Goal: Book appointment/travel/reservation

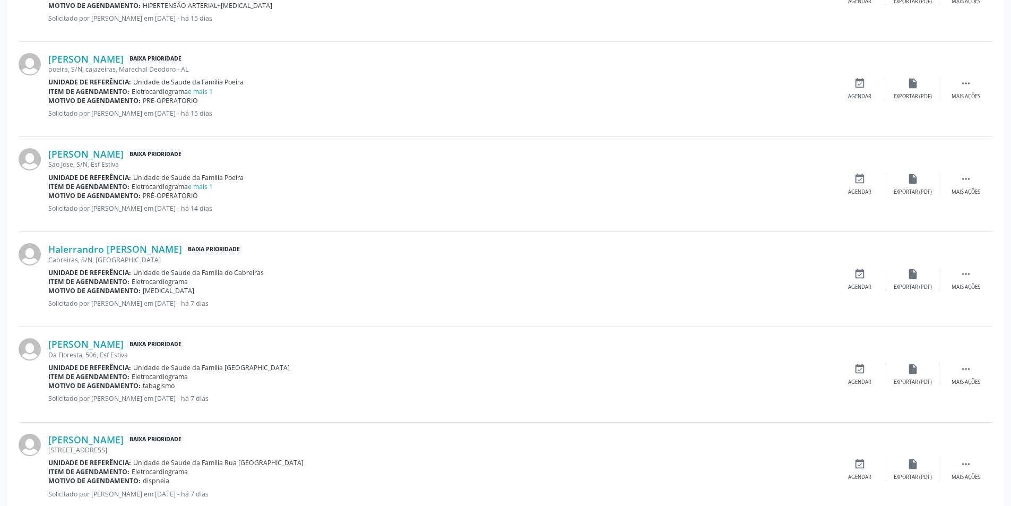
scroll to position [743, 0]
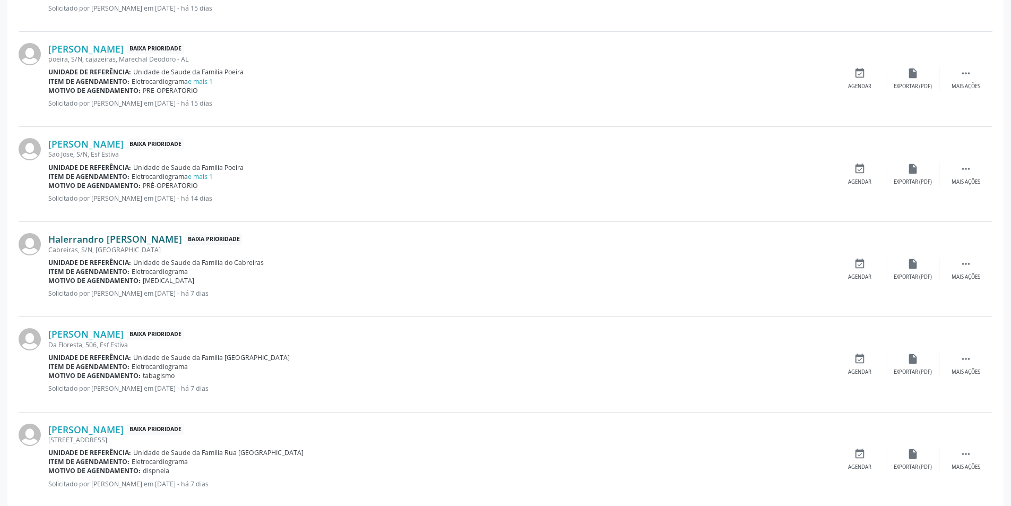
click at [104, 239] on link "Halerrandro [PERSON_NAME]" at bounding box center [115, 239] width 134 height 12
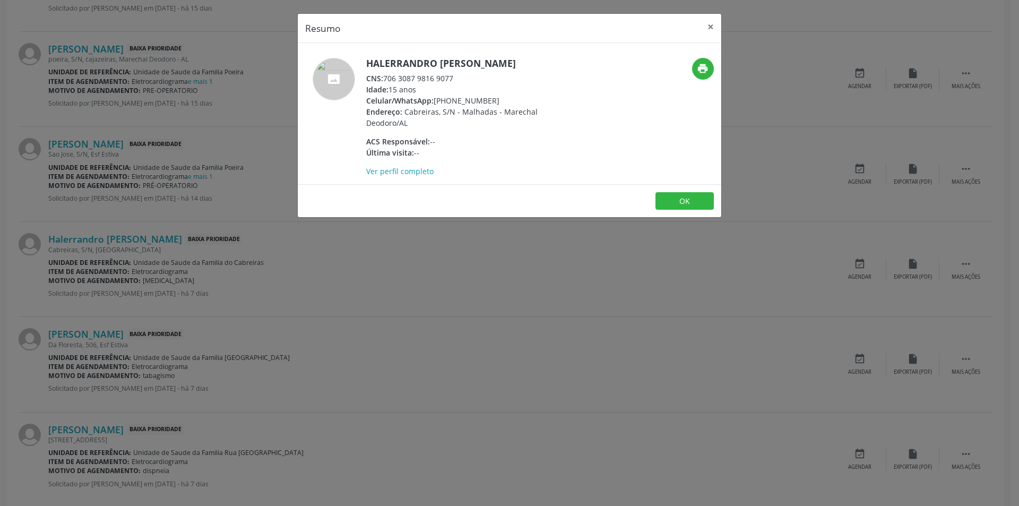
click at [385, 78] on div "CNS: 706 3087 9816 9077" at bounding box center [469, 78] width 207 height 11
drag, startPoint x: 385, startPoint y: 78, endPoint x: 440, endPoint y: 78, distance: 54.2
click at [440, 78] on div "CNS: 706 3087 9816 9077" at bounding box center [469, 78] width 207 height 11
copy div "706 3087 9816 9077"
click at [284, 284] on div "Resumo × Halerrandro [PERSON_NAME] CNS: 706 3087 9816 9077 Idade: 15 anos Celul…" at bounding box center [509, 253] width 1019 height 506
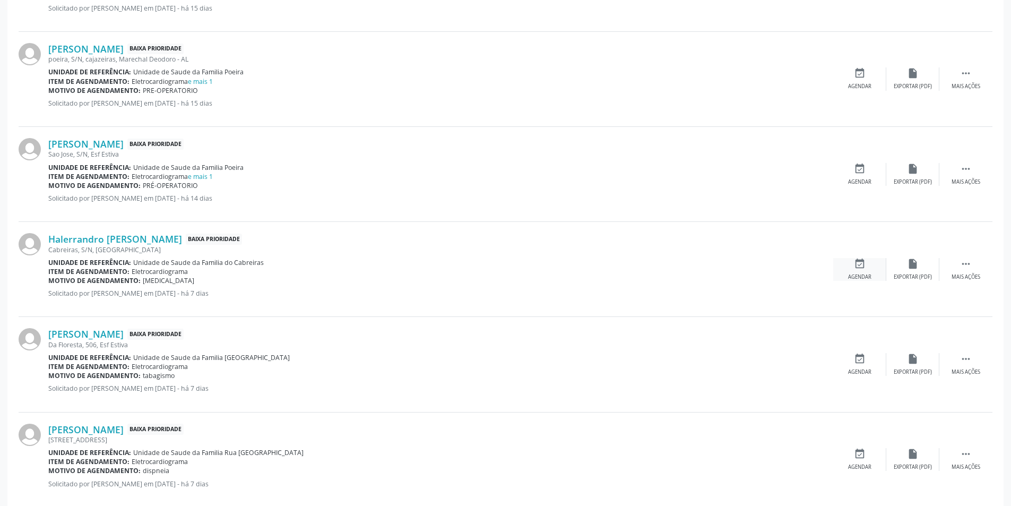
click at [857, 276] on div "Agendar" at bounding box center [859, 276] width 23 height 7
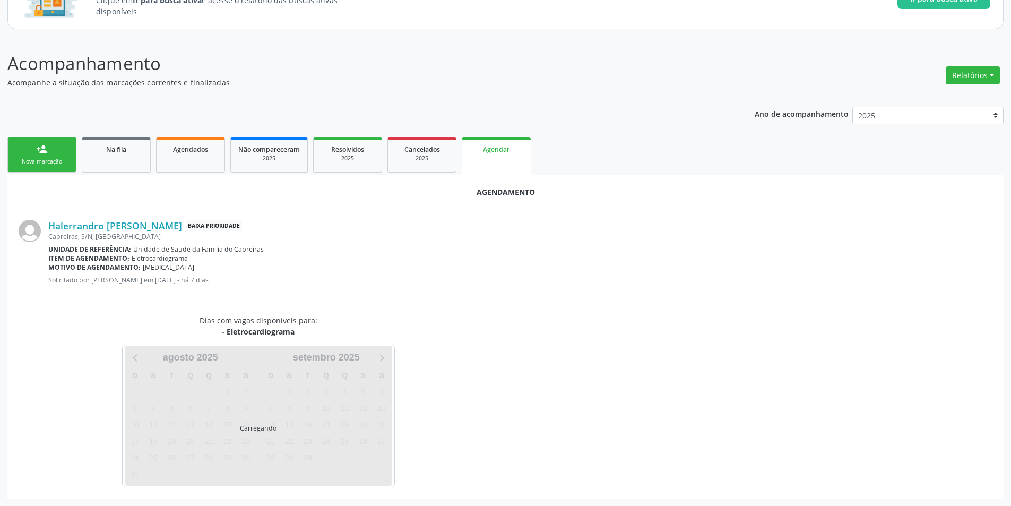
scroll to position [123, 0]
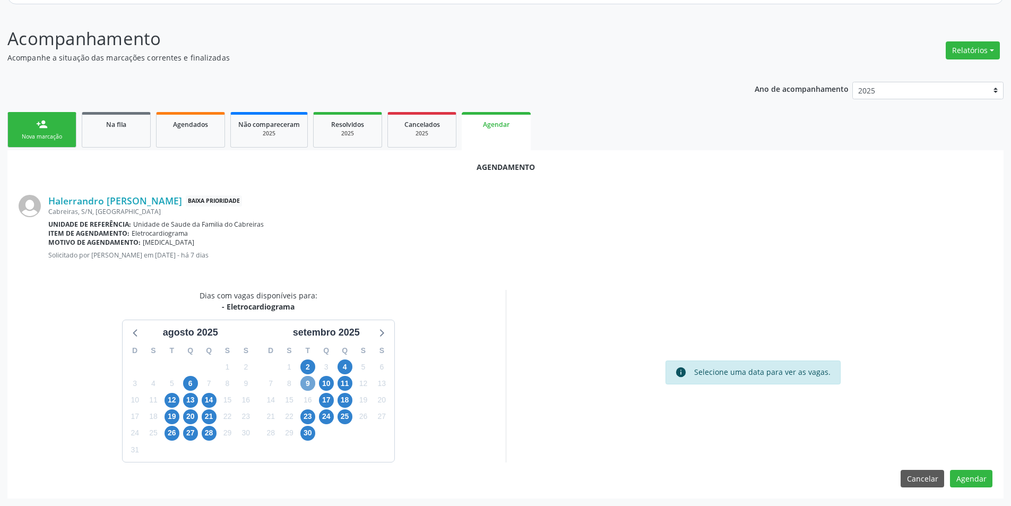
click at [311, 385] on span "9" at bounding box center [307, 383] width 15 height 15
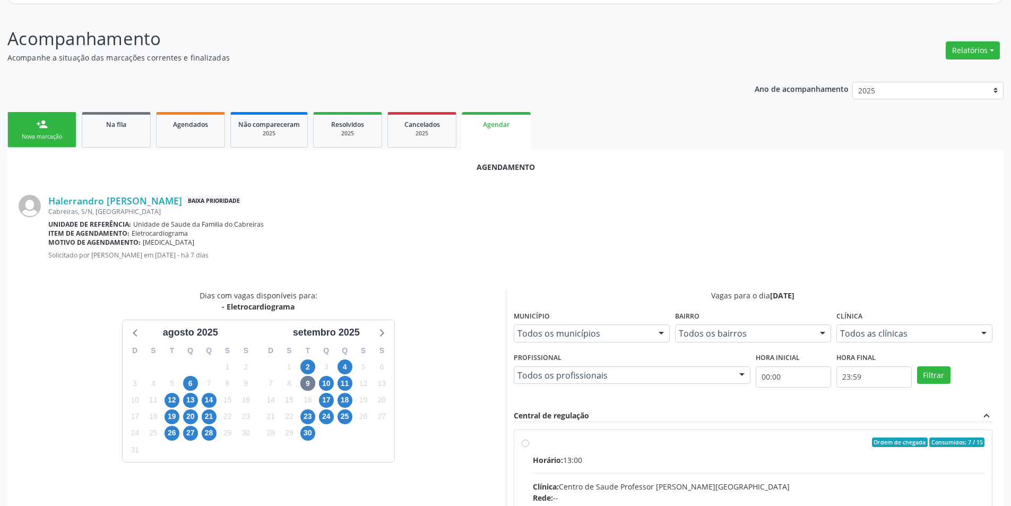
click at [526, 443] on input "Ordem de chegada Consumidos: 7 / 15 Horário: 13:00 Clínica: Centro de Saude Pro…" at bounding box center [525, 442] width 7 height 10
radio input "true"
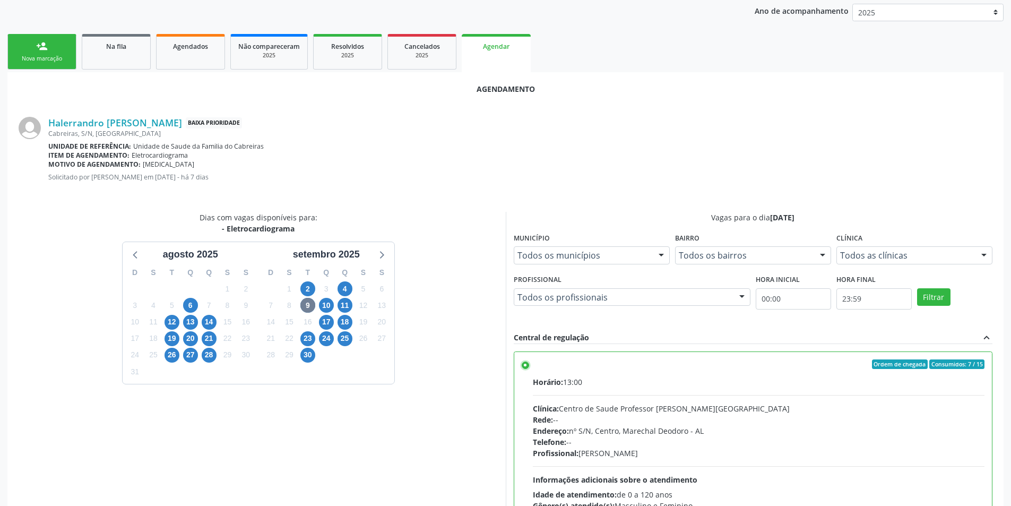
scroll to position [296, 0]
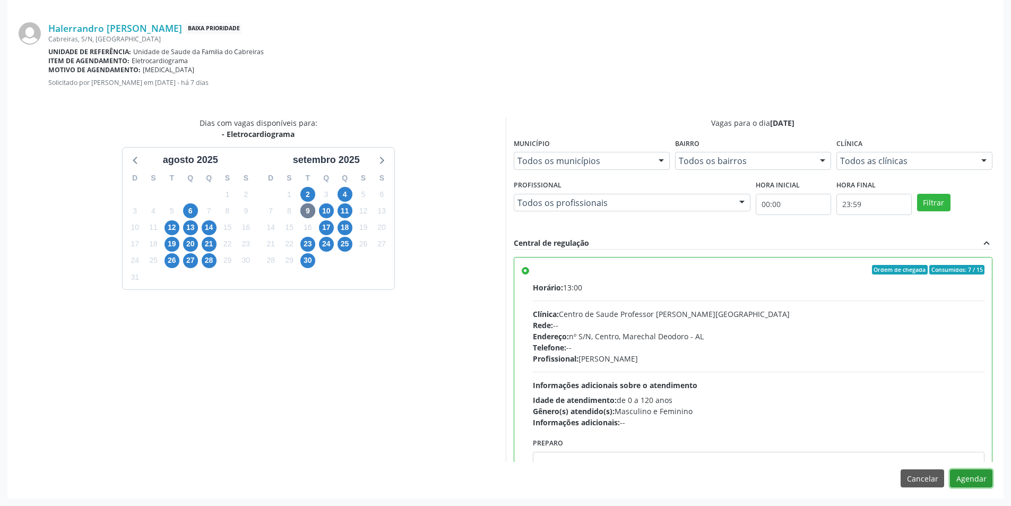
click at [966, 481] on button "Agendar" at bounding box center [971, 478] width 42 height 18
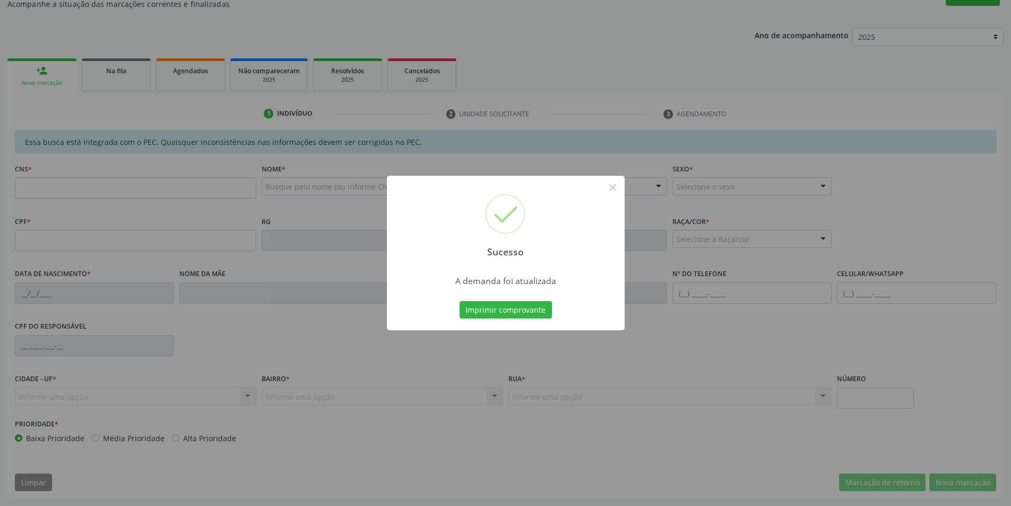
scroll to position [177, 0]
click at [617, 189] on button "×" at bounding box center [613, 187] width 18 height 18
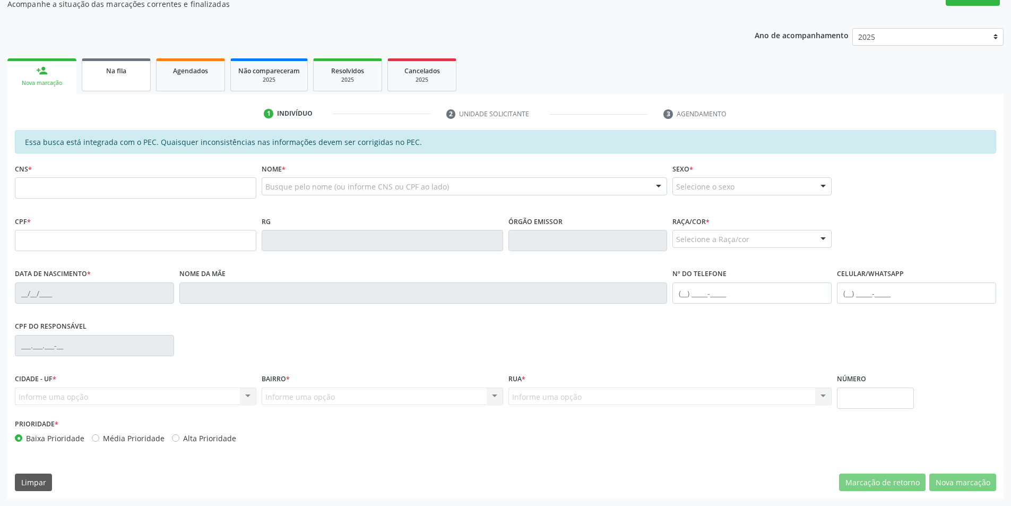
click at [113, 77] on link "Na fila" at bounding box center [116, 74] width 69 height 33
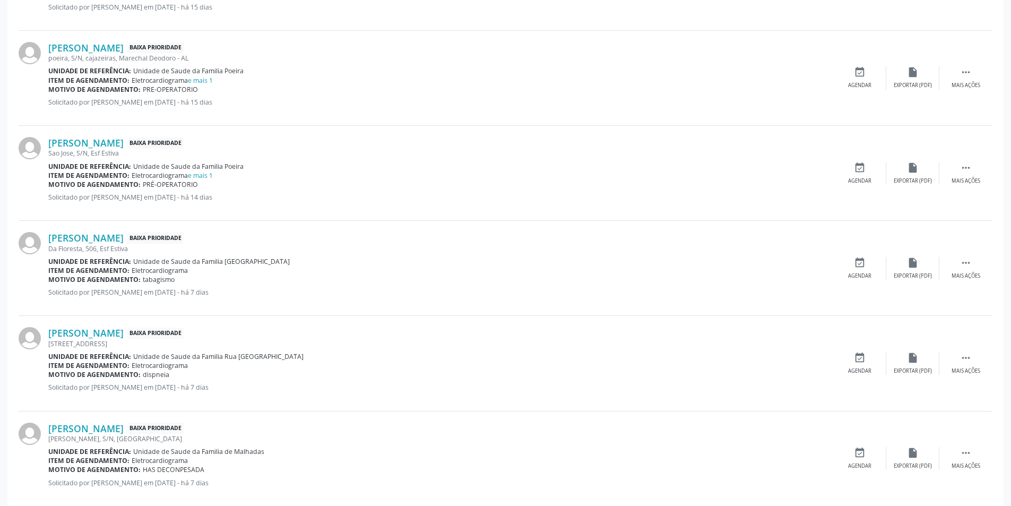
scroll to position [796, 0]
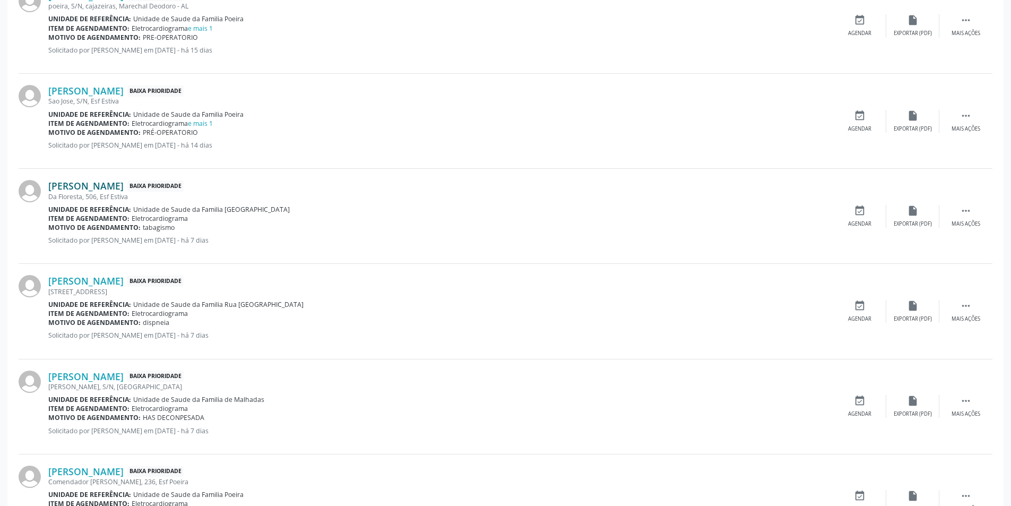
click at [124, 186] on link "[PERSON_NAME]" at bounding box center [85, 186] width 75 height 12
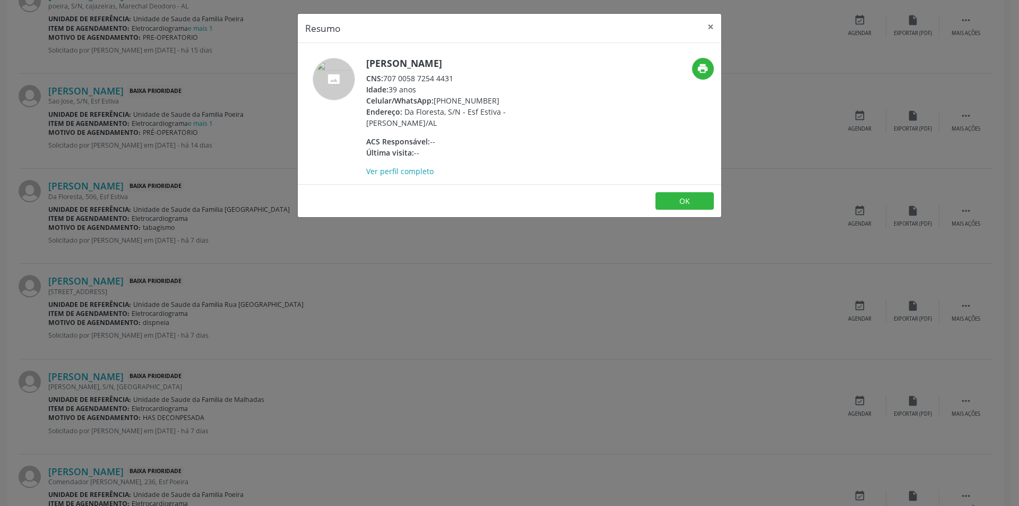
click at [383, 78] on span "CNS:" at bounding box center [374, 78] width 17 height 10
drag, startPoint x: 384, startPoint y: 78, endPoint x: 453, endPoint y: 76, distance: 69.0
click at [453, 76] on div "CNS: 707 0058 7254 4431" at bounding box center [469, 78] width 207 height 11
copy div "707 0058 7254 4431"
click at [269, 304] on div "Resumo × [PERSON_NAME] CNS: 707 0058 7254 4431 Idade: 39 anos Celular/WhatsApp:…" at bounding box center [509, 253] width 1019 height 506
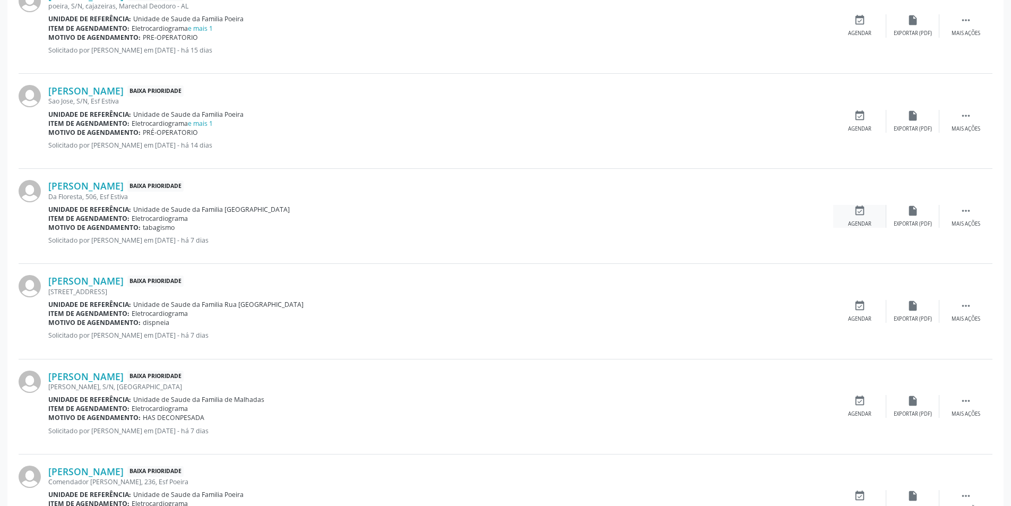
click at [864, 213] on icon "event_available" at bounding box center [860, 211] width 12 height 12
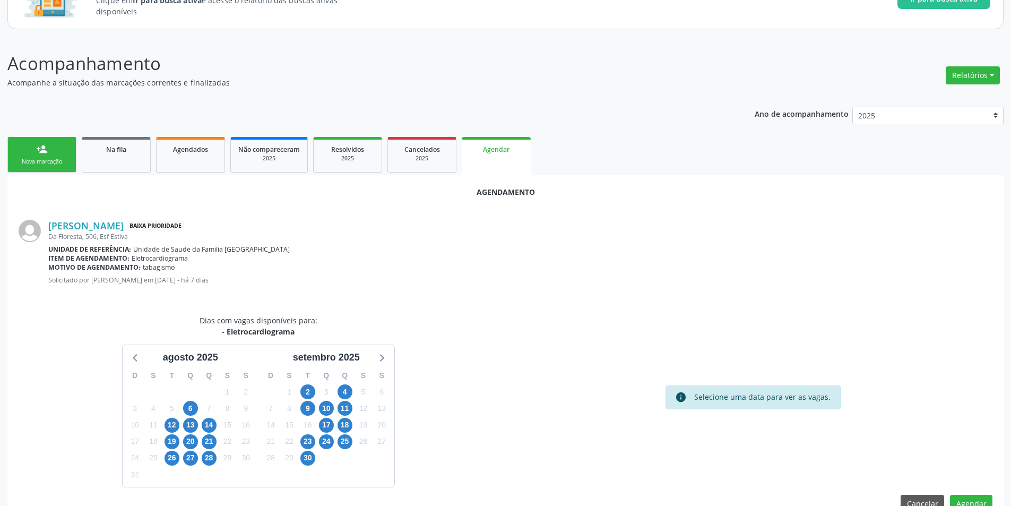
scroll to position [123, 0]
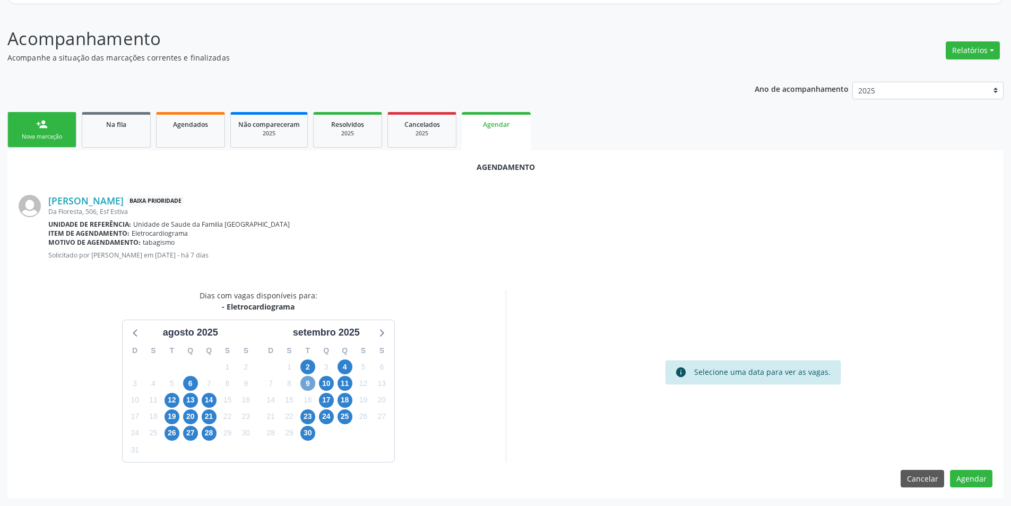
click at [308, 384] on span "9" at bounding box center [307, 383] width 15 height 15
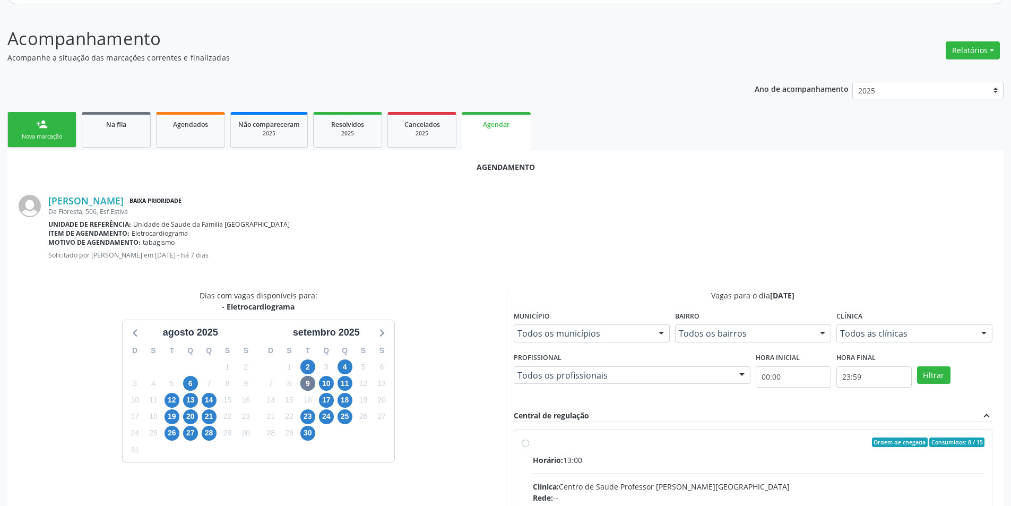
click at [525, 442] on input "Ordem de chegada Consumidos: 8 / 15 Horário: 13:00 Clínica: Centro de Saude Pro…" at bounding box center [525, 442] width 7 height 10
radio input "true"
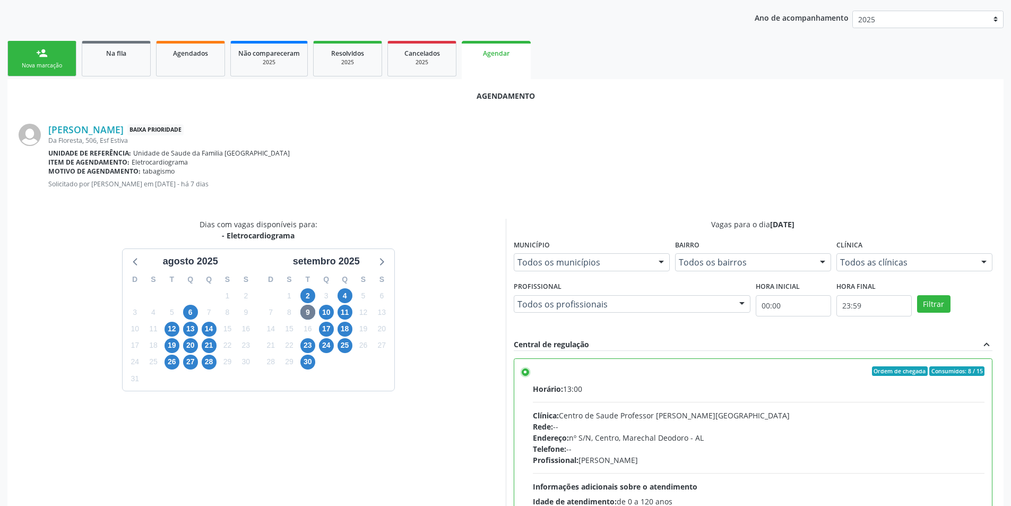
scroll to position [296, 0]
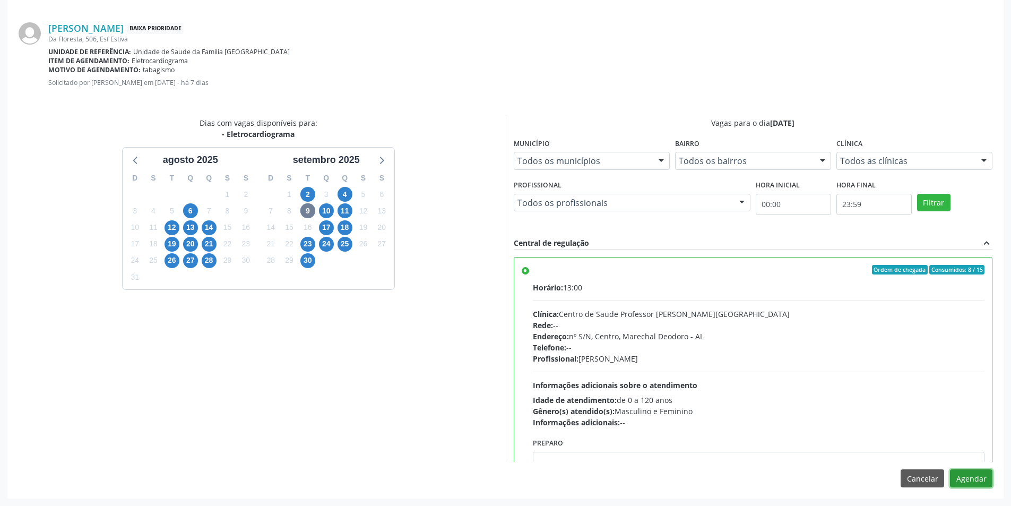
click at [961, 478] on button "Agendar" at bounding box center [971, 478] width 42 height 18
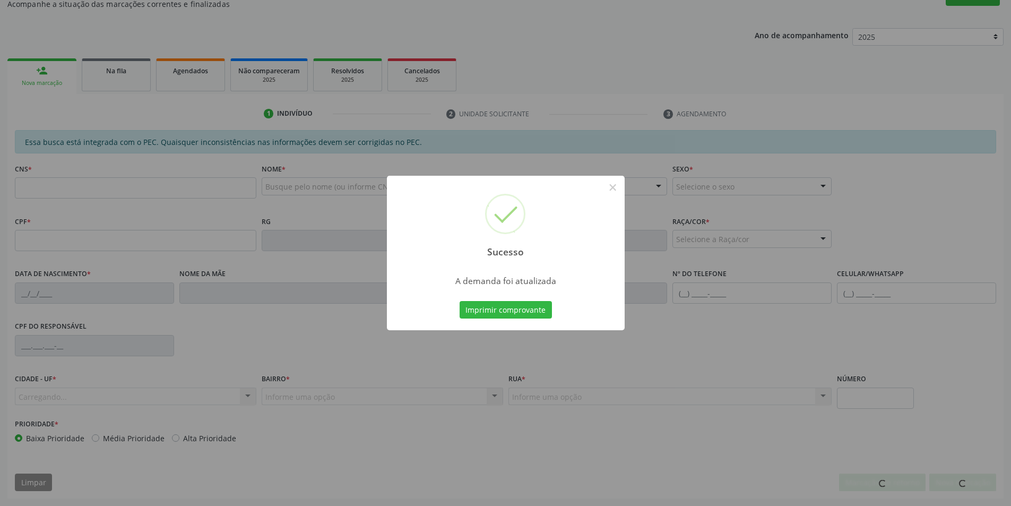
scroll to position [177, 0]
click at [613, 184] on button "×" at bounding box center [613, 187] width 18 height 18
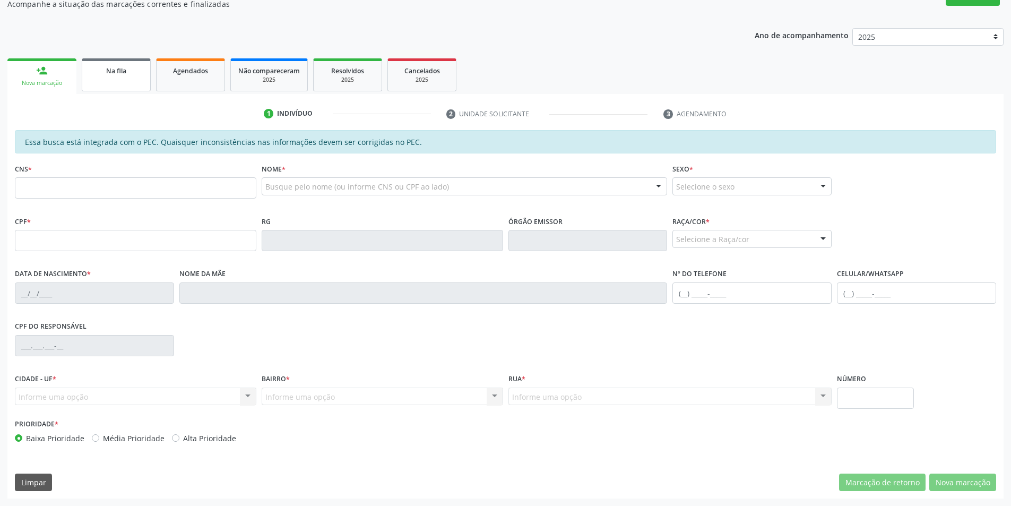
click at [92, 61] on link "Na fila" at bounding box center [116, 74] width 69 height 33
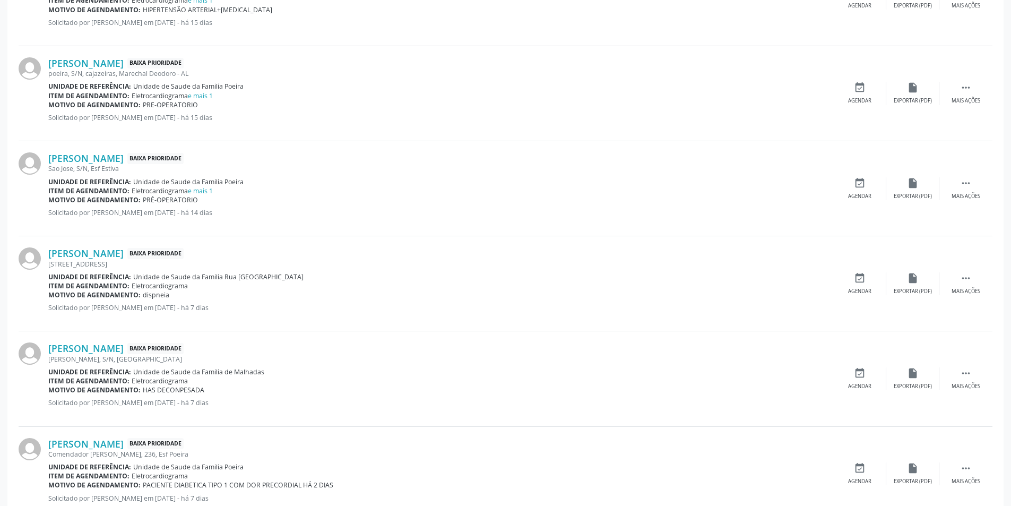
scroll to position [743, 0]
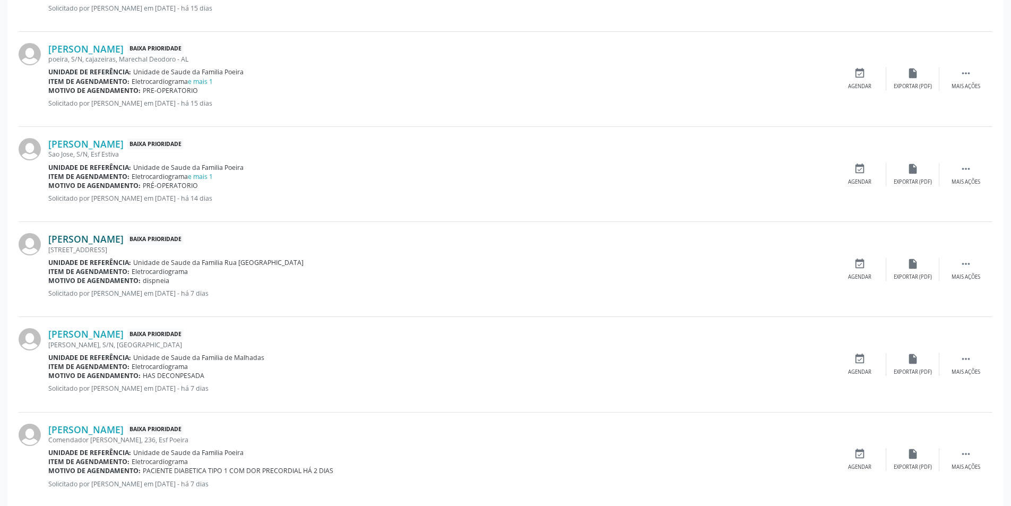
click at [101, 239] on link "[PERSON_NAME]" at bounding box center [85, 239] width 75 height 12
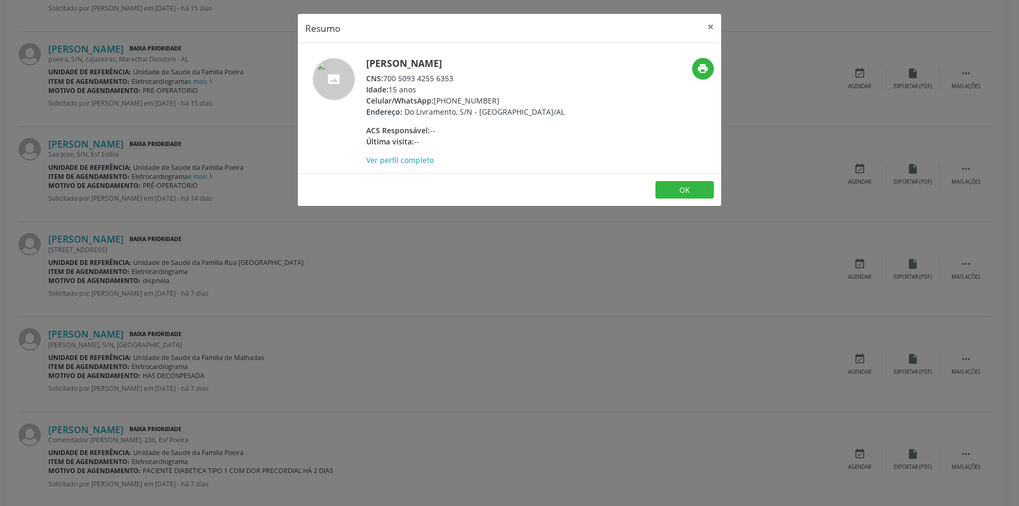
click at [385, 79] on div "CNS: 700 5093 4255 6353" at bounding box center [465, 78] width 199 height 11
drag, startPoint x: 385, startPoint y: 79, endPoint x: 462, endPoint y: 80, distance: 77.0
click at [462, 80] on div "CNS: 700 5093 4255 6353" at bounding box center [465, 78] width 199 height 11
copy div "700 5093 4255 6353"
click at [397, 251] on div "Resumo × Clarice [PERSON_NAME] CNS: 700 5093 4255 6353 Idade: 15 anos Celular/W…" at bounding box center [509, 253] width 1019 height 506
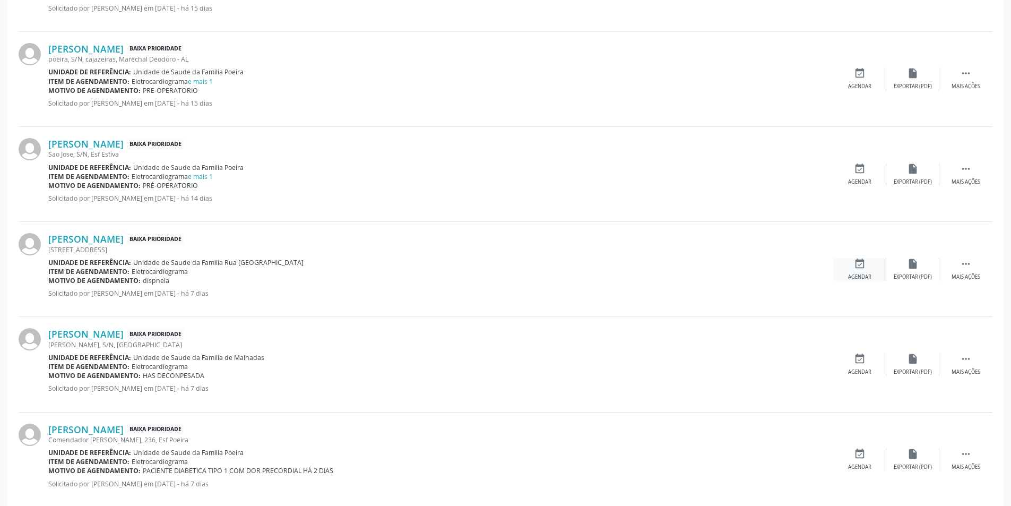
click at [858, 270] on div "event_available Agendar" at bounding box center [860, 269] width 53 height 23
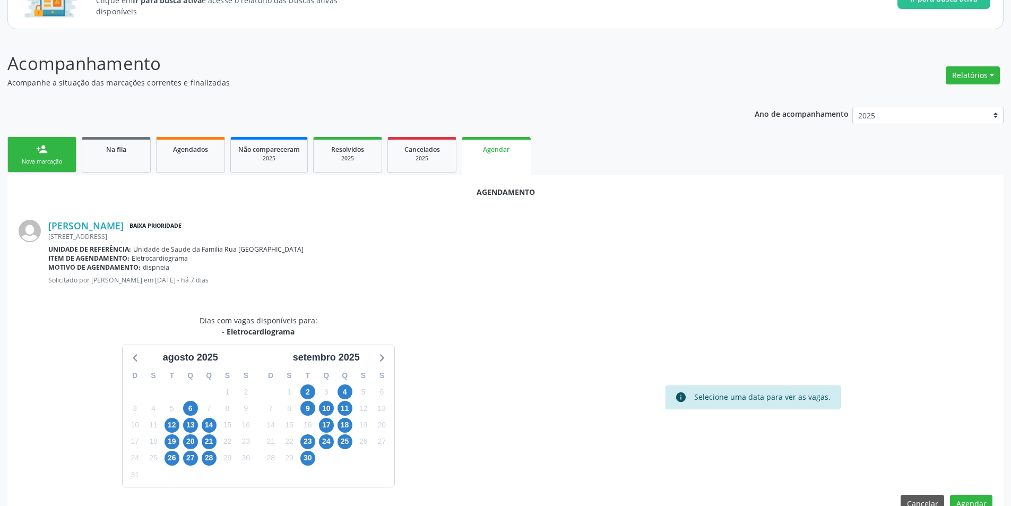
scroll to position [123, 0]
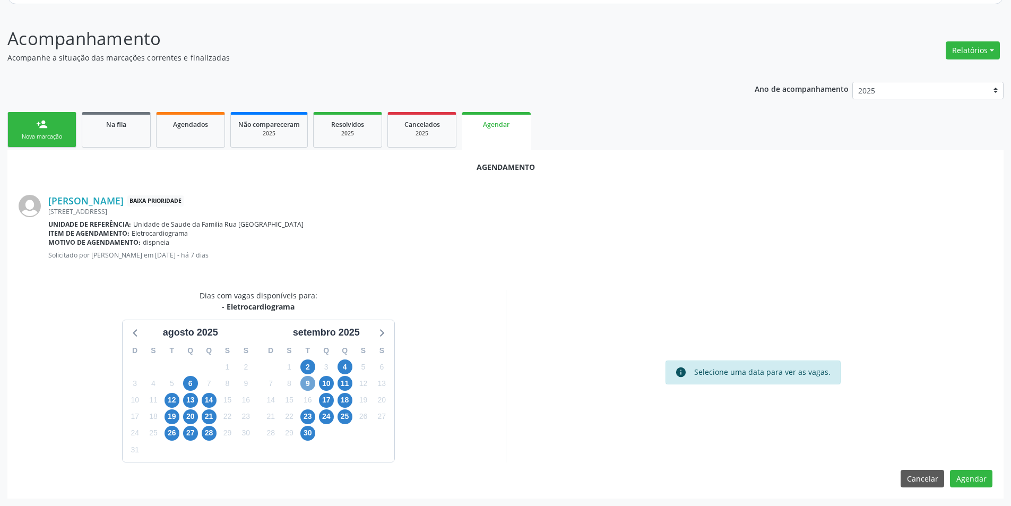
click at [308, 389] on span "9" at bounding box center [307, 383] width 15 height 15
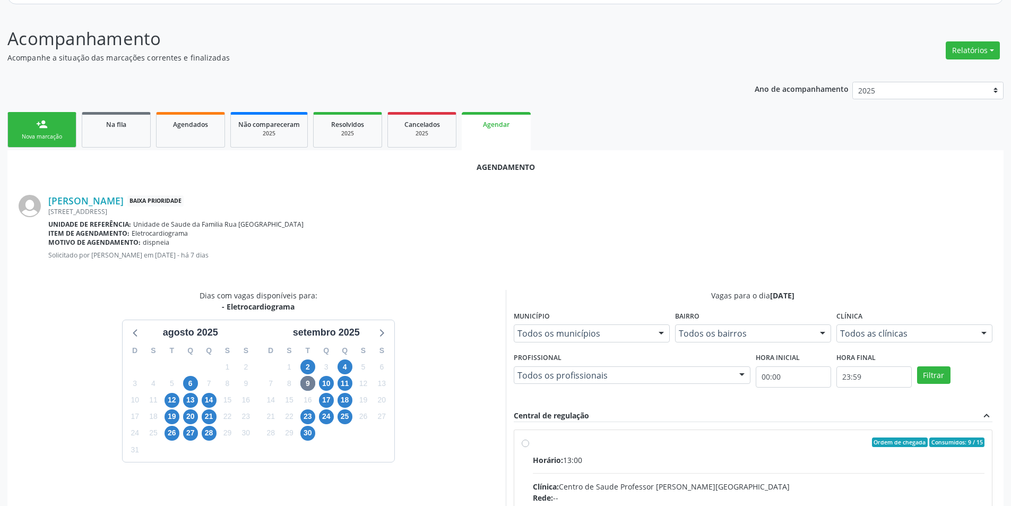
radio input "true"
click at [523, 443] on input "Ordem de chegada Consumidos: 9 / 15 Horário: 13:00 Clínica: Centro de Saude Pro…" at bounding box center [525, 442] width 7 height 10
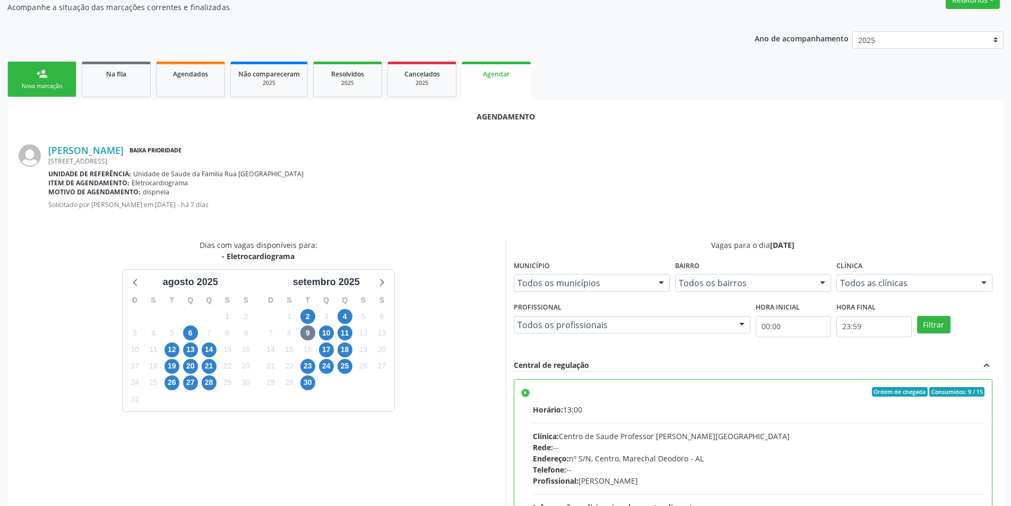
scroll to position [296, 0]
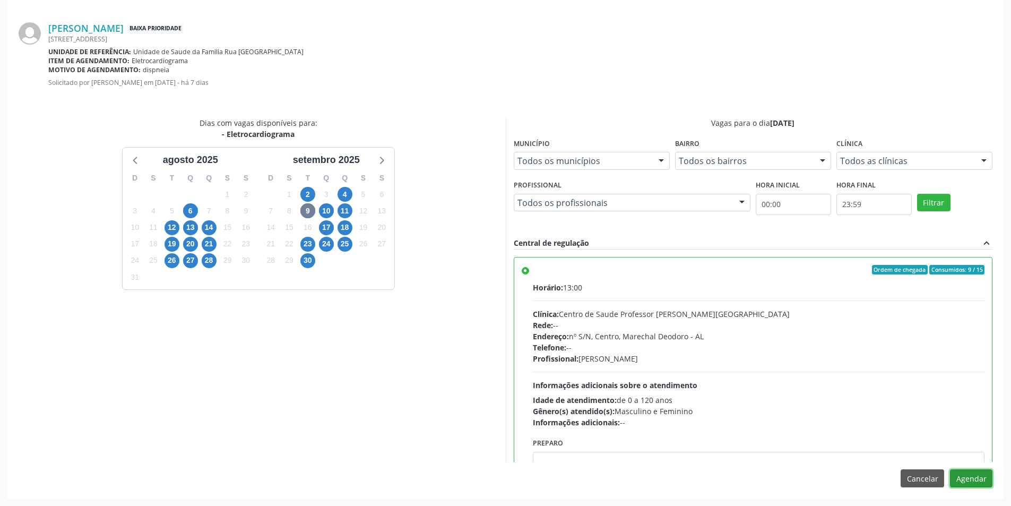
click at [955, 480] on button "Agendar" at bounding box center [971, 478] width 42 height 18
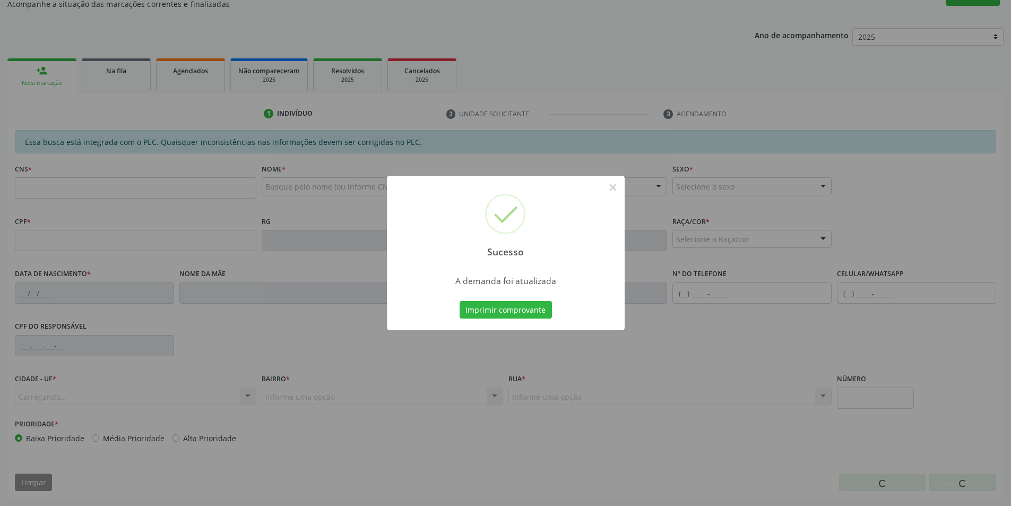
scroll to position [177, 0]
click at [608, 183] on button "×" at bounding box center [613, 187] width 18 height 18
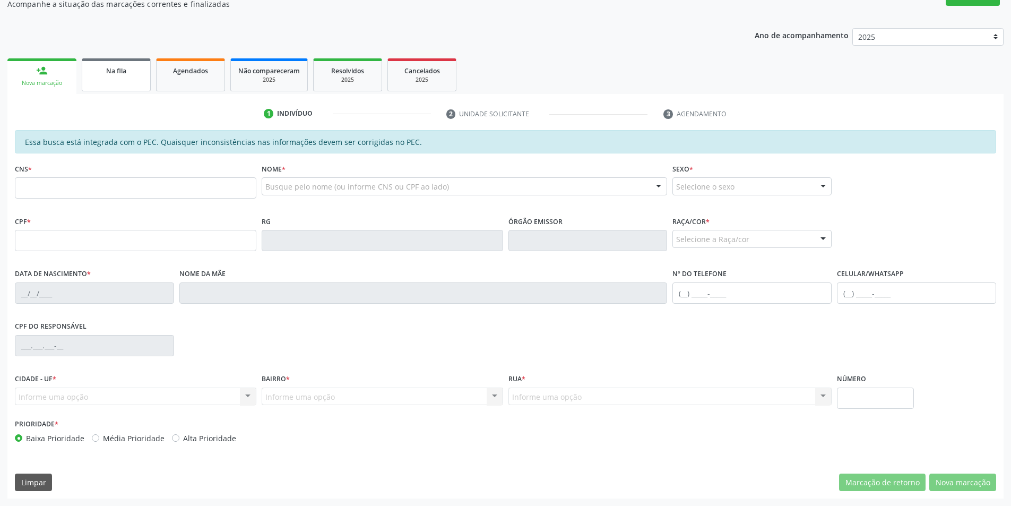
click at [141, 73] on div "Na fila" at bounding box center [116, 70] width 53 height 11
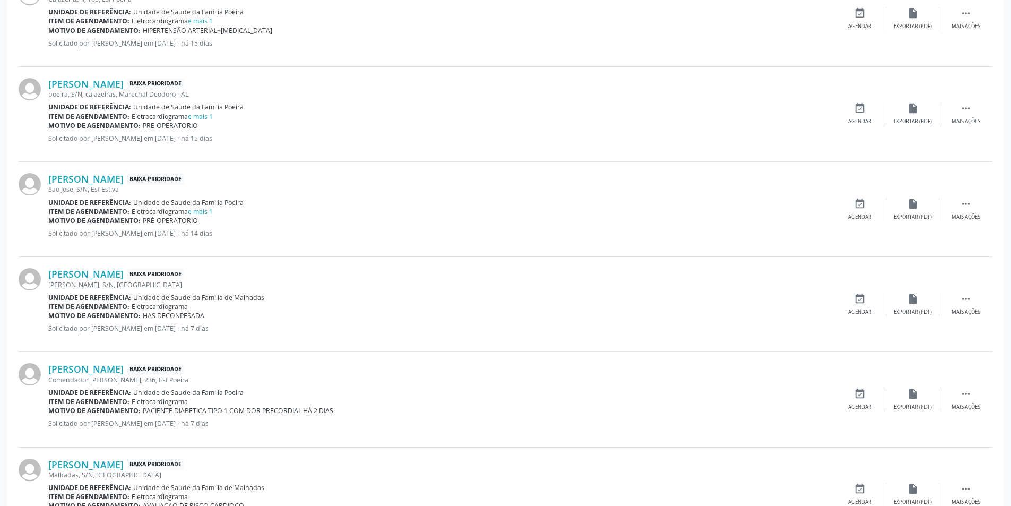
scroll to position [743, 0]
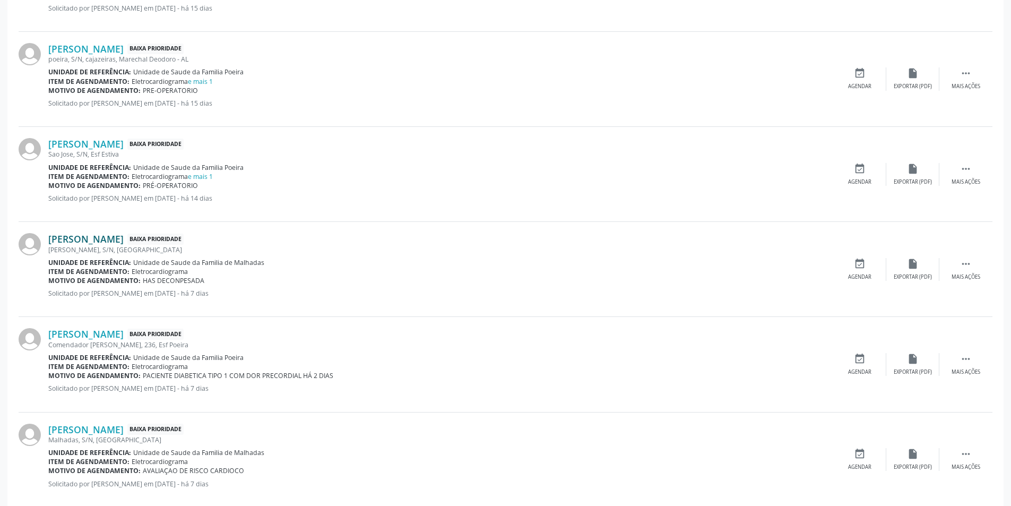
click at [124, 240] on link "[PERSON_NAME]" at bounding box center [85, 239] width 75 height 12
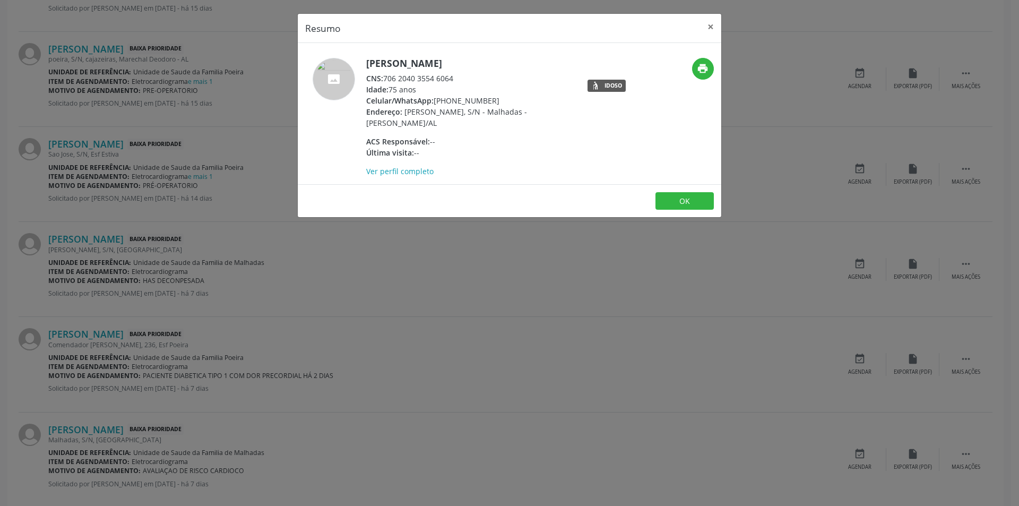
click at [387, 79] on div "CNS: 706 2040 3554 6064" at bounding box center [469, 78] width 207 height 11
drag, startPoint x: 387, startPoint y: 79, endPoint x: 482, endPoint y: 79, distance: 95.0
click at [482, 79] on div "CNS: 706 2040 3554 6064" at bounding box center [469, 78] width 207 height 11
copy div "706 2040 3554 6064"
click at [320, 267] on div "Resumo × [PERSON_NAME] CNS: 706 2040 3554 6064 Idade: 75 anos Celular/WhatsApp:…" at bounding box center [509, 253] width 1019 height 506
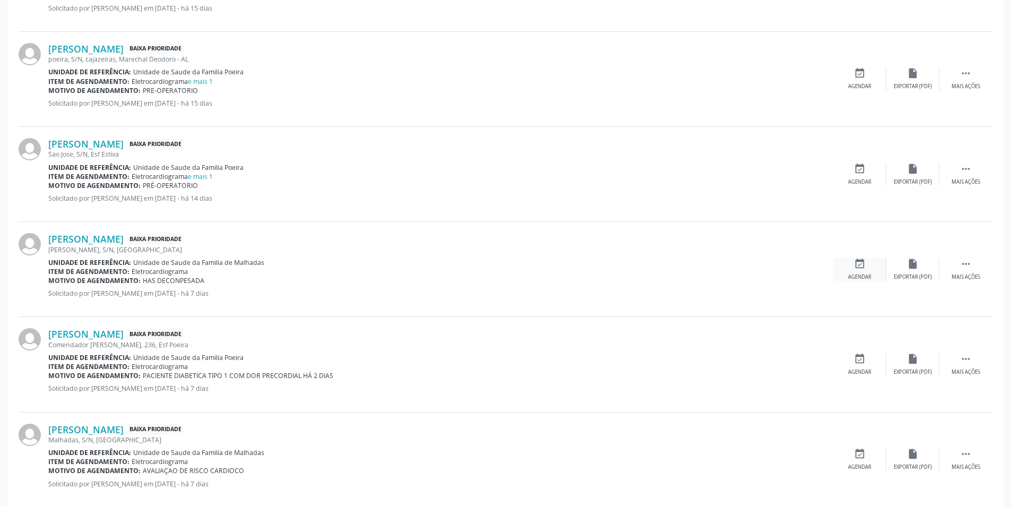
click at [854, 265] on icon "event_available" at bounding box center [860, 264] width 12 height 12
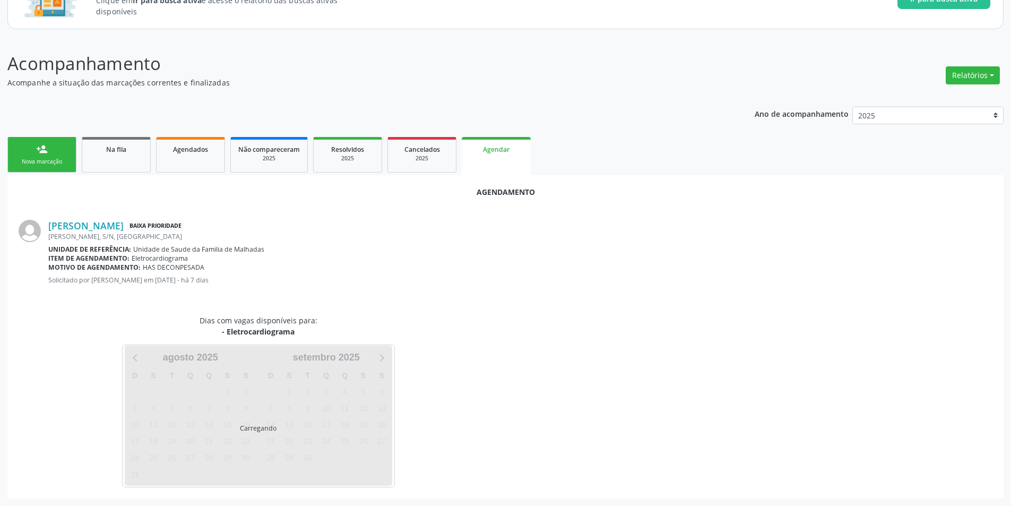
scroll to position [123, 0]
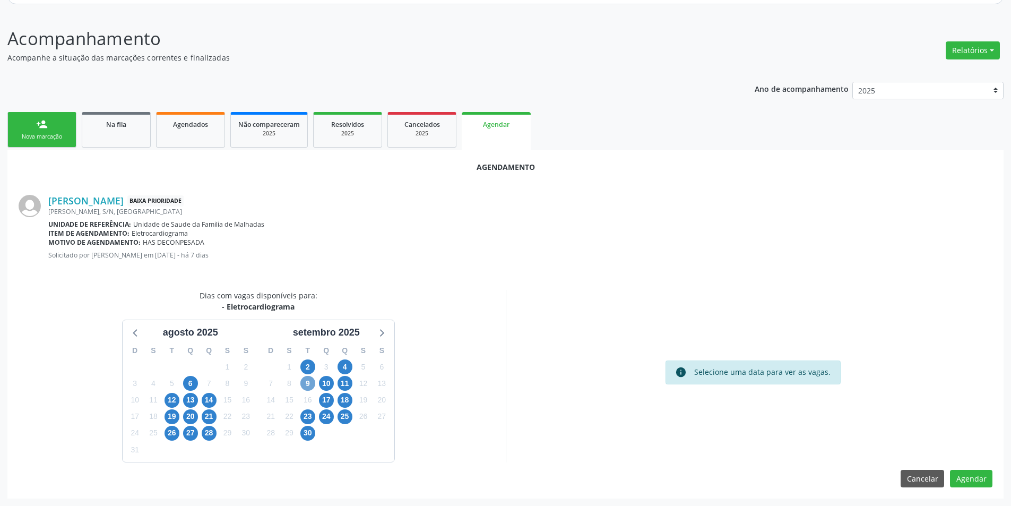
click at [306, 382] on span "9" at bounding box center [307, 383] width 15 height 15
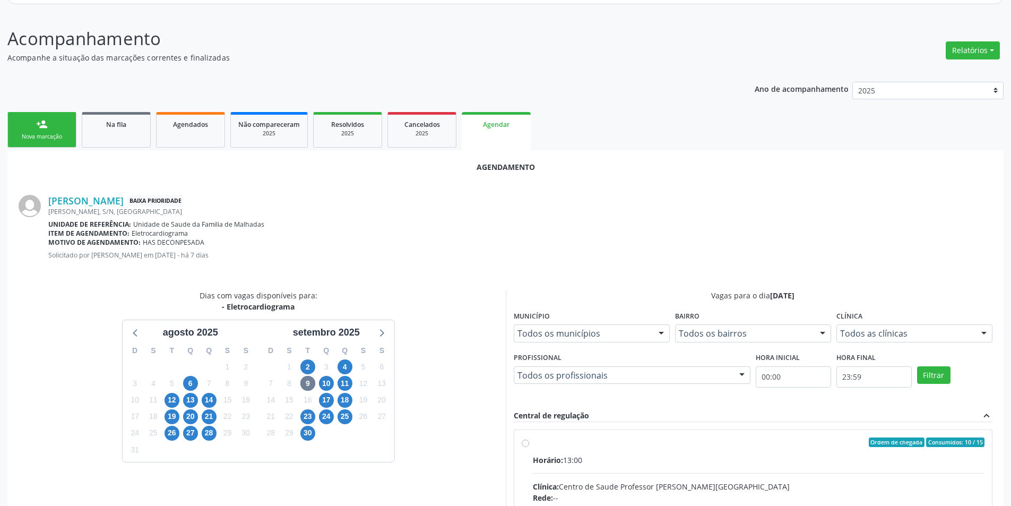
click at [526, 443] on input "Ordem de chegada Consumidos: 10 / 15 Horário: 13:00 Clínica: Centro de Saude Pr…" at bounding box center [525, 442] width 7 height 10
radio input "true"
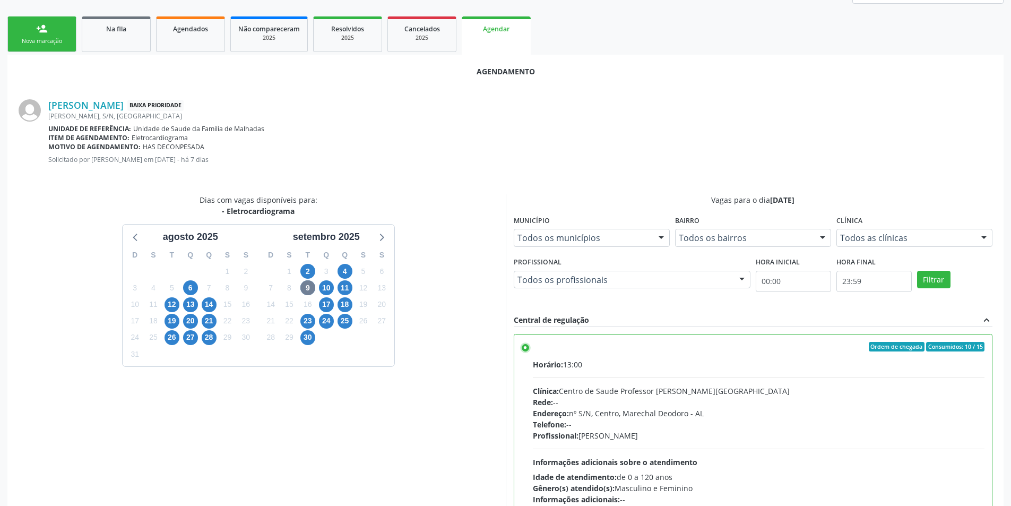
scroll to position [296, 0]
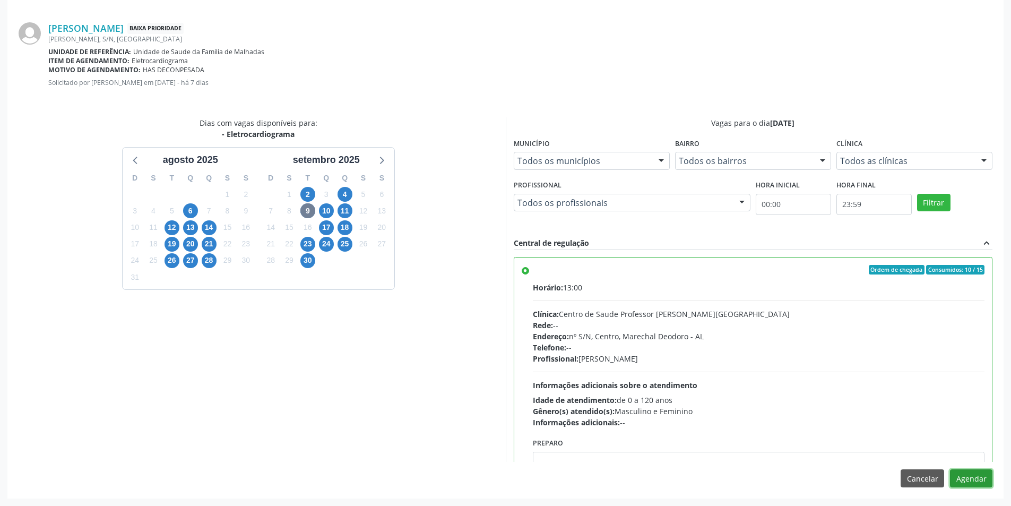
click at [983, 480] on button "Agendar" at bounding box center [971, 478] width 42 height 18
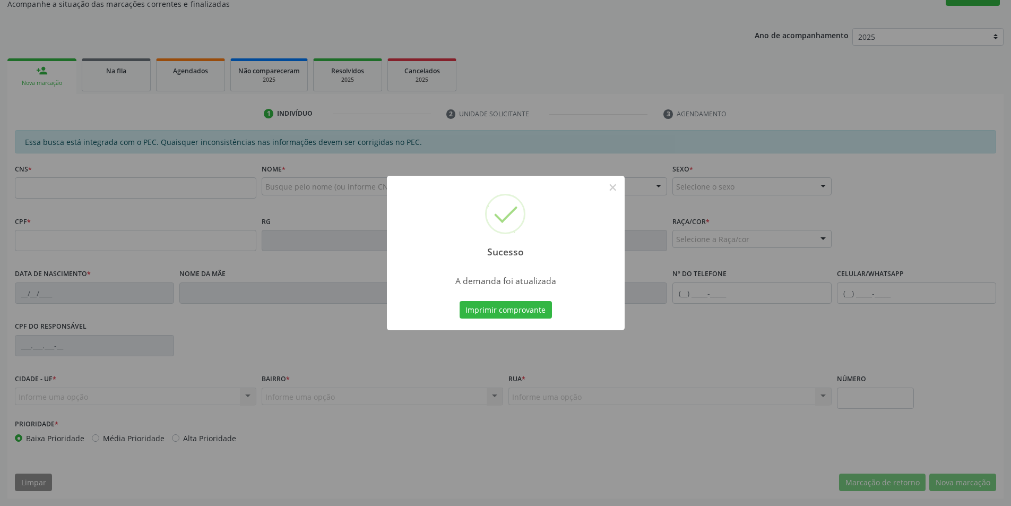
scroll to position [177, 0]
click at [614, 190] on button "×" at bounding box center [613, 187] width 18 height 18
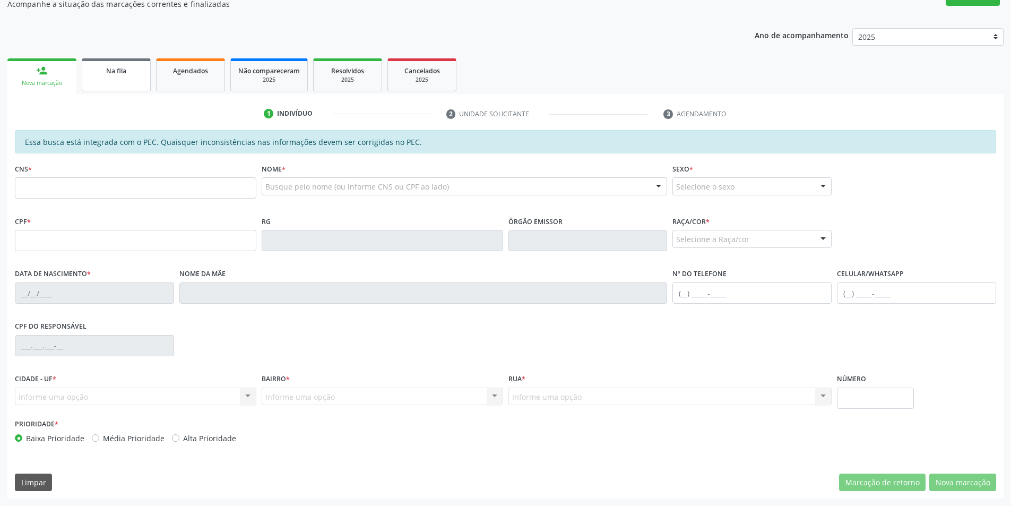
click at [126, 62] on link "Na fila" at bounding box center [116, 74] width 69 height 33
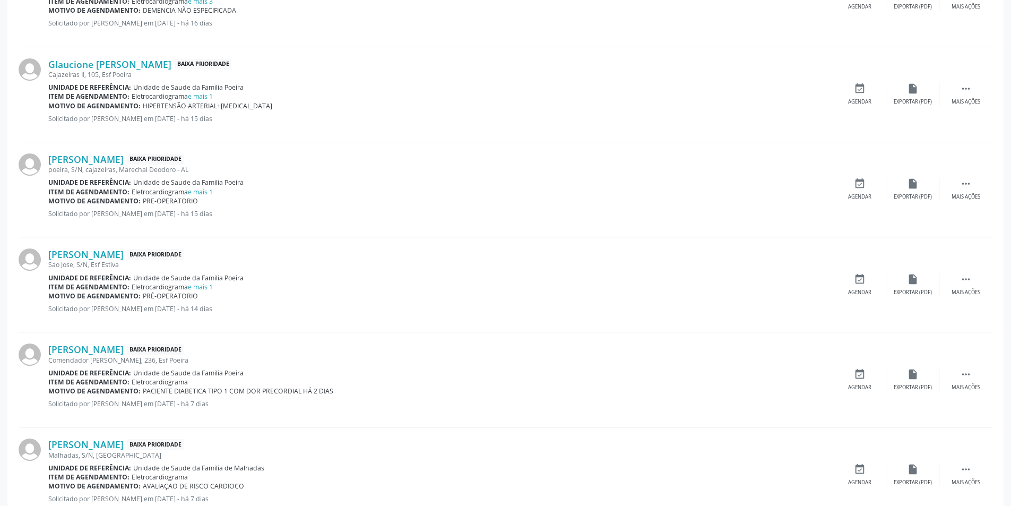
scroll to position [690, 0]
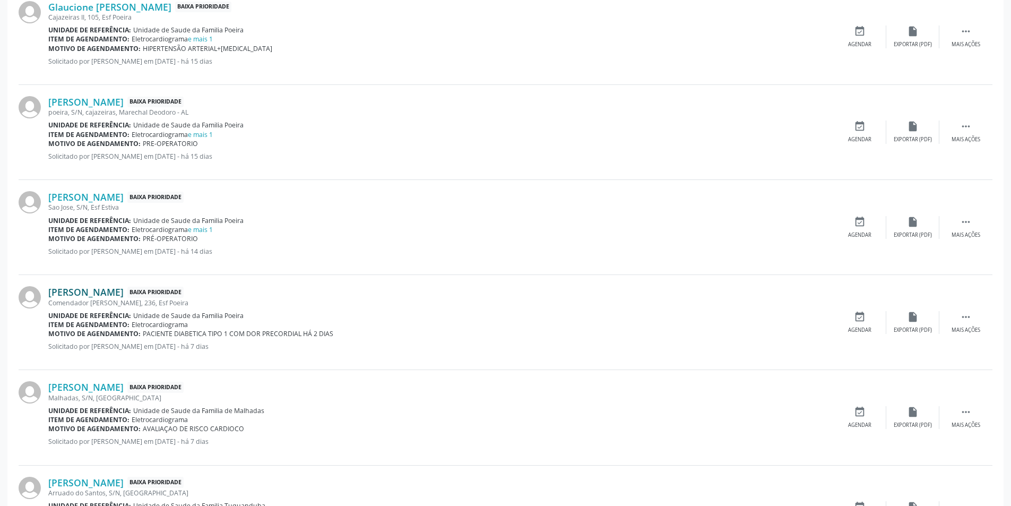
click at [83, 292] on link "[PERSON_NAME]" at bounding box center [85, 292] width 75 height 12
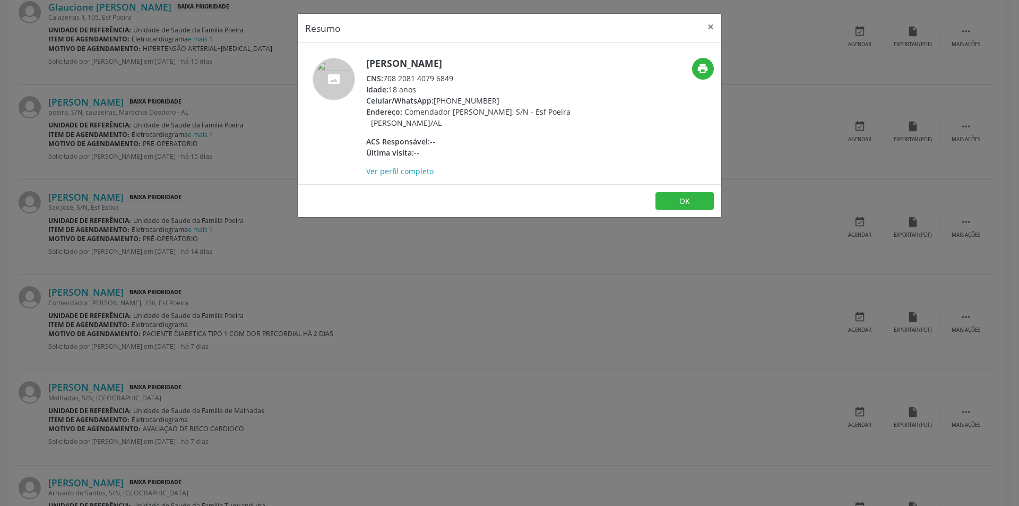
click at [385, 76] on div "CNS: 708 2081 4079 6849" at bounding box center [469, 78] width 207 height 11
drag, startPoint x: 385, startPoint y: 76, endPoint x: 441, endPoint y: 83, distance: 56.2
click at [441, 83] on div "[PERSON_NAME] CNS: 708 2081 4079 6849 Idade: 18 anos Celular/WhatsApp: [PHONE_N…" at bounding box center [469, 117] width 207 height 119
click at [419, 94] on div "Idade: 18 anos" at bounding box center [469, 89] width 207 height 11
click at [386, 79] on div "CNS: 708 2081 4079 6849" at bounding box center [469, 78] width 207 height 11
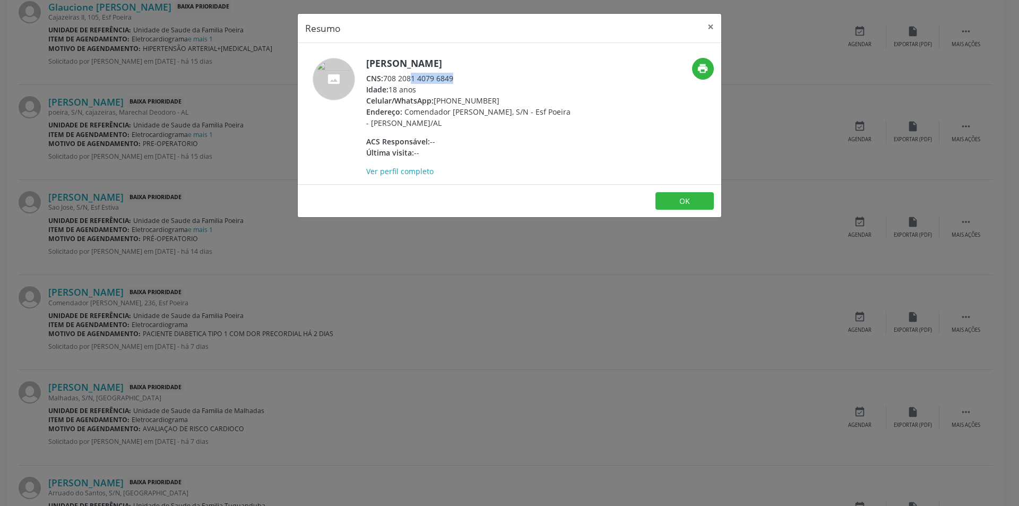
drag, startPoint x: 386, startPoint y: 79, endPoint x: 458, endPoint y: 80, distance: 71.7
click at [458, 80] on div "CNS: 708 2081 4079 6849" at bounding box center [469, 78] width 207 height 11
copy div "708 2081 4079 6849"
click at [324, 271] on div "Resumo × [PERSON_NAME] CNS: 708 2081 4079 6849 Idade: 18 anos Celular/WhatsApp:…" at bounding box center [509, 253] width 1019 height 506
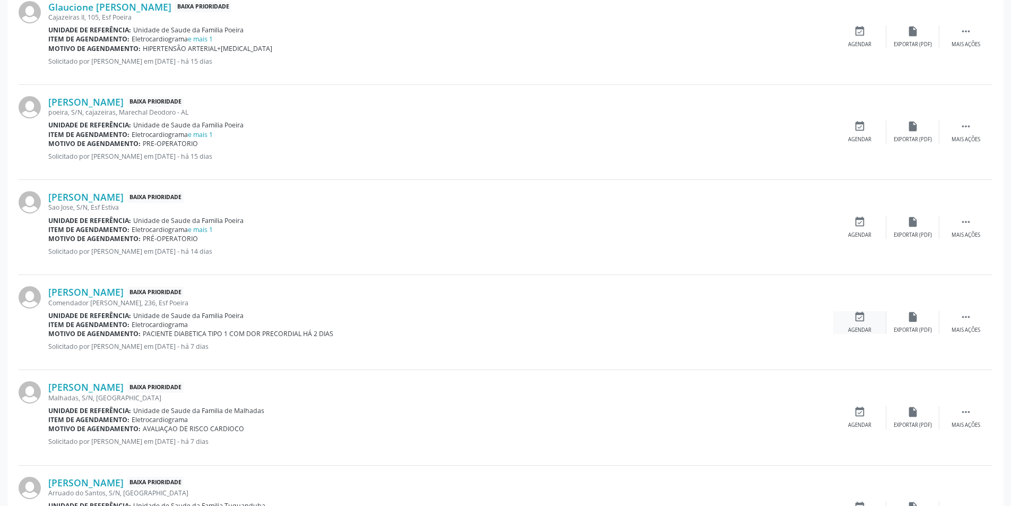
click at [852, 329] on div "Agendar" at bounding box center [859, 330] width 23 height 7
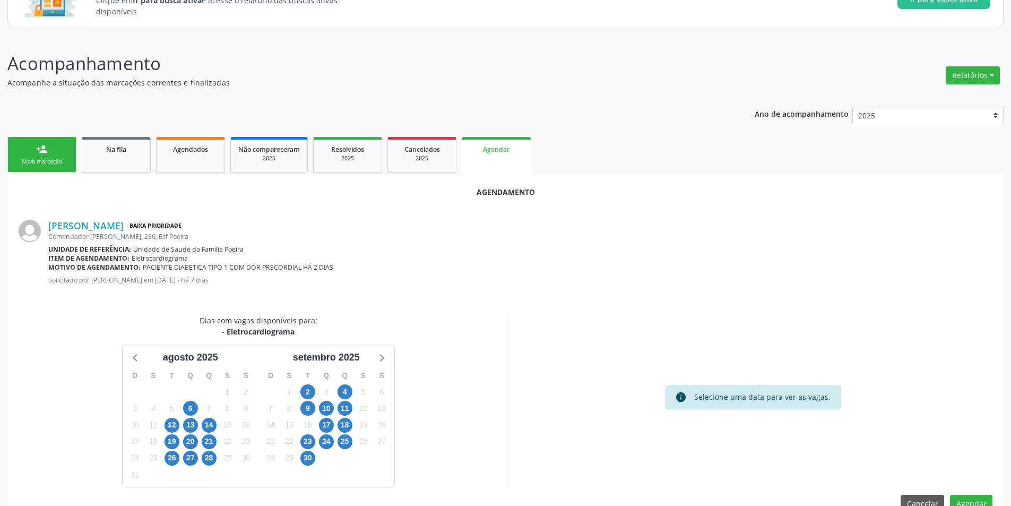
scroll to position [123, 0]
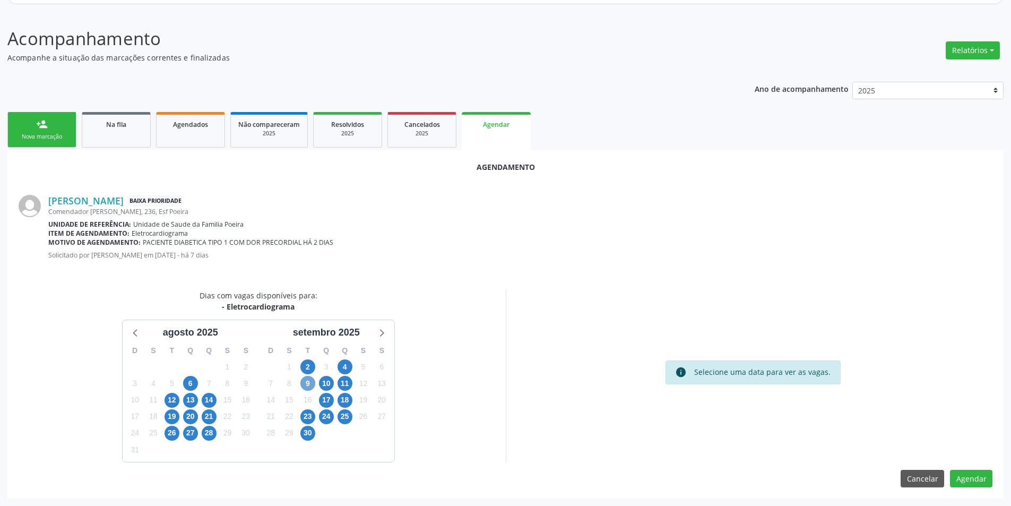
click at [306, 388] on span "9" at bounding box center [307, 383] width 15 height 15
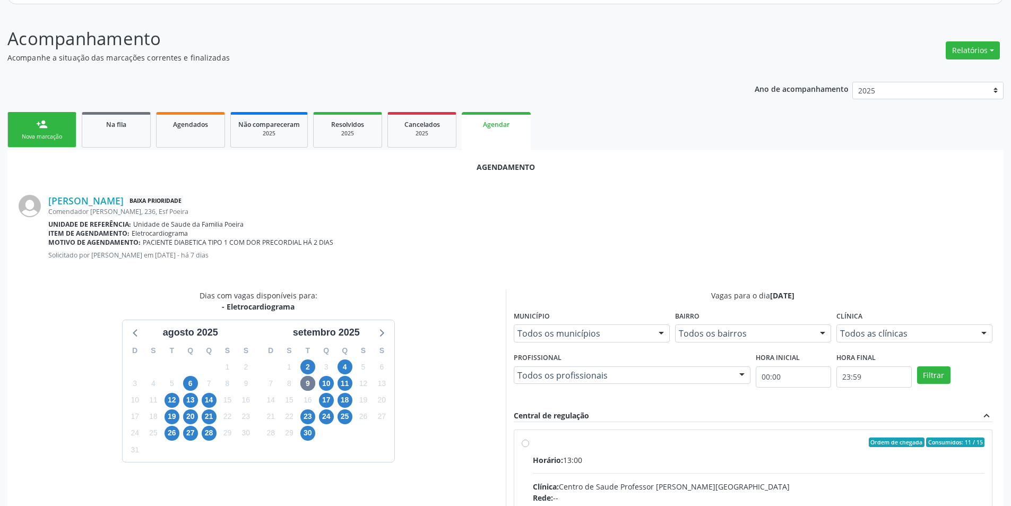
click at [523, 442] on input "Ordem de chegada Consumidos: 11 / 15 Horário: 13:00 Clínica: Centro de Saude Pr…" at bounding box center [525, 442] width 7 height 10
radio input "true"
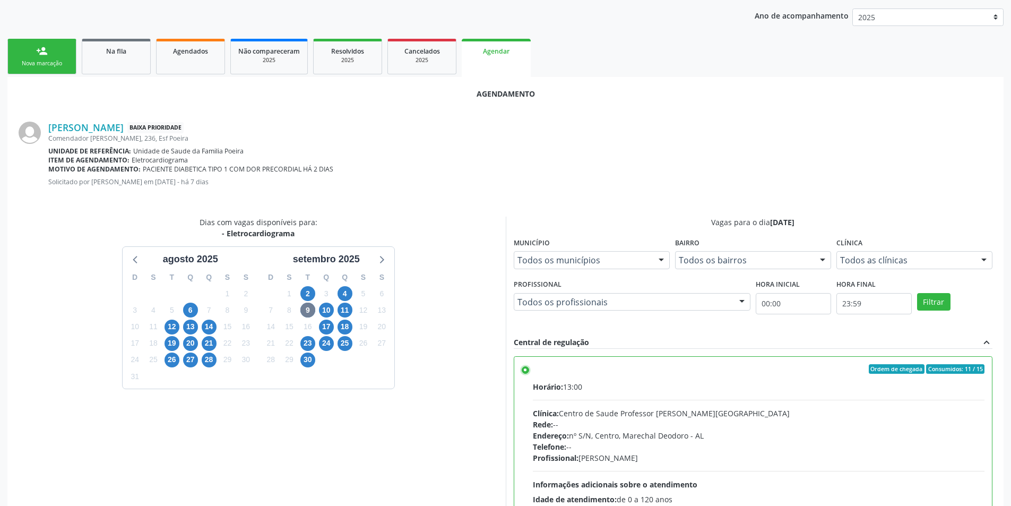
scroll to position [296, 0]
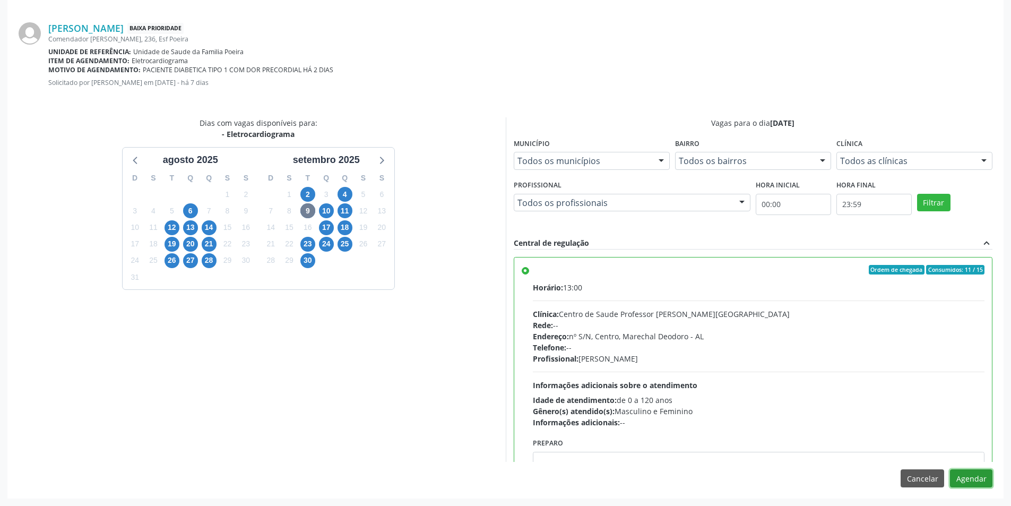
click at [983, 478] on button "Agendar" at bounding box center [971, 478] width 42 height 18
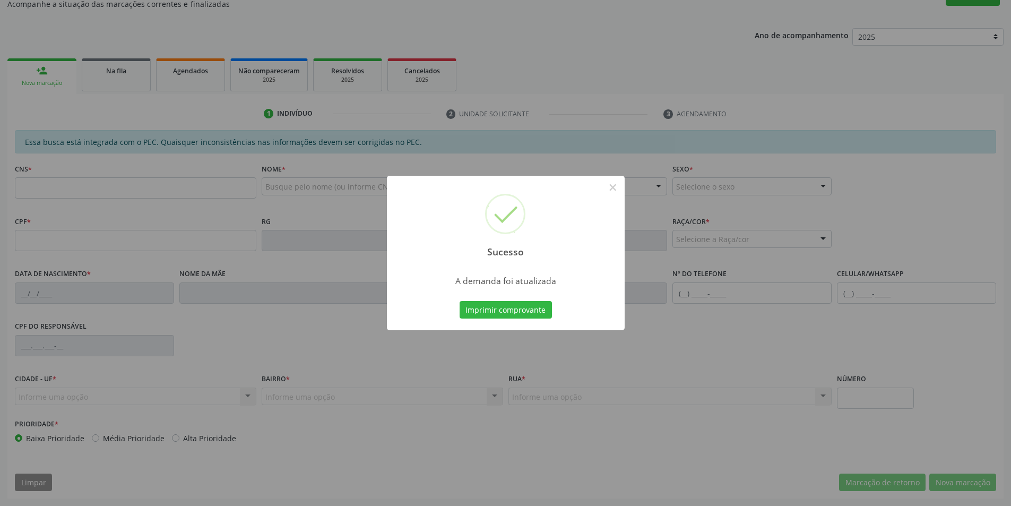
scroll to position [177, 0]
click at [608, 190] on button "×" at bounding box center [613, 187] width 18 height 18
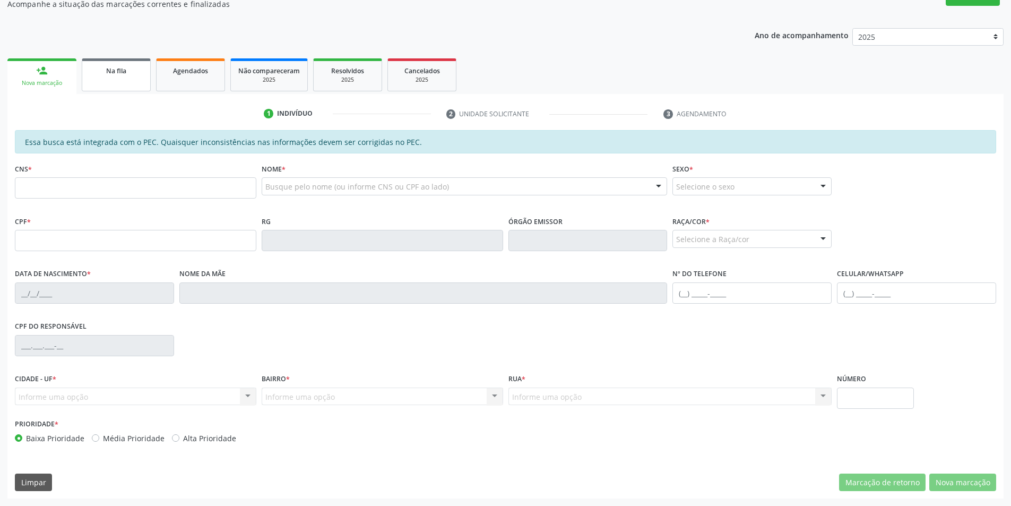
click at [96, 70] on div "Na fila" at bounding box center [116, 70] width 53 height 11
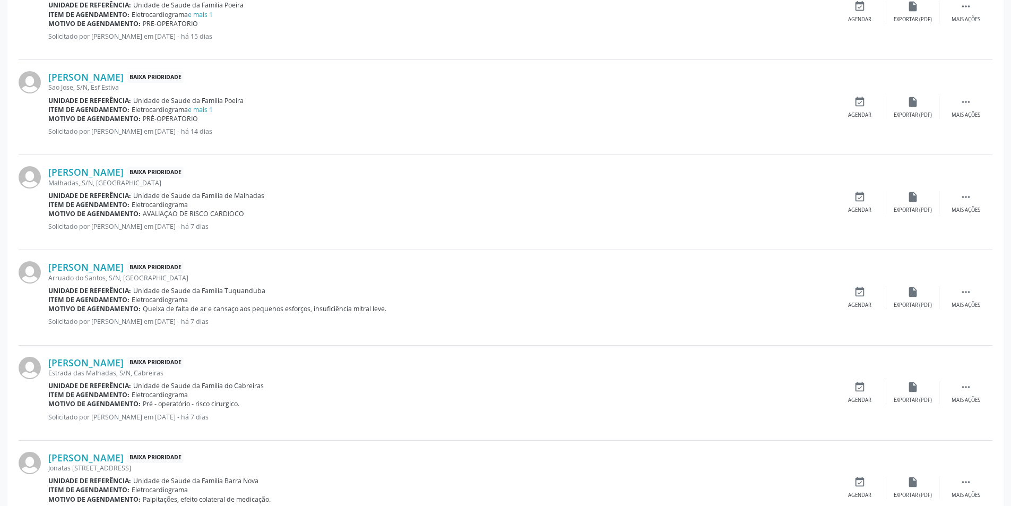
scroll to position [849, 0]
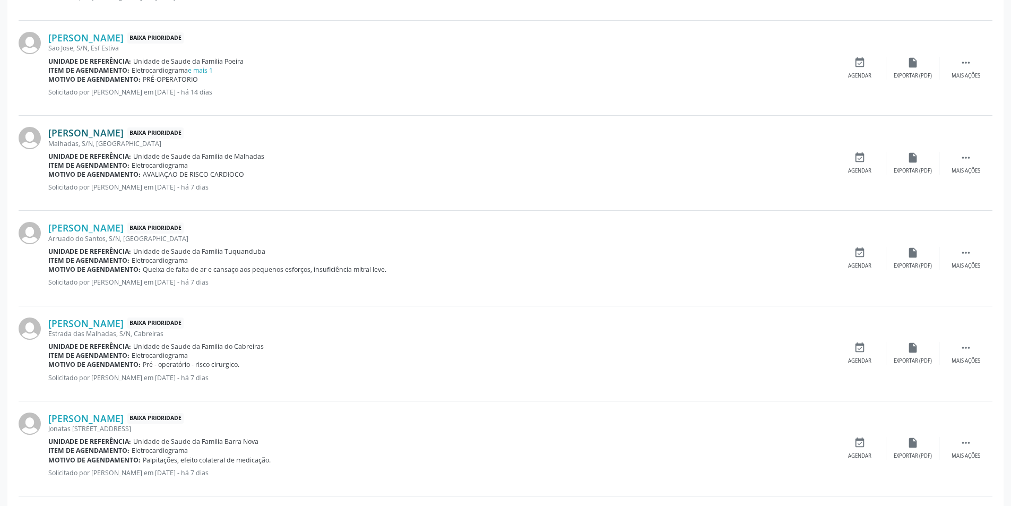
click at [88, 136] on link "[PERSON_NAME]" at bounding box center [85, 133] width 75 height 12
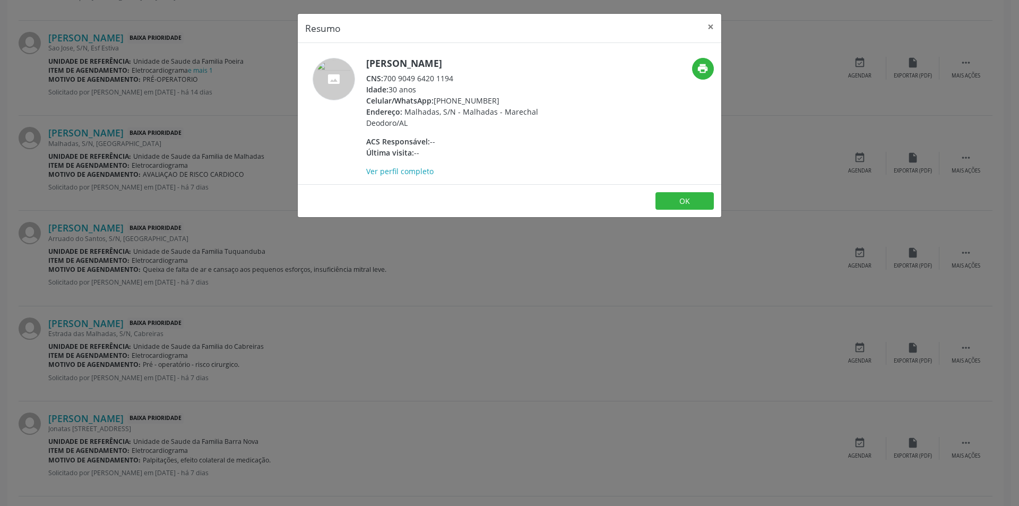
click at [385, 78] on div "CNS: 700 9049 6420 1194" at bounding box center [469, 78] width 207 height 11
drag, startPoint x: 385, startPoint y: 78, endPoint x: 445, endPoint y: 79, distance: 59.5
click at [445, 79] on div "CNS: 700 9049 6420 1194" at bounding box center [469, 78] width 207 height 11
copy div "700 9049 6420 1194"
click at [368, 289] on div "Resumo × [PERSON_NAME] CNS: 700 9049 6420 1194 Idade: 30 anos Celular/WhatsApp:…" at bounding box center [509, 253] width 1019 height 506
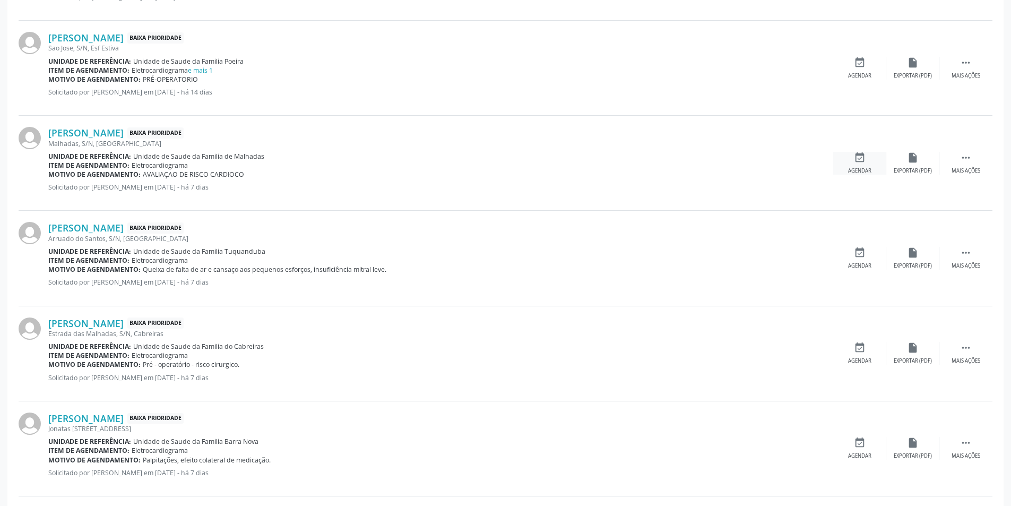
click at [861, 161] on icon "event_available" at bounding box center [860, 158] width 12 height 12
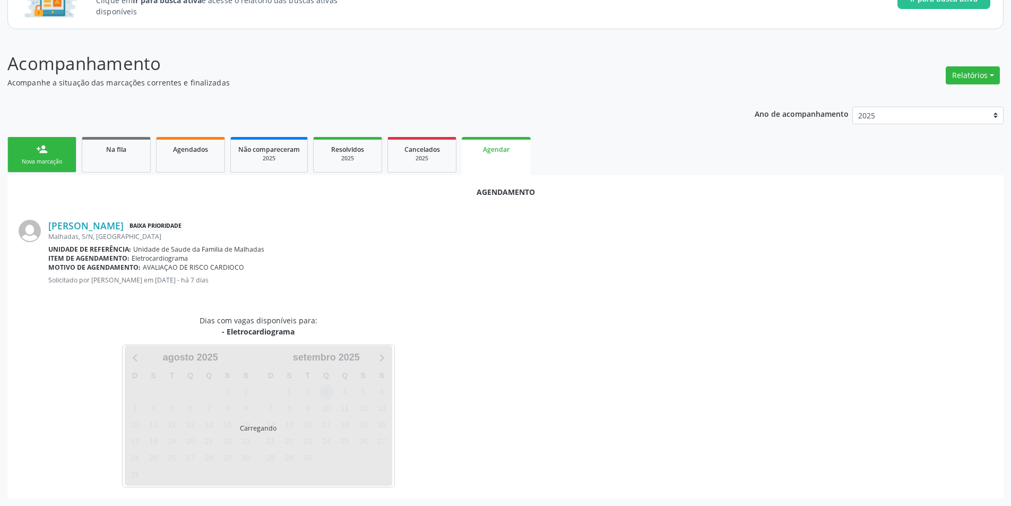
scroll to position [123, 0]
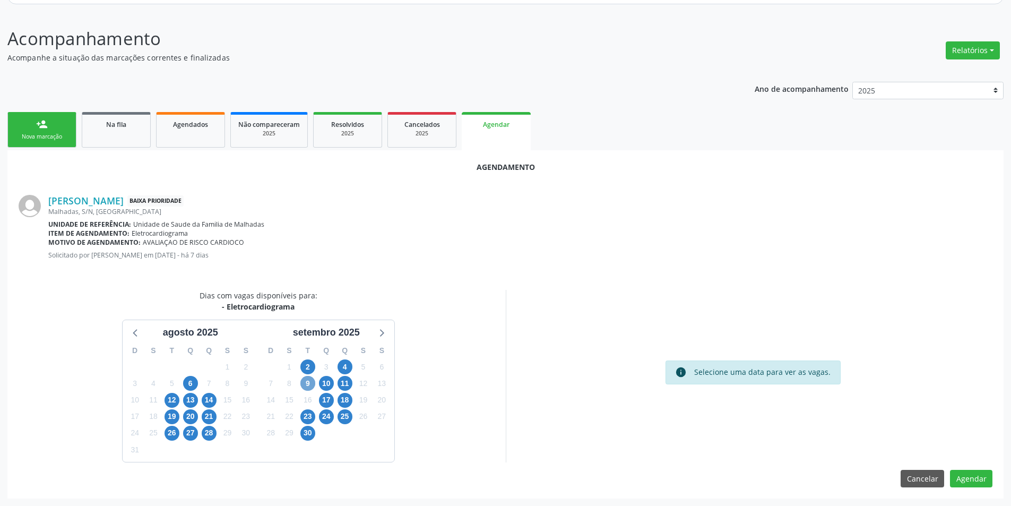
click at [304, 381] on span "9" at bounding box center [307, 383] width 15 height 15
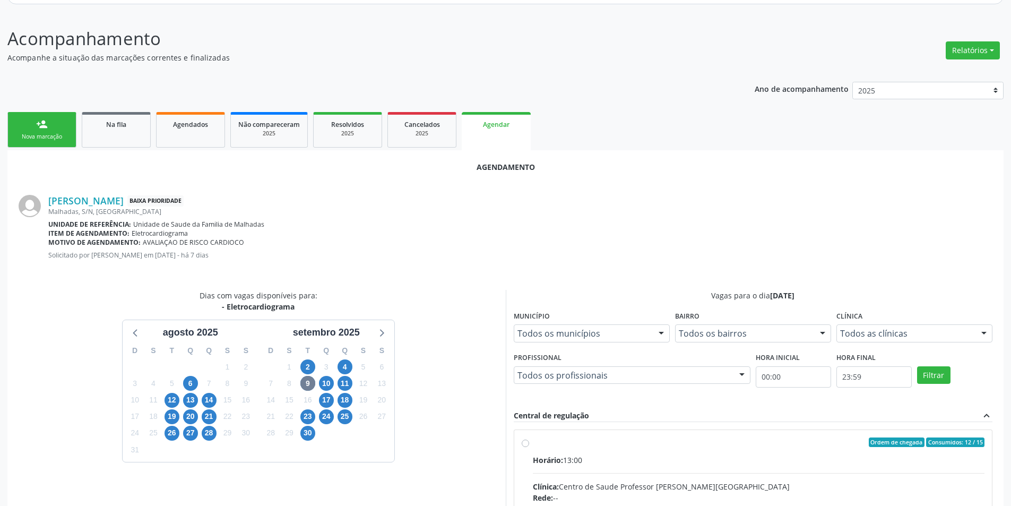
click at [523, 444] on input "Ordem de chegada Consumidos: 12 / 15 Horário: 13:00 Clínica: Centro de Saude Pr…" at bounding box center [525, 442] width 7 height 10
radio input "true"
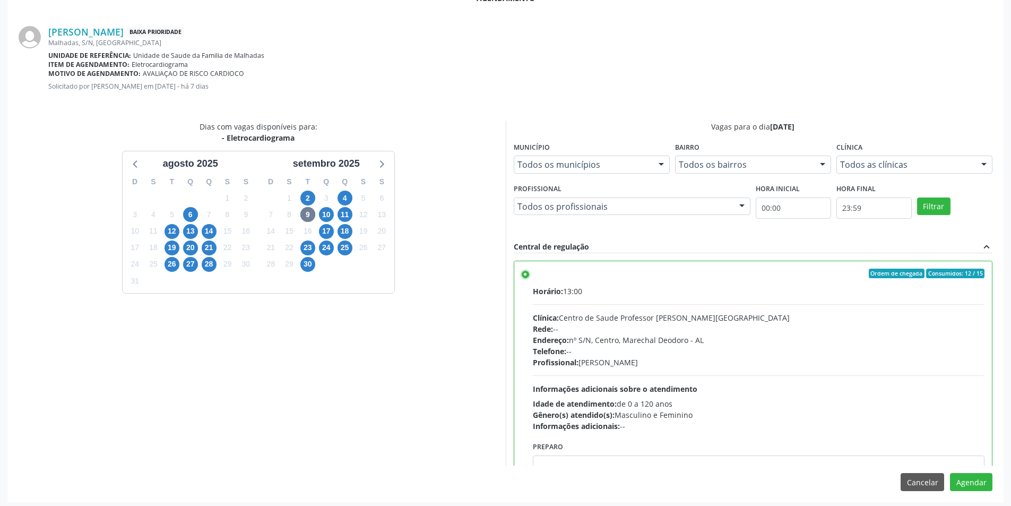
scroll to position [296, 0]
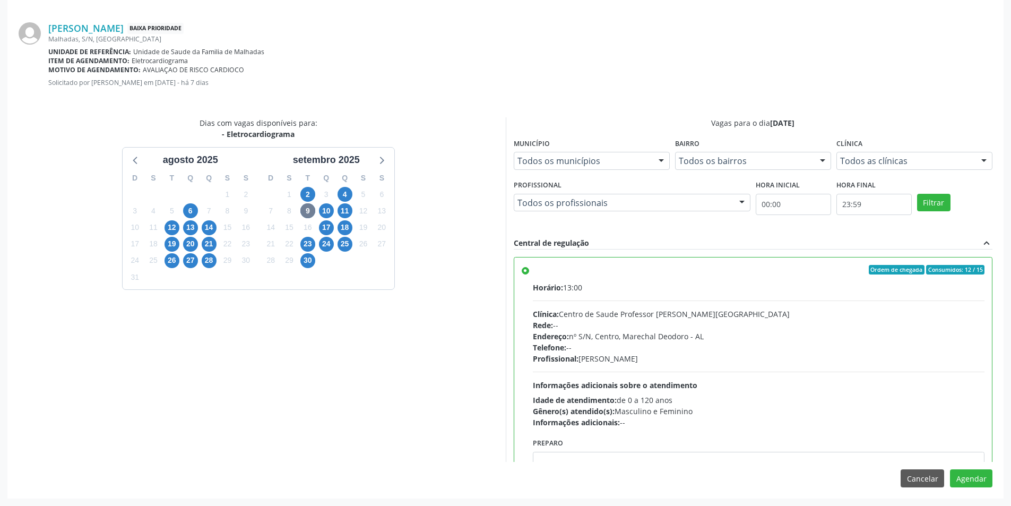
click at [975, 487] on div "Agendamento [PERSON_NAME] Baixa Prioridade [GEOGRAPHIC_DATA], S/N, [GEOGRAPHIC_…" at bounding box center [505, 238] width 997 height 520
click at [975, 485] on button "Agendar" at bounding box center [971, 478] width 42 height 18
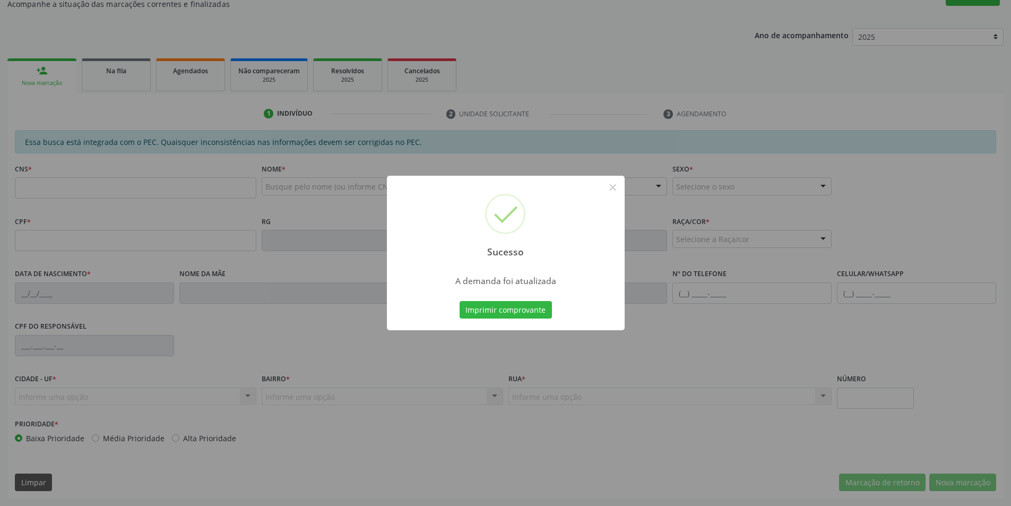
scroll to position [177, 0]
click at [611, 188] on button "×" at bounding box center [613, 187] width 18 height 18
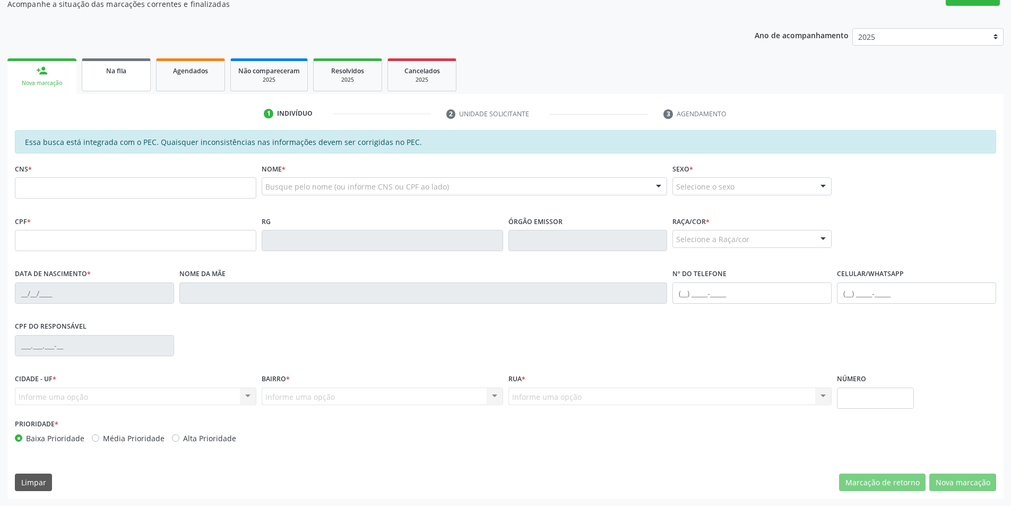
click at [118, 80] on link "Na fila" at bounding box center [116, 74] width 69 height 33
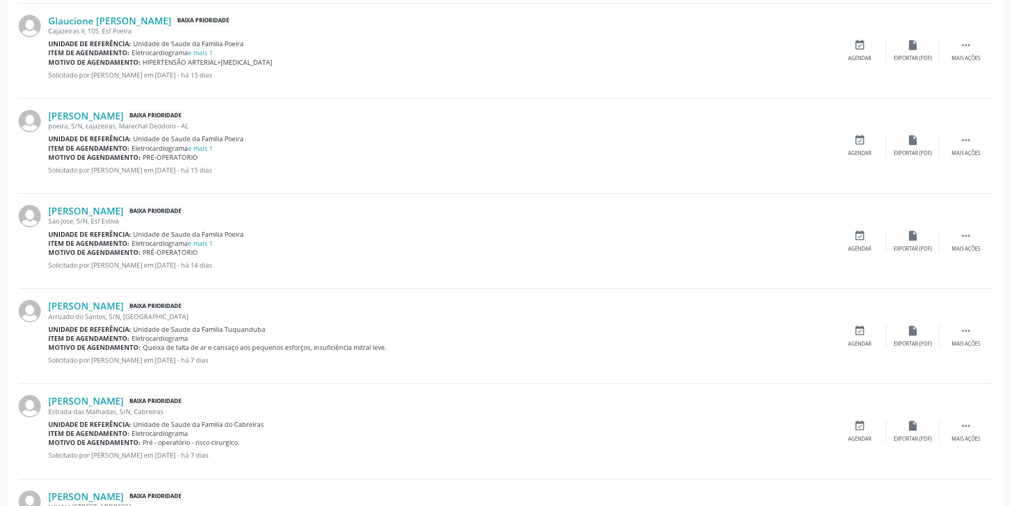
scroll to position [743, 0]
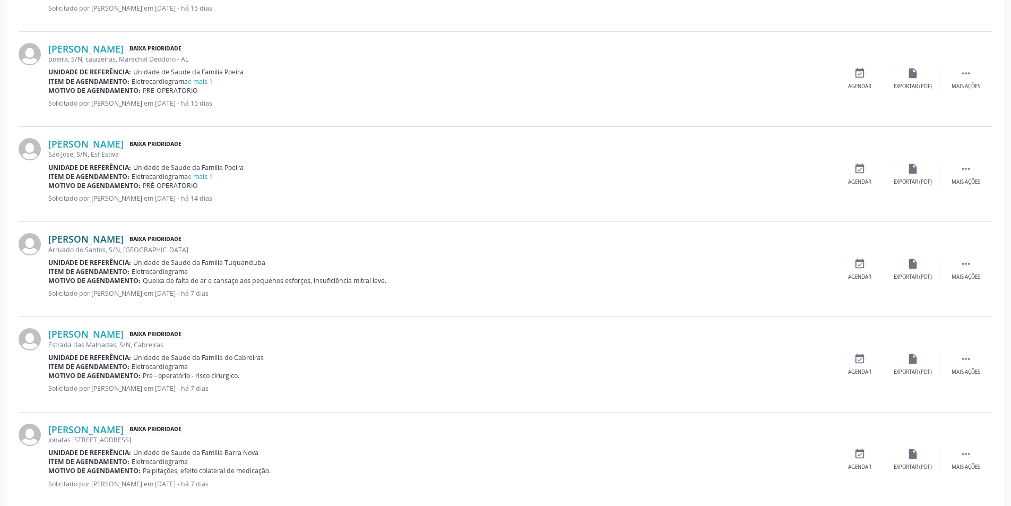
click at [124, 242] on link "[PERSON_NAME]" at bounding box center [85, 239] width 75 height 12
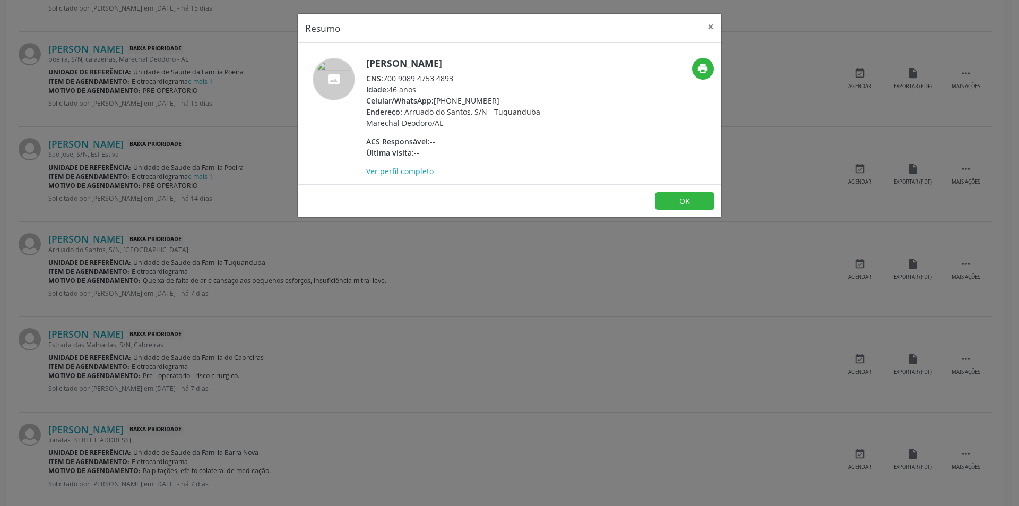
click at [386, 78] on div "CNS: 700 9089 4753 4893" at bounding box center [469, 78] width 207 height 11
drag, startPoint x: 386, startPoint y: 78, endPoint x: 447, endPoint y: 80, distance: 60.6
click at [447, 80] on div "CNS: 700 9089 4753 4893" at bounding box center [469, 78] width 207 height 11
copy div "700 9089 4753 4893"
click at [351, 286] on div "Resumo × [PERSON_NAME] CNS: 700 9089 4753 4893 Idade: 46 anos Celular/WhatsApp:…" at bounding box center [509, 253] width 1019 height 506
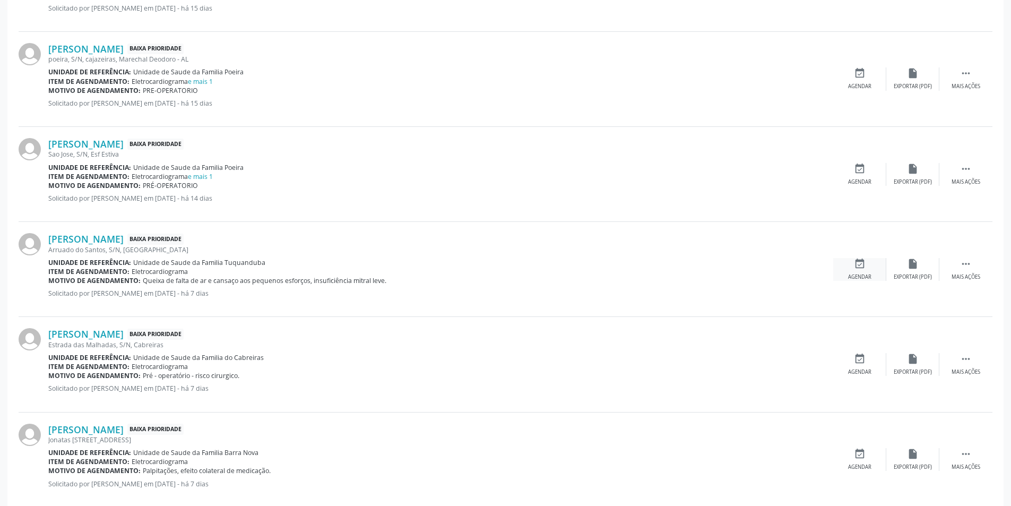
click at [852, 271] on div "event_available Agendar" at bounding box center [860, 269] width 53 height 23
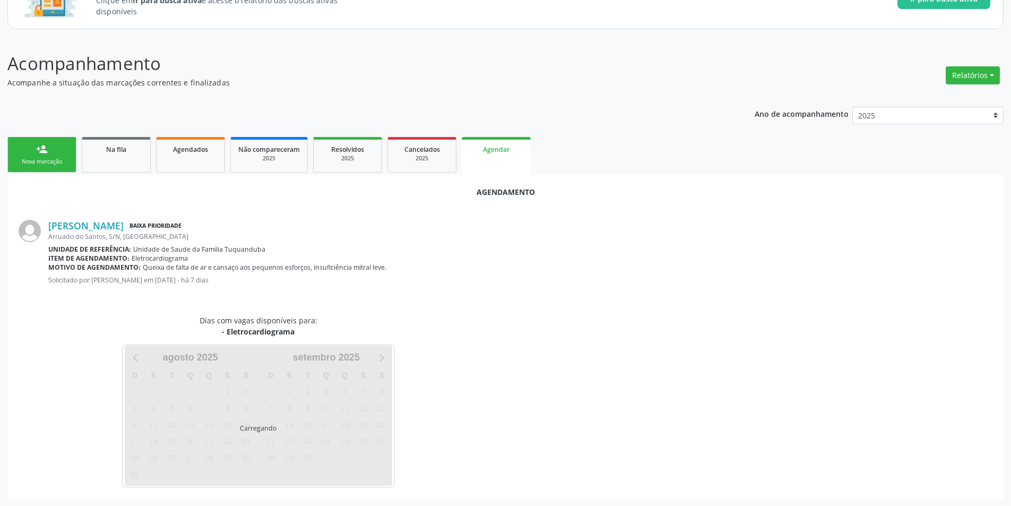
scroll to position [123, 0]
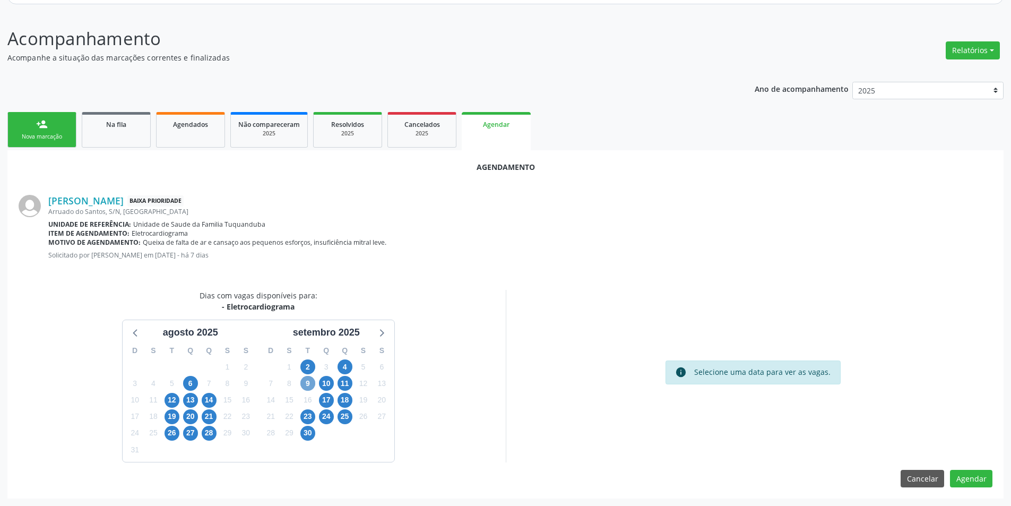
click at [309, 385] on span "9" at bounding box center [307, 383] width 15 height 15
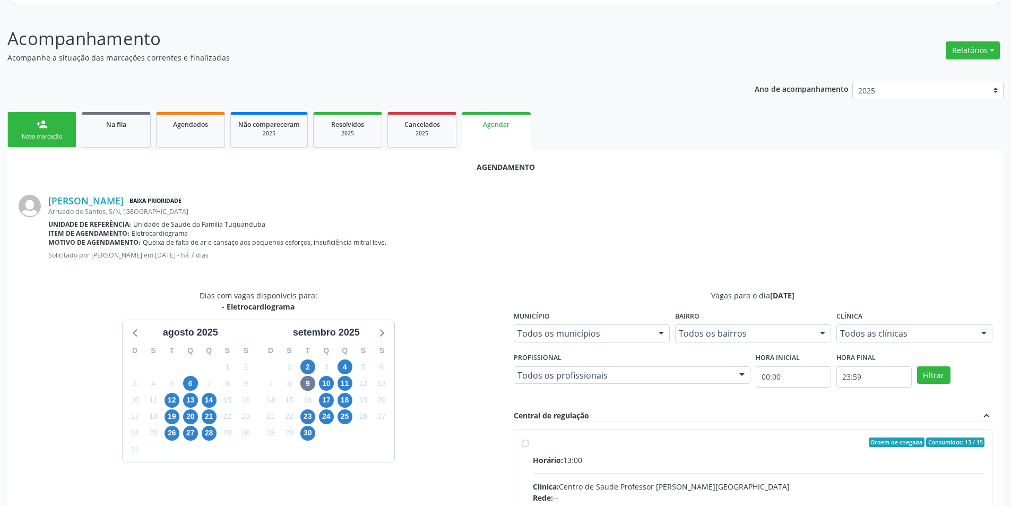
click at [523, 440] on input "Ordem de chegada Consumidos: 13 / 15 Horário: 13:00 Clínica: Centro de Saude Pr…" at bounding box center [525, 442] width 7 height 10
radio input "true"
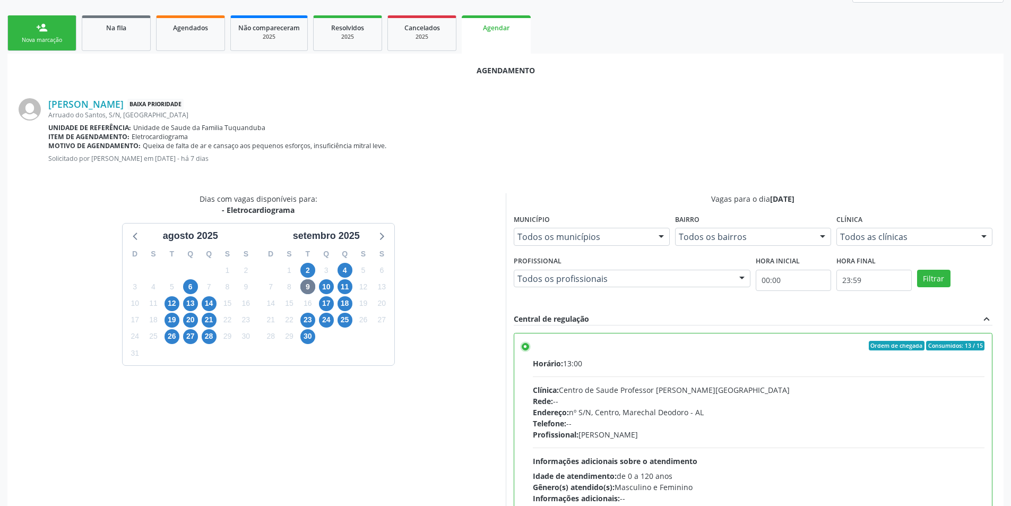
scroll to position [296, 0]
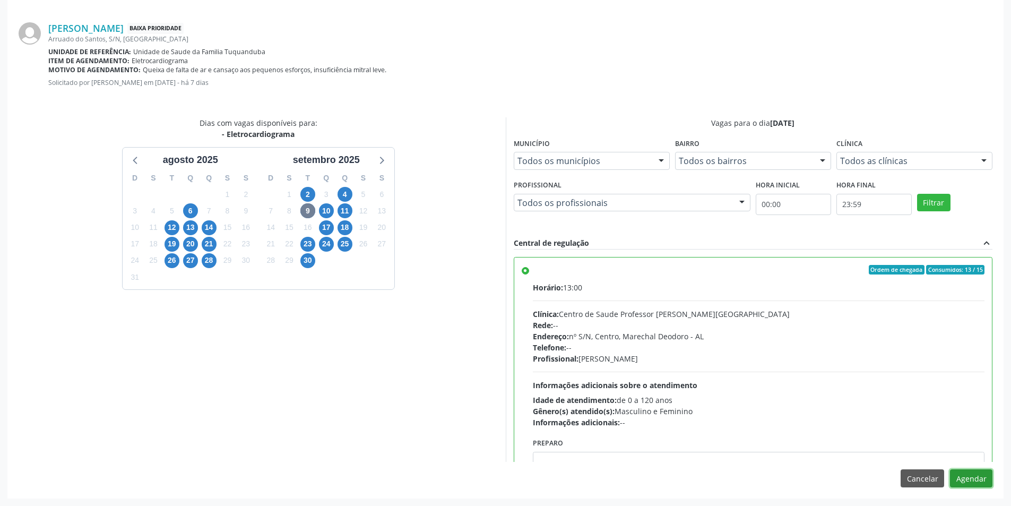
click at [978, 475] on button "Agendar" at bounding box center [971, 478] width 42 height 18
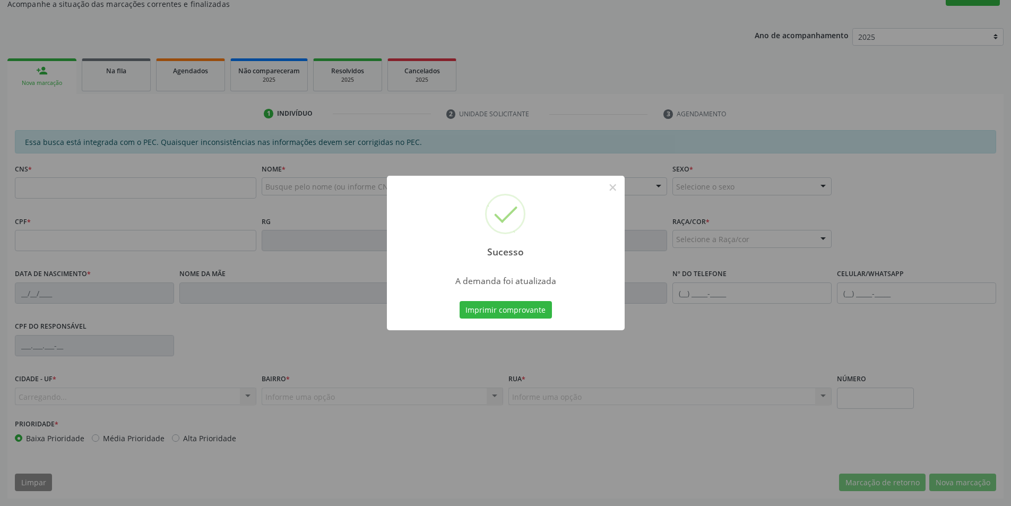
scroll to position [177, 0]
click at [616, 188] on button "×" at bounding box center [613, 187] width 18 height 18
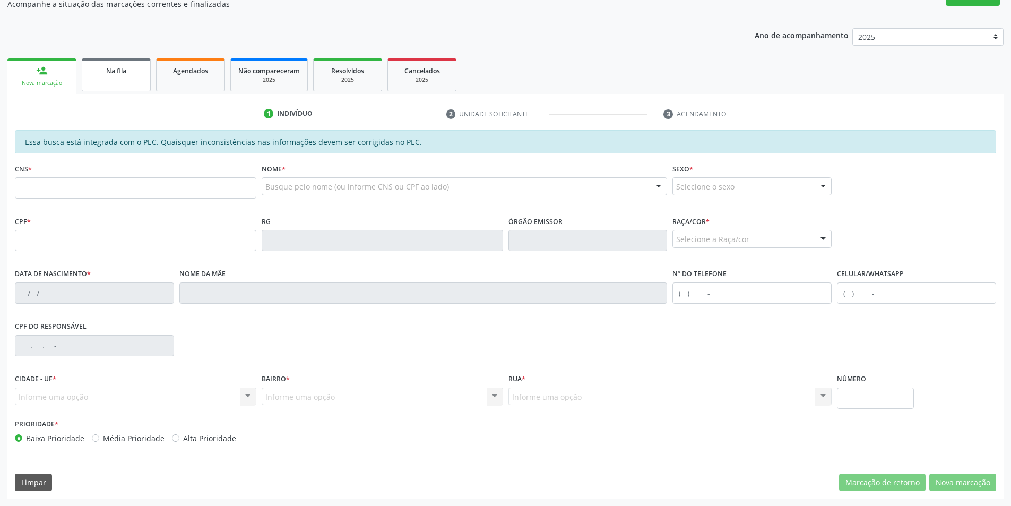
click at [99, 77] on link "Na fila" at bounding box center [116, 74] width 69 height 33
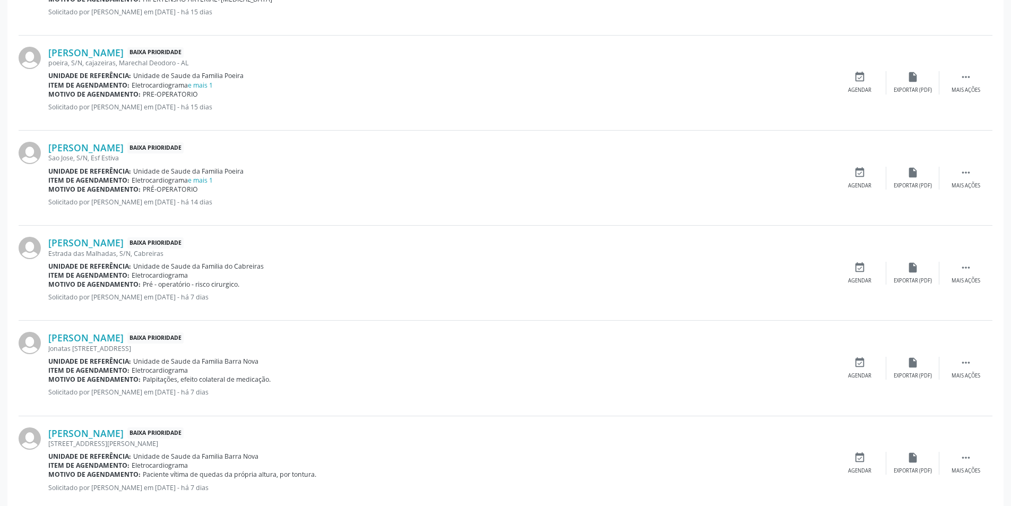
scroll to position [743, 0]
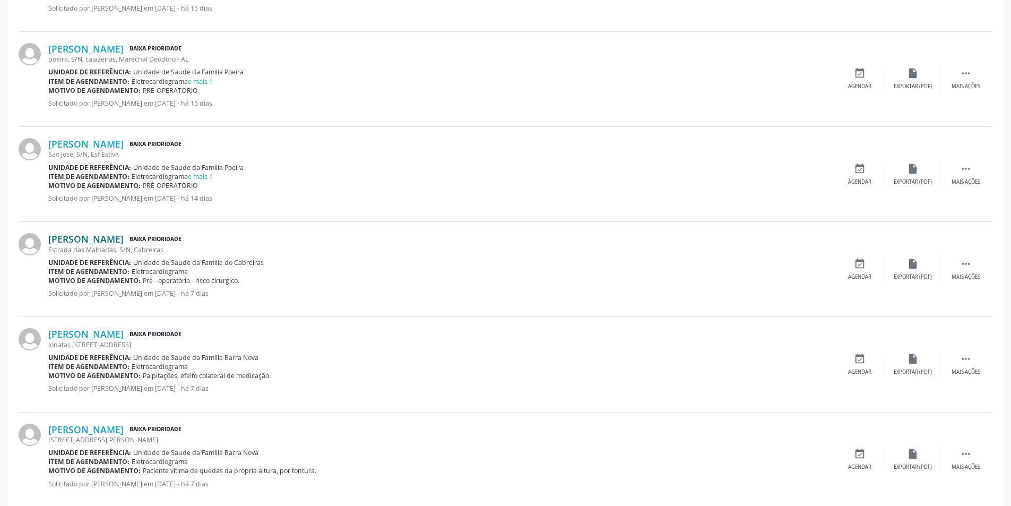
click at [105, 236] on link "[PERSON_NAME]" at bounding box center [85, 239] width 75 height 12
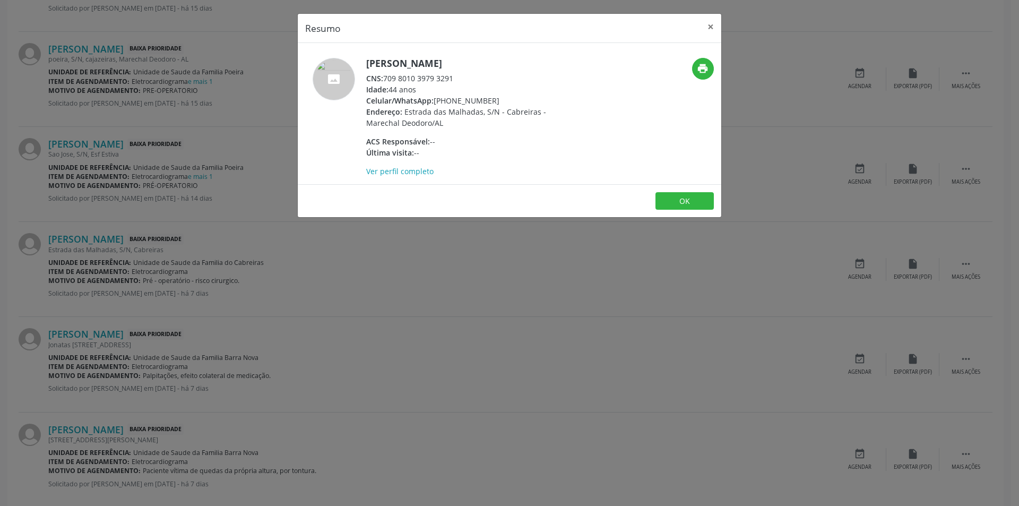
click at [385, 78] on div "CNS: 709 8010 3979 3291" at bounding box center [469, 78] width 207 height 11
drag, startPoint x: 385, startPoint y: 78, endPoint x: 450, endPoint y: 79, distance: 64.3
click at [450, 79] on div "CNS: 709 8010 3979 3291" at bounding box center [469, 78] width 207 height 11
copy div "709 8010 3979 3291"
click at [290, 283] on div "Resumo × [PERSON_NAME] CNS: 709 8010 3979 3291 Idade: 44 anos Celular/WhatsApp:…" at bounding box center [509, 253] width 1019 height 506
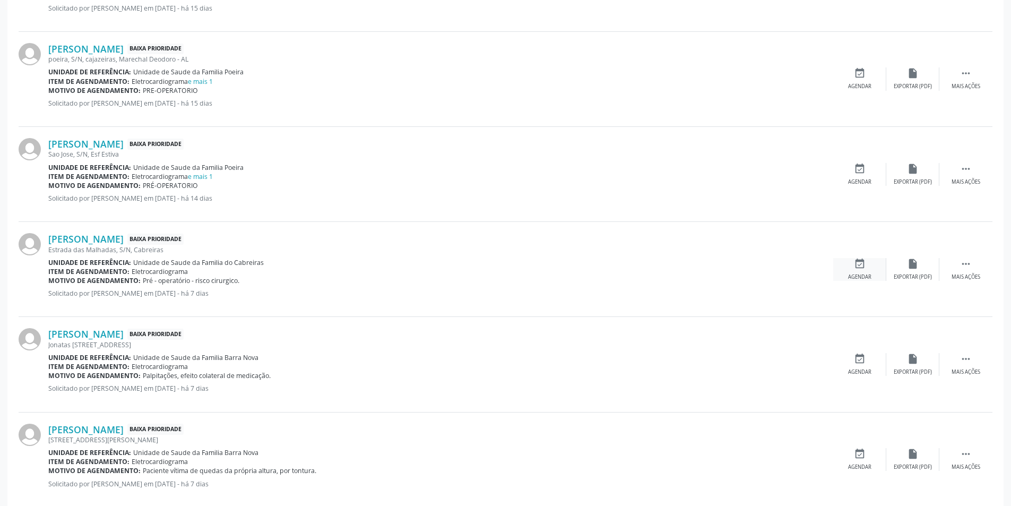
click at [854, 279] on div "Agendar" at bounding box center [859, 276] width 23 height 7
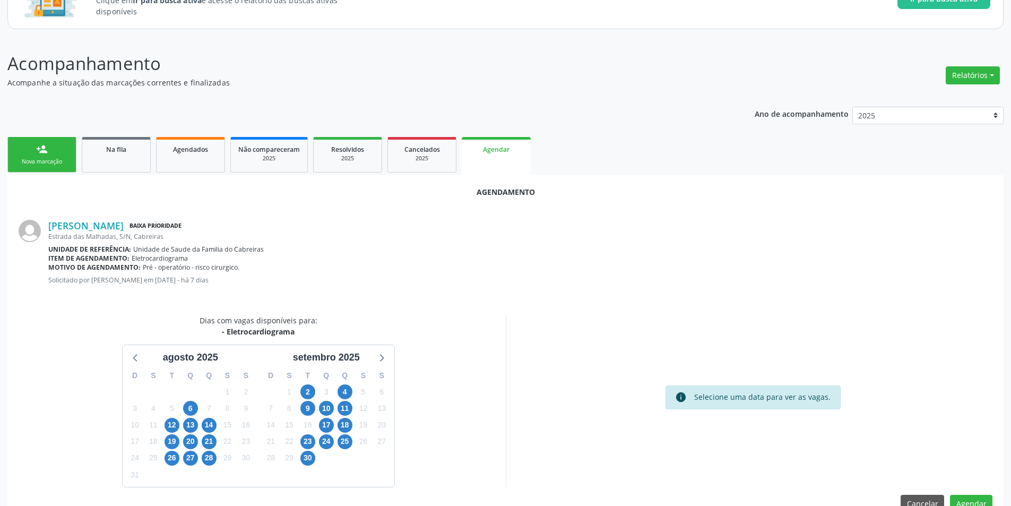
scroll to position [123, 0]
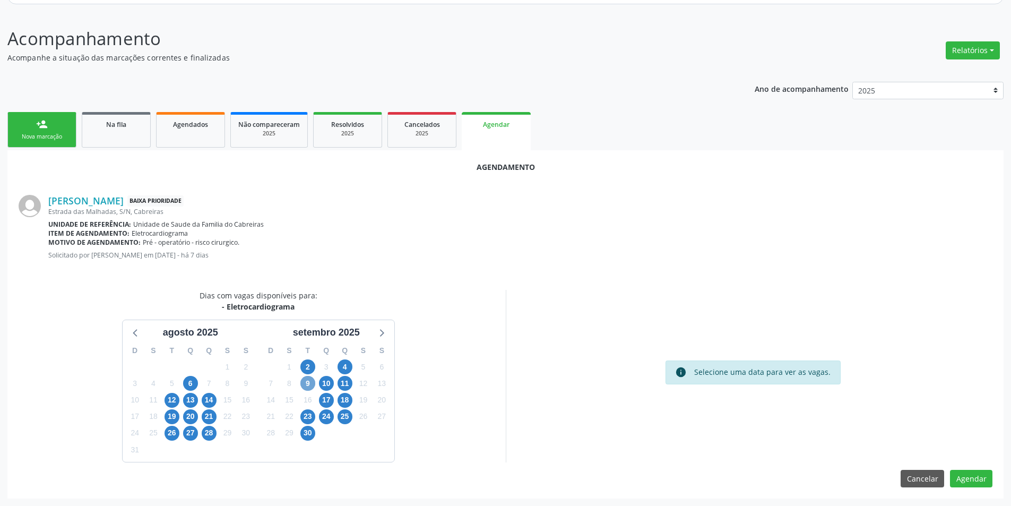
click at [306, 385] on span "9" at bounding box center [307, 383] width 15 height 15
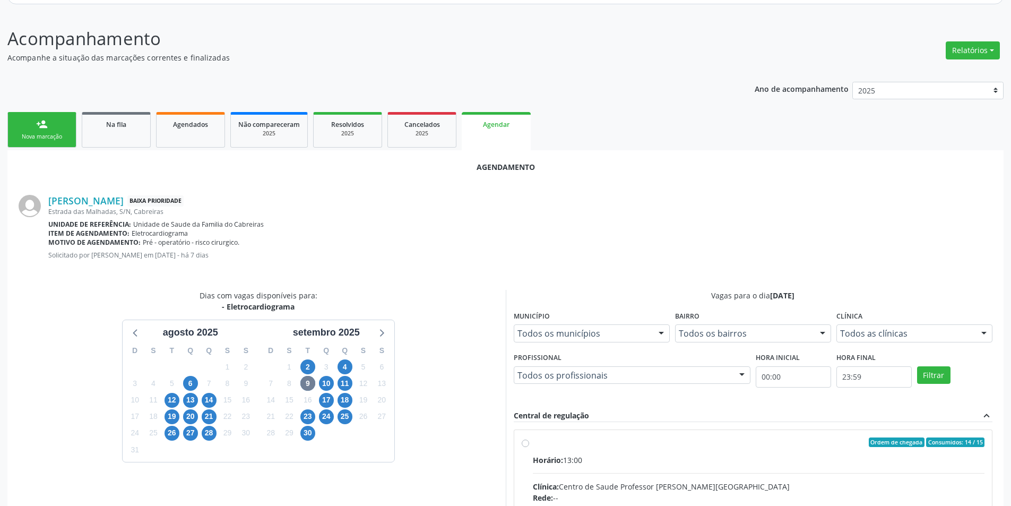
click at [525, 440] on input "Ordem de chegada Consumidos: 14 / 15 Horário: 13:00 Clínica: Centro de Saude Pr…" at bounding box center [525, 442] width 7 height 10
radio input "true"
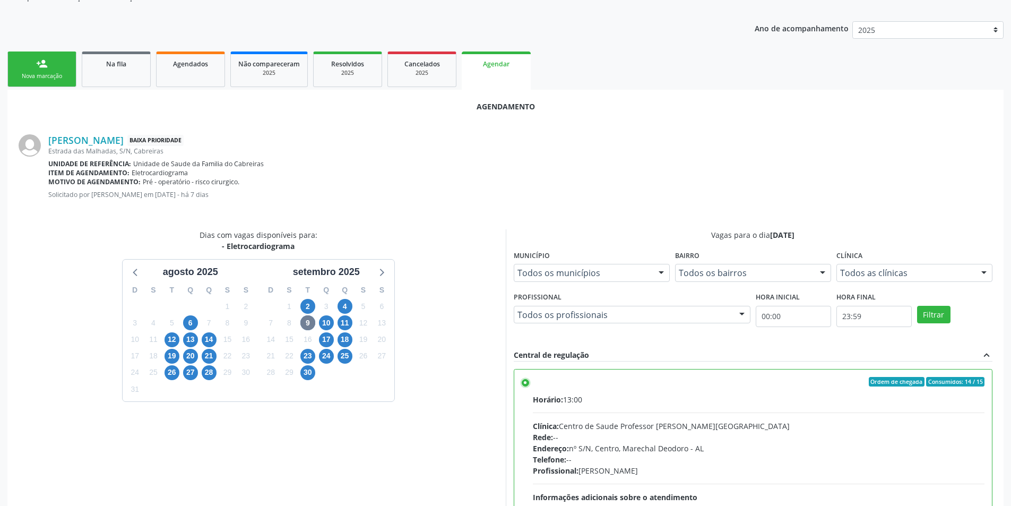
scroll to position [296, 0]
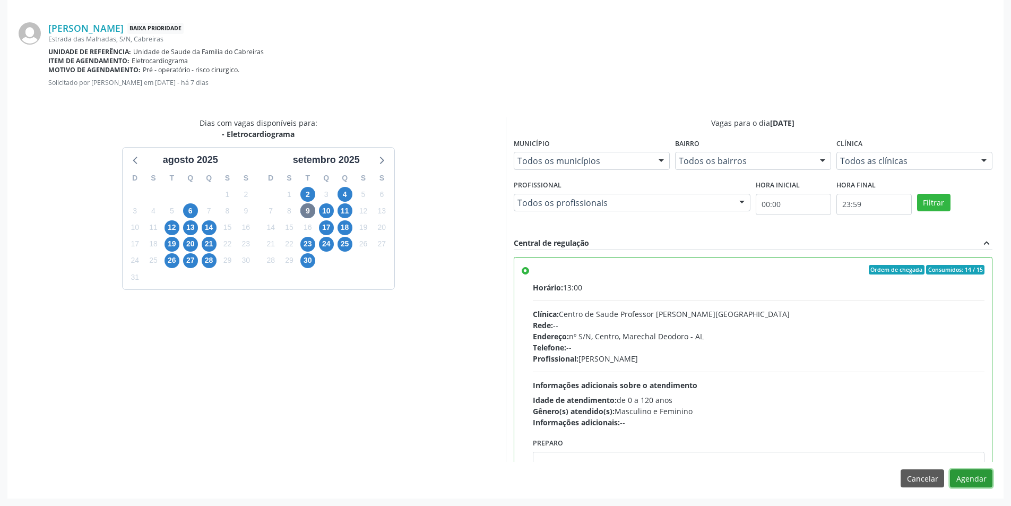
click at [961, 476] on button "Agendar" at bounding box center [971, 478] width 42 height 18
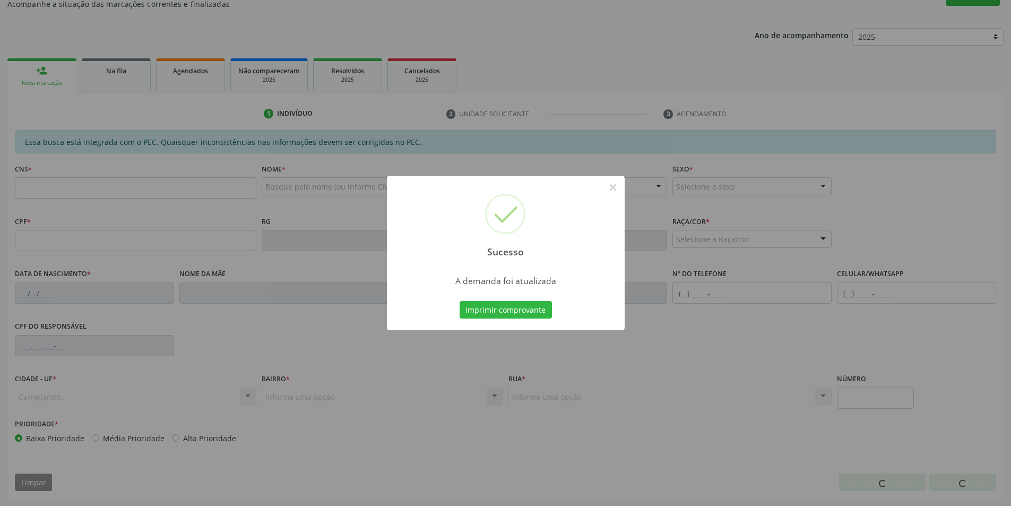
scroll to position [177, 0]
click at [609, 196] on div "Sucesso ×" at bounding box center [506, 221] width 238 height 91
click at [609, 191] on button "×" at bounding box center [613, 187] width 18 height 18
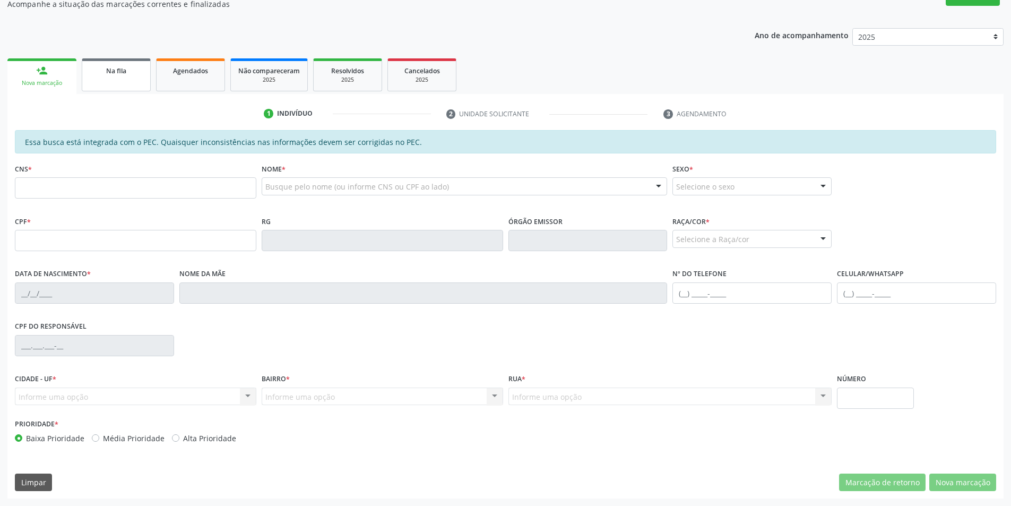
click at [93, 79] on link "Na fila" at bounding box center [116, 74] width 69 height 33
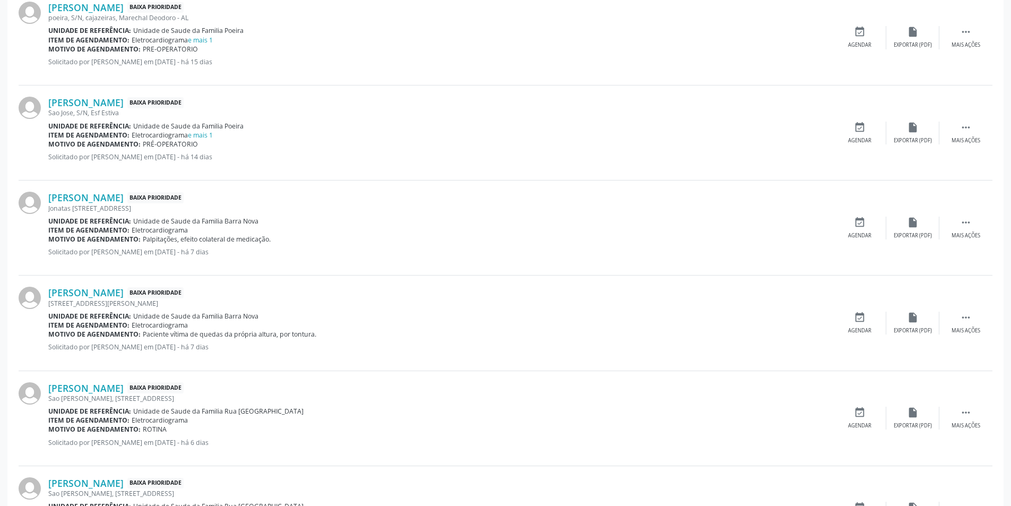
scroll to position [796, 0]
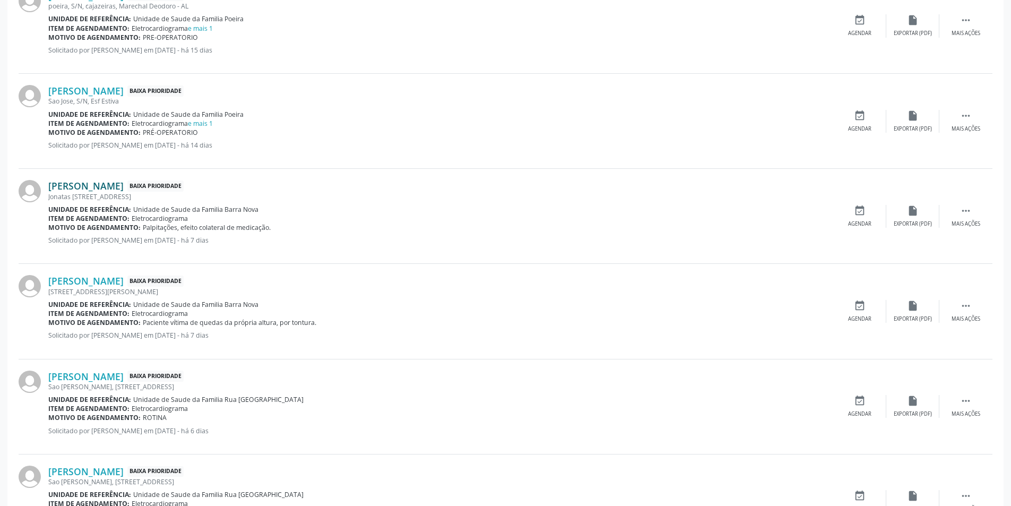
click at [124, 184] on link "[PERSON_NAME]" at bounding box center [85, 186] width 75 height 12
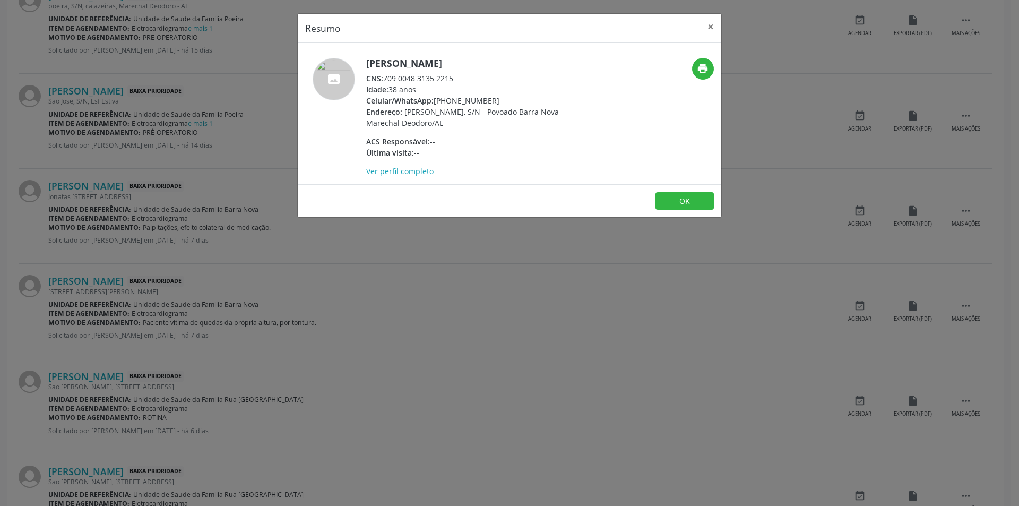
click at [385, 77] on div "CNS: 709 0048 3135 2215" at bounding box center [469, 78] width 207 height 11
drag, startPoint x: 385, startPoint y: 77, endPoint x: 442, endPoint y: 81, distance: 57.5
click at [442, 81] on div "CNS: 709 0048 3135 2215" at bounding box center [469, 78] width 207 height 11
copy div "709 0048 3135 2215"
click at [342, 304] on div "Resumo × Márcia [PERSON_NAME] CNS: 709 0048 3135 2215 Idade: 38 anos Celular/Wh…" at bounding box center [509, 253] width 1019 height 506
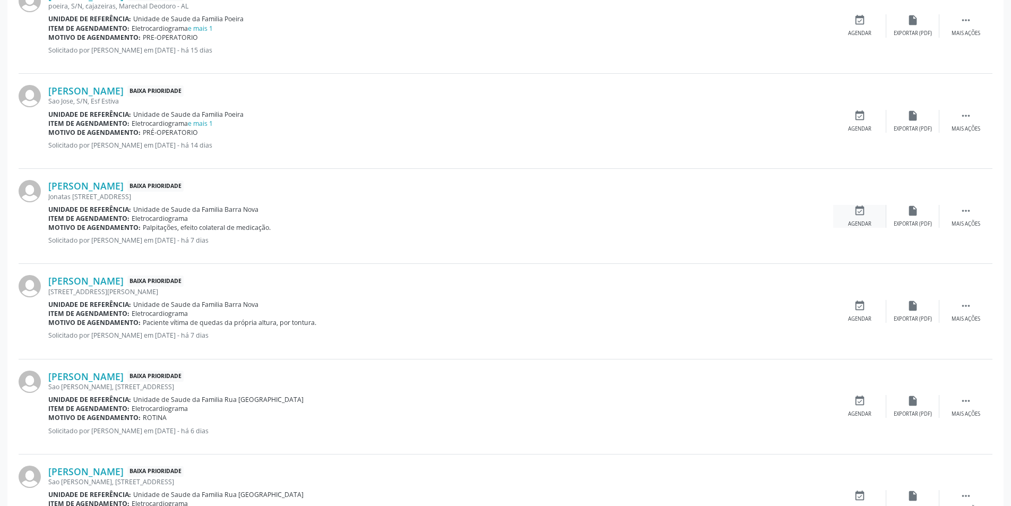
click at [864, 213] on icon "event_available" at bounding box center [860, 211] width 12 height 12
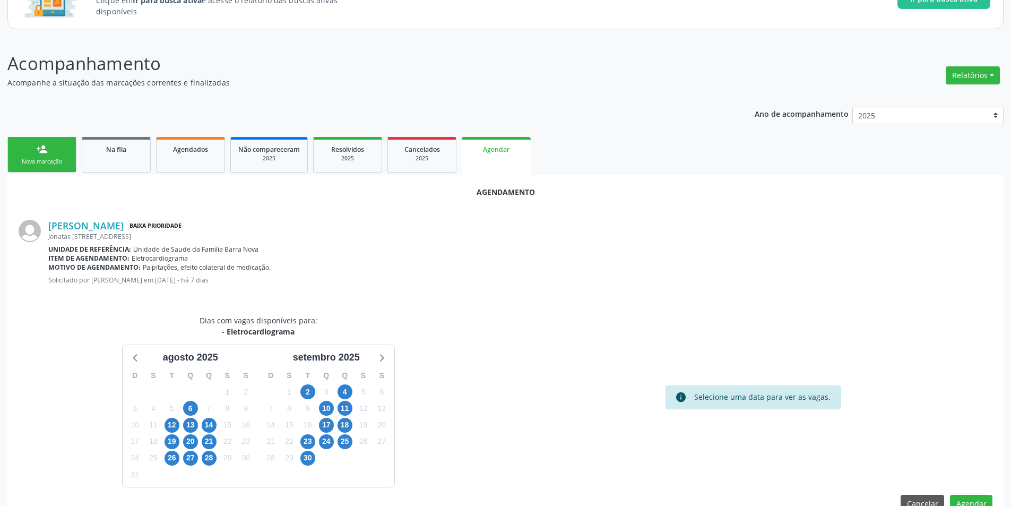
scroll to position [123, 0]
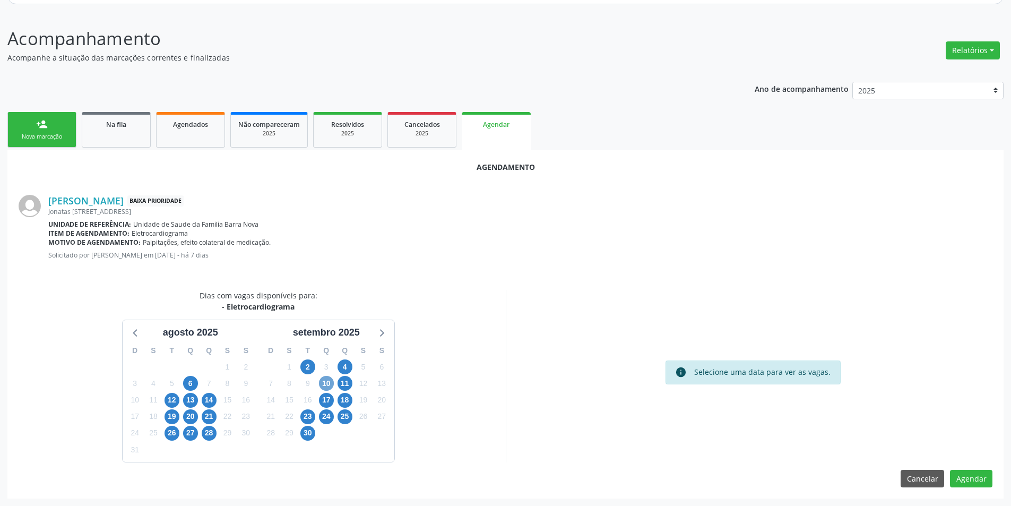
click at [327, 388] on span "10" at bounding box center [326, 383] width 15 height 15
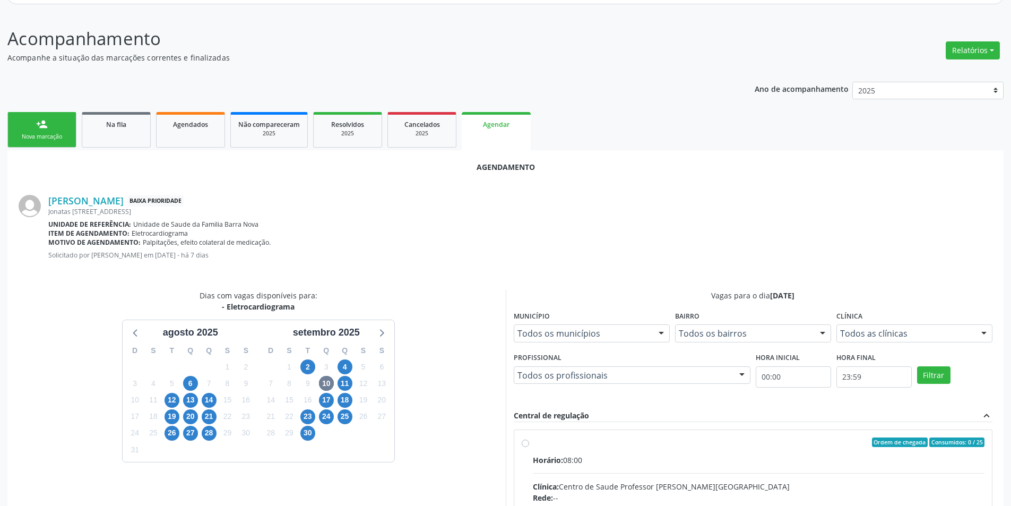
radio input "true"
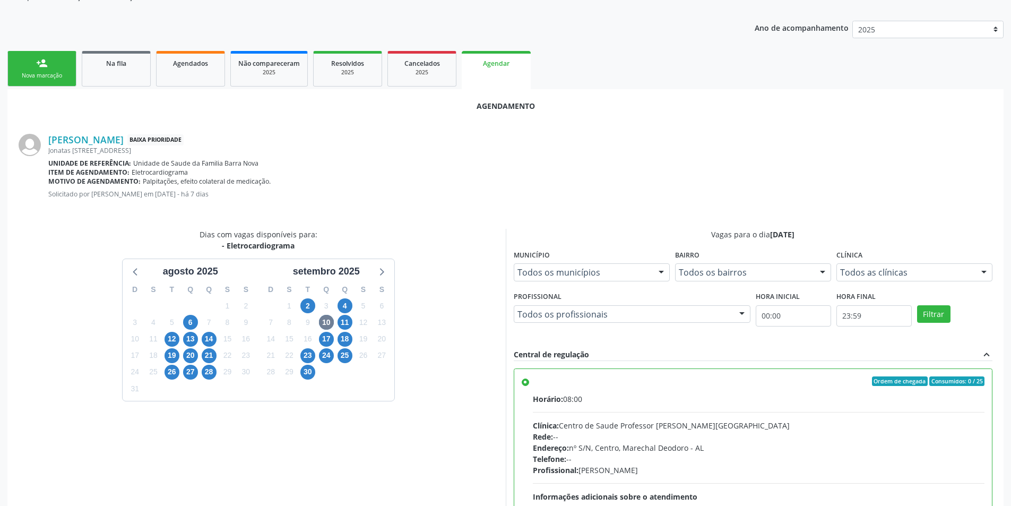
scroll to position [296, 0]
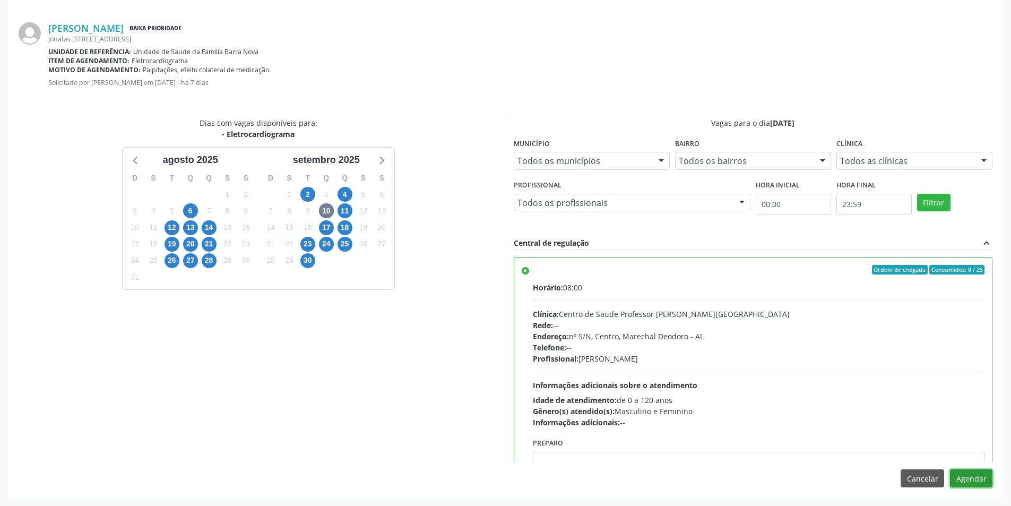
click at [964, 477] on button "Agendar" at bounding box center [971, 478] width 42 height 18
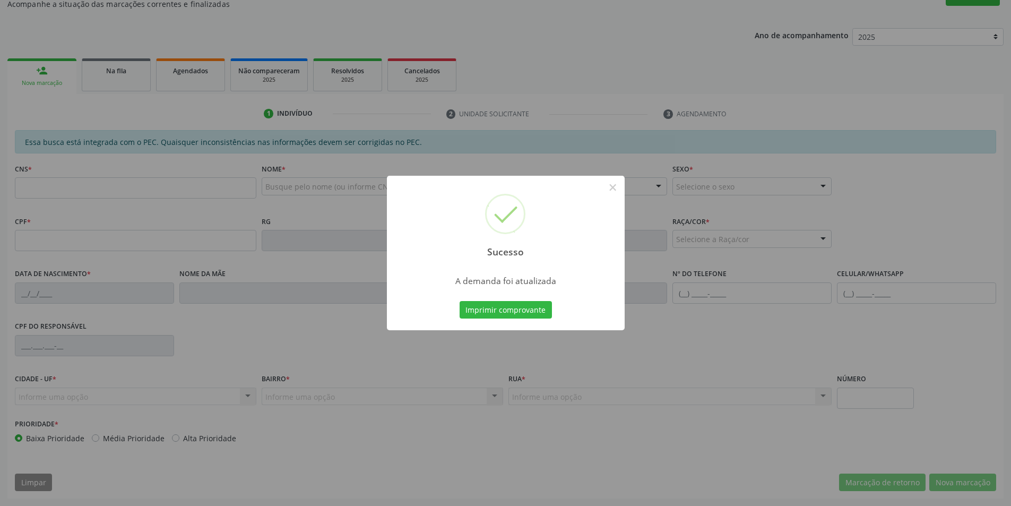
scroll to position [177, 0]
click at [607, 190] on button "×" at bounding box center [613, 187] width 18 height 18
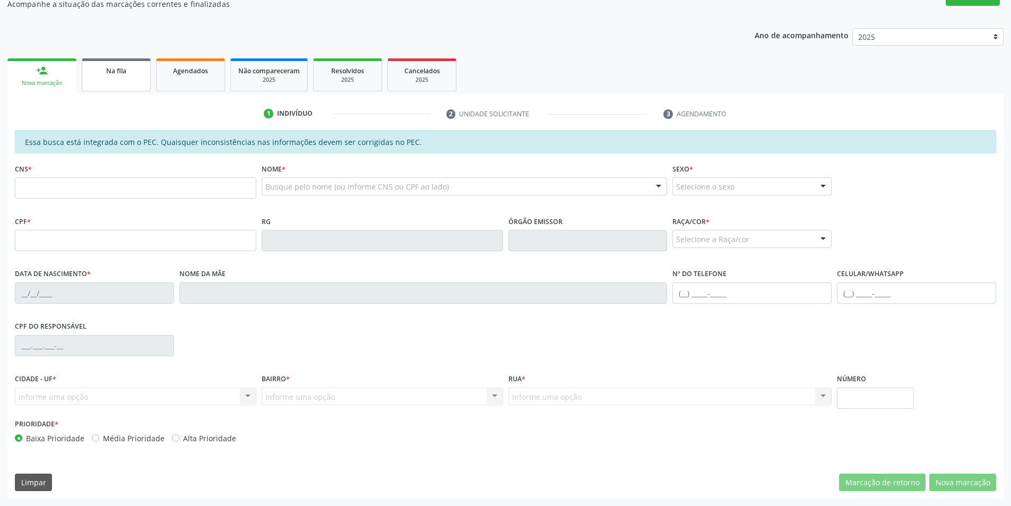
click at [114, 68] on span "Na fila" at bounding box center [116, 70] width 20 height 9
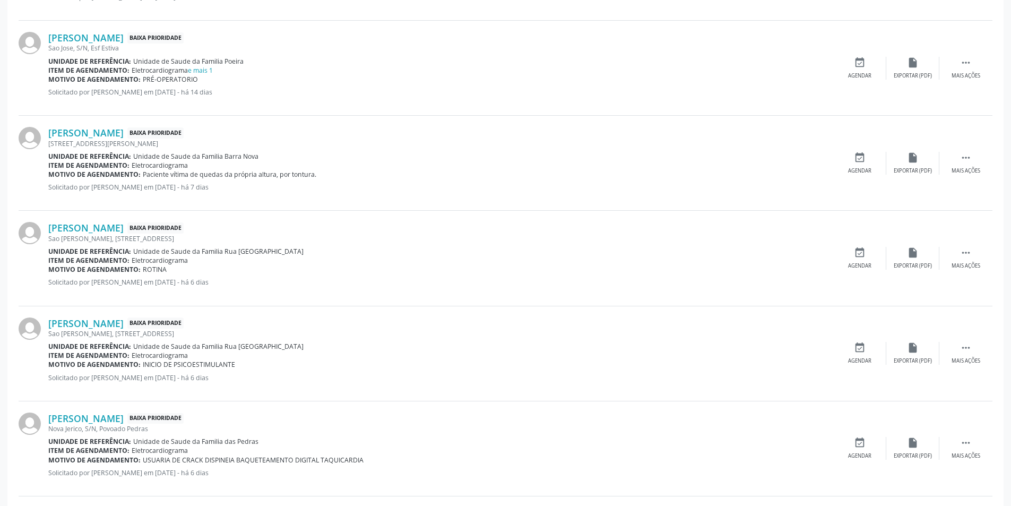
scroll to position [796, 0]
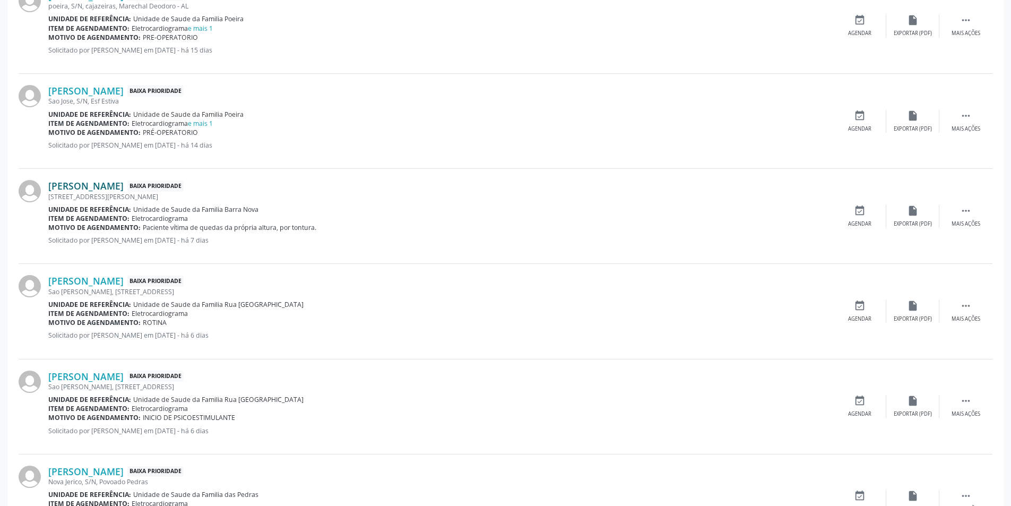
click at [120, 184] on link "[PERSON_NAME]" at bounding box center [85, 186] width 75 height 12
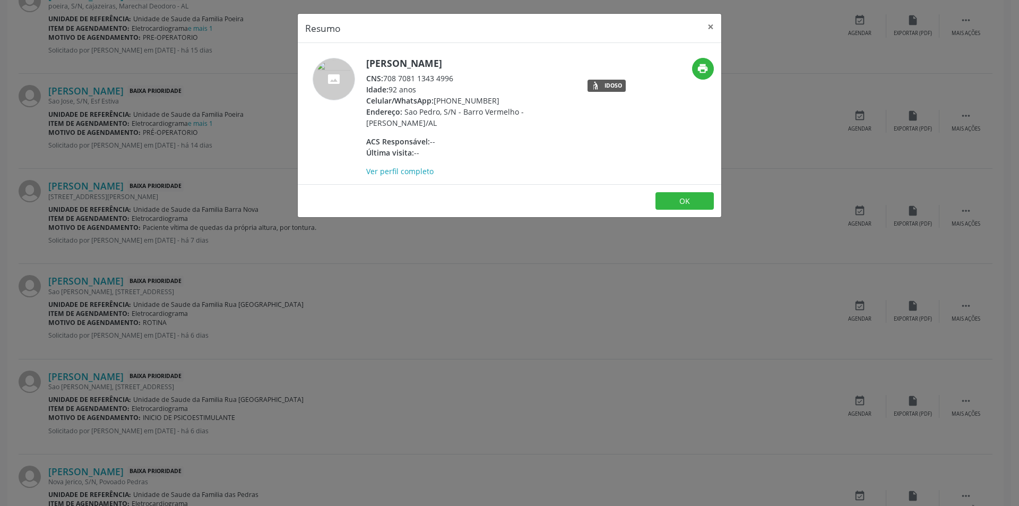
click at [383, 77] on span "CNS:" at bounding box center [374, 78] width 17 height 10
drag, startPoint x: 384, startPoint y: 77, endPoint x: 456, endPoint y: 80, distance: 71.7
click at [456, 80] on div "CNS: 708 7081 1343 4996" at bounding box center [469, 78] width 207 height 11
copy div "708 7081 1343 4996"
click at [499, 357] on div "Resumo × [PERSON_NAME] CNS: 708 7081 1343 4996 Idade: 92 anos Celular/WhatsApp:…" at bounding box center [509, 253] width 1019 height 506
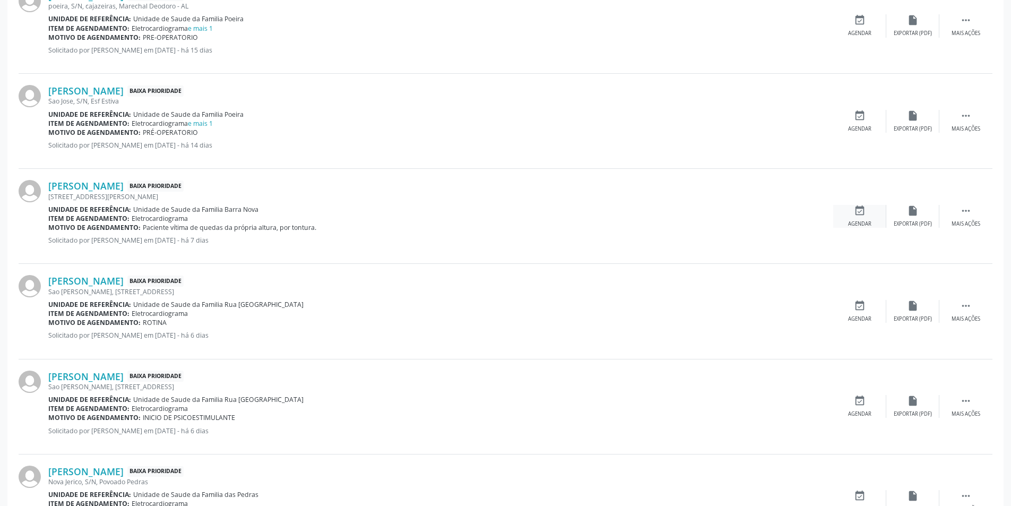
click at [861, 212] on icon "event_available" at bounding box center [860, 211] width 12 height 12
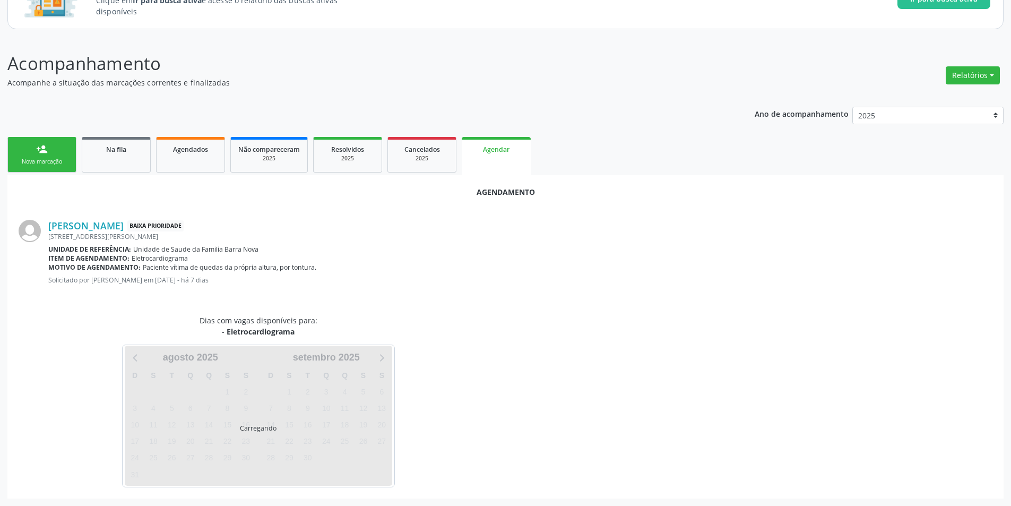
scroll to position [123, 0]
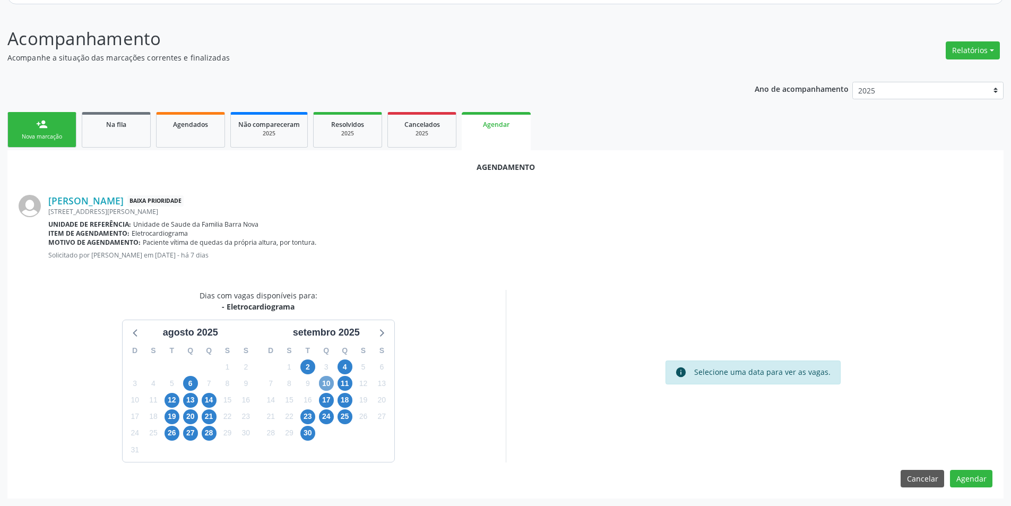
click at [326, 385] on span "10" at bounding box center [326, 383] width 15 height 15
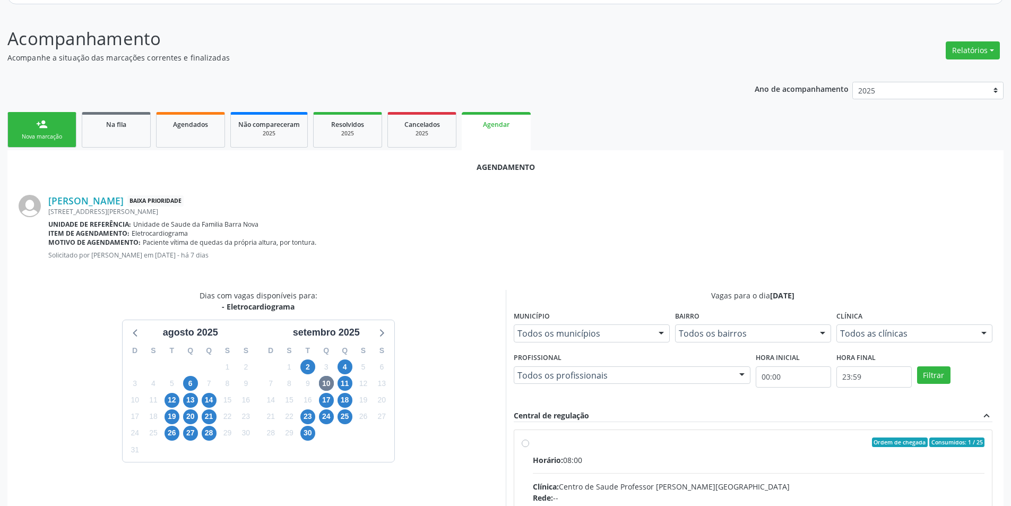
click at [526, 444] on input "Ordem de chegada Consumidos: 1 / 25 Horário: 08:00 Clínica: Centro de Saude Pro…" at bounding box center [525, 442] width 7 height 10
radio input "true"
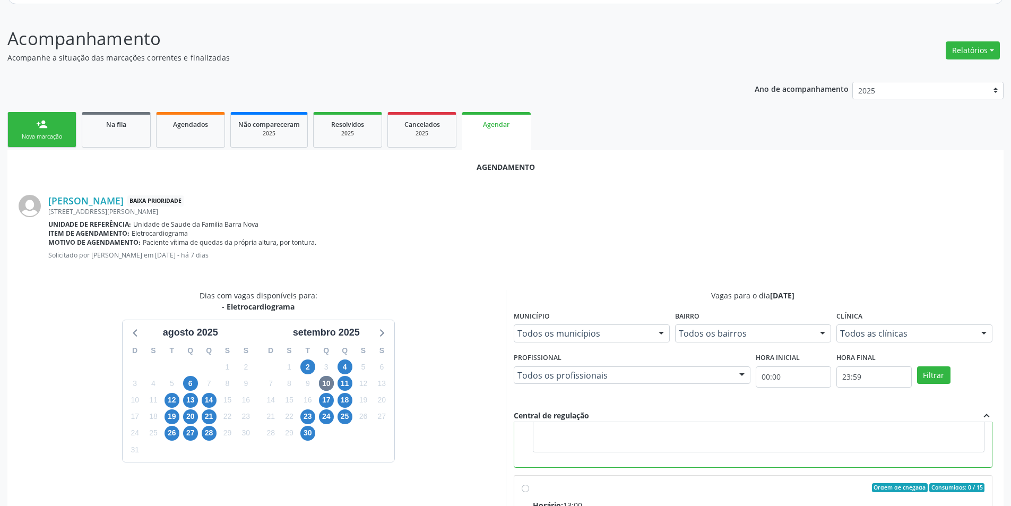
scroll to position [296, 0]
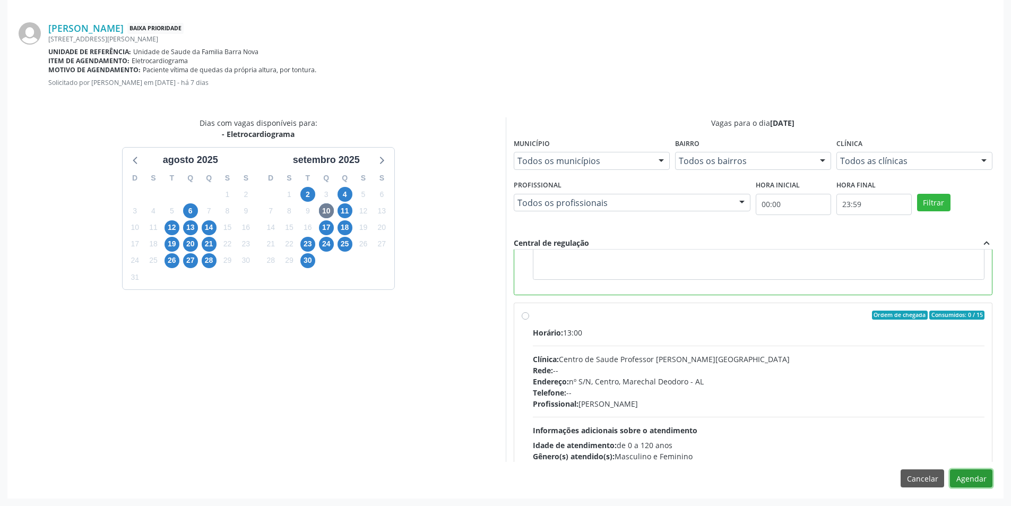
click at [975, 479] on button "Agendar" at bounding box center [971, 478] width 42 height 18
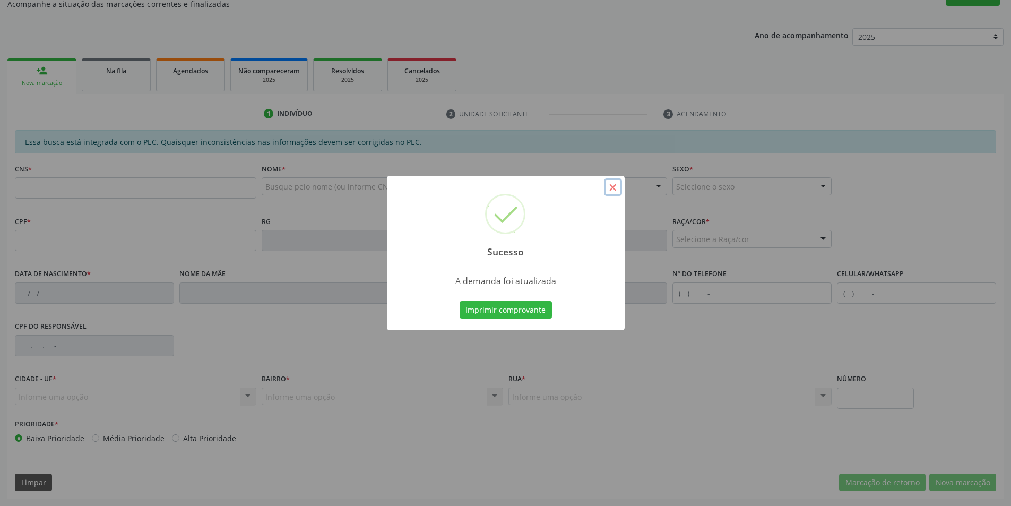
click at [609, 193] on button "×" at bounding box center [613, 187] width 18 height 18
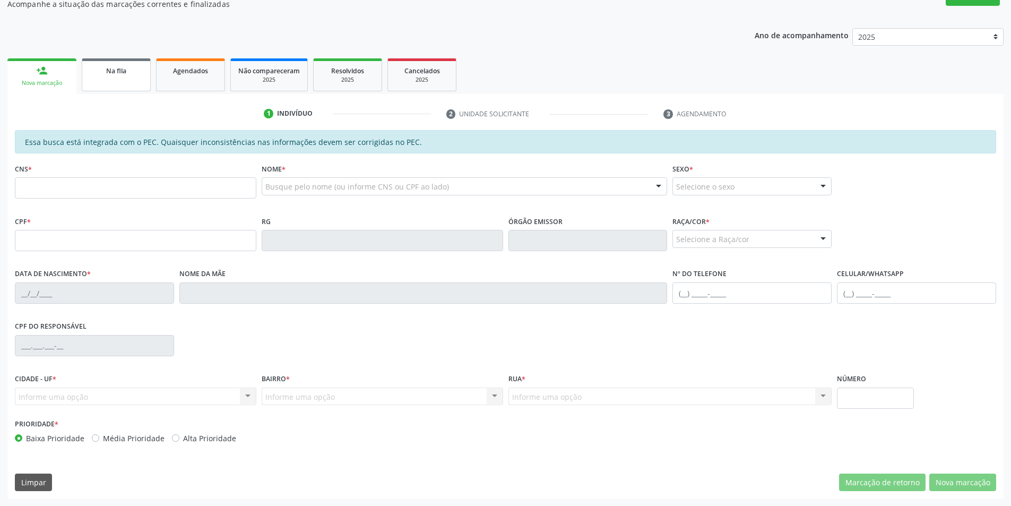
click at [106, 65] on div "Na fila" at bounding box center [116, 70] width 53 height 11
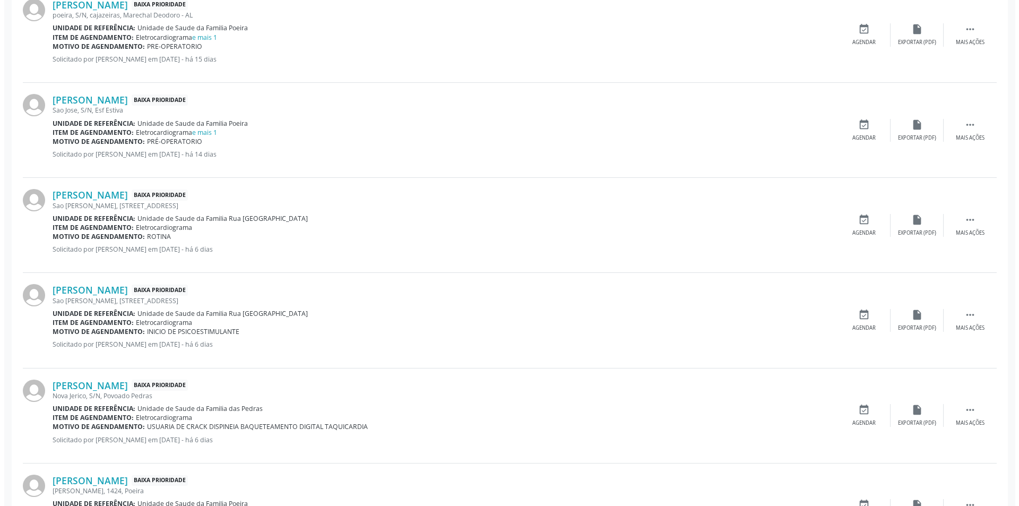
scroll to position [796, 0]
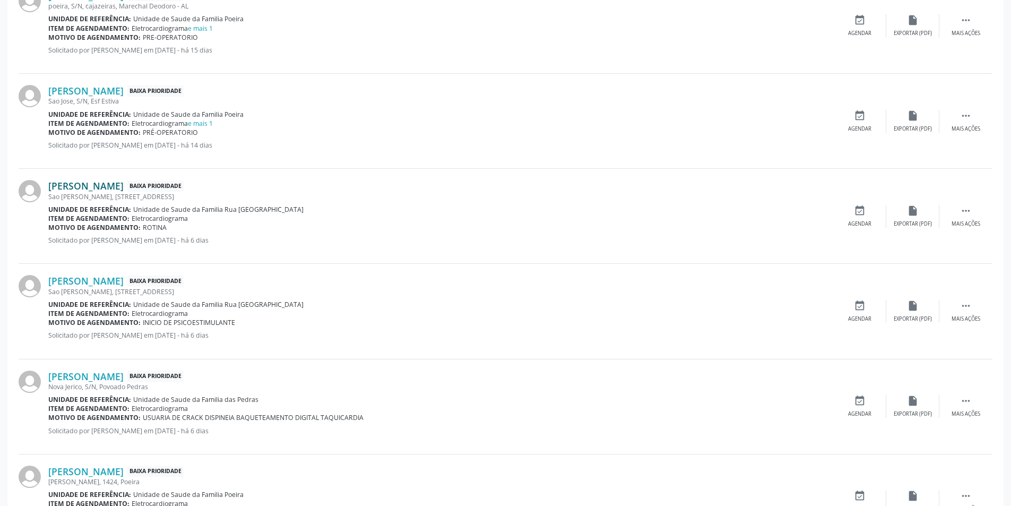
click at [124, 187] on link "[PERSON_NAME]" at bounding box center [85, 186] width 75 height 12
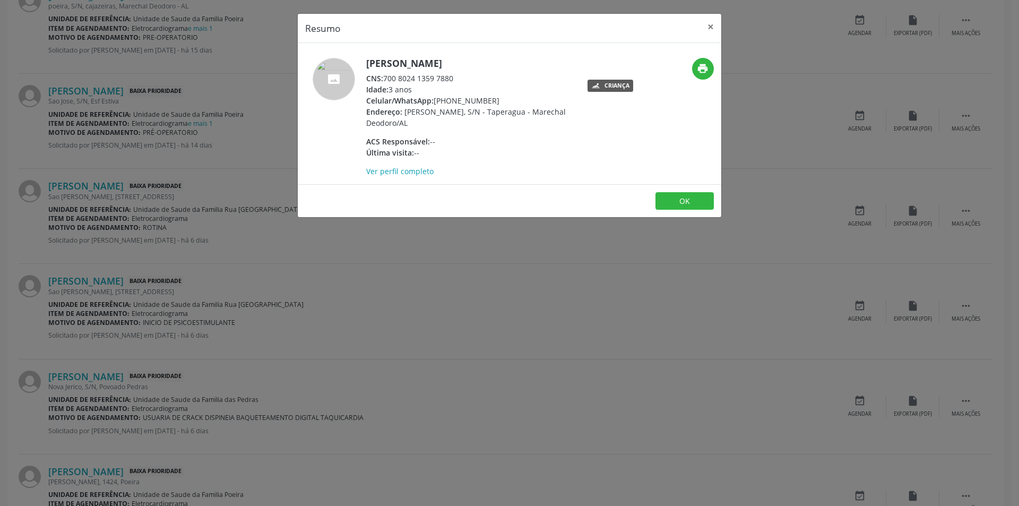
click at [387, 79] on div "CNS: 700 8024 1359 7880" at bounding box center [469, 78] width 207 height 11
drag, startPoint x: 387, startPoint y: 79, endPoint x: 440, endPoint y: 80, distance: 53.6
click at [440, 80] on div "CNS: 700 8024 1359 7880" at bounding box center [469, 78] width 207 height 11
click at [389, 292] on div "Resumo × [PERSON_NAME] CNS: 700 8024 1359 7880 Idade: 3 anos Celular/WhatsApp: …" at bounding box center [509, 253] width 1019 height 506
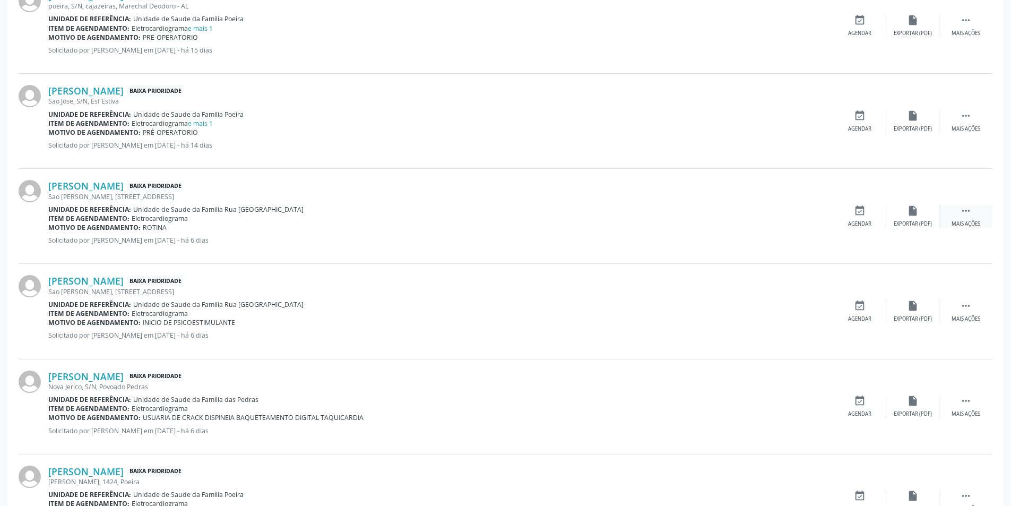
click at [971, 222] on div "Mais ações" at bounding box center [966, 223] width 29 height 7
click at [851, 214] on div "cancel Cancelar" at bounding box center [860, 216] width 53 height 23
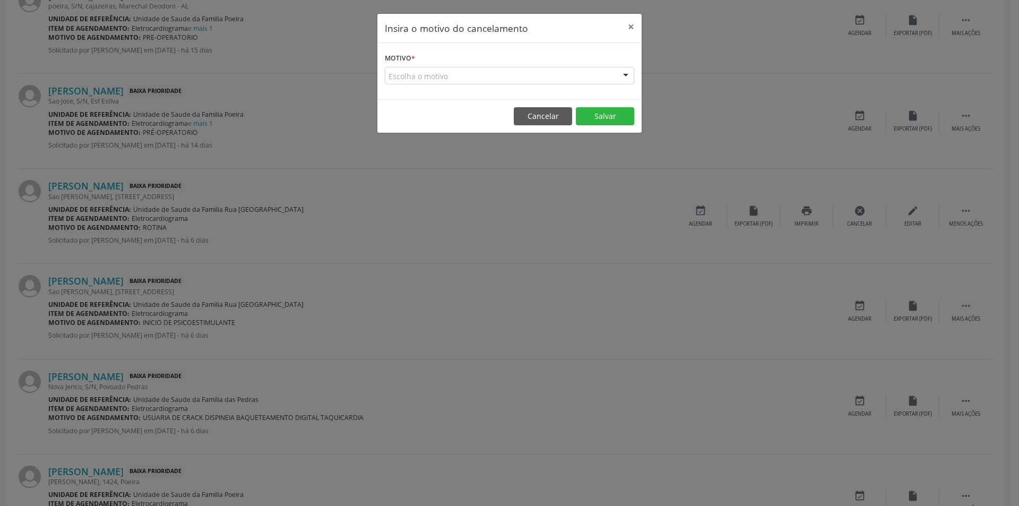
click at [436, 70] on div "Escolha o motivo" at bounding box center [510, 76] width 250 height 18
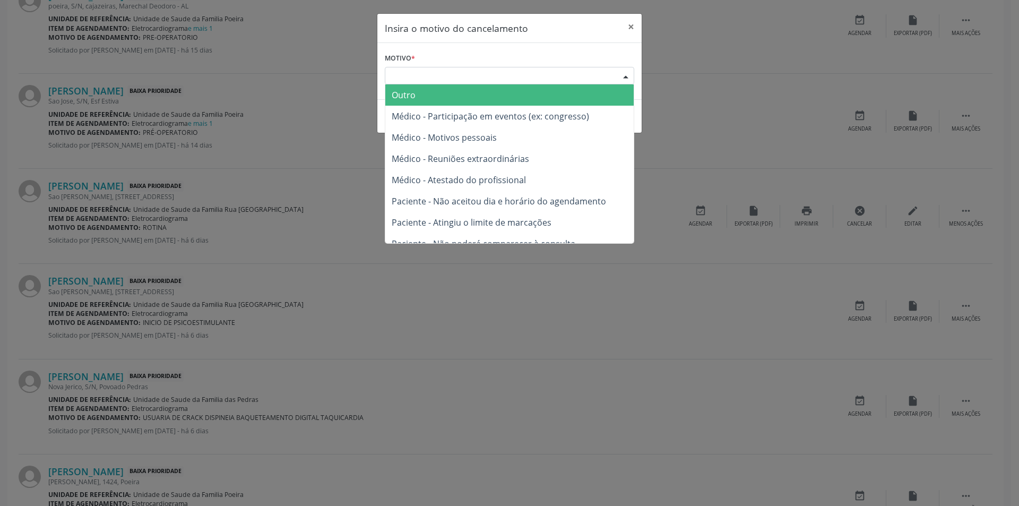
click at [437, 99] on span "Outro" at bounding box center [509, 94] width 248 height 21
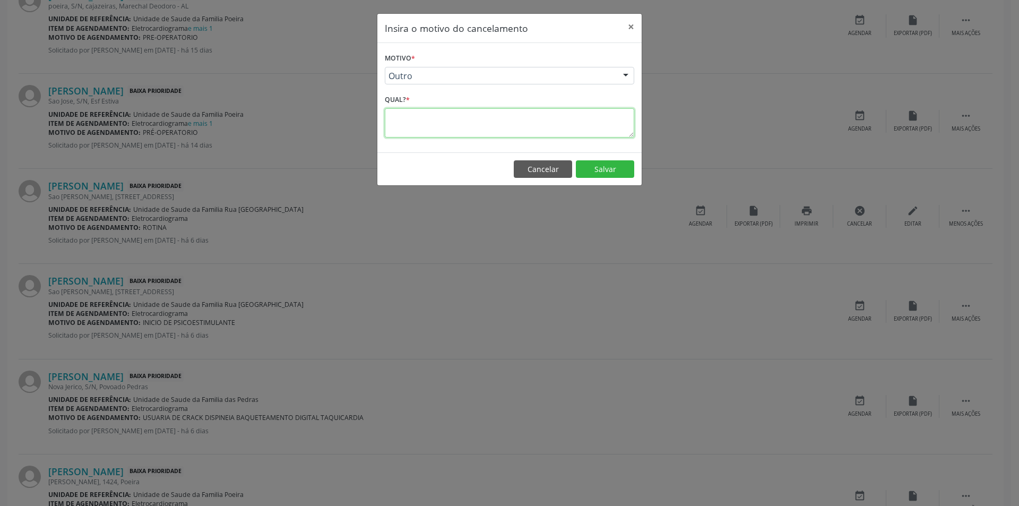
click at [418, 123] on textarea at bounding box center [510, 122] width 250 height 29
type textarea "Idade não compatível"
click at [605, 173] on button "Salvar" at bounding box center [605, 169] width 58 height 18
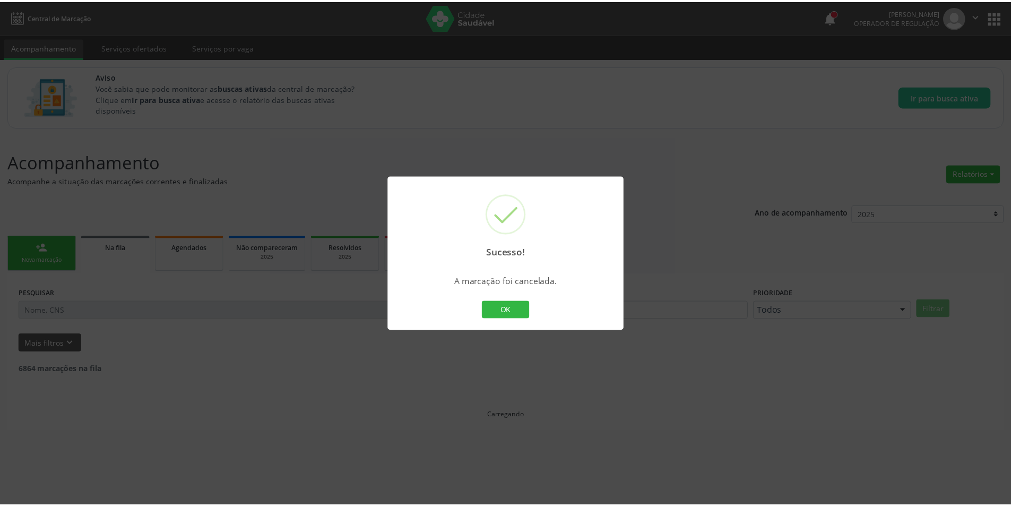
scroll to position [0, 0]
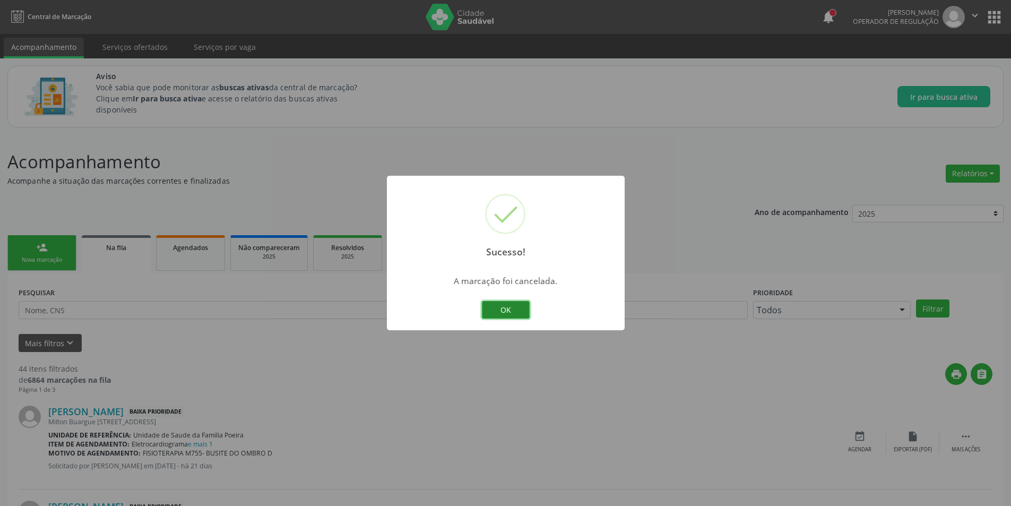
click at [523, 306] on button "OK" at bounding box center [506, 310] width 48 height 18
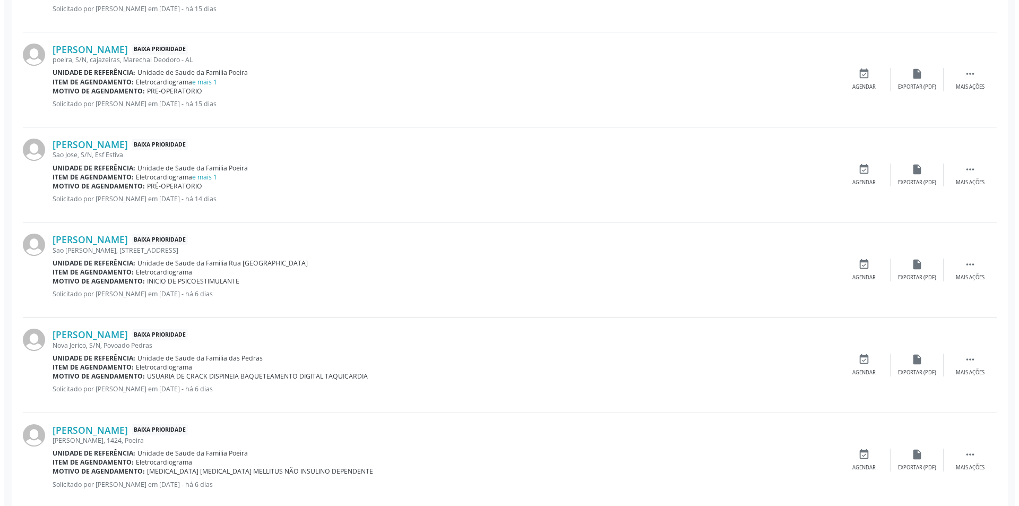
scroll to position [743, 0]
click at [124, 242] on link "[PERSON_NAME]" at bounding box center [85, 239] width 75 height 12
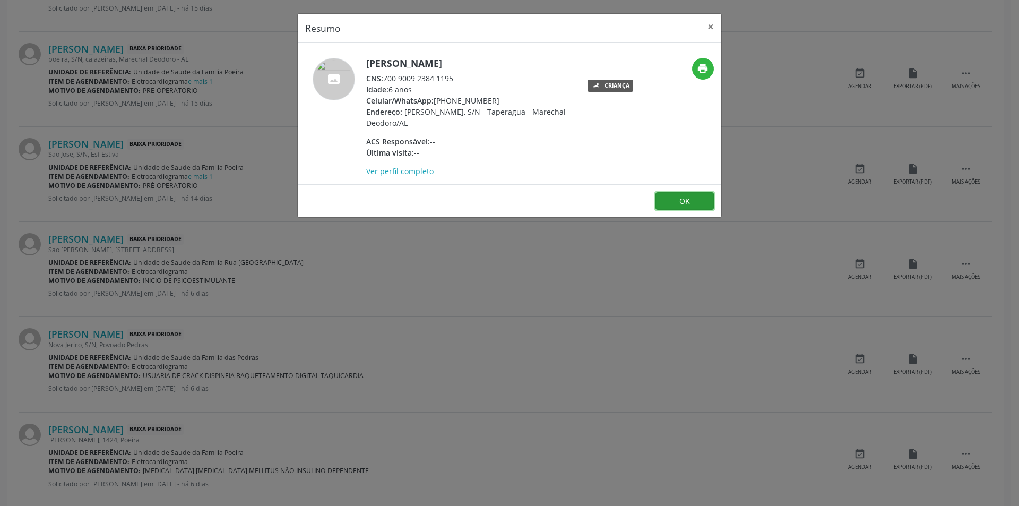
click at [684, 201] on button "OK" at bounding box center [685, 201] width 58 height 18
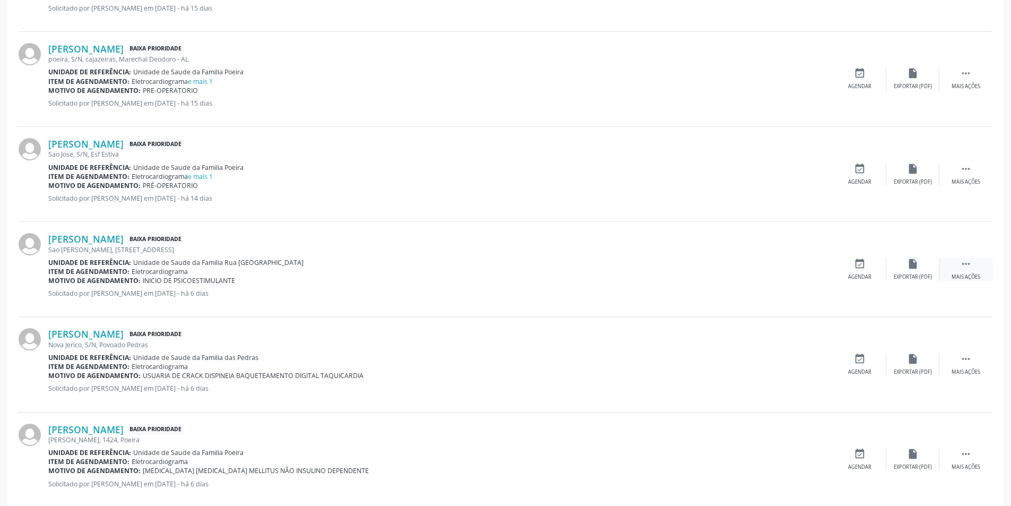
click at [969, 265] on icon "" at bounding box center [966, 264] width 12 height 12
click at [862, 277] on div "Cancelar" at bounding box center [859, 276] width 25 height 7
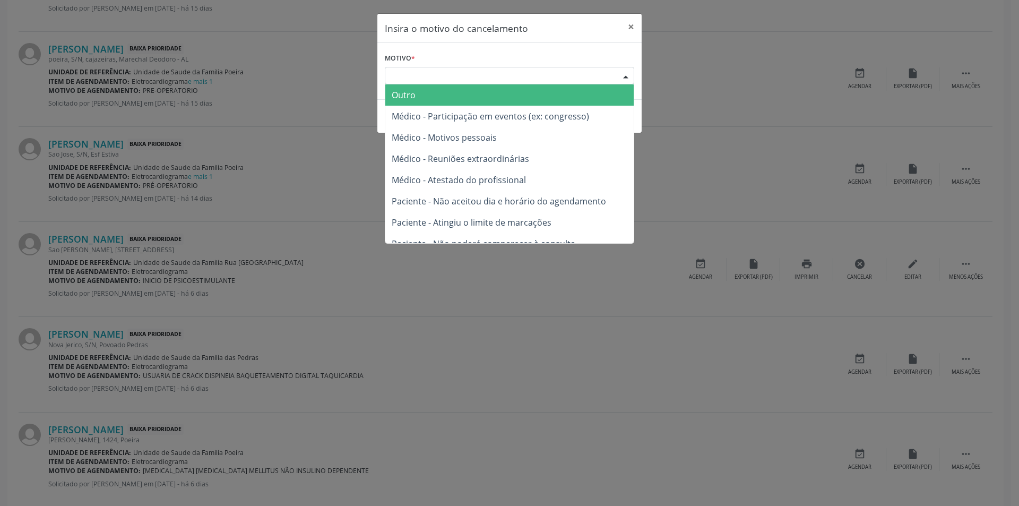
click at [414, 75] on div "Escolha o motivo" at bounding box center [510, 76] width 250 height 18
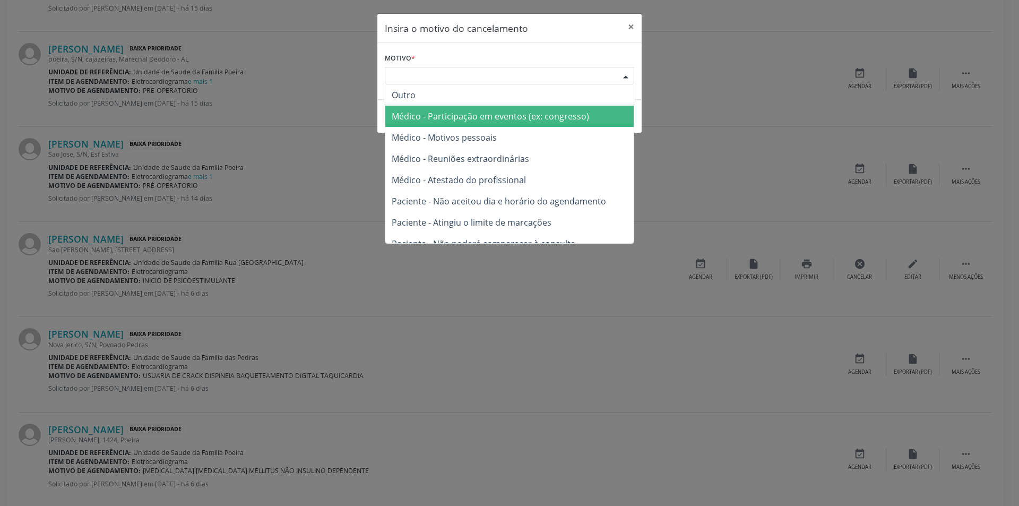
click at [439, 101] on span "Outro" at bounding box center [509, 94] width 248 height 21
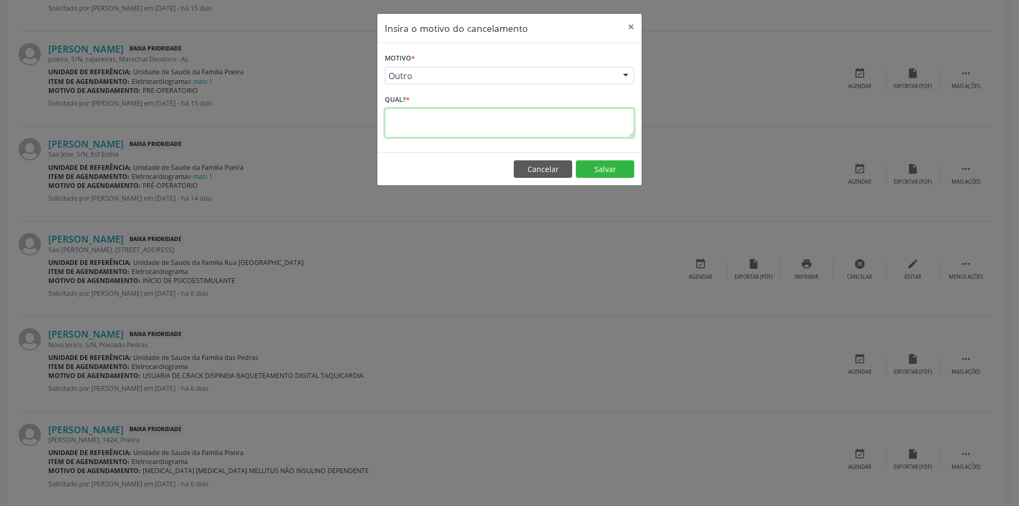
click at [427, 114] on textarea at bounding box center [510, 122] width 250 height 29
type textarea "Idade não compatível"
click at [622, 170] on button "Salvar" at bounding box center [605, 169] width 58 height 18
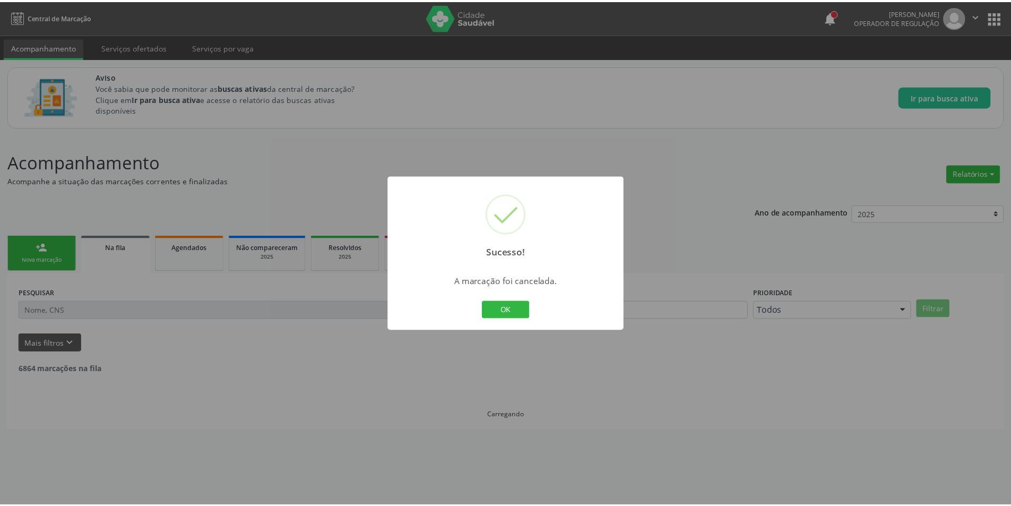
scroll to position [0, 0]
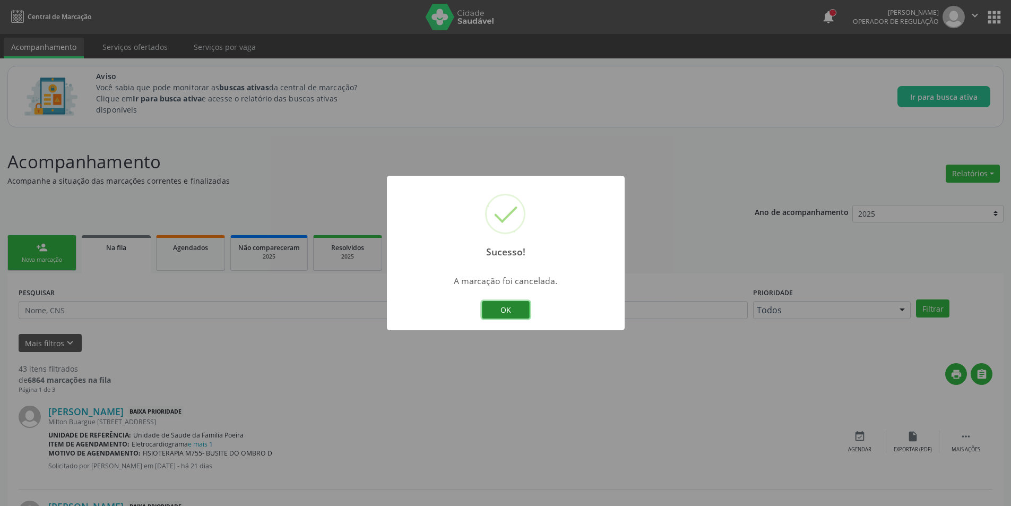
click at [490, 310] on button "OK" at bounding box center [506, 310] width 48 height 18
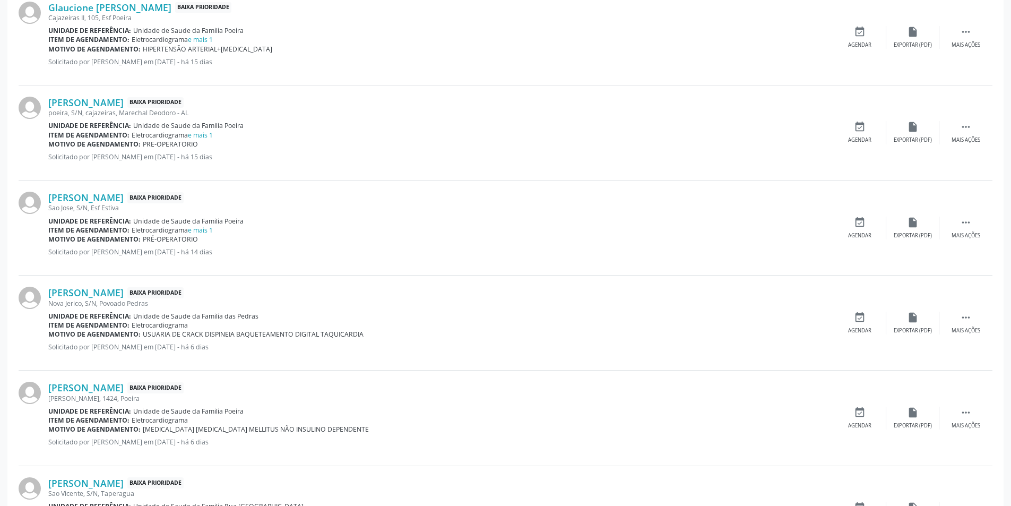
scroll to position [690, 0]
click at [115, 288] on link "[PERSON_NAME]" at bounding box center [85, 292] width 75 height 12
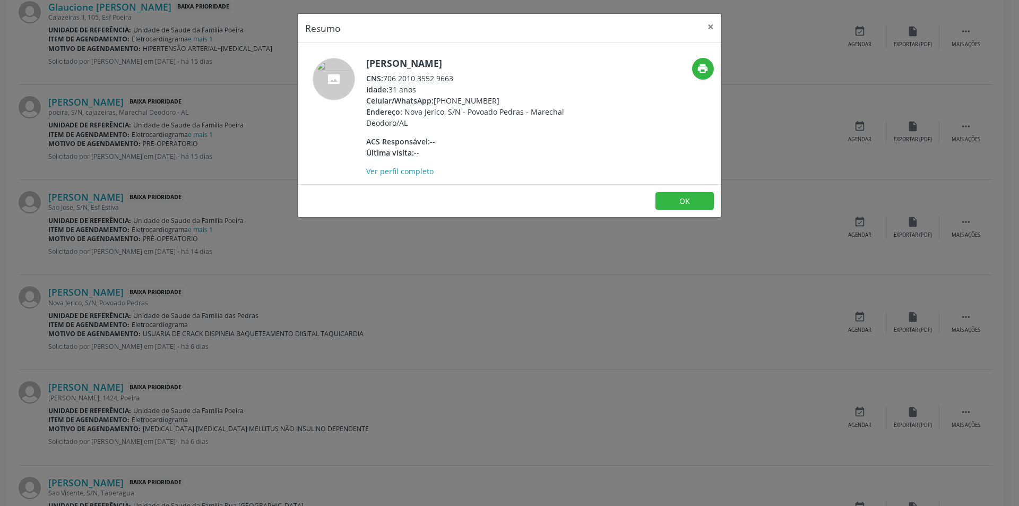
click at [383, 78] on span "CNS:" at bounding box center [374, 78] width 17 height 10
drag, startPoint x: 384, startPoint y: 78, endPoint x: 461, endPoint y: 79, distance: 76.5
click at [461, 79] on div "CNS: 706 2010 3552 9663" at bounding box center [469, 78] width 207 height 11
click at [437, 237] on div "Resumo × [PERSON_NAME] CNS: 706 2010 3552 9663 Idade: 31 anos Celular/WhatsApp:…" at bounding box center [509, 253] width 1019 height 506
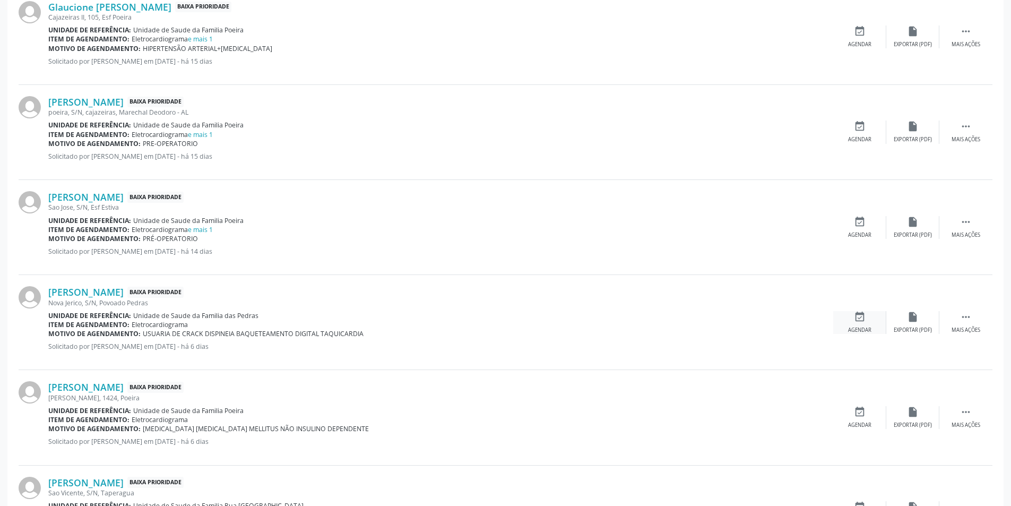
click at [866, 323] on div "event_available Agendar" at bounding box center [860, 322] width 53 height 23
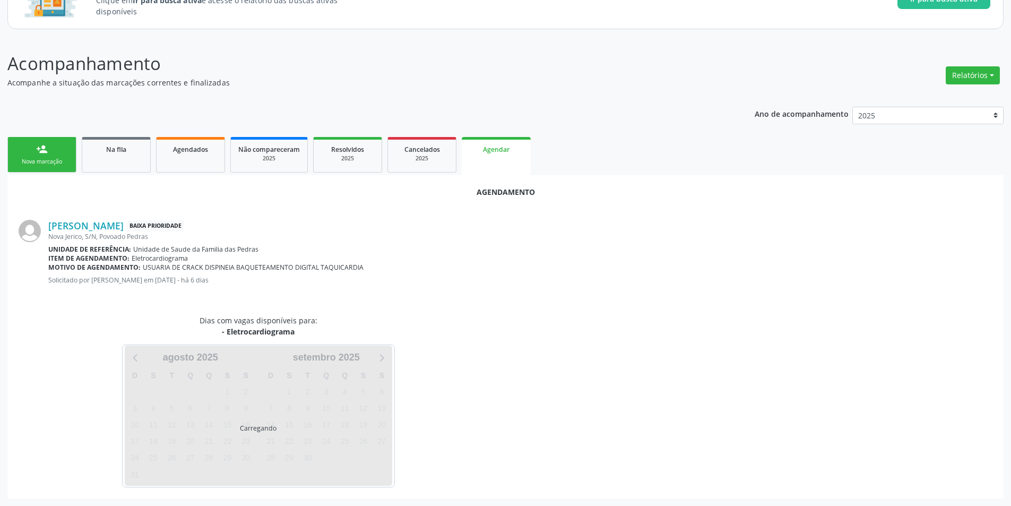
scroll to position [123, 0]
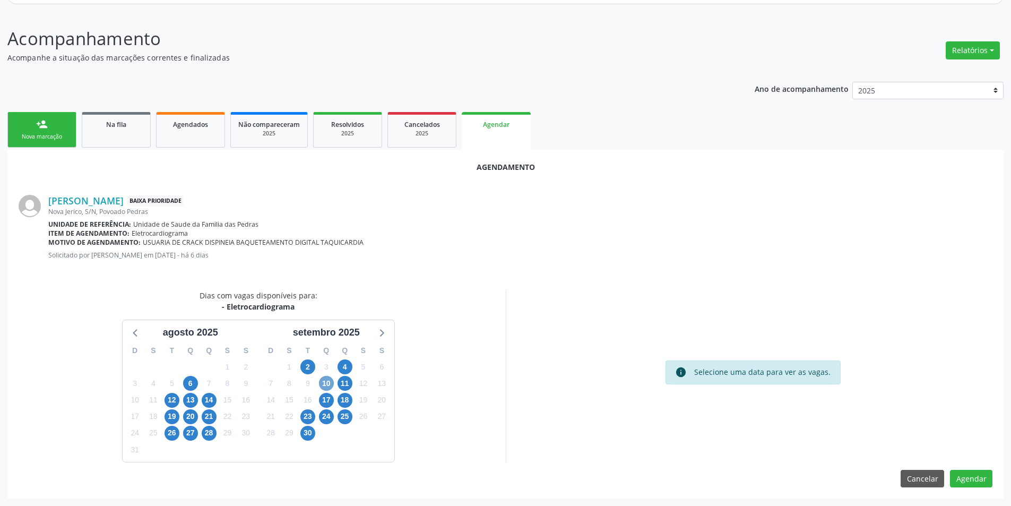
click at [325, 386] on span "10" at bounding box center [326, 383] width 15 height 15
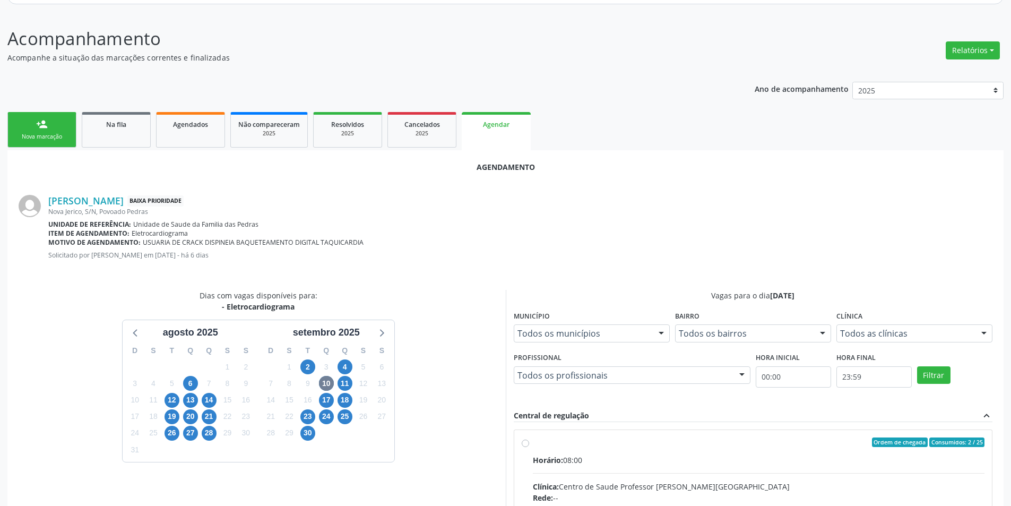
click at [525, 440] on input "Ordem de chegada Consumidos: 2 / 25 Horário: 08:00 Clínica: Centro de Saude Pro…" at bounding box center [525, 442] width 7 height 10
radio input "true"
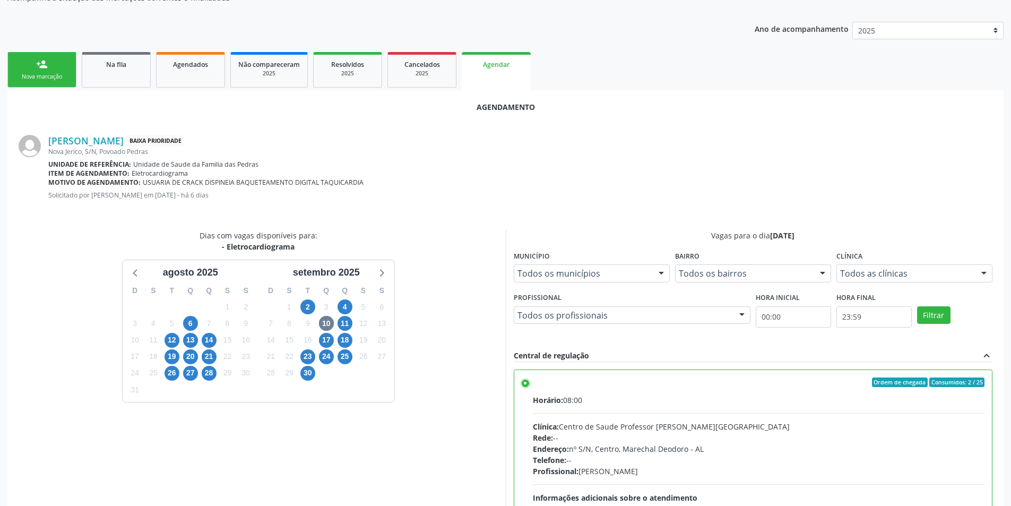
scroll to position [296, 0]
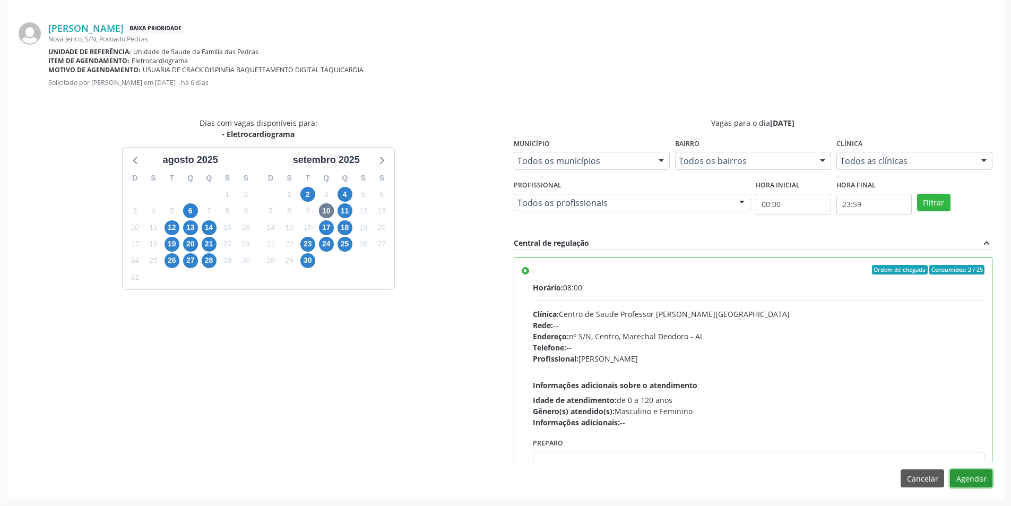
click at [955, 475] on button "Agendar" at bounding box center [971, 478] width 42 height 18
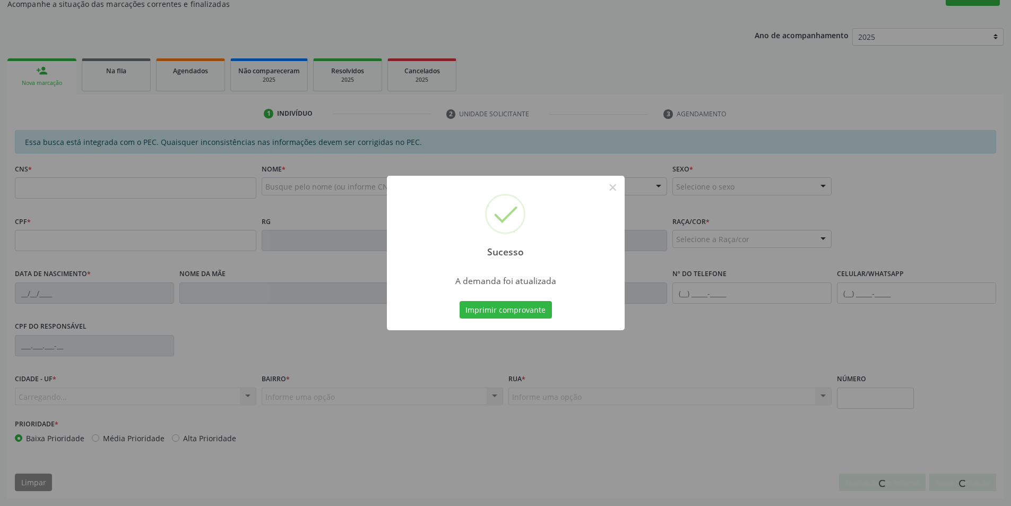
scroll to position [177, 0]
click at [609, 192] on button "×" at bounding box center [613, 187] width 18 height 18
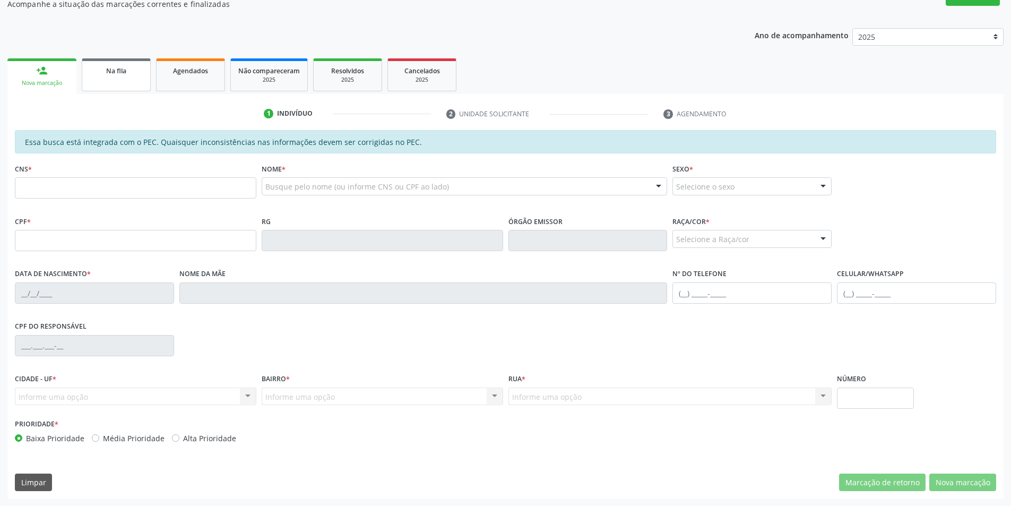
click at [115, 83] on link "Na fila" at bounding box center [116, 74] width 69 height 33
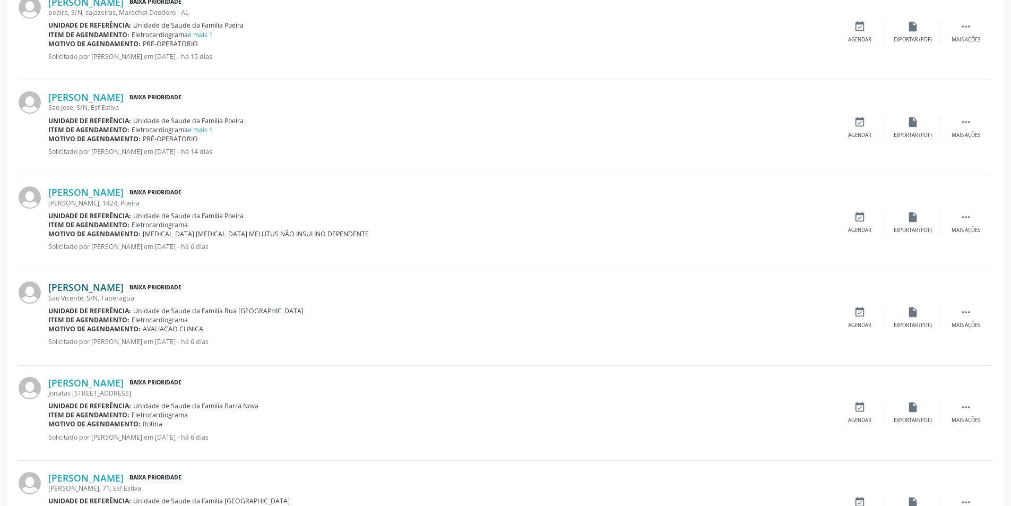
scroll to position [796, 0]
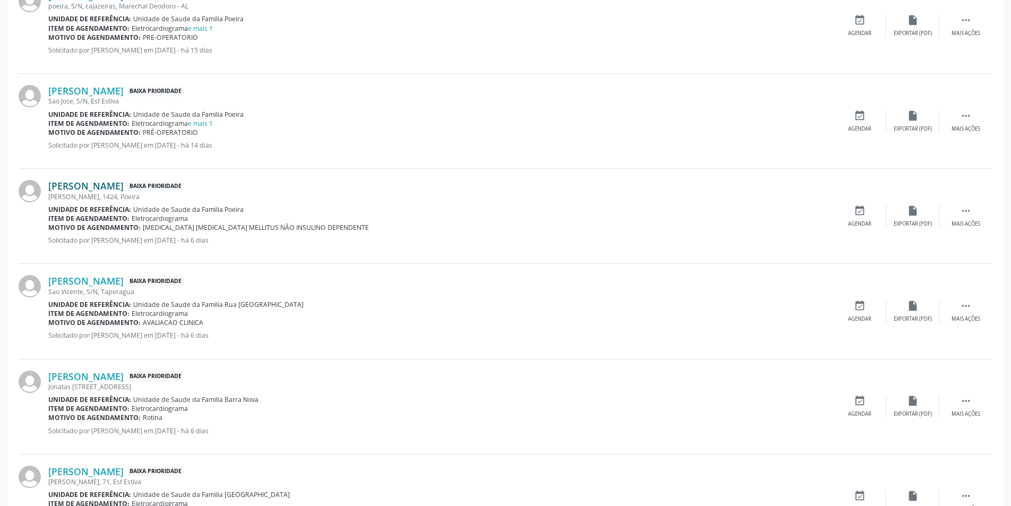
click at [124, 187] on link "[PERSON_NAME]" at bounding box center [85, 186] width 75 height 12
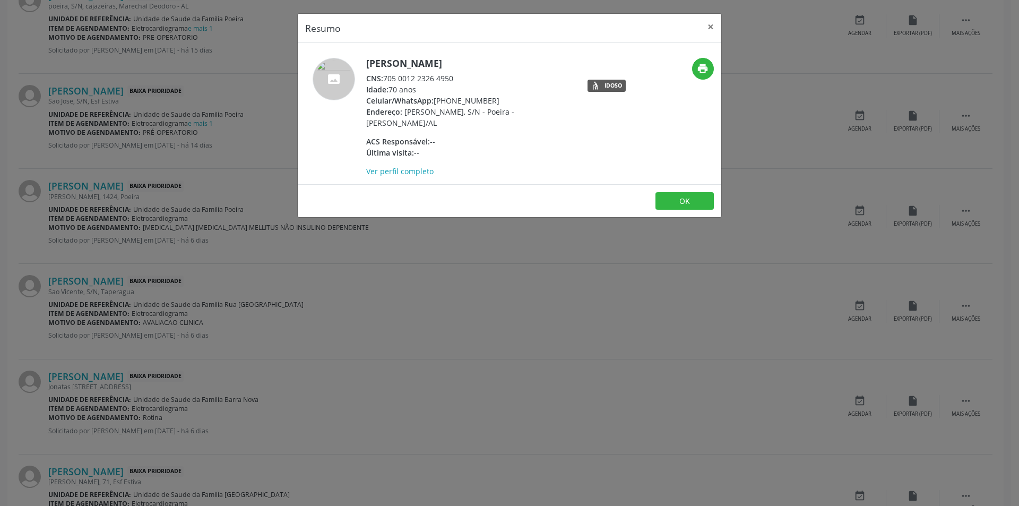
click at [387, 78] on div "CNS: 705 0012 2326 4950" at bounding box center [469, 78] width 207 height 11
drag, startPoint x: 387, startPoint y: 78, endPoint x: 440, endPoint y: 78, distance: 53.1
click at [440, 78] on div "CNS: 705 0012 2326 4950" at bounding box center [469, 78] width 207 height 11
drag, startPoint x: 375, startPoint y: 255, endPoint x: 134, endPoint y: 201, distance: 247.7
click at [374, 255] on div "Resumo × [PERSON_NAME] CNS: 705 0012 2326 4950 Idade: 70 anos Celular/WhatsApp:…" at bounding box center [509, 253] width 1019 height 506
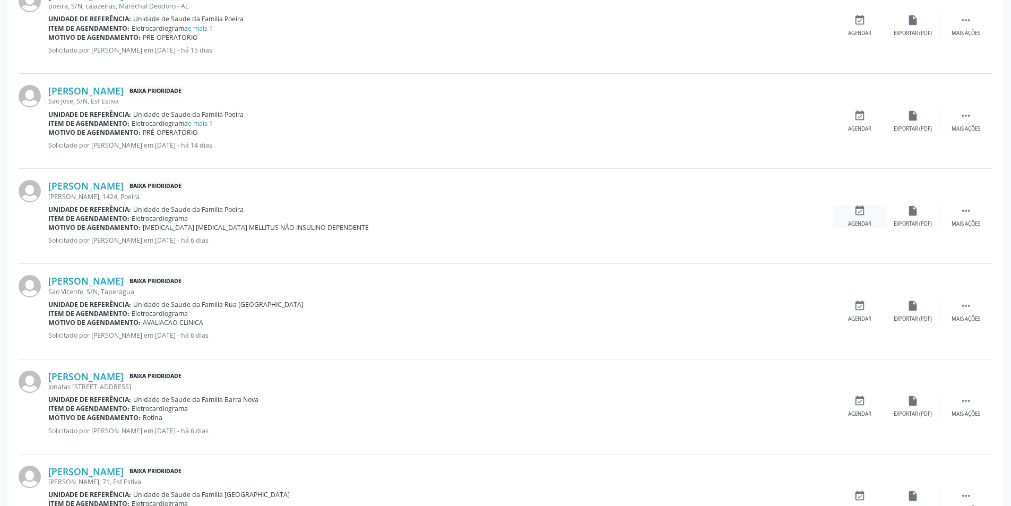
click at [860, 219] on div "event_available Agendar" at bounding box center [860, 216] width 53 height 23
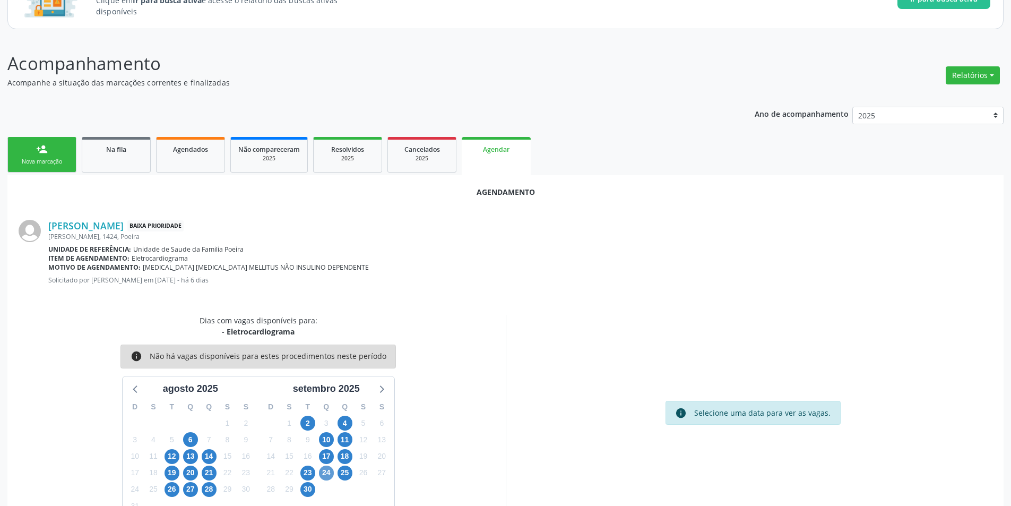
scroll to position [123, 0]
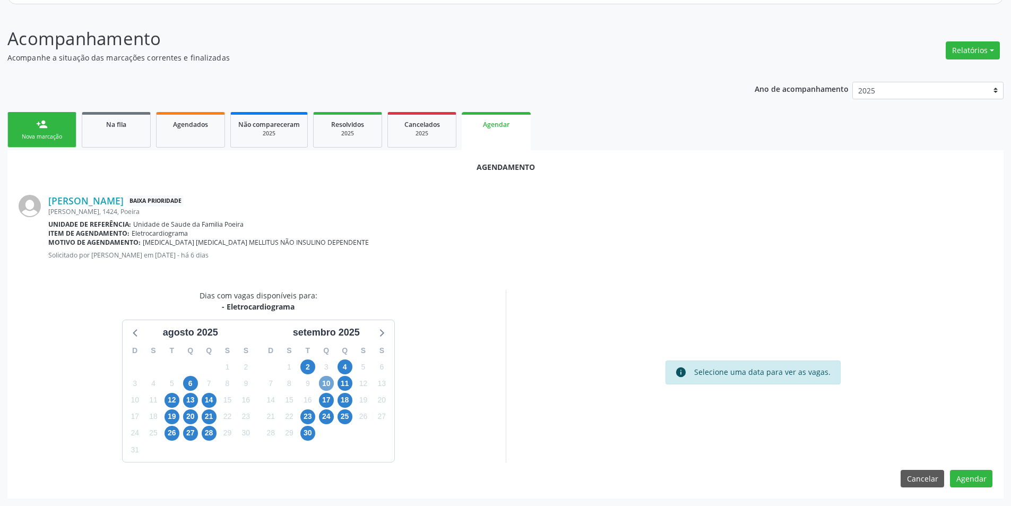
click at [327, 384] on span "10" at bounding box center [326, 383] width 15 height 15
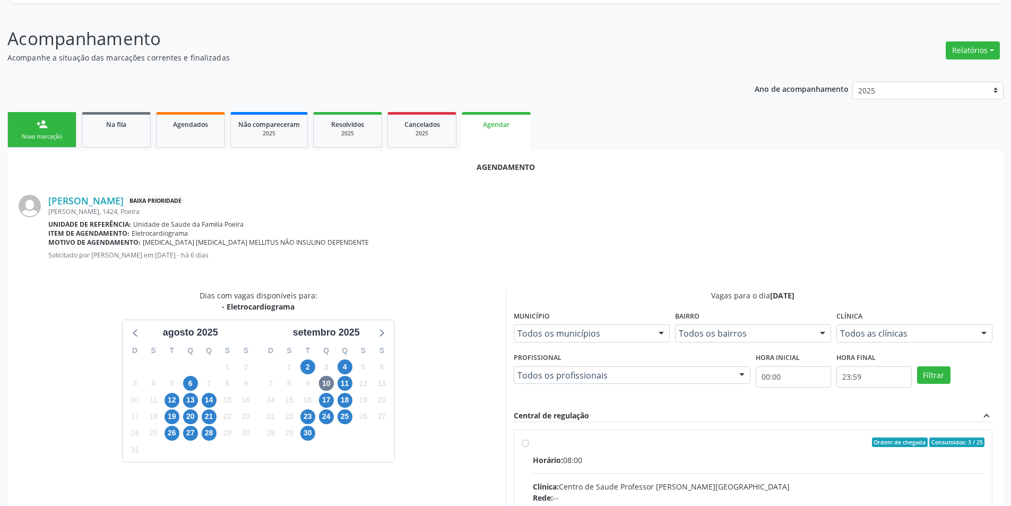
click at [523, 446] on input "Ordem de chegada Consumidos: 3 / 25 Horário: 08:00 Clínica: Centro de Saude Pro…" at bounding box center [525, 442] width 7 height 10
radio input "true"
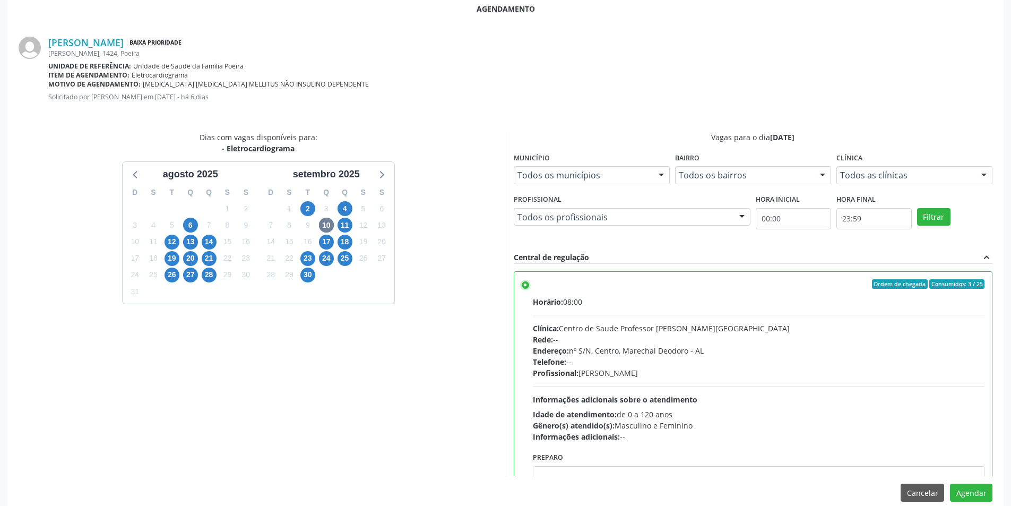
scroll to position [282, 0]
click at [970, 496] on button "Agendar" at bounding box center [971, 492] width 42 height 18
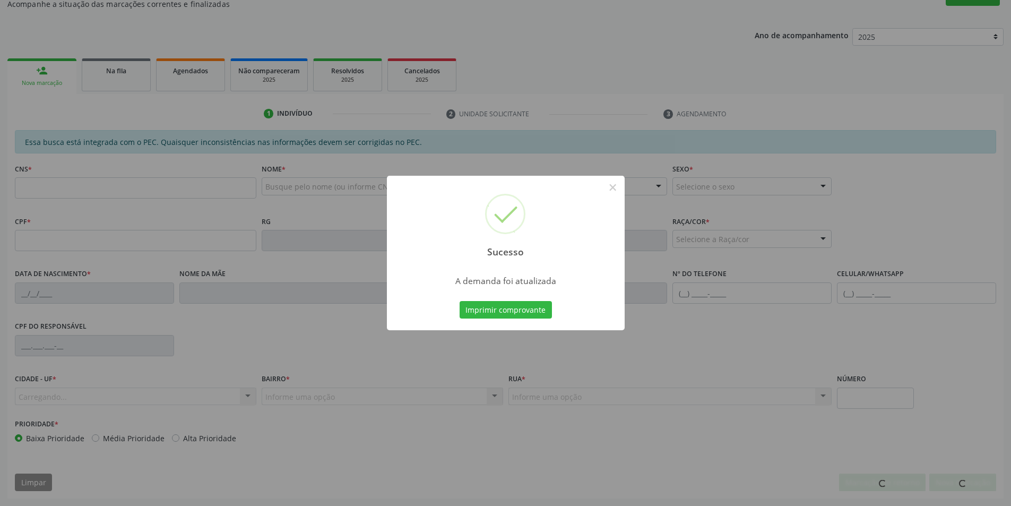
scroll to position [177, 0]
click at [616, 191] on button "×" at bounding box center [613, 187] width 18 height 18
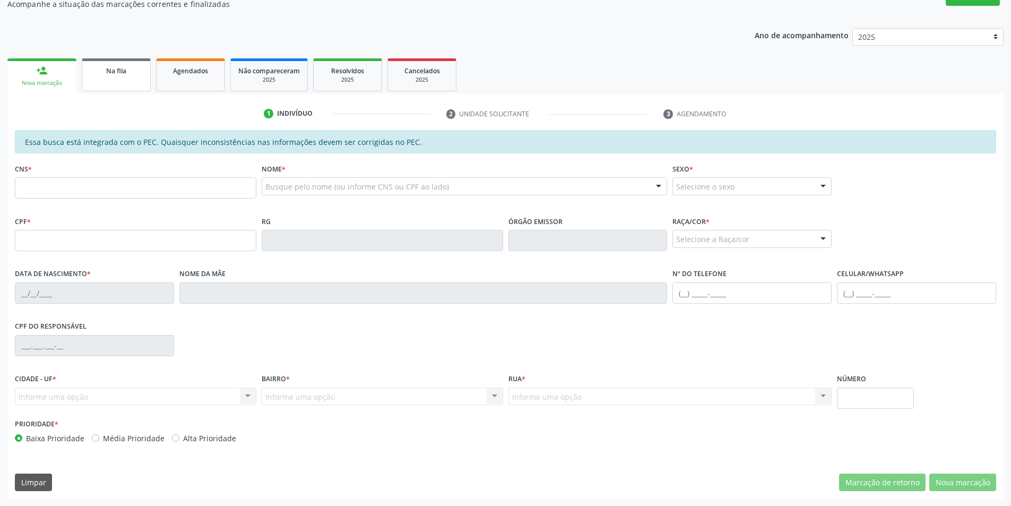
click at [108, 73] on span "Na fila" at bounding box center [116, 70] width 20 height 9
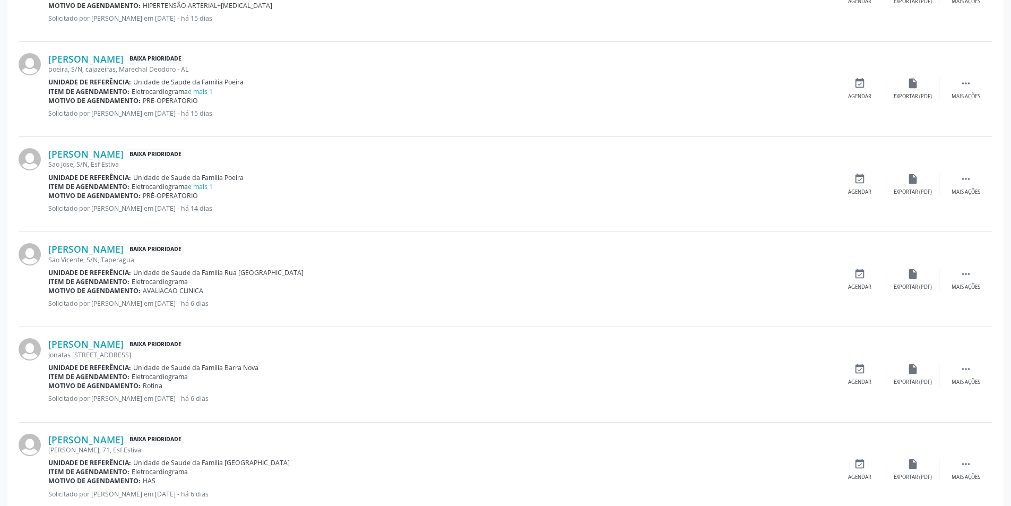
scroll to position [796, 0]
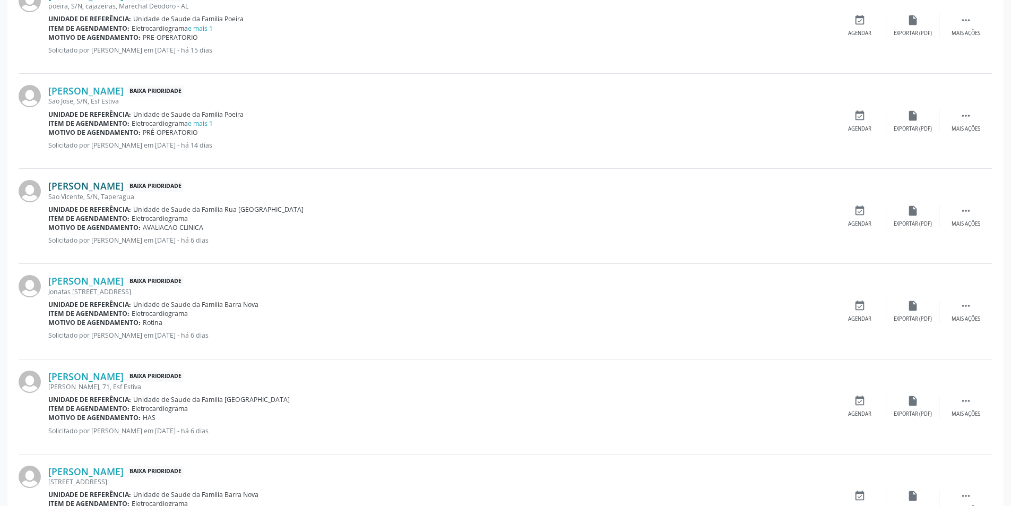
click at [108, 188] on link "[PERSON_NAME]" at bounding box center [85, 186] width 75 height 12
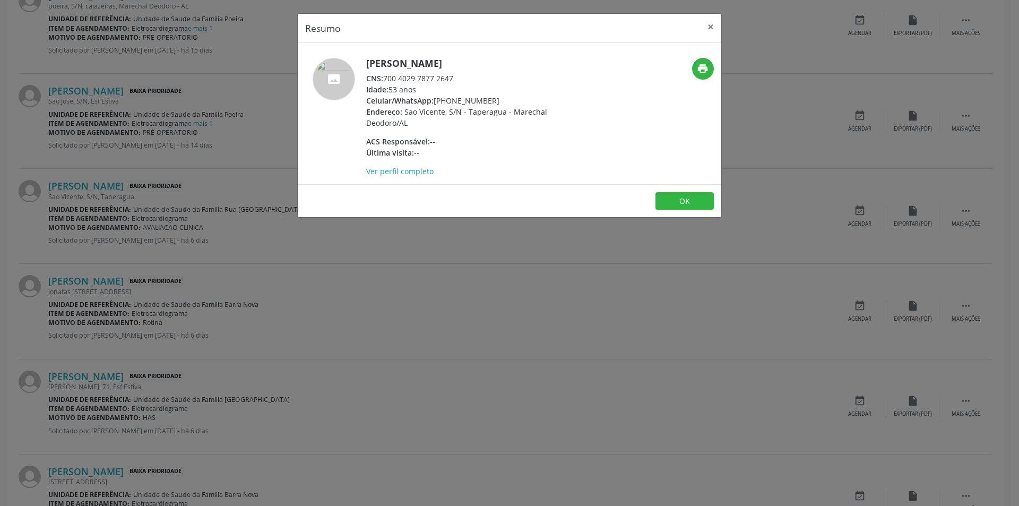
click at [385, 79] on div "CNS: 700 4029 7877 2647" at bounding box center [469, 78] width 207 height 11
drag, startPoint x: 385, startPoint y: 79, endPoint x: 451, endPoint y: 80, distance: 65.9
click at [451, 80] on div "CNS: 700 4029 7877 2647" at bounding box center [469, 78] width 207 height 11
click at [425, 264] on div "Resumo × [PERSON_NAME] CNS: 700 4029 7877 2647 Idade: 53 anos Celular/WhatsApp:…" at bounding box center [509, 253] width 1019 height 506
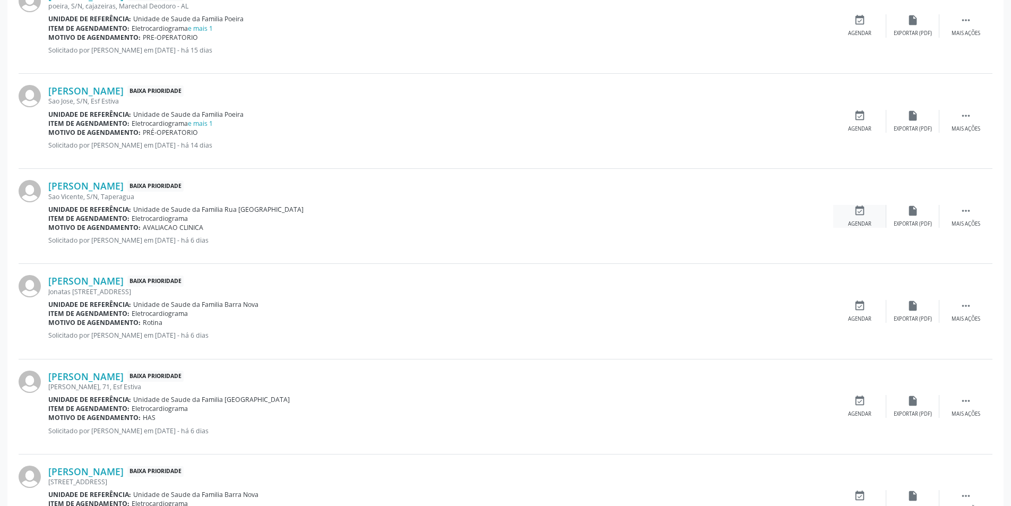
click at [849, 217] on div "event_available Agendar" at bounding box center [860, 216] width 53 height 23
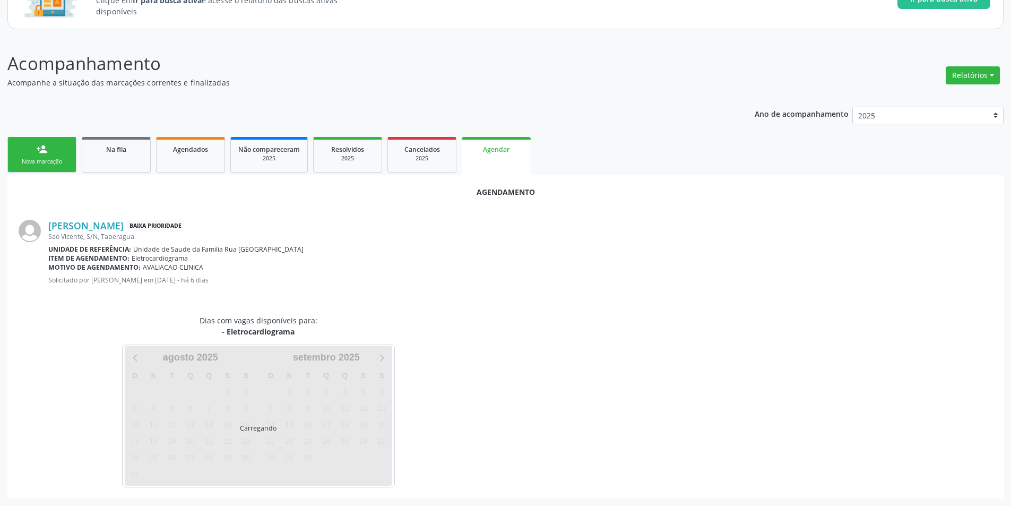
scroll to position [123, 0]
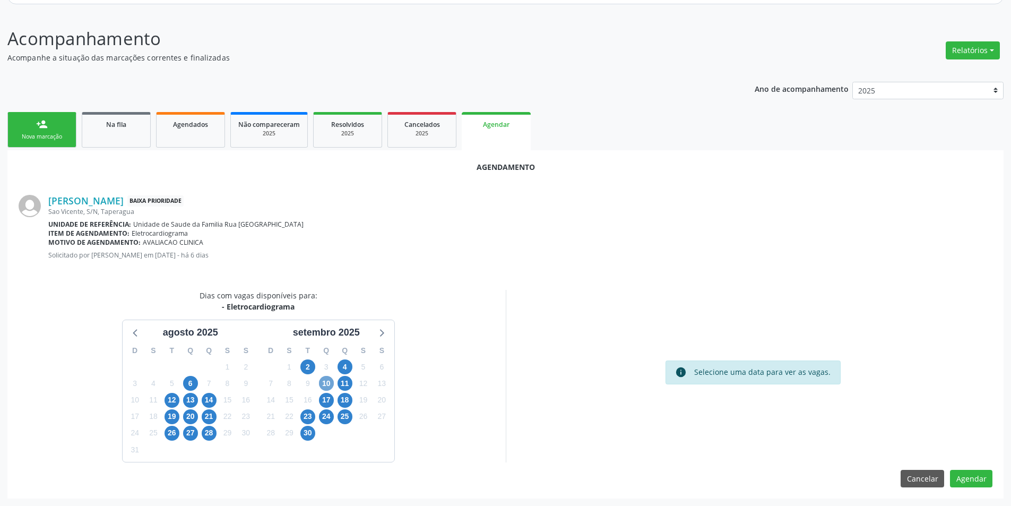
click at [324, 385] on span "10" at bounding box center [326, 383] width 15 height 15
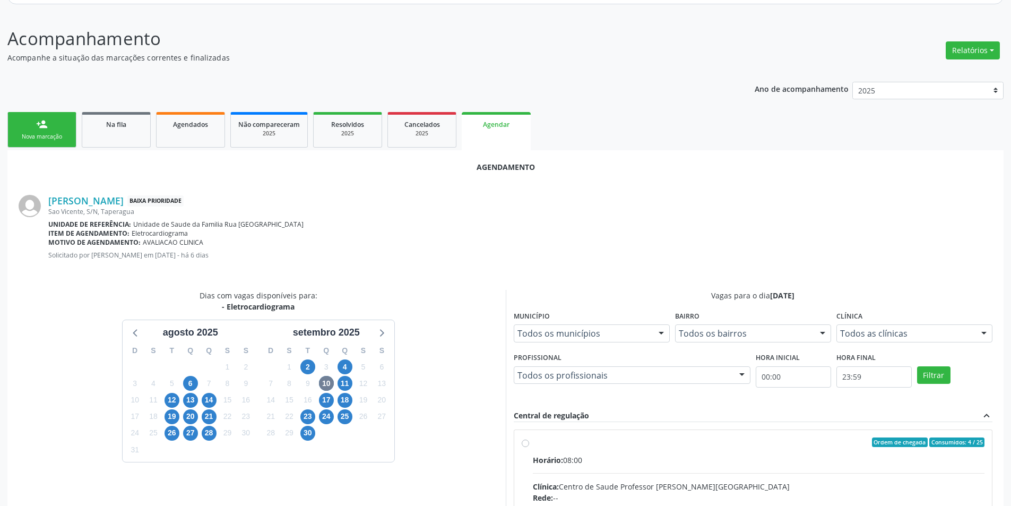
drag, startPoint x: 525, startPoint y: 445, endPoint x: 588, endPoint y: 376, distance: 93.5
click at [525, 444] on input "Ordem de chegada Consumidos: 4 / 25 Horário: 08:00 Clínica: Centro de Saude Pro…" at bounding box center [525, 442] width 7 height 10
radio input "true"
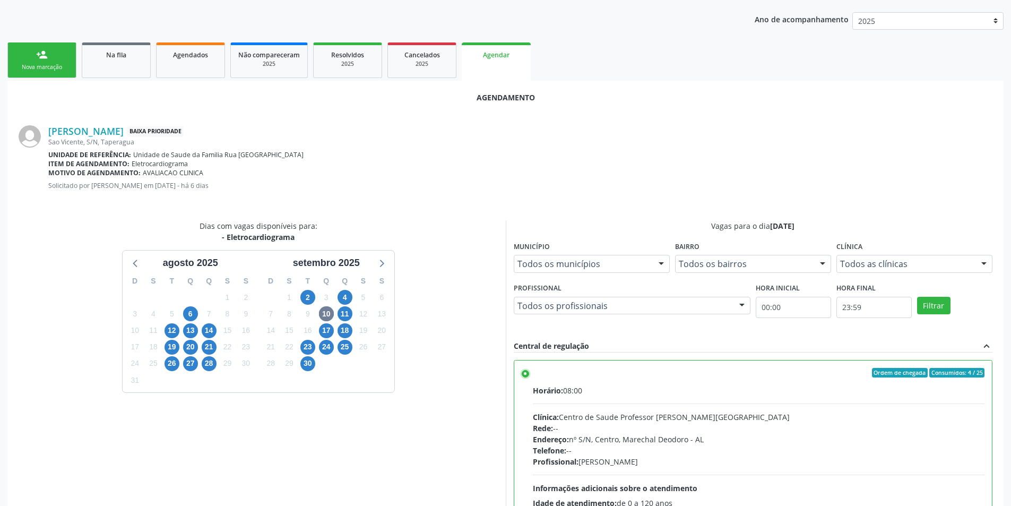
scroll to position [296, 0]
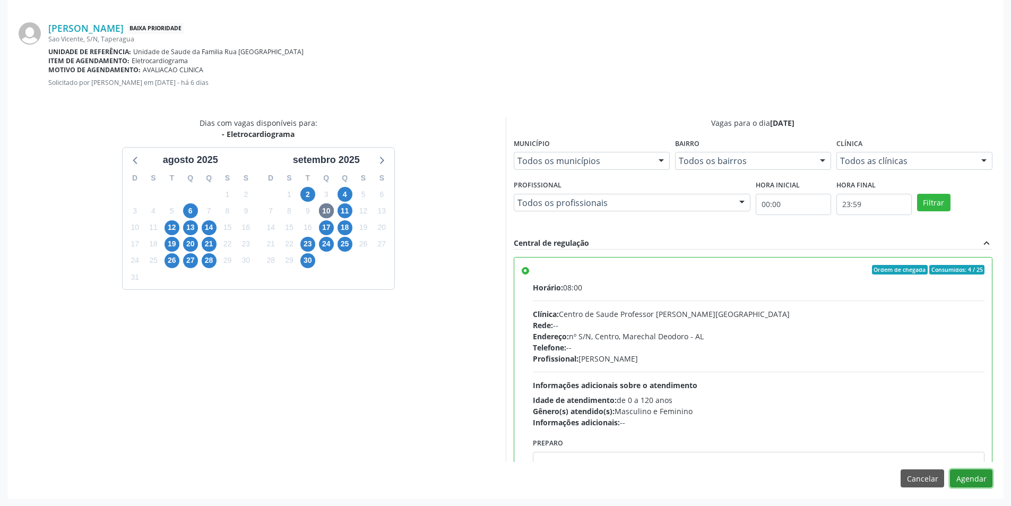
click at [988, 481] on button "Agendar" at bounding box center [971, 478] width 42 height 18
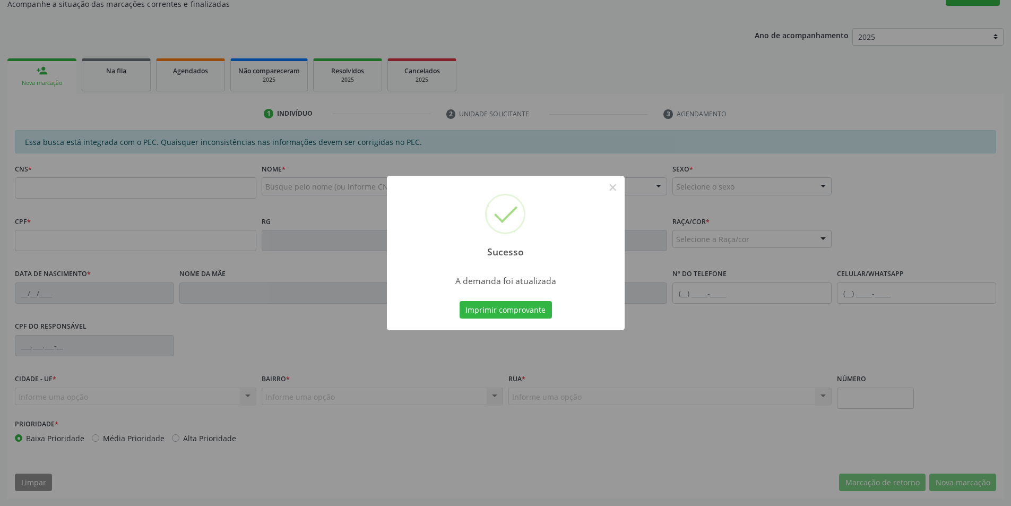
scroll to position [177, 0]
click at [608, 191] on button "×" at bounding box center [613, 187] width 18 height 18
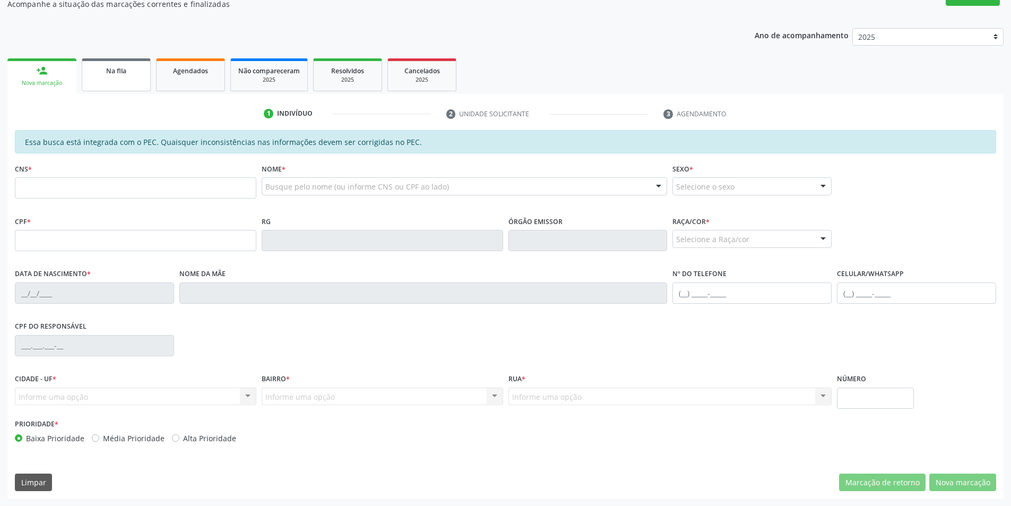
click at [110, 77] on link "Na fila" at bounding box center [116, 74] width 69 height 33
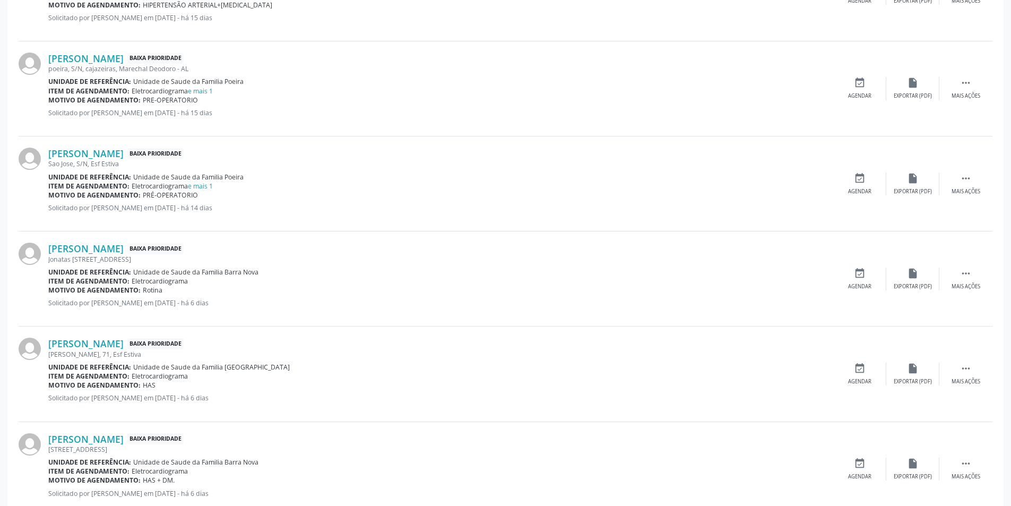
scroll to position [743, 0]
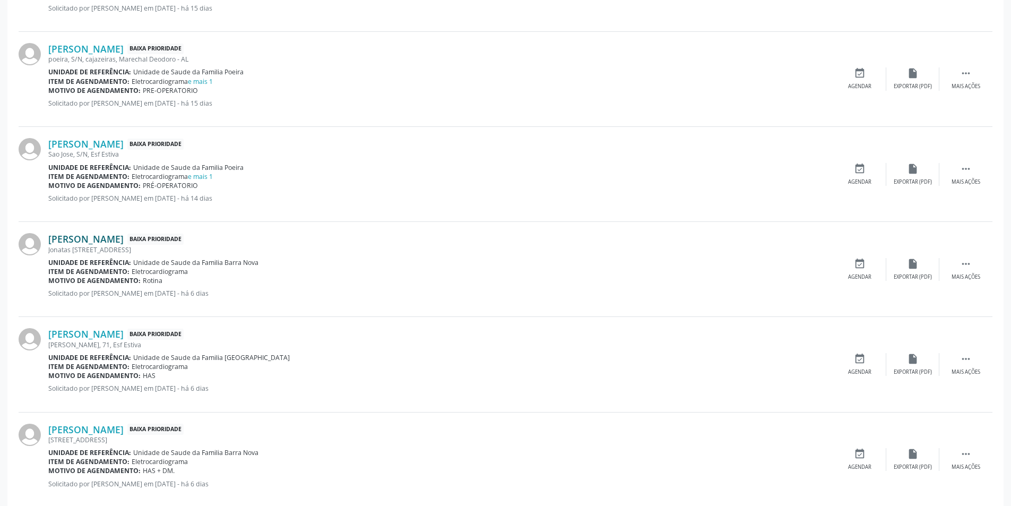
click at [111, 240] on link "[PERSON_NAME]" at bounding box center [85, 239] width 75 height 12
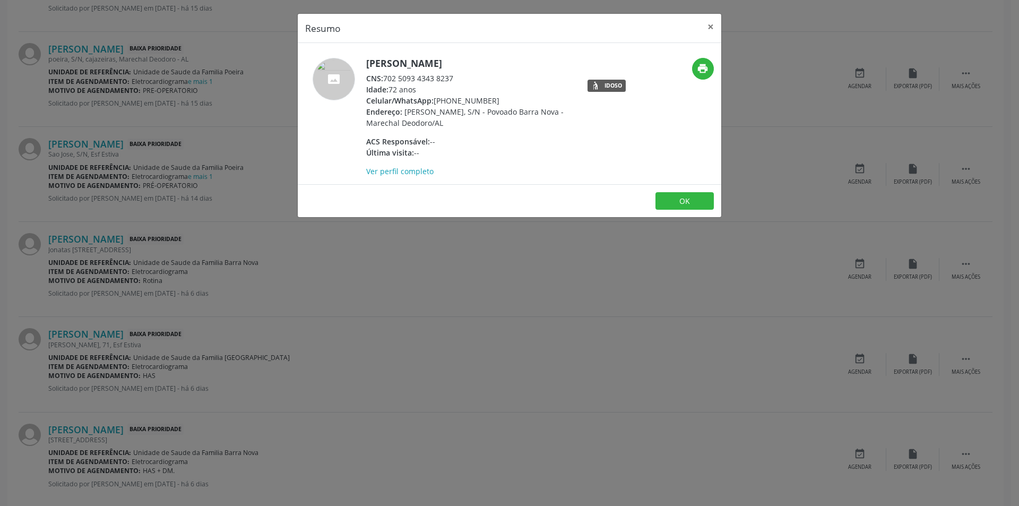
click at [383, 77] on span "CNS:" at bounding box center [374, 78] width 17 height 10
drag, startPoint x: 384, startPoint y: 77, endPoint x: 456, endPoint y: 80, distance: 71.7
click at [456, 80] on div "CNS: 702 5093 4343 8237" at bounding box center [469, 78] width 207 height 11
click at [397, 260] on div "Resumo × [PERSON_NAME] CNS: 702 5093 4343 8237 Idade: 72 anos Celular/WhatsApp:…" at bounding box center [509, 253] width 1019 height 506
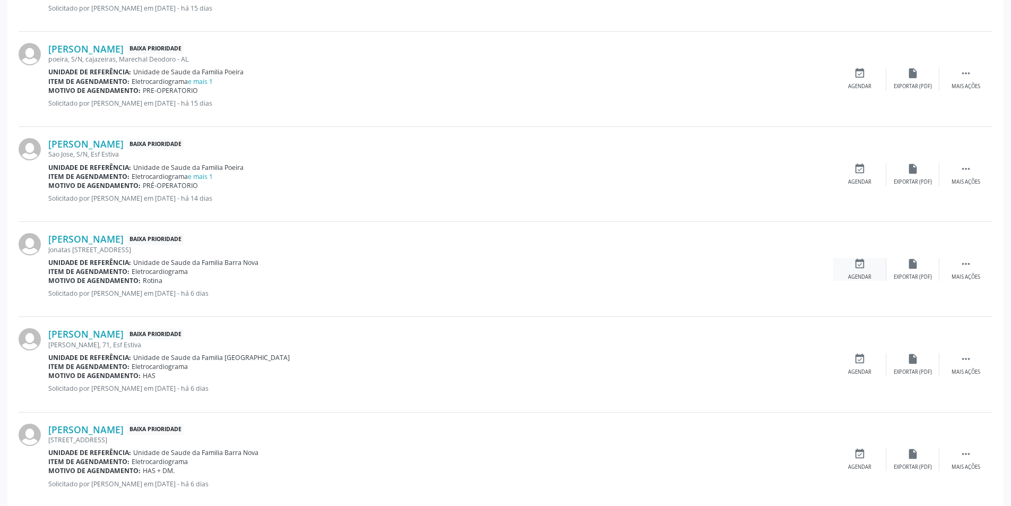
click at [854, 279] on div "Agendar" at bounding box center [859, 276] width 23 height 7
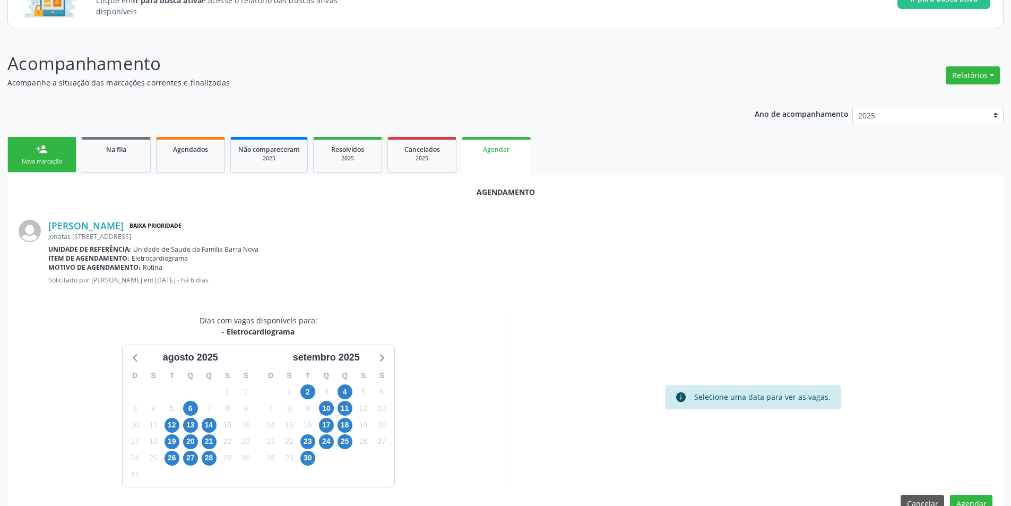
scroll to position [123, 0]
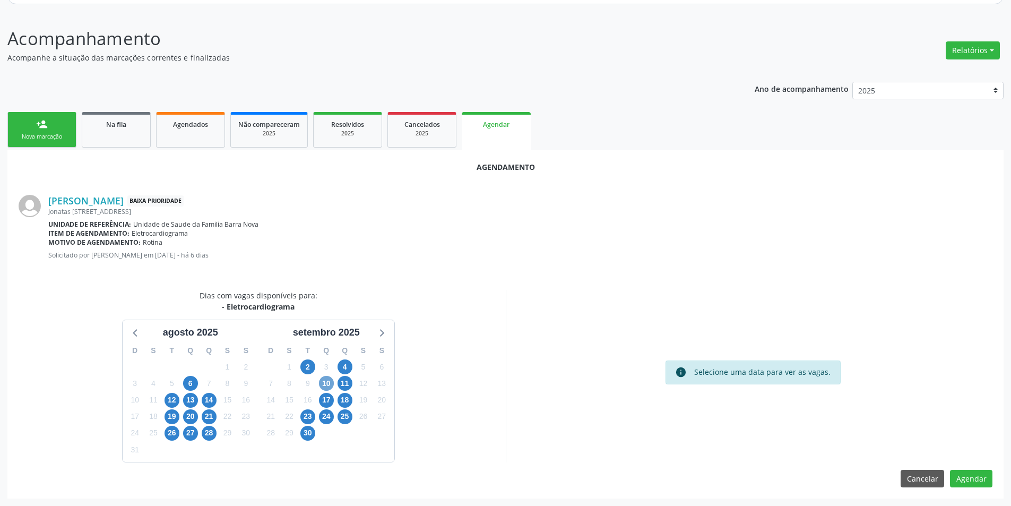
click at [322, 384] on span "10" at bounding box center [326, 383] width 15 height 15
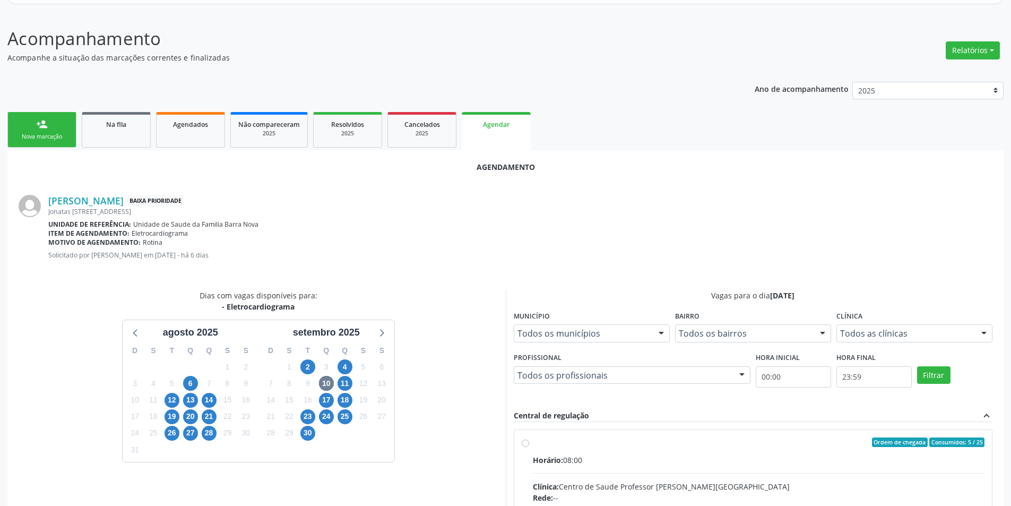
click at [527, 444] on input "Ordem de chegada Consumidos: 5 / 25 Horário: 08:00 Clínica: Centro de Saude Pro…" at bounding box center [525, 442] width 7 height 10
radio input "true"
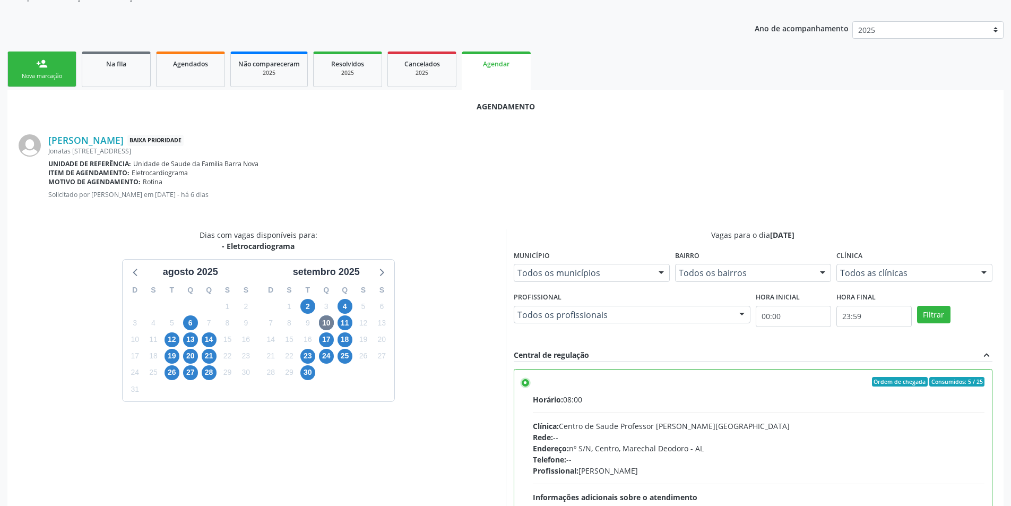
scroll to position [296, 0]
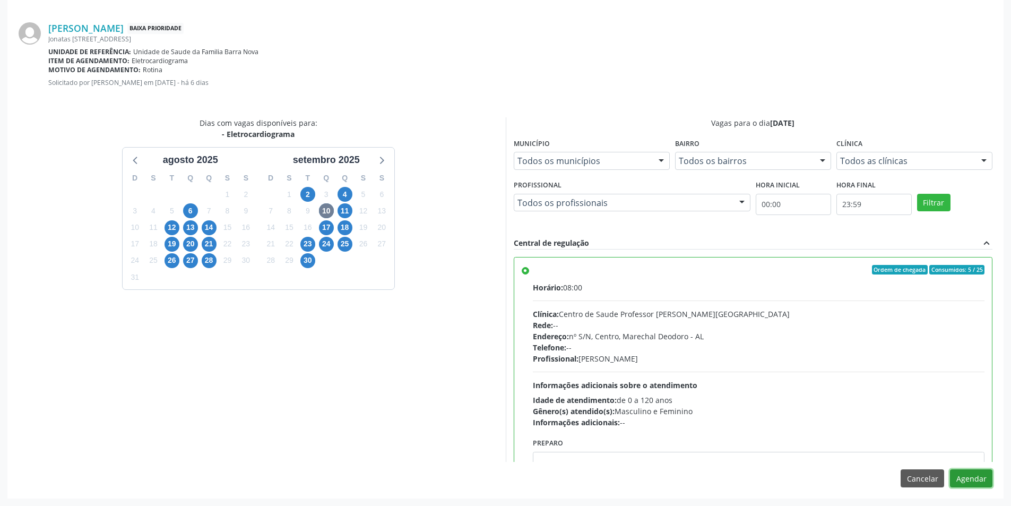
click at [965, 479] on button "Agendar" at bounding box center [971, 478] width 42 height 18
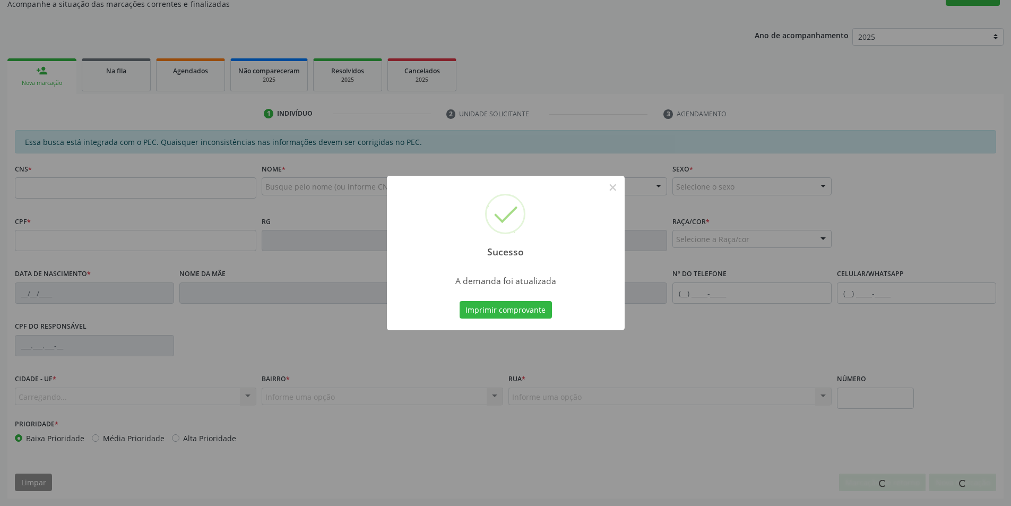
scroll to position [177, 0]
click at [614, 188] on button "×" at bounding box center [613, 187] width 18 height 18
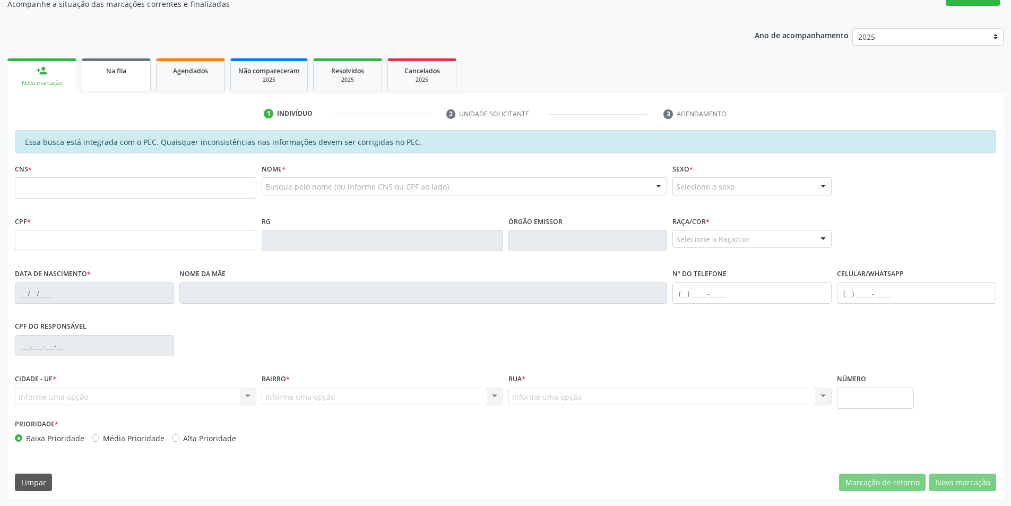
click at [84, 69] on link "Na fila" at bounding box center [116, 74] width 69 height 33
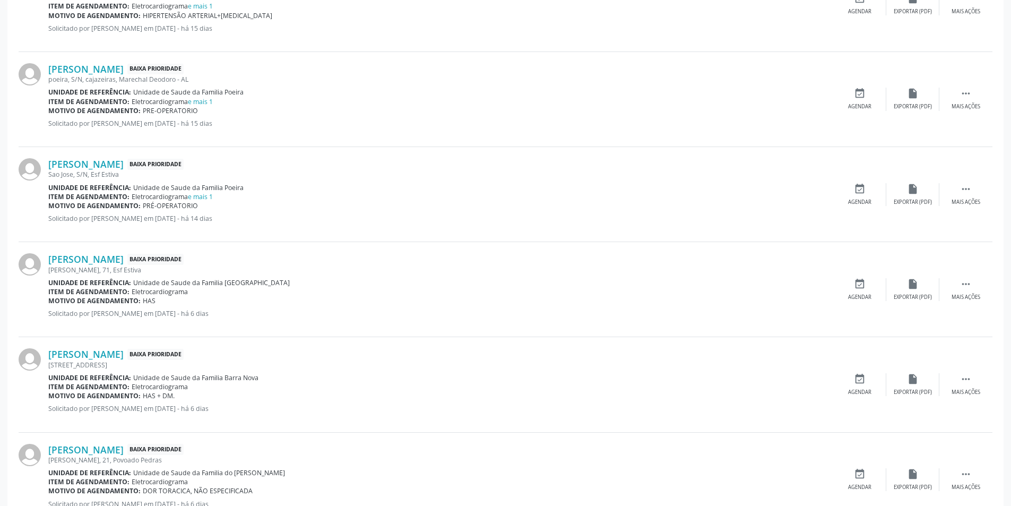
scroll to position [743, 0]
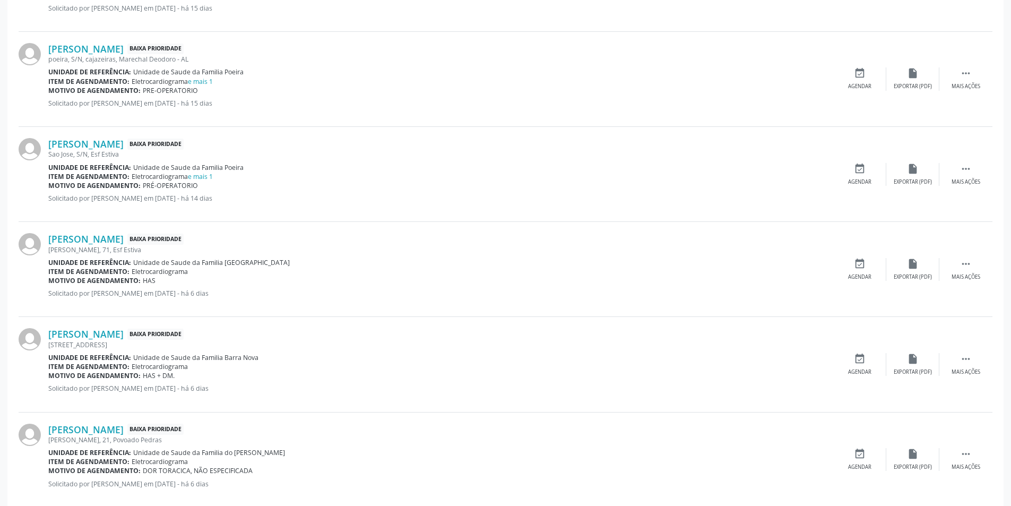
click at [74, 245] on div "[PERSON_NAME], 71, Esf Estiva" at bounding box center [440, 249] width 785 height 9
click at [75, 241] on link "[PERSON_NAME]" at bounding box center [85, 239] width 75 height 12
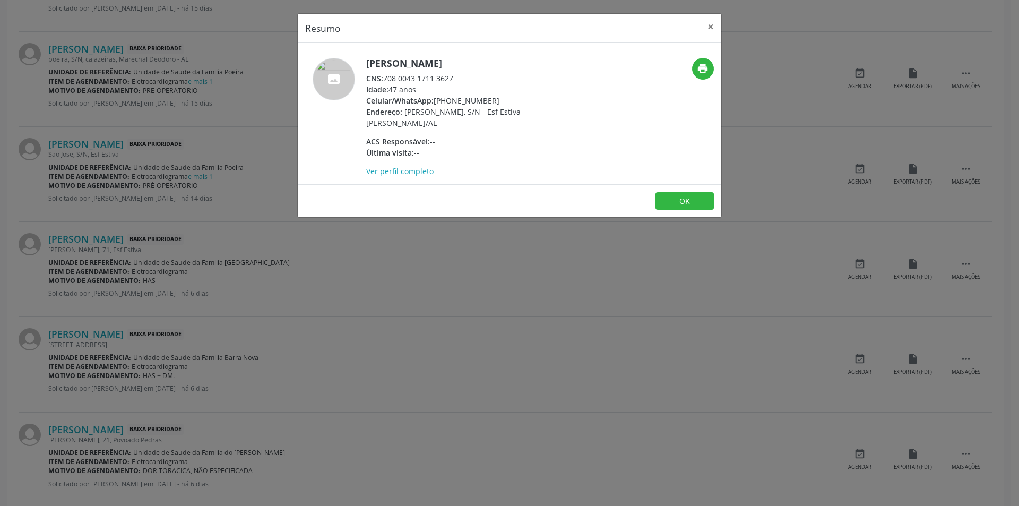
click at [385, 77] on div "CNS: 708 0043 1711 3627" at bounding box center [469, 78] width 207 height 11
drag, startPoint x: 385, startPoint y: 77, endPoint x: 443, endPoint y: 80, distance: 58.0
click at [443, 80] on div "CNS: 708 0043 1711 3627" at bounding box center [469, 78] width 207 height 11
click at [428, 269] on div "Resumo × [PERSON_NAME] CNS: 708 0043 1711 3627 Idade: 47 anos Celular/WhatsApp:…" at bounding box center [509, 253] width 1019 height 506
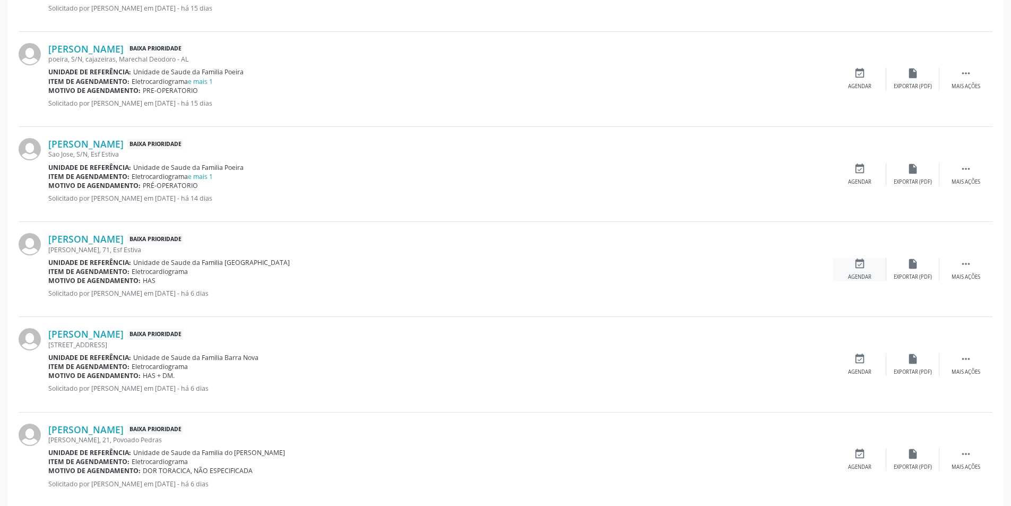
click at [870, 273] on div "Agendar" at bounding box center [859, 276] width 23 height 7
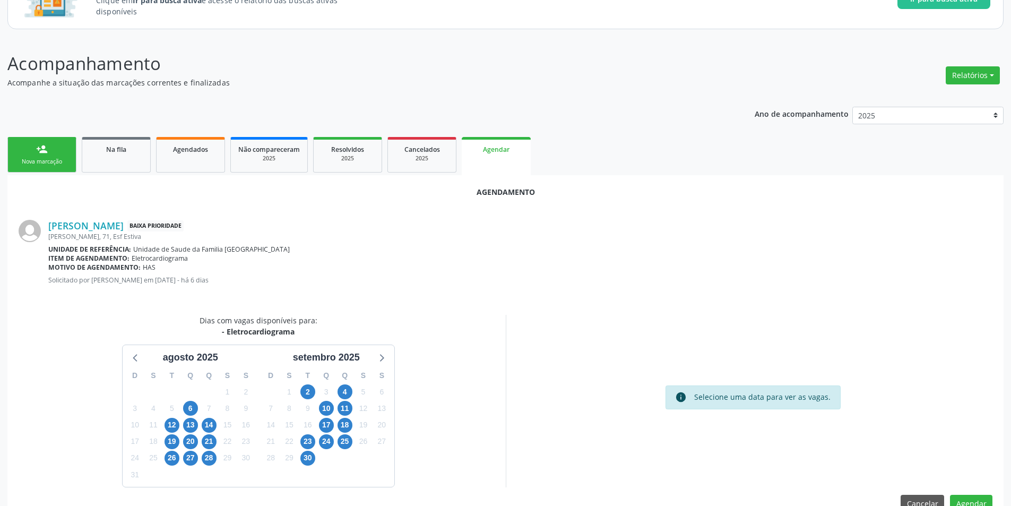
scroll to position [123, 0]
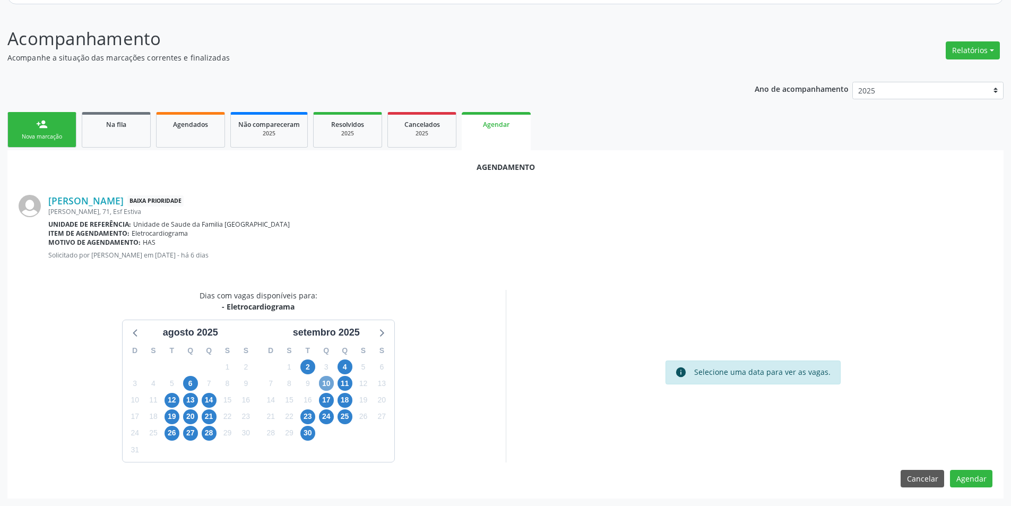
click at [330, 385] on span "10" at bounding box center [326, 383] width 15 height 15
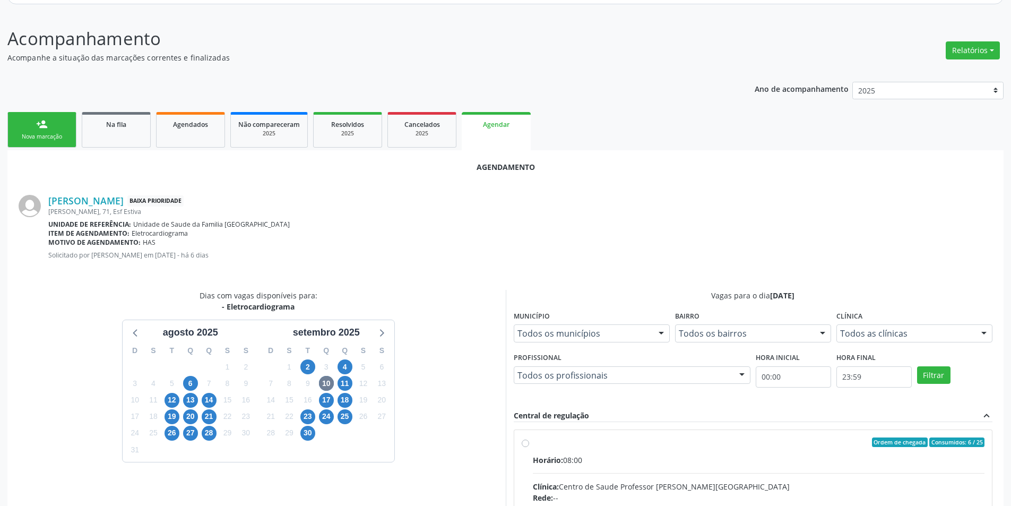
radio input "true"
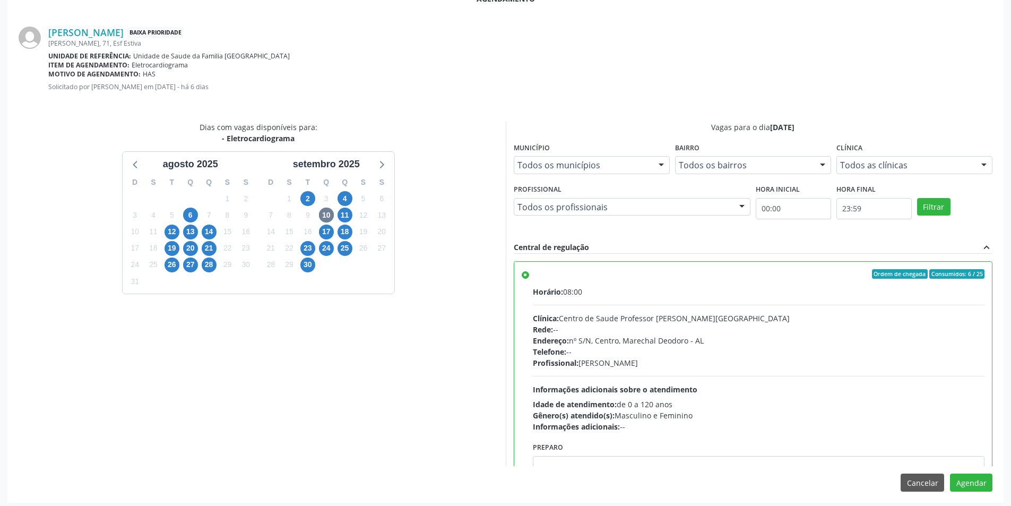
scroll to position [296, 0]
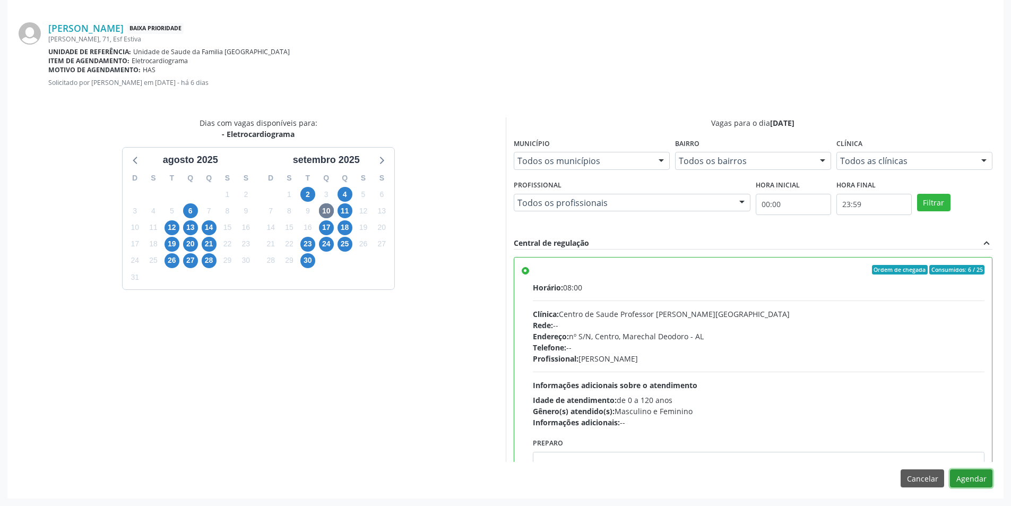
click at [969, 477] on button "Agendar" at bounding box center [971, 478] width 42 height 18
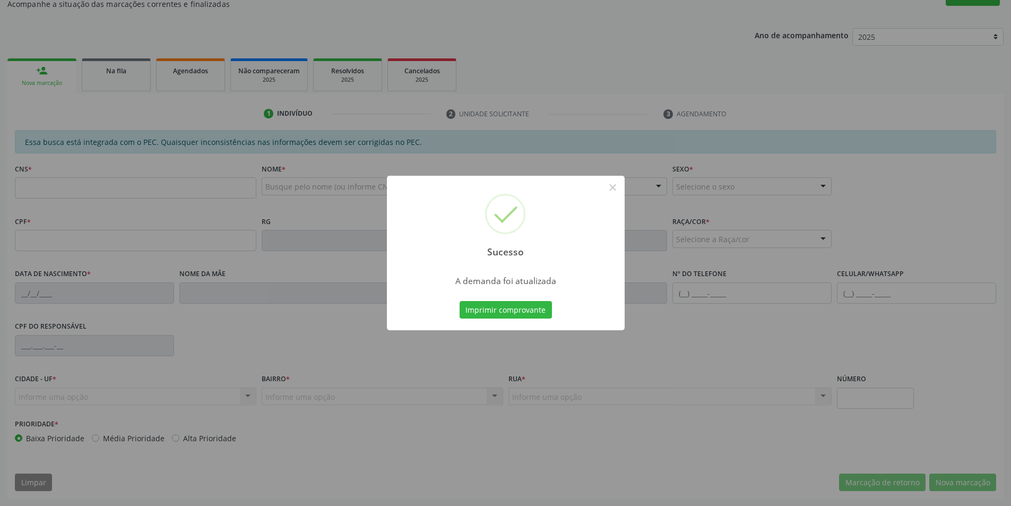
scroll to position [177, 0]
click at [604, 188] on button "×" at bounding box center [613, 187] width 18 height 18
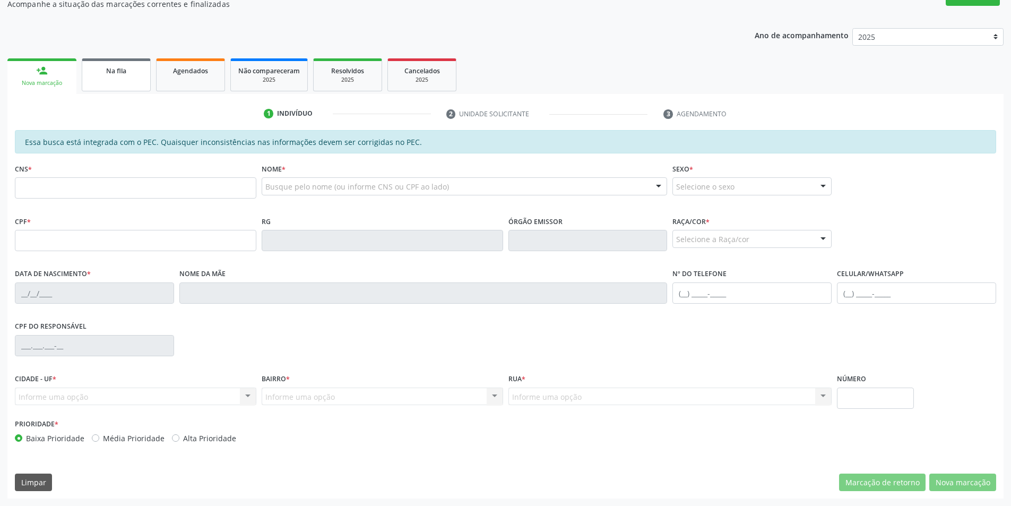
click at [105, 78] on link "Na fila" at bounding box center [116, 74] width 69 height 33
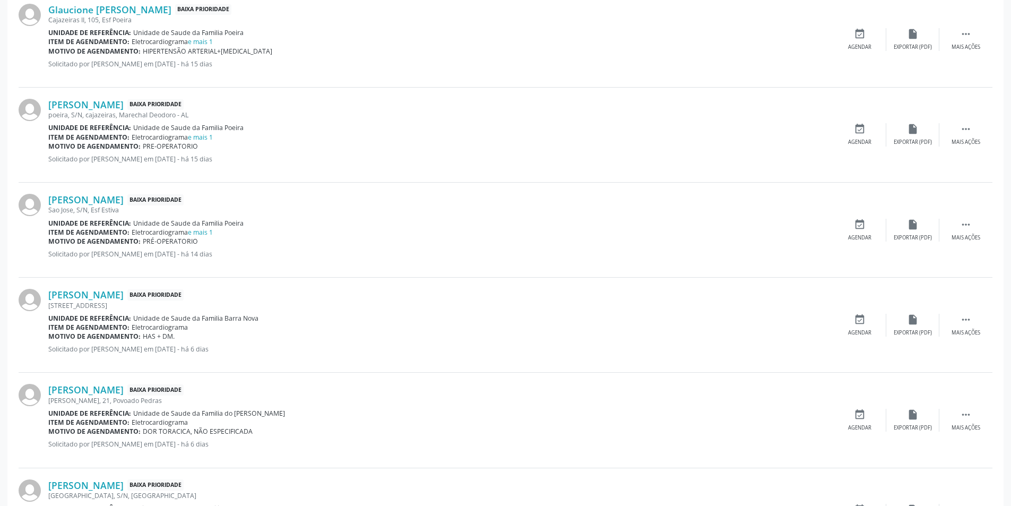
scroll to position [690, 0]
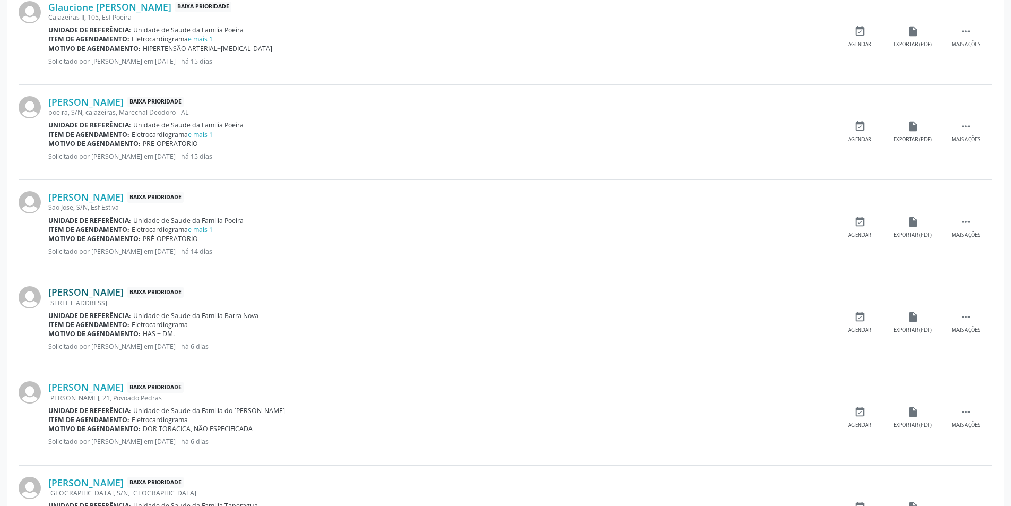
click at [90, 295] on link "[PERSON_NAME]" at bounding box center [85, 292] width 75 height 12
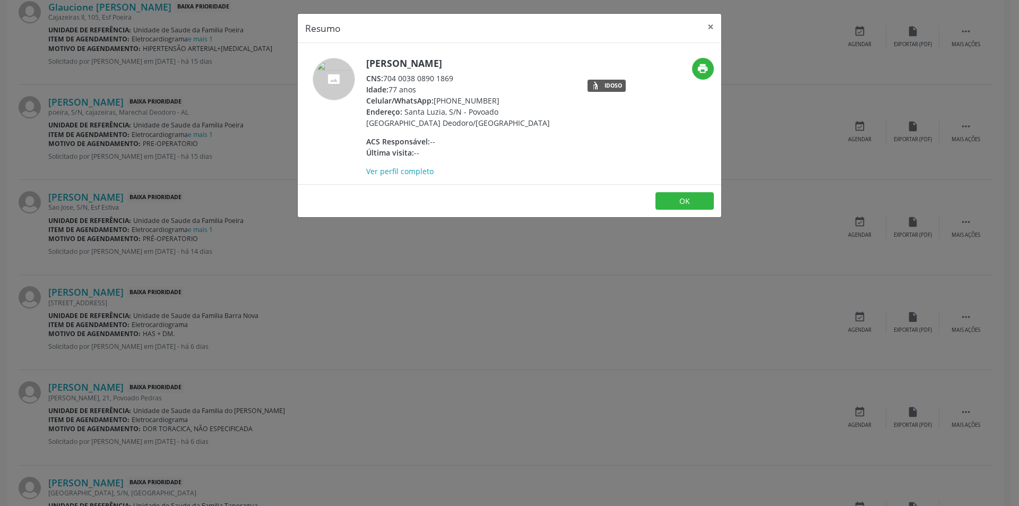
click at [386, 78] on div "CNS: 704 0038 0890 1869" at bounding box center [469, 78] width 207 height 11
drag, startPoint x: 386, startPoint y: 78, endPoint x: 422, endPoint y: 81, distance: 36.3
click at [422, 81] on div "CNS: 704 0038 0890 1869" at bounding box center [469, 78] width 207 height 11
click at [417, 81] on div "CNS: 704 0038 0890 1869" at bounding box center [469, 78] width 207 height 11
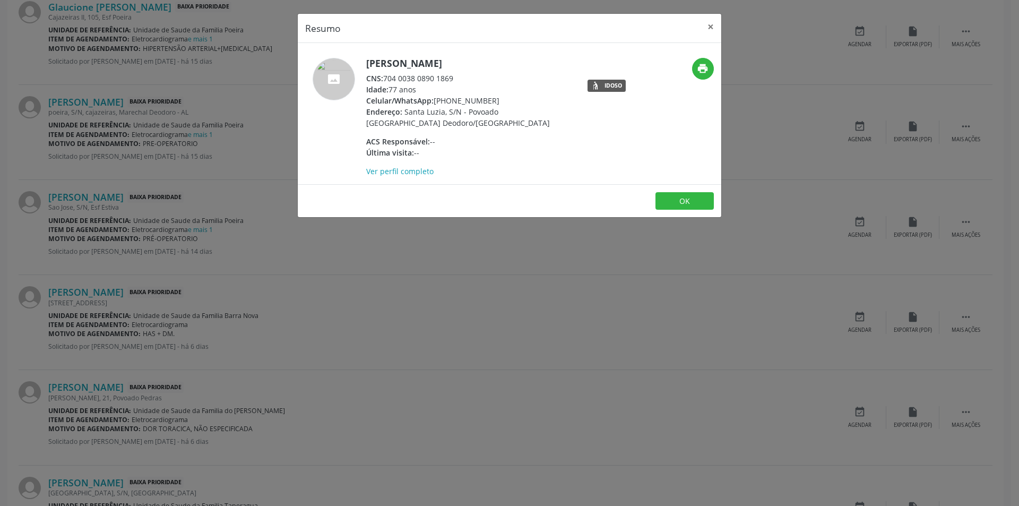
click at [385, 79] on div "CNS: 704 0038 0890 1869" at bounding box center [469, 78] width 207 height 11
drag, startPoint x: 385, startPoint y: 79, endPoint x: 448, endPoint y: 81, distance: 62.7
click at [448, 81] on div "CNS: 704 0038 0890 1869" at bounding box center [469, 78] width 207 height 11
click at [454, 267] on div "Resumo × [PERSON_NAME] CNS: 704 0038 0890 1869 Idade: 77 anos Celular/WhatsApp:…" at bounding box center [509, 253] width 1019 height 506
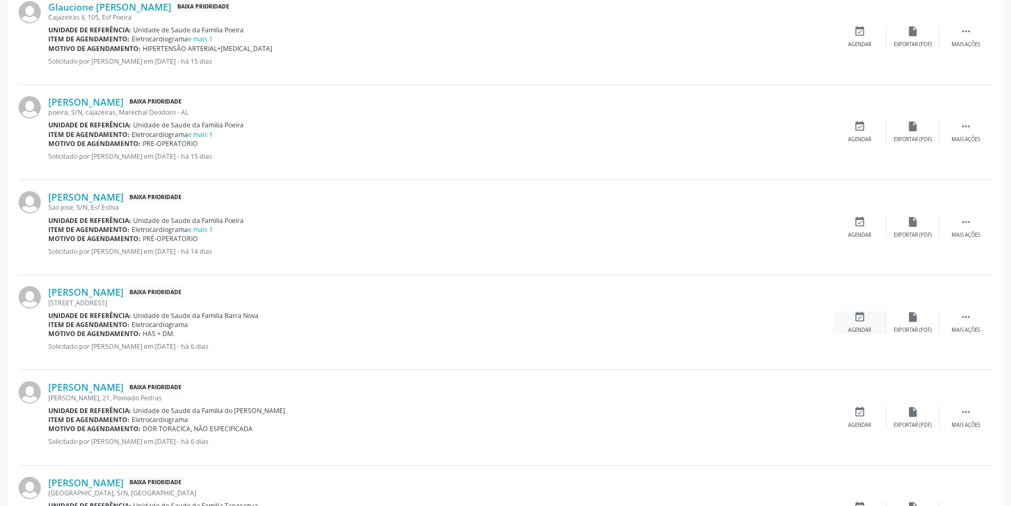
click at [857, 329] on div "Agendar" at bounding box center [859, 330] width 23 height 7
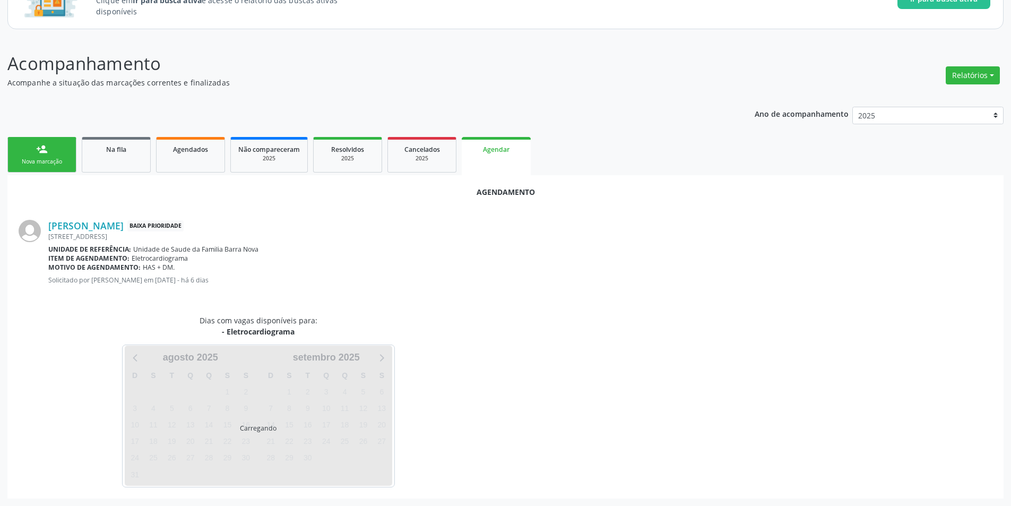
scroll to position [123, 0]
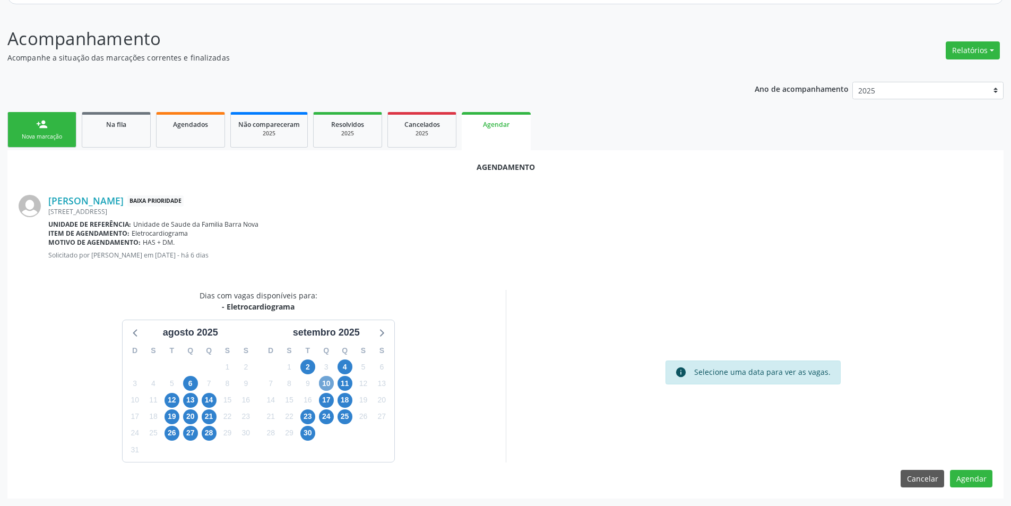
click at [322, 384] on span "10" at bounding box center [326, 383] width 15 height 15
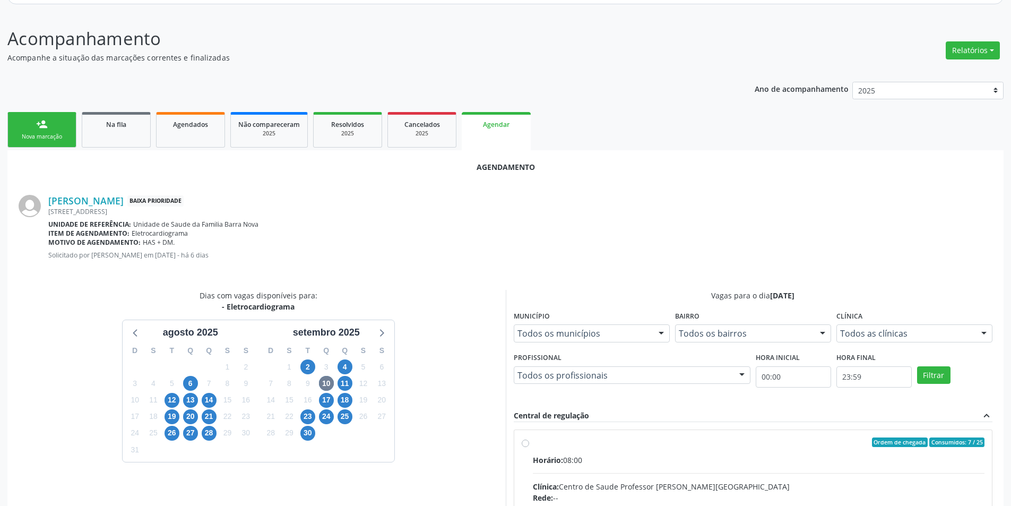
click at [525, 444] on input "Ordem de chegada Consumidos: 7 / 25 Horário: 08:00 Clínica: Centro de Saude Pro…" at bounding box center [525, 442] width 7 height 10
radio input "true"
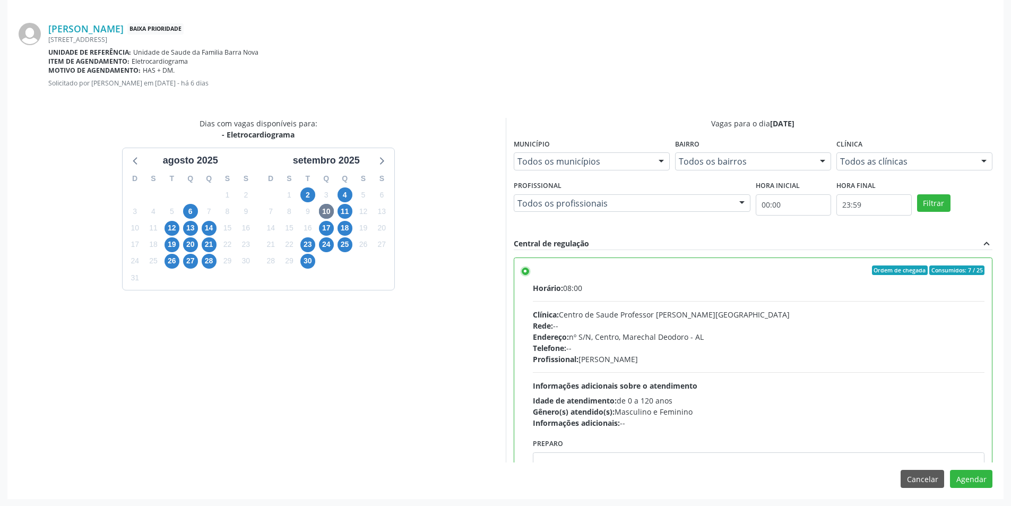
scroll to position [296, 0]
click at [988, 481] on button "Agendar" at bounding box center [971, 478] width 42 height 18
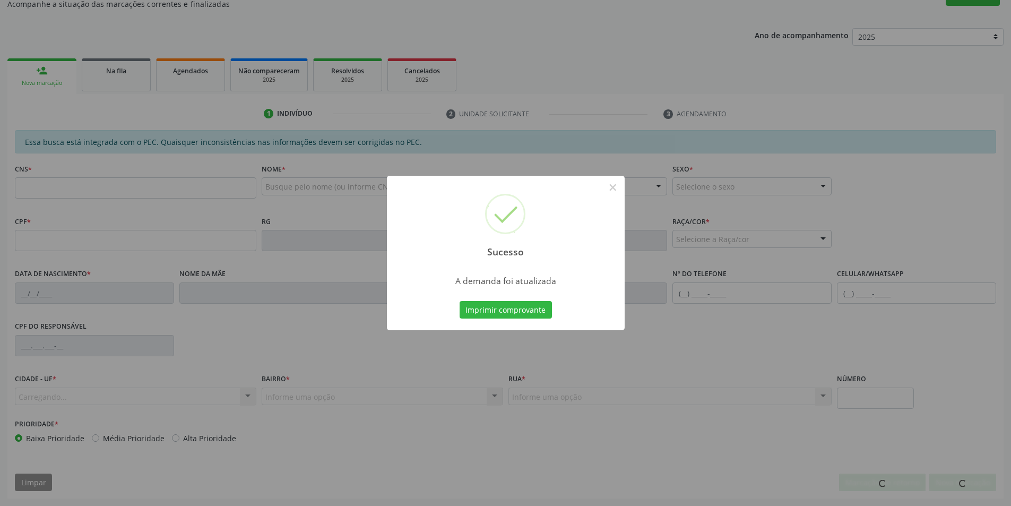
scroll to position [177, 0]
click at [616, 185] on button "×" at bounding box center [613, 187] width 18 height 18
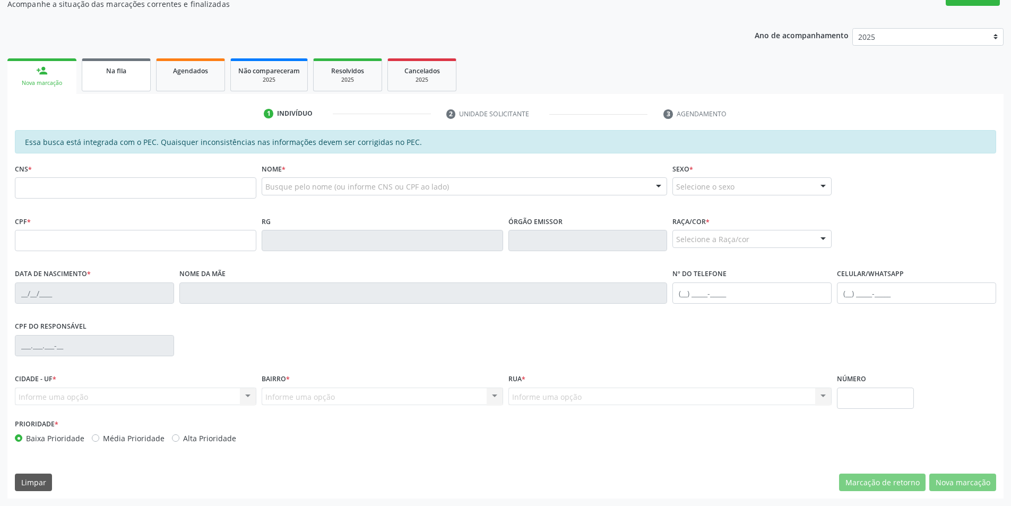
click at [104, 75] on div "Na fila" at bounding box center [116, 70] width 53 height 11
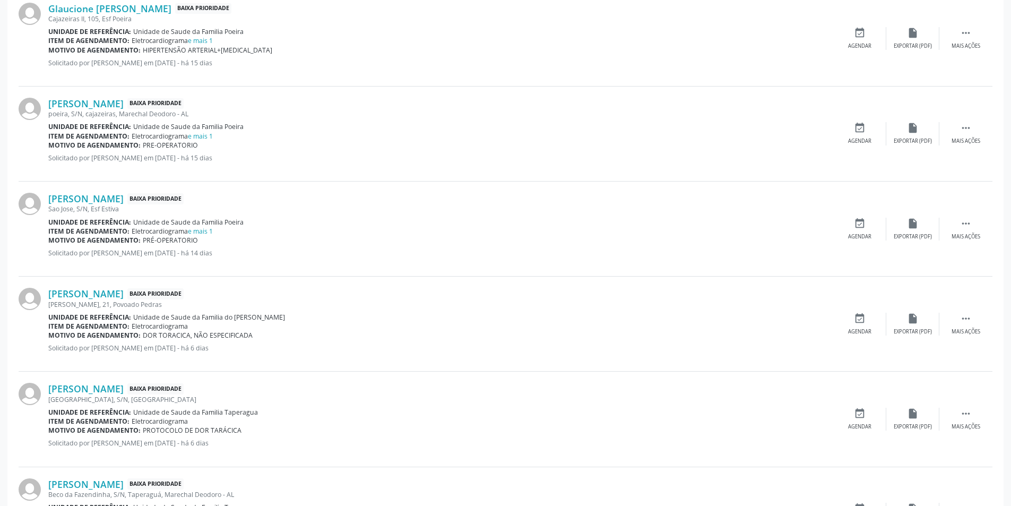
scroll to position [690, 0]
click at [115, 290] on link "[PERSON_NAME]" at bounding box center [85, 292] width 75 height 12
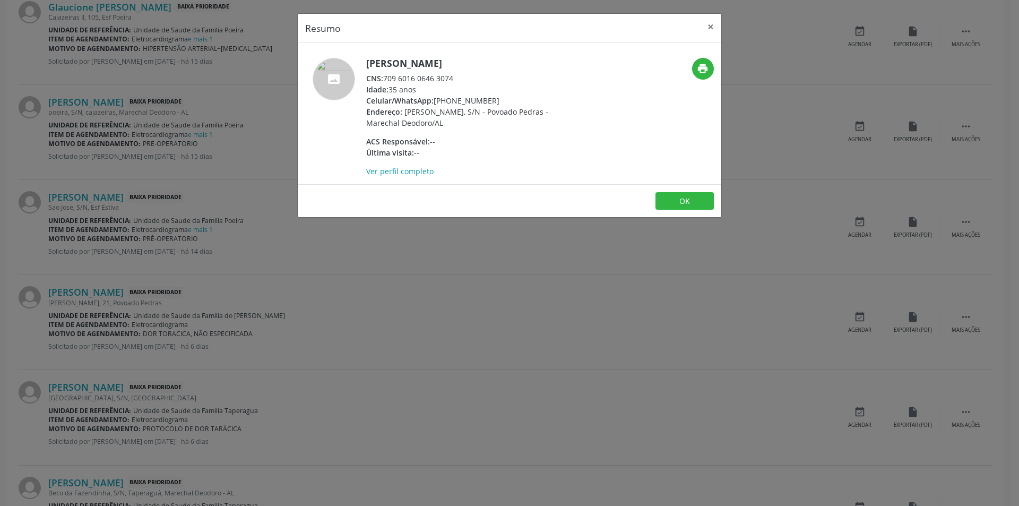
click at [383, 79] on span "CNS:" at bounding box center [374, 78] width 17 height 10
drag, startPoint x: 384, startPoint y: 79, endPoint x: 442, endPoint y: 75, distance: 57.5
click at [442, 75] on div "CNS: 709 6016 0646 3074" at bounding box center [469, 78] width 207 height 11
click at [315, 229] on div "Resumo × [PERSON_NAME] CNS: 709 6016 0646 3074 Idade: 35 anos Celular/WhatsApp:…" at bounding box center [509, 253] width 1019 height 506
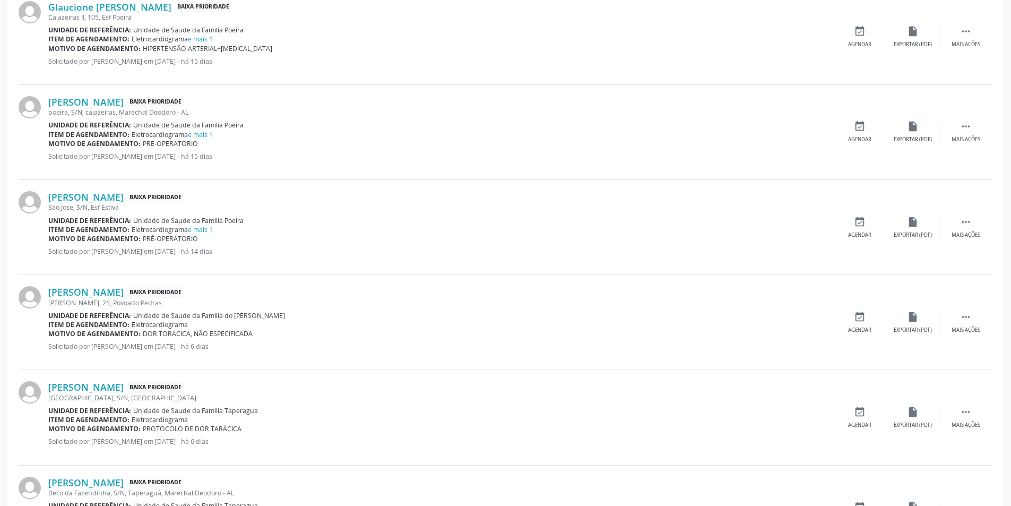
drag, startPoint x: 858, startPoint y: 337, endPoint x: 861, endPoint y: 325, distance: 11.6
click at [858, 336] on div "[PERSON_NAME] Baixa Prioridade [PERSON_NAME], 21, Povoado Pedras Unidade de ref…" at bounding box center [506, 322] width 974 height 95
click at [861, 325] on div "event_available Agendar" at bounding box center [860, 322] width 53 height 23
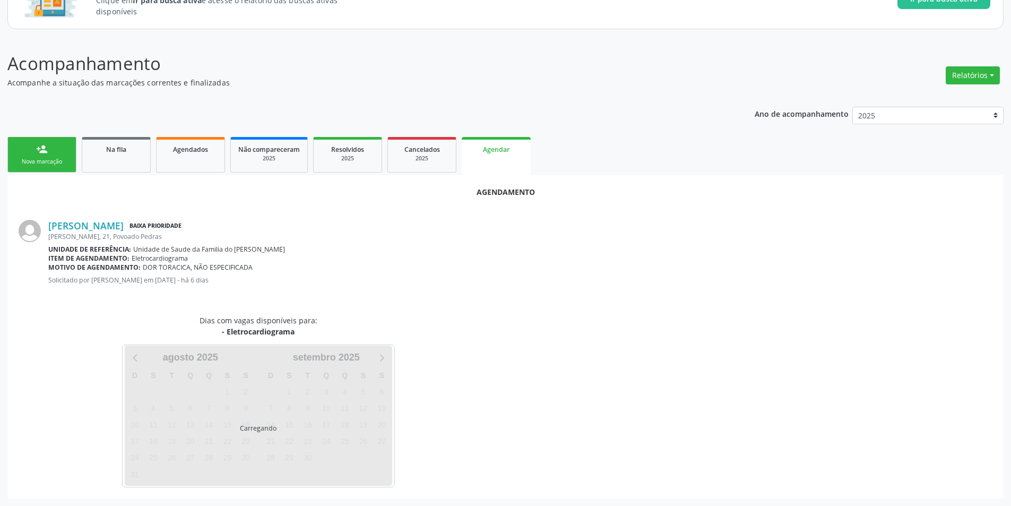
scroll to position [123, 0]
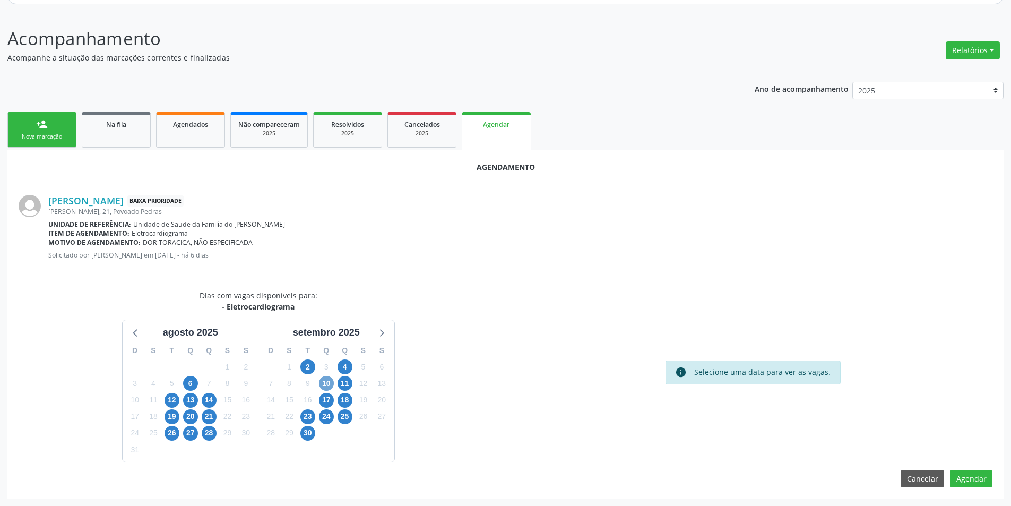
click at [326, 383] on span "10" at bounding box center [326, 383] width 15 height 15
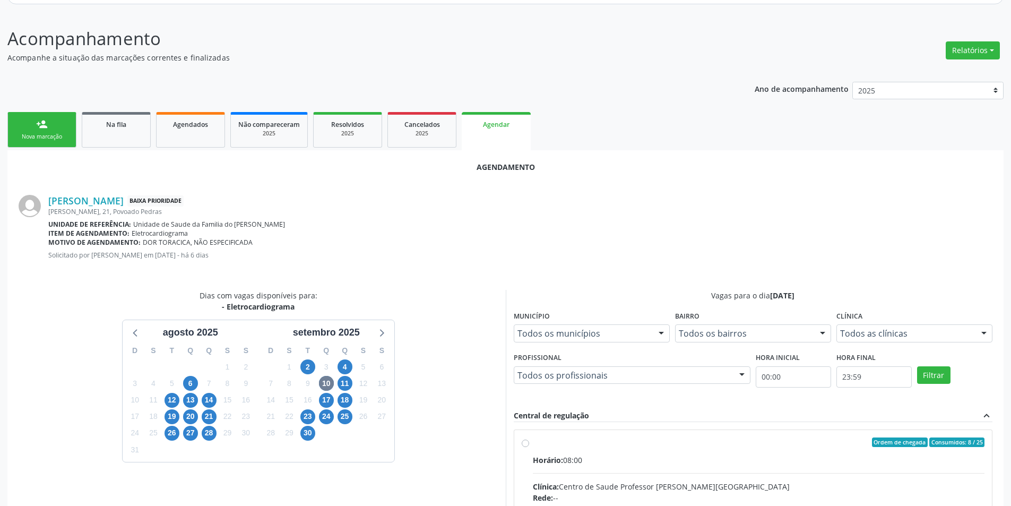
drag, startPoint x: 526, startPoint y: 442, endPoint x: 560, endPoint y: 381, distance: 70.6
click at [526, 442] on input "Ordem de chegada Consumidos: 8 / 25 Horário: 08:00 Clínica: Centro de Saude Pro…" at bounding box center [525, 442] width 7 height 10
radio input "true"
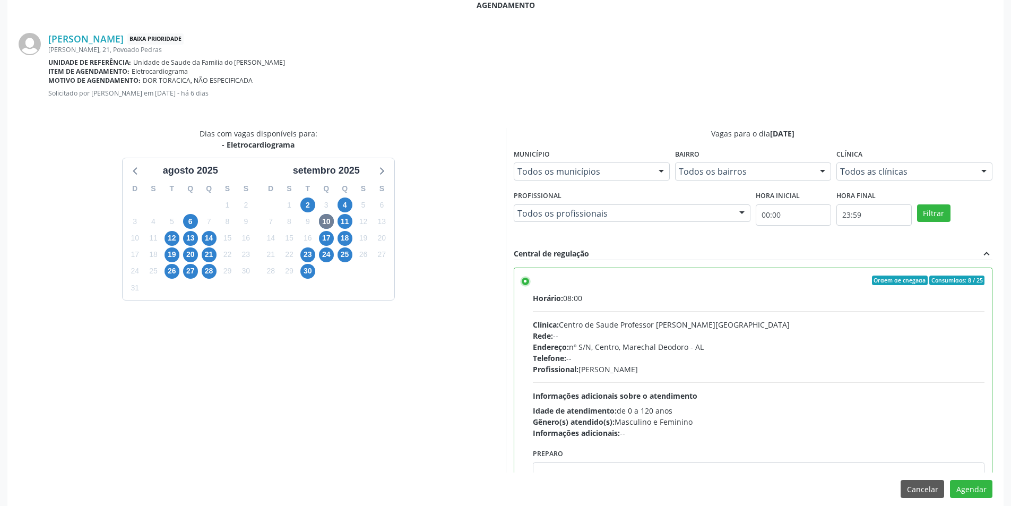
scroll to position [296, 0]
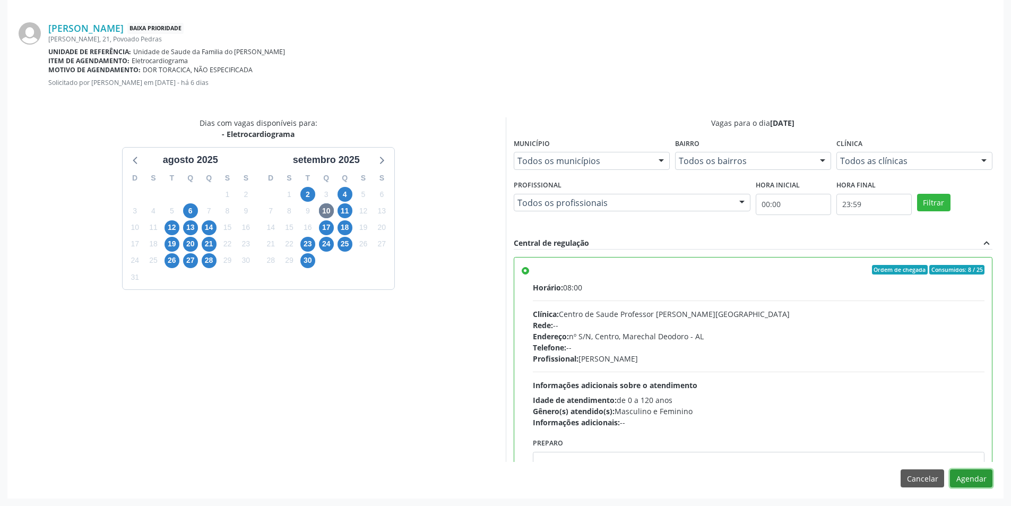
click at [973, 478] on button "Agendar" at bounding box center [971, 478] width 42 height 18
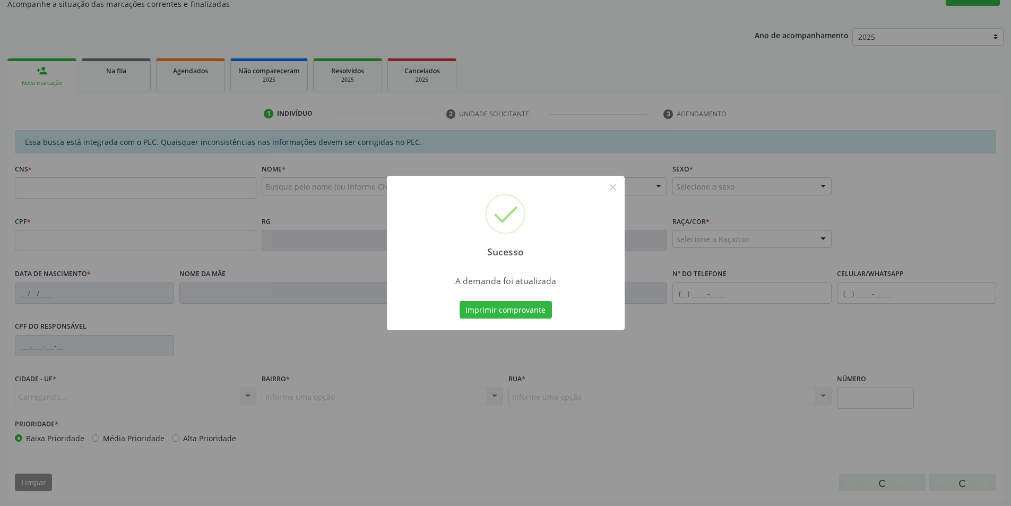
scroll to position [177, 0]
click at [609, 191] on button "×" at bounding box center [613, 187] width 18 height 18
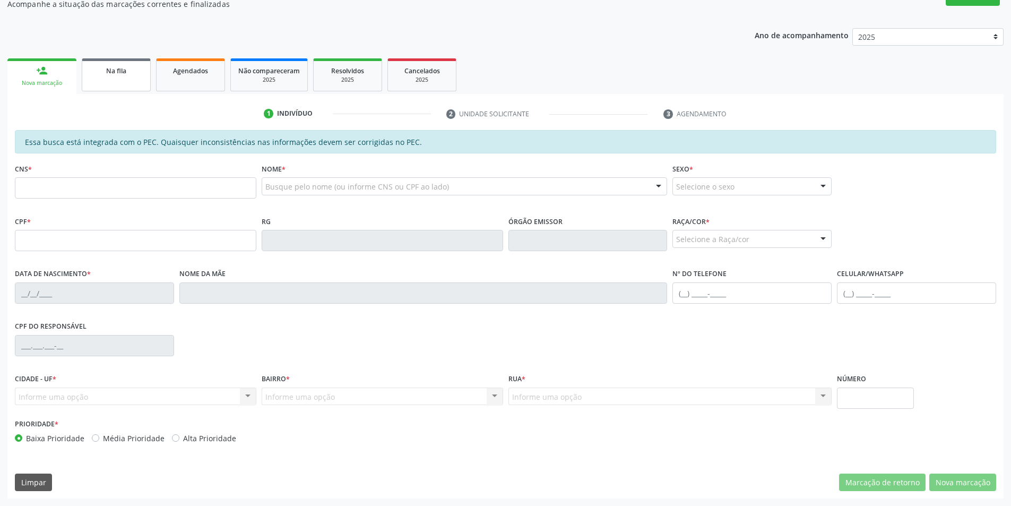
click at [114, 82] on link "Na fila" at bounding box center [116, 74] width 69 height 33
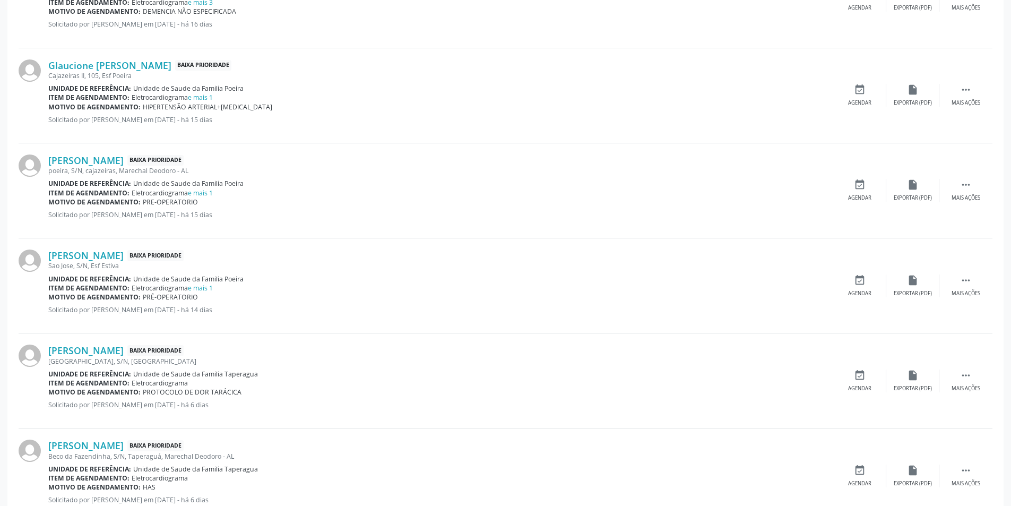
scroll to position [637, 0]
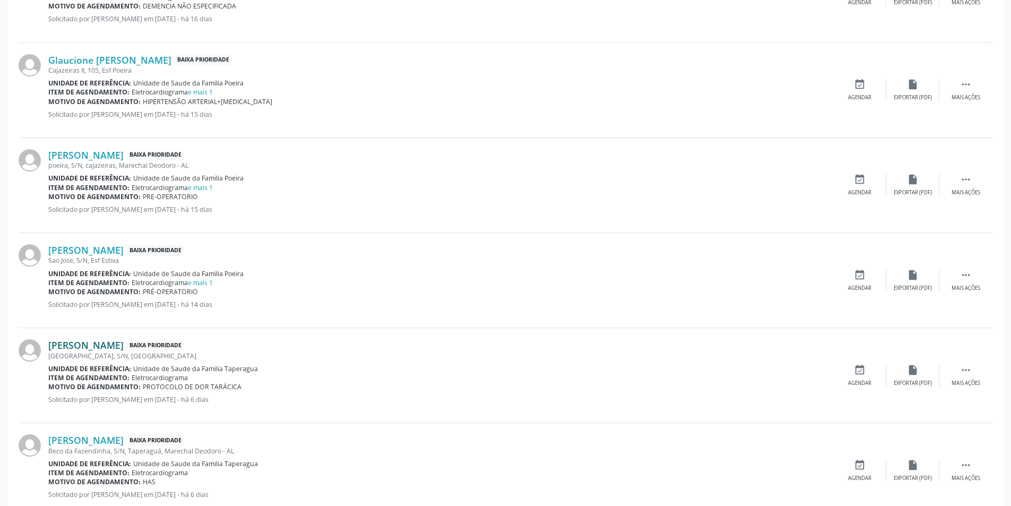
click at [124, 348] on link "[PERSON_NAME]" at bounding box center [85, 345] width 75 height 12
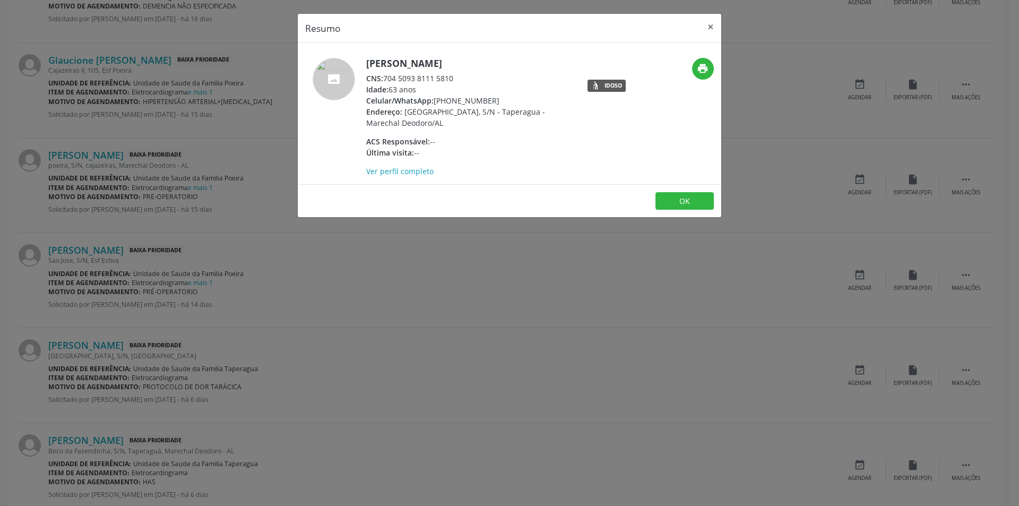
click at [387, 78] on div "CNS: 704 5093 8111 5810" at bounding box center [469, 78] width 207 height 11
drag, startPoint x: 387, startPoint y: 78, endPoint x: 440, endPoint y: 83, distance: 53.4
click at [440, 83] on div "CNS: 704 5093 8111 5810" at bounding box center [469, 78] width 207 height 11
click at [409, 247] on div "Resumo × [PERSON_NAME] CNS: 704 5093 8111 5810 Idade: 63 anos Celular/WhatsApp:…" at bounding box center [509, 253] width 1019 height 506
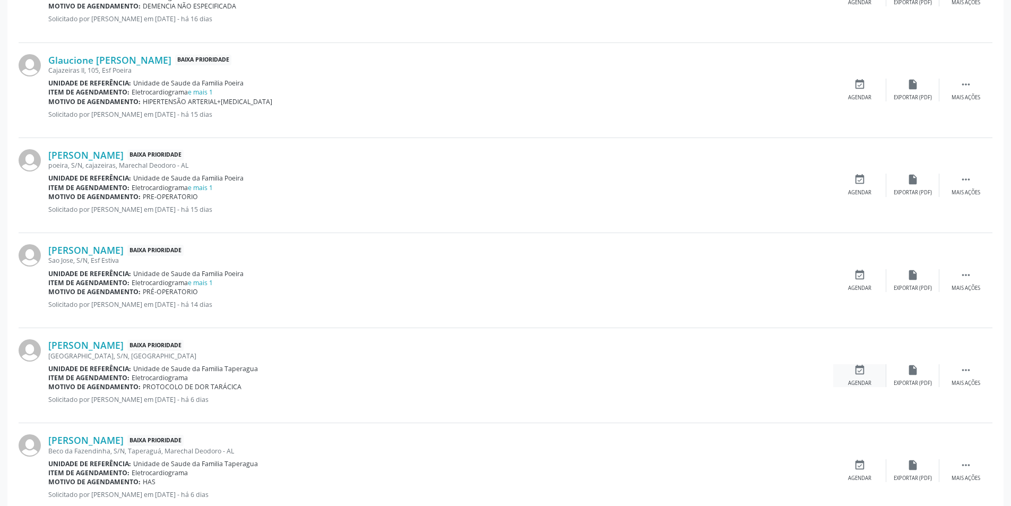
click at [857, 380] on div "Agendar" at bounding box center [859, 383] width 23 height 7
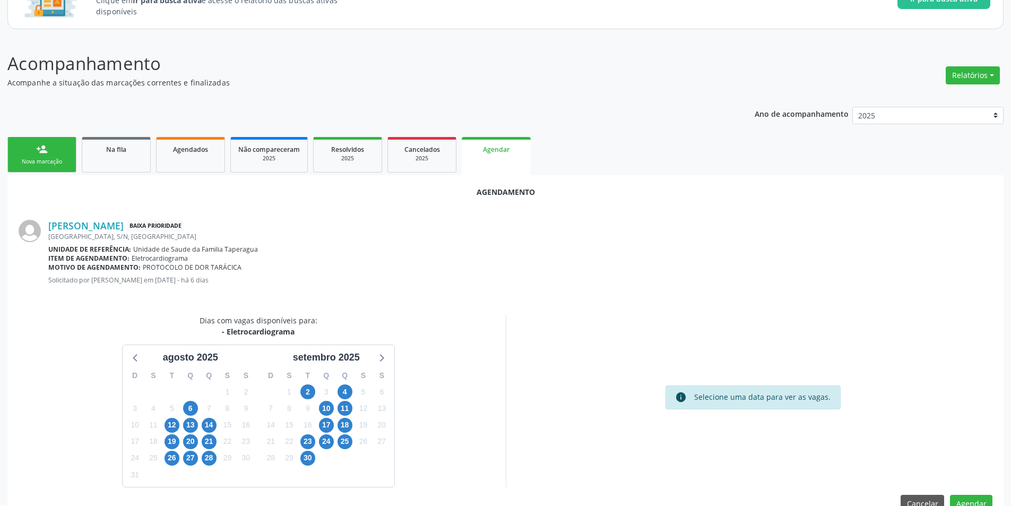
scroll to position [123, 0]
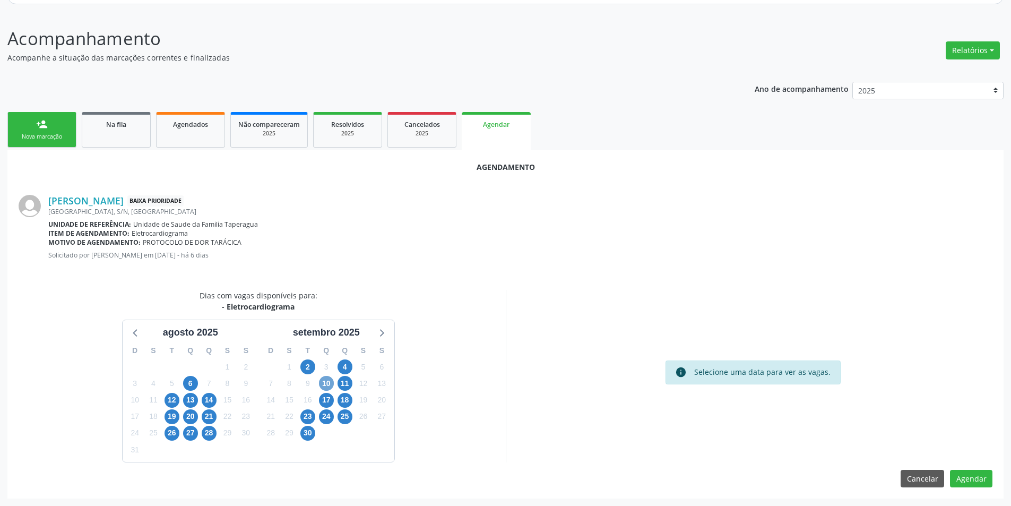
click at [331, 382] on span "10" at bounding box center [326, 383] width 15 height 15
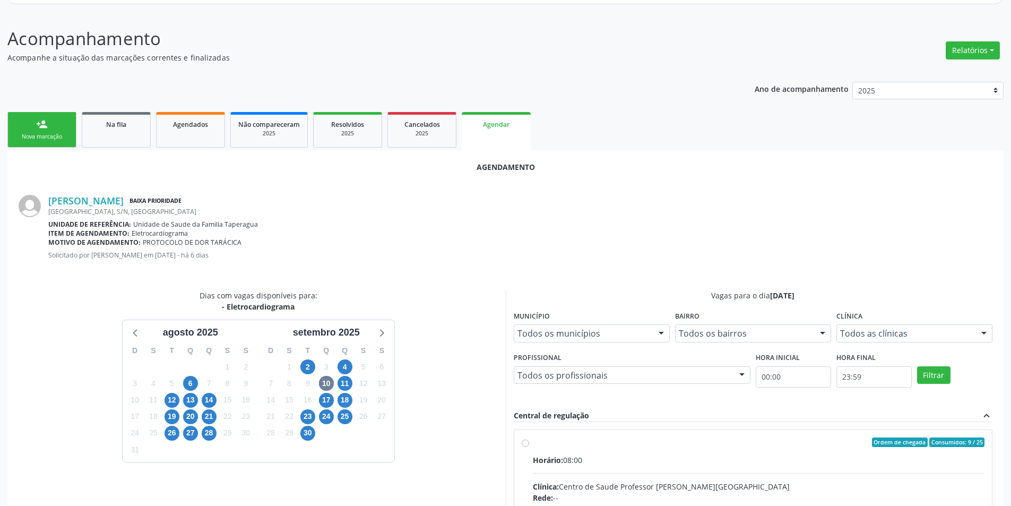
radio input "true"
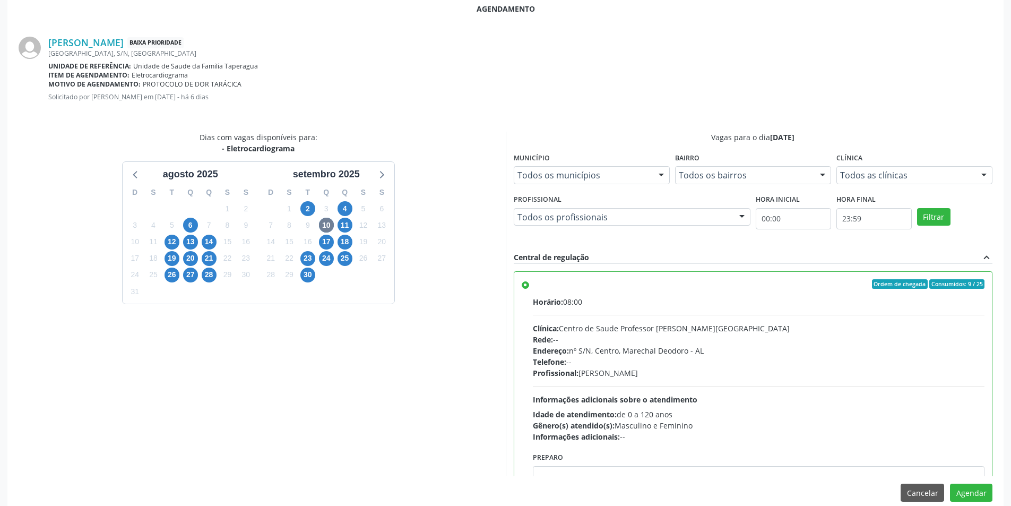
scroll to position [282, 0]
click at [972, 498] on button "Agendar" at bounding box center [971, 492] width 42 height 18
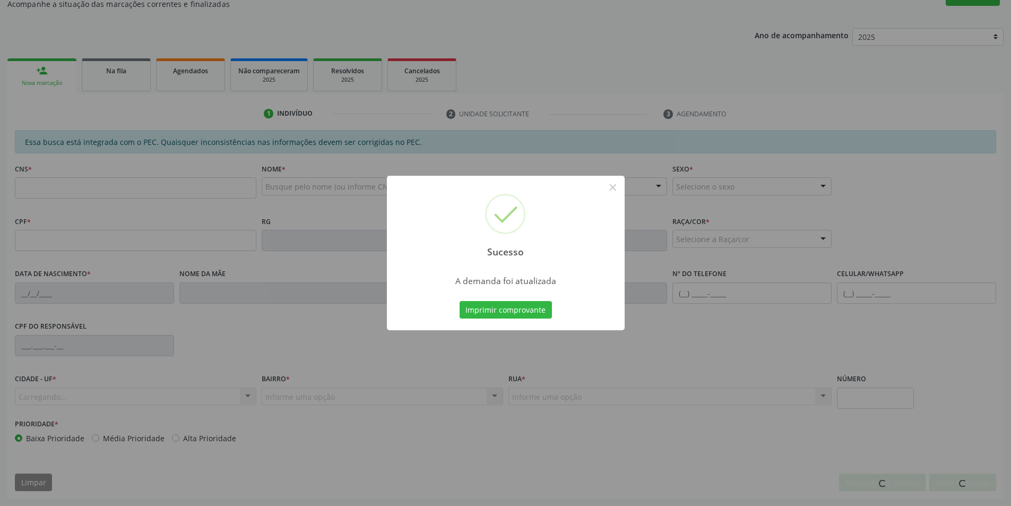
scroll to position [177, 0]
click at [618, 187] on button "×" at bounding box center [613, 187] width 18 height 18
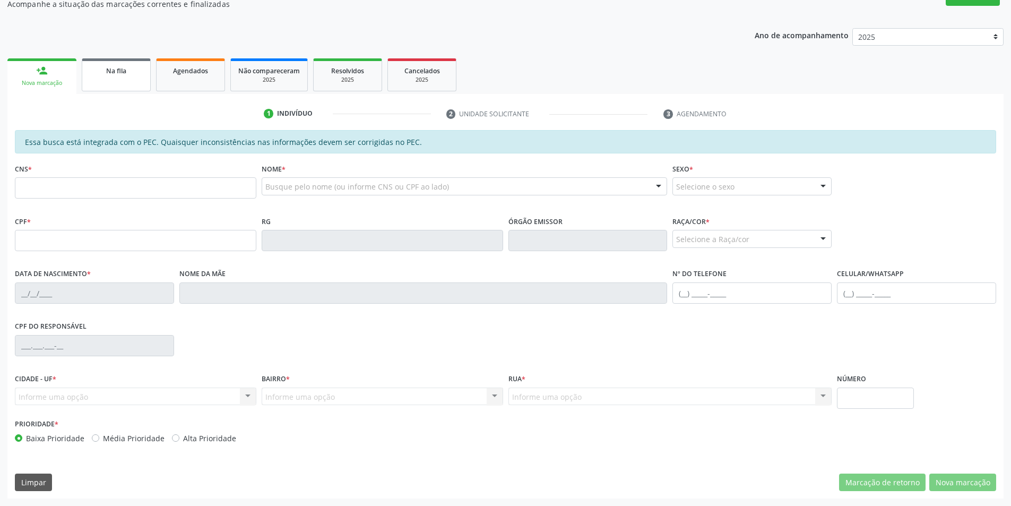
click at [104, 65] on div "Na fila" at bounding box center [116, 70] width 53 height 11
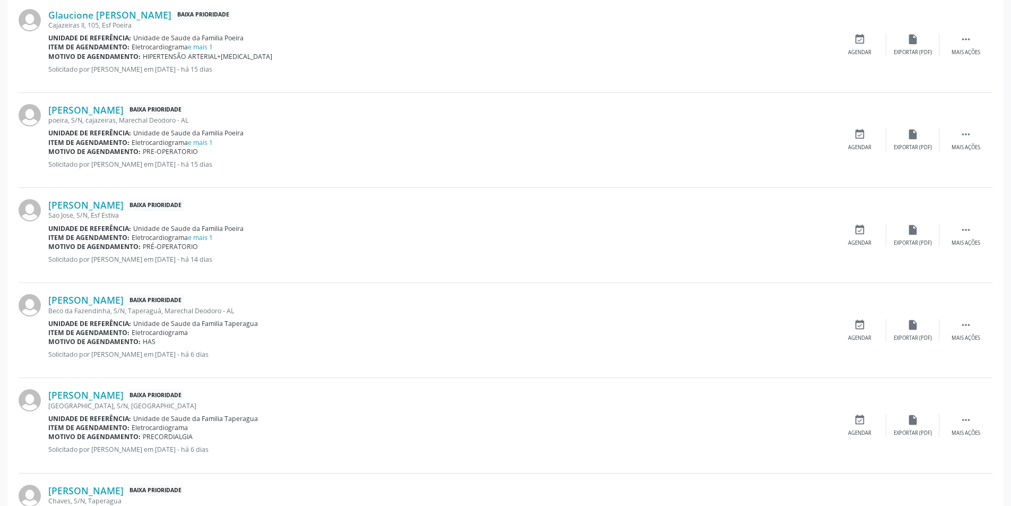
scroll to position [743, 0]
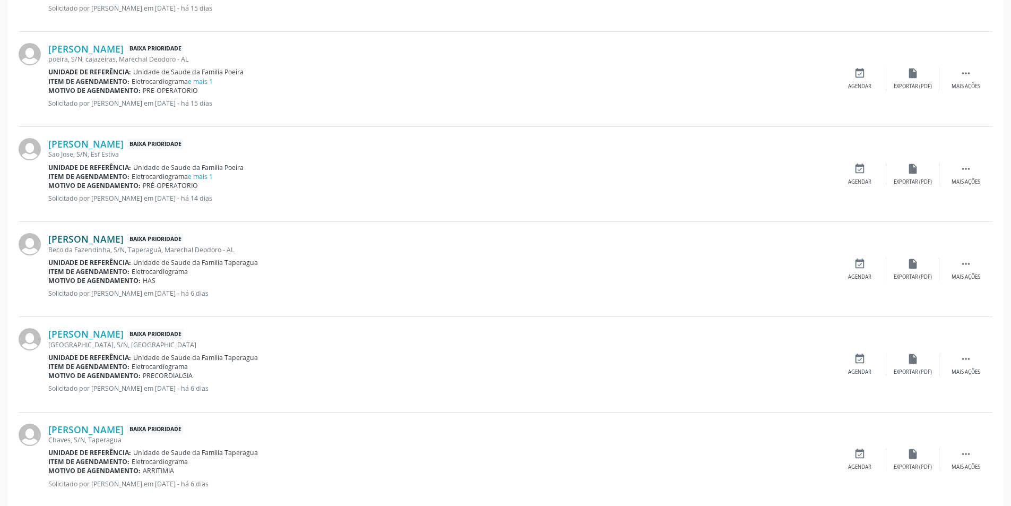
click at [108, 239] on link "[PERSON_NAME]" at bounding box center [85, 239] width 75 height 12
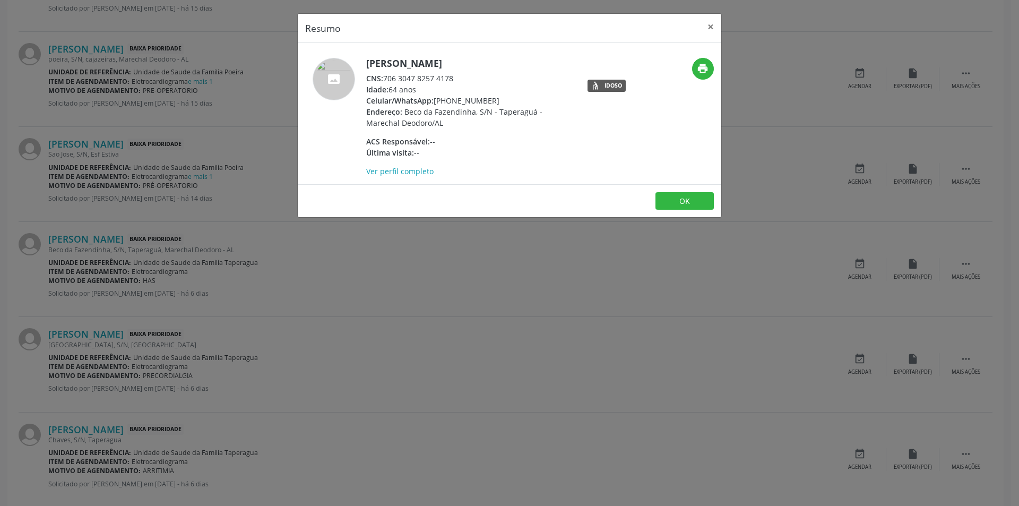
click at [383, 79] on span "CNS:" at bounding box center [374, 78] width 17 height 10
drag, startPoint x: 384, startPoint y: 79, endPoint x: 441, endPoint y: 80, distance: 56.8
click at [441, 80] on div "CNS: 706 3047 8257 4178" at bounding box center [469, 78] width 207 height 11
drag, startPoint x: 426, startPoint y: 79, endPoint x: 370, endPoint y: 76, distance: 56.4
click at [425, 79] on div "CNS: 706 3047 8257 4178" at bounding box center [469, 78] width 207 height 11
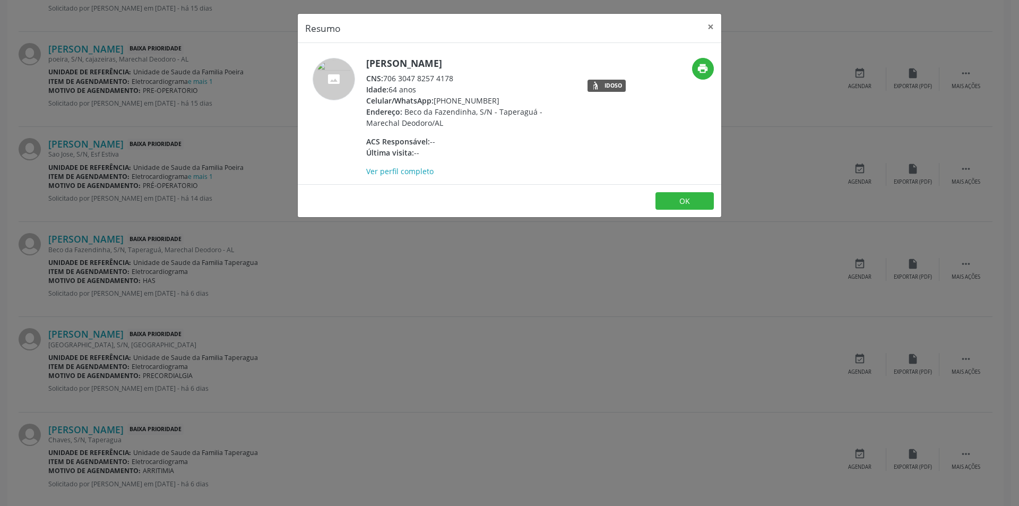
click at [392, 78] on div "CNS: 706 3047 8257 4178" at bounding box center [469, 78] width 207 height 11
click at [386, 78] on div "CNS: 706 3047 8257 4178" at bounding box center [469, 78] width 207 height 11
drag, startPoint x: 386, startPoint y: 78, endPoint x: 444, endPoint y: 80, distance: 58.4
click at [444, 80] on div "CNS: 706 3047 8257 4178" at bounding box center [469, 78] width 207 height 11
click at [381, 244] on div "Resumo × [PERSON_NAME] CNS: 706 3047 8257 4178 Idade: 64 anos Celular/WhatsApp:…" at bounding box center [509, 253] width 1019 height 506
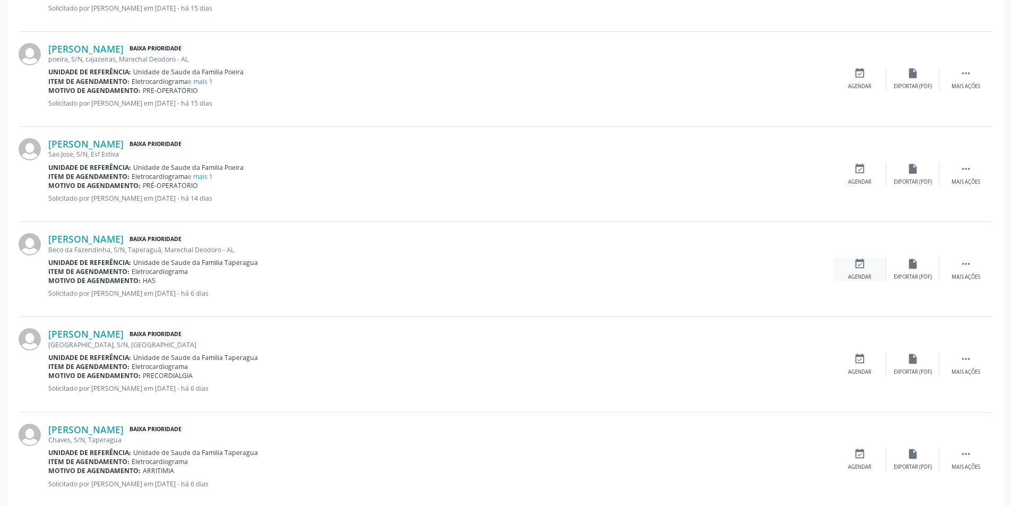
click at [861, 269] on icon "event_available" at bounding box center [860, 264] width 12 height 12
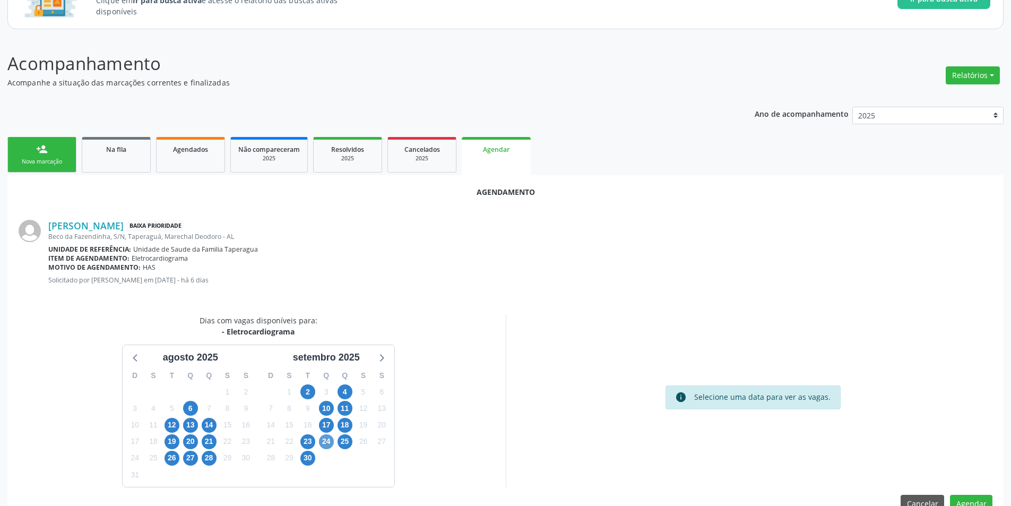
scroll to position [123, 0]
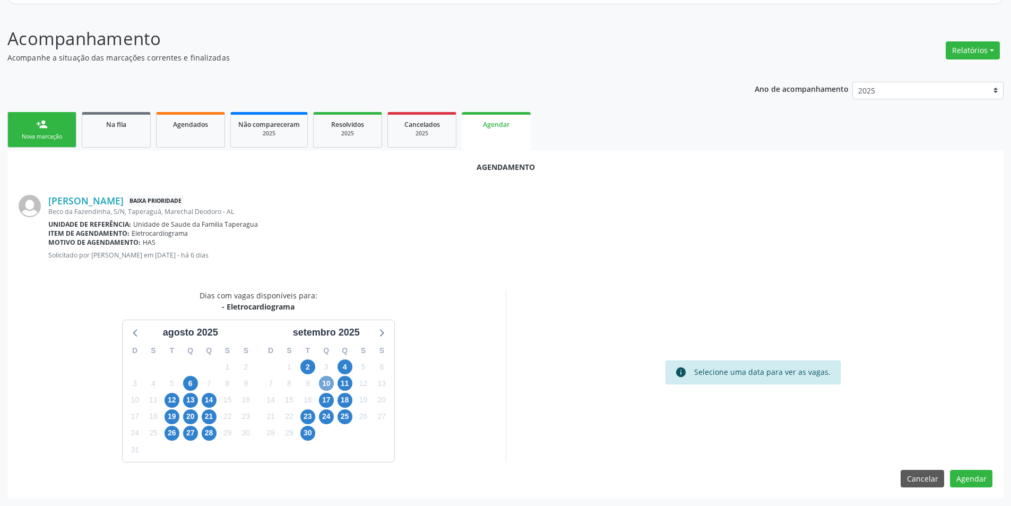
click at [331, 385] on span "10" at bounding box center [326, 383] width 15 height 15
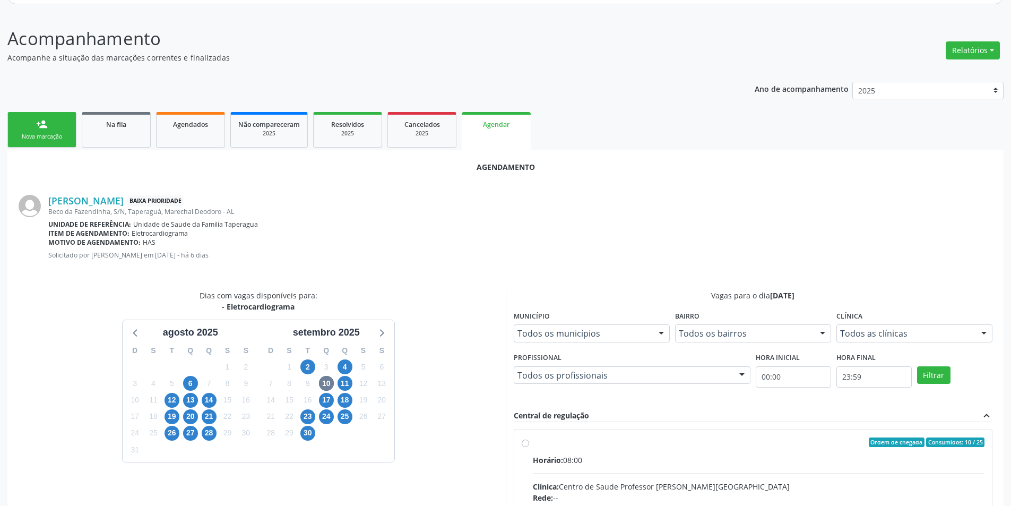
click at [528, 440] on input "Ordem de chegada Consumidos: 10 / 25 Horário: 08:00 Clínica: Centro de Saude Pr…" at bounding box center [525, 442] width 7 height 10
radio input "true"
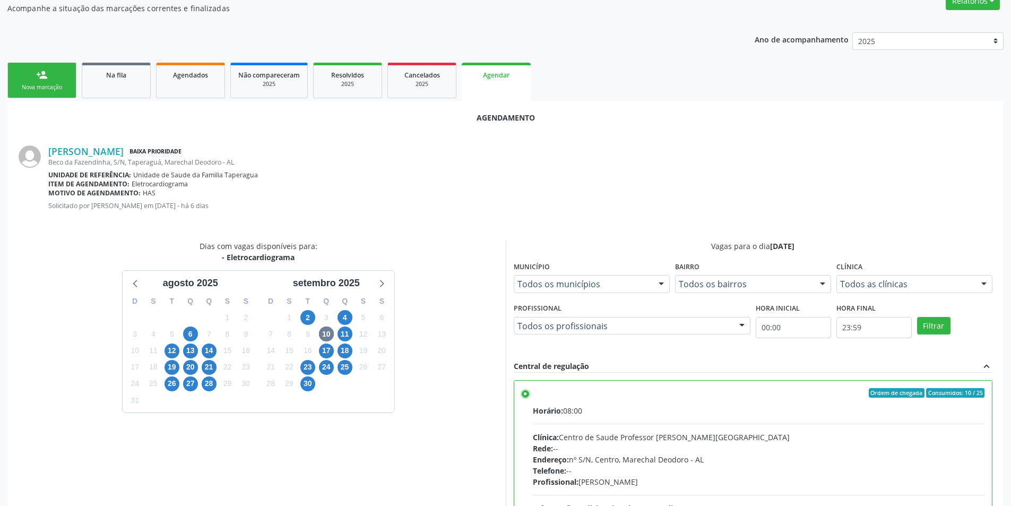
scroll to position [296, 0]
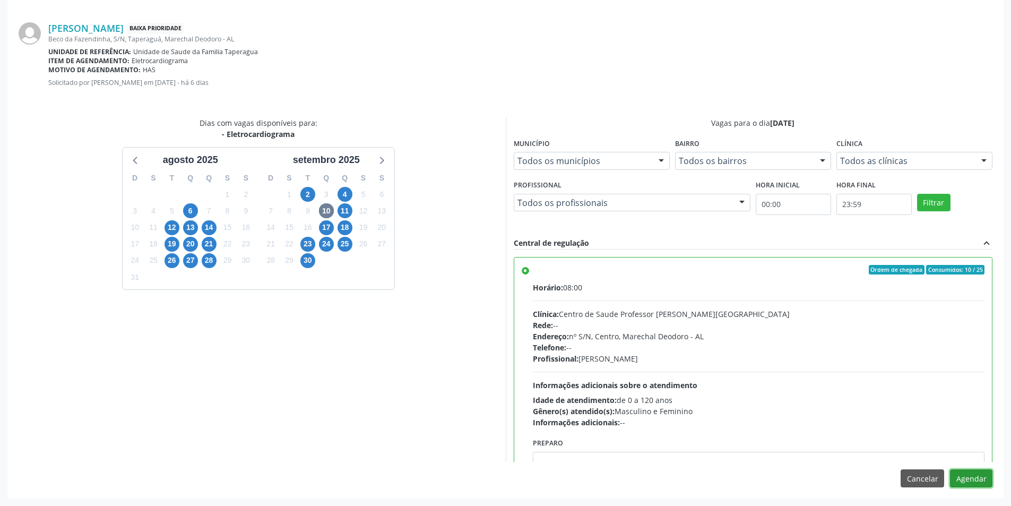
click at [968, 479] on button "Agendar" at bounding box center [971, 478] width 42 height 18
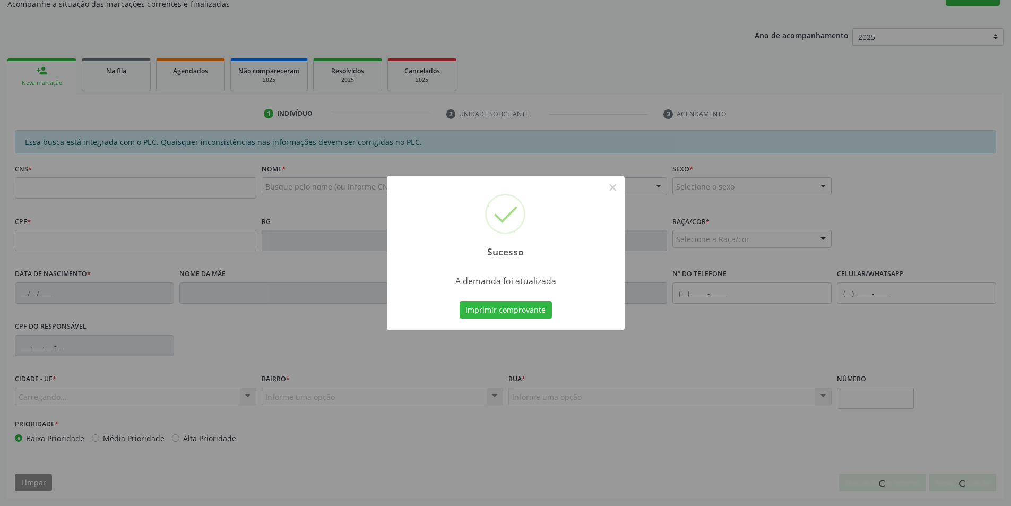
scroll to position [177, 0]
click at [612, 190] on button "×" at bounding box center [613, 187] width 18 height 18
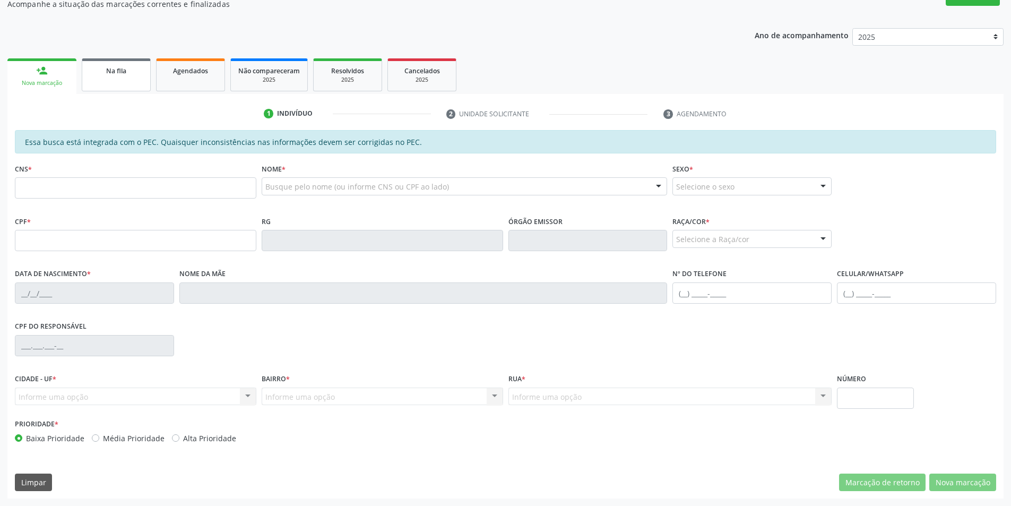
click at [110, 74] on span "Na fila" at bounding box center [116, 70] width 20 height 9
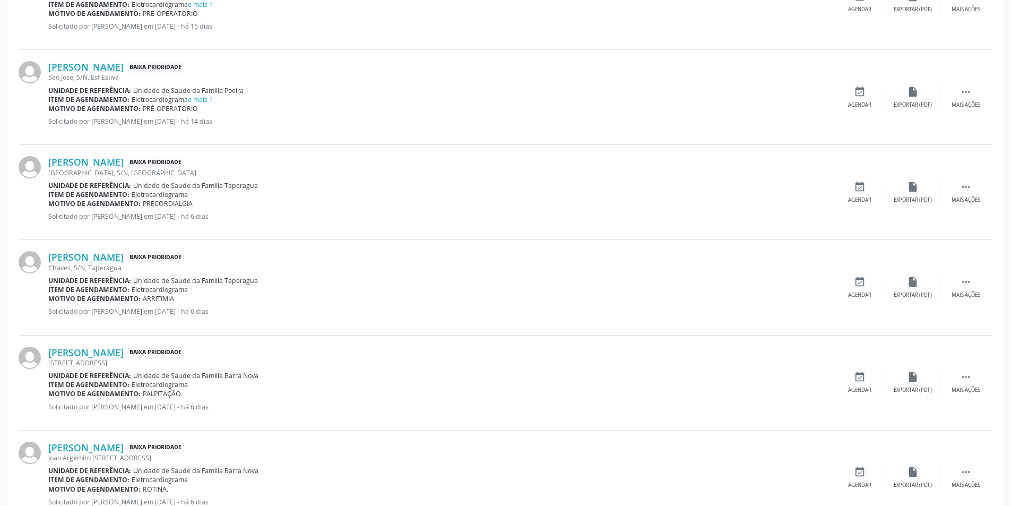
scroll to position [849, 0]
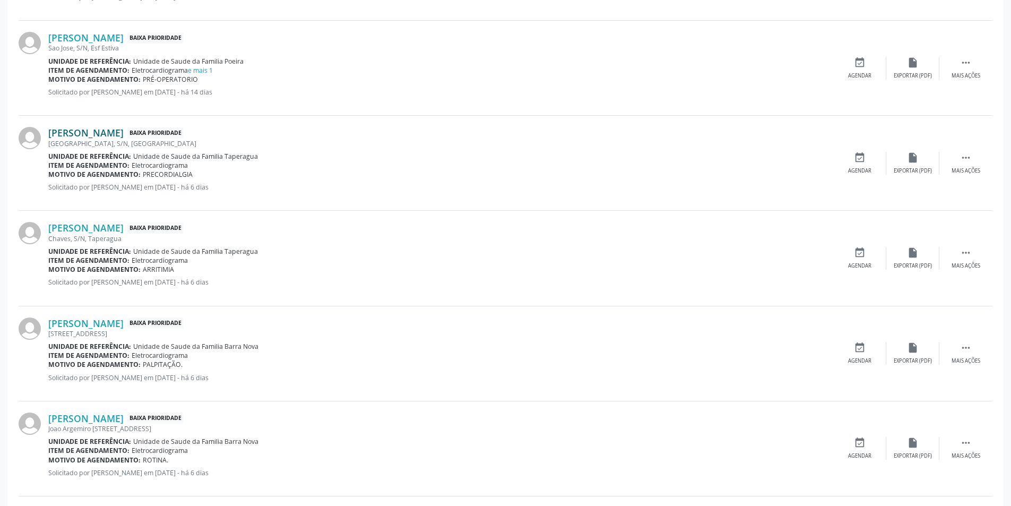
click at [84, 136] on link "[PERSON_NAME]" at bounding box center [85, 133] width 75 height 12
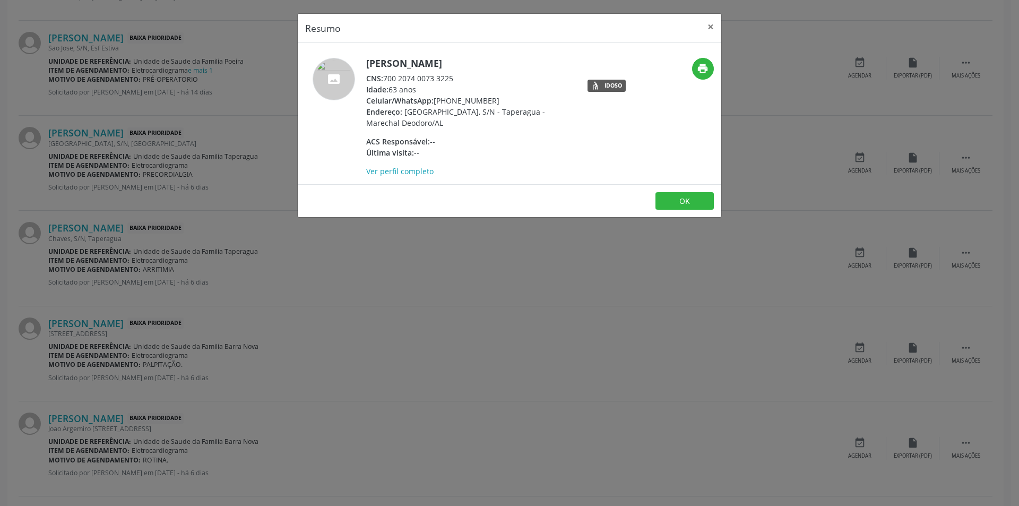
click at [383, 78] on span "CNS:" at bounding box center [374, 78] width 17 height 10
drag, startPoint x: 384, startPoint y: 78, endPoint x: 439, endPoint y: 79, distance: 54.7
click at [439, 79] on div "CNS: 700 2074 0073 3225" at bounding box center [469, 78] width 207 height 11
click at [473, 247] on div "Resumo × [PERSON_NAME] CNS: 700 2074 0073 3225 Idade: 63 anos Celular/WhatsApp:…" at bounding box center [509, 253] width 1019 height 506
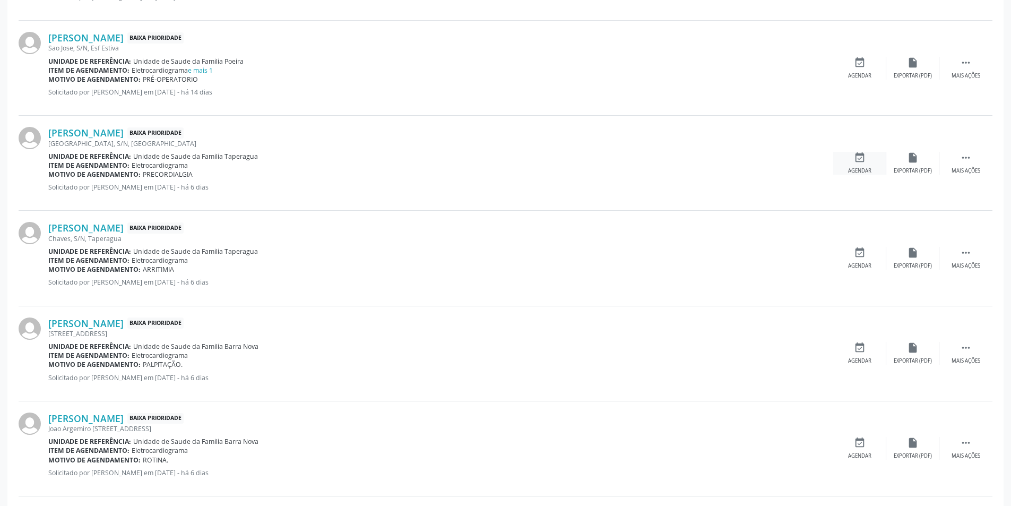
click at [862, 168] on div "Agendar" at bounding box center [859, 170] width 23 height 7
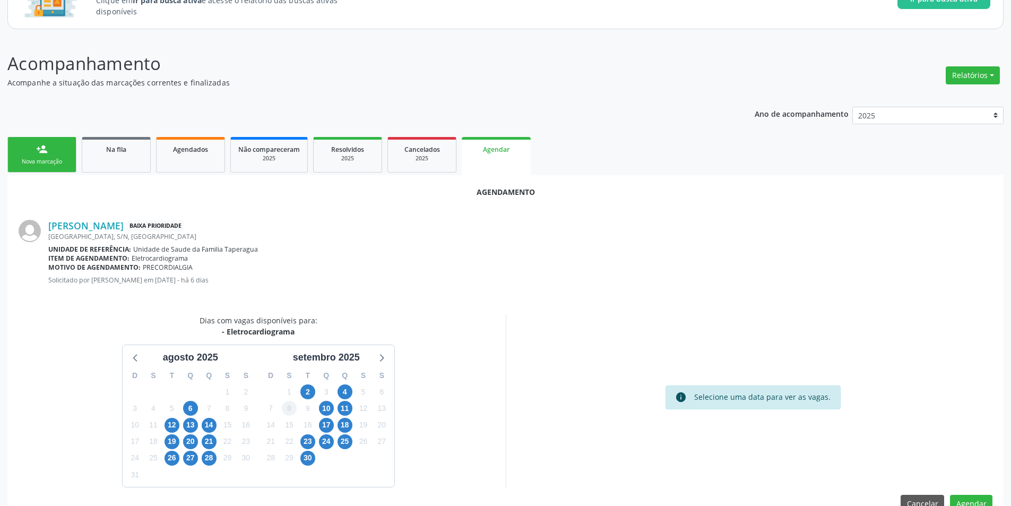
scroll to position [123, 0]
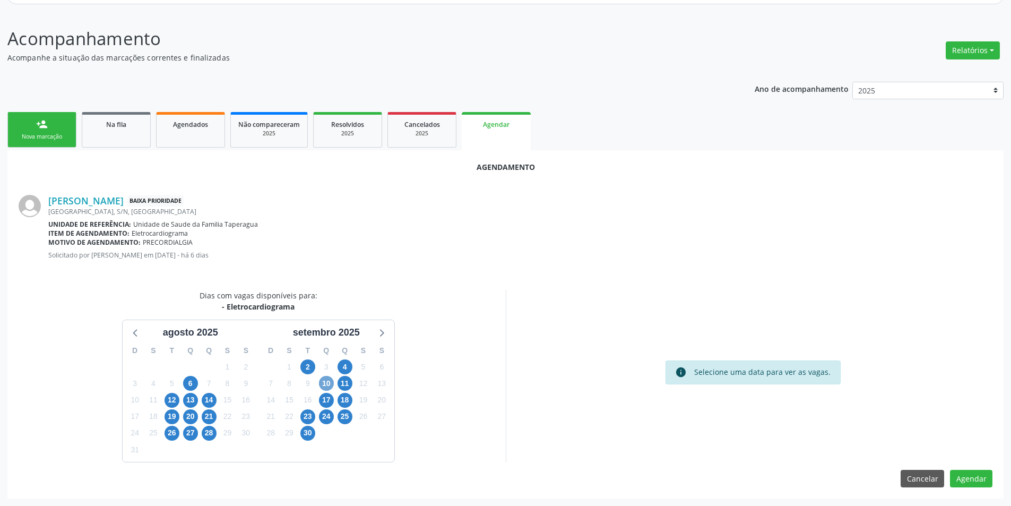
click at [325, 380] on span "10" at bounding box center [326, 383] width 15 height 15
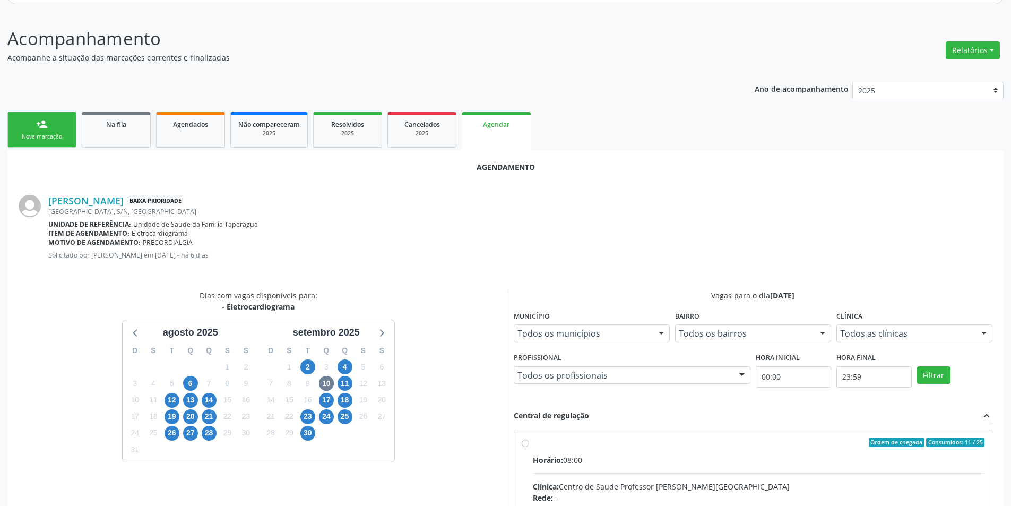
drag, startPoint x: 521, startPoint y: 443, endPoint x: 530, endPoint y: 432, distance: 14.3
click at [523, 443] on input "Ordem de chegada Consumidos: 11 / 25 Horário: 08:00 Clínica: Centro de Saude Pr…" at bounding box center [525, 442] width 7 height 10
radio input "true"
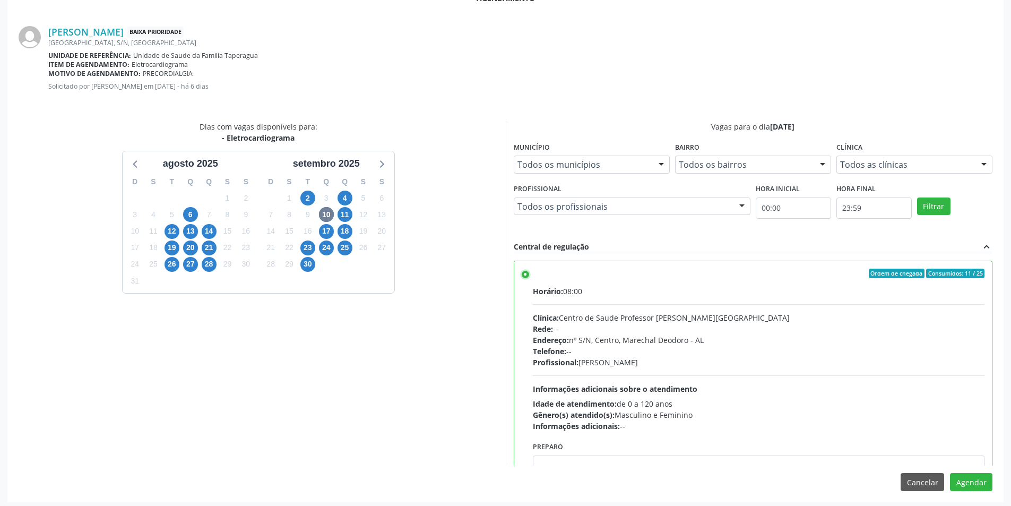
scroll to position [296, 0]
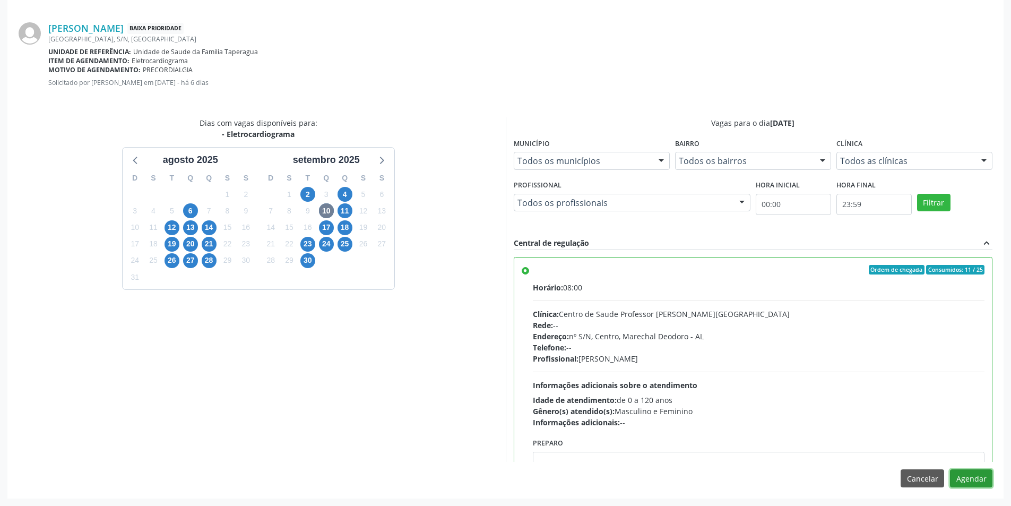
click at [968, 477] on button "Agendar" at bounding box center [971, 478] width 42 height 18
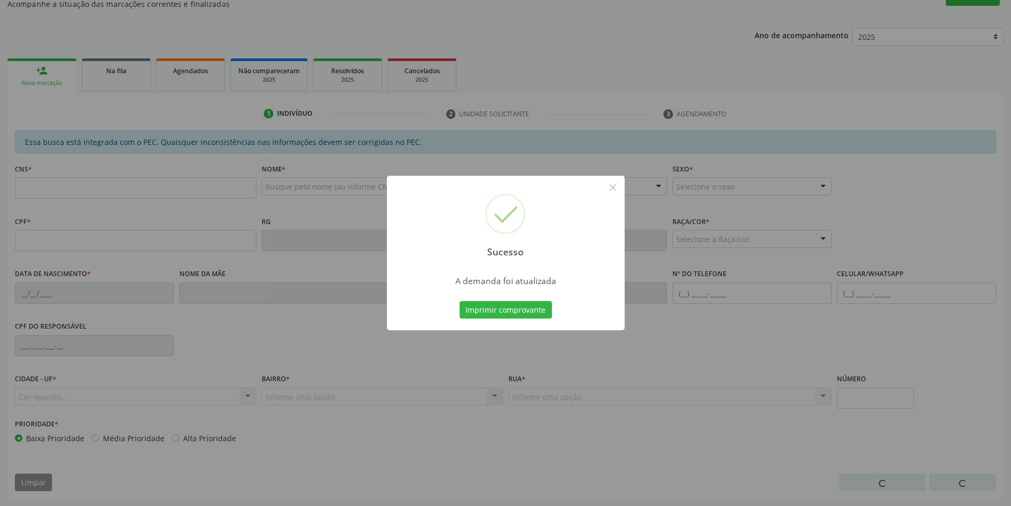
scroll to position [177, 0]
click at [614, 188] on button "×" at bounding box center [613, 187] width 18 height 18
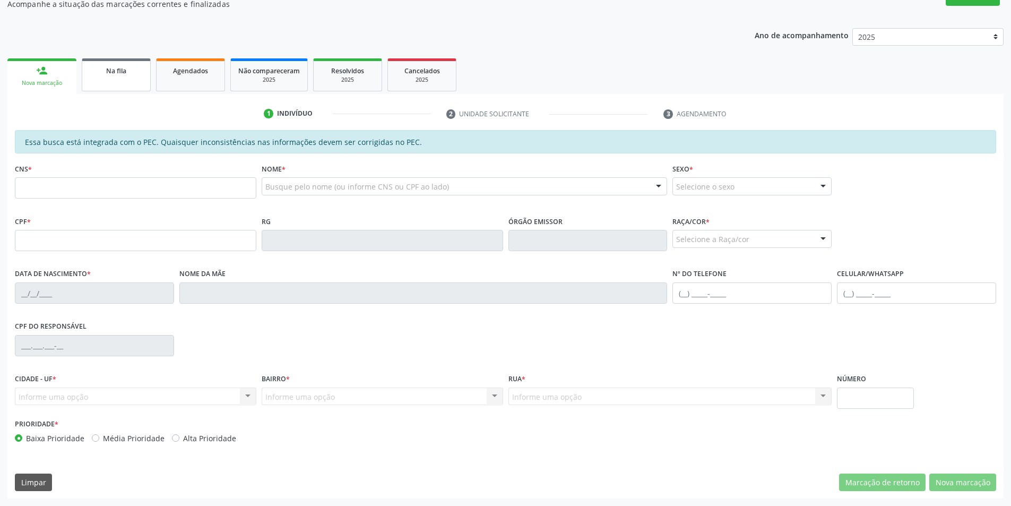
click at [106, 65] on div "Na fila" at bounding box center [116, 70] width 53 height 11
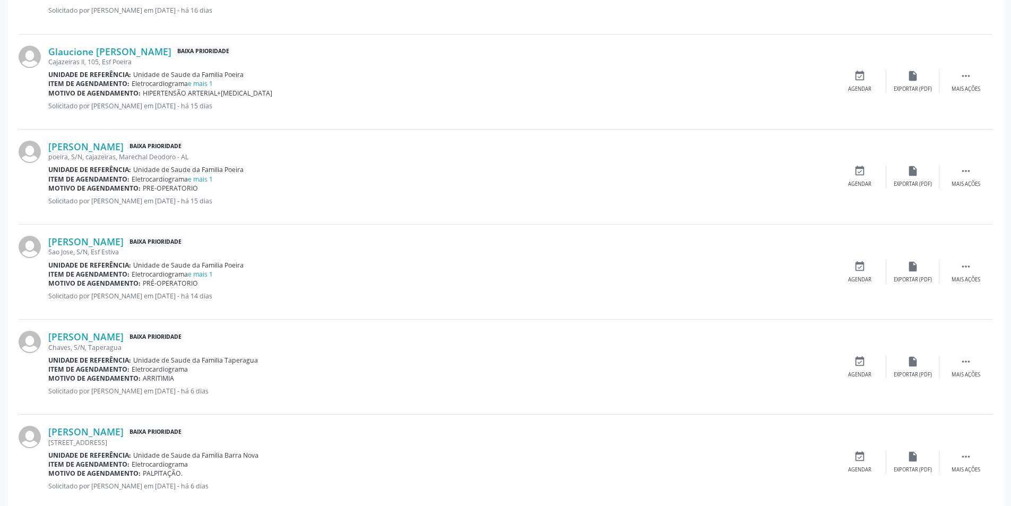
scroll to position [743, 0]
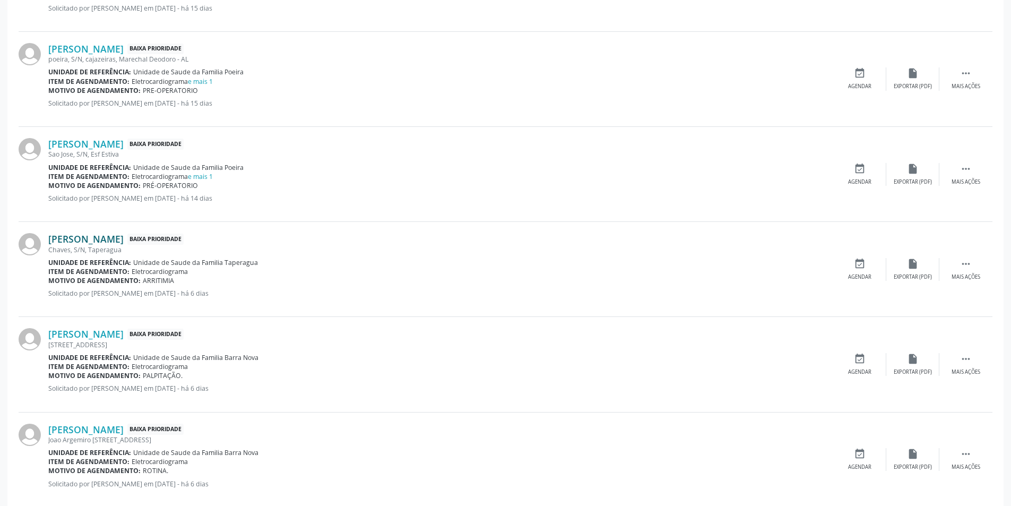
click at [109, 238] on link "[PERSON_NAME]" at bounding box center [85, 239] width 75 height 12
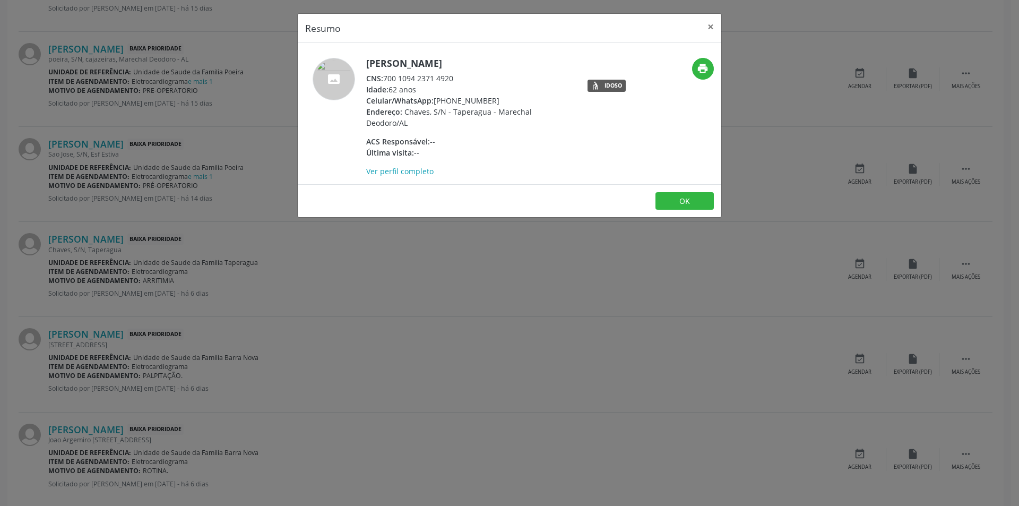
click at [385, 77] on div "CNS: 700 1094 2371 4920" at bounding box center [469, 78] width 207 height 11
drag, startPoint x: 385, startPoint y: 77, endPoint x: 462, endPoint y: 77, distance: 77.0
click at [462, 77] on div "CNS: 700 1094 2371 4920" at bounding box center [469, 78] width 207 height 11
click at [315, 252] on div "Resumo × [PERSON_NAME] CNS: 700 1094 2371 4920 Idade: 62 anos Celular/WhatsApp:…" at bounding box center [509, 253] width 1019 height 506
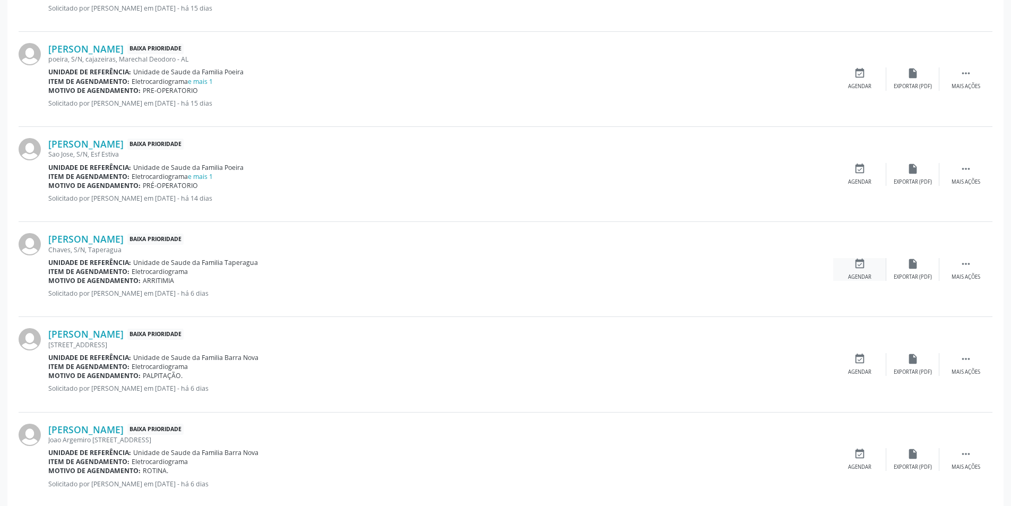
click at [863, 270] on div "event_available Agendar" at bounding box center [860, 269] width 53 height 23
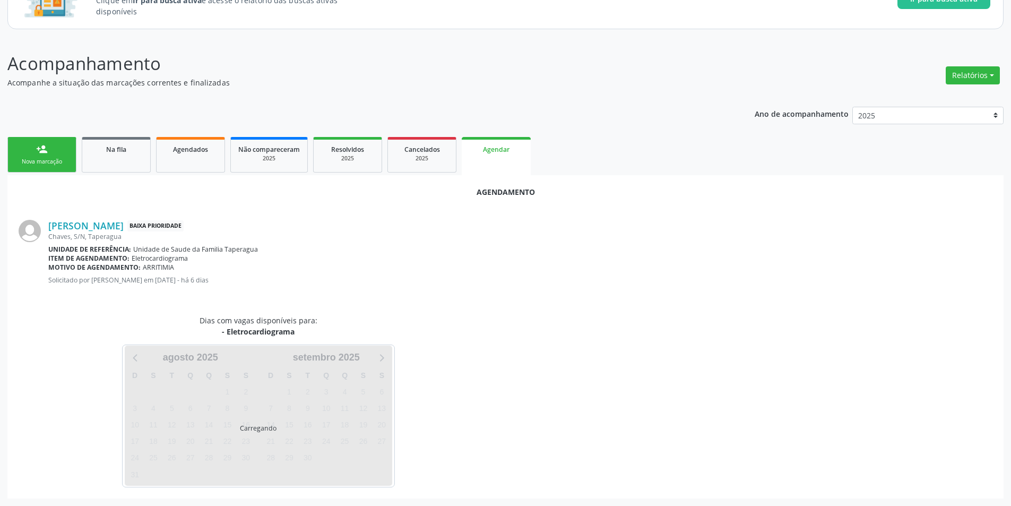
scroll to position [123, 0]
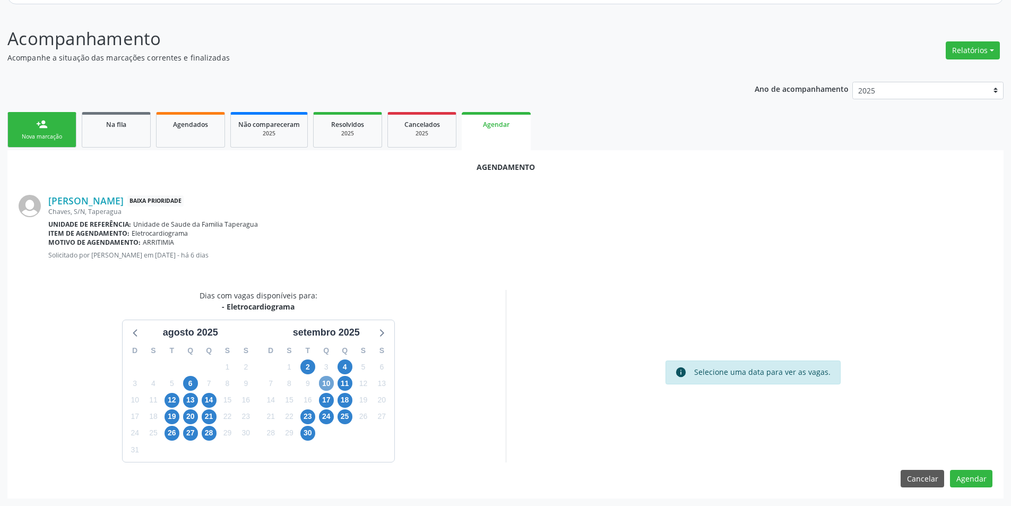
click at [330, 388] on span "10" at bounding box center [326, 383] width 15 height 15
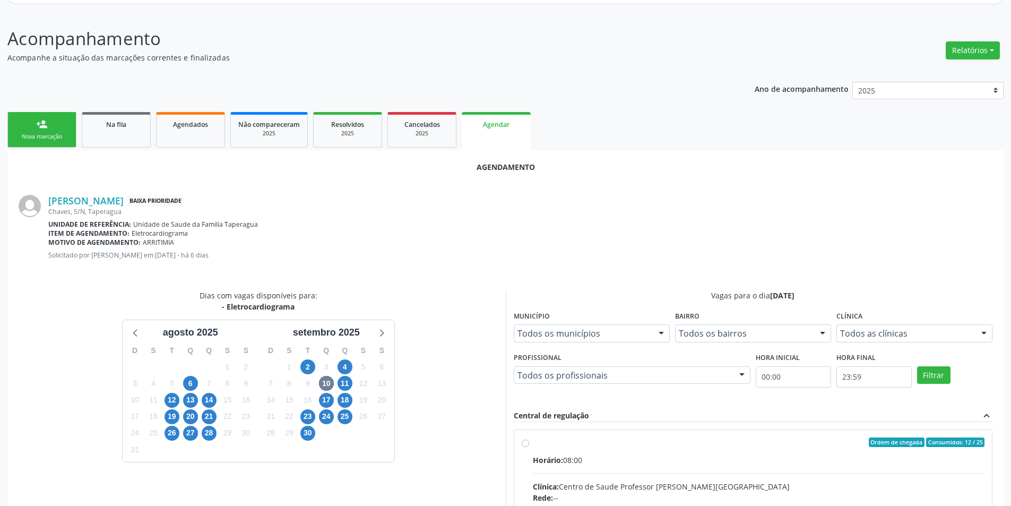
radio input "true"
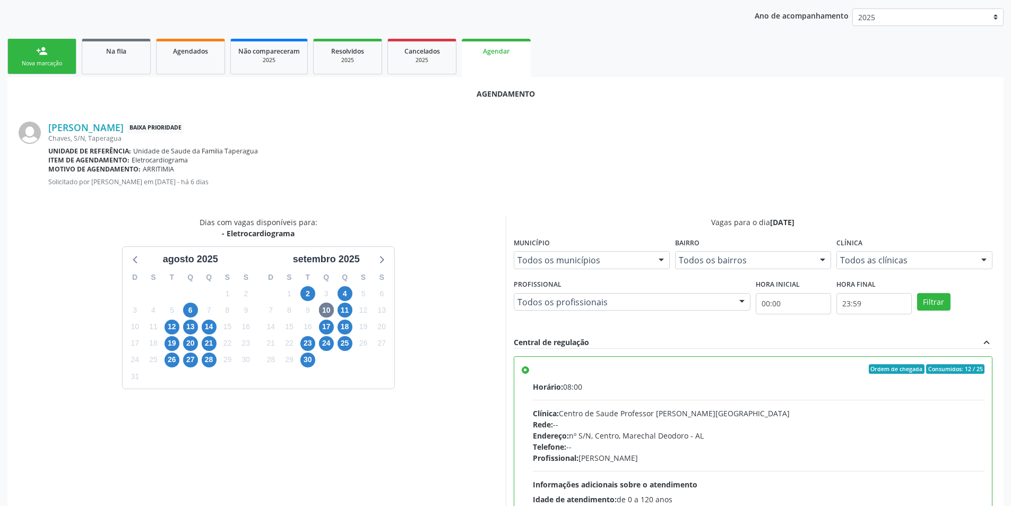
scroll to position [296, 0]
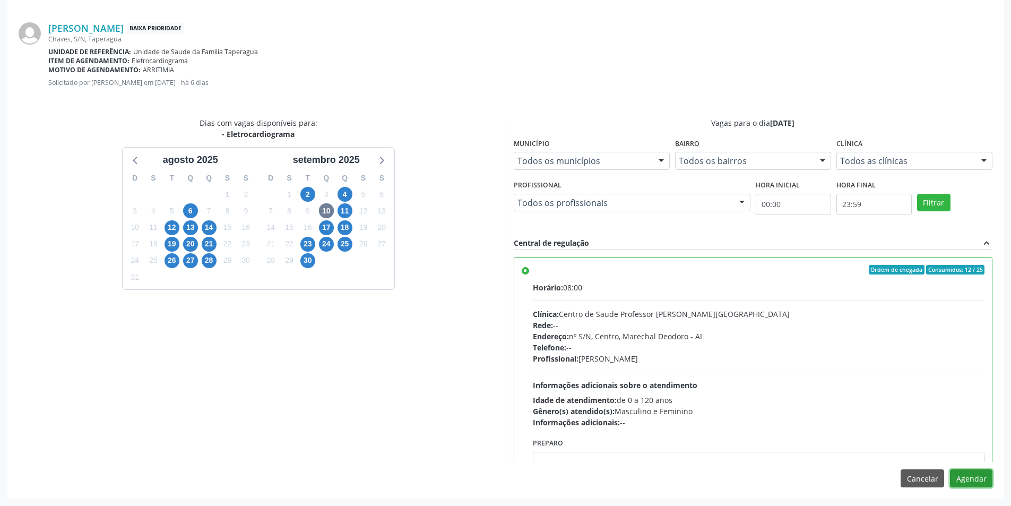
click at [969, 475] on button "Agendar" at bounding box center [971, 478] width 42 height 18
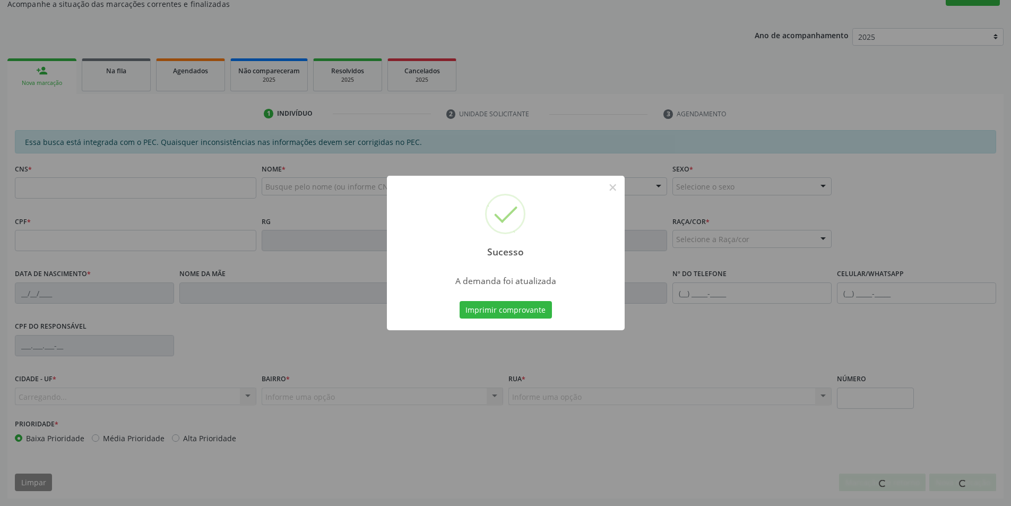
scroll to position [177, 0]
click at [615, 190] on button "×" at bounding box center [613, 187] width 18 height 18
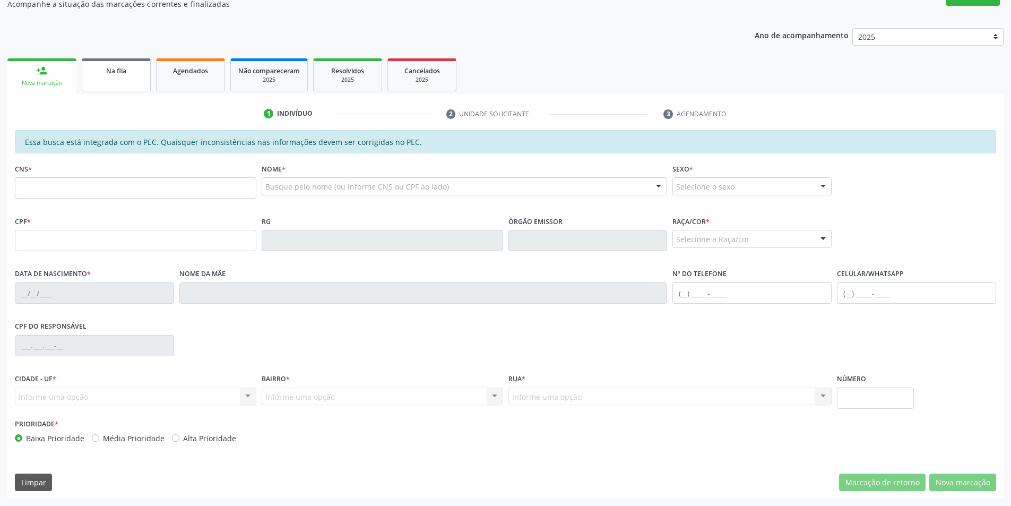
click at [100, 87] on link "Na fila" at bounding box center [116, 74] width 69 height 33
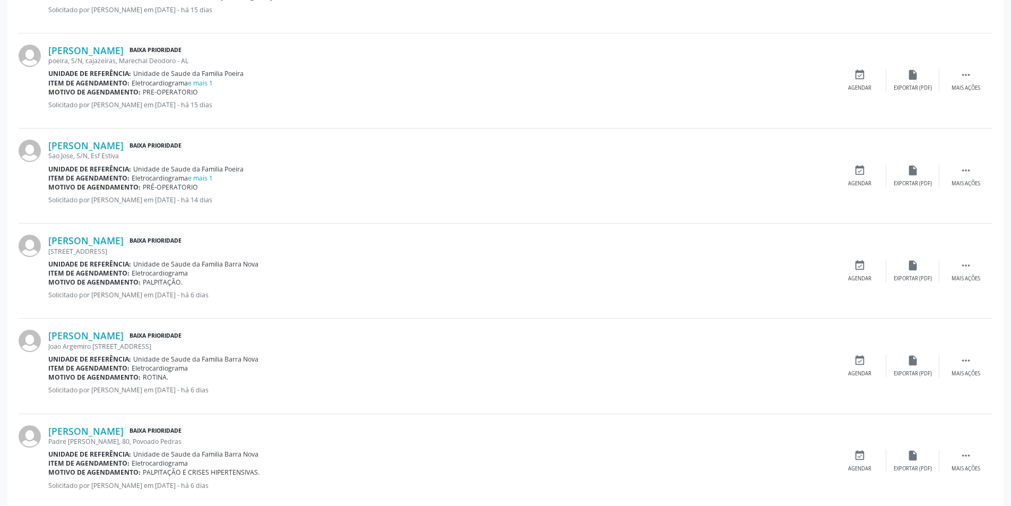
scroll to position [743, 0]
click at [98, 239] on link "[PERSON_NAME]" at bounding box center [85, 239] width 75 height 12
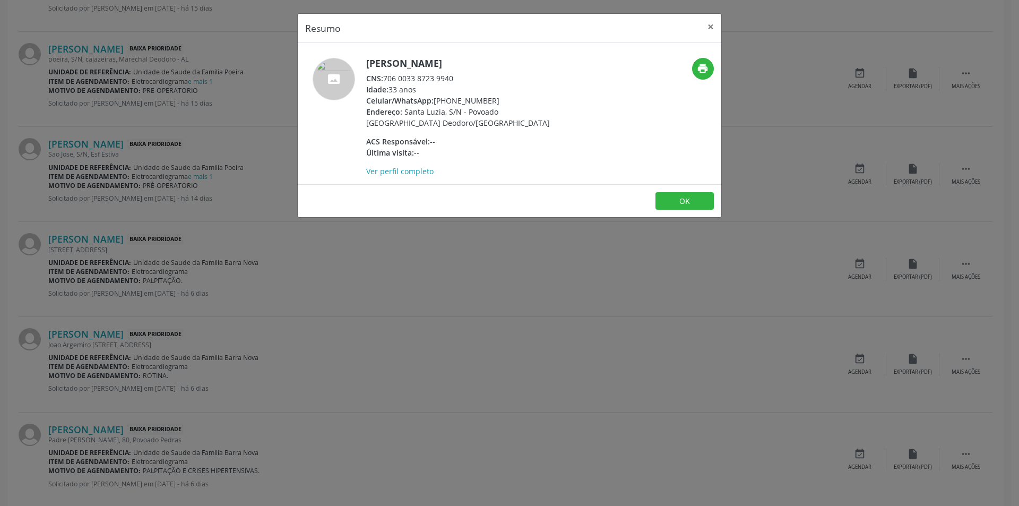
click at [385, 78] on div "CNS: 706 0033 8723 9940" at bounding box center [469, 78] width 207 height 11
drag, startPoint x: 385, startPoint y: 78, endPoint x: 439, endPoint y: 80, distance: 53.2
click at [439, 80] on div "CNS: 706 0033 8723 9940" at bounding box center [469, 78] width 207 height 11
click at [390, 293] on div "Resumo × [PERSON_NAME] CNS: 706 0033 8723 9940 Idade: 33 anos Celular/WhatsApp:…" at bounding box center [509, 253] width 1019 height 506
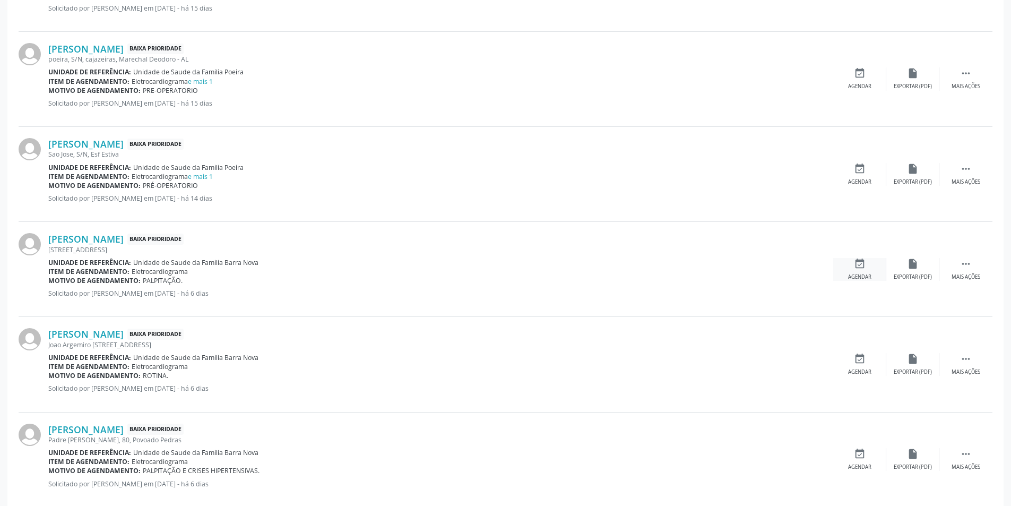
click at [865, 273] on div "Agendar" at bounding box center [859, 276] width 23 height 7
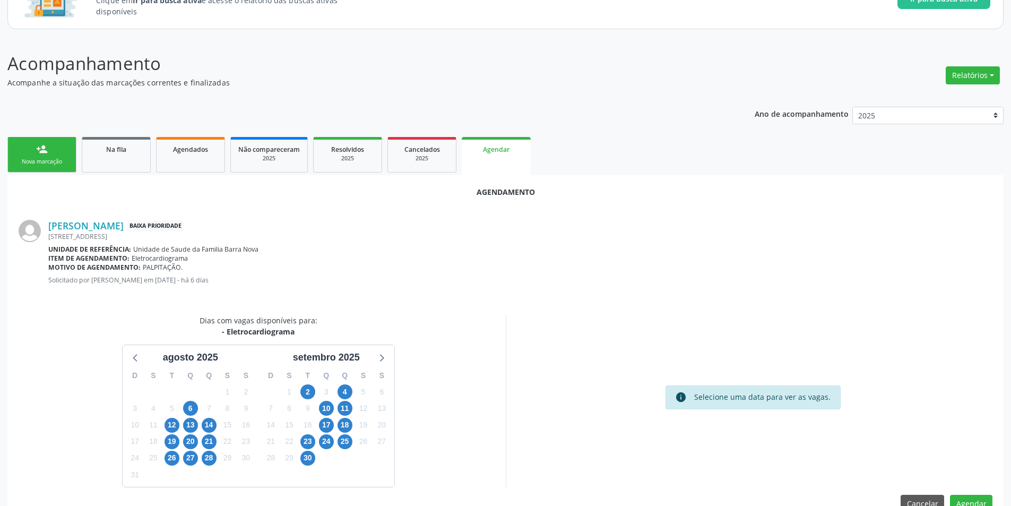
scroll to position [123, 0]
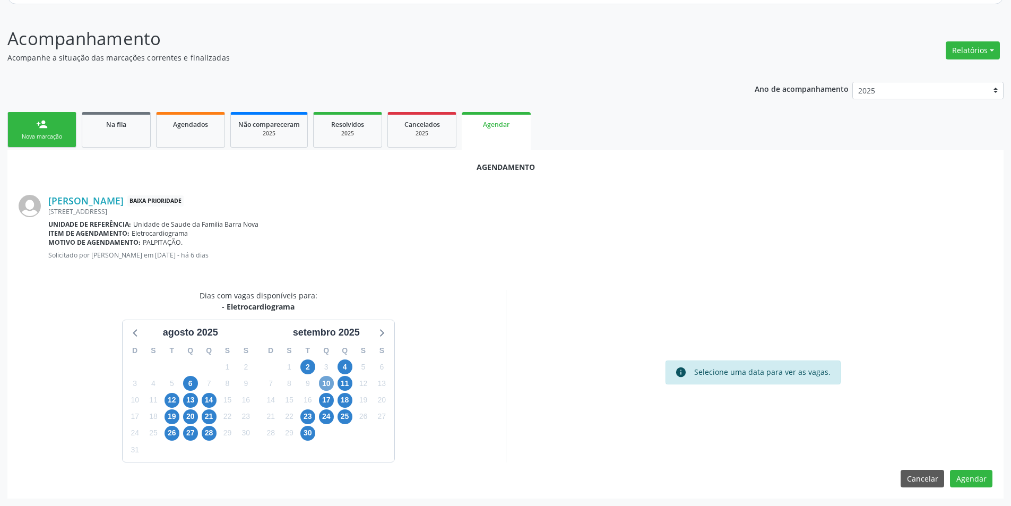
click at [328, 382] on span "10" at bounding box center [326, 383] width 15 height 15
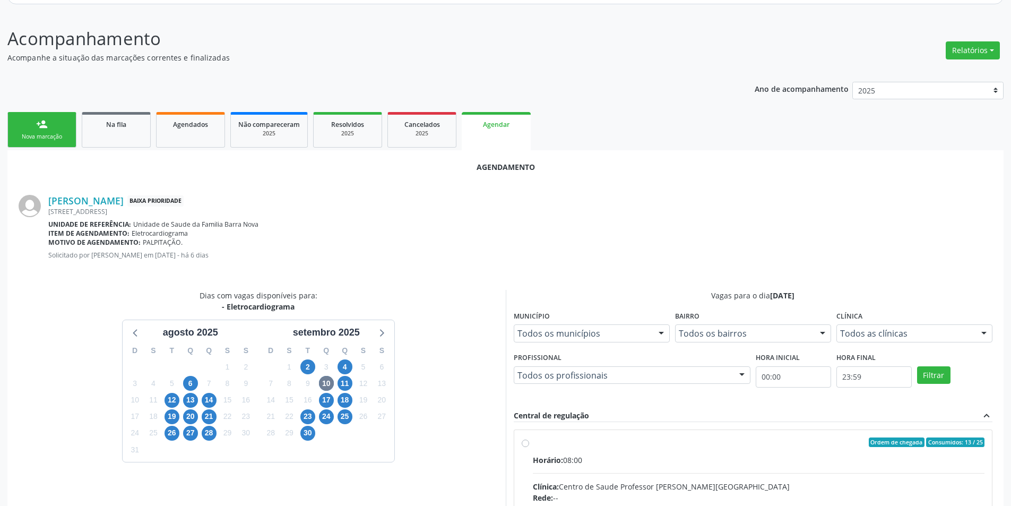
radio input "true"
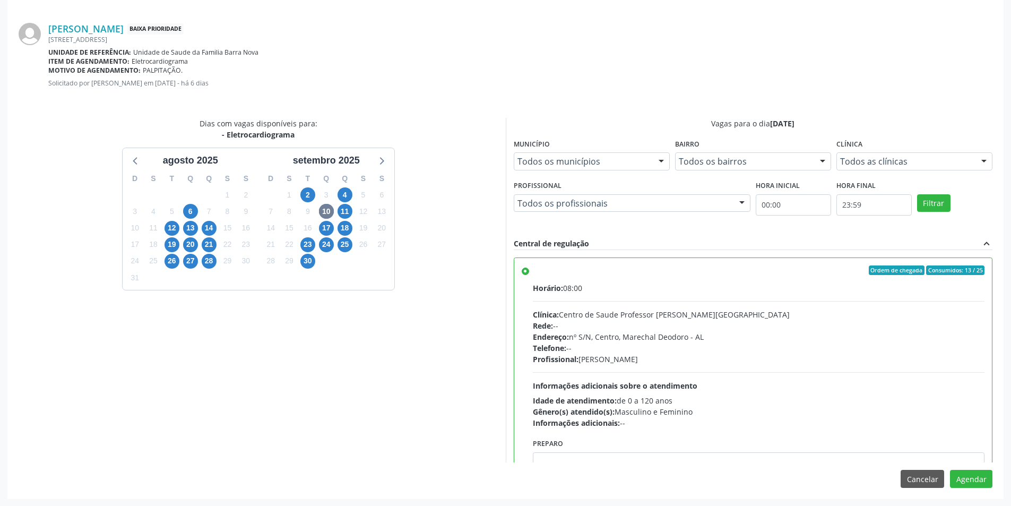
scroll to position [296, 0]
click at [982, 484] on button "Agendar" at bounding box center [971, 478] width 42 height 18
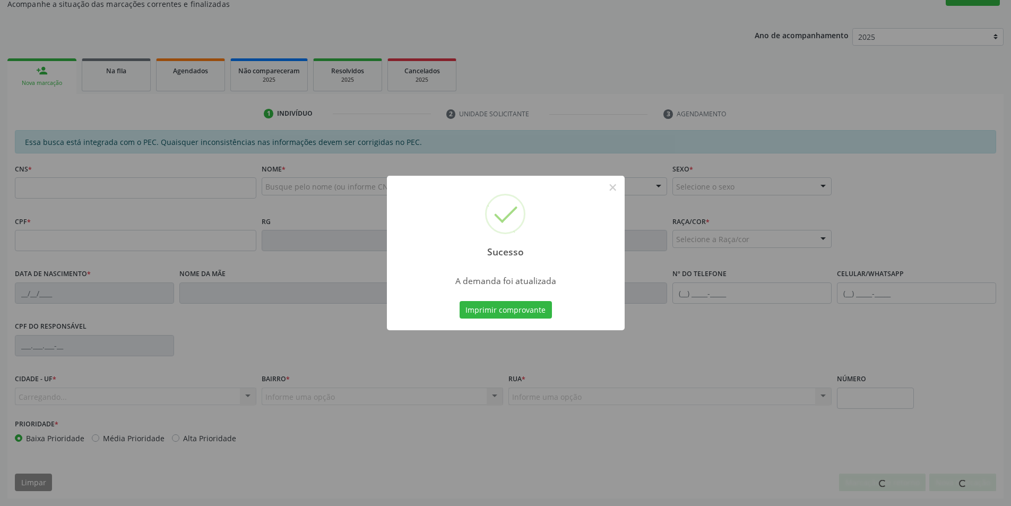
scroll to position [177, 0]
click at [603, 189] on div "Sucesso ×" at bounding box center [506, 221] width 238 height 91
click at [607, 188] on button "×" at bounding box center [613, 187] width 18 height 18
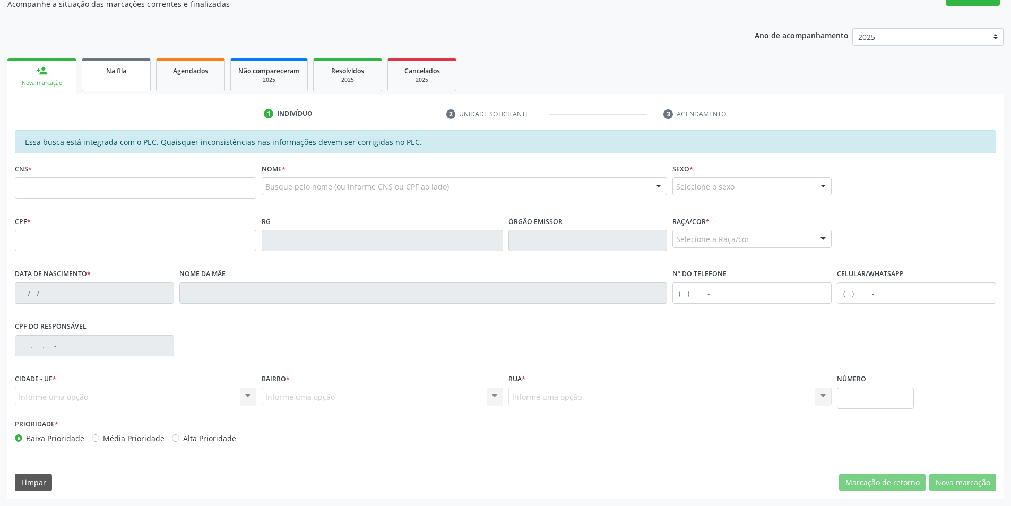
click at [105, 72] on div "Na fila" at bounding box center [116, 70] width 53 height 11
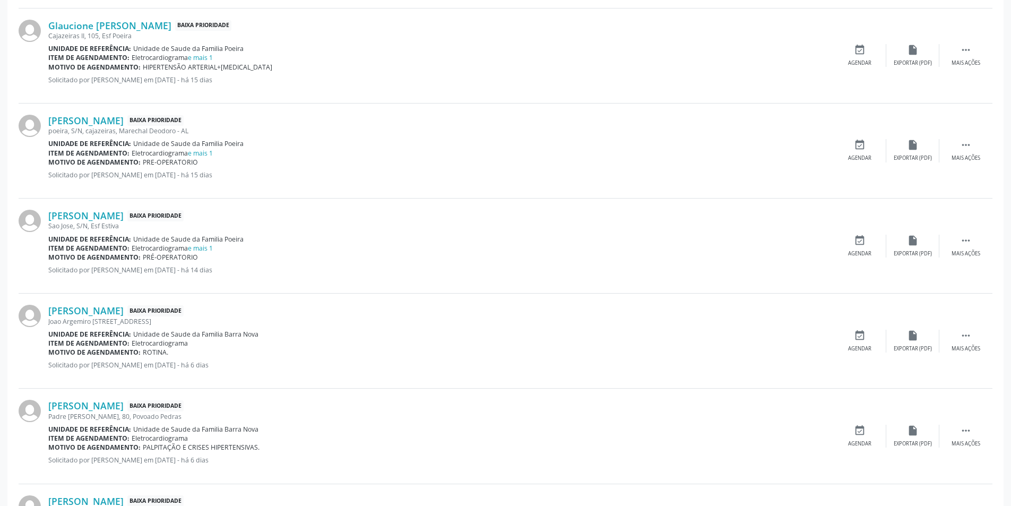
scroll to position [690, 0]
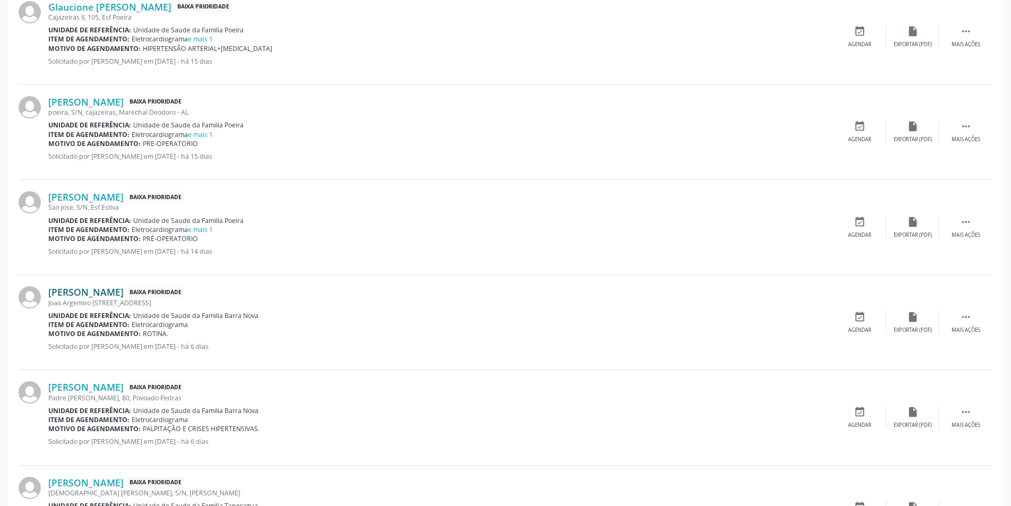
click at [115, 293] on link "[PERSON_NAME]" at bounding box center [85, 292] width 75 height 12
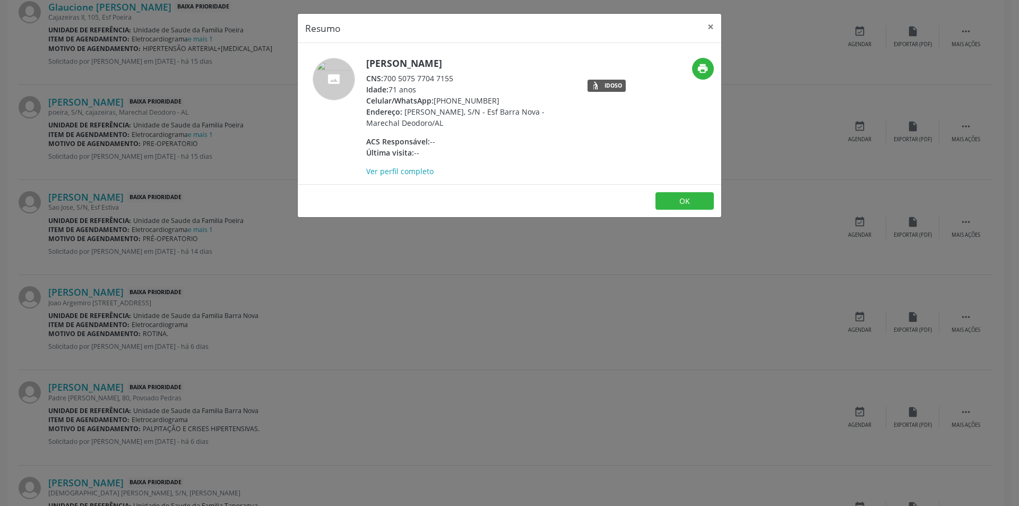
click at [386, 78] on div "CNS: 700 5075 7704 7155" at bounding box center [469, 78] width 207 height 11
drag, startPoint x: 386, startPoint y: 78, endPoint x: 440, endPoint y: 78, distance: 53.6
click at [440, 78] on div "CNS: 700 5075 7704 7155" at bounding box center [469, 78] width 207 height 11
click at [333, 268] on div "Resumo × [PERSON_NAME] CNS: 700 5075 7704 7155 Idade: 71 anos Celular/WhatsApp:…" at bounding box center [509, 253] width 1019 height 506
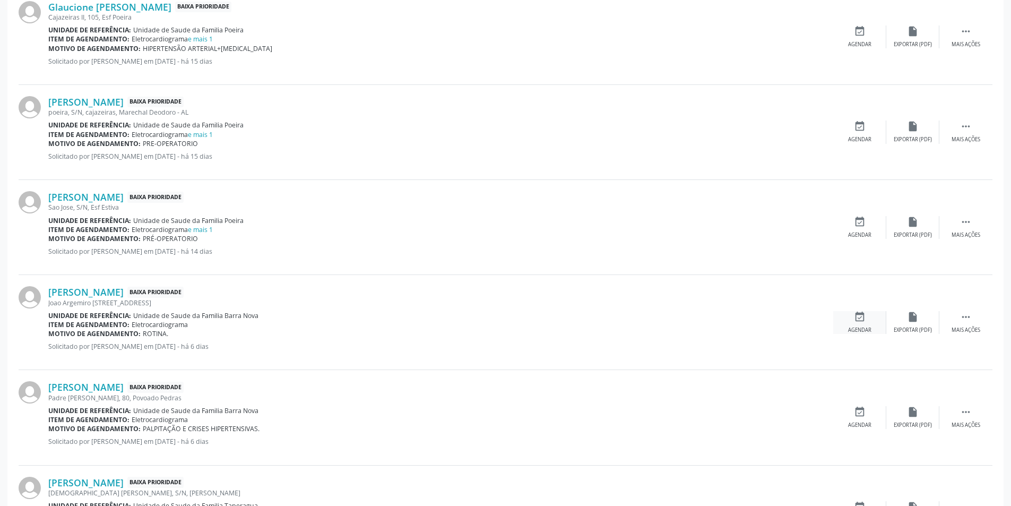
click at [868, 323] on div "event_available Agendar" at bounding box center [860, 322] width 53 height 23
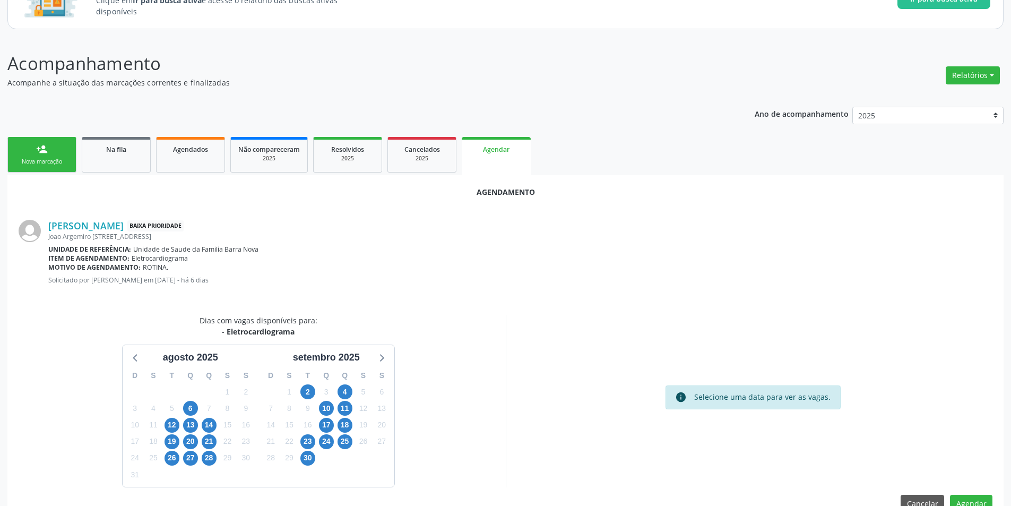
scroll to position [123, 0]
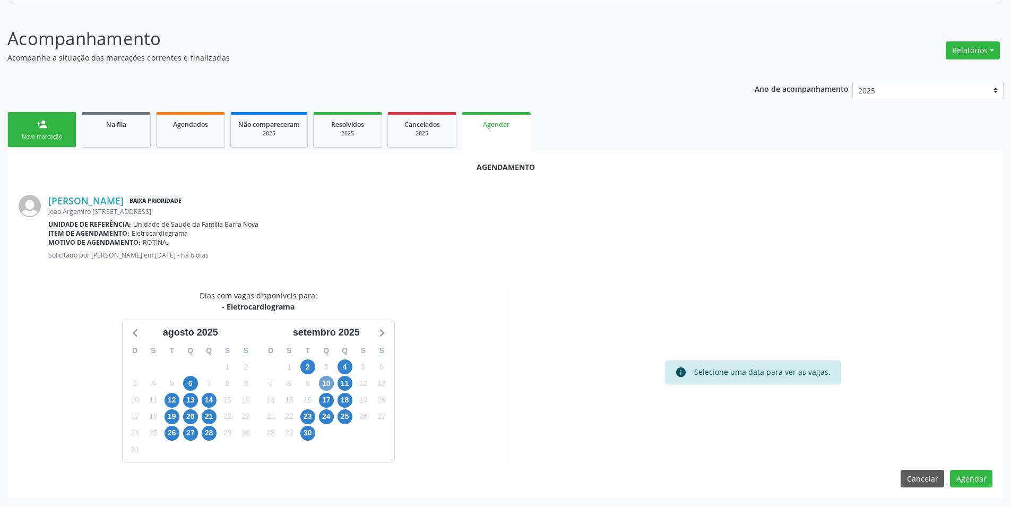
click at [320, 381] on span "10" at bounding box center [326, 383] width 15 height 15
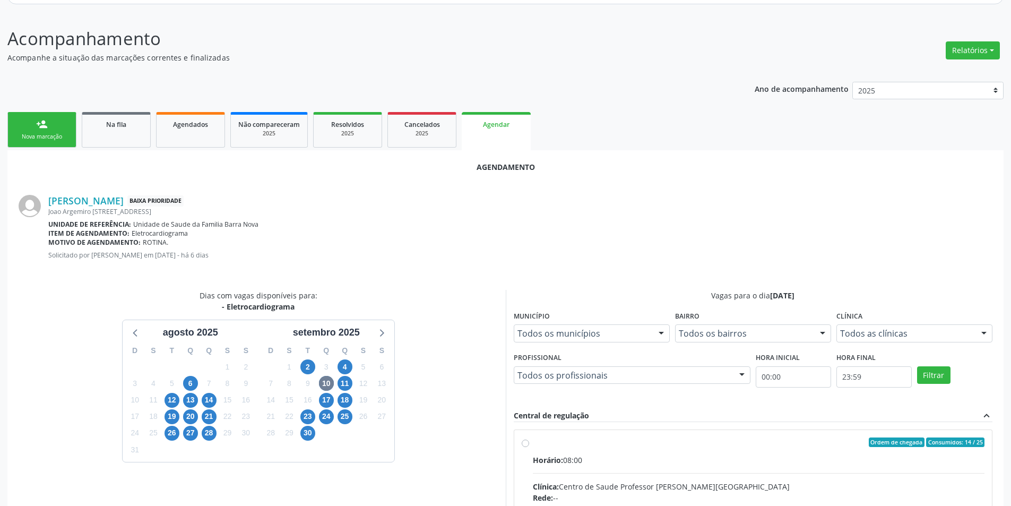
click at [527, 445] on input "Ordem de chegada Consumidos: 14 / 25 Horário: 08:00 Clínica: Centro de Saude Pr…" at bounding box center [525, 442] width 7 height 10
radio input "true"
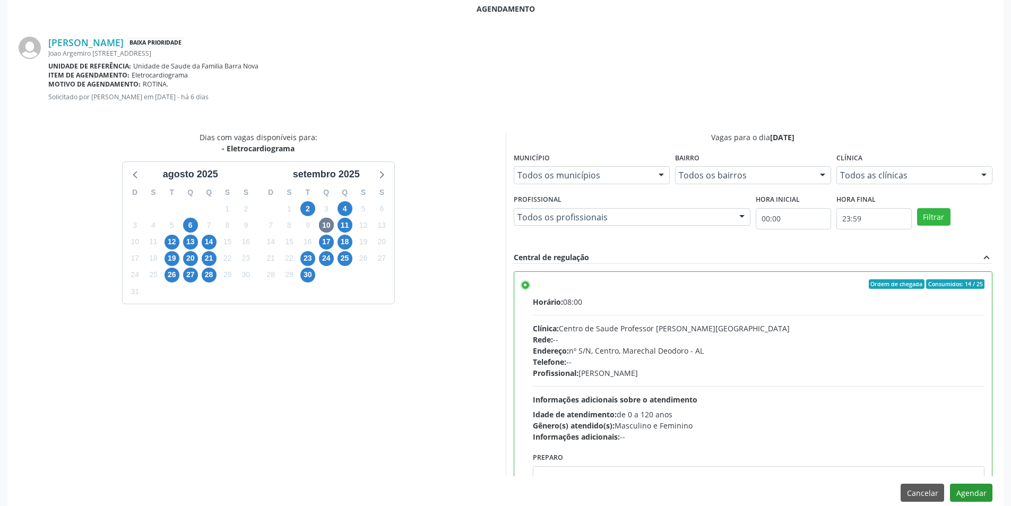
scroll to position [282, 0]
click at [978, 497] on button "Agendar" at bounding box center [971, 492] width 42 height 18
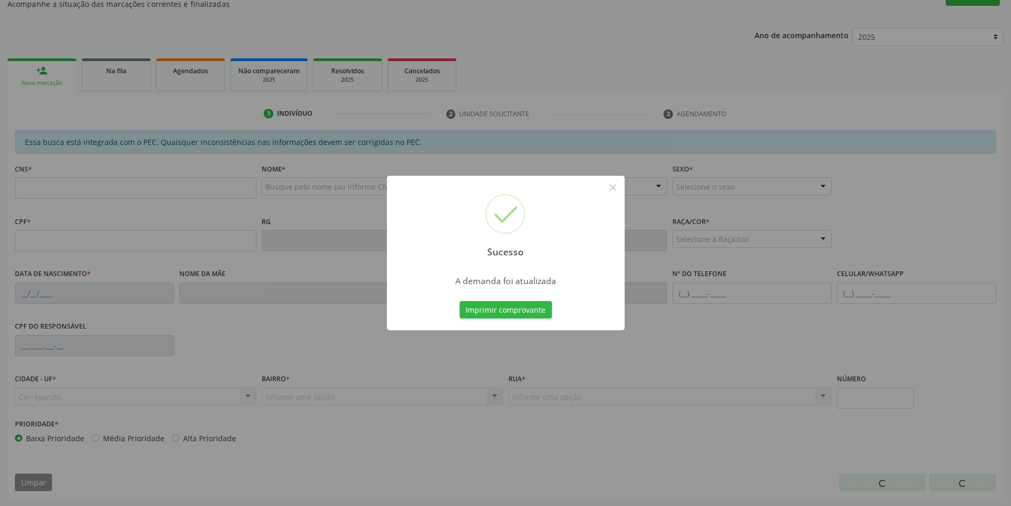
scroll to position [177, 0]
click at [611, 187] on button "×" at bounding box center [613, 187] width 18 height 18
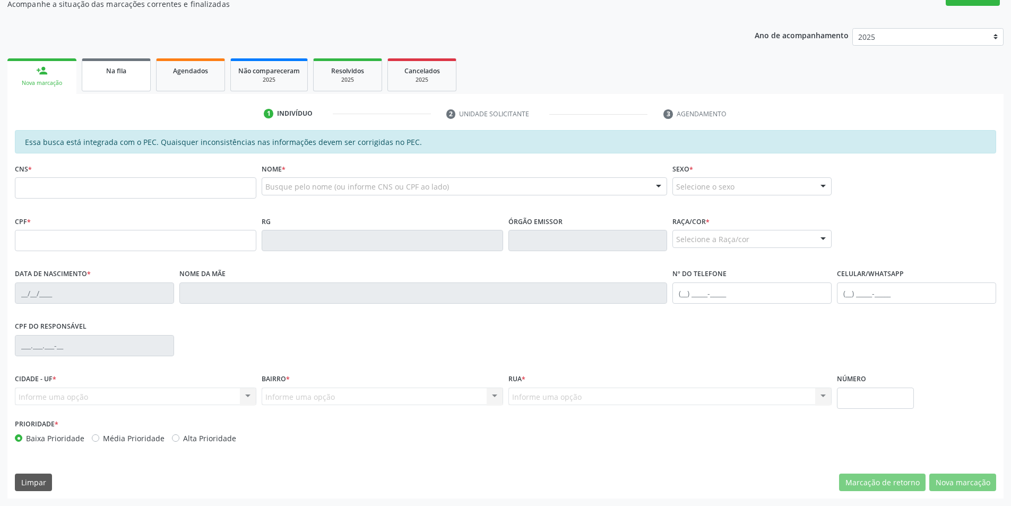
click at [83, 67] on link "Na fila" at bounding box center [116, 74] width 69 height 33
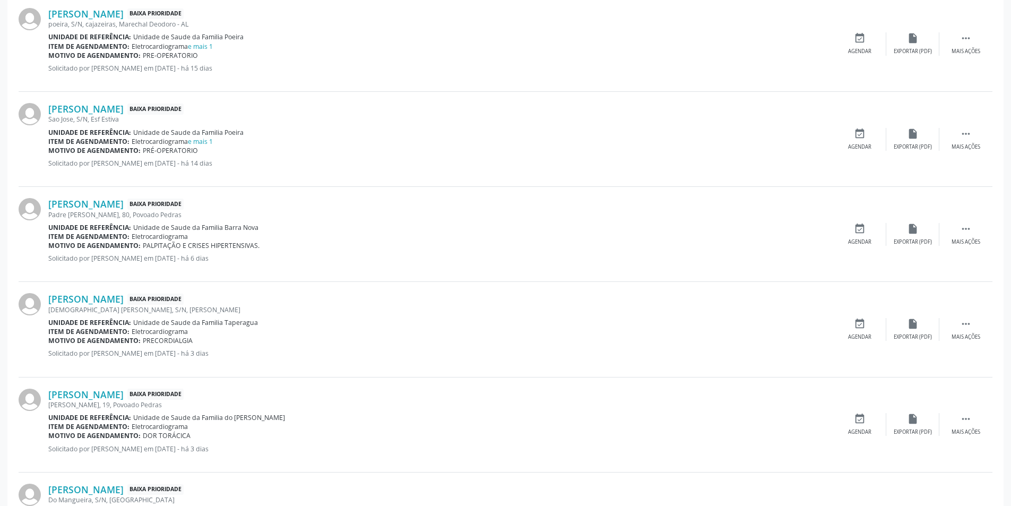
scroll to position [796, 0]
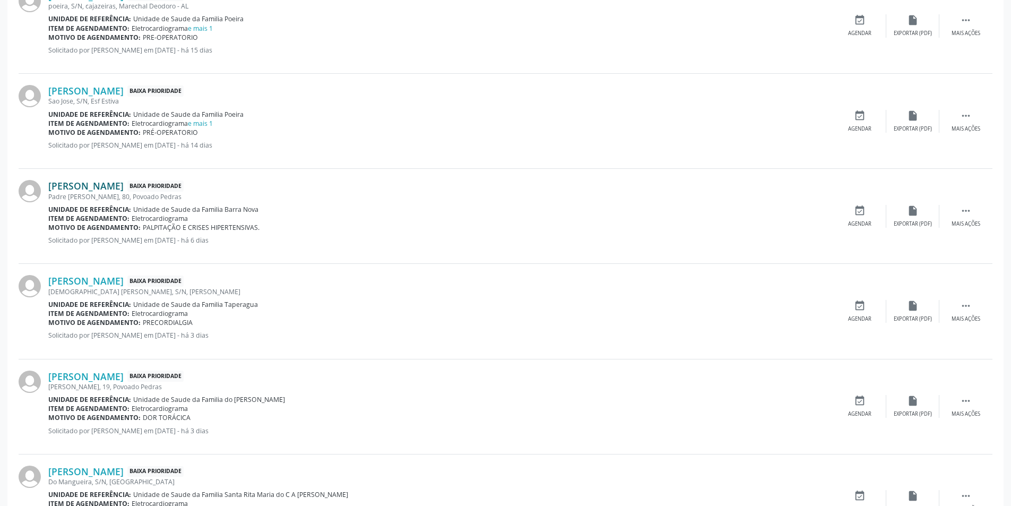
click at [105, 185] on link "[PERSON_NAME]" at bounding box center [85, 186] width 75 height 12
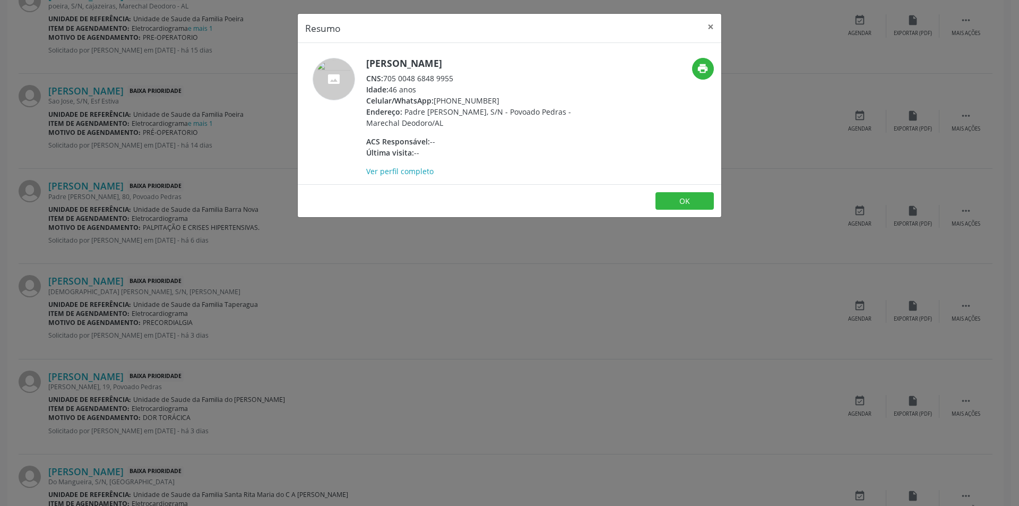
click at [387, 78] on div "CNS: 705 0048 6848 9955" at bounding box center [469, 78] width 207 height 11
drag, startPoint x: 387, startPoint y: 78, endPoint x: 451, endPoint y: 84, distance: 64.6
click at [451, 84] on div "[PERSON_NAME] CNS: 705 0048 6848 9955 Idade: 46 anos Celular/WhatsApp: [PHONE_N…" at bounding box center [469, 117] width 207 height 119
click at [425, 91] on div "Idade: 46 anos" at bounding box center [469, 89] width 207 height 11
click at [387, 79] on div "CNS: 705 0048 6848 9955" at bounding box center [469, 78] width 207 height 11
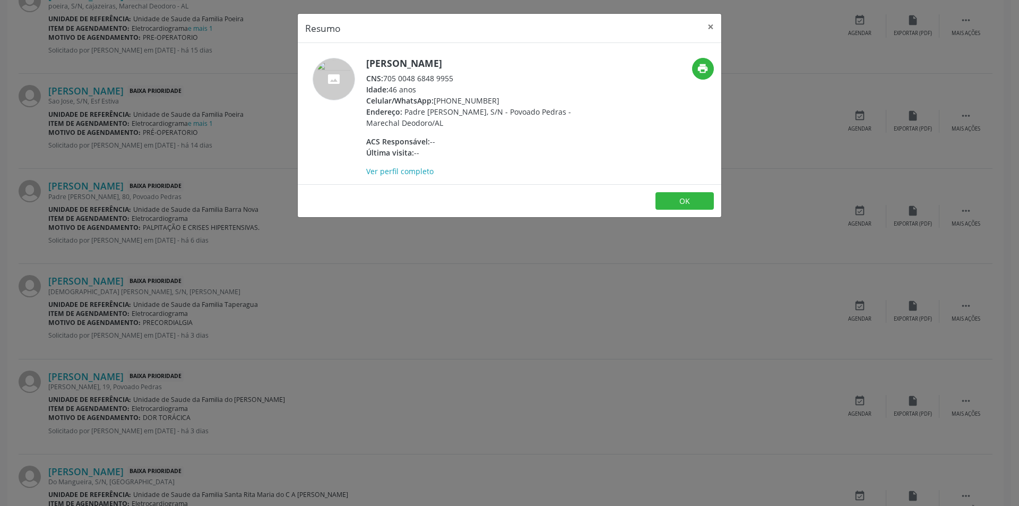
drag, startPoint x: 387, startPoint y: 79, endPoint x: 441, endPoint y: 79, distance: 54.7
click at [441, 79] on div "CNS: 705 0048 6848 9955" at bounding box center [469, 78] width 207 height 11
click at [318, 285] on div "Resumo × [PERSON_NAME] CNS: 705 0048 6848 9955 Idade: 46 anos Celular/WhatsApp:…" at bounding box center [509, 253] width 1019 height 506
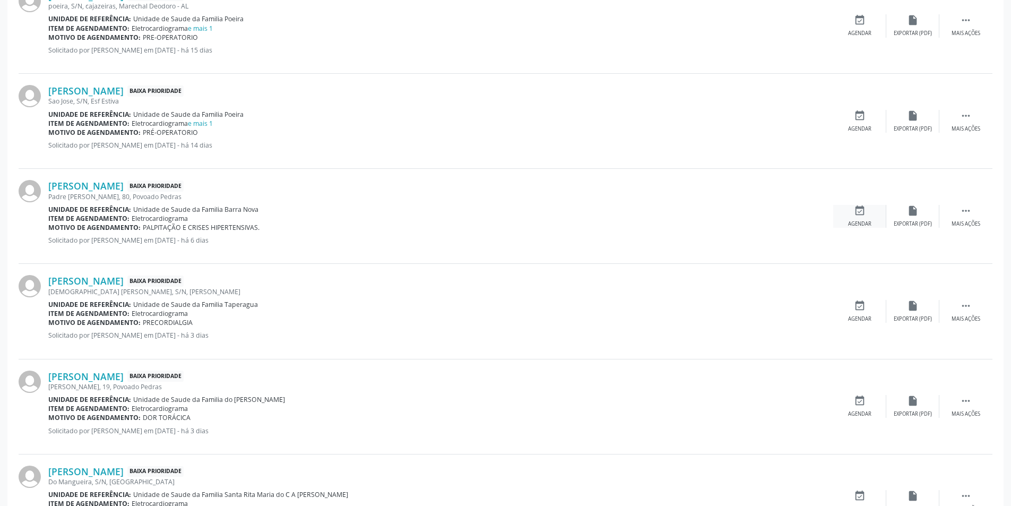
click at [865, 216] on icon "event_available" at bounding box center [860, 211] width 12 height 12
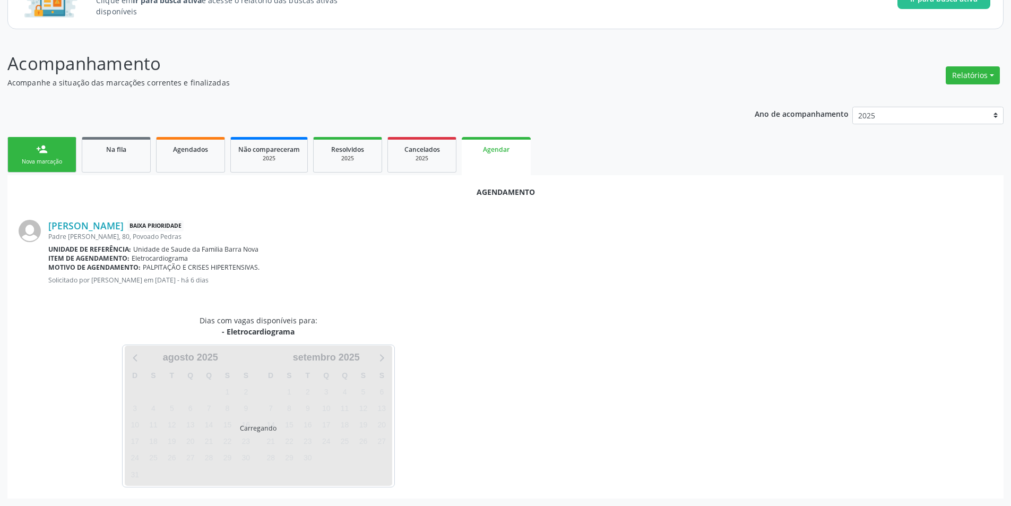
scroll to position [123, 0]
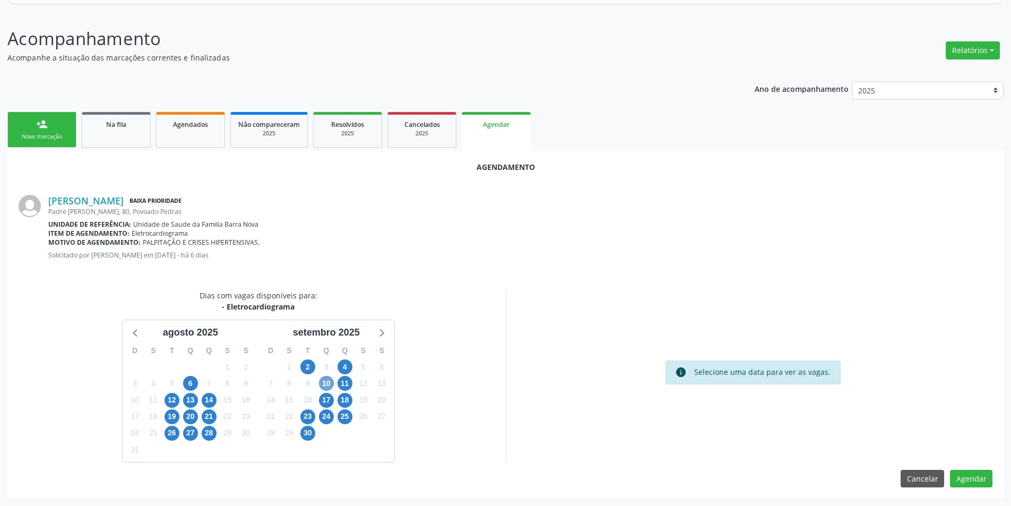
click at [326, 385] on span "10" at bounding box center [326, 383] width 15 height 15
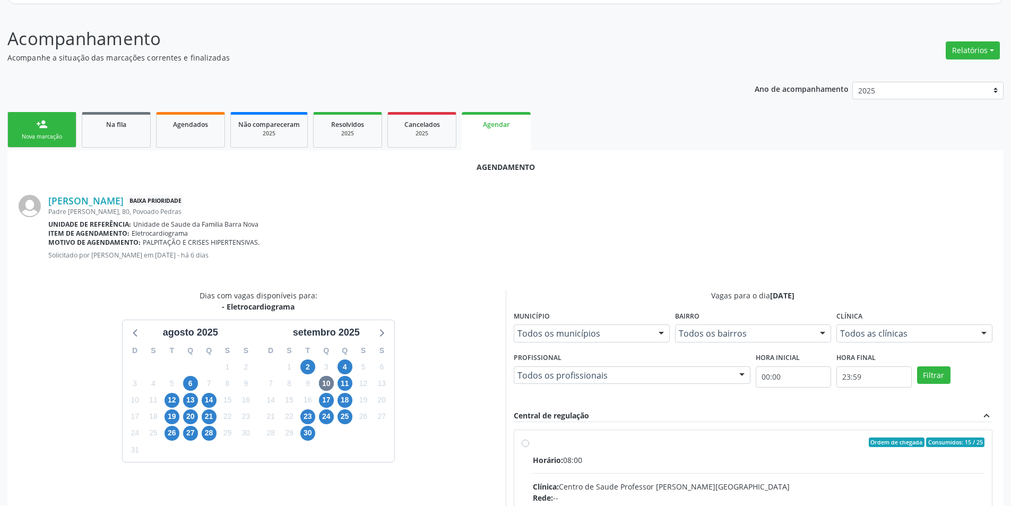
radio input "true"
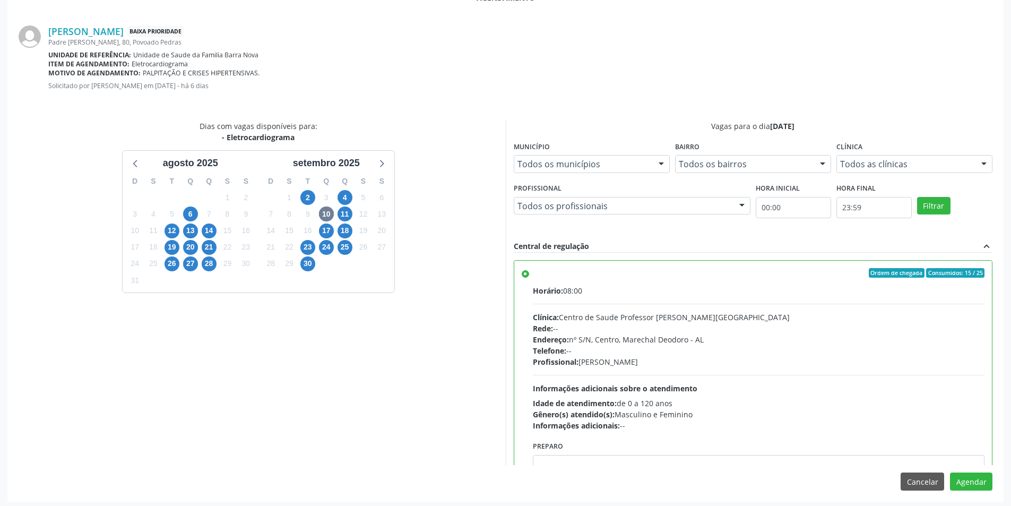
scroll to position [296, 0]
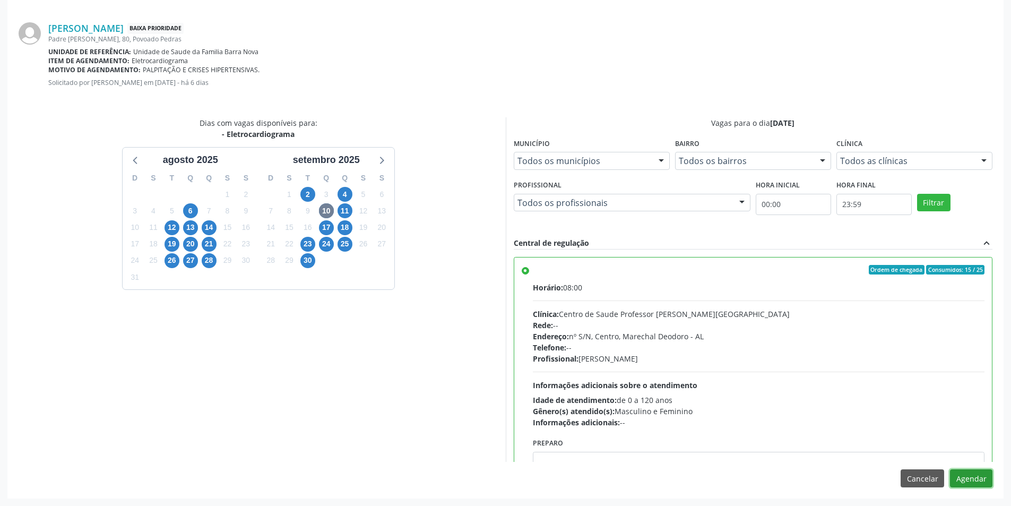
click at [992, 474] on button "Agendar" at bounding box center [971, 478] width 42 height 18
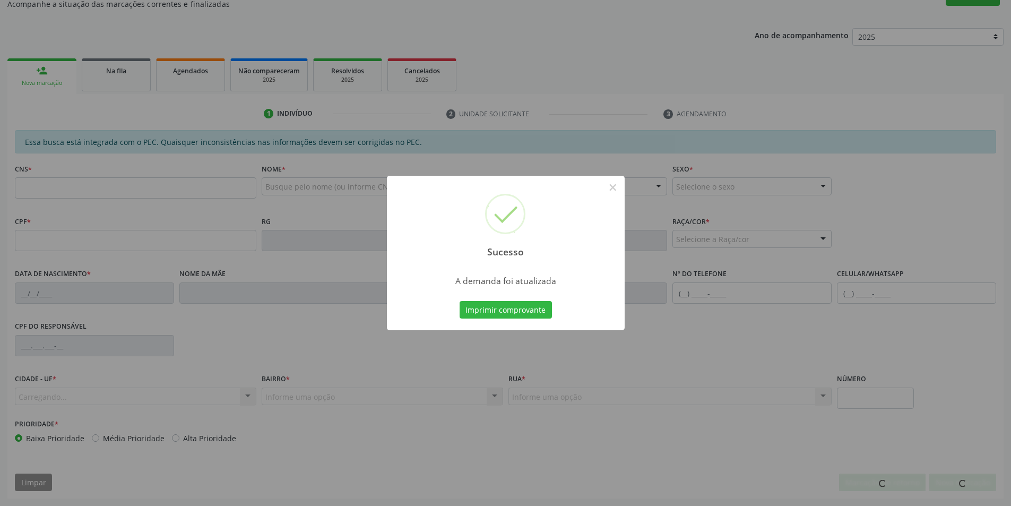
scroll to position [177, 0]
click at [607, 188] on button "×" at bounding box center [613, 187] width 18 height 18
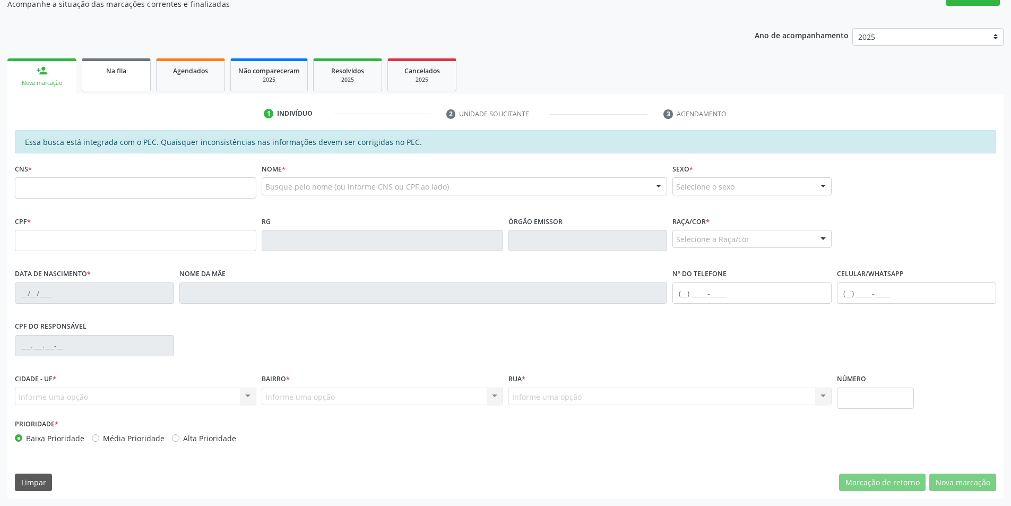
click at [107, 73] on span "Na fila" at bounding box center [116, 70] width 20 height 9
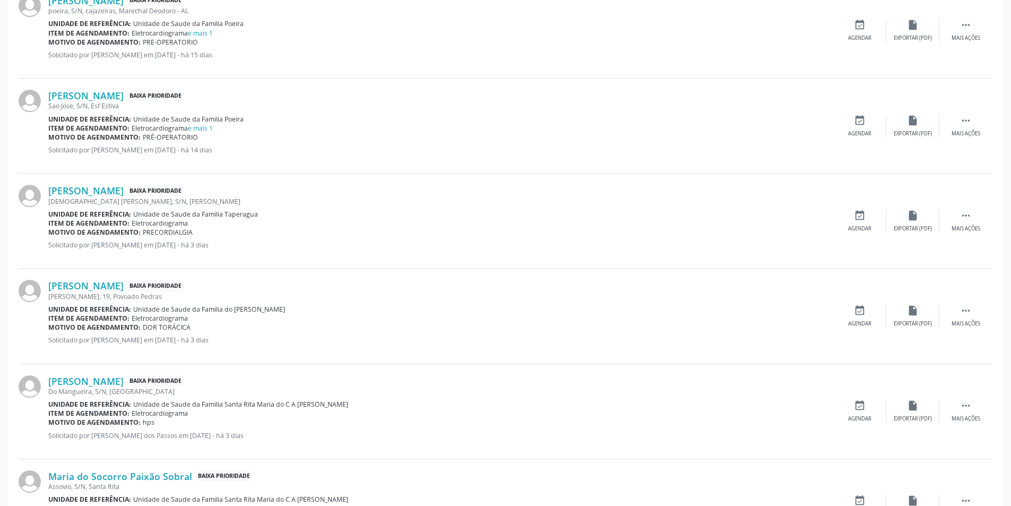
scroll to position [796, 0]
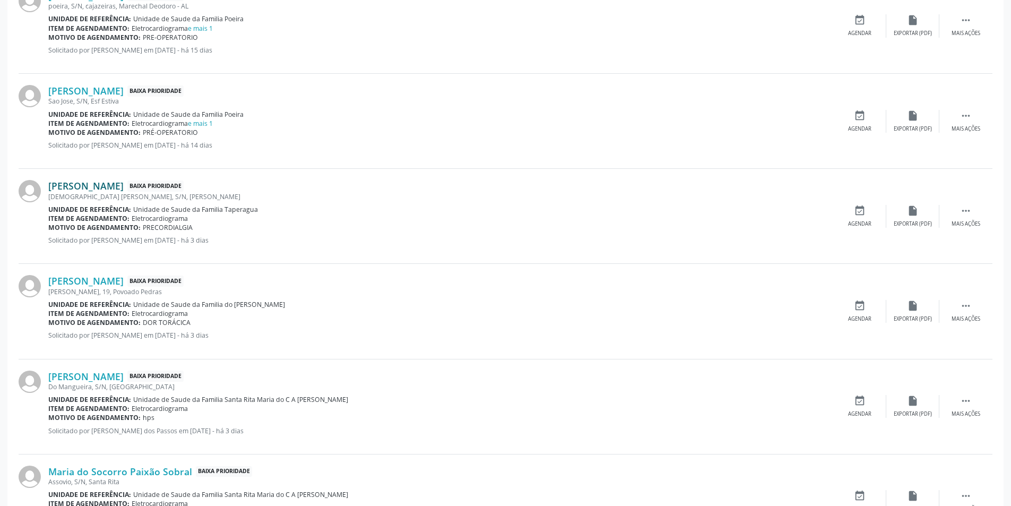
click at [115, 189] on link "[PERSON_NAME]" at bounding box center [85, 186] width 75 height 12
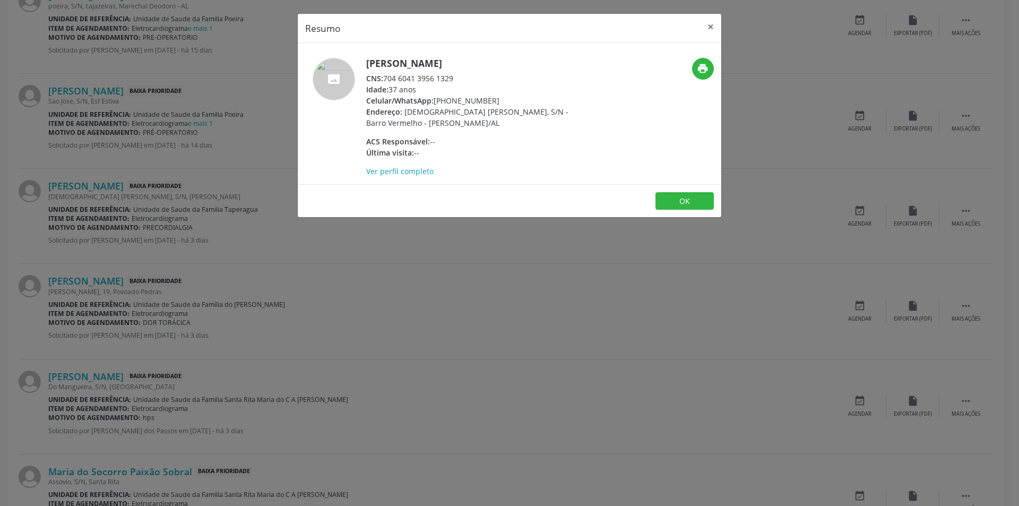
click at [385, 79] on div "CNS: 704 6041 3956 1329" at bounding box center [469, 78] width 207 height 11
drag, startPoint x: 385, startPoint y: 79, endPoint x: 438, endPoint y: 78, distance: 52.6
click at [438, 78] on div "CNS: 704 6041 3956 1329" at bounding box center [469, 78] width 207 height 11
click at [425, 249] on div "Resumo × [PERSON_NAME] CNS: 704 6041 3956 1329 Idade: 37 anos Celular/WhatsApp:…" at bounding box center [509, 253] width 1019 height 506
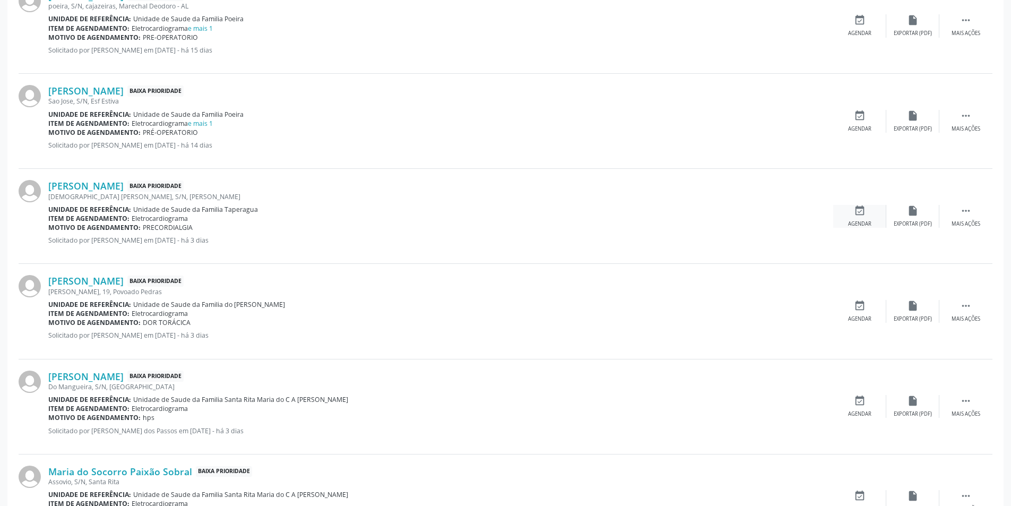
click at [852, 211] on div "event_available Agendar" at bounding box center [860, 216] width 53 height 23
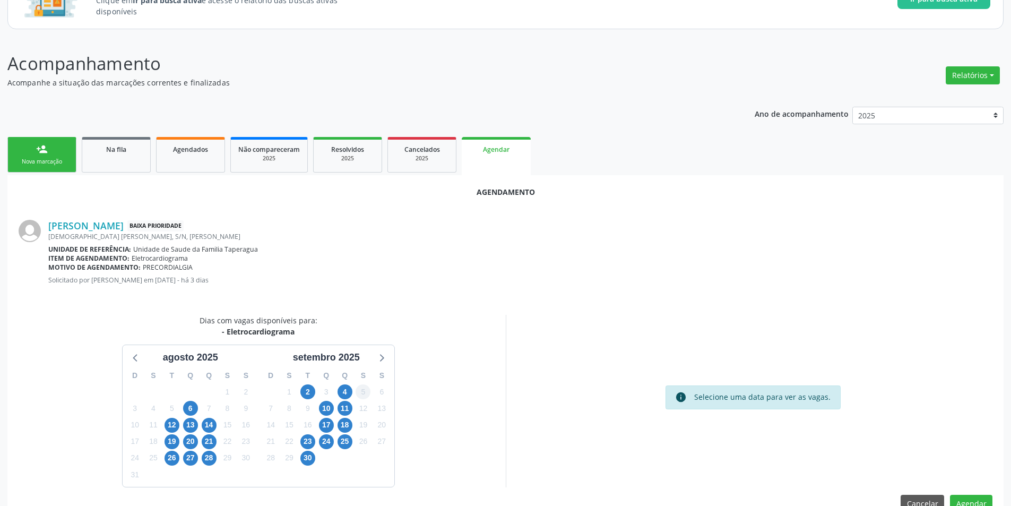
scroll to position [123, 0]
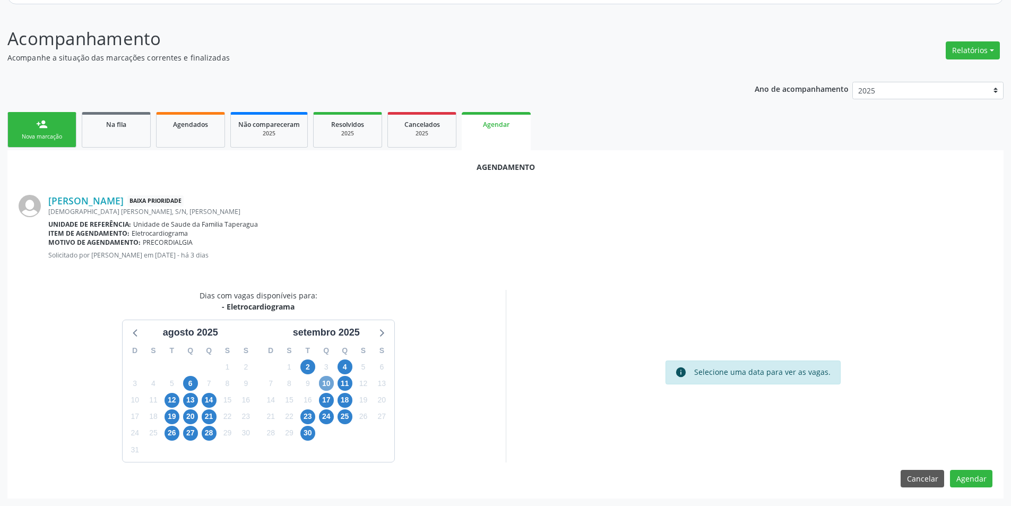
click at [328, 383] on span "10" at bounding box center [326, 383] width 15 height 15
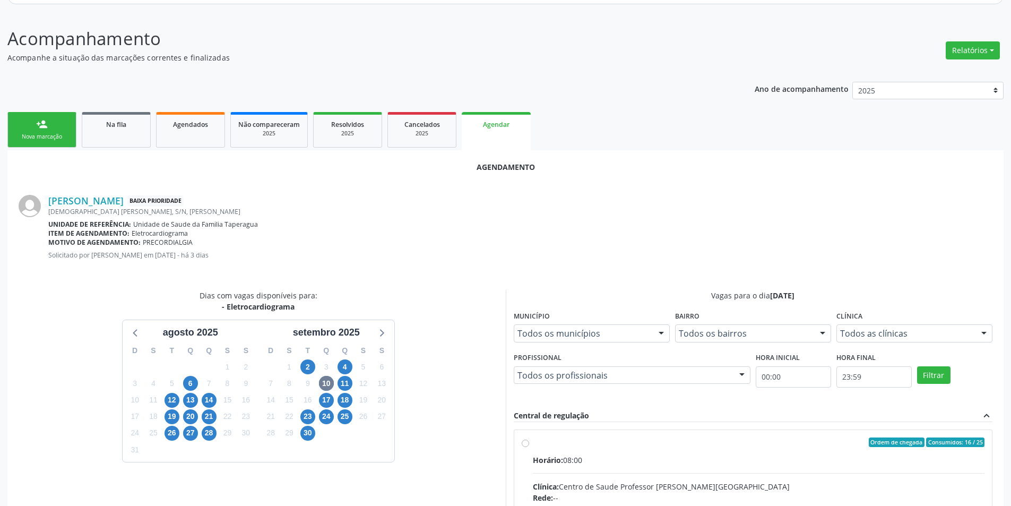
click at [524, 442] on input "Ordem de chegada Consumidos: 16 / 25 Horário: 08:00 Clínica: Centro de Saude Pr…" at bounding box center [525, 442] width 7 height 10
radio input "true"
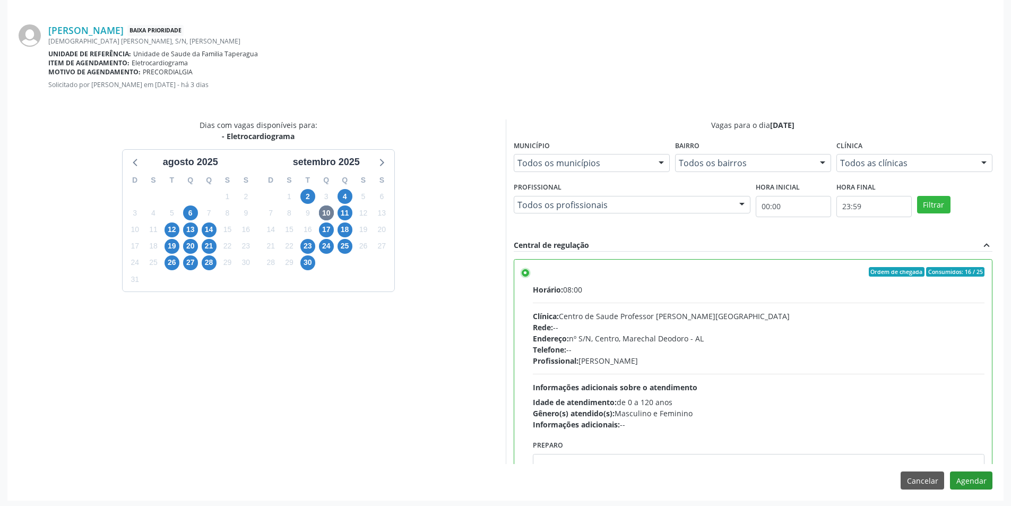
scroll to position [296, 0]
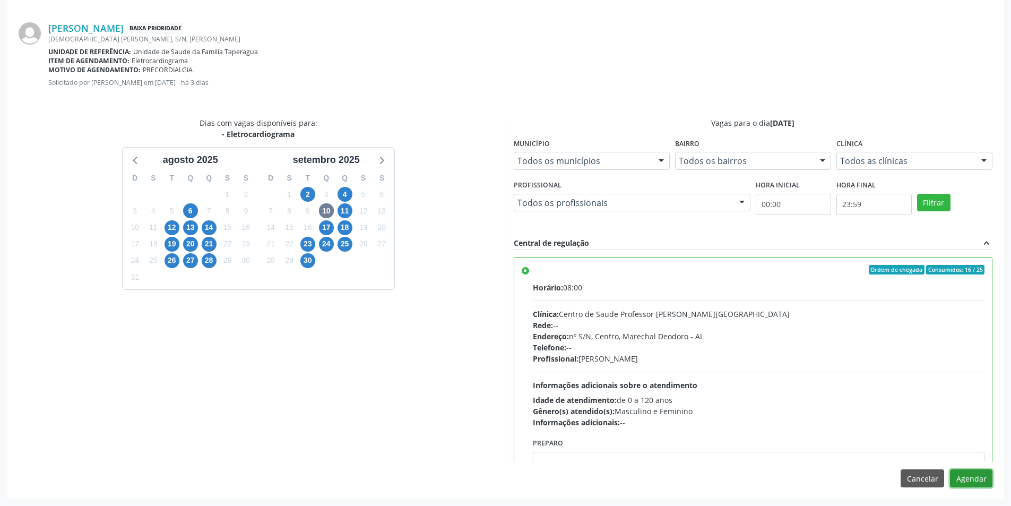
click at [975, 482] on button "Agendar" at bounding box center [971, 478] width 42 height 18
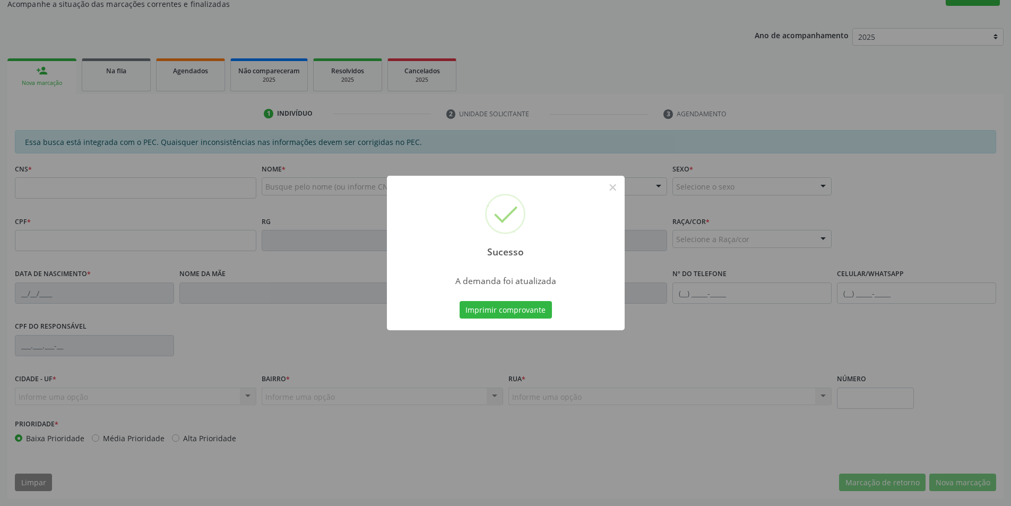
scroll to position [177, 0]
click at [609, 184] on button "×" at bounding box center [613, 187] width 18 height 18
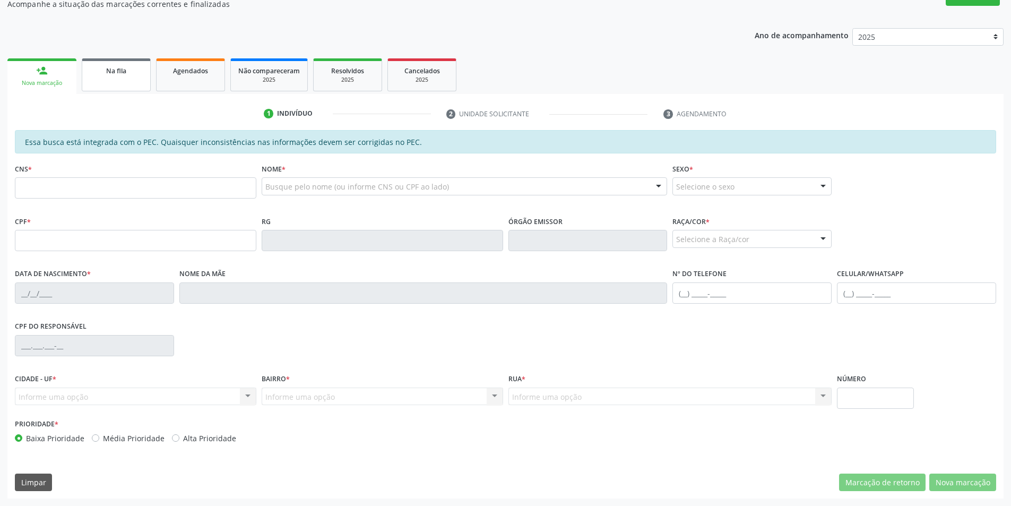
click at [102, 78] on link "Na fila" at bounding box center [116, 74] width 69 height 33
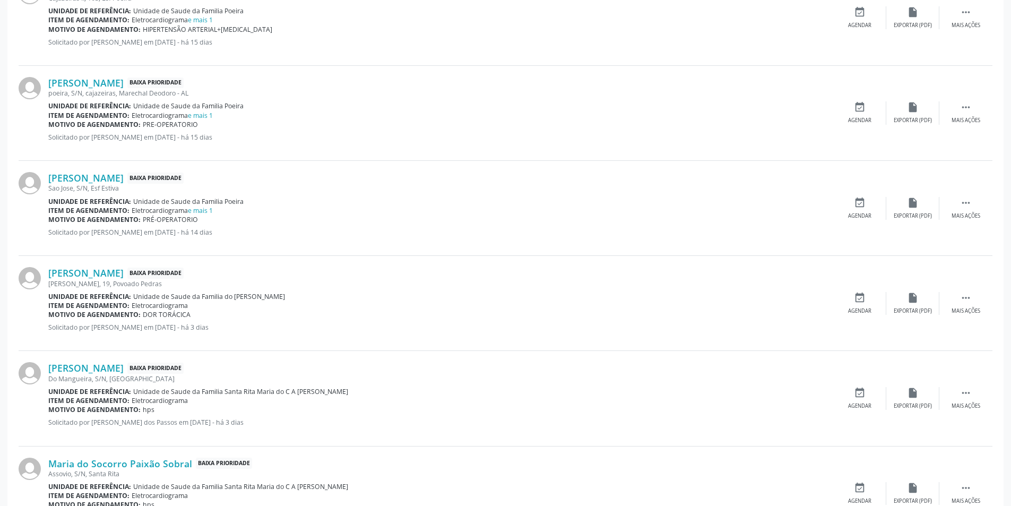
scroll to position [743, 0]
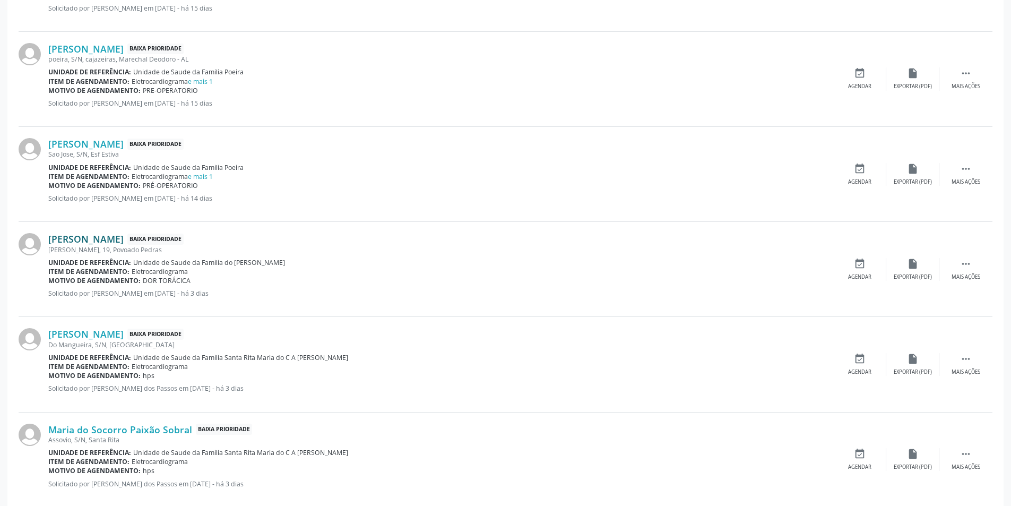
click at [110, 237] on link "[PERSON_NAME]" at bounding box center [85, 239] width 75 height 12
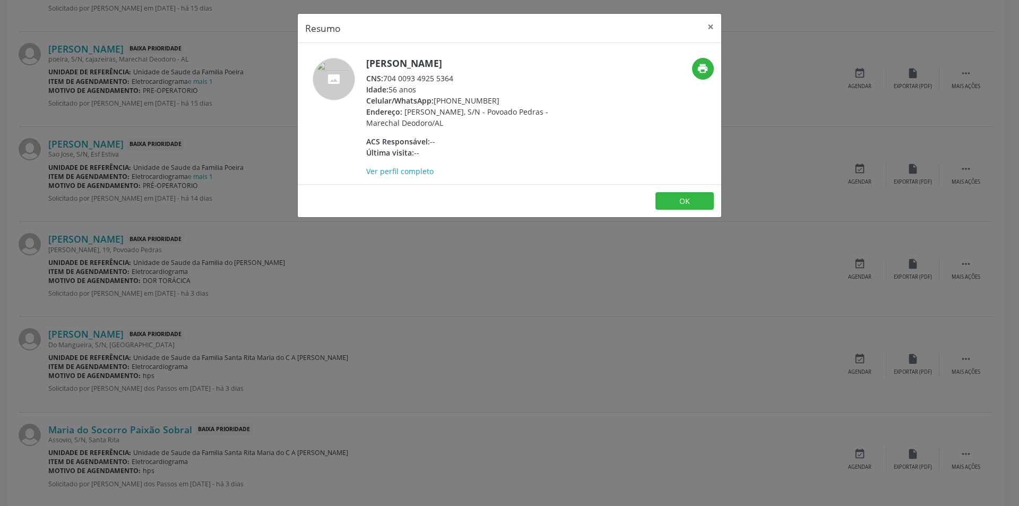
click at [386, 78] on div "CNS: 704 0093 4925 5364" at bounding box center [469, 78] width 207 height 11
drag, startPoint x: 386, startPoint y: 78, endPoint x: 448, endPoint y: 78, distance: 61.6
click at [448, 78] on div "CNS: 704 0093 4925 5364" at bounding box center [469, 78] width 207 height 11
click at [300, 334] on div "Resumo × [PERSON_NAME] CNS: 704 0093 4925 5364 Idade: 56 anos Celular/WhatsApp:…" at bounding box center [509, 253] width 1019 height 506
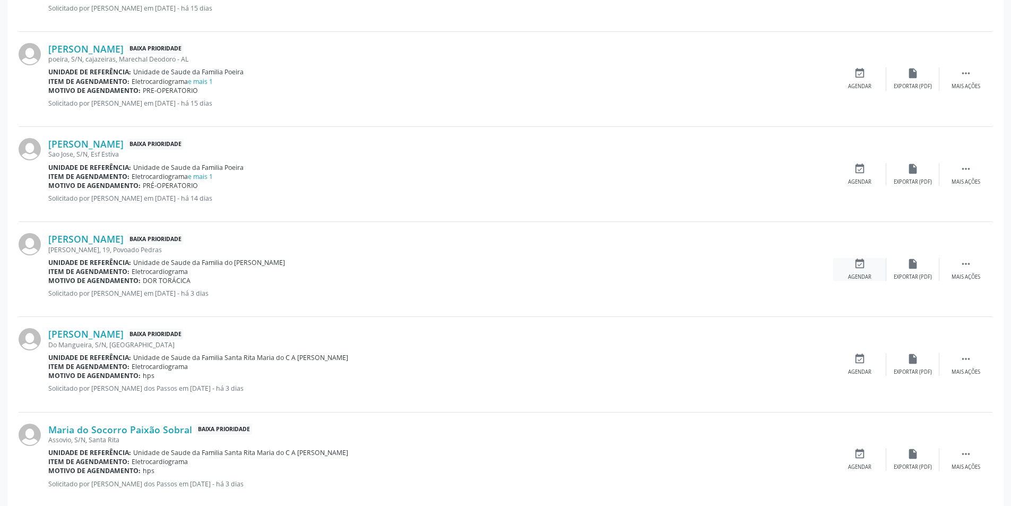
click at [854, 272] on div "event_available Agendar" at bounding box center [860, 269] width 53 height 23
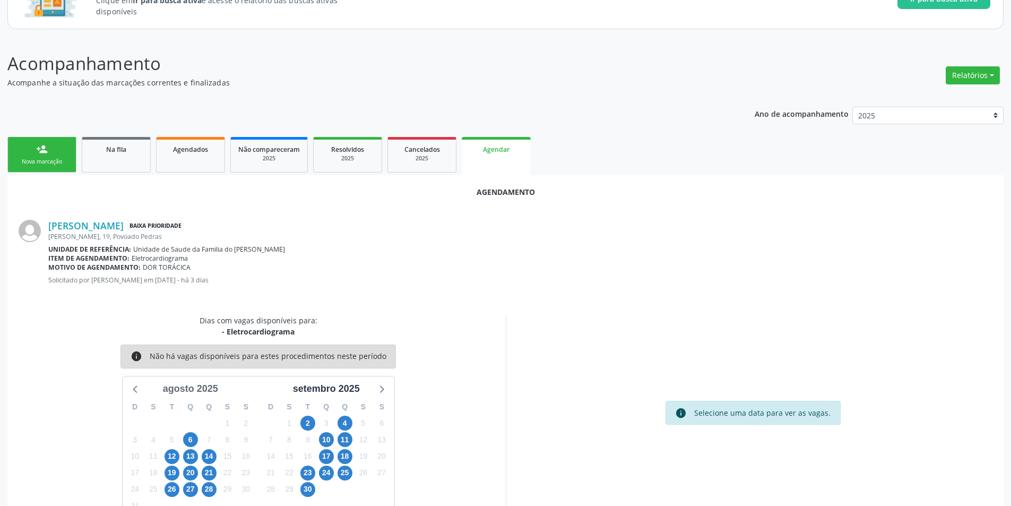
scroll to position [123, 0]
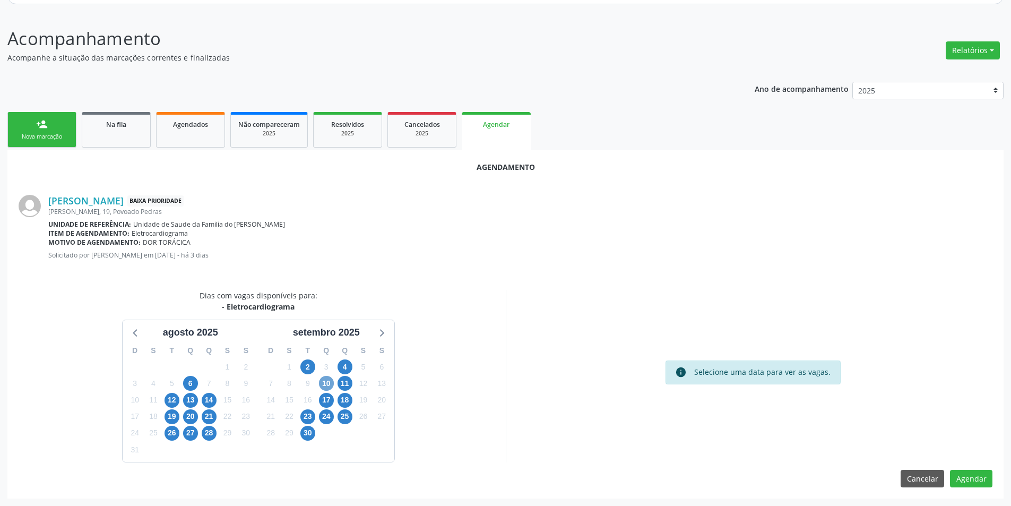
click at [321, 384] on span "10" at bounding box center [326, 383] width 15 height 15
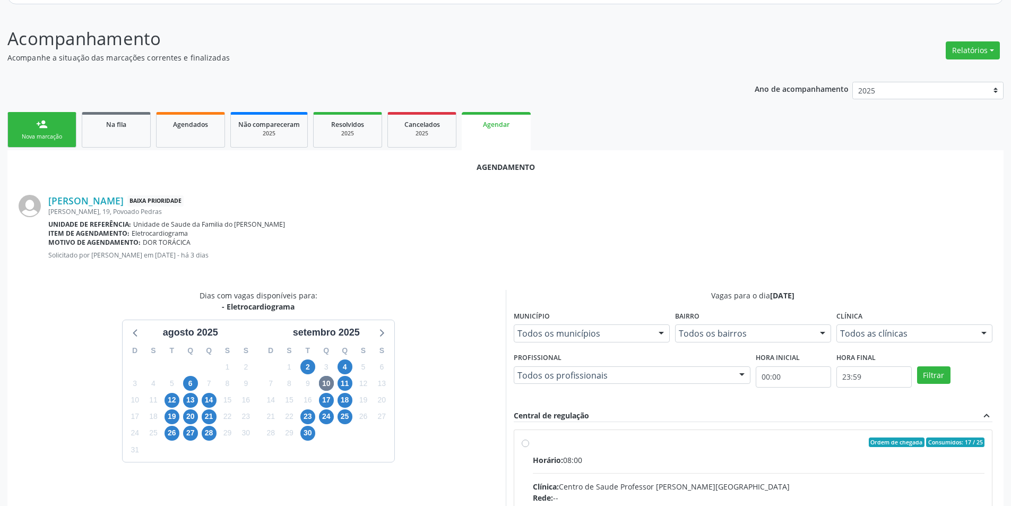
radio input "true"
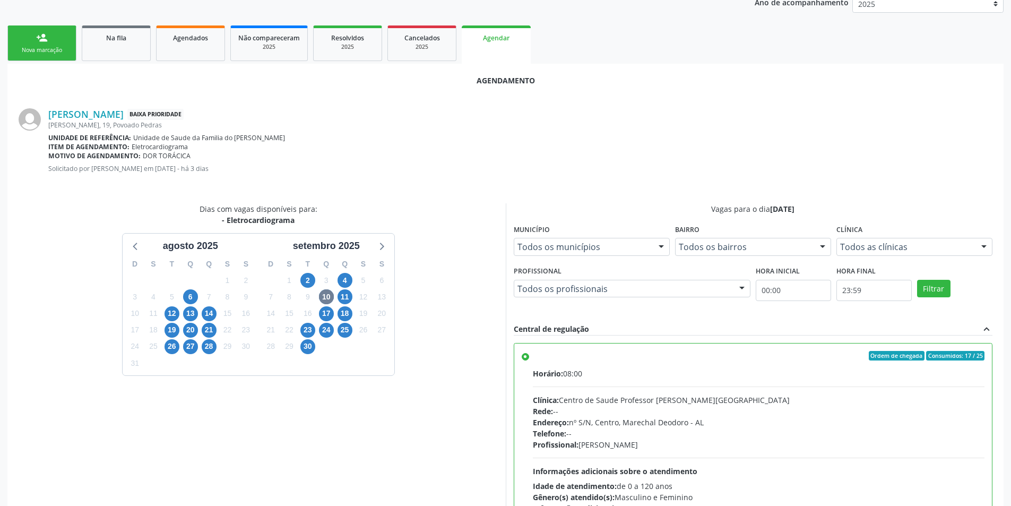
scroll to position [296, 0]
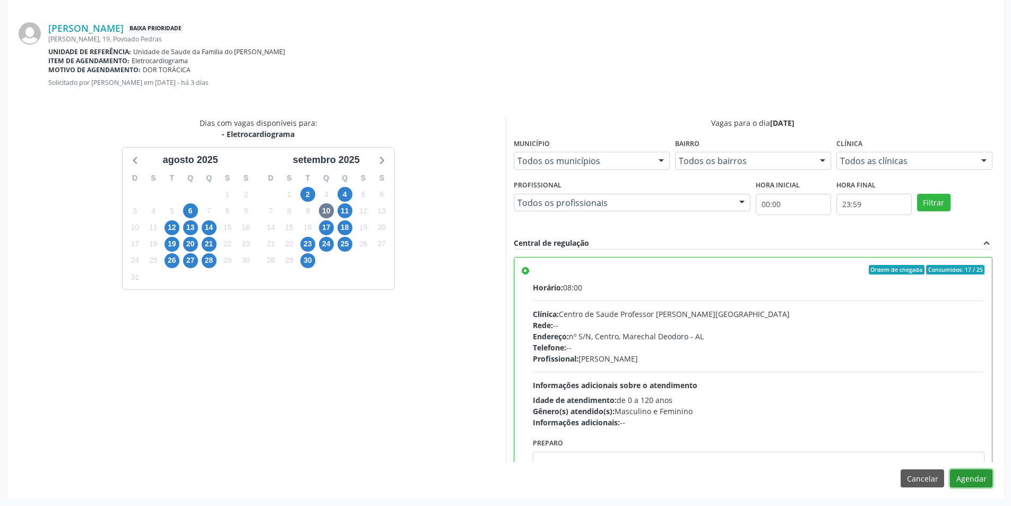
click at [965, 476] on button "Agendar" at bounding box center [971, 478] width 42 height 18
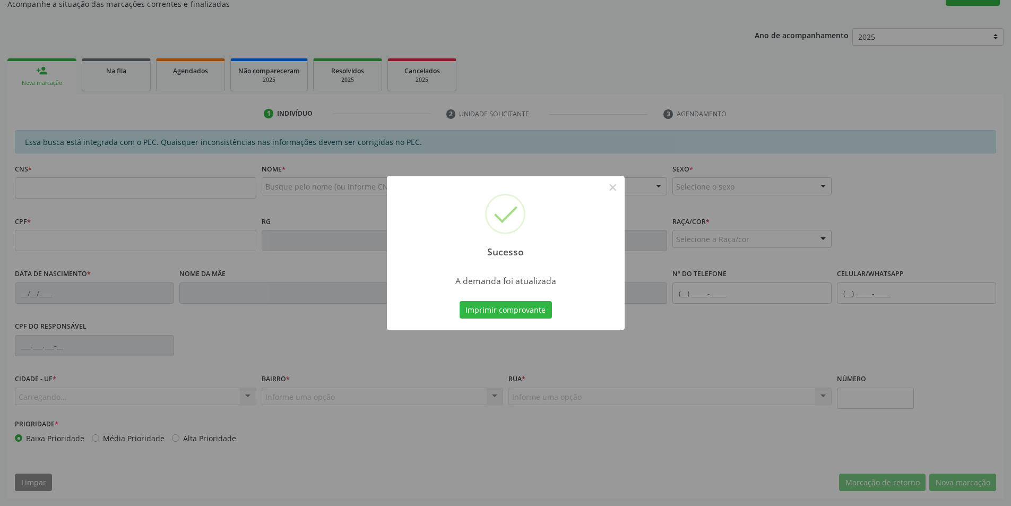
scroll to position [177, 0]
click at [611, 187] on button "×" at bounding box center [613, 187] width 18 height 18
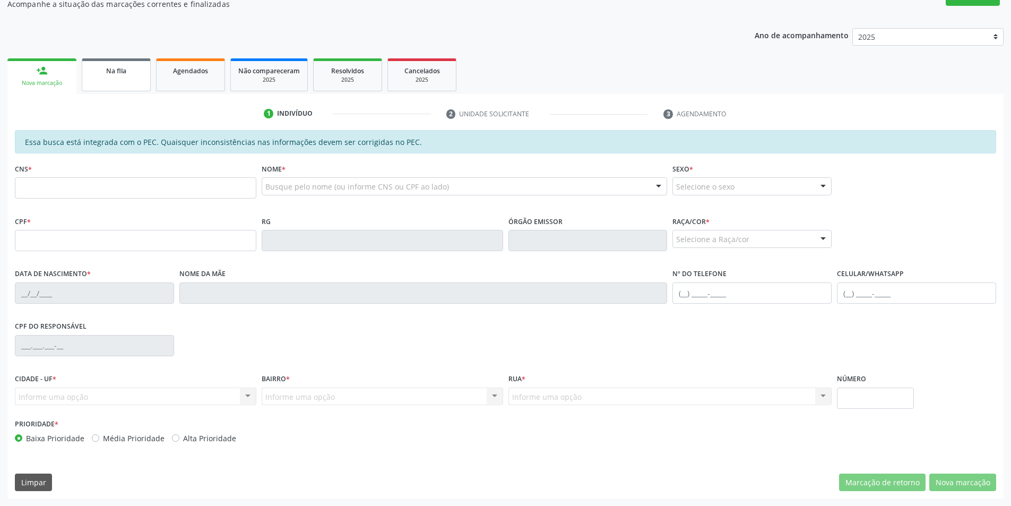
click at [113, 68] on span "Na fila" at bounding box center [116, 70] width 20 height 9
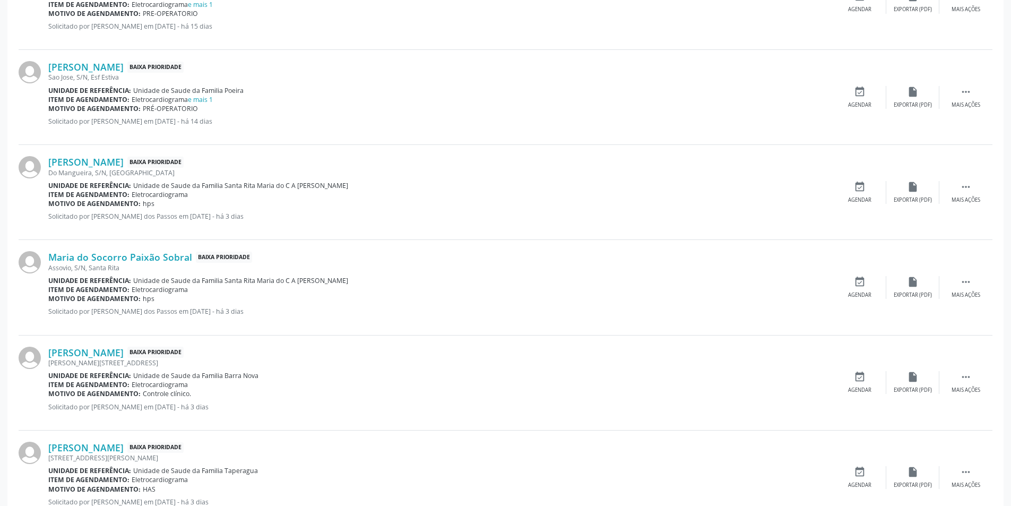
scroll to position [849, 0]
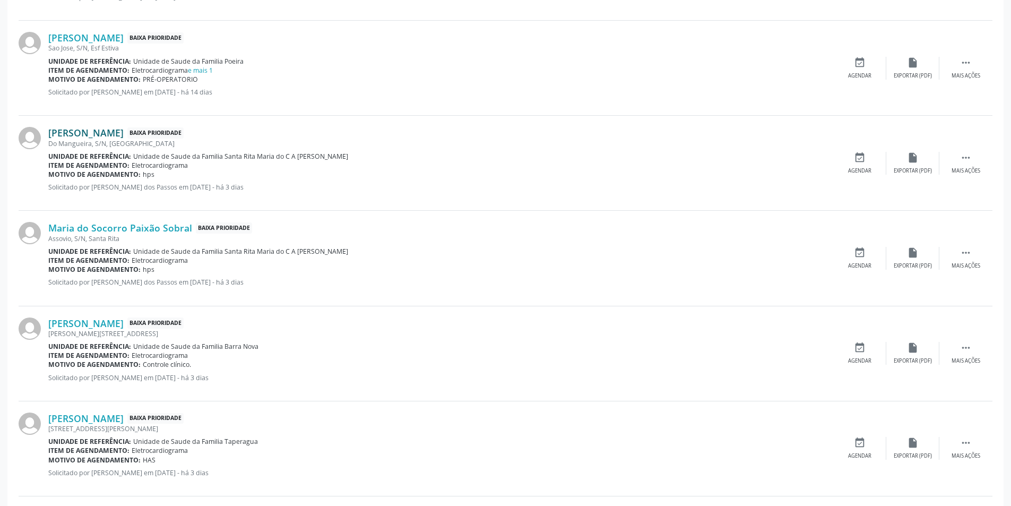
click at [115, 133] on link "[PERSON_NAME]" at bounding box center [85, 133] width 75 height 12
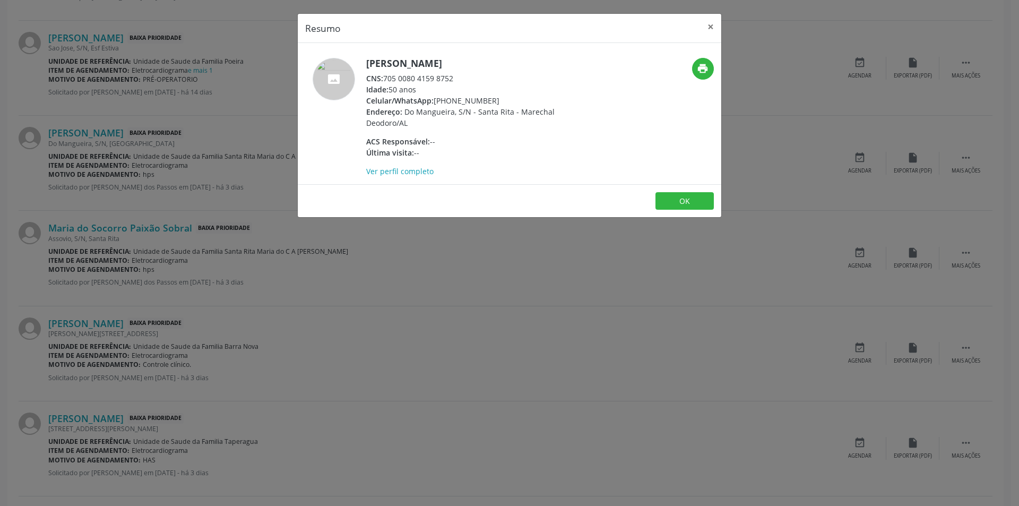
click at [383, 78] on span "CNS:" at bounding box center [374, 78] width 17 height 10
drag, startPoint x: 384, startPoint y: 78, endPoint x: 438, endPoint y: 78, distance: 53.6
click at [438, 78] on div "CNS: 705 0080 4159 8752" at bounding box center [469, 78] width 207 height 11
click at [390, 267] on div "Resumo × [PERSON_NAME] CNS: 705 0080 4159 8752 Idade: 50 anos Celular/WhatsApp:…" at bounding box center [509, 253] width 1019 height 506
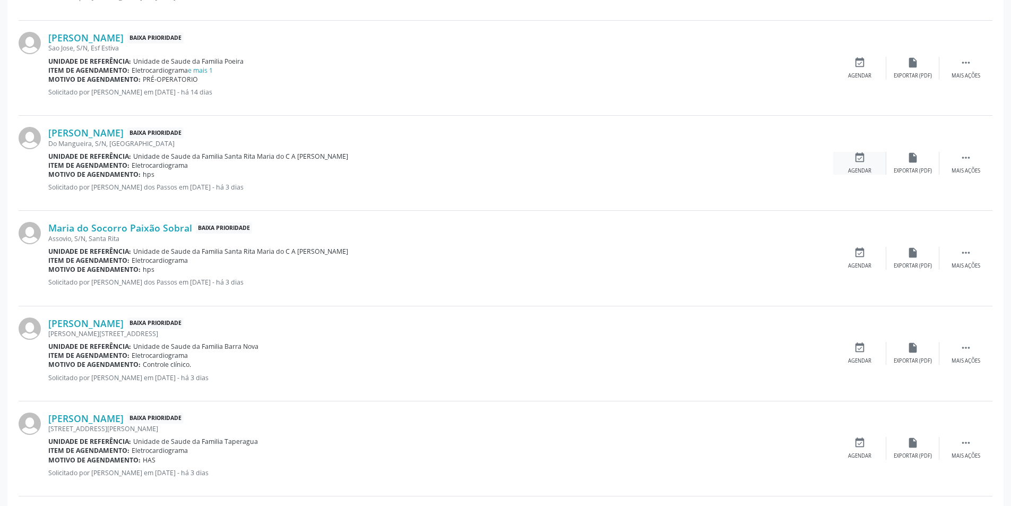
click at [852, 167] on div "Agendar" at bounding box center [859, 170] width 23 height 7
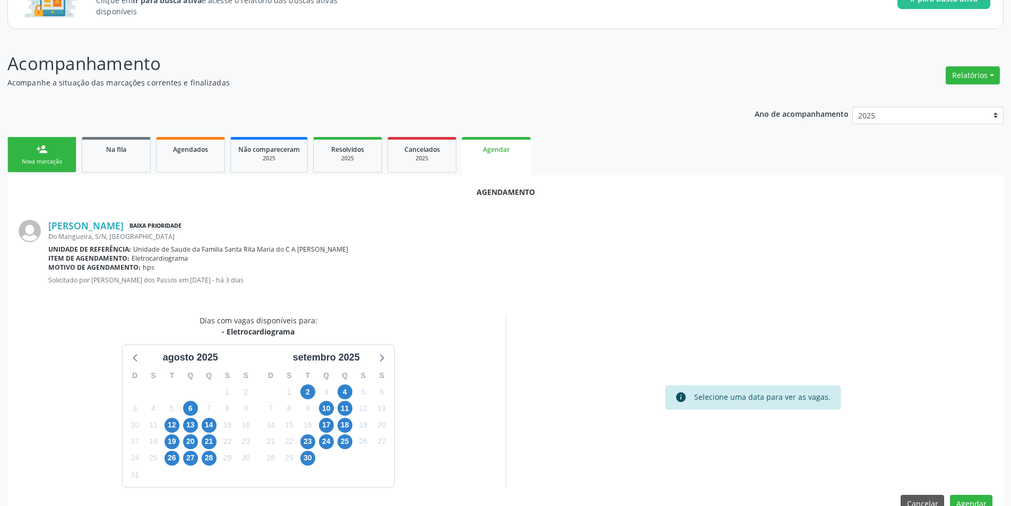
scroll to position [123, 0]
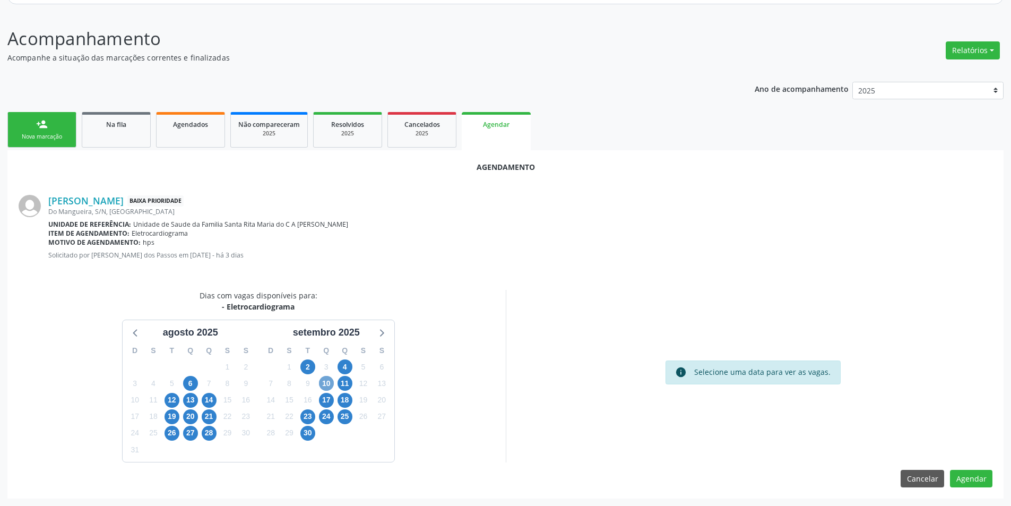
click at [324, 382] on span "10" at bounding box center [326, 383] width 15 height 15
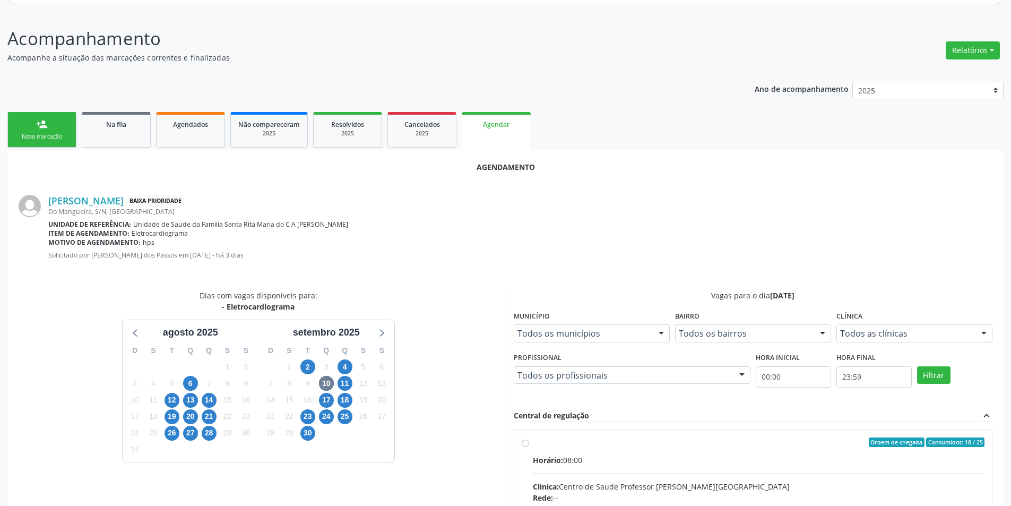
click at [522, 443] on input "Ordem de chegada Consumidos: 18 / 25 Horário: 08:00 Clínica: Centro de Saude Pr…" at bounding box center [525, 442] width 7 height 10
radio input "true"
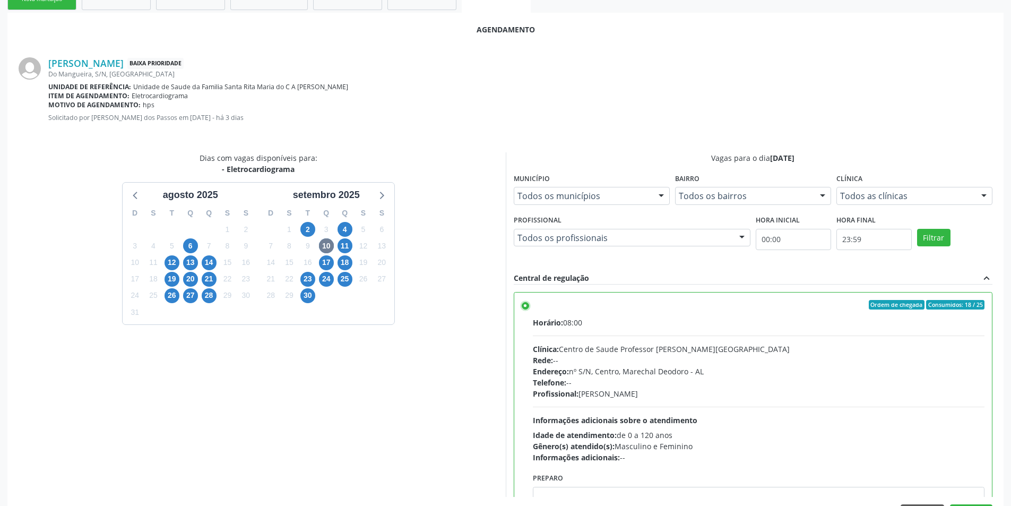
scroll to position [296, 0]
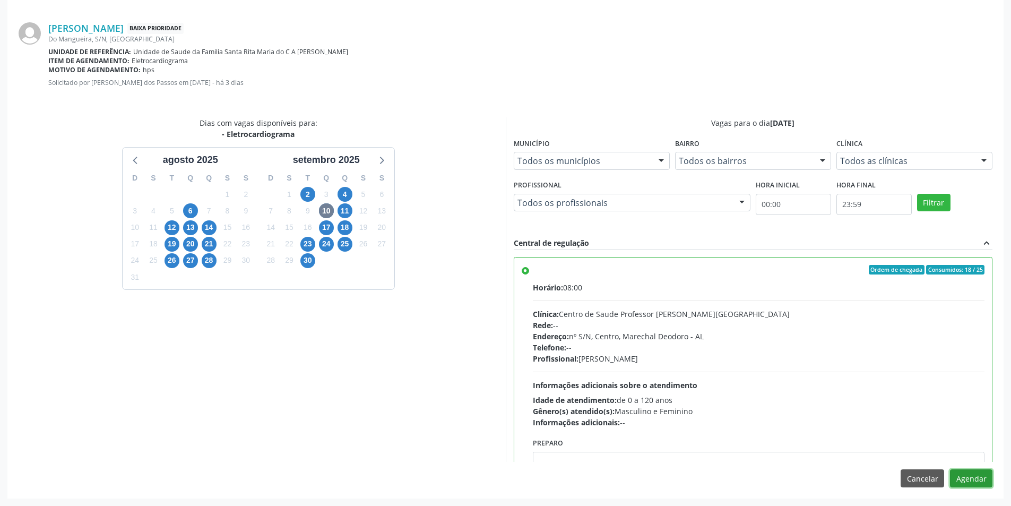
click at [966, 483] on button "Agendar" at bounding box center [971, 478] width 42 height 18
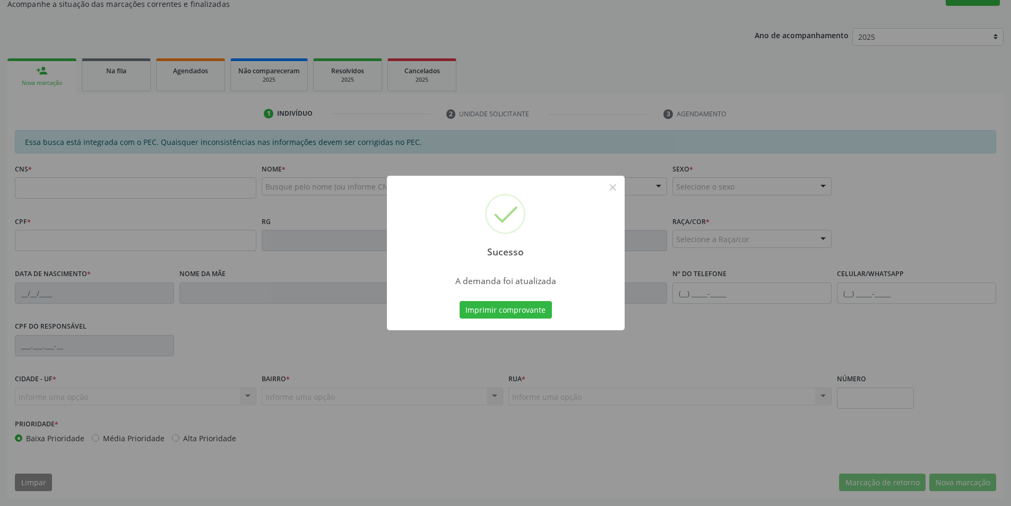
scroll to position [177, 0]
click at [609, 187] on button "×" at bounding box center [613, 187] width 18 height 18
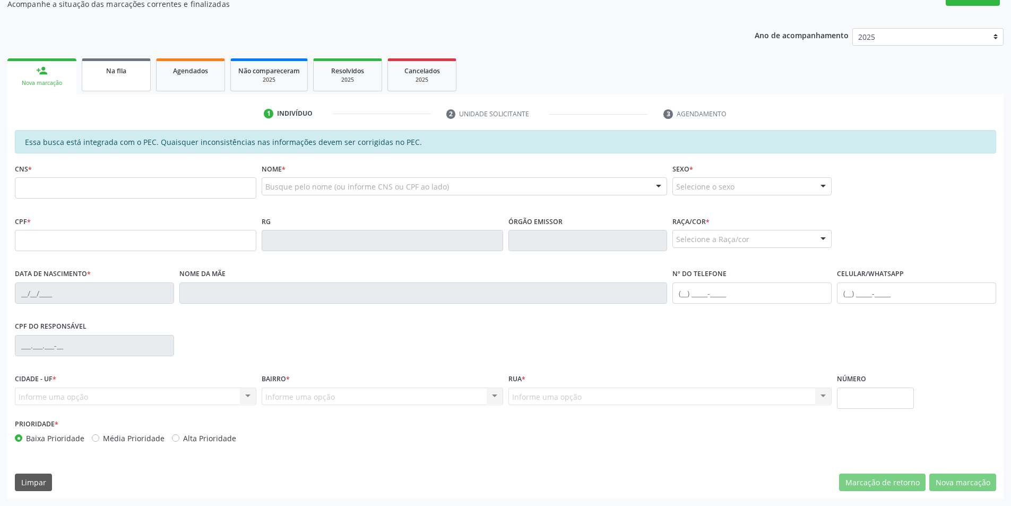
click at [116, 78] on link "Na fila" at bounding box center [116, 74] width 69 height 33
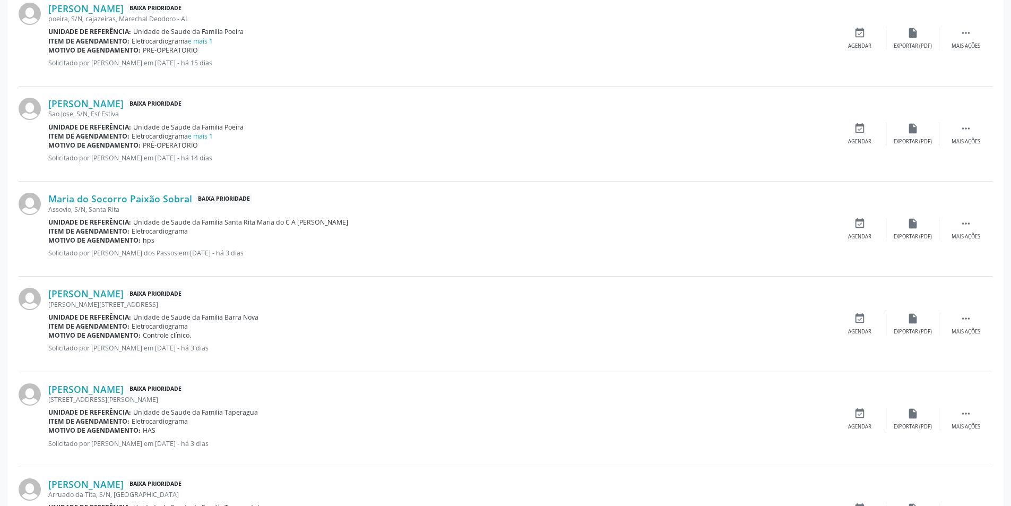
scroll to position [796, 0]
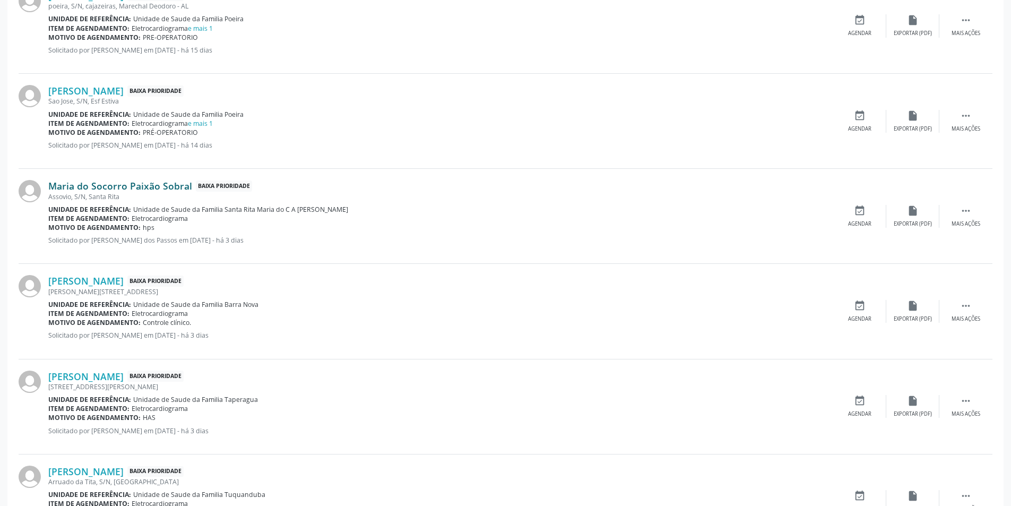
click at [102, 185] on link "Maria do Socorro Paixão Sobral" at bounding box center [120, 186] width 144 height 12
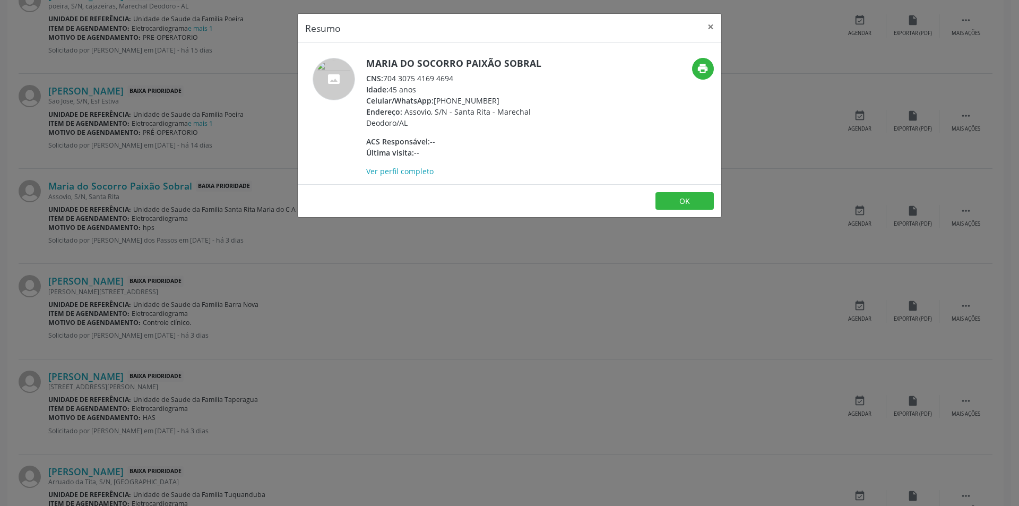
click at [386, 78] on div "CNS: 704 3075 4169 4694" at bounding box center [469, 78] width 207 height 11
drag, startPoint x: 386, startPoint y: 78, endPoint x: 456, endPoint y: 83, distance: 69.8
click at [456, 83] on div "CNS: 704 3075 4169 4694" at bounding box center [469, 78] width 207 height 11
click at [262, 276] on div "Resumo × Maria do Socorro Paixão Sobral CNS: 704 3075 4169 4694 Idade: 45 anos …" at bounding box center [509, 253] width 1019 height 506
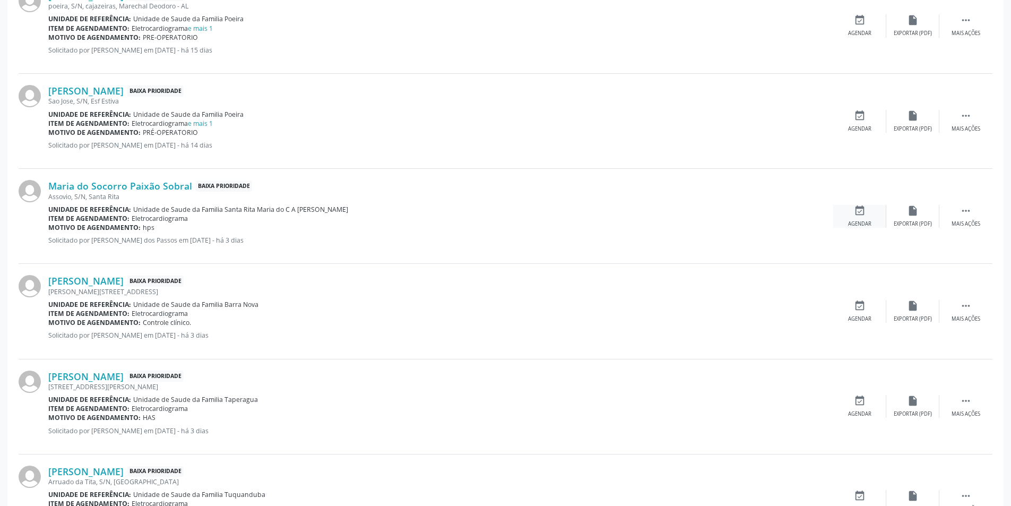
click at [859, 218] on div "event_available Agendar" at bounding box center [860, 216] width 53 height 23
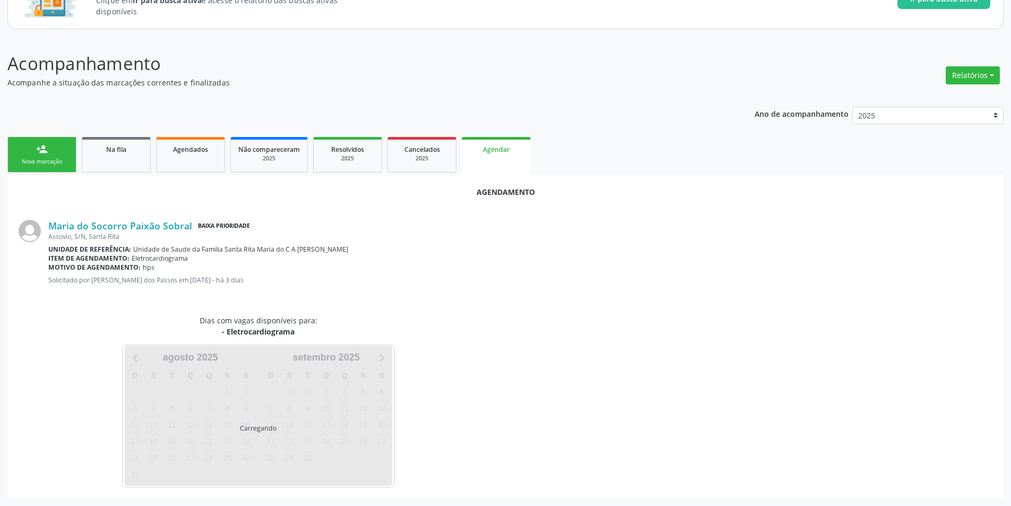
scroll to position [123, 0]
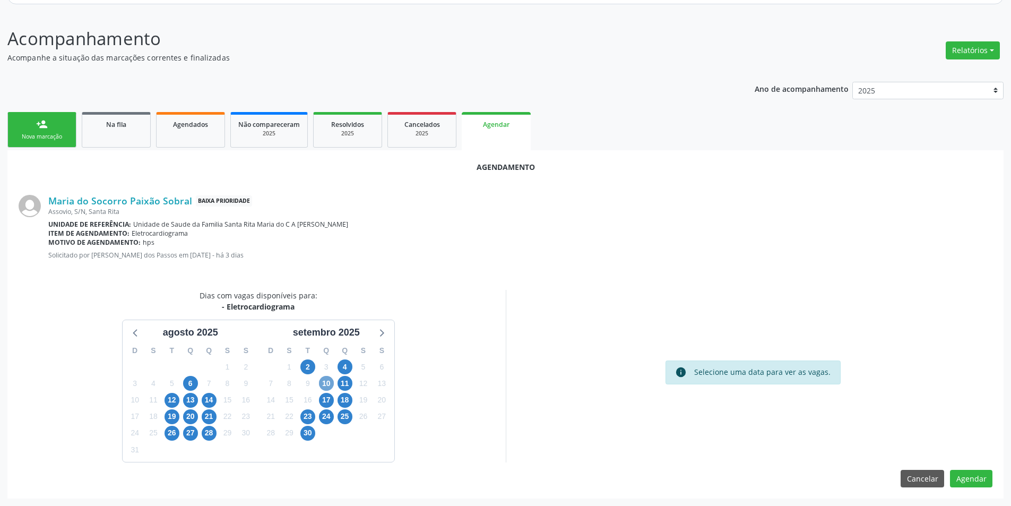
click at [327, 383] on span "10" at bounding box center [326, 383] width 15 height 15
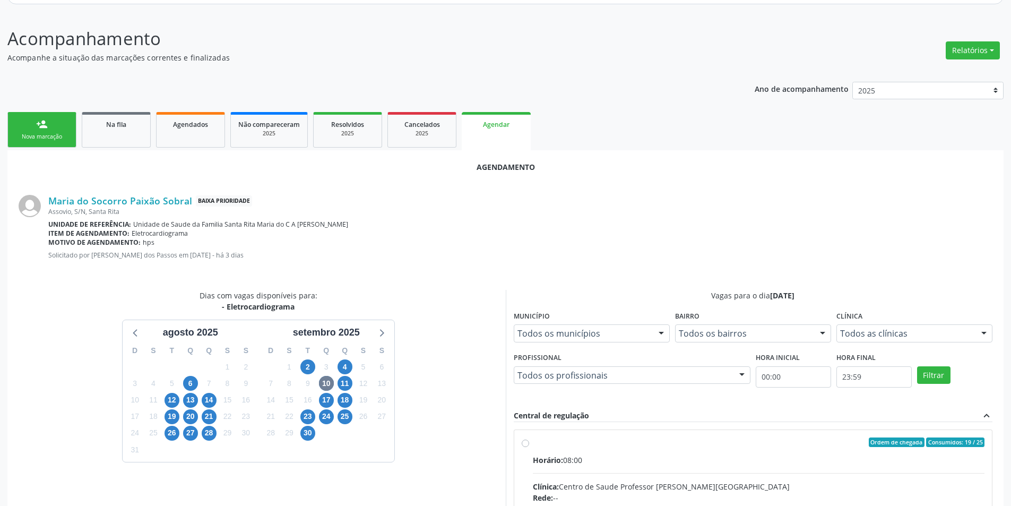
click at [528, 444] on input "Ordem de chegada Consumidos: 19 / 25 Horário: 08:00 Clínica: Centro de Saude Pr…" at bounding box center [525, 442] width 7 height 10
radio input "true"
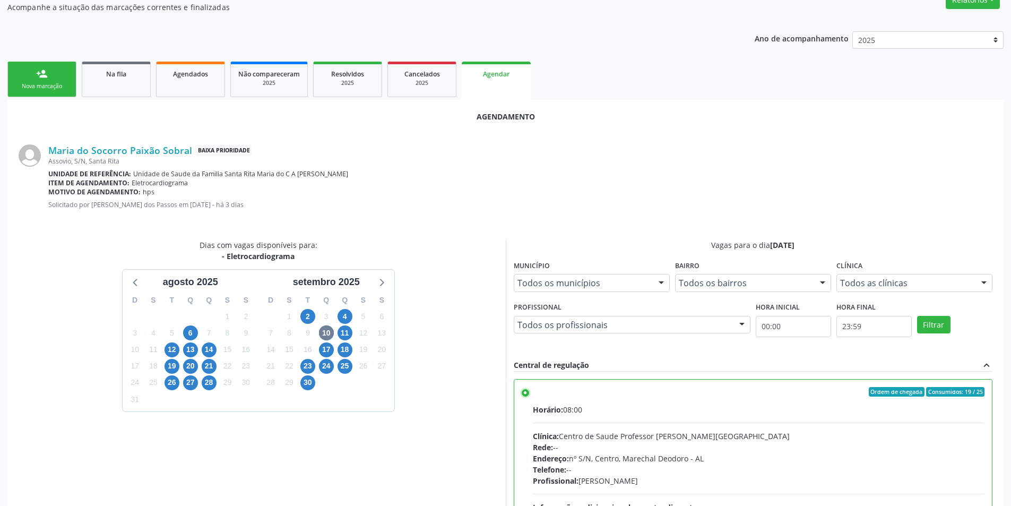
scroll to position [296, 0]
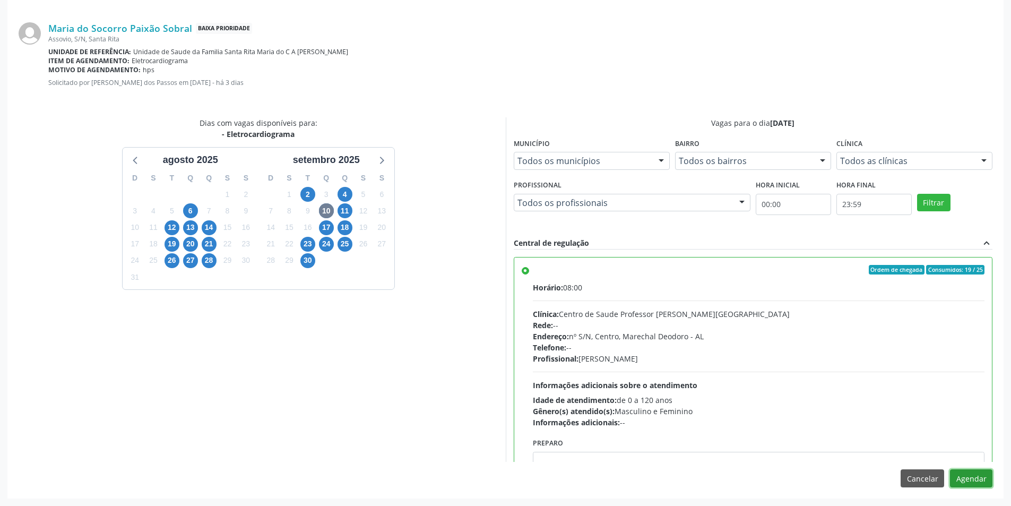
click at [988, 476] on button "Agendar" at bounding box center [971, 478] width 42 height 18
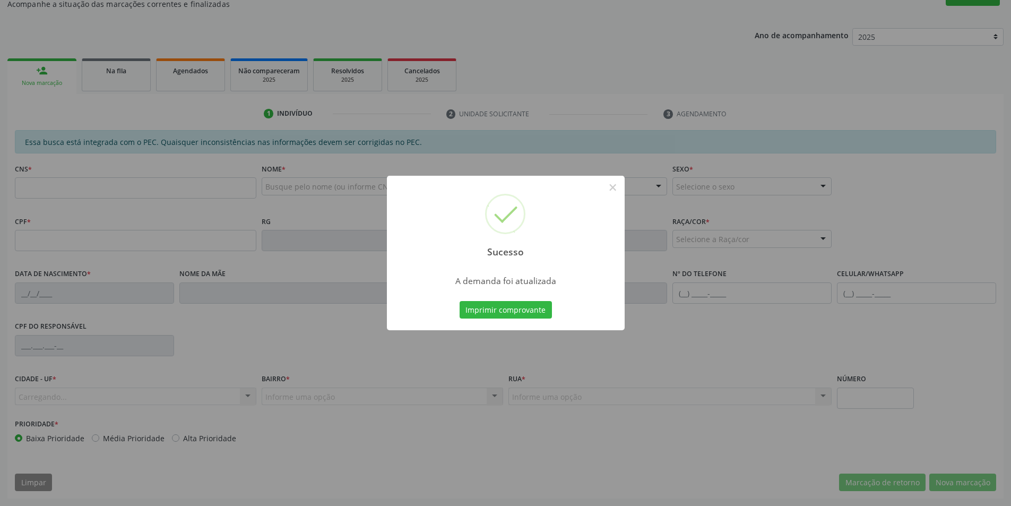
scroll to position [177, 0]
click at [614, 186] on button "×" at bounding box center [613, 187] width 18 height 18
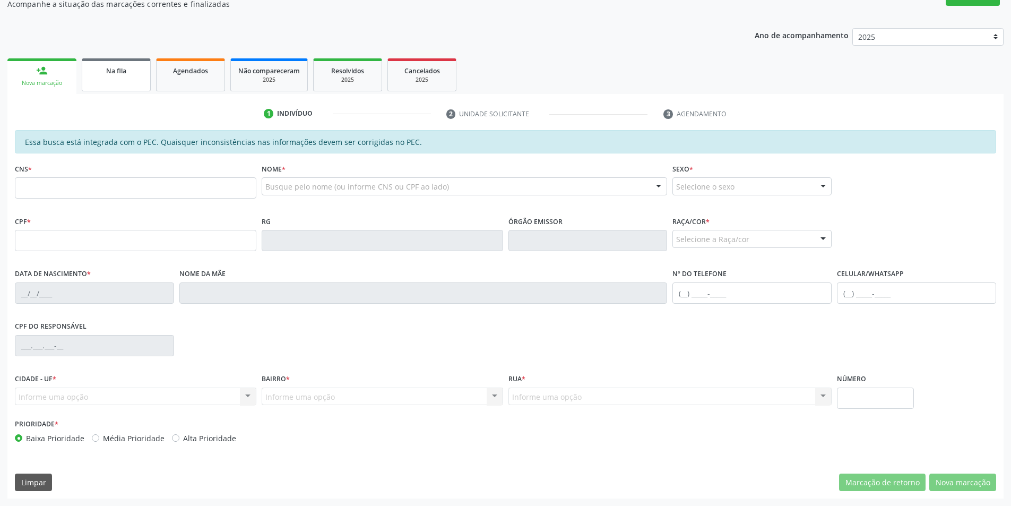
click at [108, 73] on span "Na fila" at bounding box center [116, 70] width 20 height 9
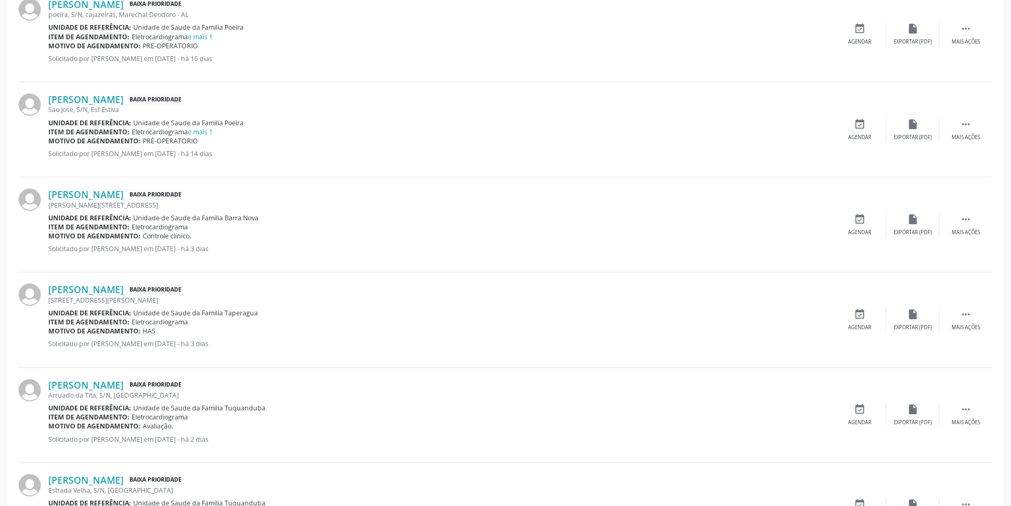
scroll to position [796, 0]
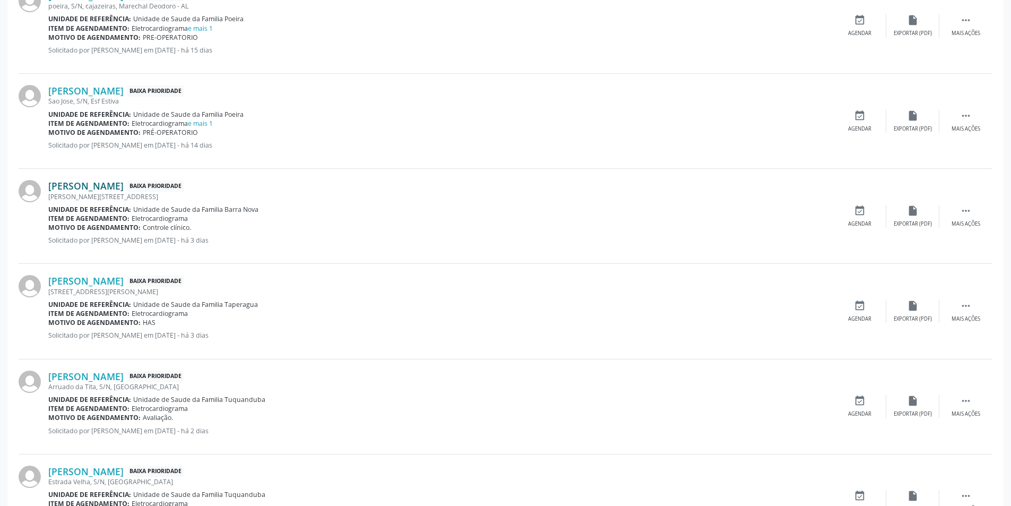
click at [92, 185] on link "[PERSON_NAME]" at bounding box center [85, 186] width 75 height 12
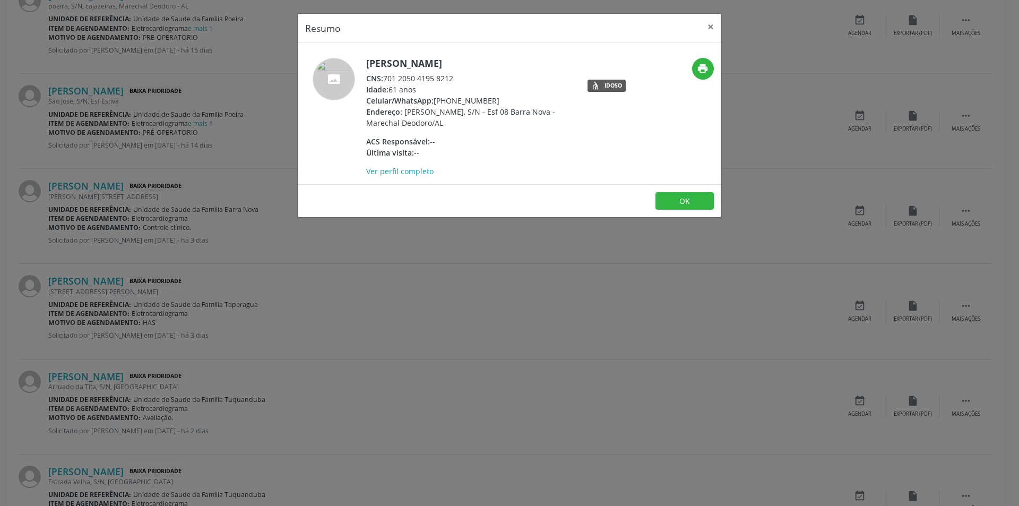
click at [386, 78] on div "CNS: 701 2050 4195 8212" at bounding box center [469, 78] width 207 height 11
drag, startPoint x: 386, startPoint y: 78, endPoint x: 440, endPoint y: 80, distance: 54.2
click at [440, 80] on div "CNS: 701 2050 4195 8212" at bounding box center [469, 78] width 207 height 11
click at [321, 303] on div "Resumo × [PERSON_NAME] CNS: 701 2050 4195 8212 Idade: 61 anos Celular/WhatsApp:…" at bounding box center [509, 253] width 1019 height 506
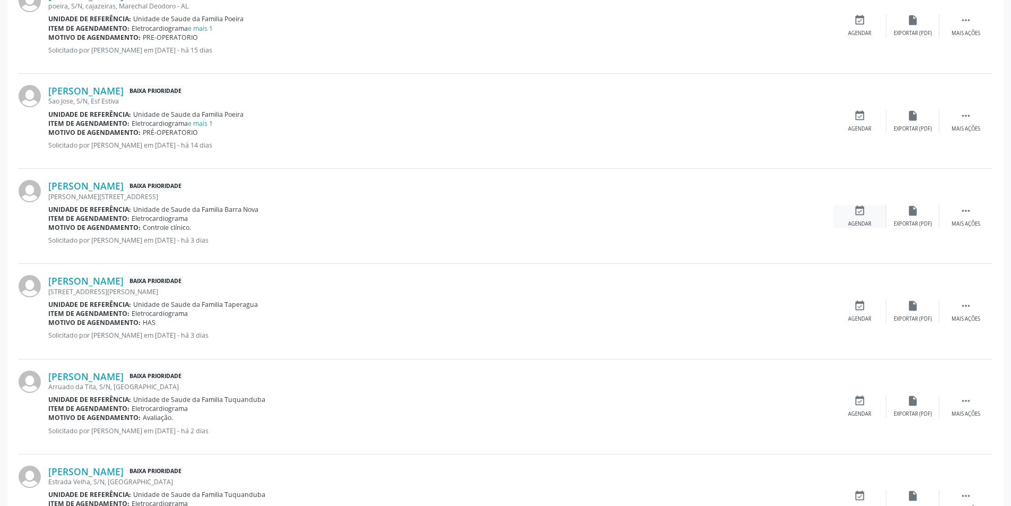
click at [853, 217] on div "event_available Agendar" at bounding box center [860, 216] width 53 height 23
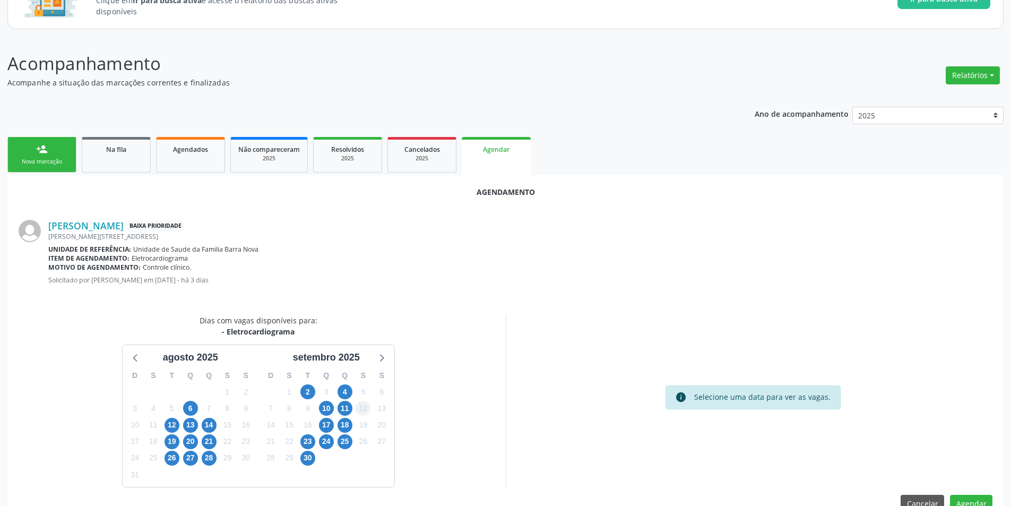
scroll to position [123, 0]
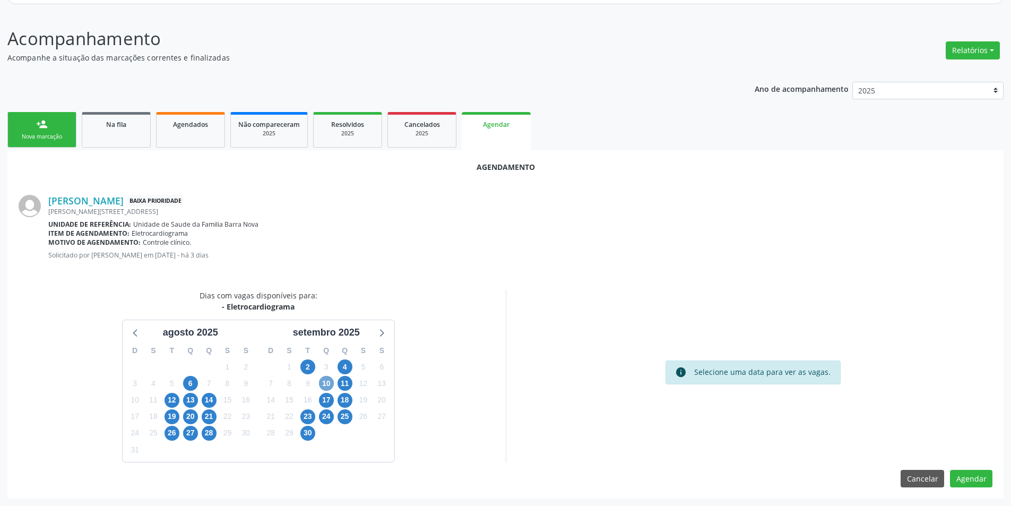
click at [324, 387] on span "10" at bounding box center [326, 383] width 15 height 15
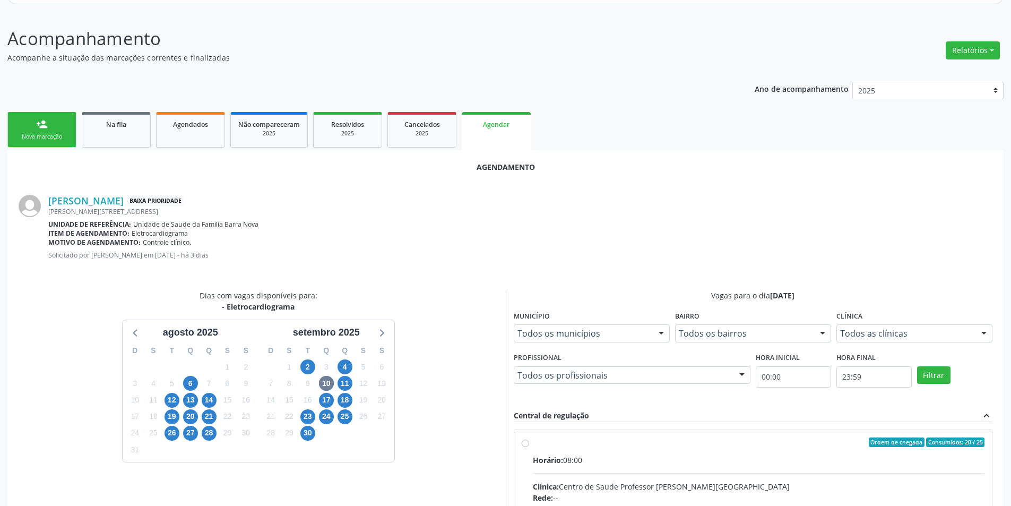
drag, startPoint x: 521, startPoint y: 442, endPoint x: 567, endPoint y: 331, distance: 119.5
click at [522, 442] on input "Ordem de chegada Consumidos: 20 / 25 Horário: 08:00 Clínica: Centro de Saude Pr…" at bounding box center [525, 442] width 7 height 10
radio input "true"
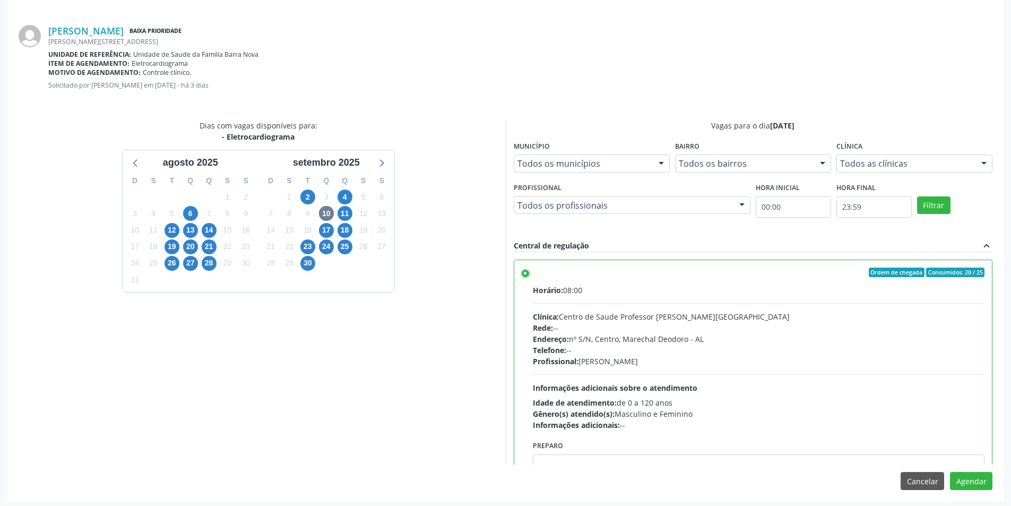
scroll to position [296, 0]
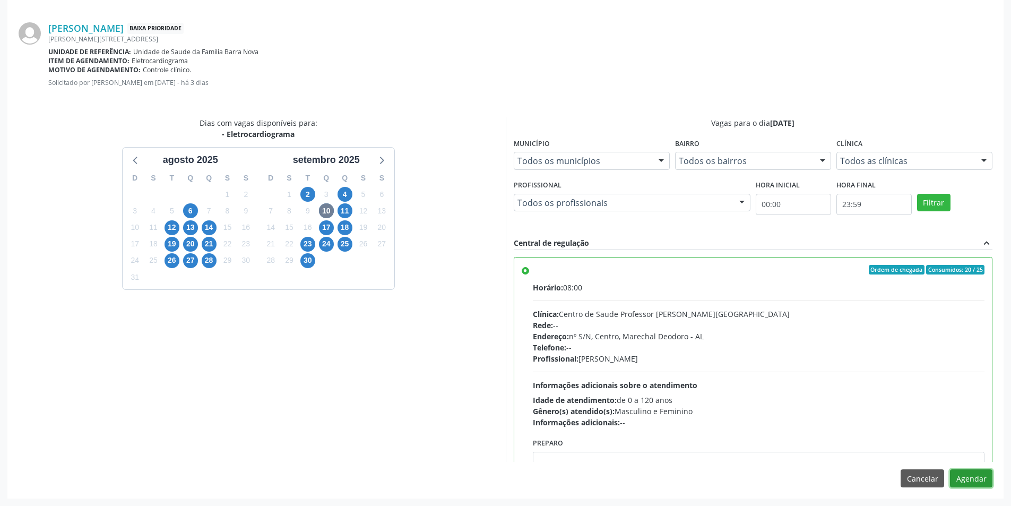
click at [987, 485] on button "Agendar" at bounding box center [971, 478] width 42 height 18
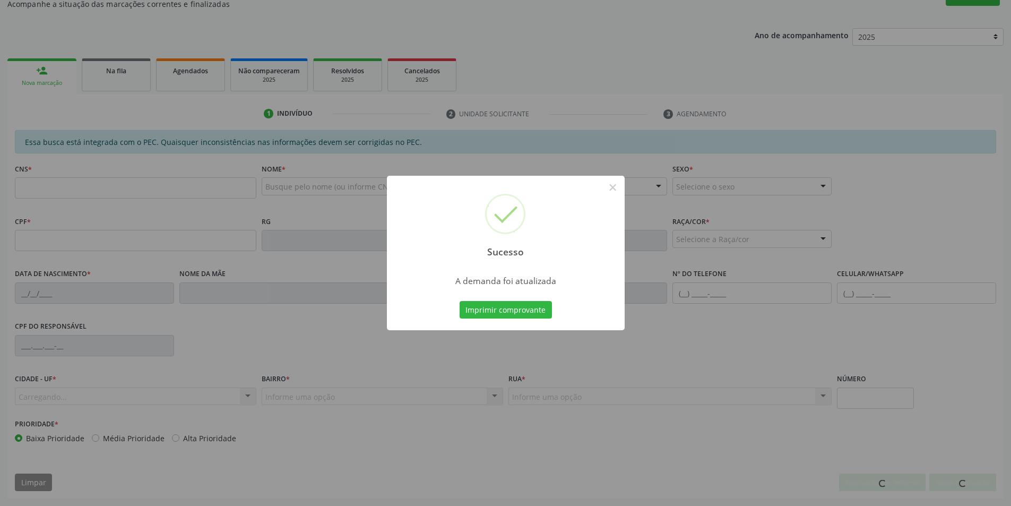
scroll to position [177, 0]
click at [613, 190] on button "×" at bounding box center [613, 187] width 18 height 18
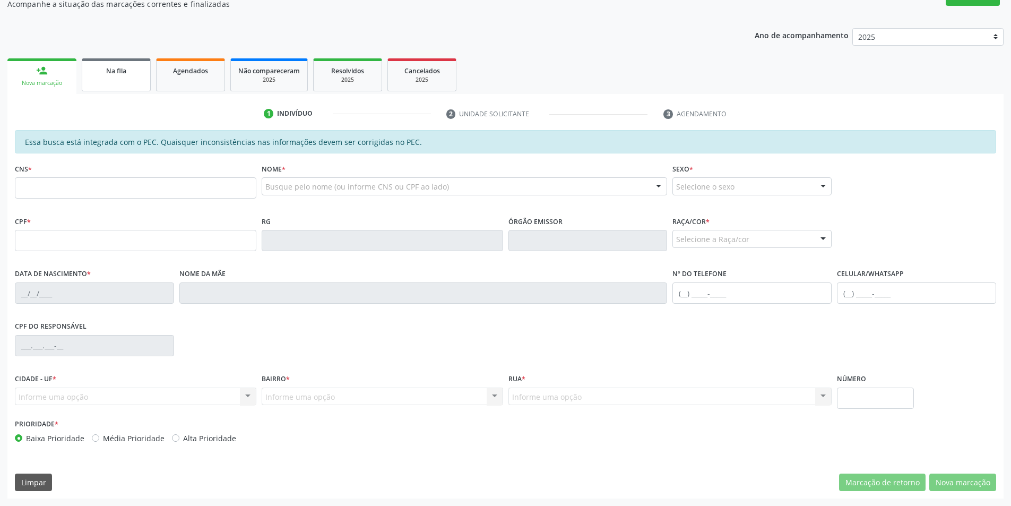
click at [113, 85] on link "Na fila" at bounding box center [116, 74] width 69 height 33
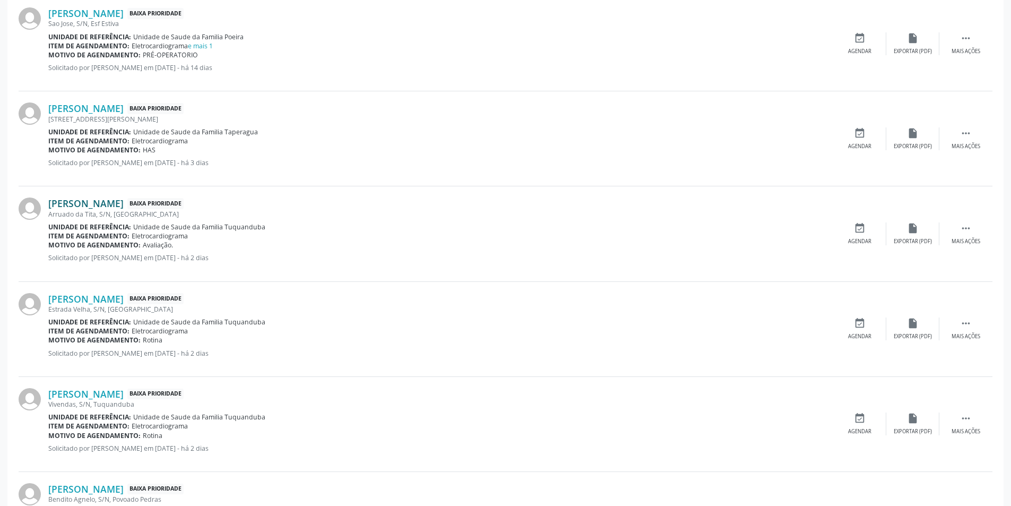
scroll to position [903, 0]
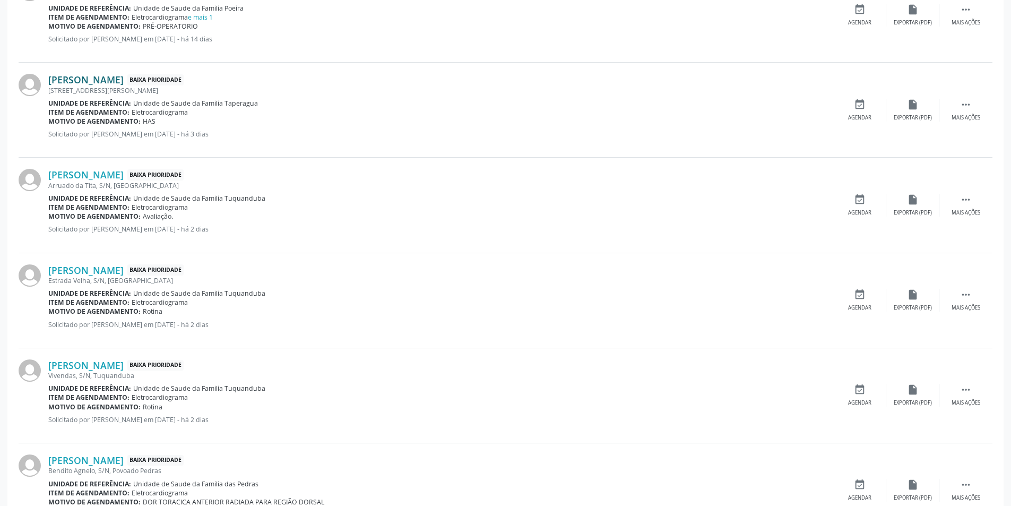
click at [111, 79] on link "[PERSON_NAME]" at bounding box center [85, 80] width 75 height 12
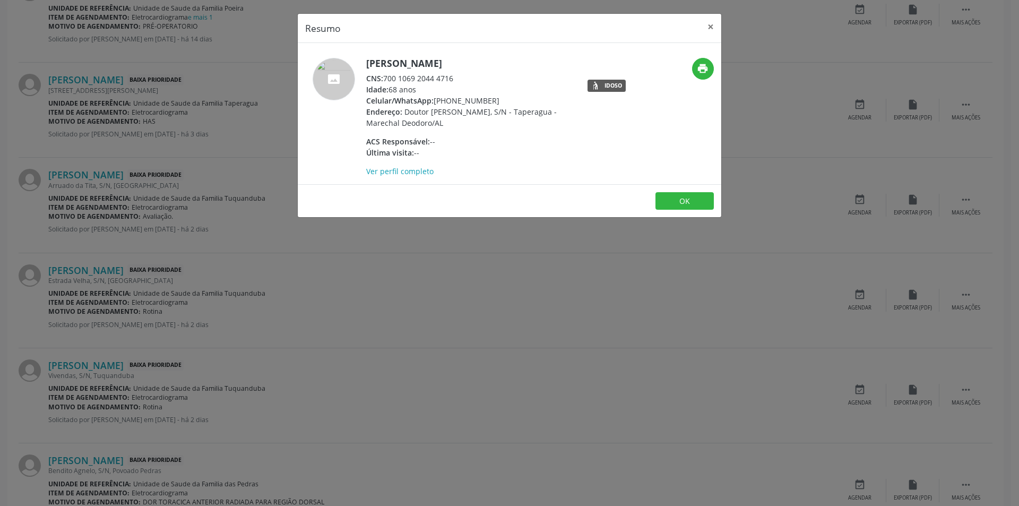
click at [387, 79] on div "CNS: 700 1069 2044 4716" at bounding box center [469, 78] width 207 height 11
drag, startPoint x: 387, startPoint y: 79, endPoint x: 448, endPoint y: 79, distance: 61.6
click at [448, 79] on div "CNS: 700 1069 2044 4716" at bounding box center [469, 78] width 207 height 11
click at [205, 303] on div "Resumo × [PERSON_NAME] CNS: 700 1069 2044 4716 Idade: 68 anos Celular/WhatsApp:…" at bounding box center [509, 253] width 1019 height 506
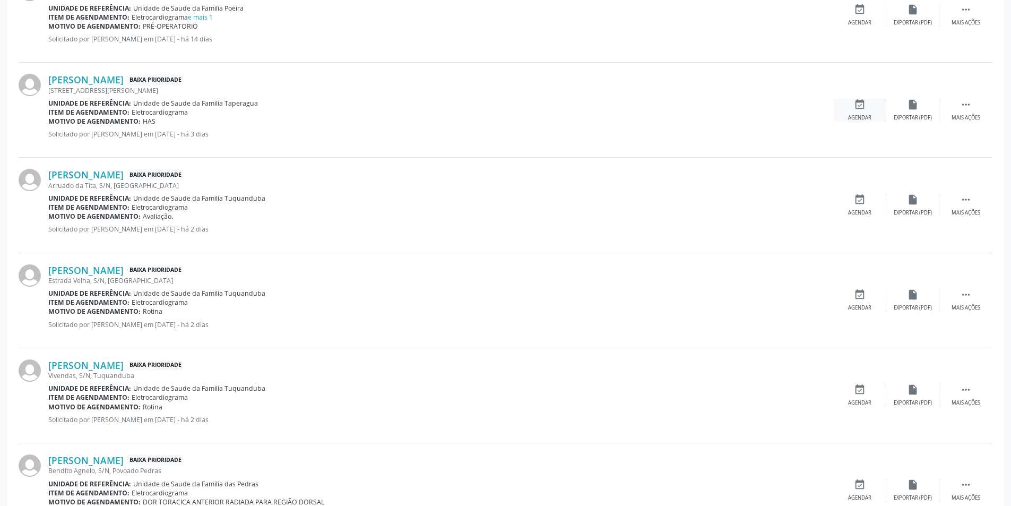
click at [856, 109] on icon "event_available" at bounding box center [860, 105] width 12 height 12
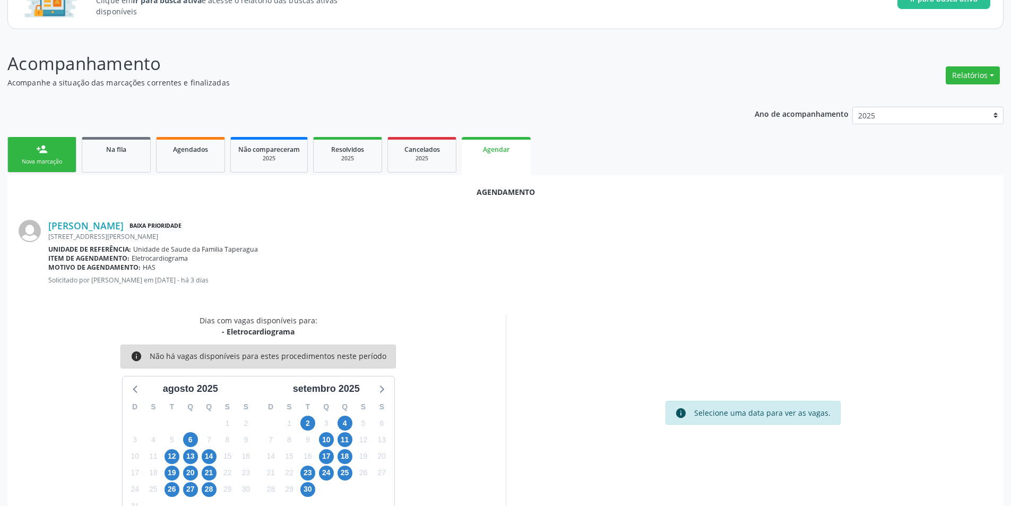
scroll to position [123, 0]
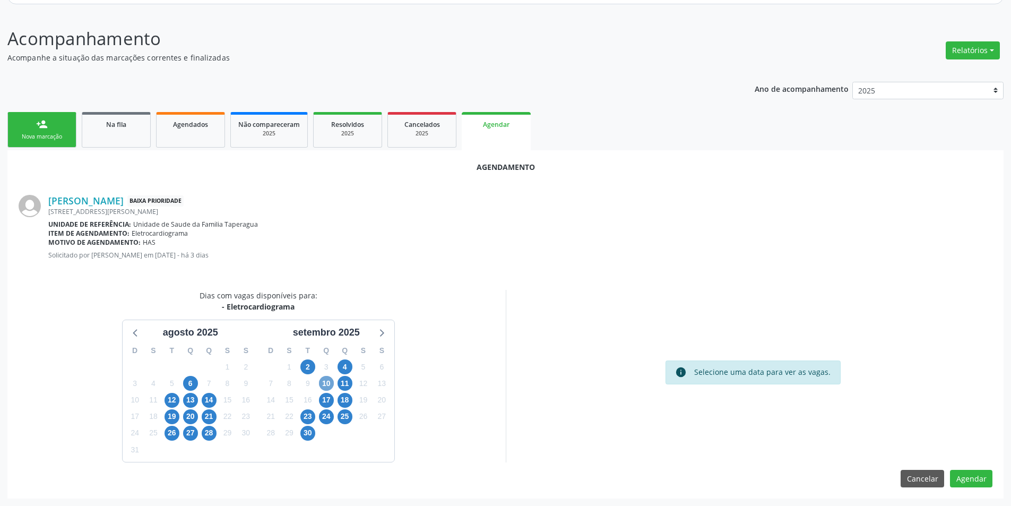
click at [323, 382] on span "10" at bounding box center [326, 383] width 15 height 15
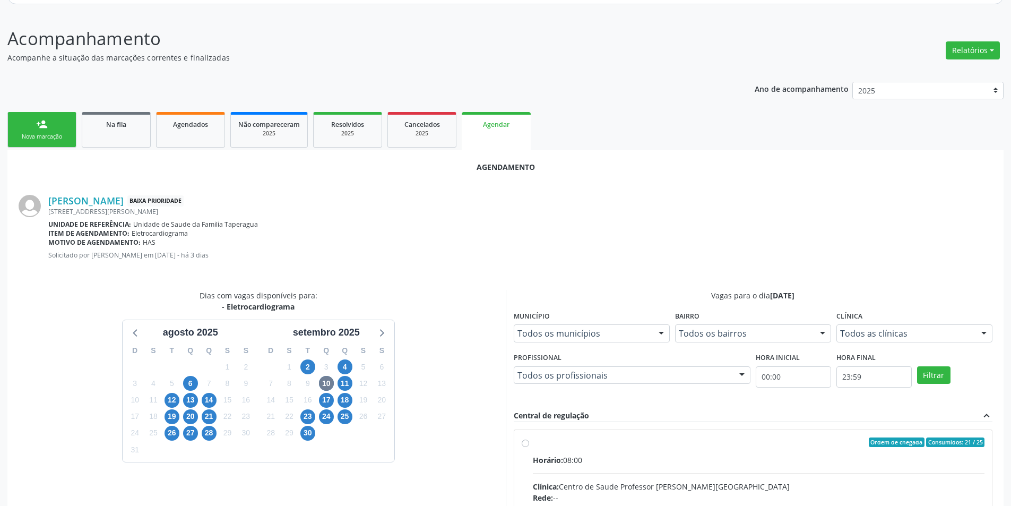
click at [522, 444] on input "Ordem de chegada Consumidos: 21 / 25 Horário: 08:00 Clínica: Centro de Saude Pr…" at bounding box center [525, 442] width 7 height 10
radio input "true"
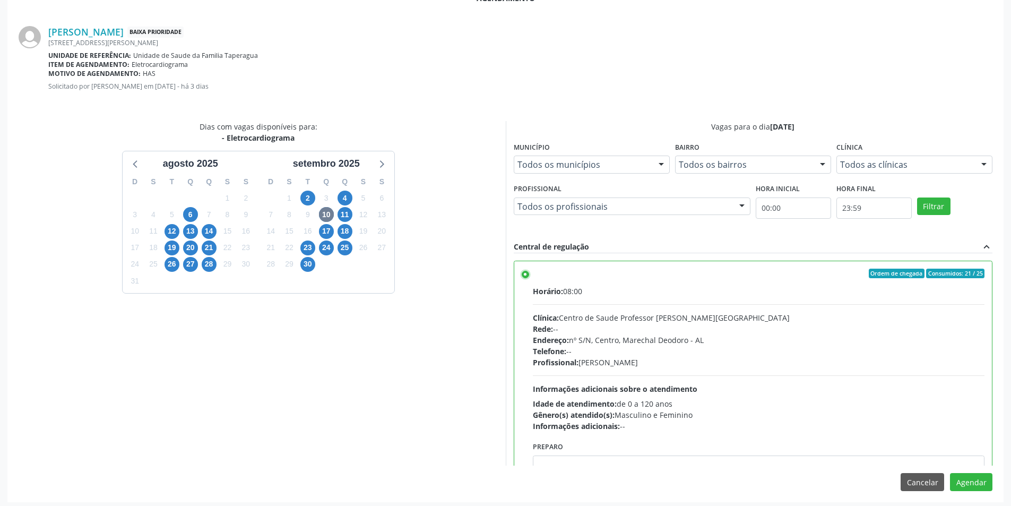
scroll to position [296, 0]
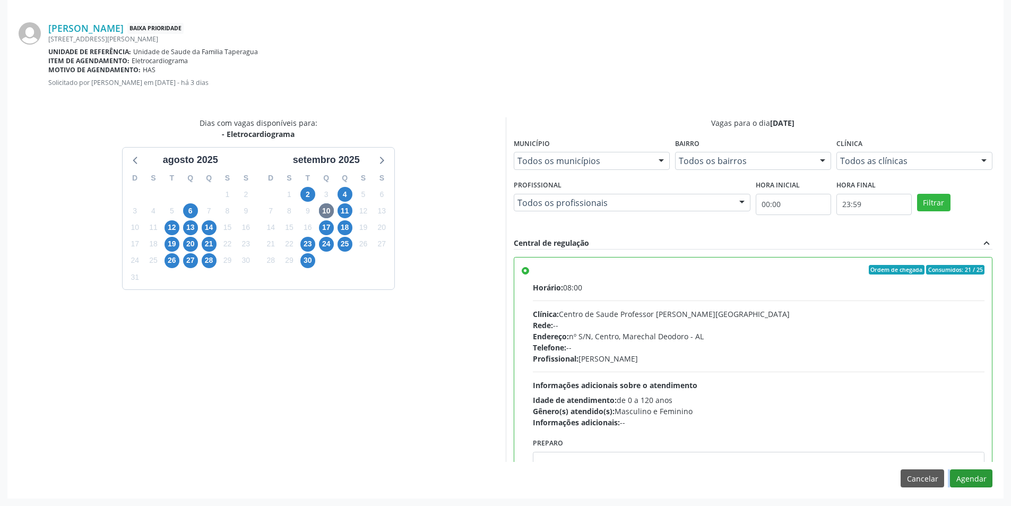
drag, startPoint x: 950, startPoint y: 482, endPoint x: 958, endPoint y: 482, distance: 8.0
click at [954, 482] on div "Cancelar Agendar" at bounding box center [947, 478] width 92 height 18
click at [958, 482] on button "Agendar" at bounding box center [971, 478] width 42 height 18
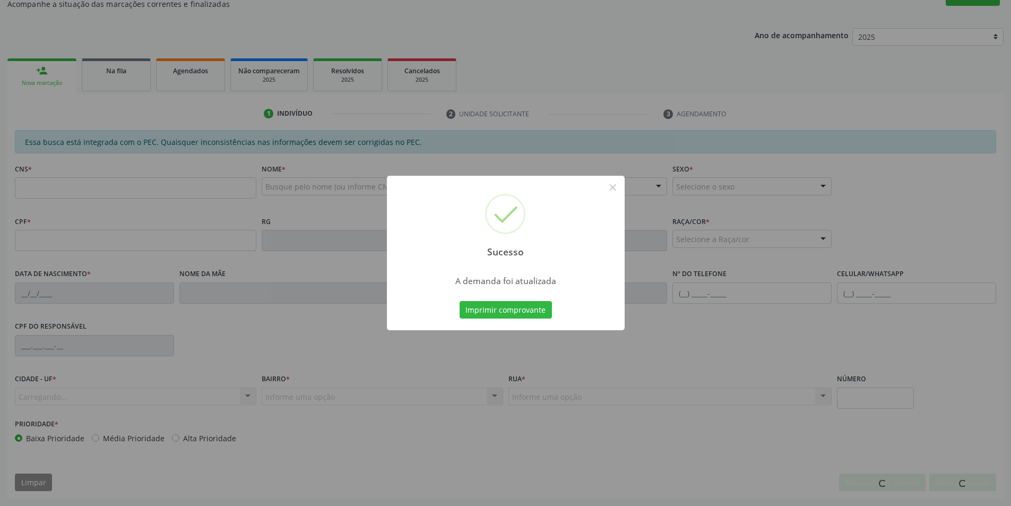
scroll to position [177, 0]
click at [616, 180] on button "×" at bounding box center [613, 187] width 18 height 18
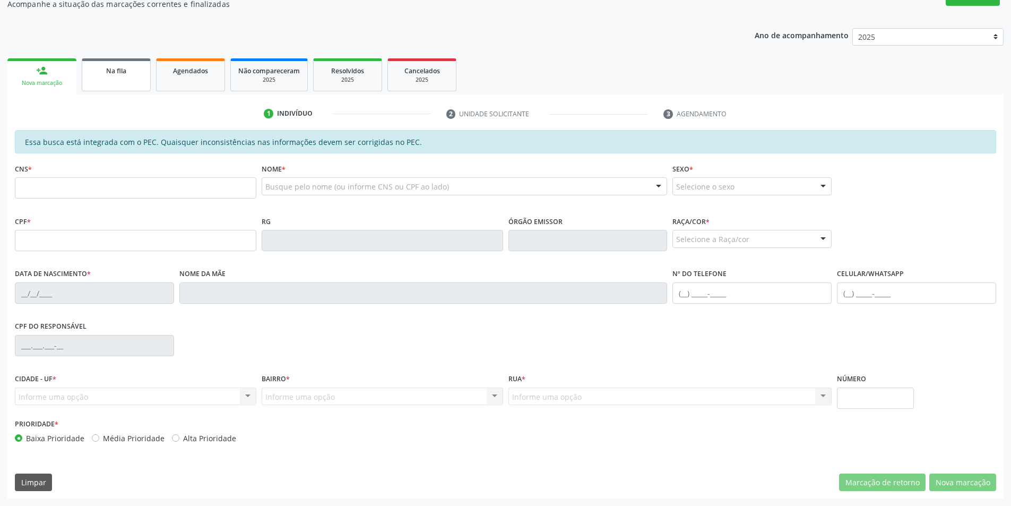
click at [105, 71] on div "Na fila" at bounding box center [116, 70] width 53 height 11
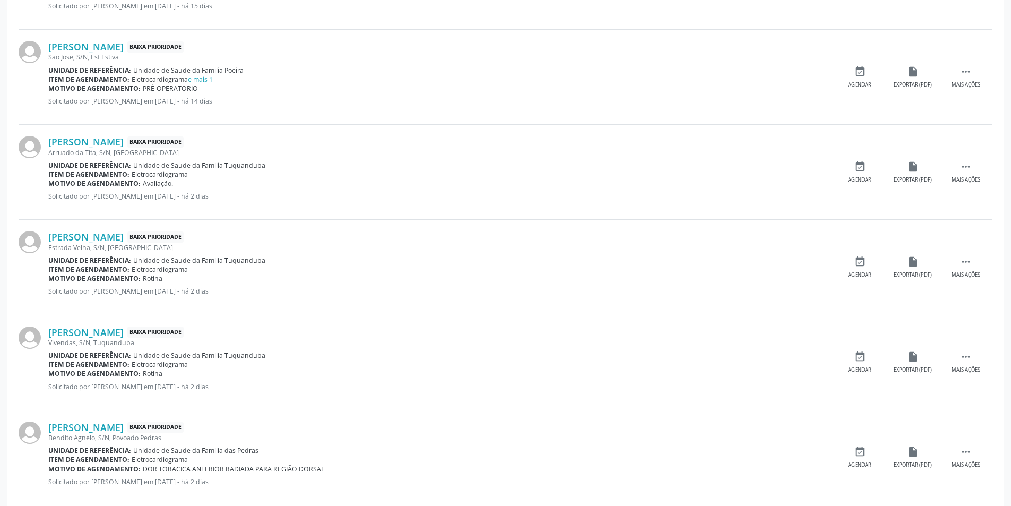
scroll to position [849, 0]
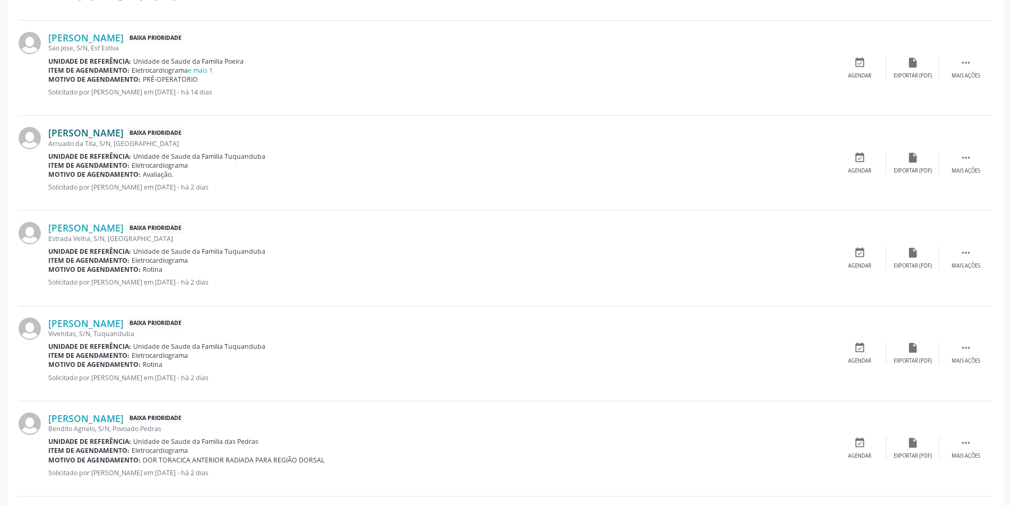
click at [70, 133] on link "[PERSON_NAME]" at bounding box center [85, 133] width 75 height 12
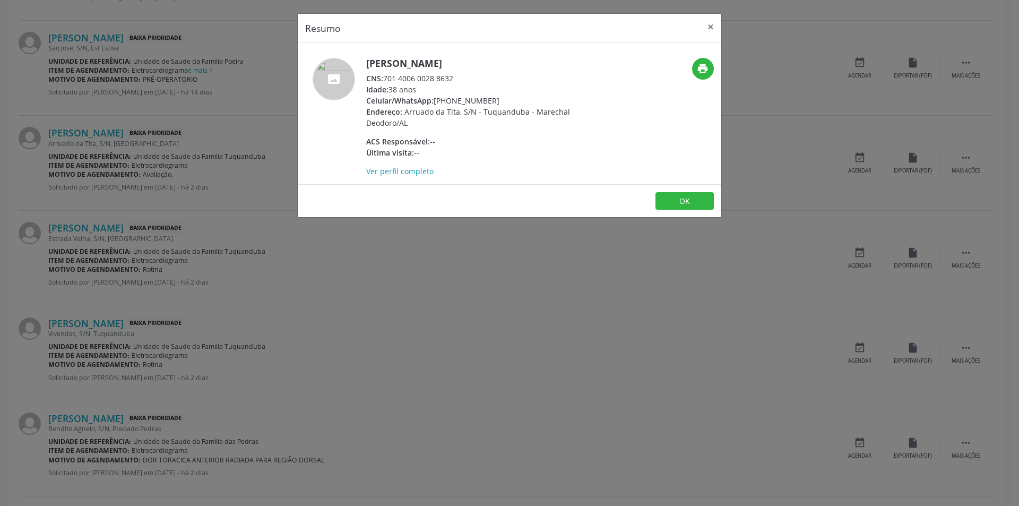
click at [385, 77] on div "CNS: 701 4006 0028 8632" at bounding box center [469, 78] width 207 height 11
drag, startPoint x: 385, startPoint y: 77, endPoint x: 451, endPoint y: 78, distance: 65.8
click at [451, 78] on div "CNS: 701 4006 0028 8632" at bounding box center [469, 78] width 207 height 11
click at [461, 257] on div "Resumo × [PERSON_NAME] CNS: 701 4006 0028 8632 Idade: 38 anos Celular/WhatsApp:…" at bounding box center [509, 253] width 1019 height 506
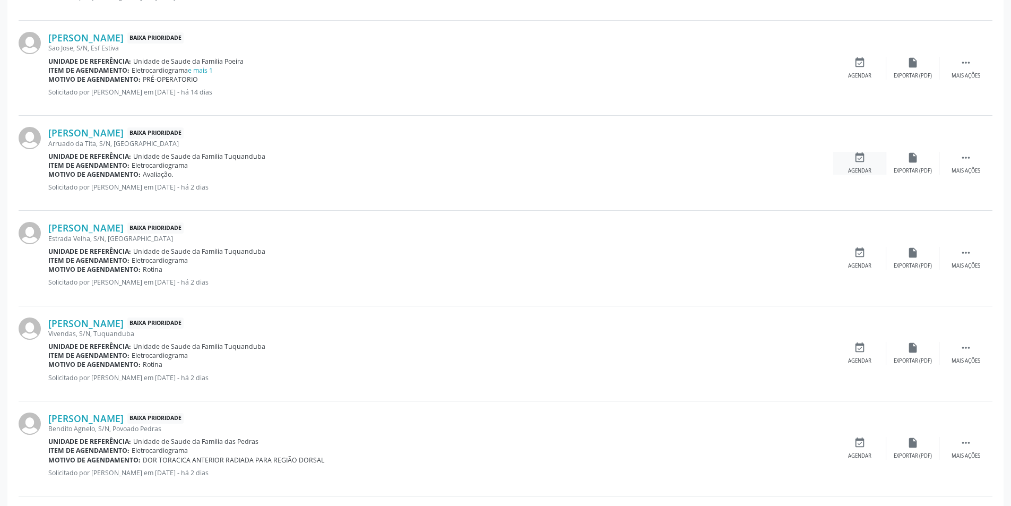
click at [867, 165] on div "event_available Agendar" at bounding box center [860, 163] width 53 height 23
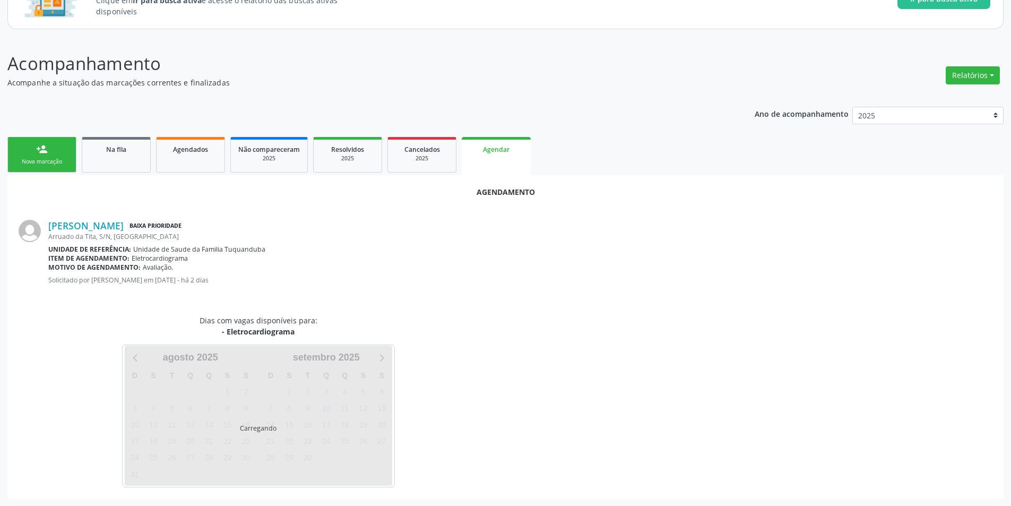
scroll to position [123, 0]
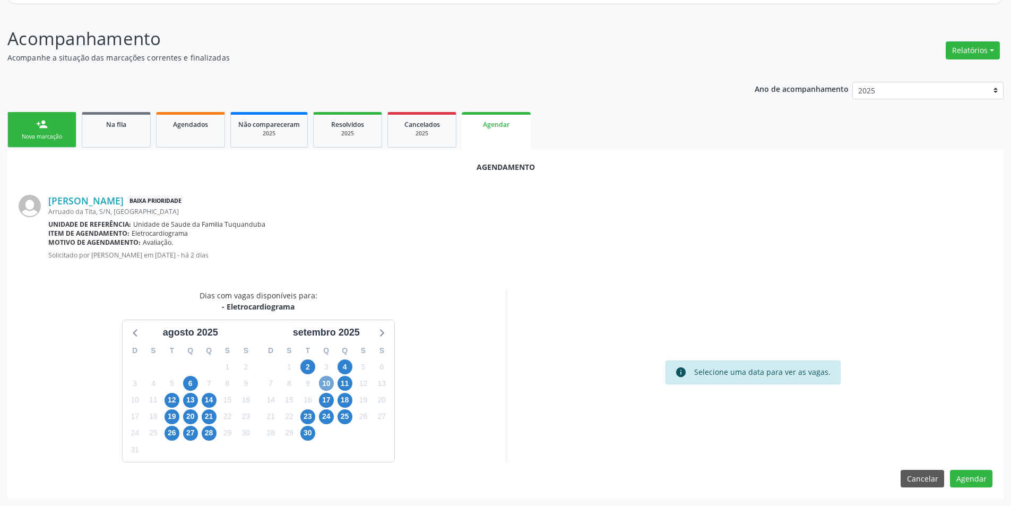
click at [326, 387] on span "10" at bounding box center [326, 383] width 15 height 15
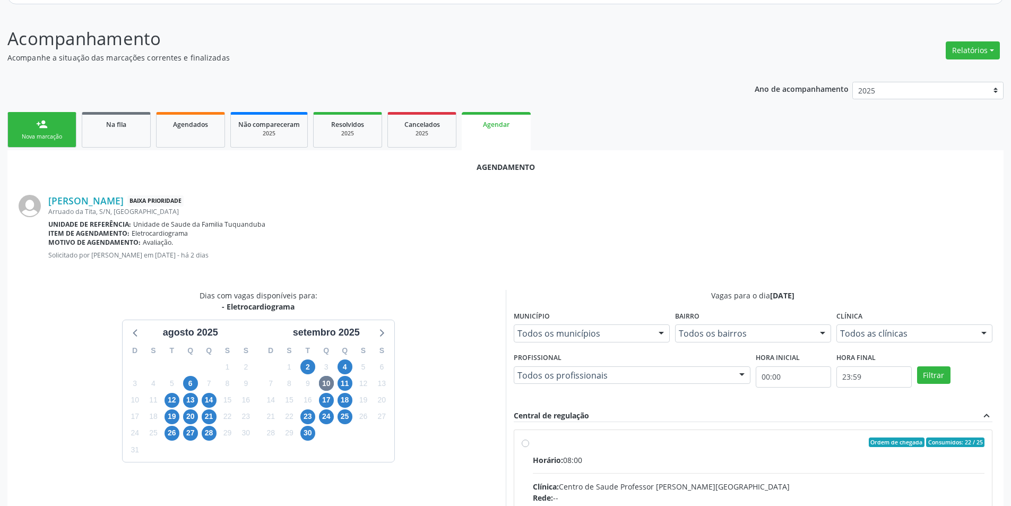
click at [522, 444] on input "Ordem de chegada Consumidos: 22 / 25 Horário: 08:00 Clínica: Centro de Saude Pr…" at bounding box center [525, 442] width 7 height 10
radio input "true"
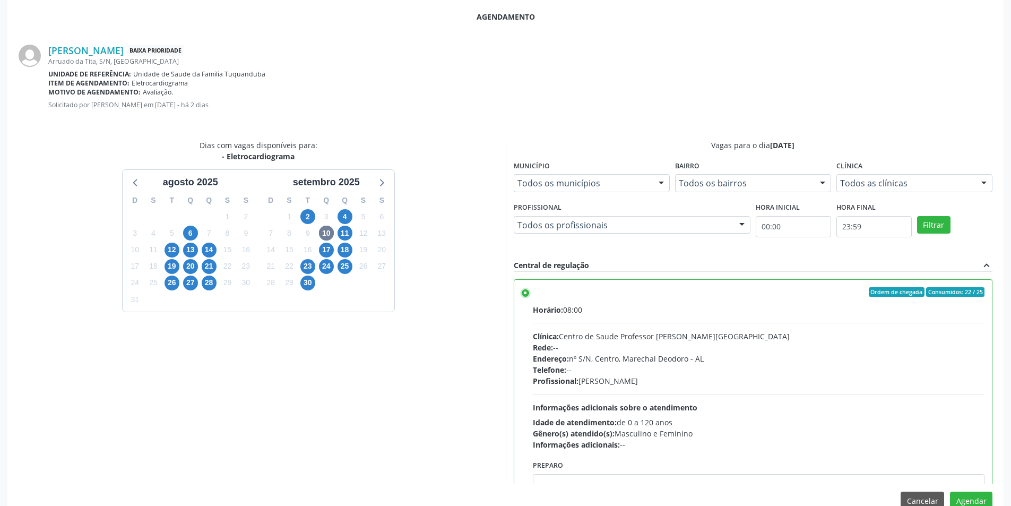
scroll to position [296, 0]
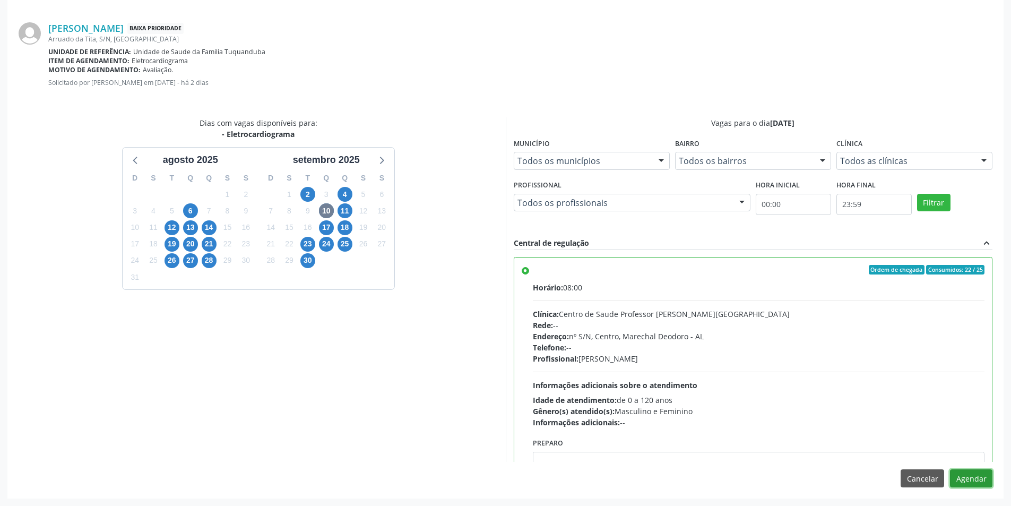
click at [981, 480] on button "Agendar" at bounding box center [971, 478] width 42 height 18
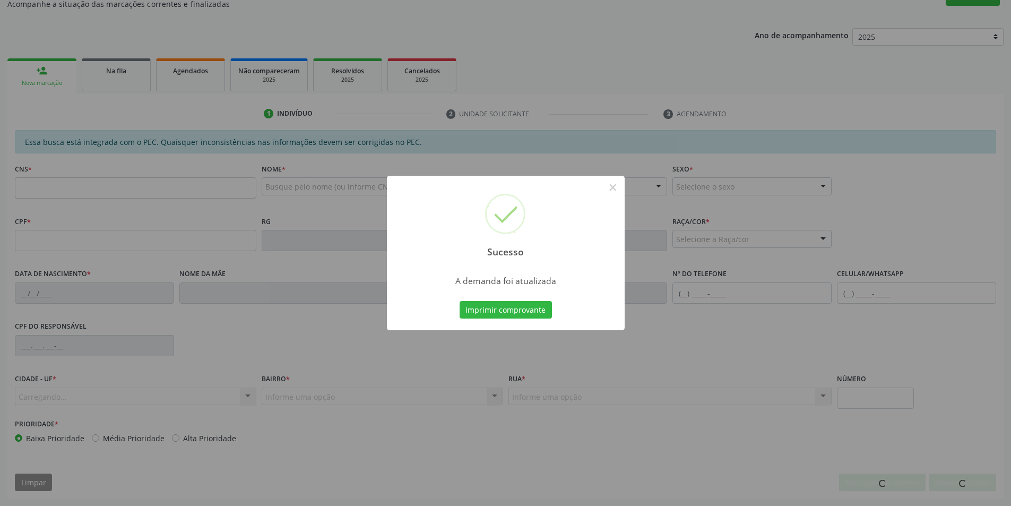
scroll to position [177, 0]
click at [614, 189] on button "×" at bounding box center [613, 187] width 18 height 18
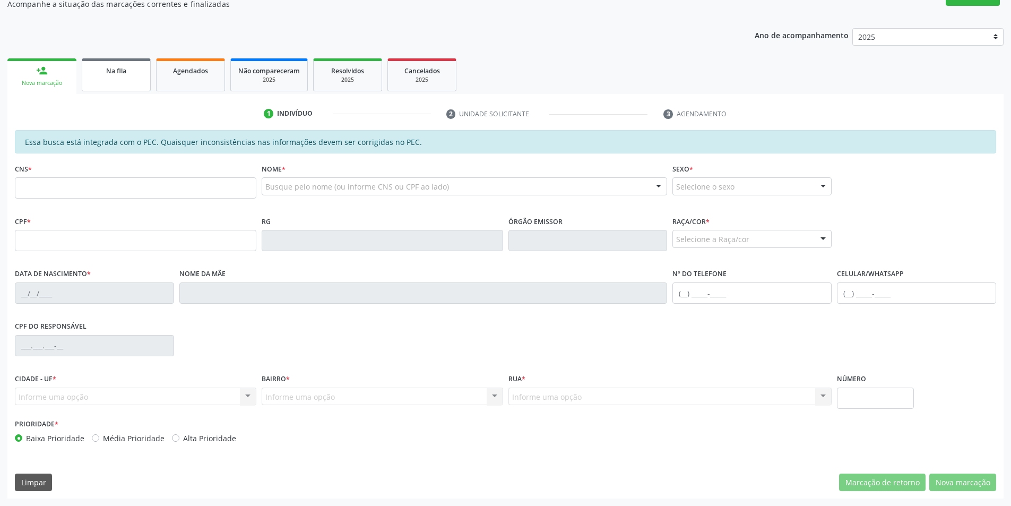
click at [96, 70] on div "Na fila" at bounding box center [116, 70] width 53 height 11
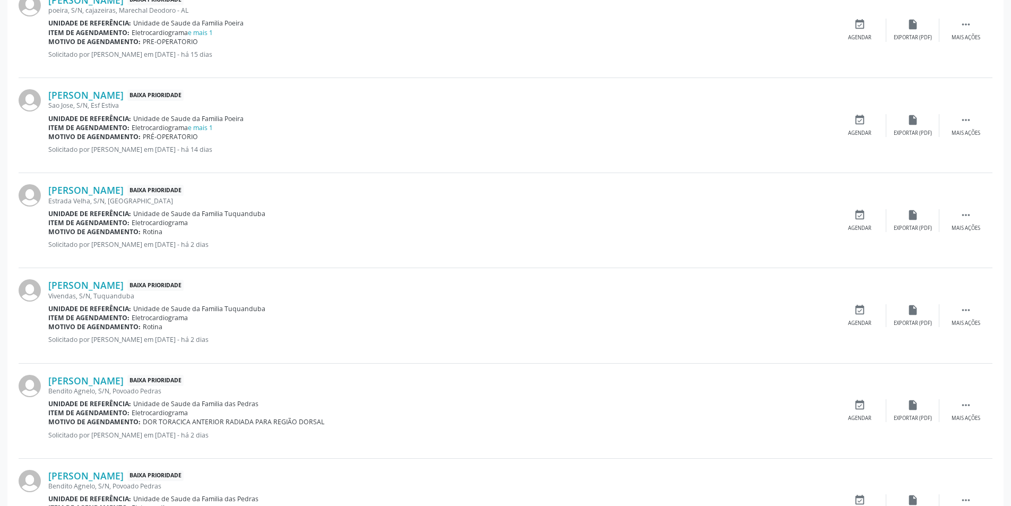
scroll to position [796, 0]
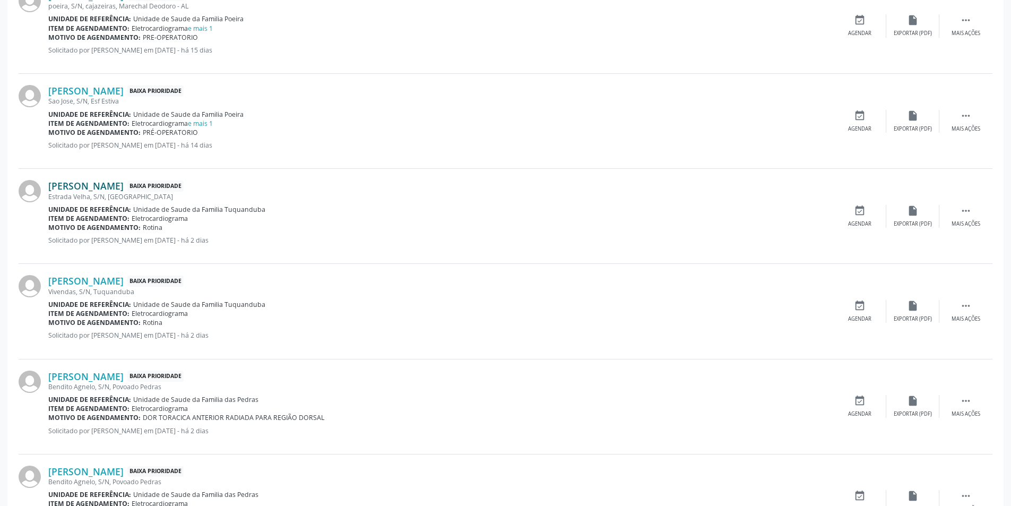
click at [124, 185] on link "[PERSON_NAME]" at bounding box center [85, 186] width 75 height 12
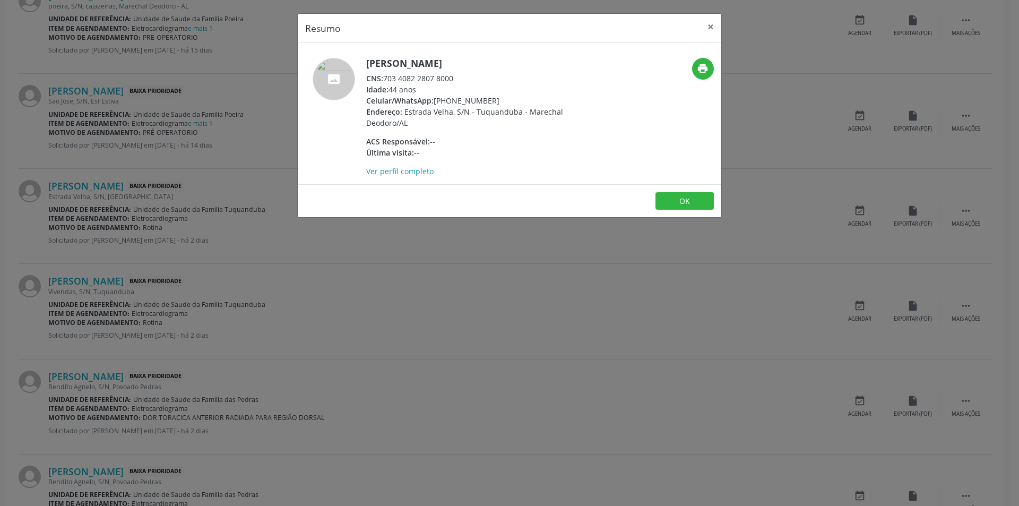
click at [385, 78] on div "CNS: 703 4082 2807 8000" at bounding box center [469, 78] width 207 height 11
drag, startPoint x: 385, startPoint y: 78, endPoint x: 452, endPoint y: 77, distance: 66.9
click at [452, 77] on div "CNS: 703 4082 2807 8000" at bounding box center [469, 78] width 207 height 11
click at [381, 280] on div "Resumo × [PERSON_NAME] CNS: 703 4082 2807 8000 Idade: 44 anos Celular/WhatsApp:…" at bounding box center [509, 253] width 1019 height 506
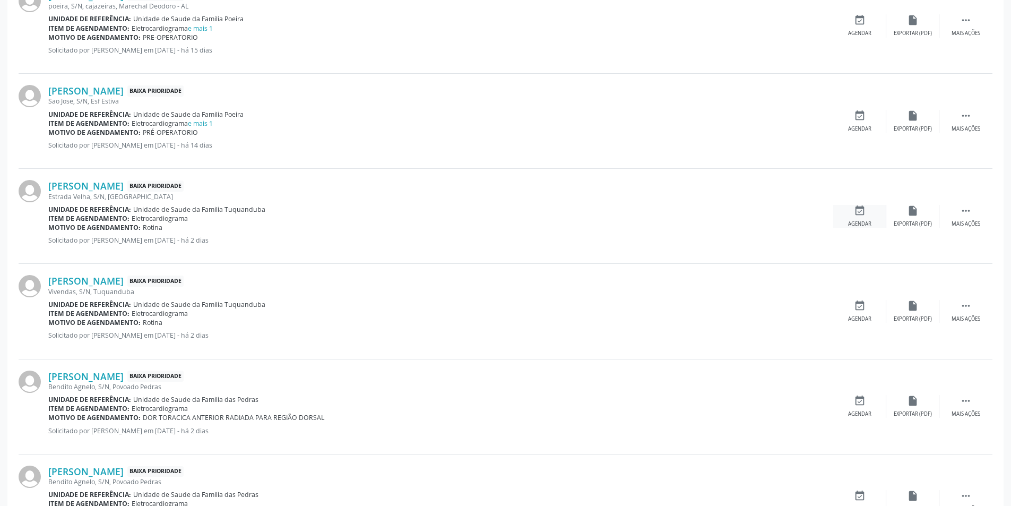
click at [846, 213] on div "event_available Agendar" at bounding box center [860, 216] width 53 height 23
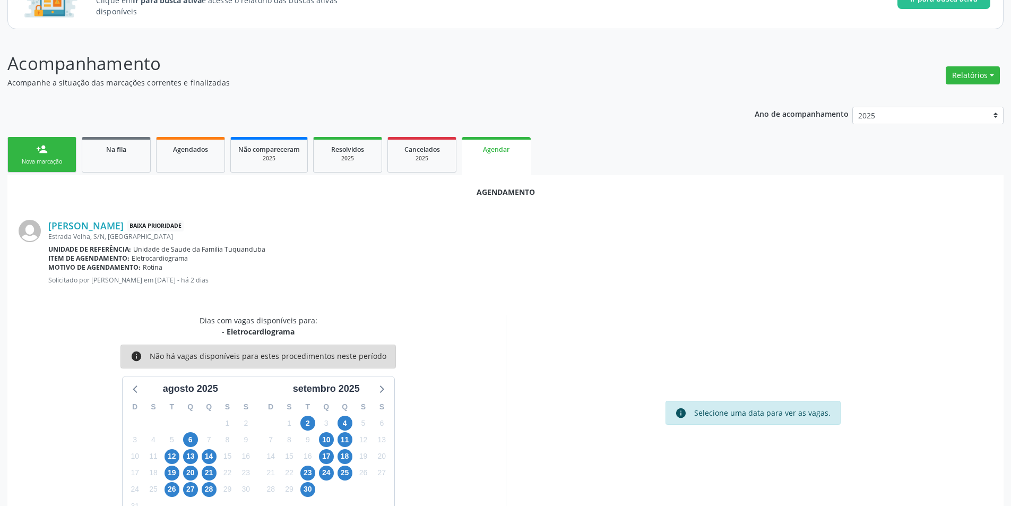
scroll to position [123, 0]
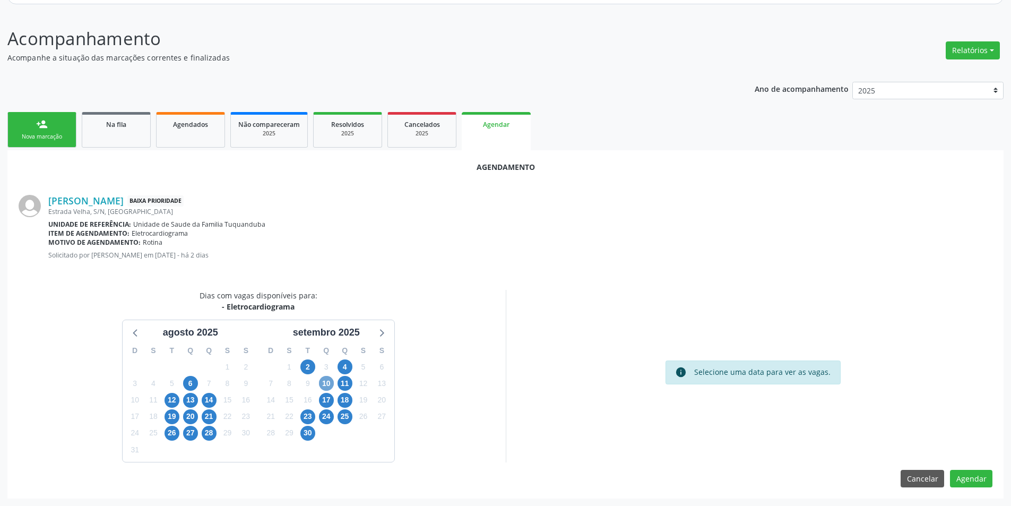
click at [325, 385] on span "10" at bounding box center [326, 383] width 15 height 15
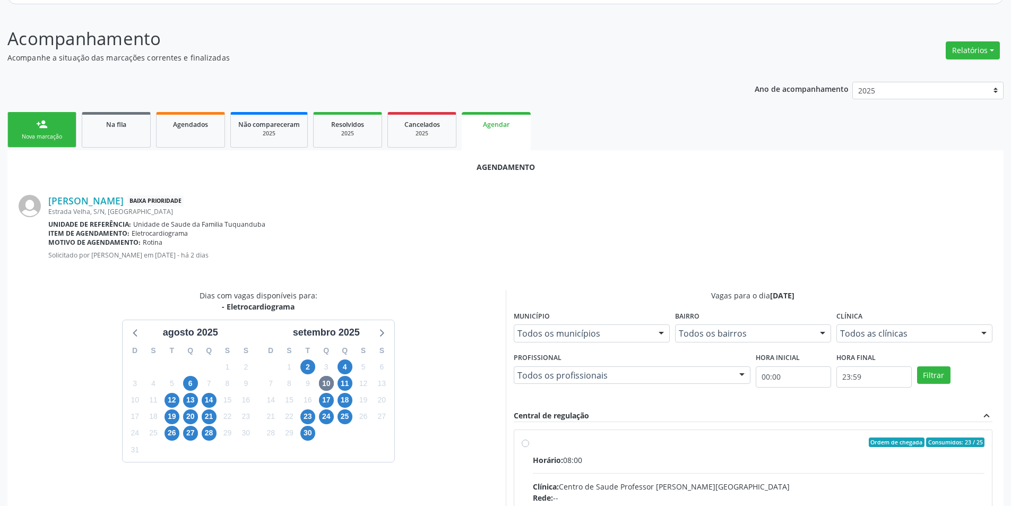
radio input "true"
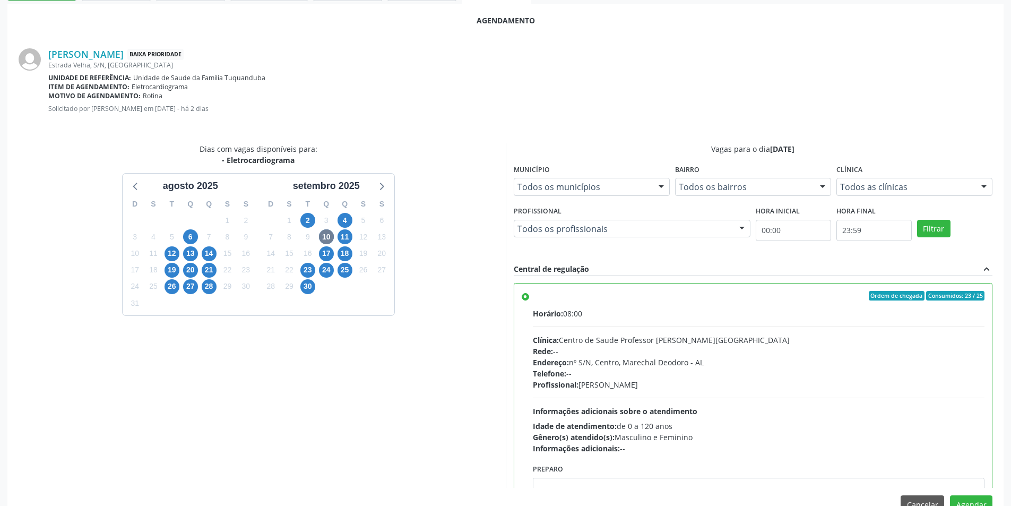
scroll to position [296, 0]
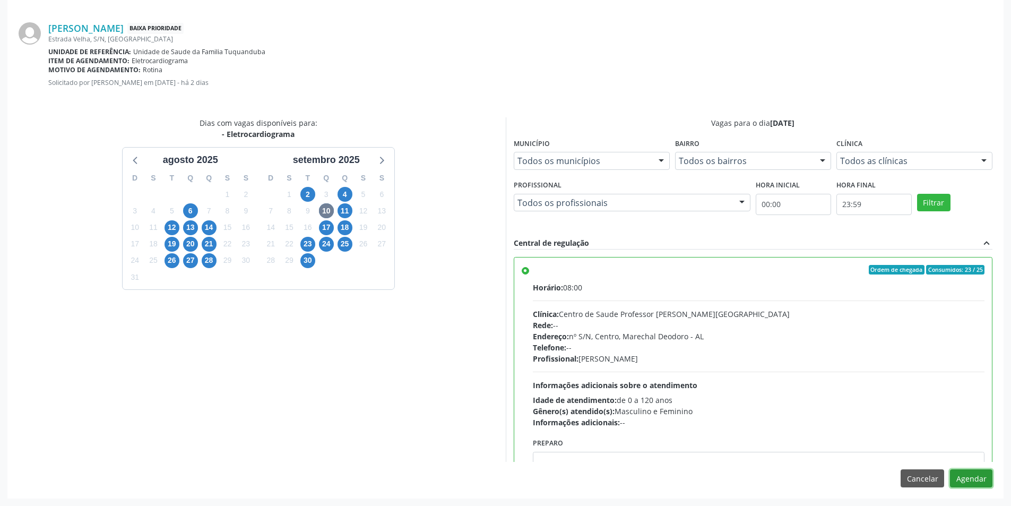
click at [967, 474] on button "Agendar" at bounding box center [971, 478] width 42 height 18
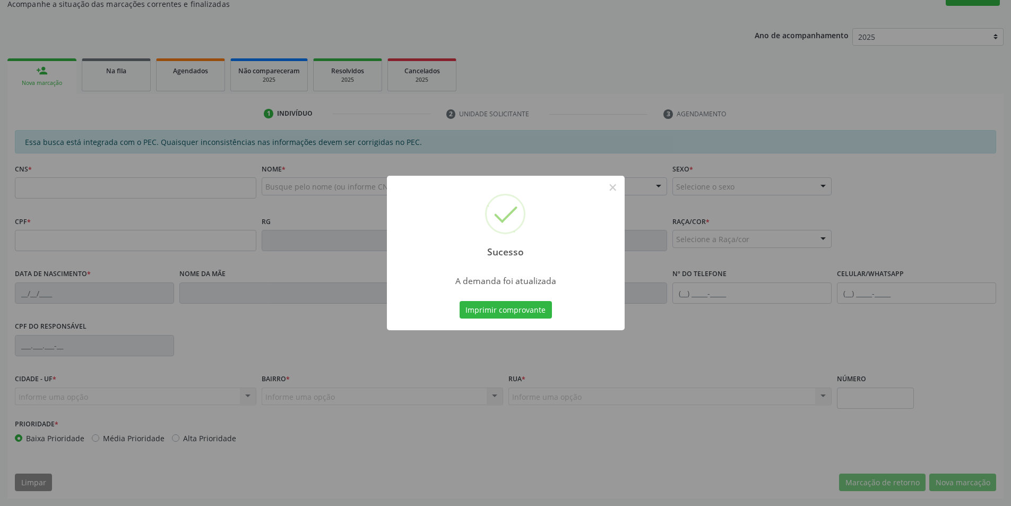
scroll to position [177, 0]
click at [615, 184] on button "×" at bounding box center [613, 187] width 18 height 18
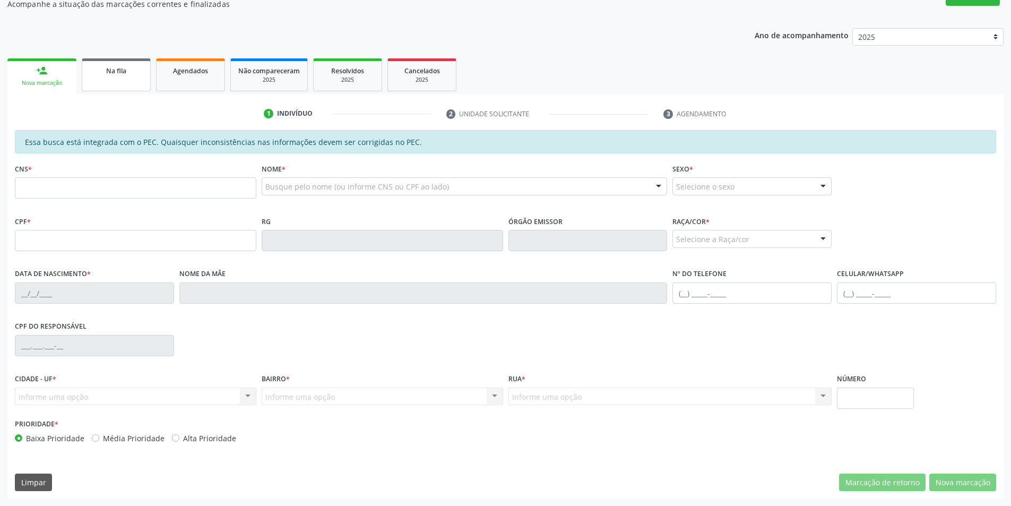
click at [115, 78] on link "Na fila" at bounding box center [116, 74] width 69 height 33
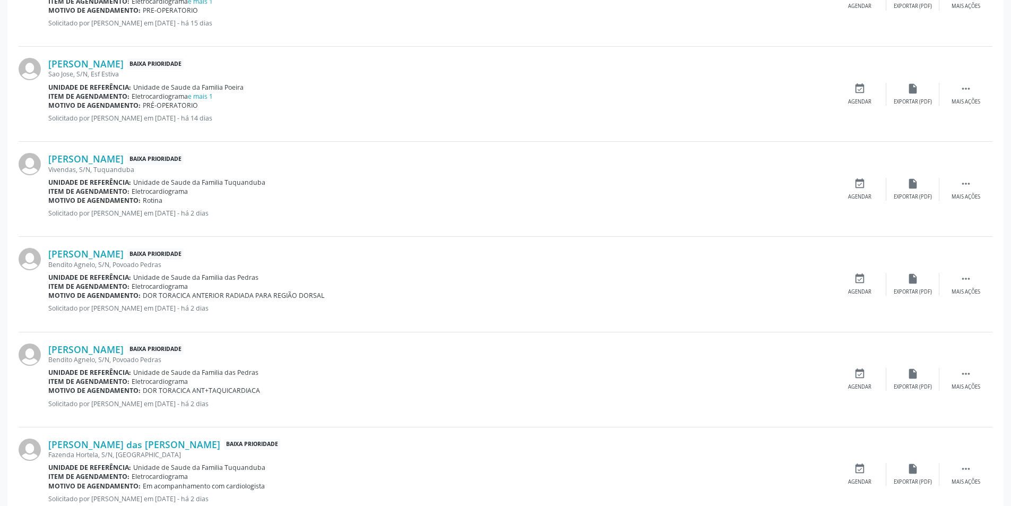
scroll to position [849, 0]
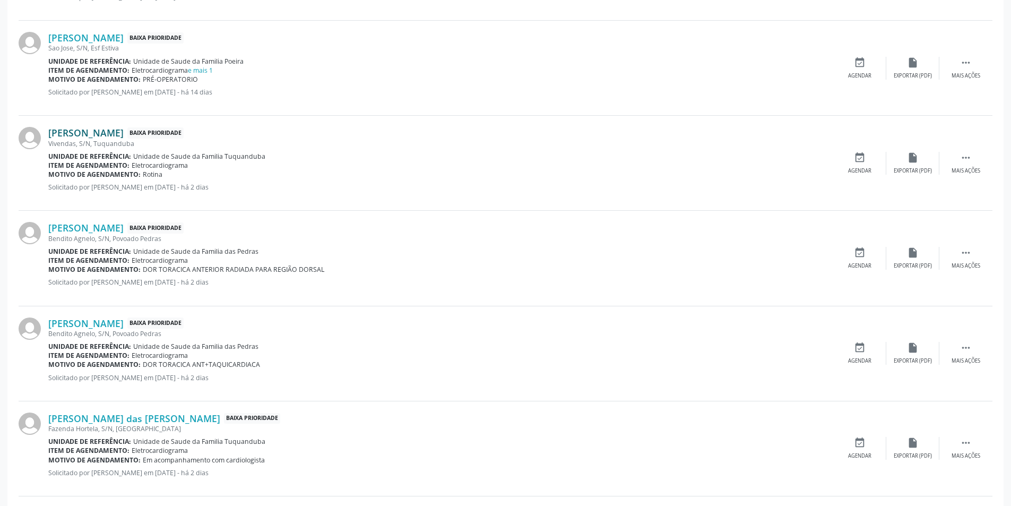
click at [124, 134] on link "[PERSON_NAME]" at bounding box center [85, 133] width 75 height 12
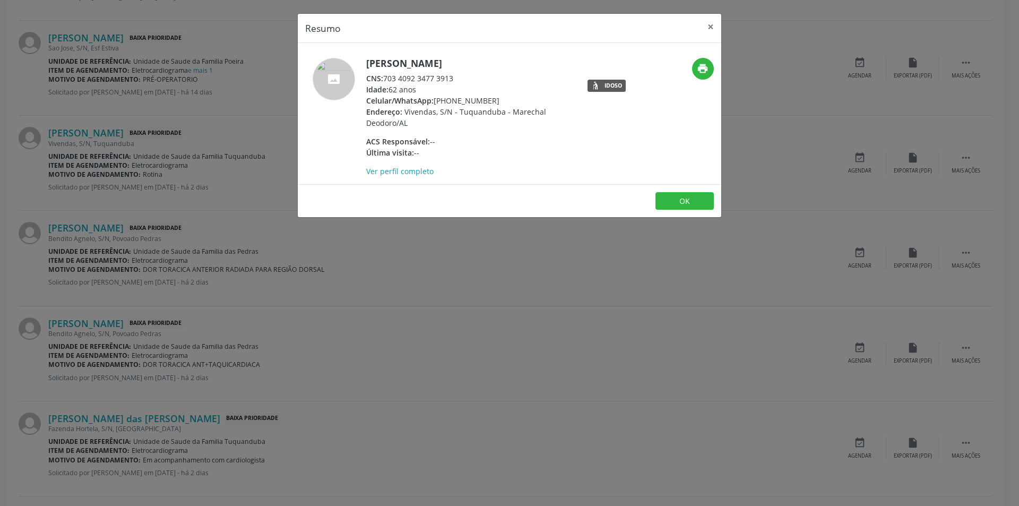
click at [385, 78] on div "CNS: 703 4092 3477 3913" at bounding box center [469, 78] width 207 height 11
drag, startPoint x: 385, startPoint y: 78, endPoint x: 444, endPoint y: 81, distance: 59.6
click at [444, 81] on div "CNS: 703 4092 3477 3913" at bounding box center [469, 78] width 207 height 11
click at [238, 248] on div "Resumo × [PERSON_NAME] CNS: 703 4092 3477 3913 Idade: 62 anos Celular/WhatsApp:…" at bounding box center [509, 253] width 1019 height 506
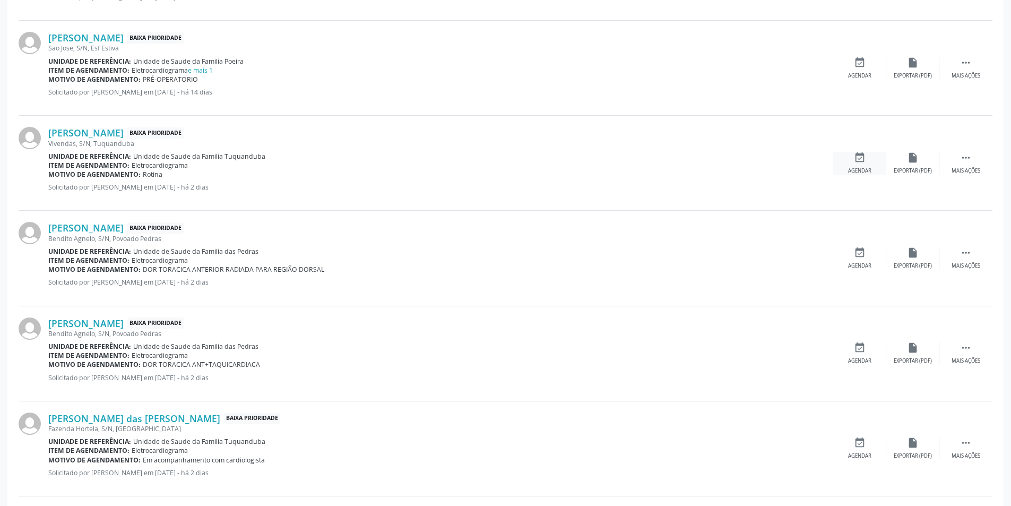
click at [869, 169] on div "Agendar" at bounding box center [859, 170] width 23 height 7
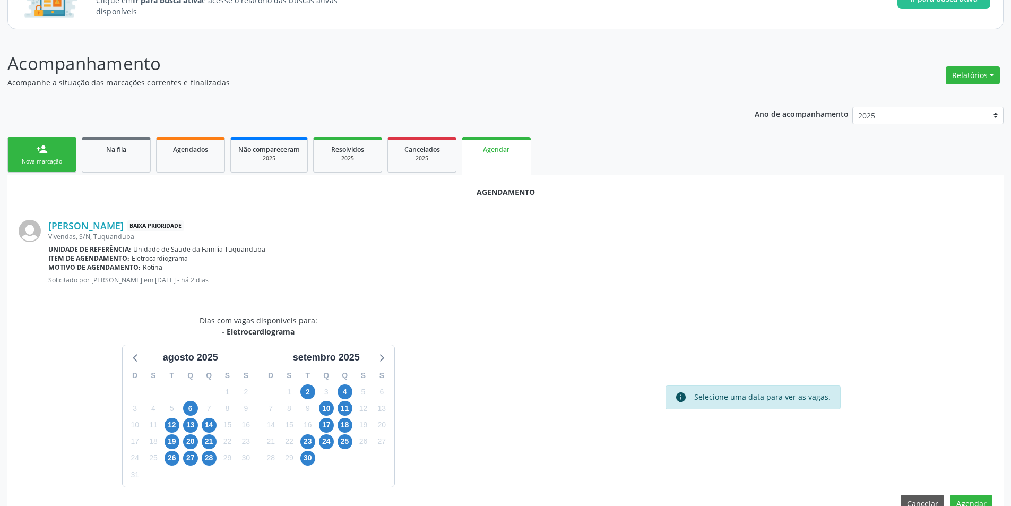
scroll to position [123, 0]
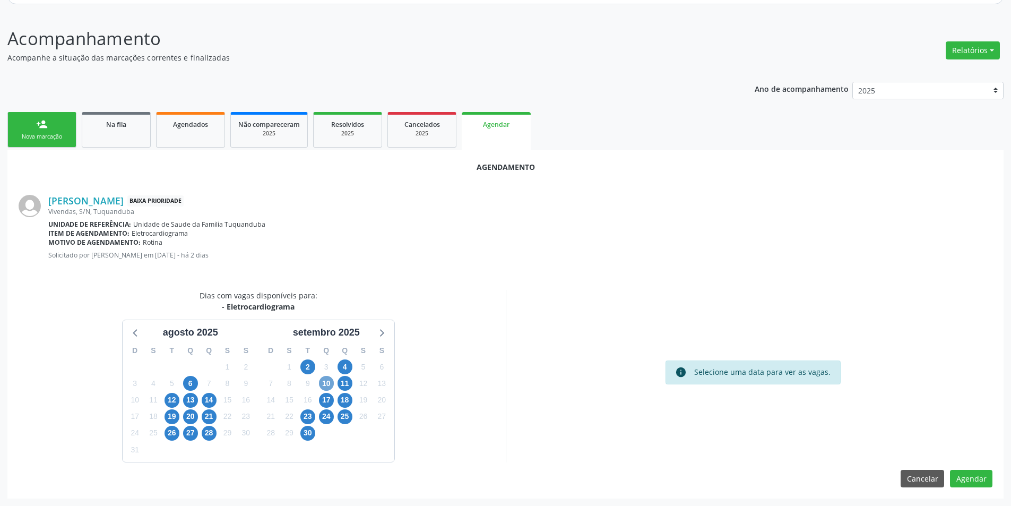
click at [322, 389] on span "10" at bounding box center [326, 383] width 15 height 15
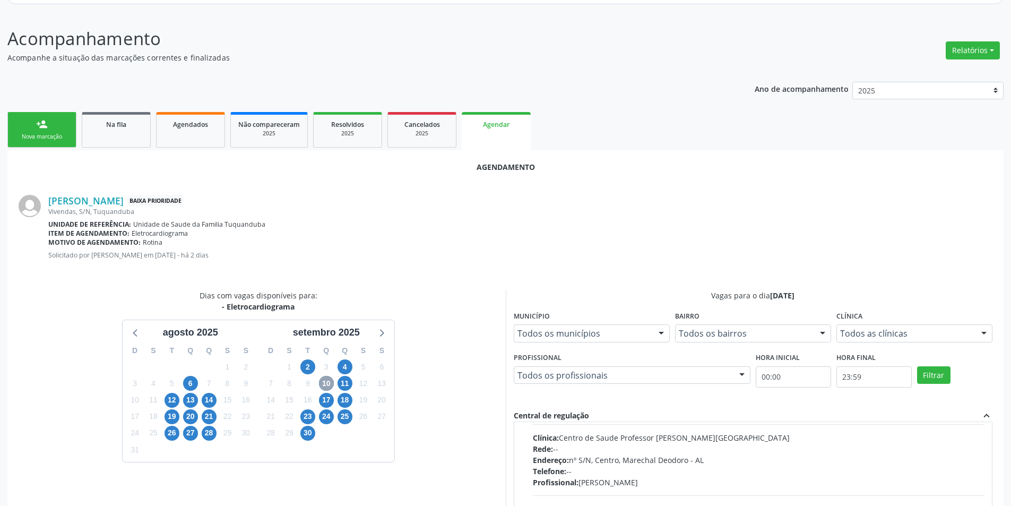
scroll to position [167, 0]
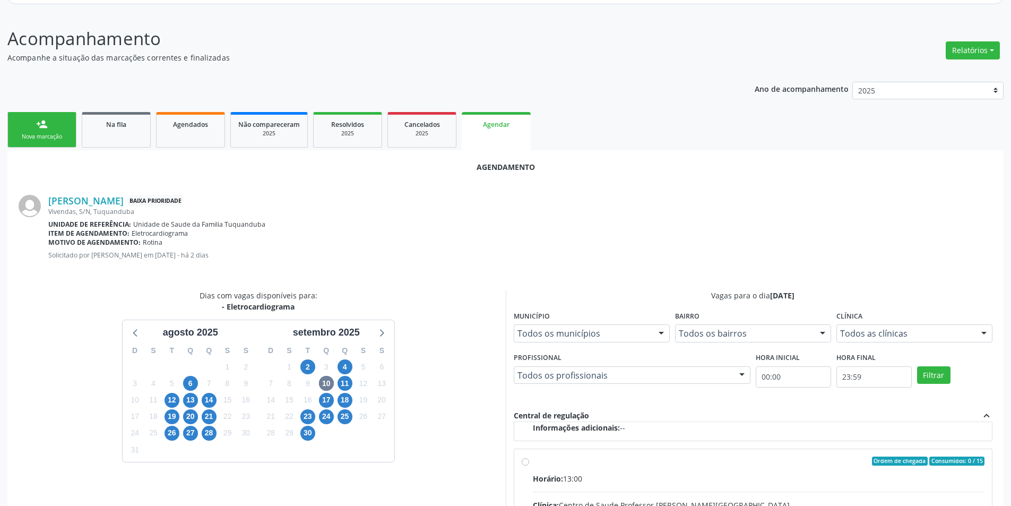
click at [523, 464] on input "Ordem de chegada Consumidos: 0 / 15 Horário: 13:00 Clínica: Centro de Saude Pro…" at bounding box center [525, 462] width 7 height 10
radio input "true"
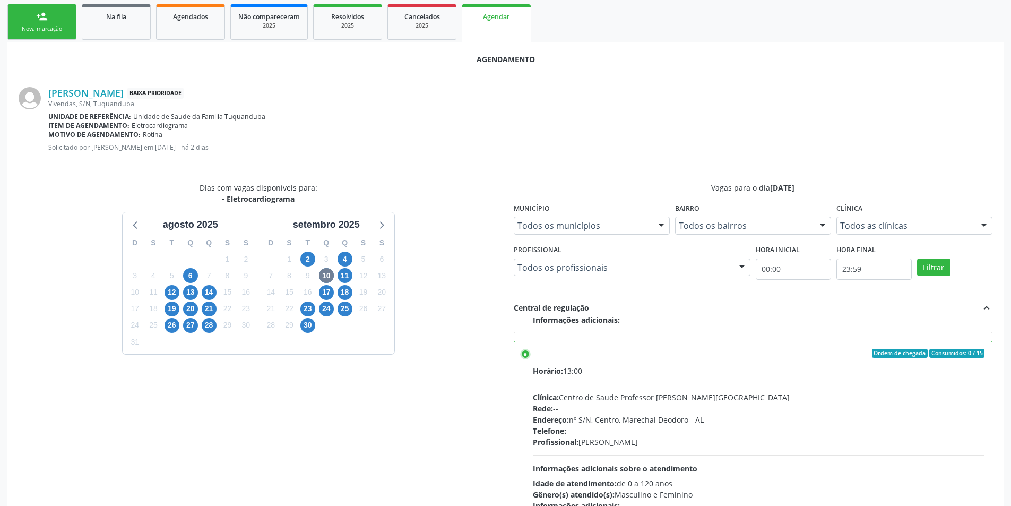
scroll to position [296, 0]
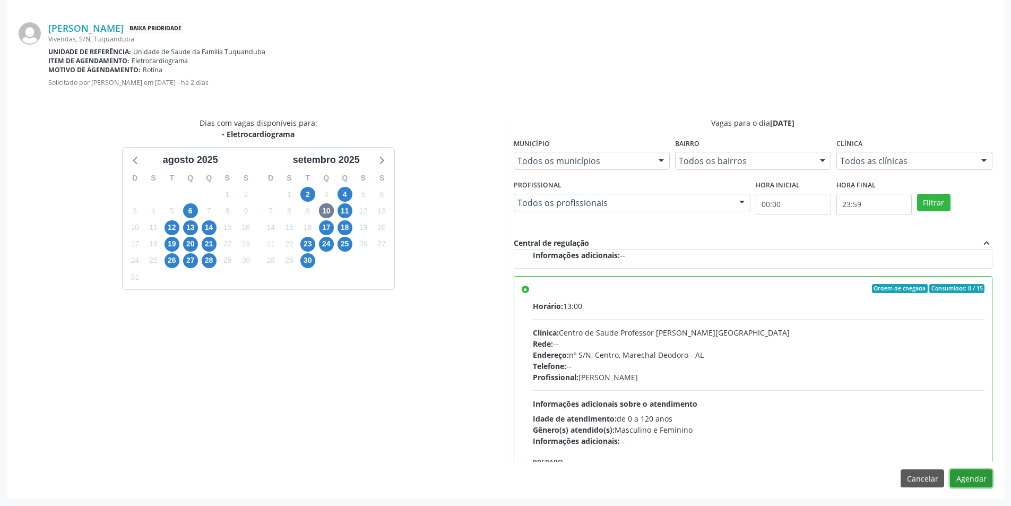
click at [968, 479] on button "Agendar" at bounding box center [971, 478] width 42 height 18
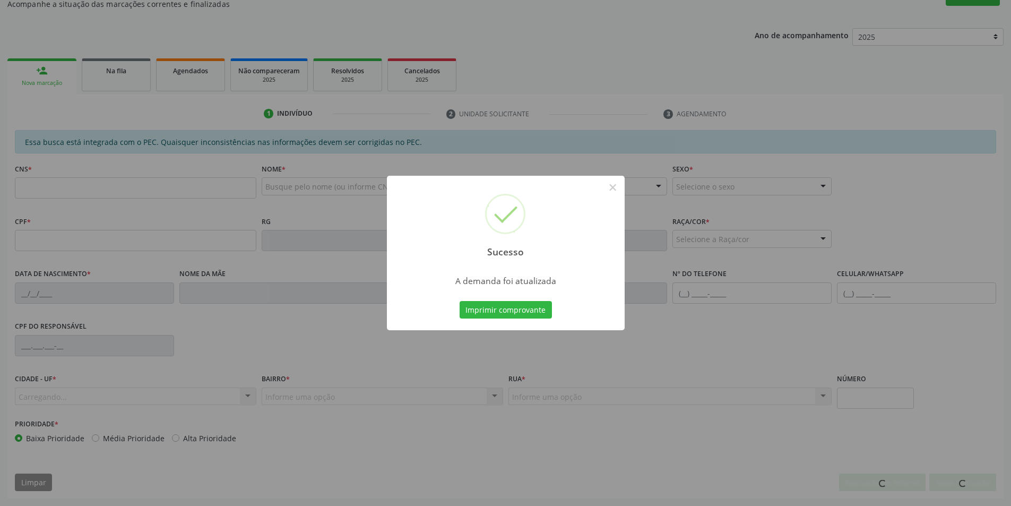
scroll to position [177, 0]
click at [605, 187] on button "×" at bounding box center [613, 187] width 18 height 18
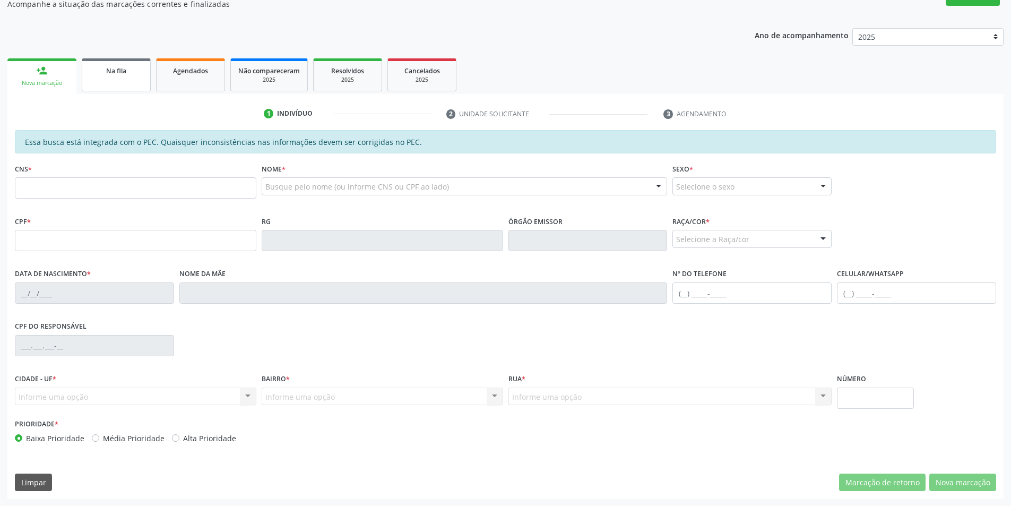
click at [82, 76] on link "Na fila" at bounding box center [116, 74] width 69 height 33
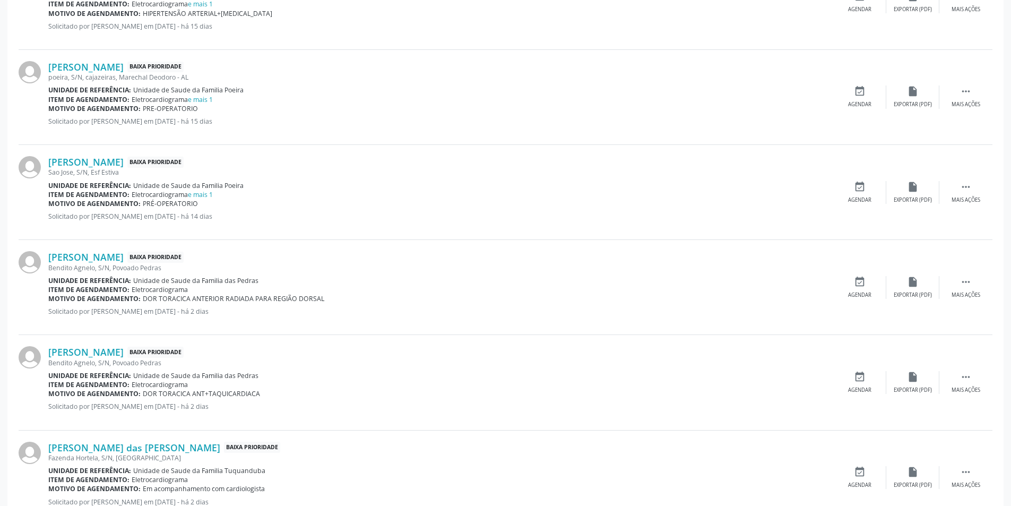
scroll to position [796, 0]
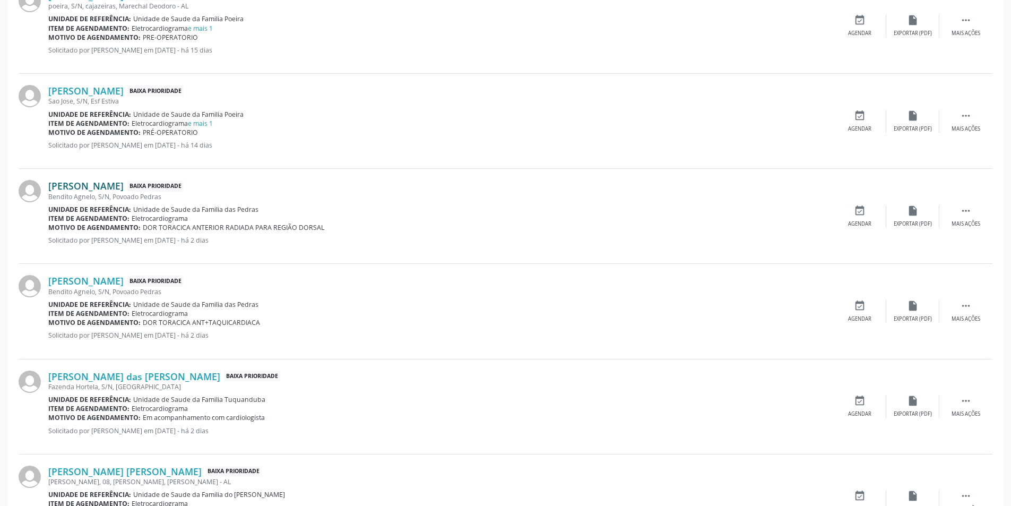
click at [109, 181] on link "[PERSON_NAME]" at bounding box center [85, 186] width 75 height 12
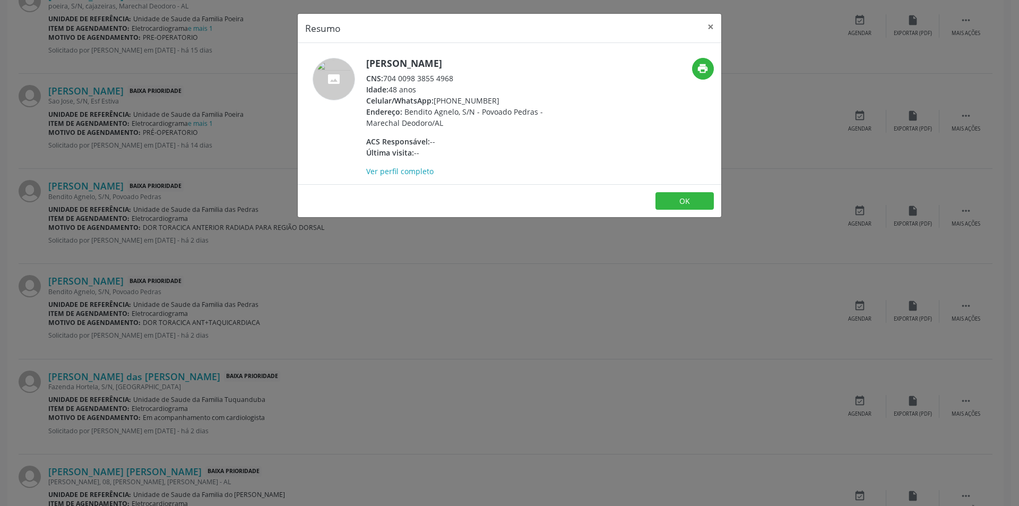
click at [386, 78] on div "CNS: 704 0098 3855 4968" at bounding box center [469, 78] width 207 height 11
drag, startPoint x: 386, startPoint y: 78, endPoint x: 471, endPoint y: 80, distance: 85.5
click at [471, 80] on div "CNS: 704 0098 3855 4968" at bounding box center [469, 78] width 207 height 11
click at [273, 252] on div "Resumo × [PERSON_NAME] CNS: 704 0098 3855 4968 Idade: 48 anos Celular/WhatsApp:…" at bounding box center [509, 253] width 1019 height 506
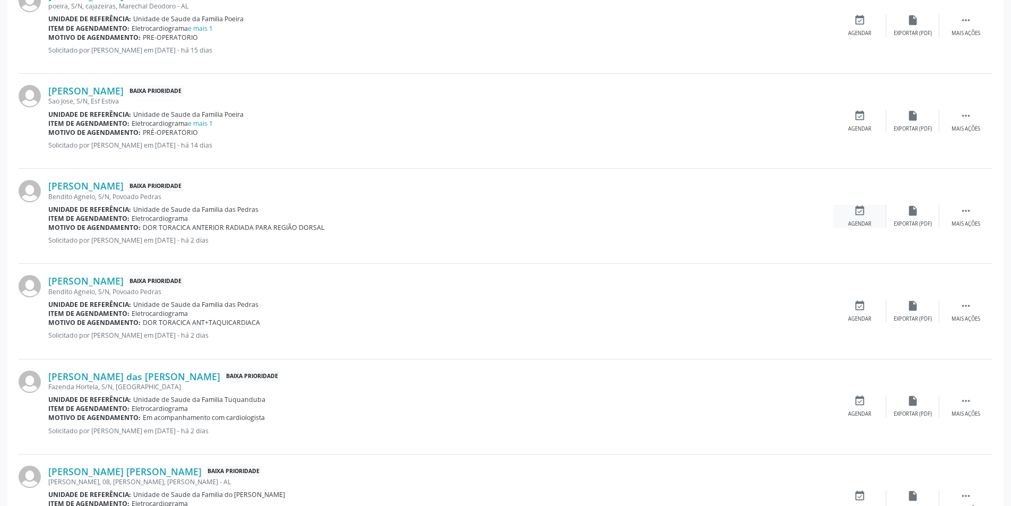
click at [854, 213] on icon "event_available" at bounding box center [860, 211] width 12 height 12
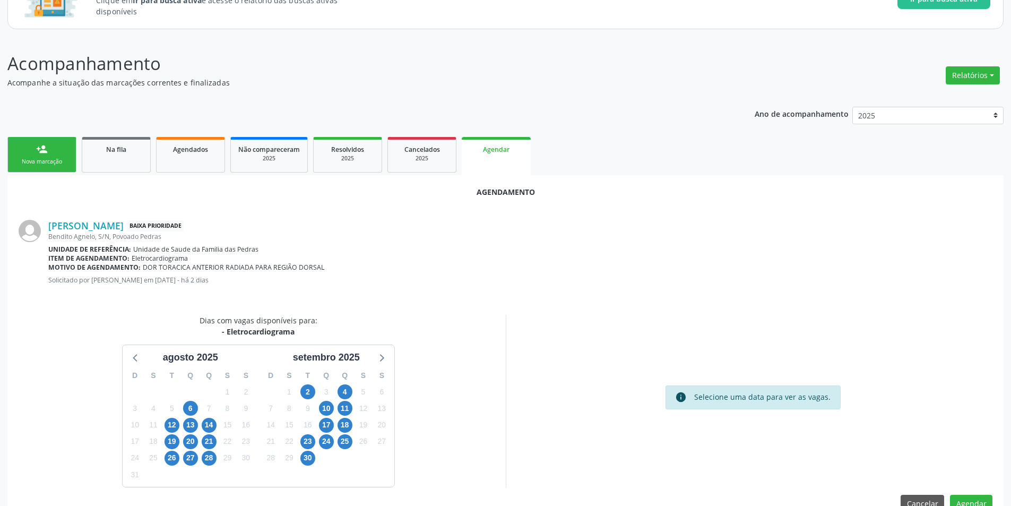
scroll to position [123, 0]
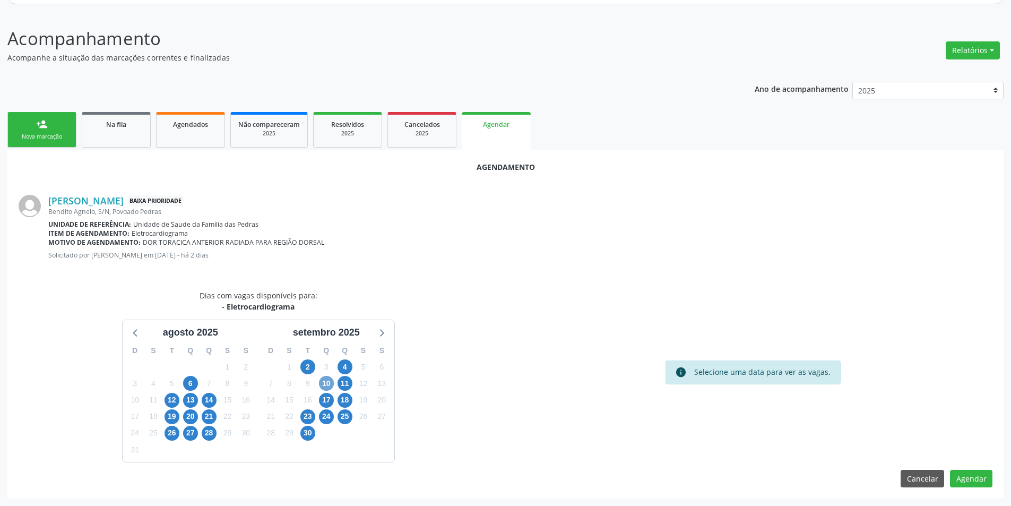
click at [328, 387] on span "10" at bounding box center [326, 383] width 15 height 15
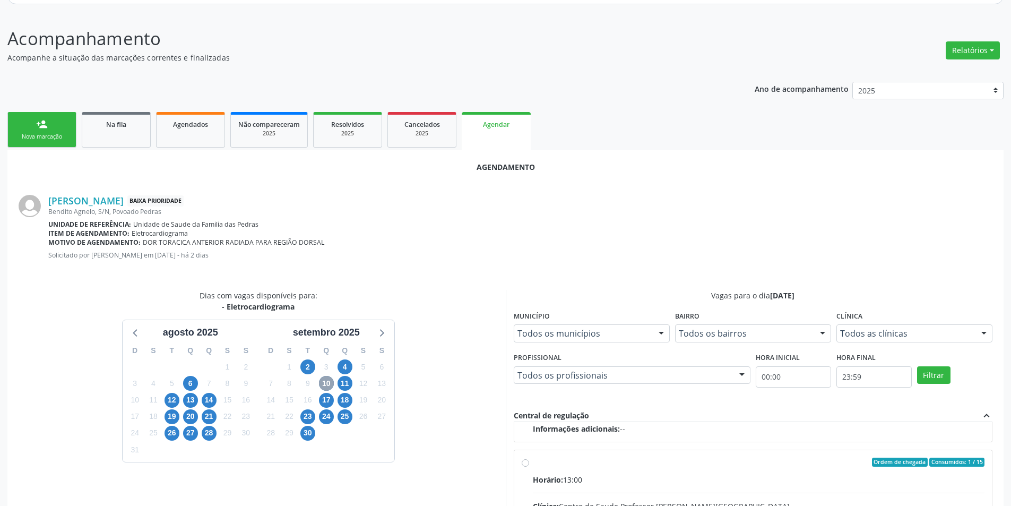
scroll to position [167, 0]
click at [522, 459] on input "Ordem de chegada Consumidos: 1 / 15 Horário: 13:00 Clínica: Centro de Saude Pro…" at bounding box center [525, 462] width 7 height 10
radio input "true"
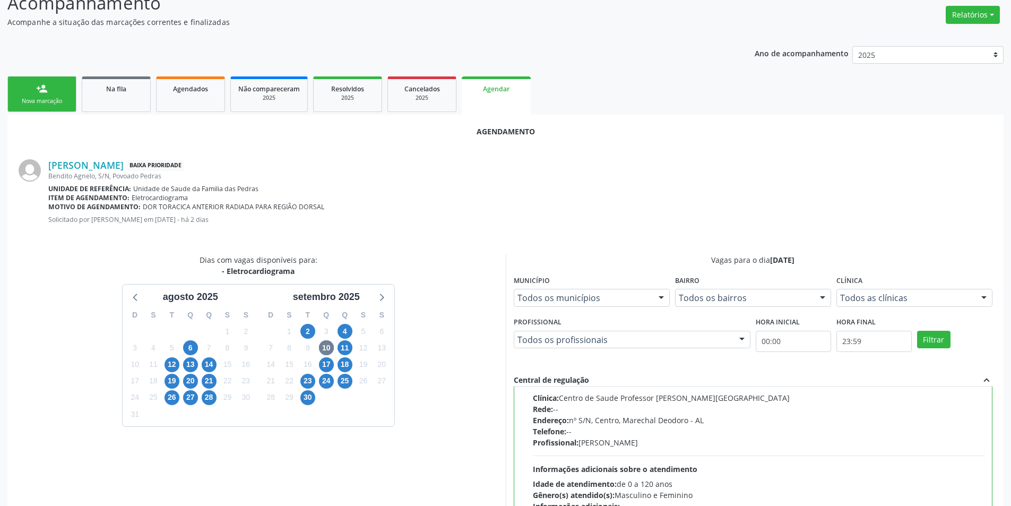
scroll to position [282, 0]
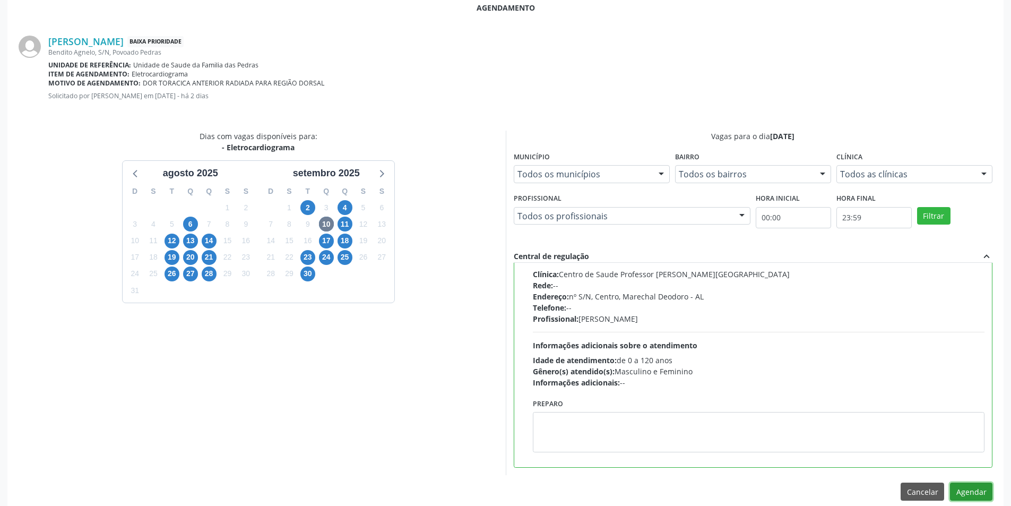
click at [971, 489] on button "Agendar" at bounding box center [971, 492] width 42 height 18
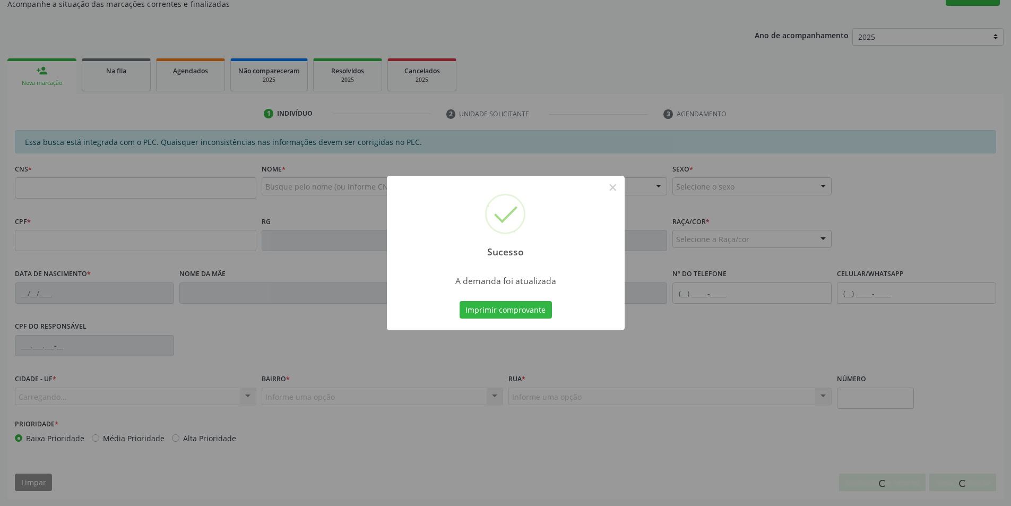
scroll to position [177, 0]
click at [615, 192] on button "×" at bounding box center [613, 187] width 18 height 18
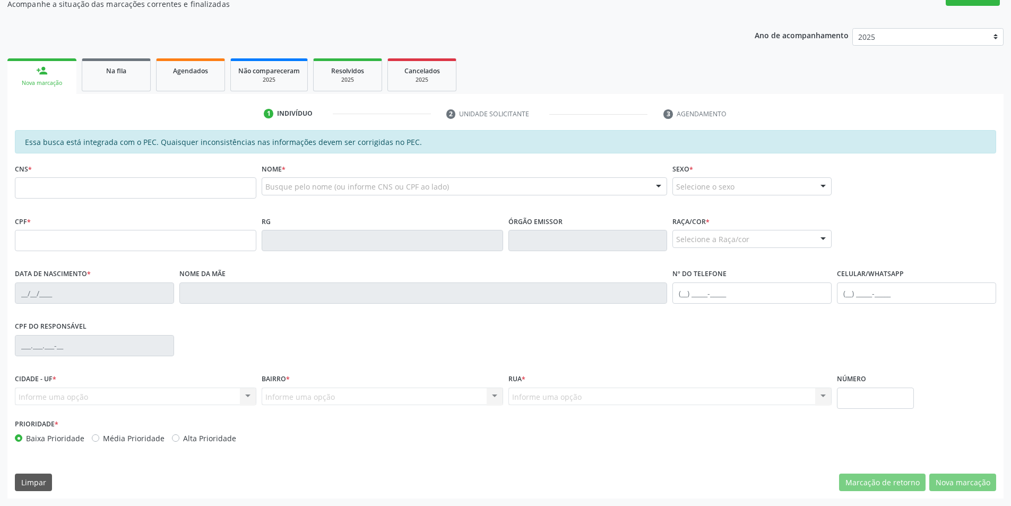
click at [111, 84] on link "Na fila" at bounding box center [116, 74] width 69 height 33
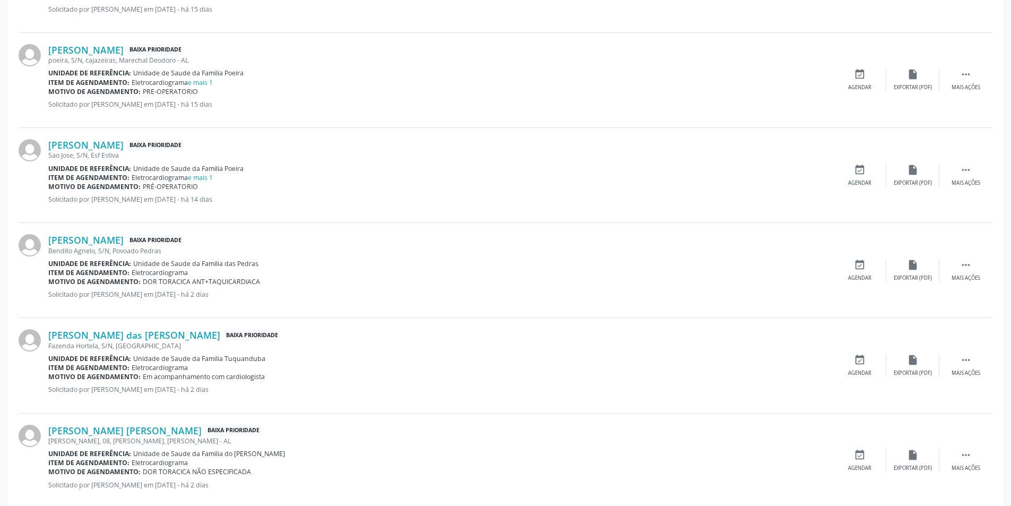
scroll to position [743, 0]
click at [90, 241] on link "[PERSON_NAME]" at bounding box center [85, 239] width 75 height 12
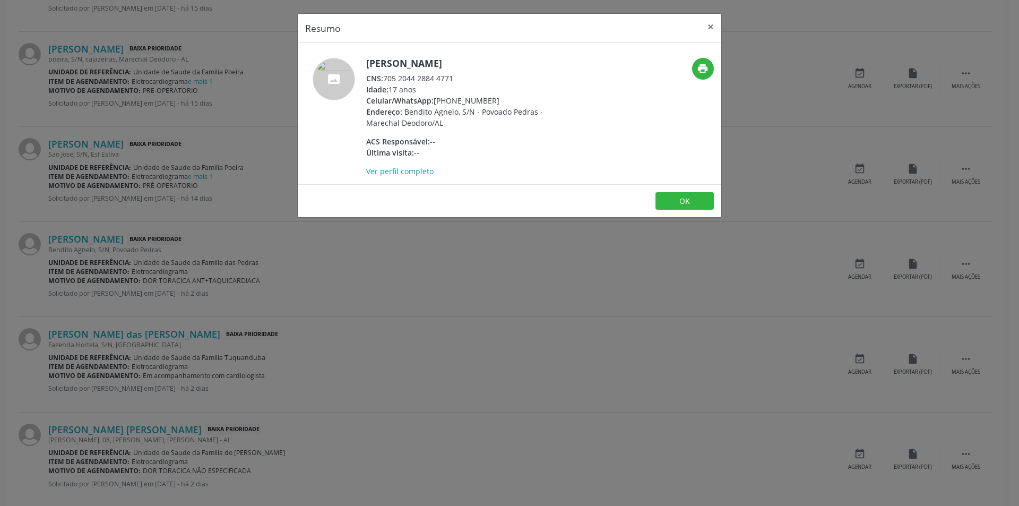
click at [387, 79] on div "CNS: 705 2044 2884 4771" at bounding box center [469, 78] width 207 height 11
drag, startPoint x: 387, startPoint y: 79, endPoint x: 443, endPoint y: 78, distance: 56.8
click at [443, 78] on div "CNS: 705 2044 2884 4771" at bounding box center [469, 78] width 207 height 11
click at [358, 249] on div "Resumo × [PERSON_NAME] CNS: 705 2044 2884 4771 Idade: 17 anos Celular/WhatsApp:…" at bounding box center [509, 253] width 1019 height 506
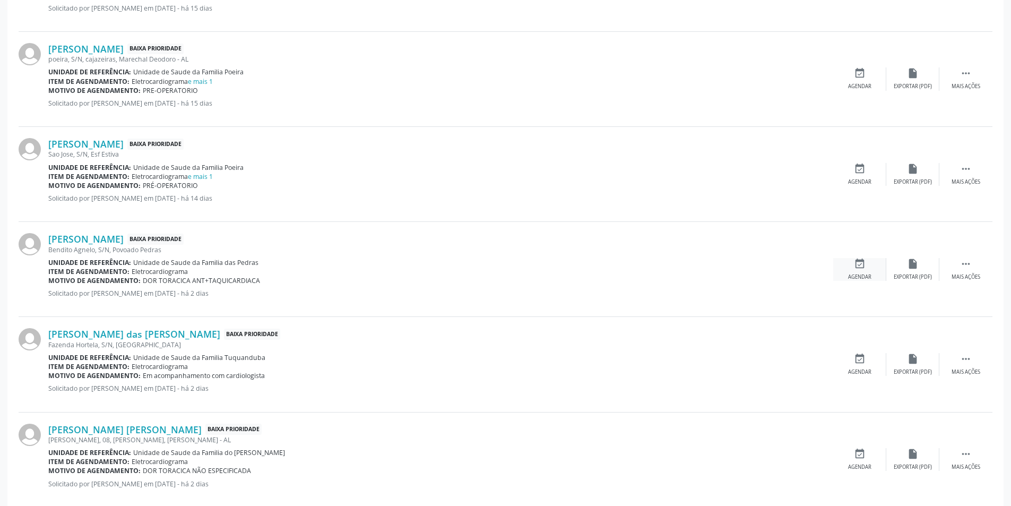
click at [853, 265] on div "event_available Agendar" at bounding box center [860, 269] width 53 height 23
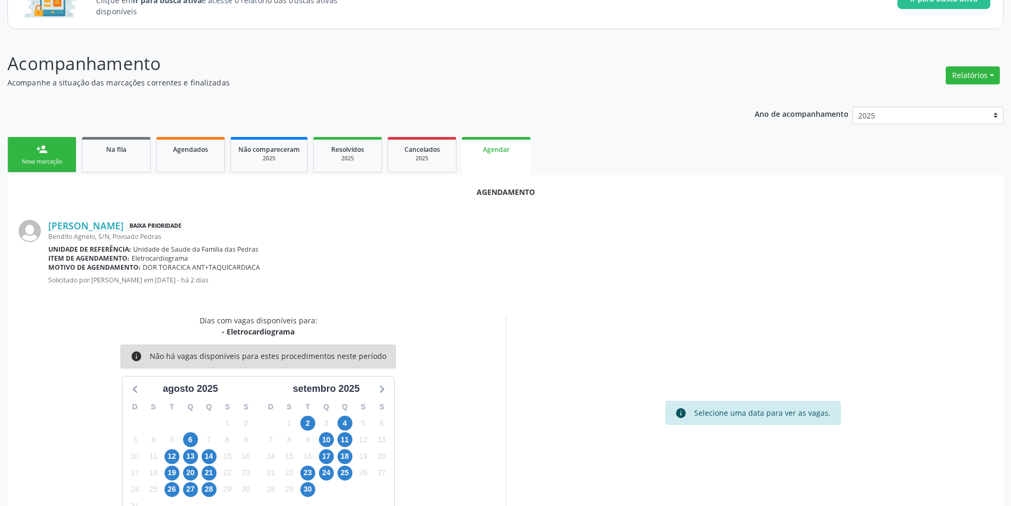
scroll to position [123, 0]
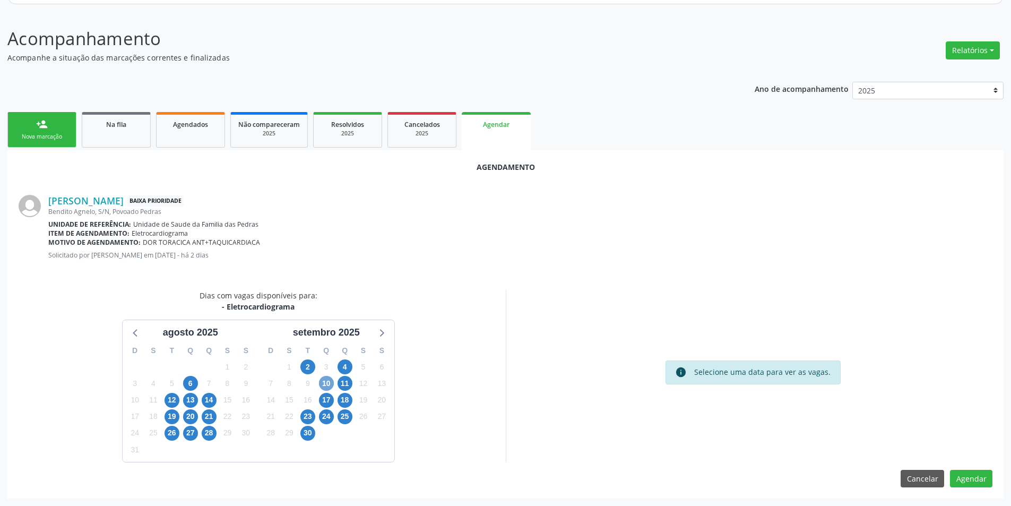
click at [330, 386] on span "10" at bounding box center [326, 383] width 15 height 15
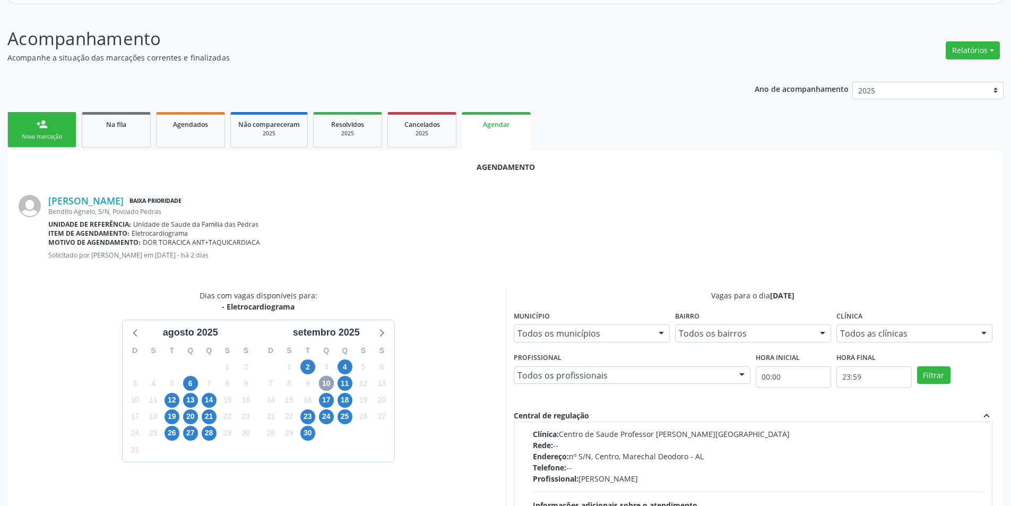
scroll to position [167, 0]
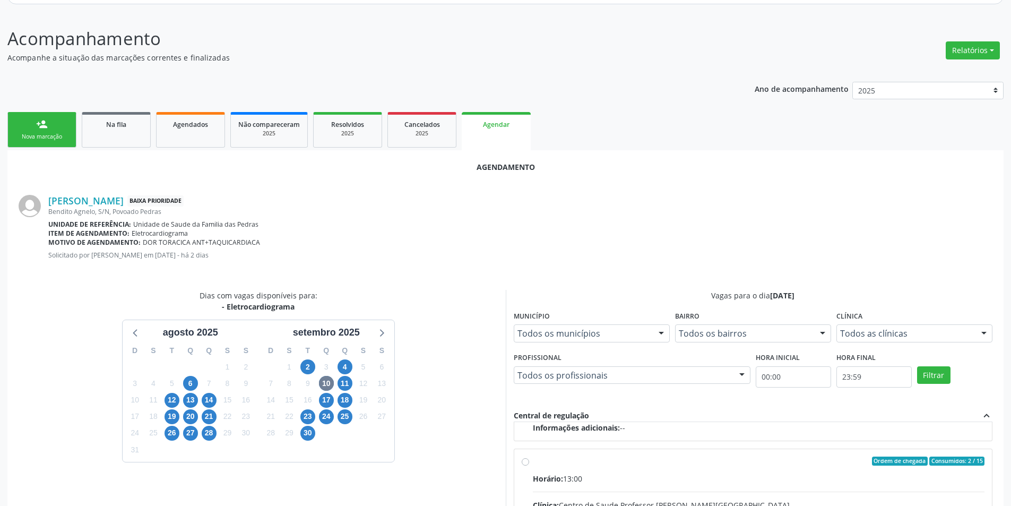
click at [524, 462] on input "Ordem de chegada Consumidos: 2 / 15 Horário: 13:00 Clínica: Centro de Saude Pro…" at bounding box center [525, 462] width 7 height 10
radio input "true"
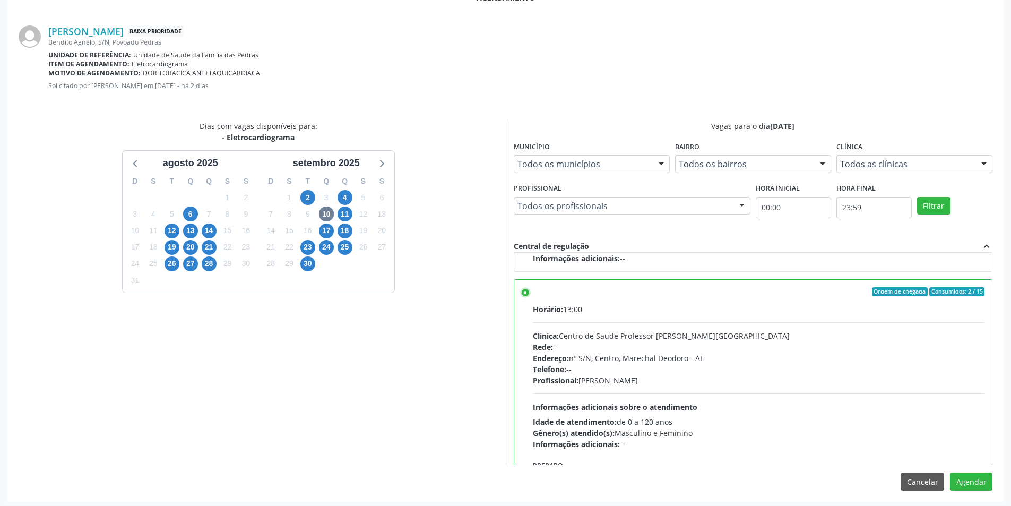
scroll to position [296, 0]
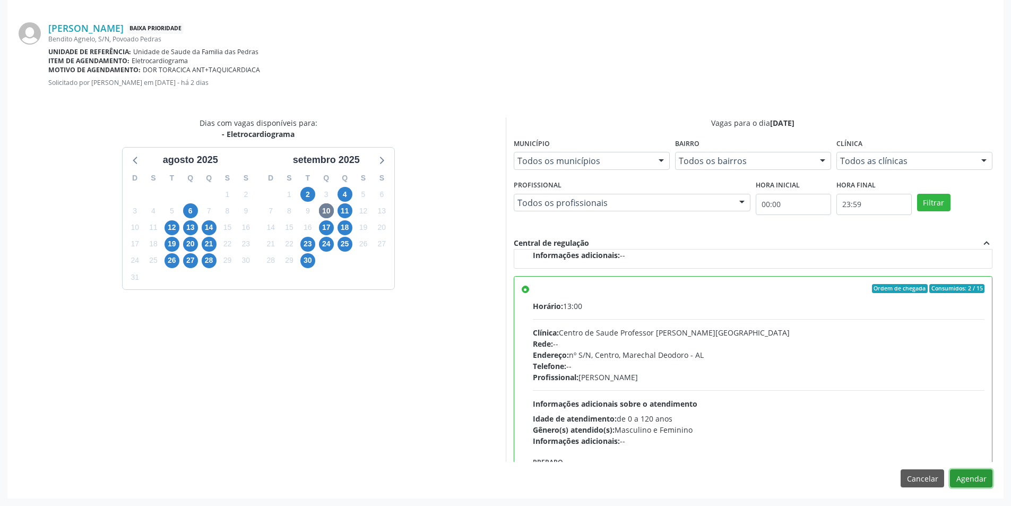
click at [974, 478] on button "Agendar" at bounding box center [971, 478] width 42 height 18
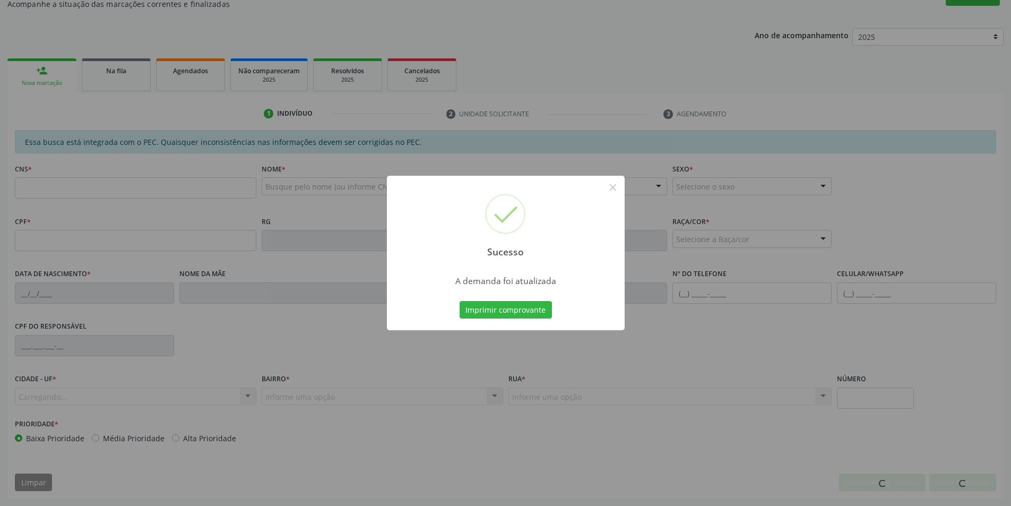
scroll to position [177, 0]
click at [617, 183] on button "×" at bounding box center [613, 187] width 18 height 18
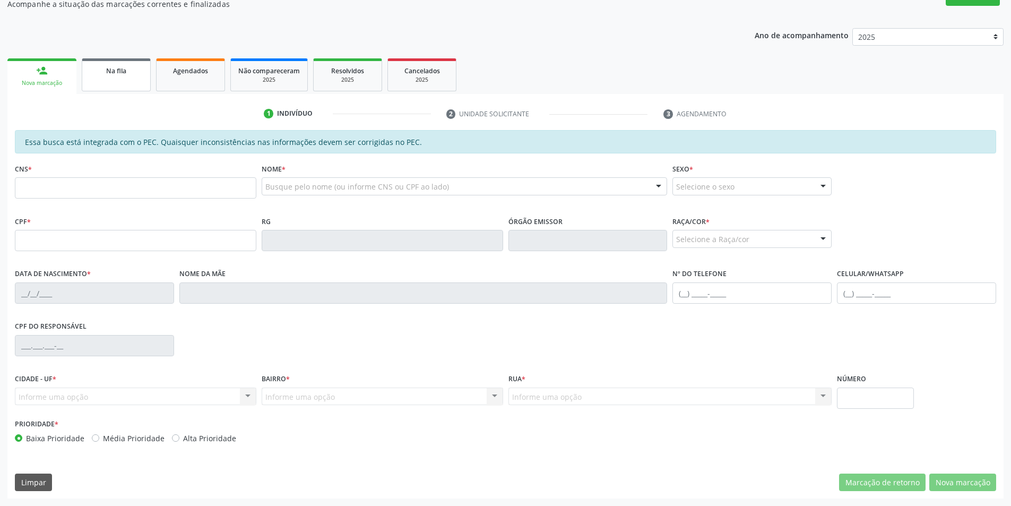
click at [101, 71] on div "Na fila" at bounding box center [116, 70] width 53 height 11
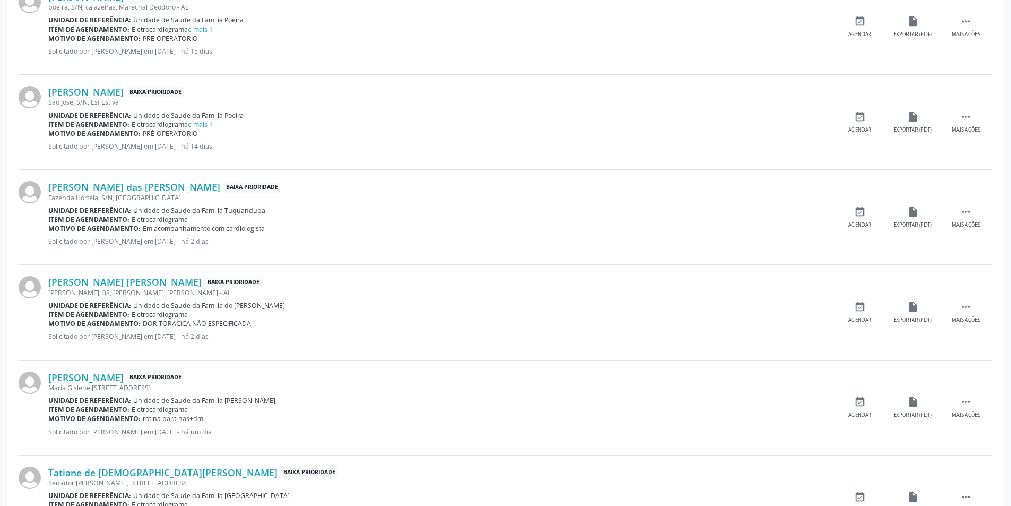
scroll to position [796, 0]
click at [131, 188] on link "[PERSON_NAME] das [PERSON_NAME]" at bounding box center [134, 186] width 172 height 12
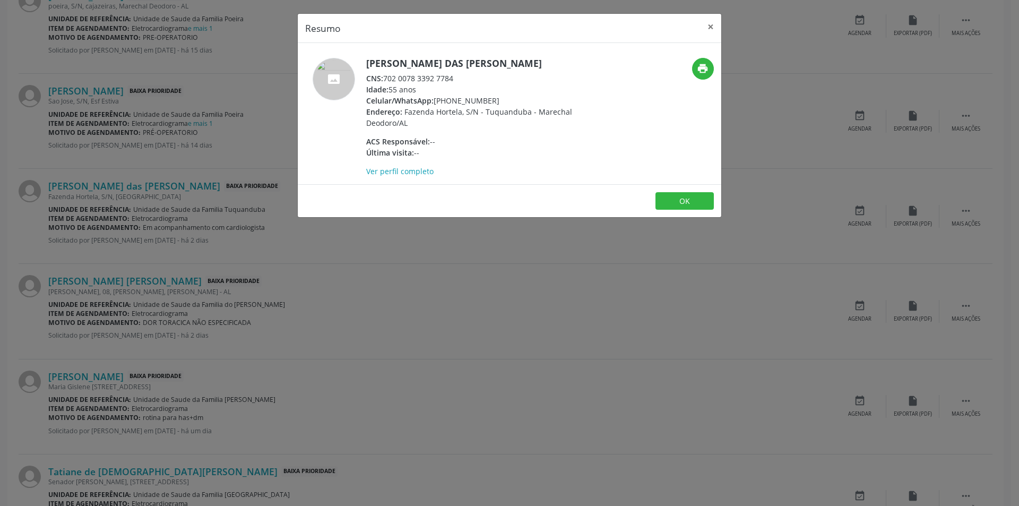
click at [386, 77] on div "CNS: 702 0078 3392 7784" at bounding box center [469, 78] width 207 height 11
drag, startPoint x: 386, startPoint y: 77, endPoint x: 478, endPoint y: 81, distance: 91.9
click at [478, 81] on div "CNS: 702 0078 3392 7784" at bounding box center [469, 78] width 207 height 11
click at [260, 272] on div "Resumo × [PERSON_NAME] das [PERSON_NAME] CNS: 702 0078 3392 7784 Idade: 55 anos…" at bounding box center [509, 253] width 1019 height 506
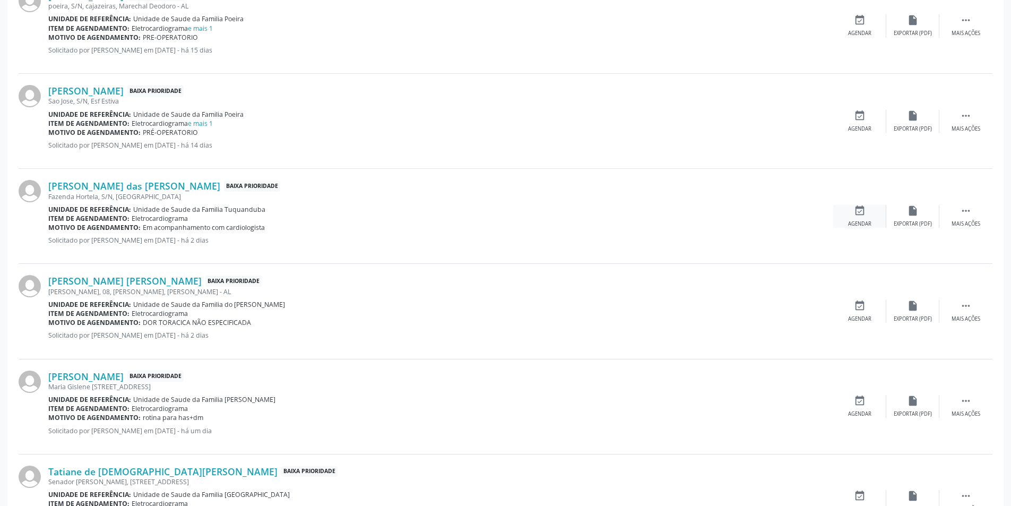
click at [866, 213] on div "event_available Agendar" at bounding box center [860, 216] width 53 height 23
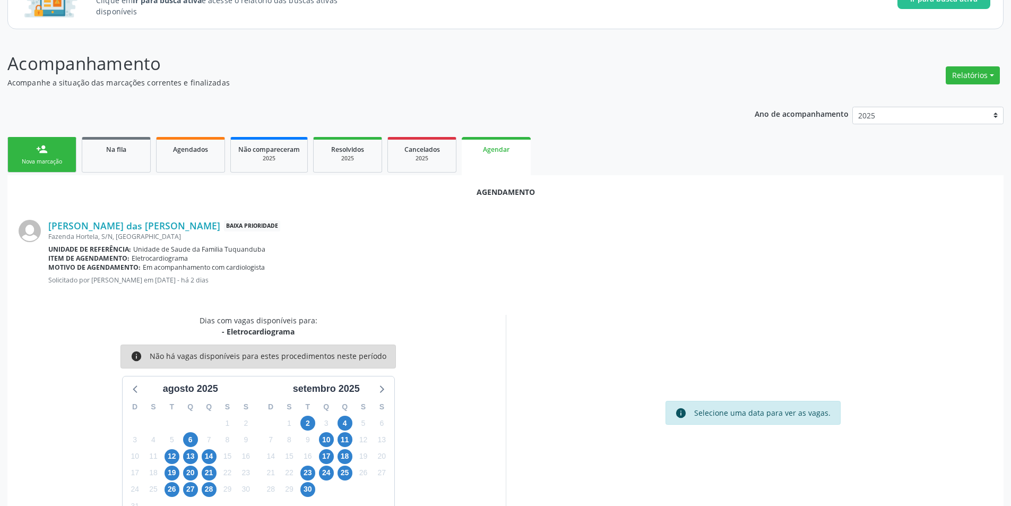
scroll to position [123, 0]
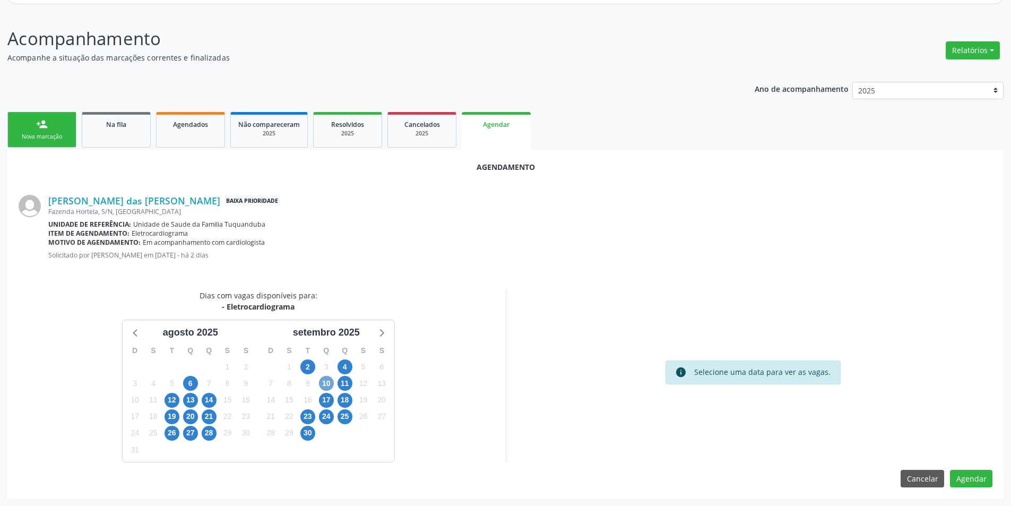
click at [322, 388] on span "10" at bounding box center [326, 383] width 15 height 15
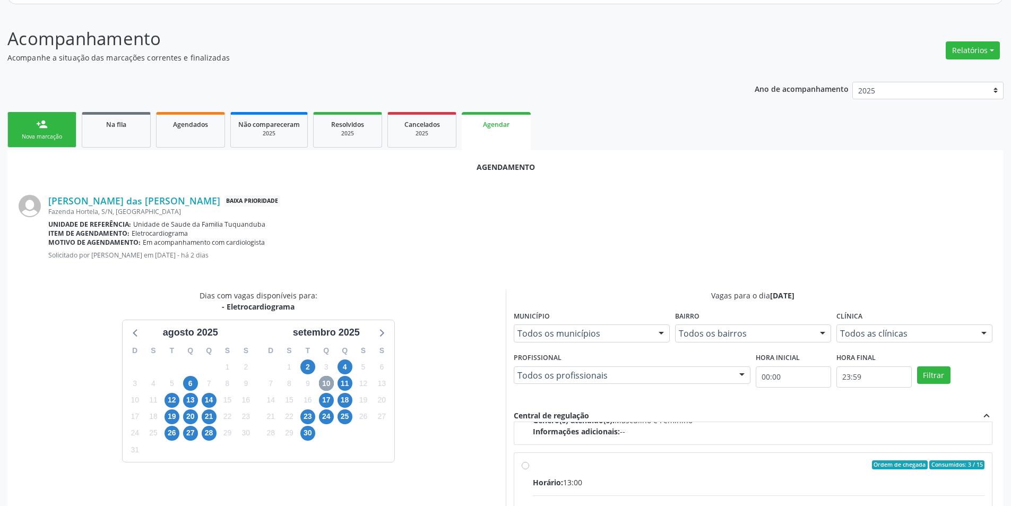
scroll to position [167, 0]
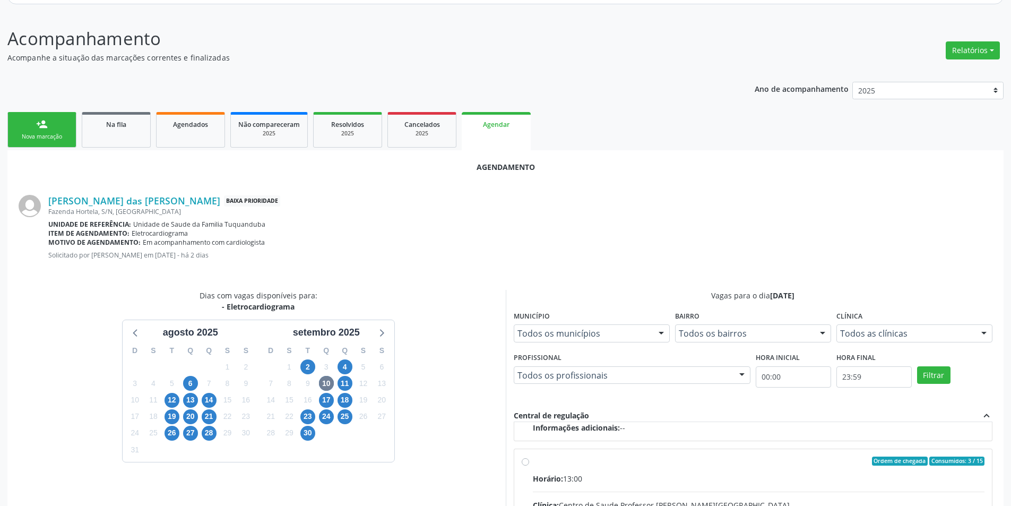
click at [527, 463] on input "Ordem de chegada Consumidos: 3 / 15 Horário: 13:00 Clínica: Centro de Saude Pro…" at bounding box center [525, 462] width 7 height 10
radio input "true"
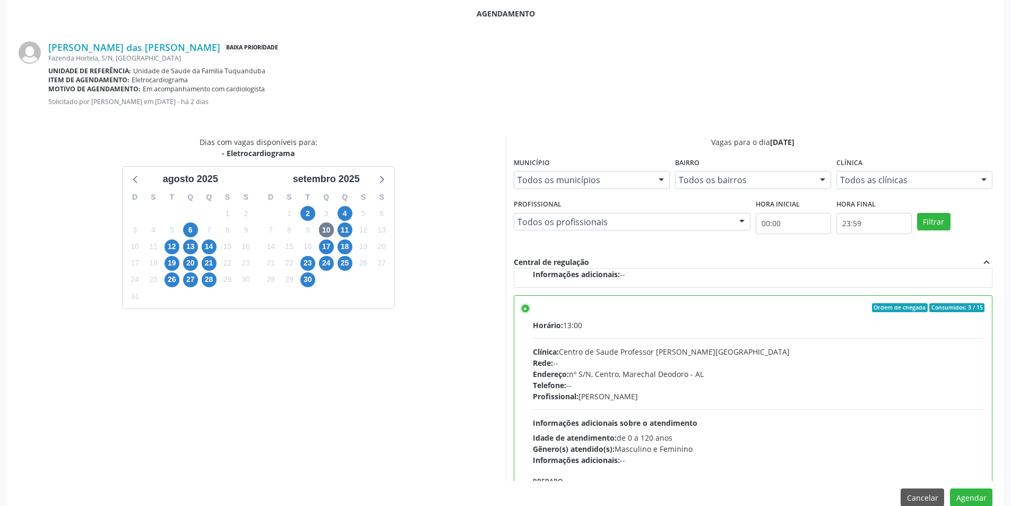
scroll to position [282, 0]
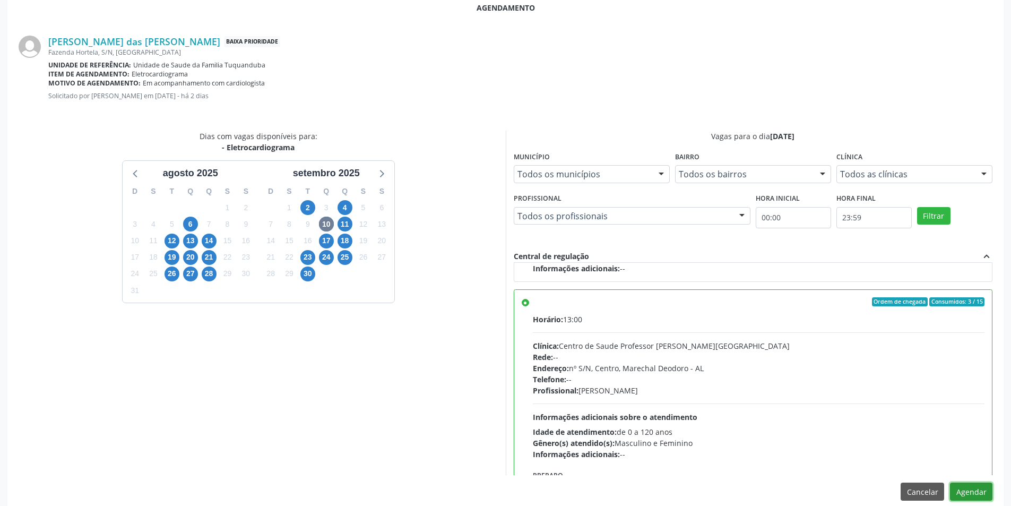
click at [963, 491] on button "Agendar" at bounding box center [971, 492] width 42 height 18
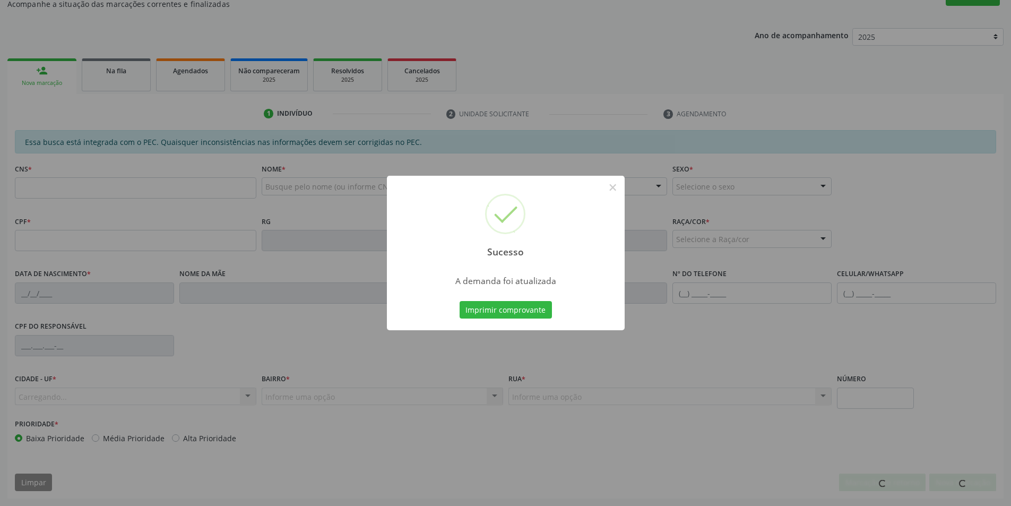
scroll to position [177, 0]
click at [608, 191] on button "×" at bounding box center [613, 187] width 18 height 18
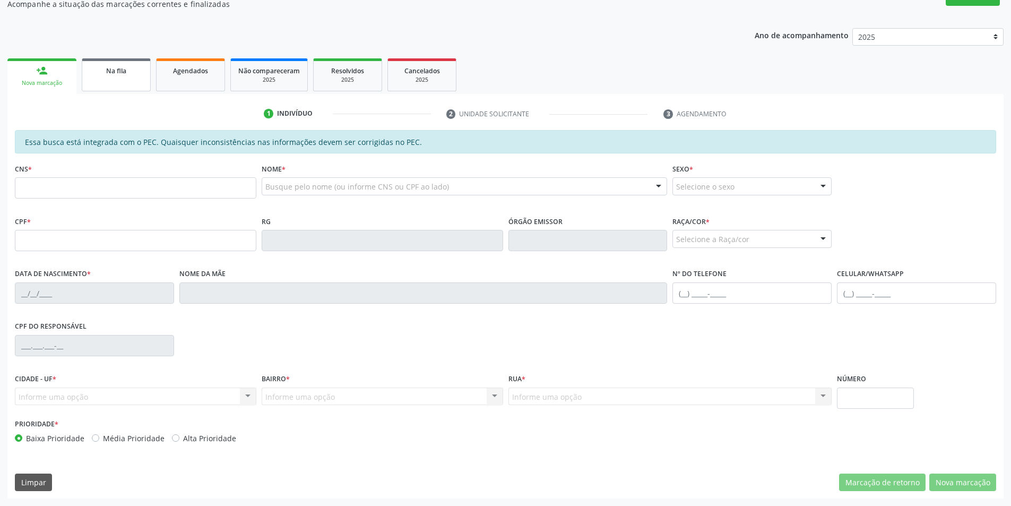
click at [125, 67] on span "Na fila" at bounding box center [116, 70] width 20 height 9
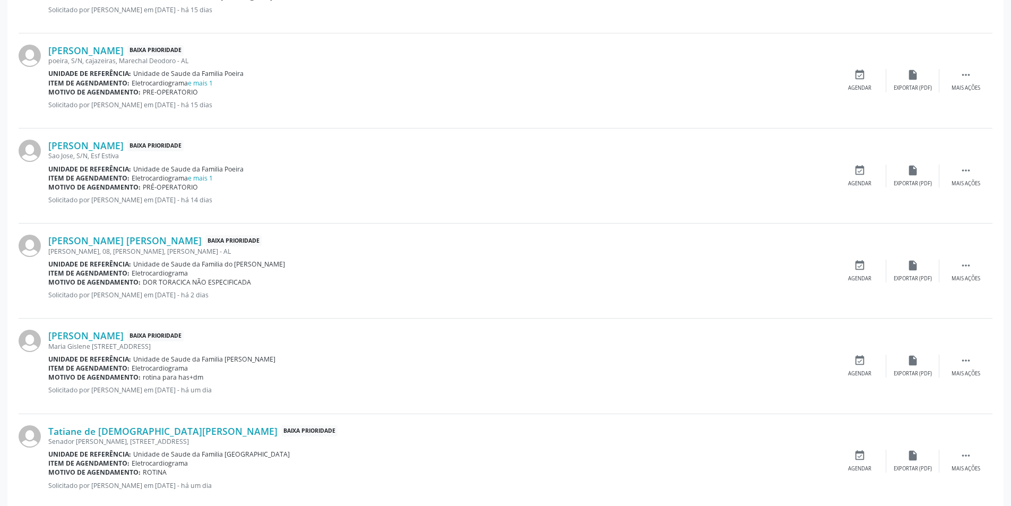
scroll to position [743, 0]
click at [98, 237] on link "[PERSON_NAME] [PERSON_NAME]" at bounding box center [124, 239] width 153 height 12
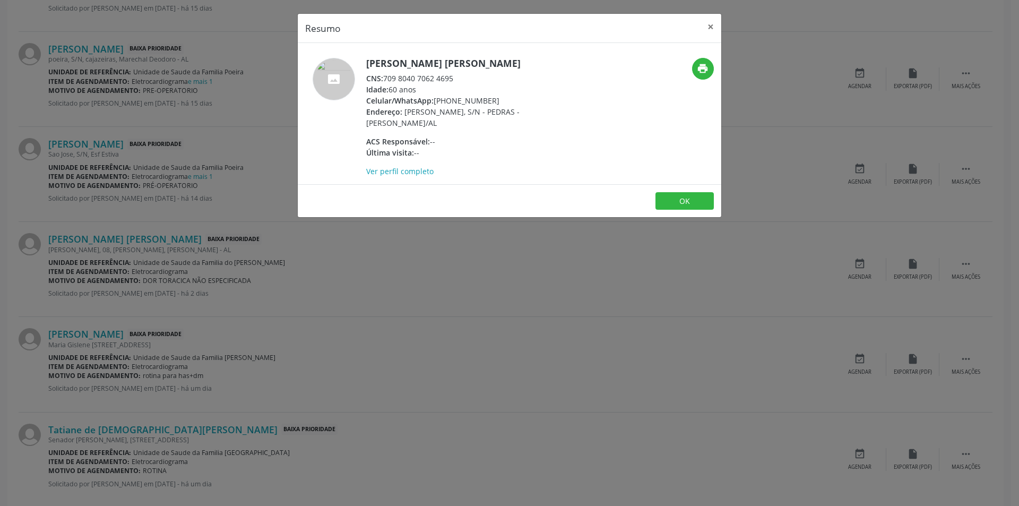
click at [386, 79] on div "CNS: 709 8040 7062 4695" at bounding box center [469, 78] width 207 height 11
drag, startPoint x: 386, startPoint y: 79, endPoint x: 438, endPoint y: 78, distance: 52.0
click at [438, 78] on div "CNS: 709 8040 7062 4695" at bounding box center [469, 78] width 207 height 11
click at [348, 281] on div "Resumo × [PERSON_NAME] [PERSON_NAME] CNS: 709 8040 7062 4695 Idade: 60 anos Cel…" at bounding box center [509, 253] width 1019 height 506
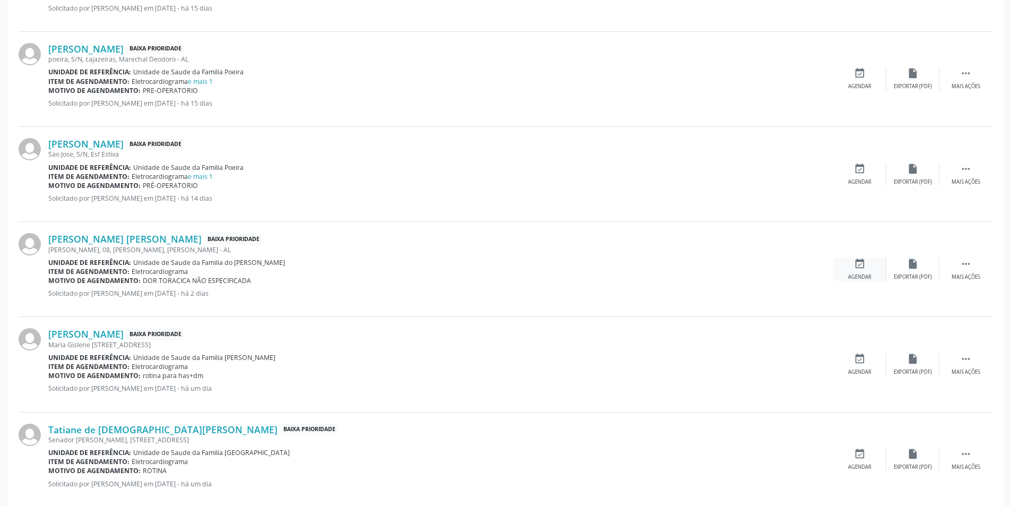
click at [853, 263] on div "event_available Agendar" at bounding box center [860, 269] width 53 height 23
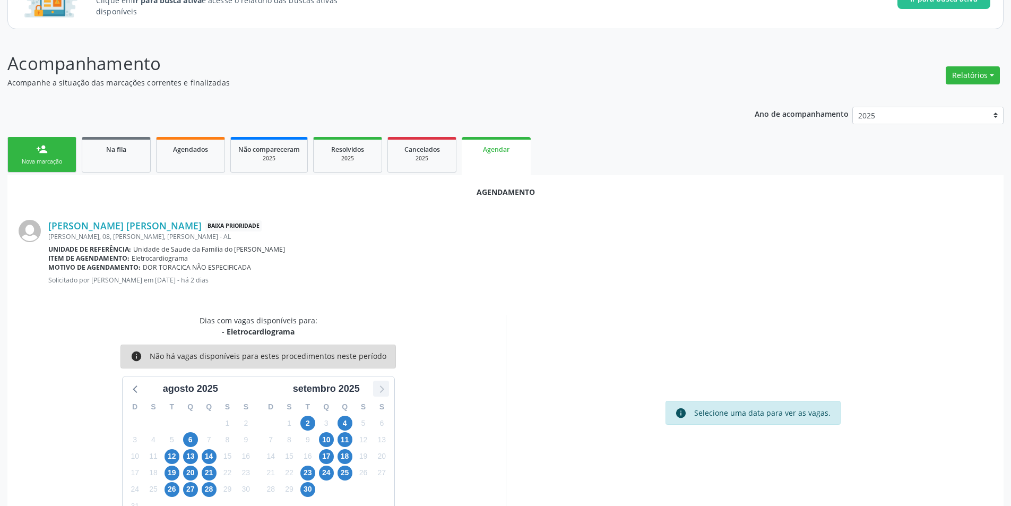
scroll to position [123, 0]
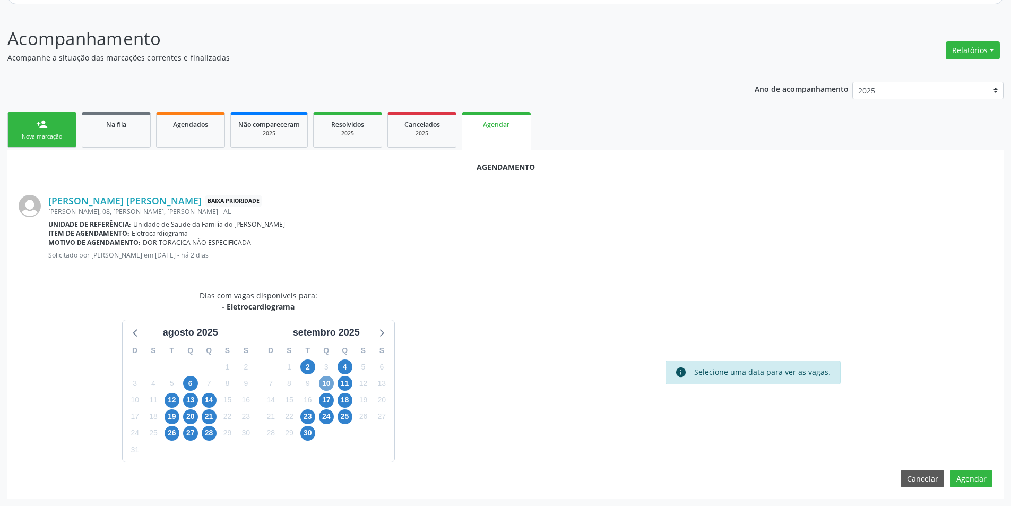
click at [325, 381] on span "10" at bounding box center [326, 383] width 15 height 15
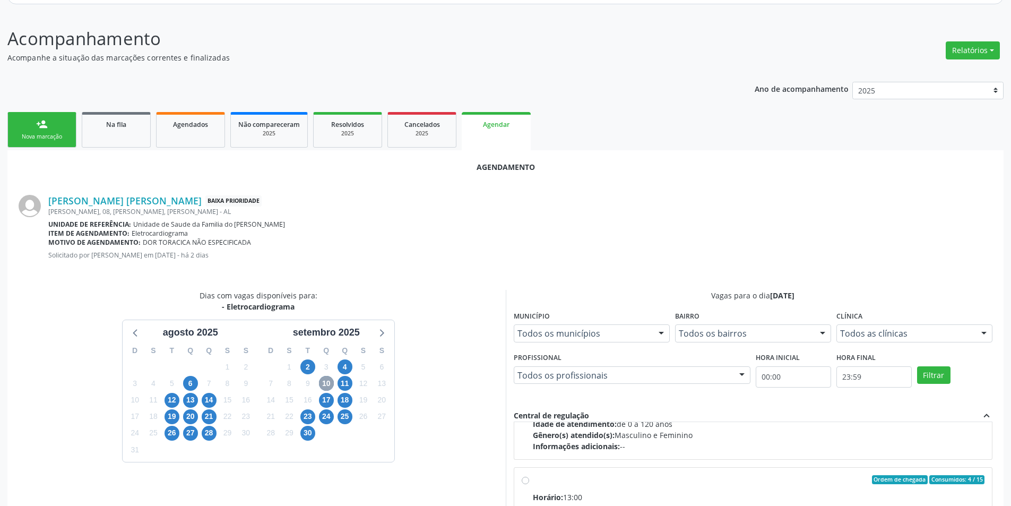
scroll to position [167, 0]
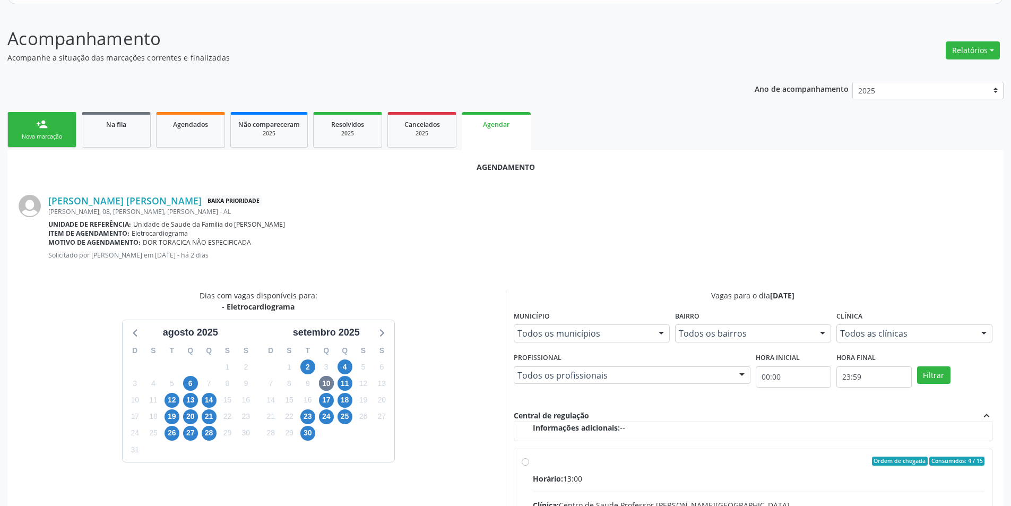
click at [526, 464] on input "Ordem de chegada Consumidos: 4 / 15 Horário: 13:00 Clínica: Centro de Saude Pro…" at bounding box center [525, 462] width 7 height 10
radio input "true"
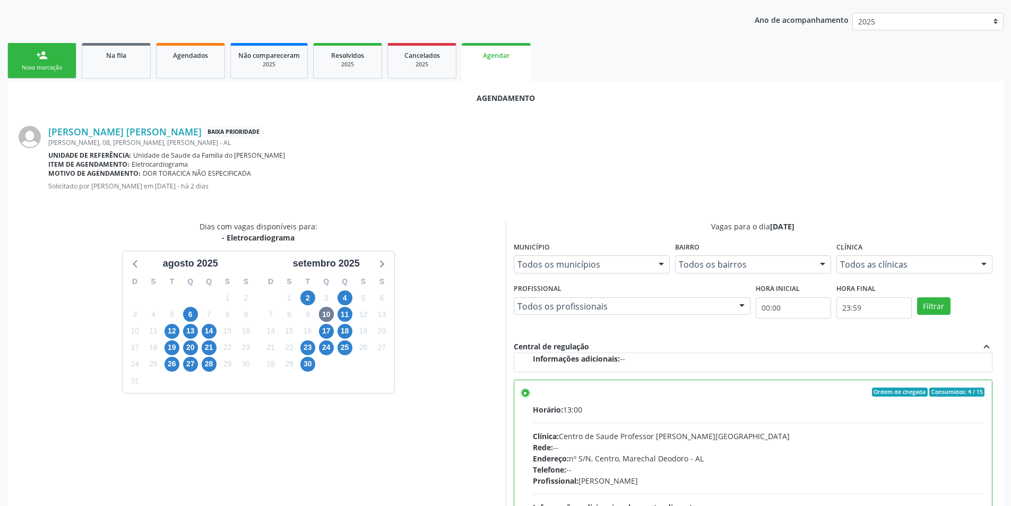
scroll to position [296, 0]
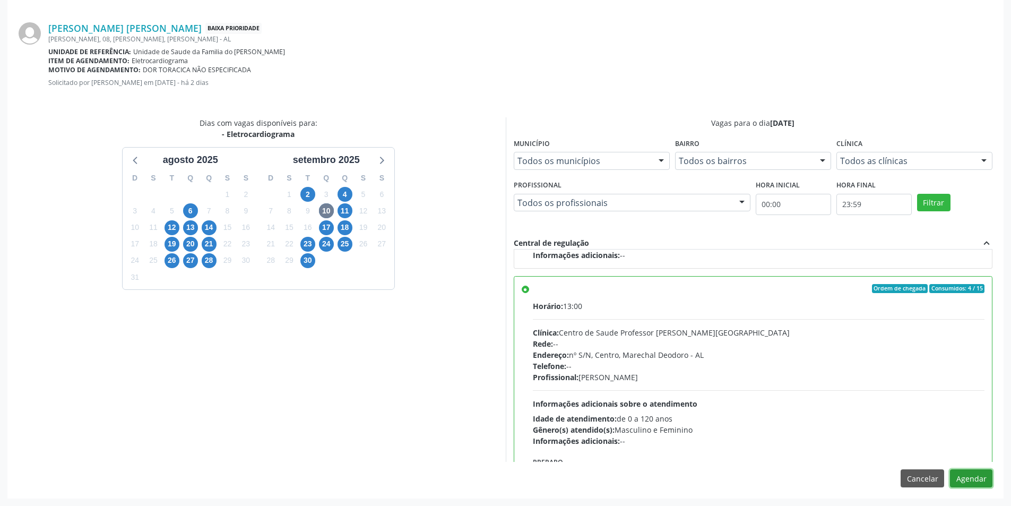
click at [966, 478] on button "Agendar" at bounding box center [971, 478] width 42 height 18
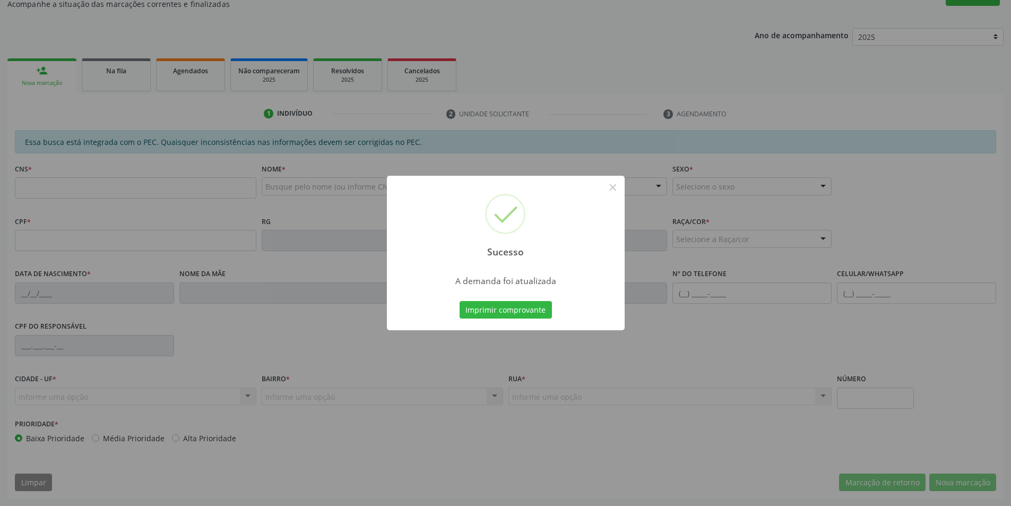
scroll to position [177, 0]
click at [610, 189] on button "×" at bounding box center [613, 187] width 18 height 18
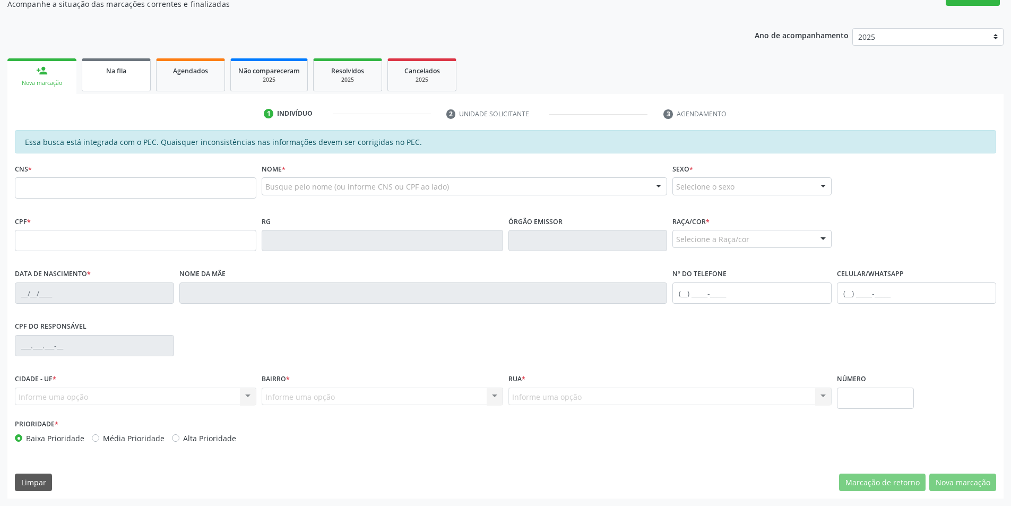
click at [93, 74] on div "Na fila" at bounding box center [116, 70] width 53 height 11
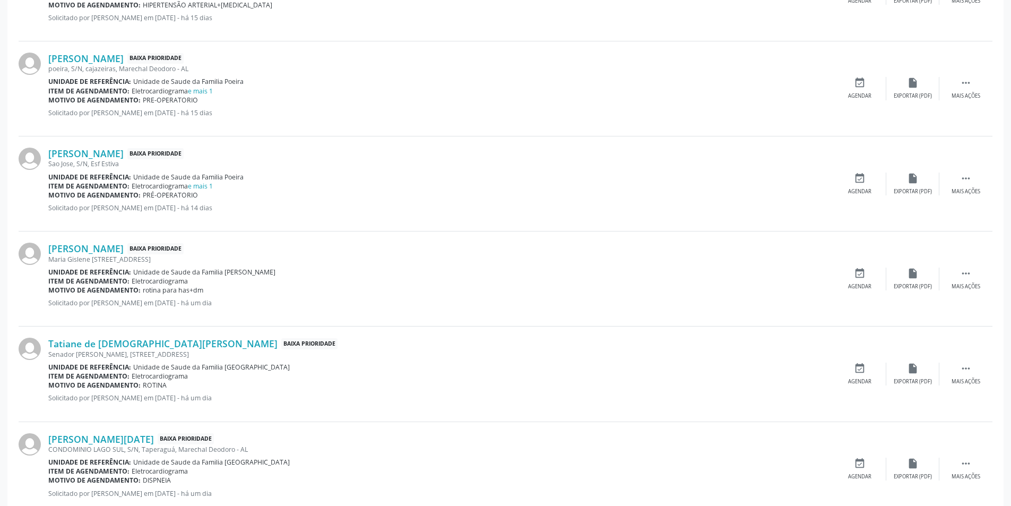
scroll to position [743, 0]
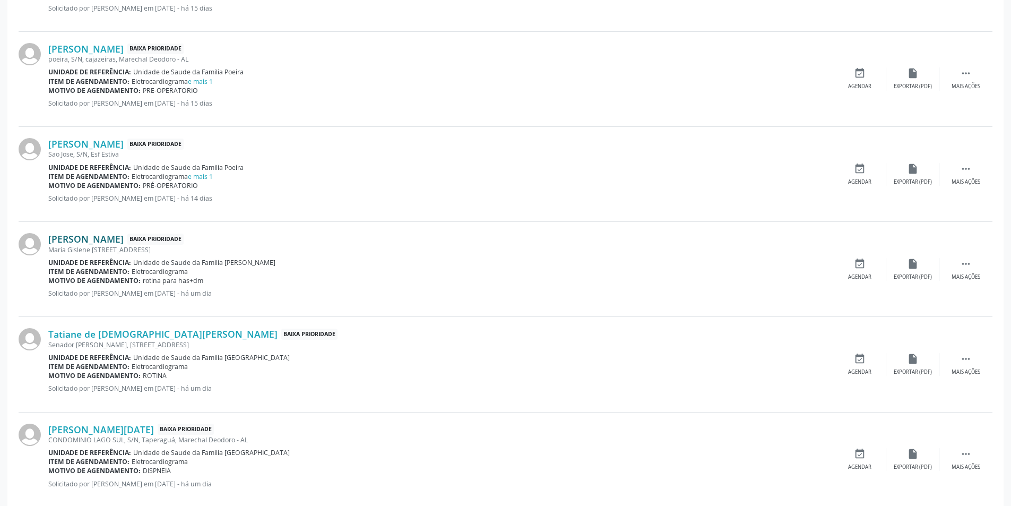
click at [92, 237] on link "[PERSON_NAME]" at bounding box center [85, 239] width 75 height 12
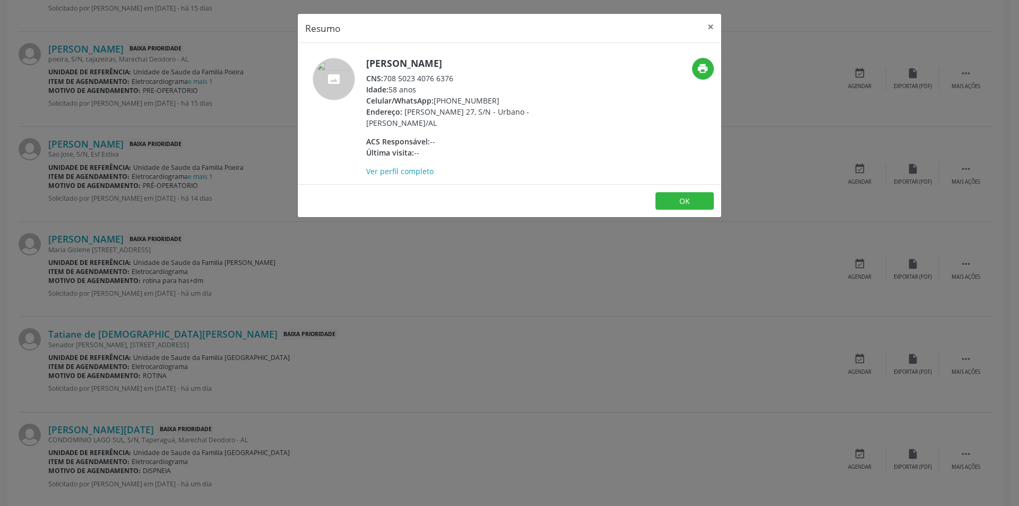
click at [385, 79] on div "CNS: 708 5023 4076 6376" at bounding box center [469, 78] width 207 height 11
drag, startPoint x: 385, startPoint y: 79, endPoint x: 460, endPoint y: 82, distance: 75.0
click at [460, 82] on div "CNS: 708 5023 4076 6376" at bounding box center [469, 78] width 207 height 11
click at [374, 270] on div "Resumo × [PERSON_NAME] CNS: 708 5023 4076 6376 Idade: 58 anos Celular/WhatsApp:…" at bounding box center [509, 253] width 1019 height 506
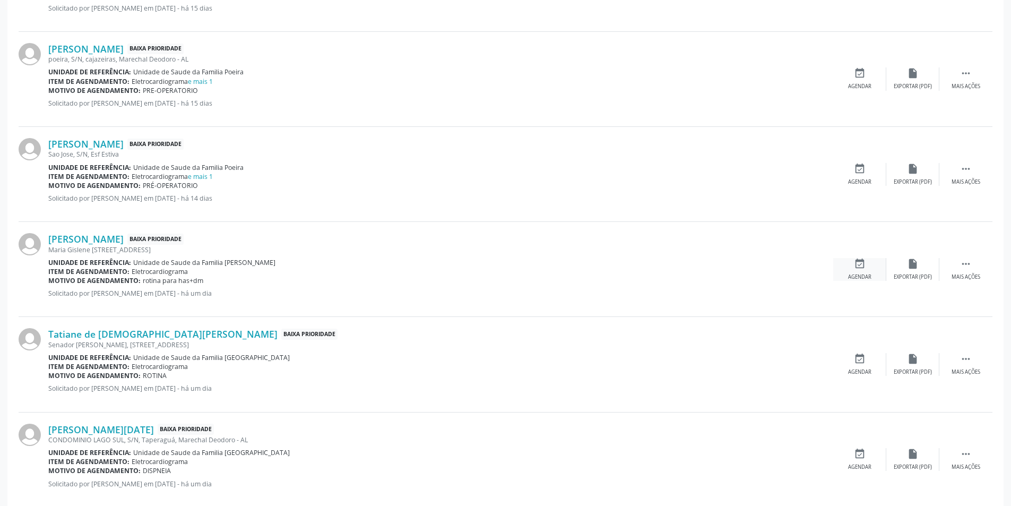
click at [869, 274] on div "Agendar" at bounding box center [859, 276] width 23 height 7
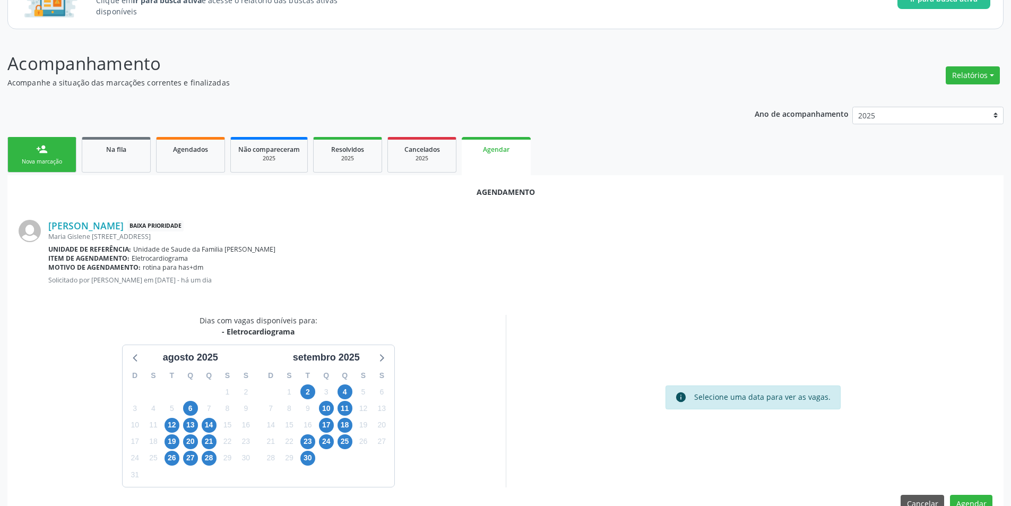
scroll to position [123, 0]
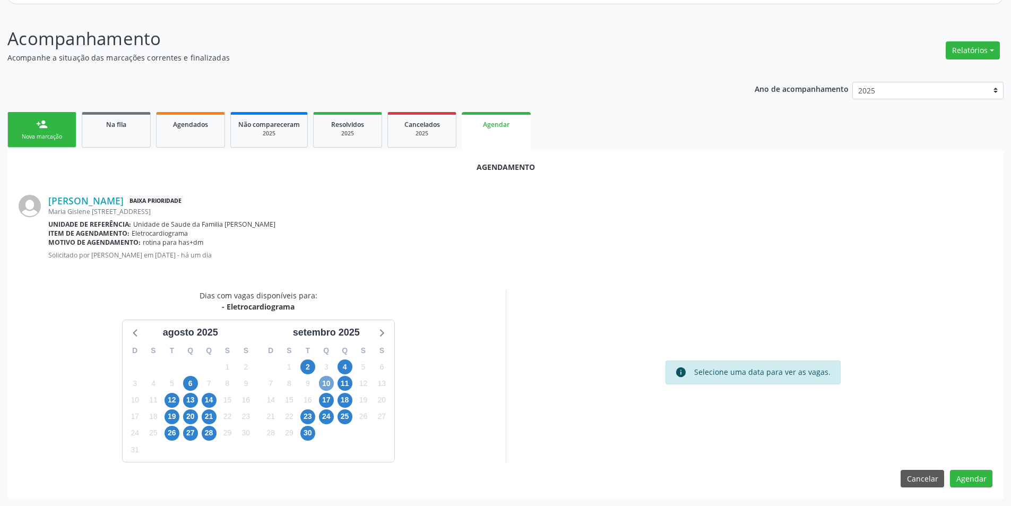
click at [327, 381] on span "10" at bounding box center [326, 383] width 15 height 15
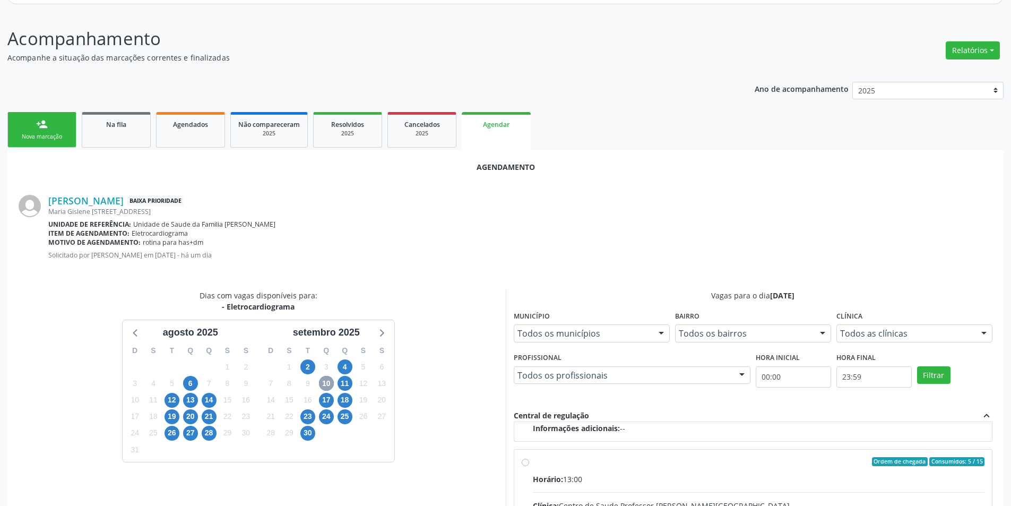
scroll to position [167, 0]
click at [529, 466] on input "Ordem de chegada Consumidos: 5 / 15 Horário: 13:00 Clínica: Centro de Saude Pro…" at bounding box center [525, 462] width 7 height 10
radio input "true"
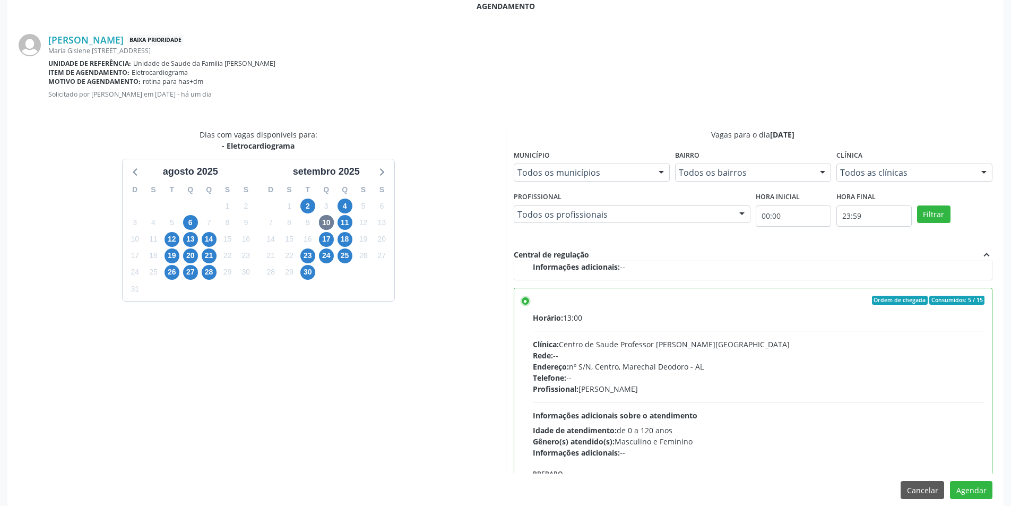
scroll to position [296, 0]
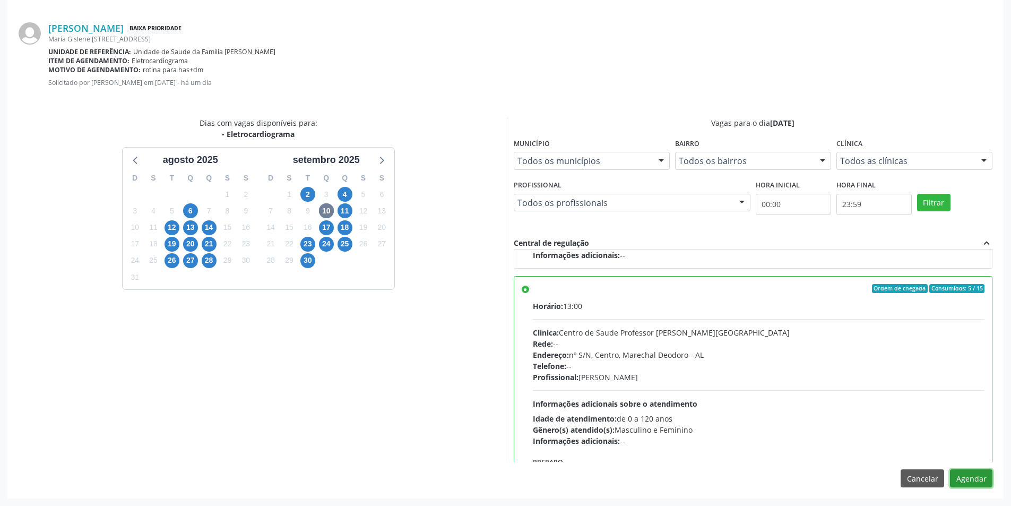
click at [976, 474] on button "Agendar" at bounding box center [971, 478] width 42 height 18
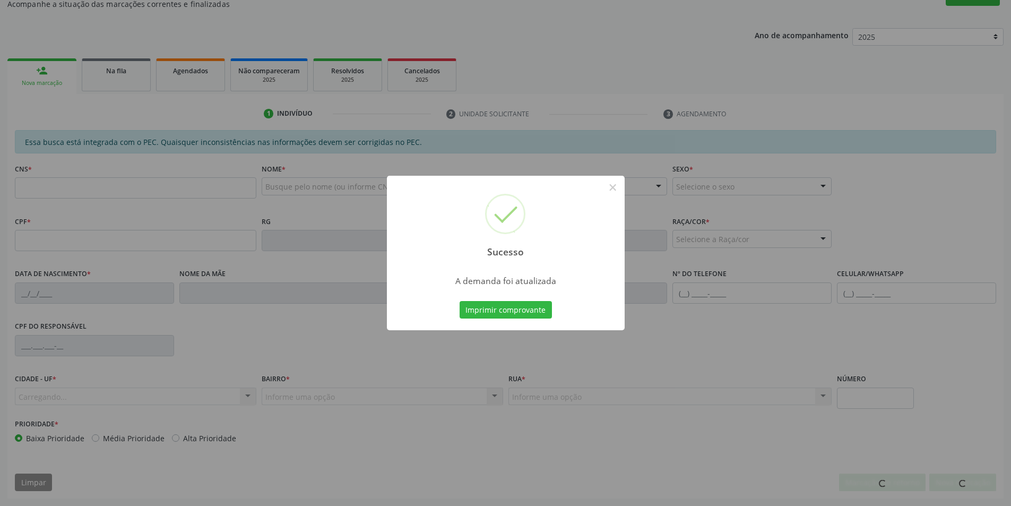
scroll to position [177, 0]
click at [609, 194] on button "×" at bounding box center [613, 187] width 18 height 18
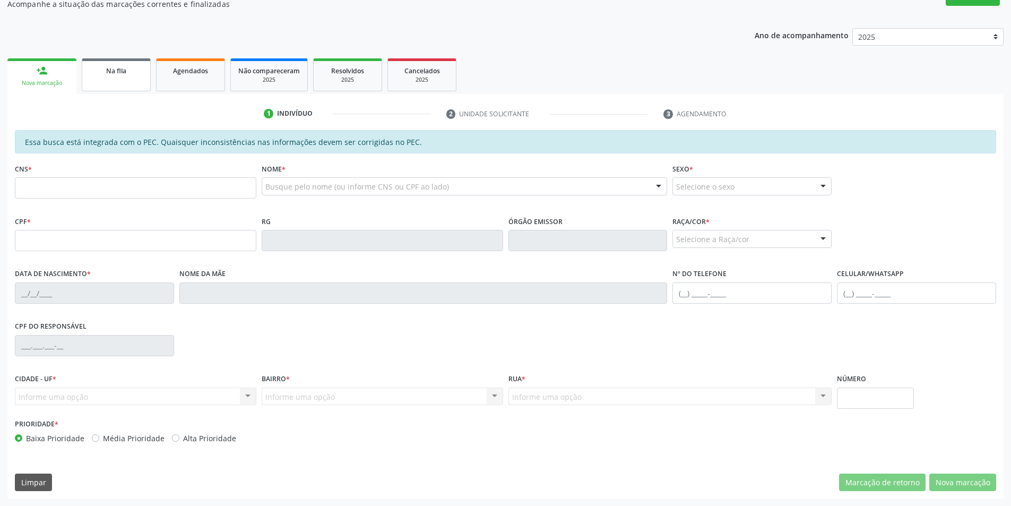
click at [113, 86] on link "Na fila" at bounding box center [116, 74] width 69 height 33
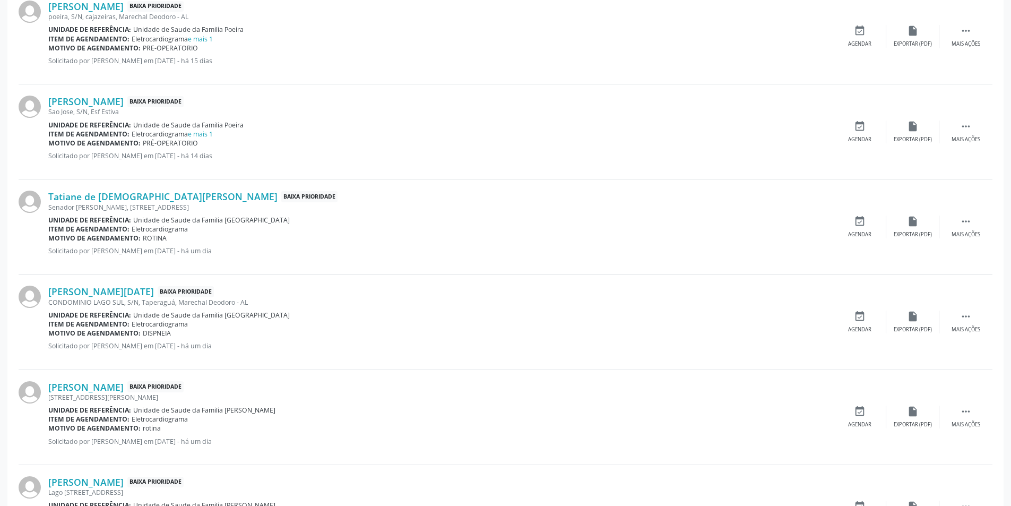
scroll to position [849, 0]
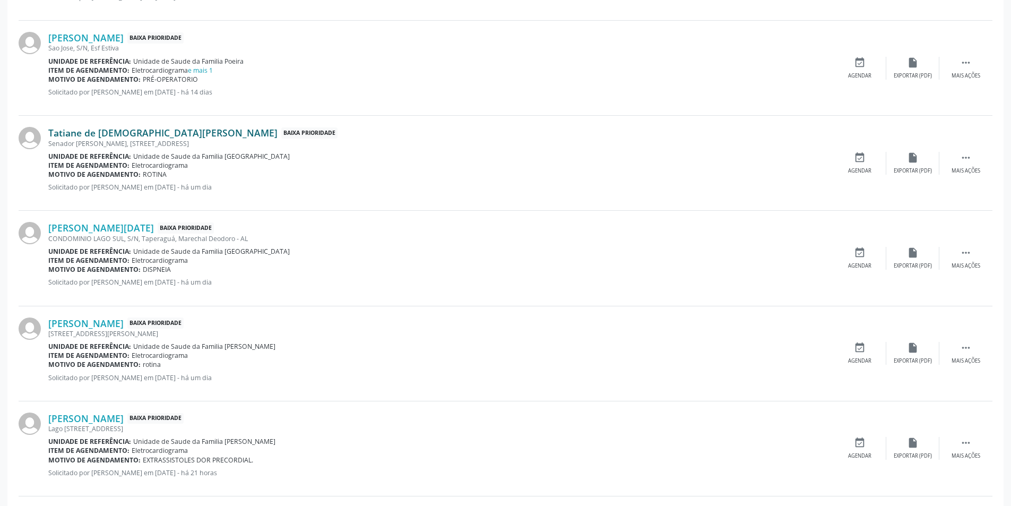
click at [148, 132] on link "Tatiane de [DEMOGRAPHIC_DATA][PERSON_NAME]" at bounding box center [162, 133] width 229 height 12
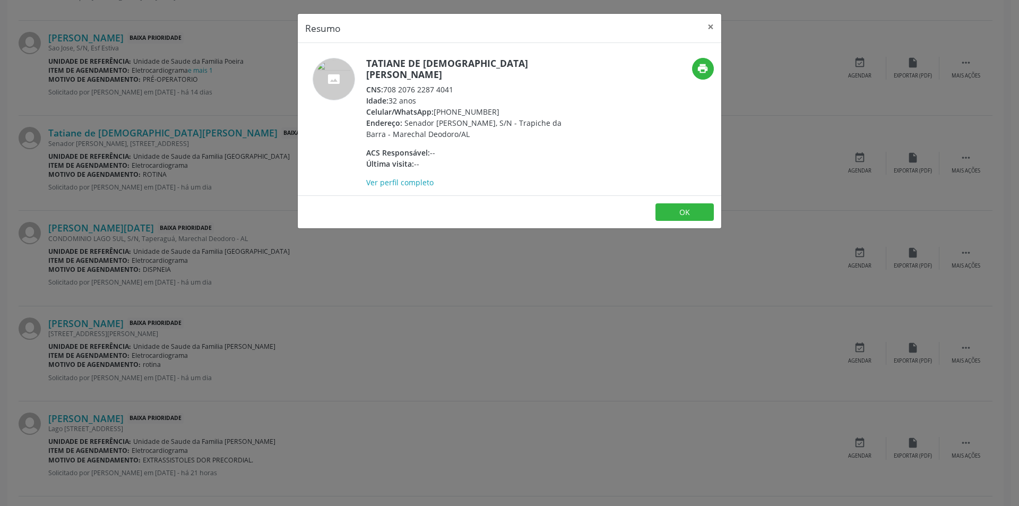
click at [385, 84] on div "CNS: 708 2076 2287 4041" at bounding box center [469, 89] width 207 height 11
drag, startPoint x: 385, startPoint y: 77, endPoint x: 445, endPoint y: 80, distance: 60.1
click at [445, 84] on div "CNS: 708 2076 2287 4041" at bounding box center [469, 89] width 207 height 11
click at [315, 268] on div "Resumo × Tatiane de [DEMOGRAPHIC_DATA][PERSON_NAME] CNS: 708 2076 2287 4041 Ida…" at bounding box center [509, 253] width 1019 height 506
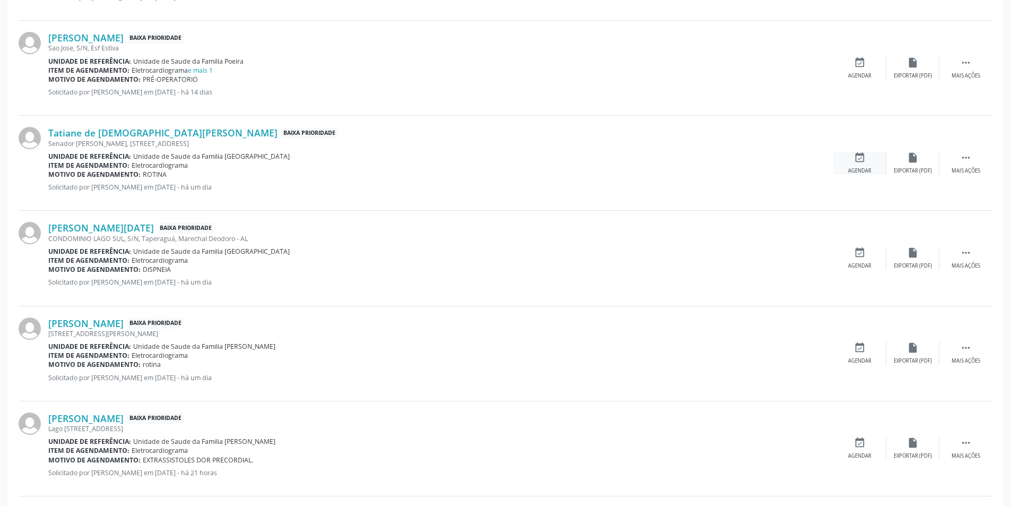
click at [860, 165] on div "event_available Agendar" at bounding box center [860, 163] width 53 height 23
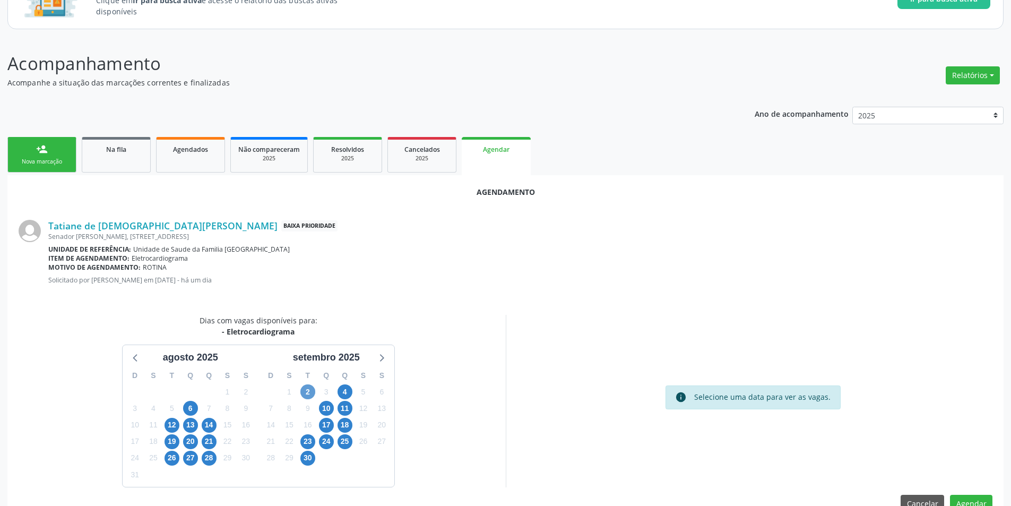
scroll to position [123, 0]
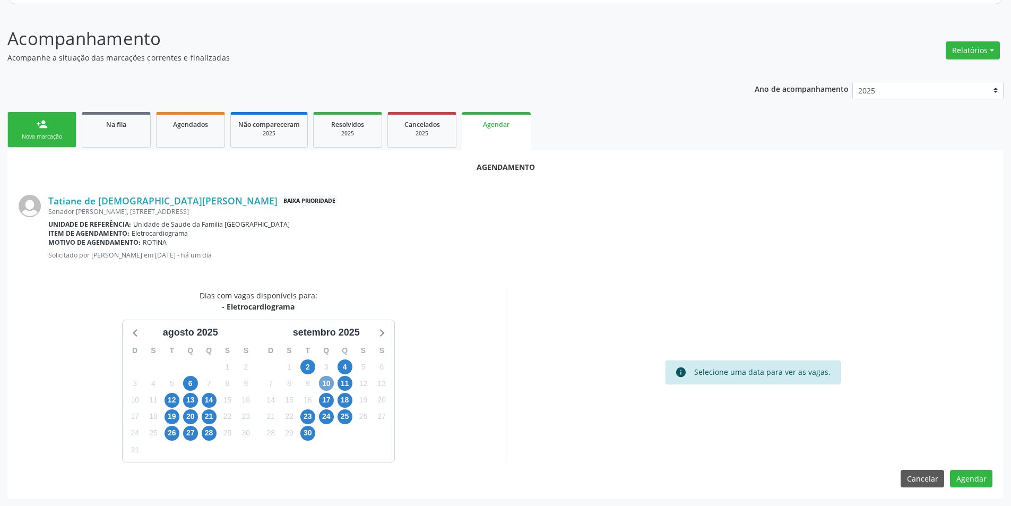
click at [327, 389] on span "10" at bounding box center [326, 383] width 15 height 15
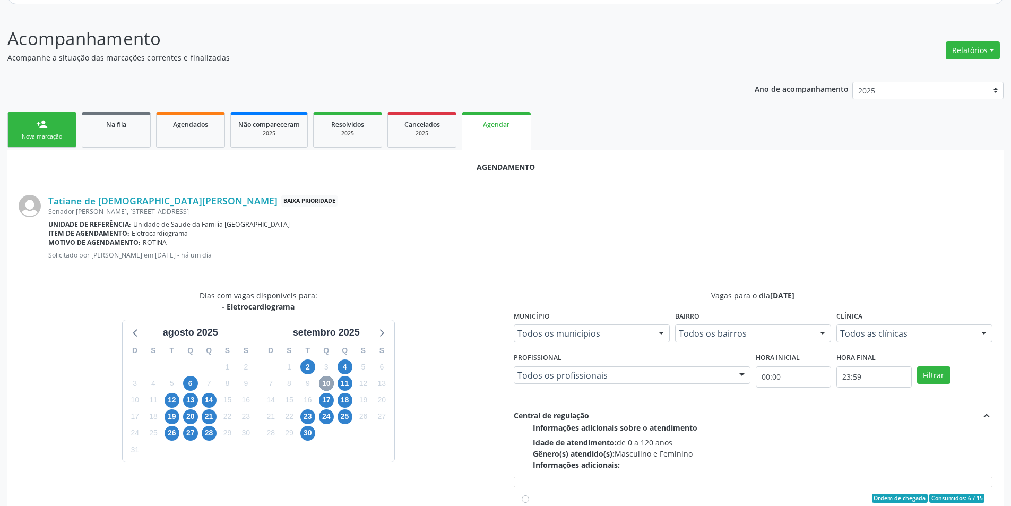
scroll to position [159, 0]
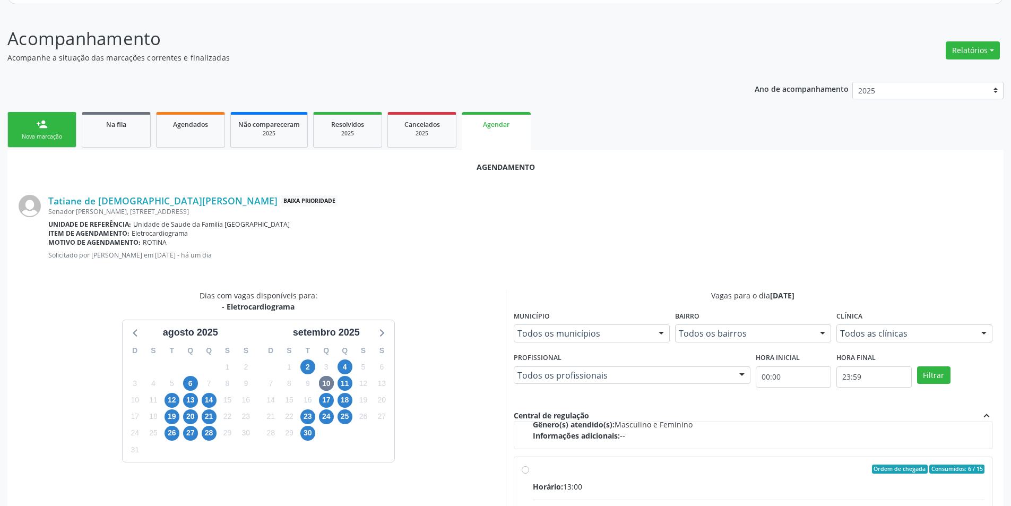
click at [526, 467] on input "Ordem de chegada Consumidos: 6 / 15 Horário: 13:00 Clínica: Centro de Saude Pro…" at bounding box center [525, 470] width 7 height 10
radio input "true"
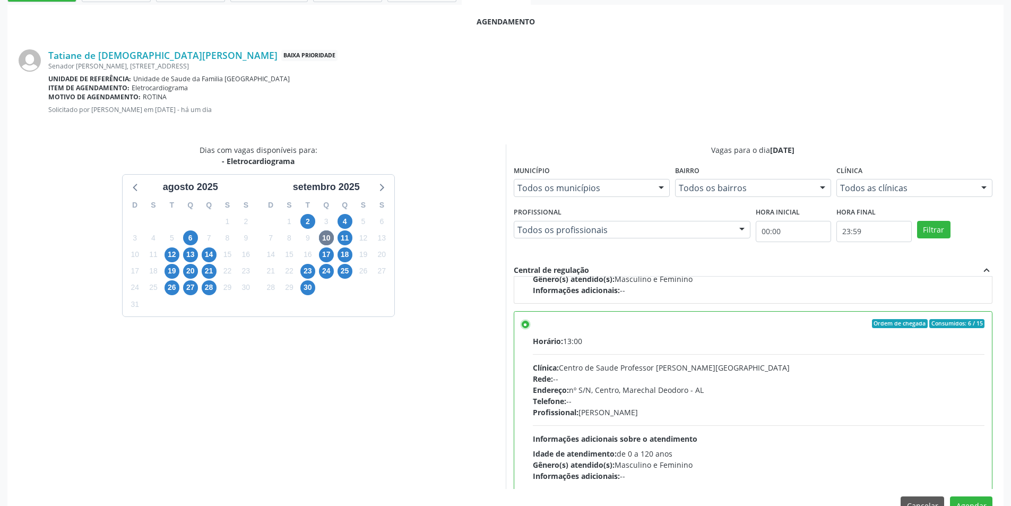
scroll to position [296, 0]
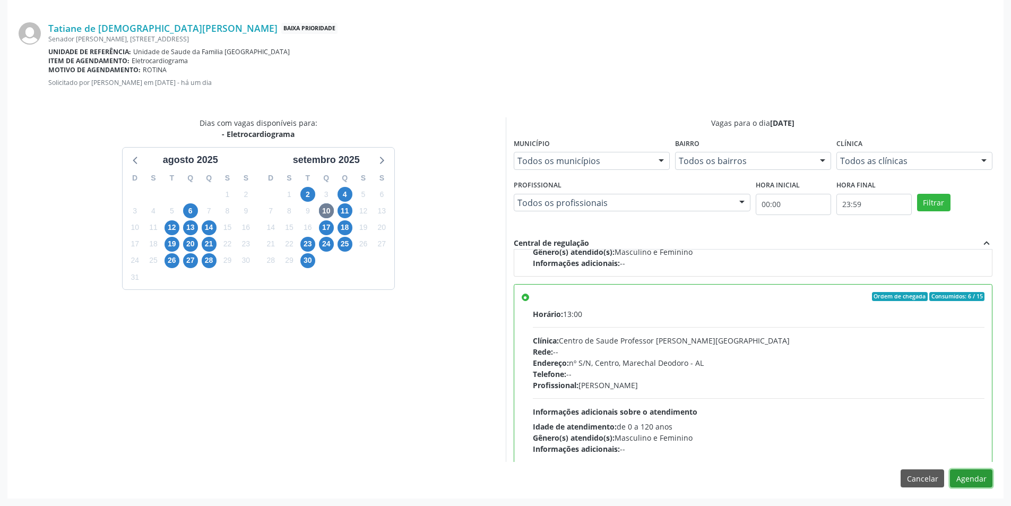
click at [985, 482] on button "Agendar" at bounding box center [971, 478] width 42 height 18
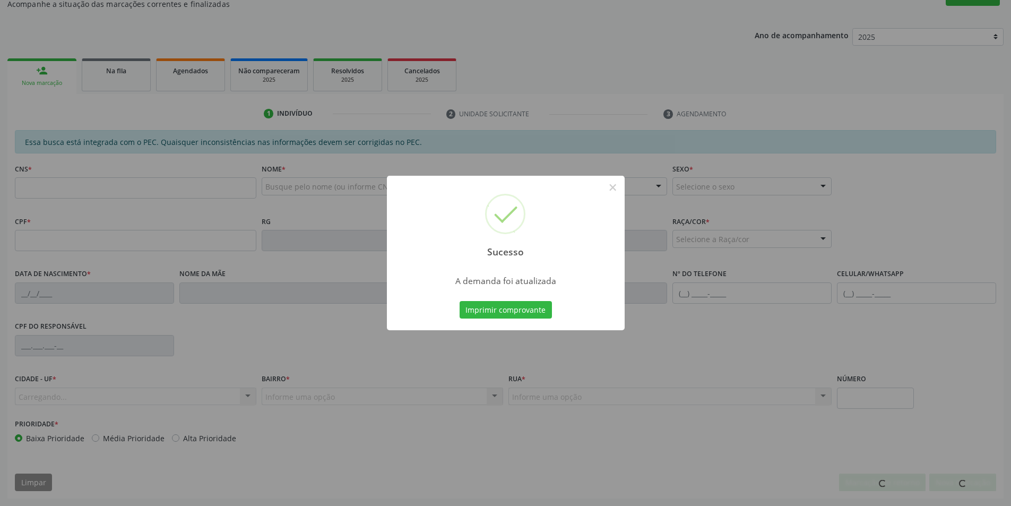
scroll to position [177, 0]
click at [615, 191] on button "×" at bounding box center [613, 187] width 18 height 18
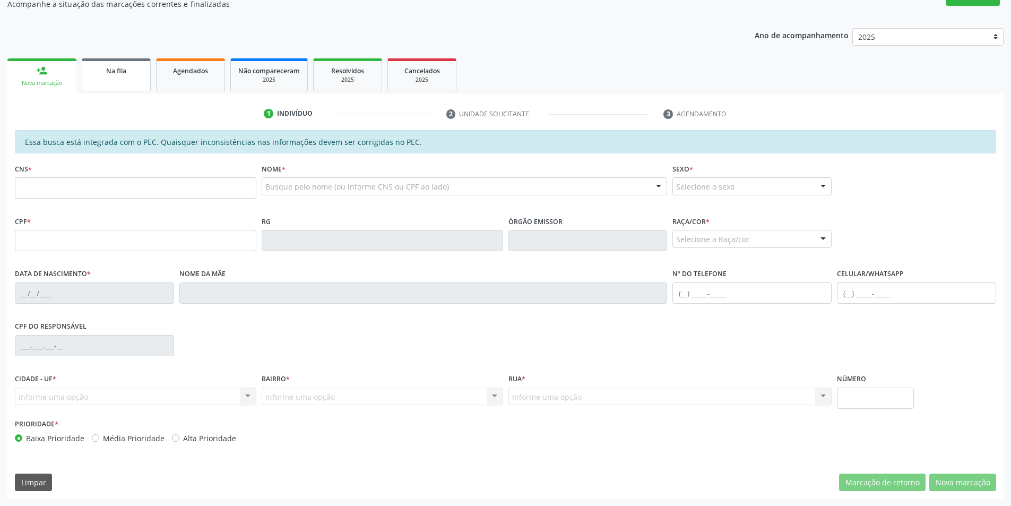
click at [102, 65] on div "Na fila" at bounding box center [116, 70] width 53 height 11
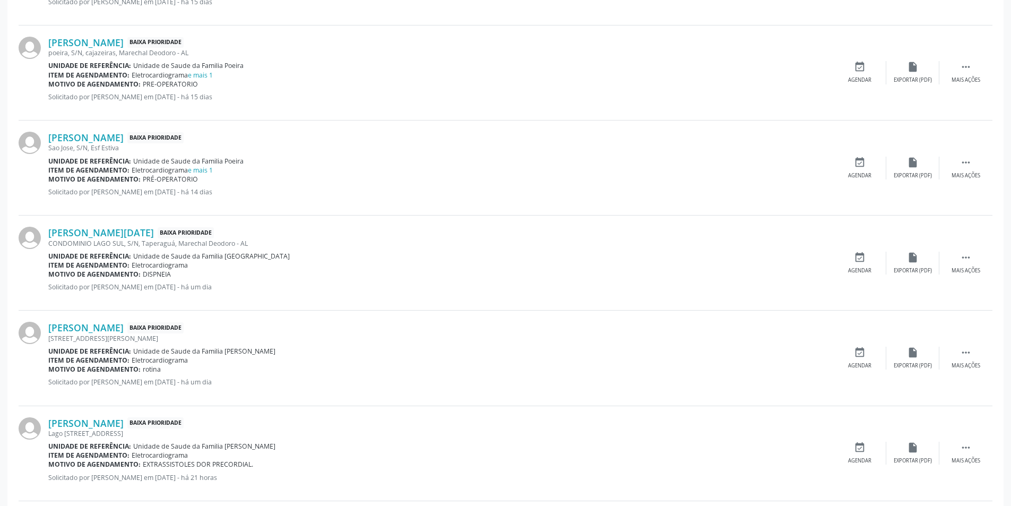
scroll to position [849, 0]
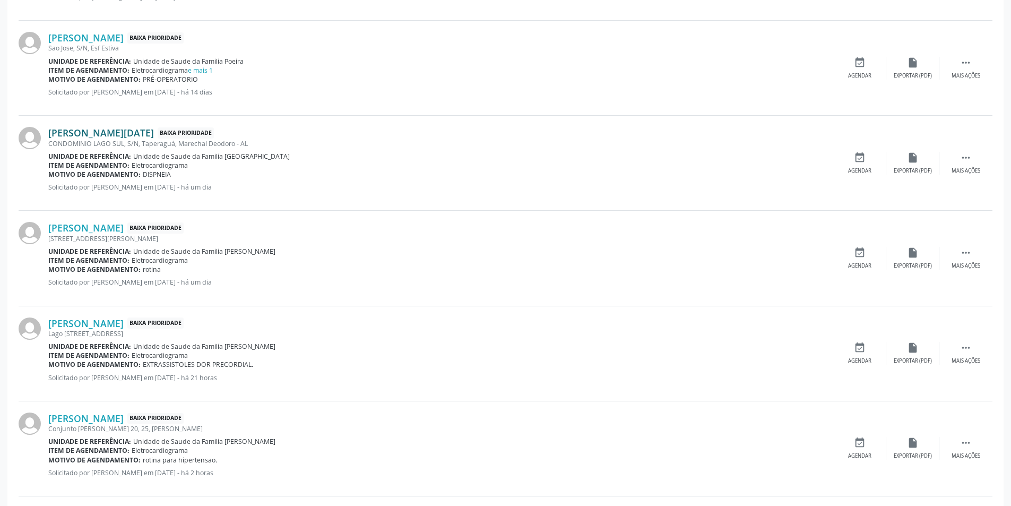
click at [117, 135] on link "[PERSON_NAME][DATE]" at bounding box center [101, 133] width 106 height 12
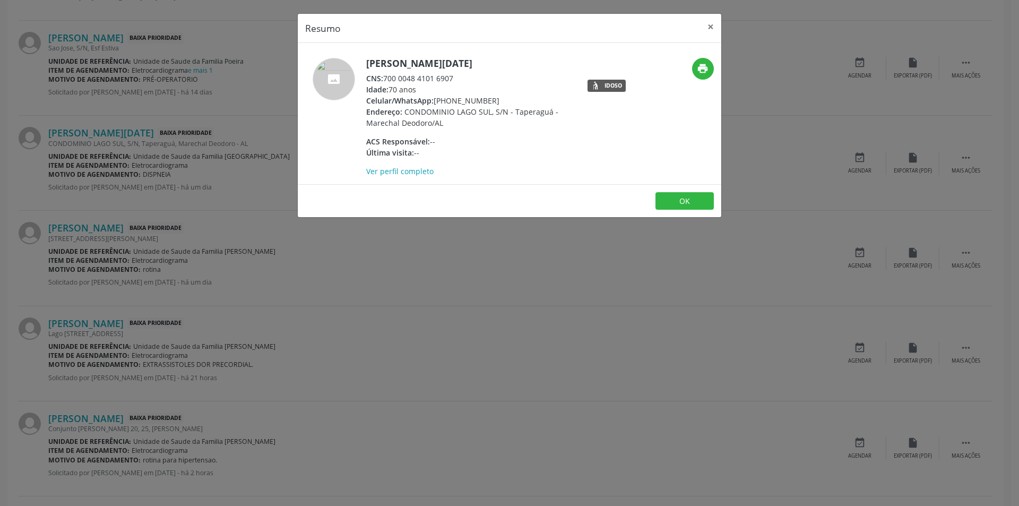
click at [383, 79] on span "CNS:" at bounding box center [374, 78] width 17 height 10
drag, startPoint x: 384, startPoint y: 79, endPoint x: 449, endPoint y: 75, distance: 64.3
click at [449, 75] on div "CNS: 700 0048 4101 6907" at bounding box center [469, 78] width 207 height 11
click at [291, 255] on div "Resumo × [PERSON_NAME][DATE] CNS: 700 0048 4101 6907 Idade: 70 anos Celular/Wha…" at bounding box center [509, 253] width 1019 height 506
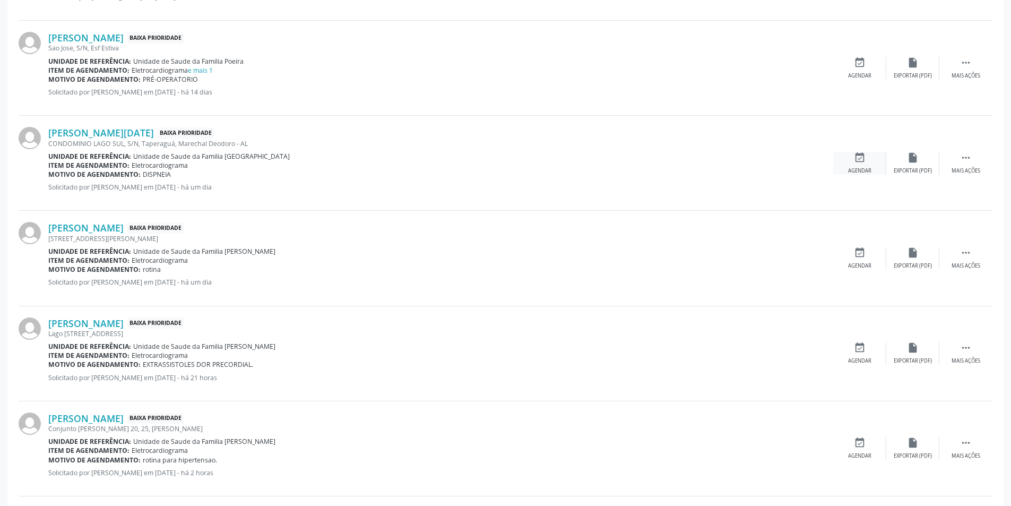
click at [868, 167] on div "Agendar" at bounding box center [859, 170] width 23 height 7
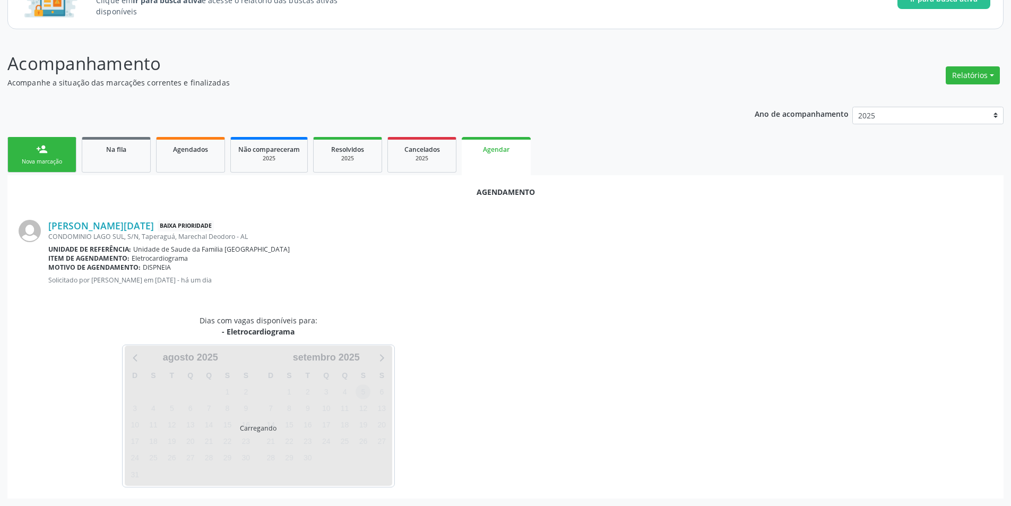
scroll to position [123, 0]
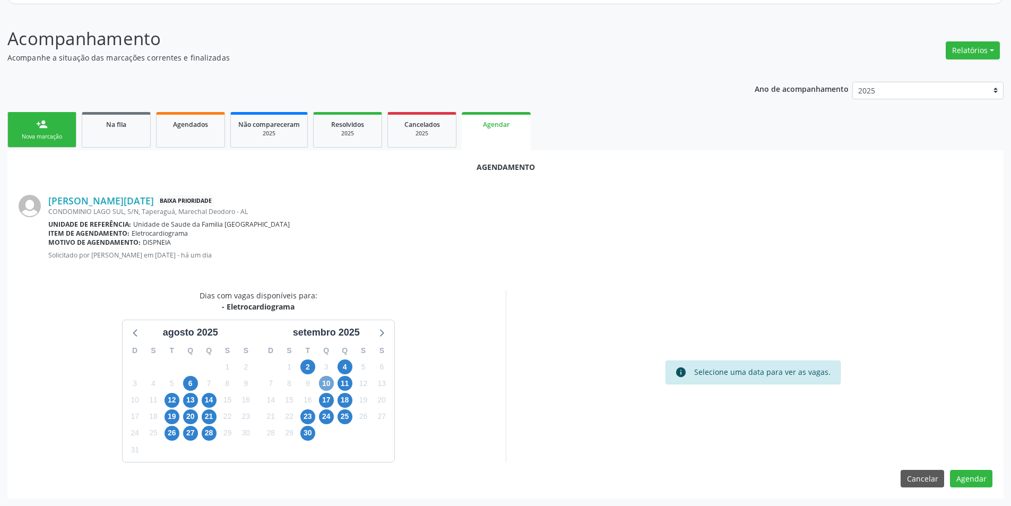
click at [327, 385] on span "10" at bounding box center [326, 383] width 15 height 15
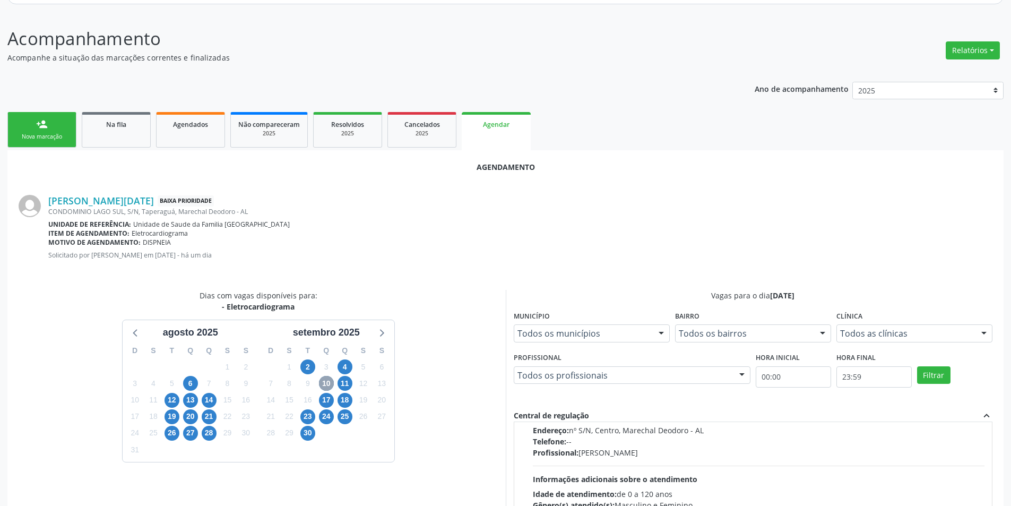
scroll to position [167, 0]
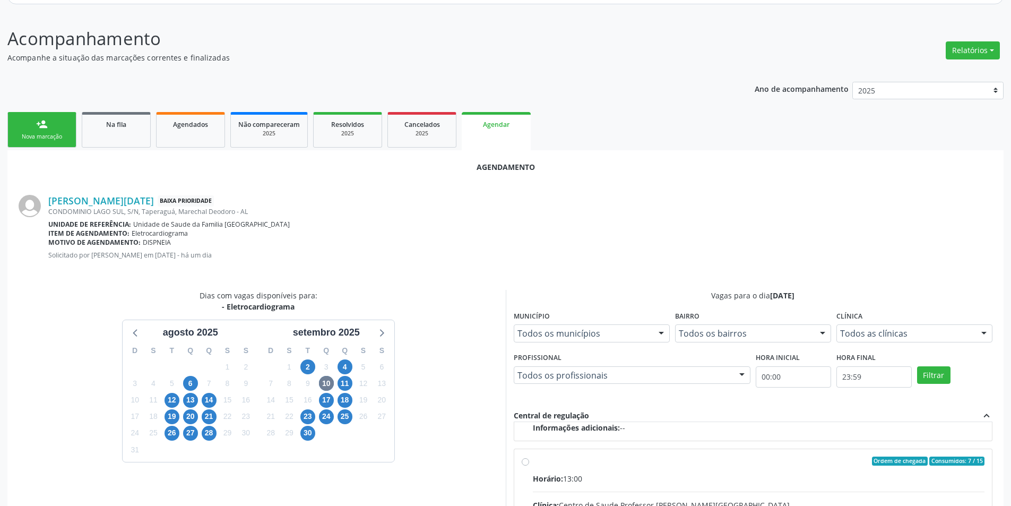
click at [528, 465] on input "Ordem de chegada Consumidos: 7 / 15 Horário: 13:00 Clínica: Centro de Saude Pro…" at bounding box center [525, 462] width 7 height 10
radio input "true"
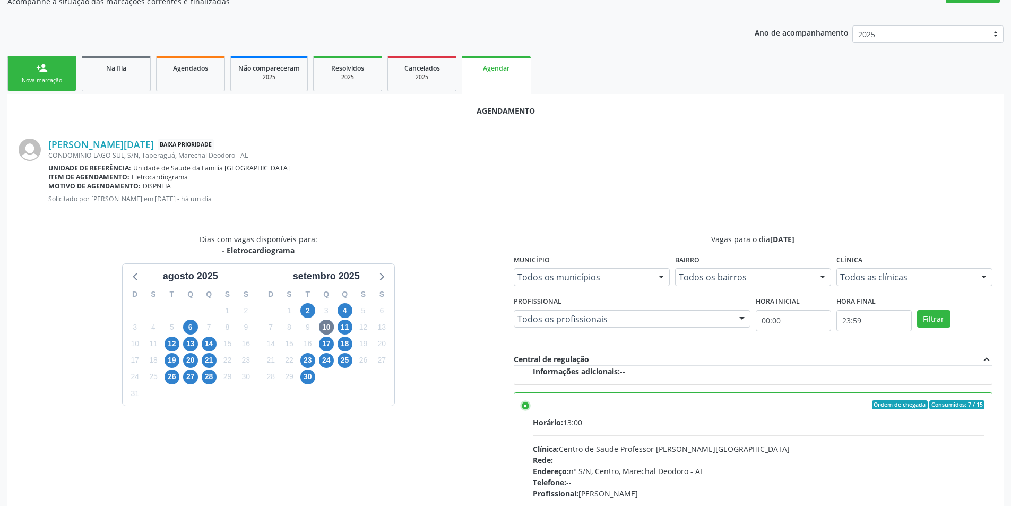
scroll to position [296, 0]
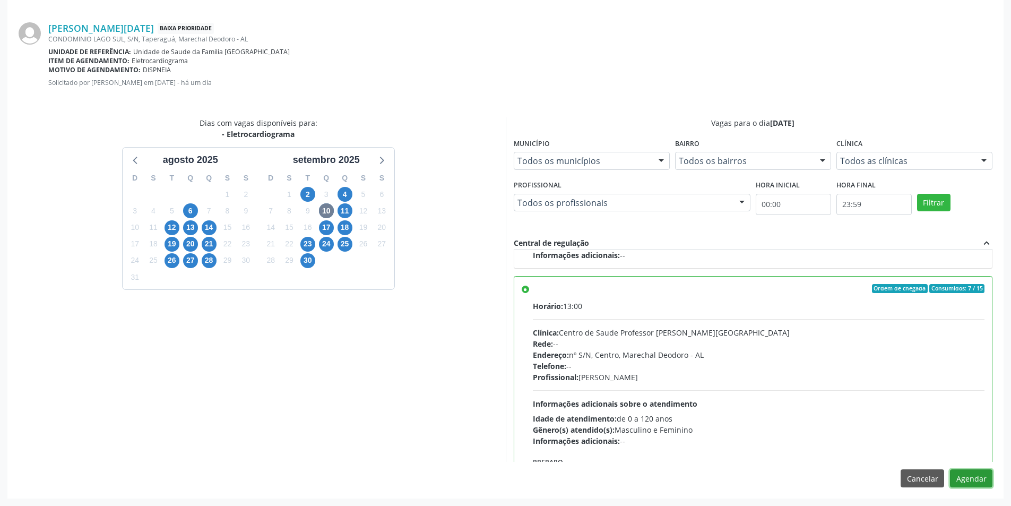
click at [977, 479] on button "Agendar" at bounding box center [971, 478] width 42 height 18
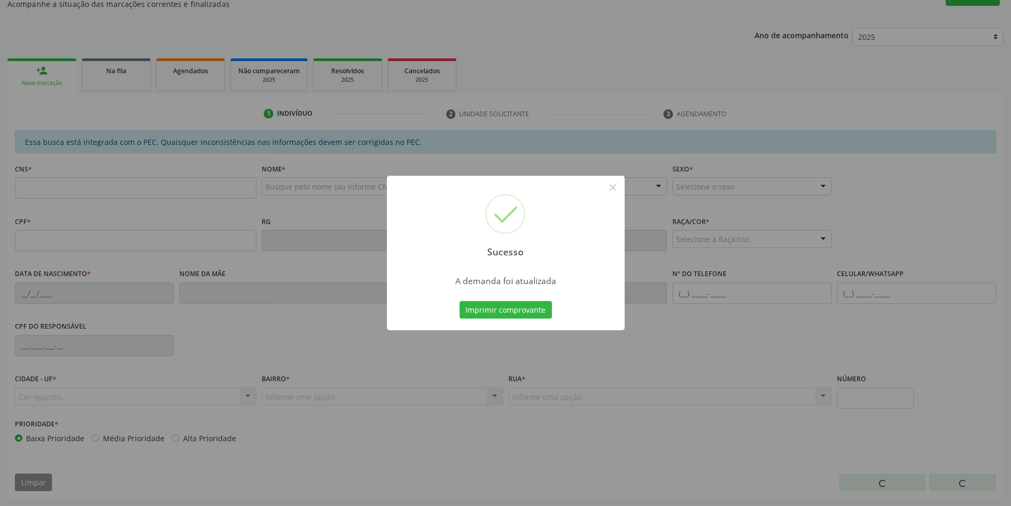
scroll to position [177, 0]
click at [616, 189] on button "×" at bounding box center [613, 187] width 18 height 18
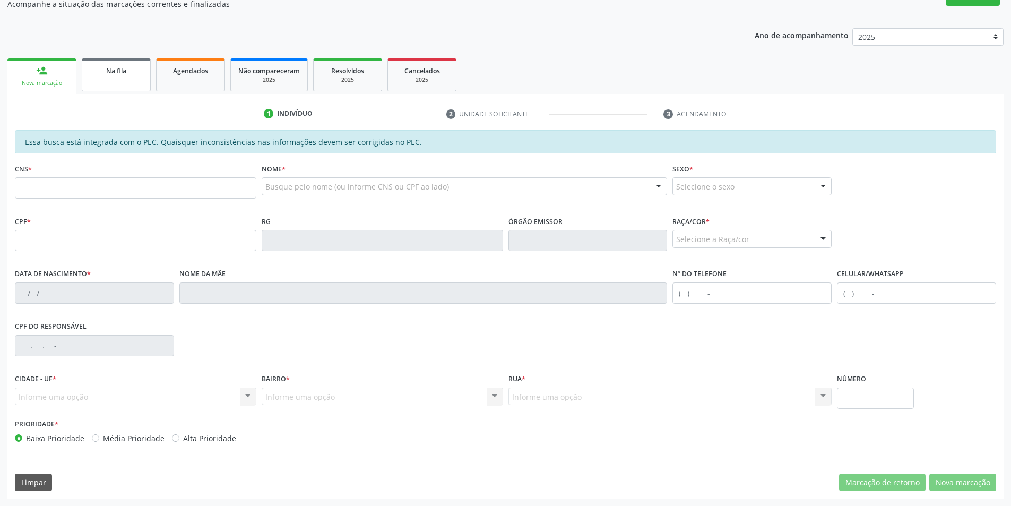
click at [84, 59] on link "Na fila" at bounding box center [116, 74] width 69 height 33
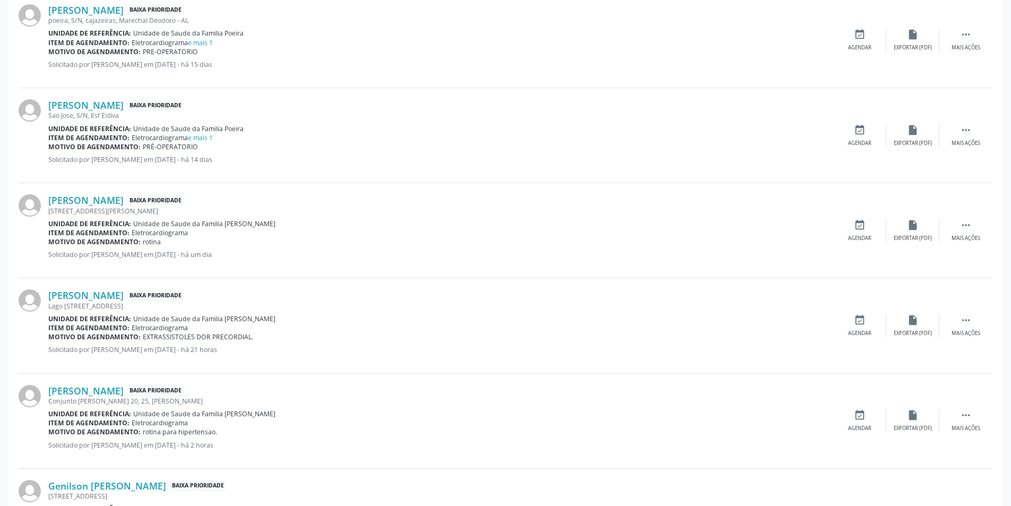
scroll to position [781, 0]
click at [110, 199] on link "[PERSON_NAME]" at bounding box center [85, 201] width 75 height 12
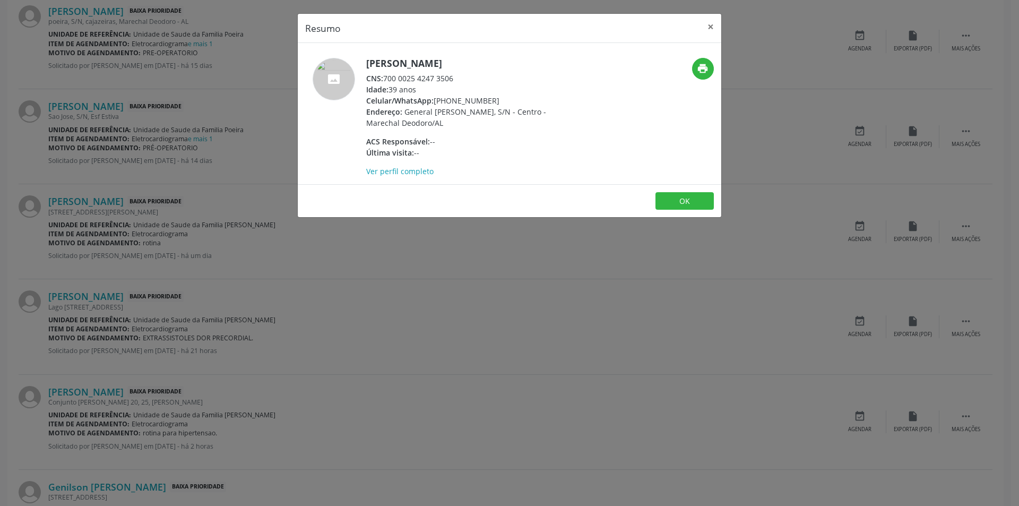
click at [386, 78] on div "CNS: 700 0025 4247 3506" at bounding box center [469, 78] width 207 height 11
drag, startPoint x: 386, startPoint y: 78, endPoint x: 442, endPoint y: 78, distance: 56.3
click at [442, 78] on div "CNS: 700 0025 4247 3506" at bounding box center [469, 78] width 207 height 11
click at [332, 253] on div "Resumo × [PERSON_NAME] CNS: 700 0025 4247 3506 Idade: 39 anos Celular/WhatsApp:…" at bounding box center [509, 253] width 1019 height 506
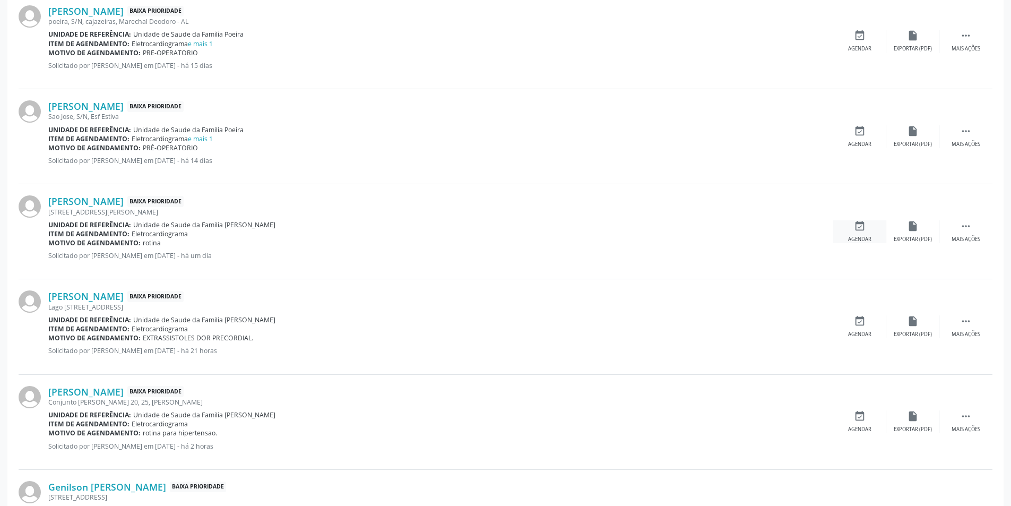
click at [867, 231] on div "event_available Agendar" at bounding box center [860, 231] width 53 height 23
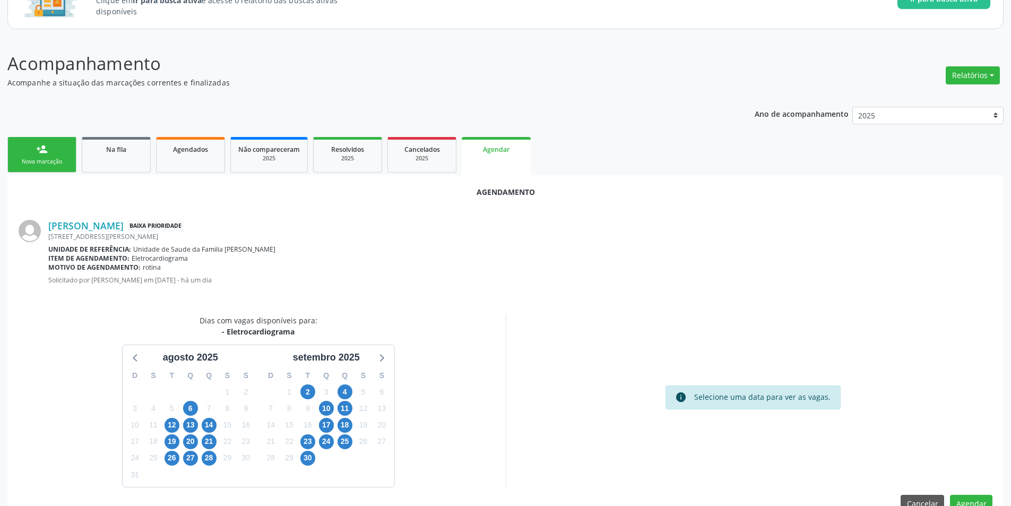
scroll to position [123, 0]
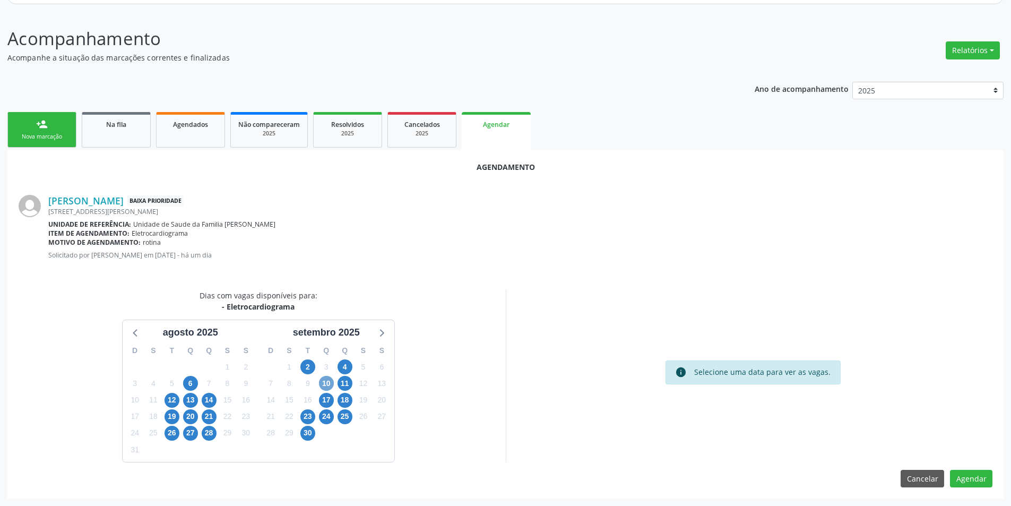
click at [323, 385] on span "10" at bounding box center [326, 383] width 15 height 15
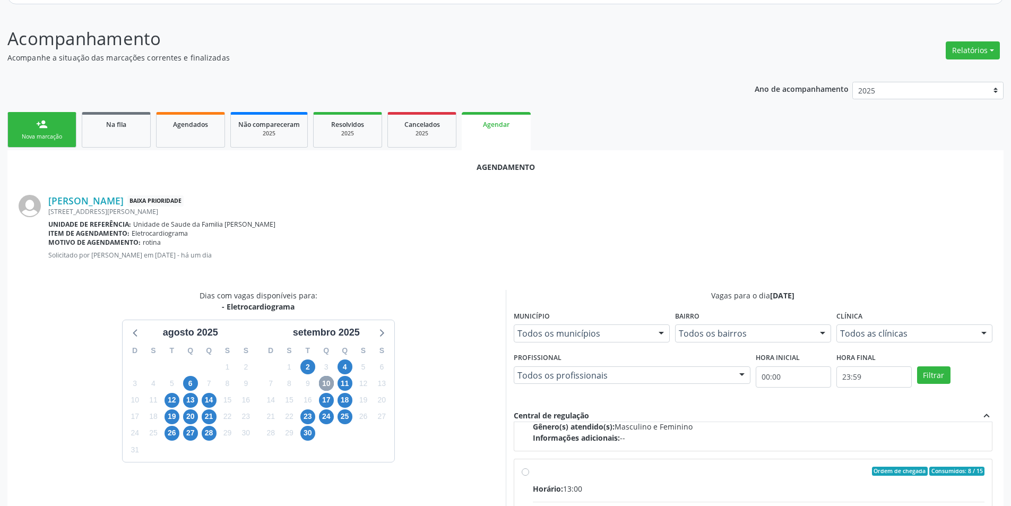
scroll to position [167, 0]
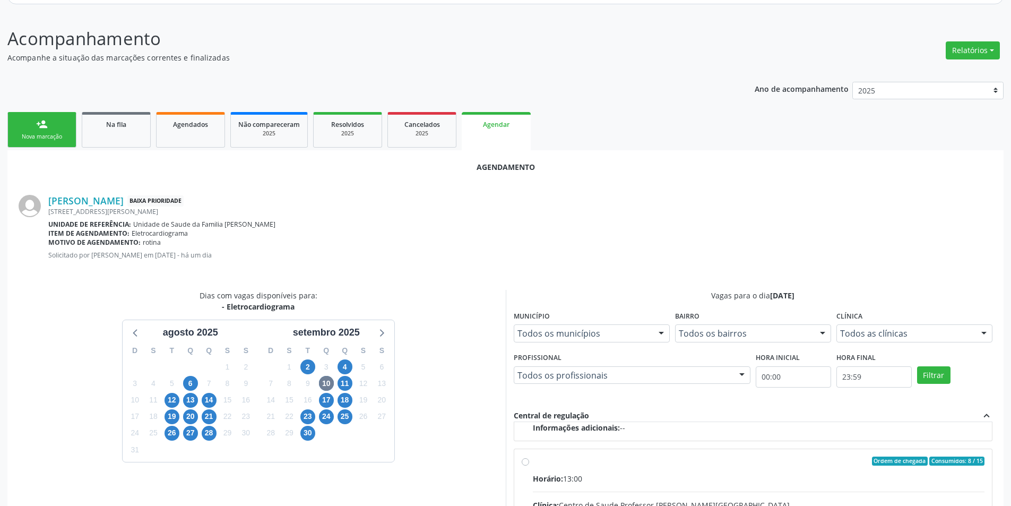
radio input "true"
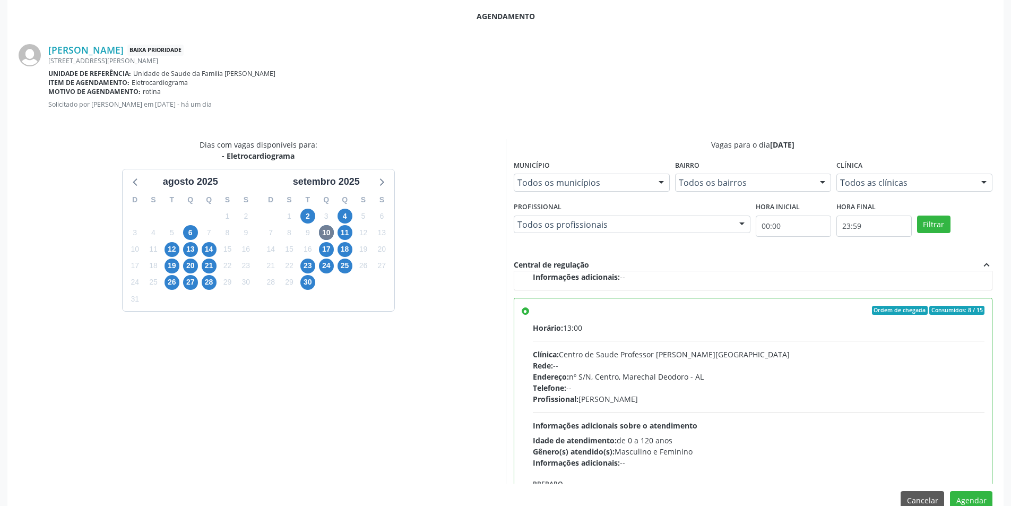
scroll to position [296, 0]
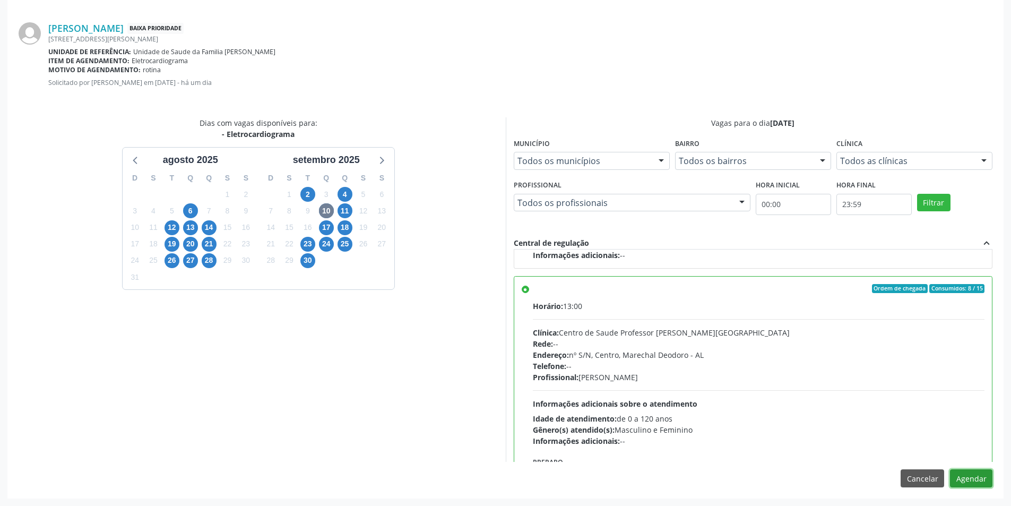
click at [979, 481] on button "Agendar" at bounding box center [971, 478] width 42 height 18
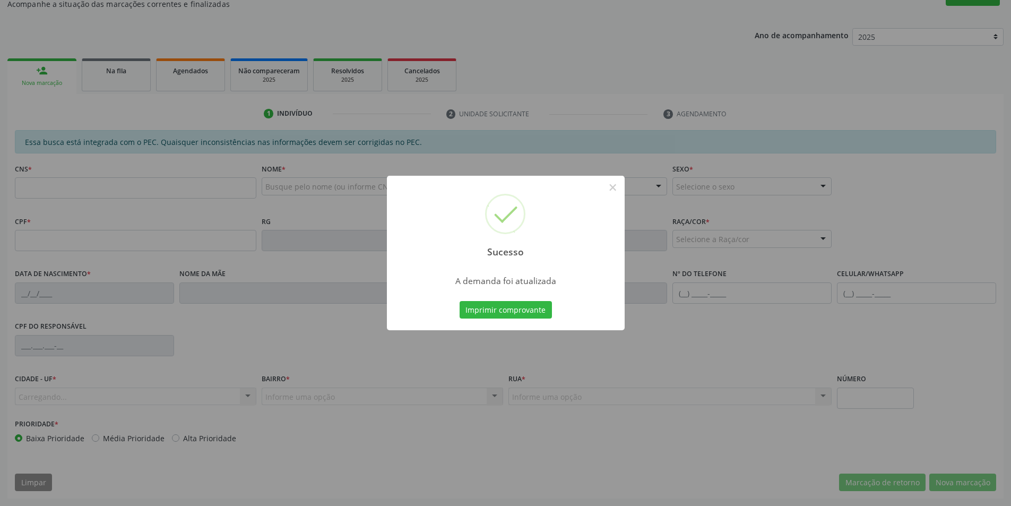
scroll to position [177, 0]
click at [607, 188] on button "×" at bounding box center [613, 187] width 18 height 18
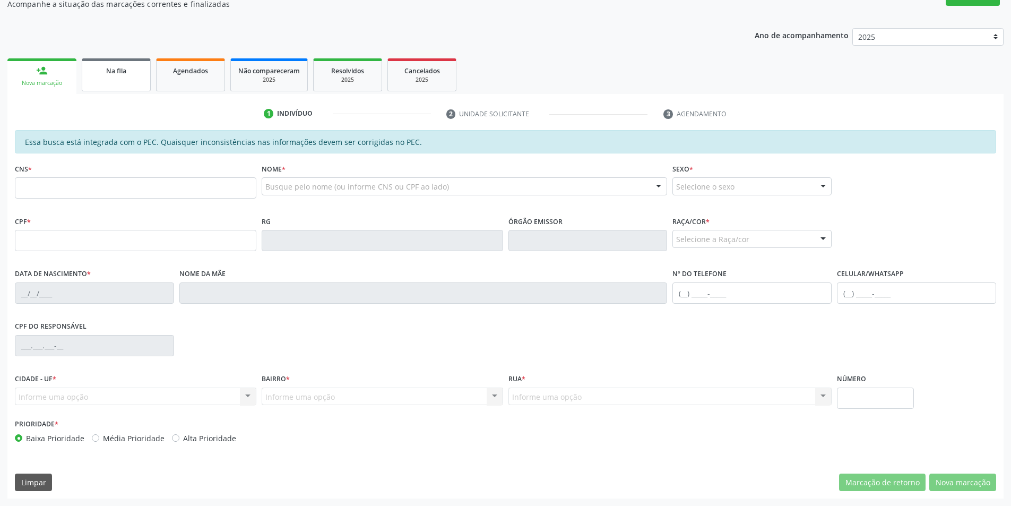
click at [103, 80] on link "Na fila" at bounding box center [116, 74] width 69 height 33
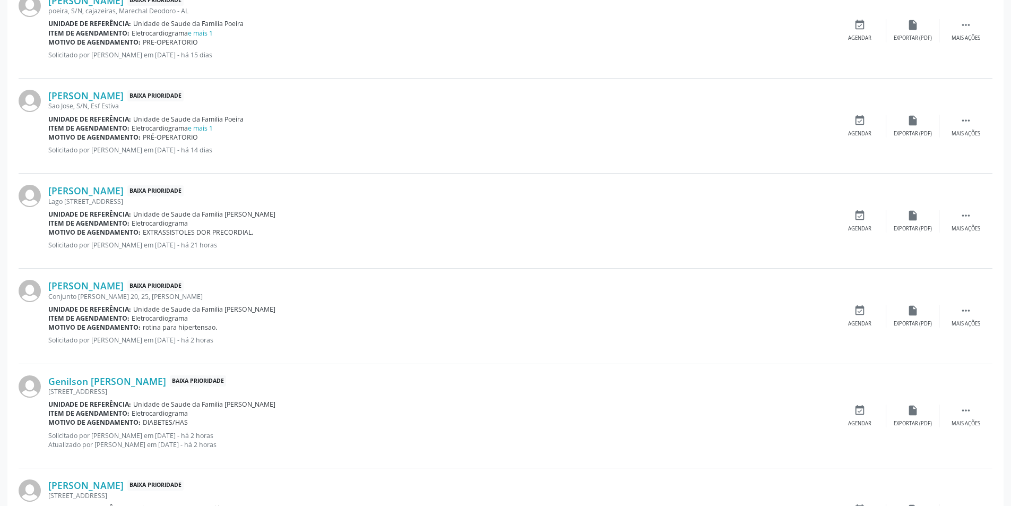
scroll to position [796, 0]
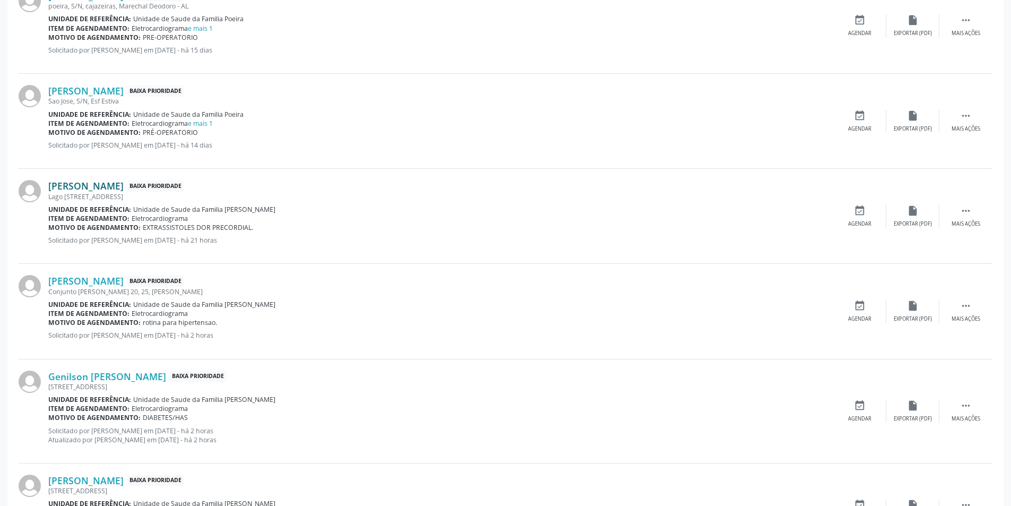
click at [108, 187] on link "[PERSON_NAME]" at bounding box center [85, 186] width 75 height 12
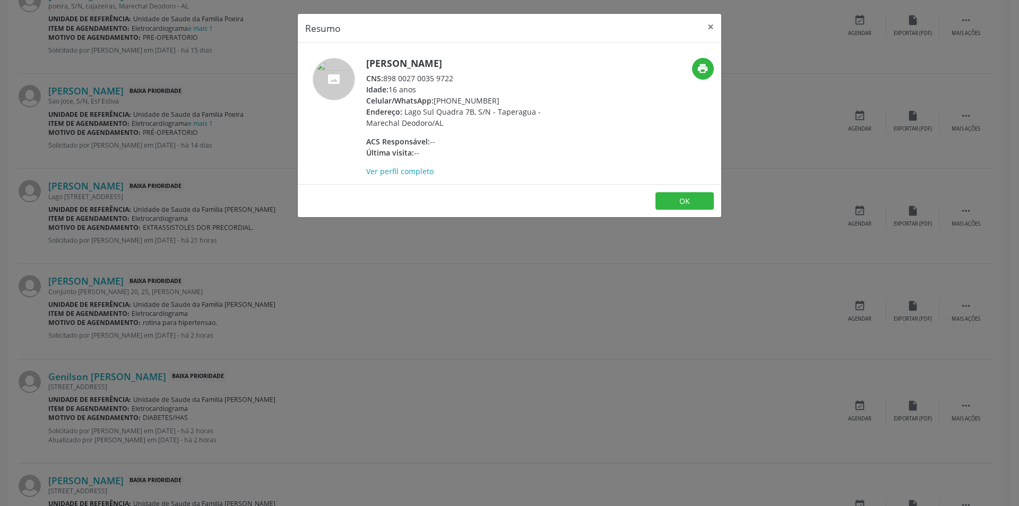
click at [386, 76] on div "CNS: 898 0027 0035 9722" at bounding box center [469, 78] width 207 height 11
drag, startPoint x: 386, startPoint y: 76, endPoint x: 449, endPoint y: 78, distance: 62.7
click at [449, 78] on div "CNS: 898 0027 0035 9722" at bounding box center [469, 78] width 207 height 11
drag, startPoint x: 673, startPoint y: 204, endPoint x: 645, endPoint y: 204, distance: 28.1
click at [673, 204] on button "OK" at bounding box center [685, 201] width 58 height 18
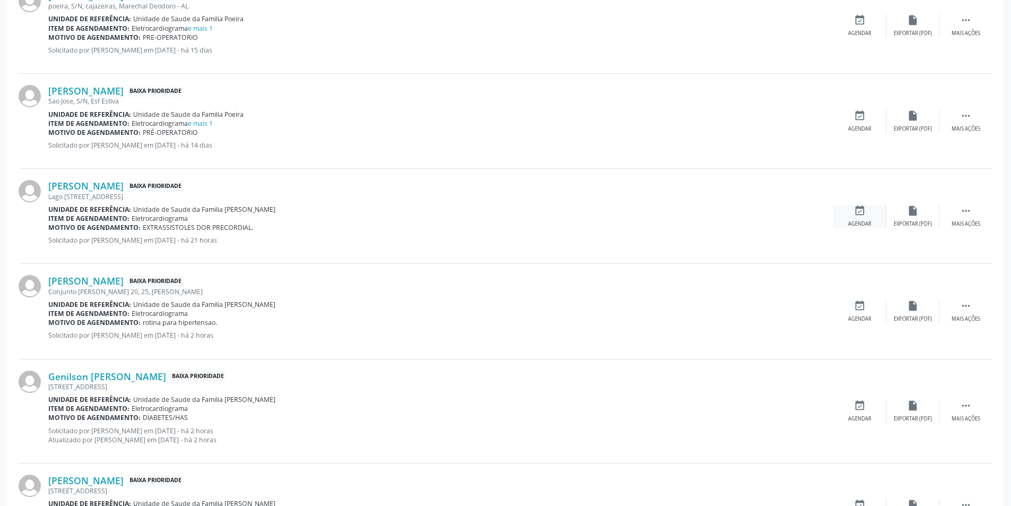
click at [865, 221] on div "Agendar" at bounding box center [859, 223] width 23 height 7
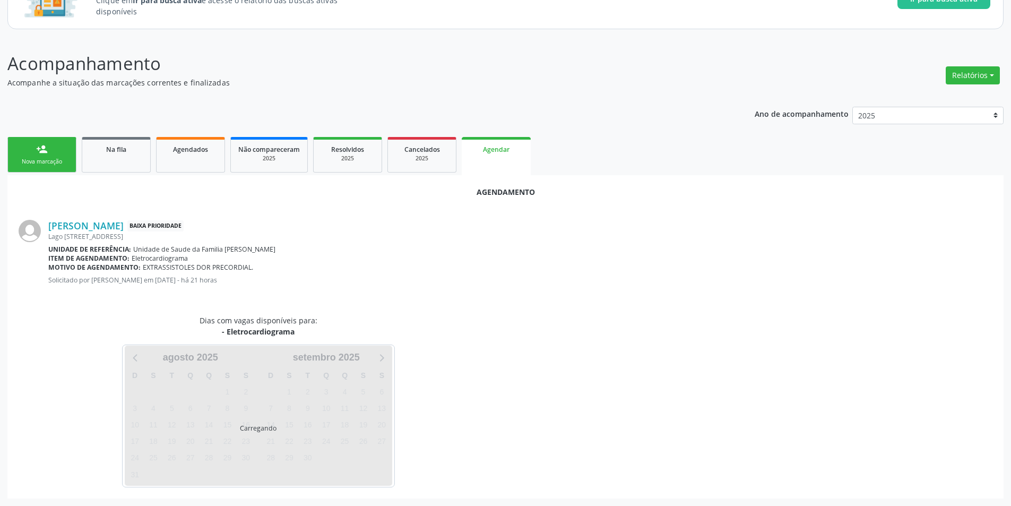
scroll to position [123, 0]
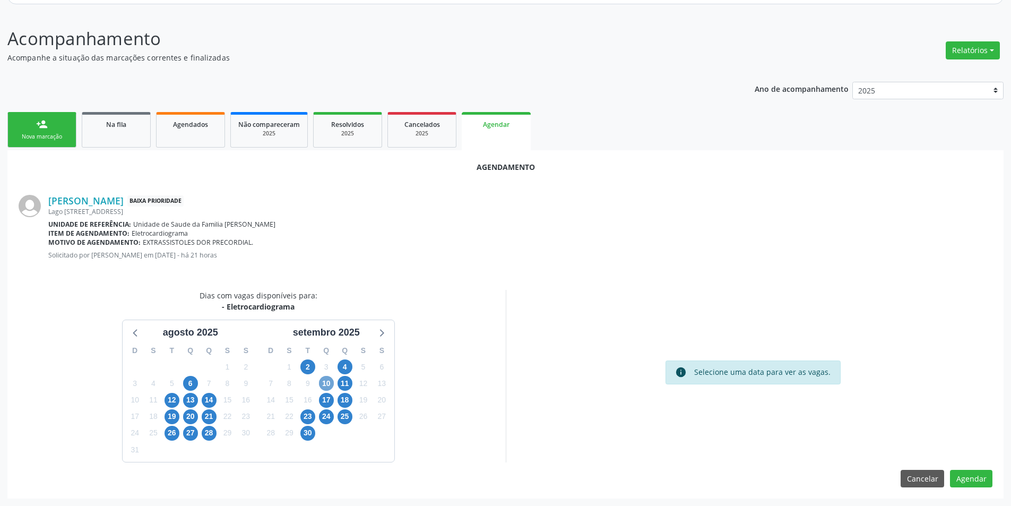
click at [326, 382] on span "10" at bounding box center [326, 383] width 15 height 15
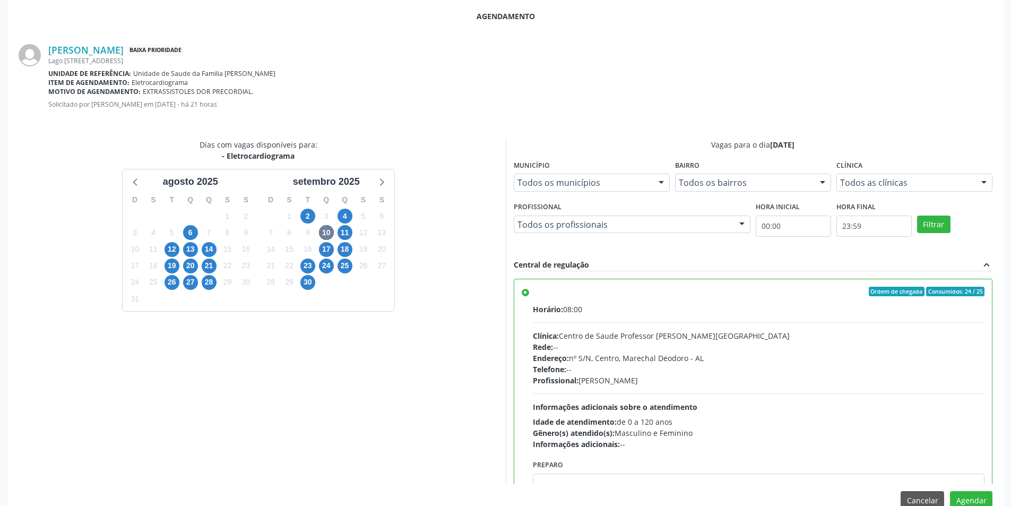
scroll to position [296, 0]
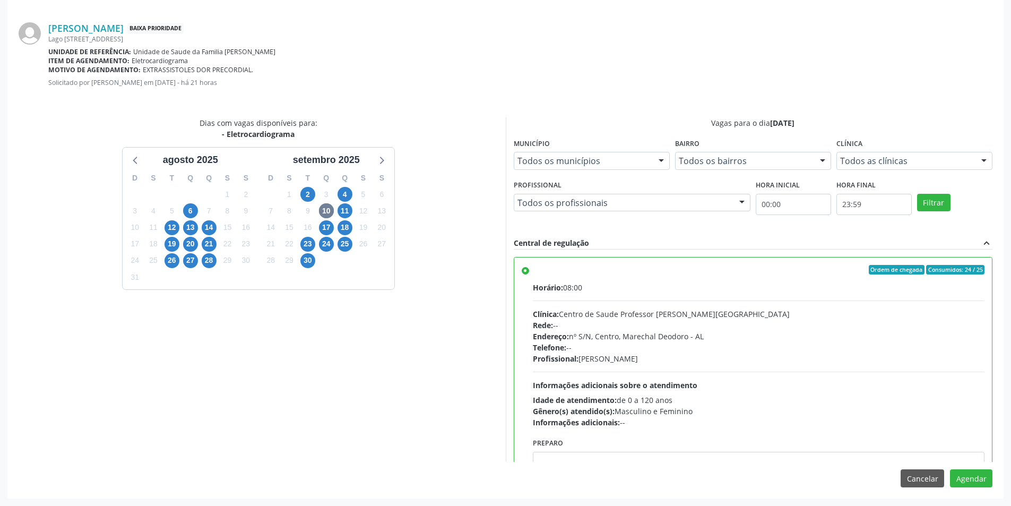
click at [533, 271] on label "Ordem de chegada Consumidos: 24 / 25 Horário: 08:00 Clínica: Centro de Saude Pr…" at bounding box center [759, 346] width 452 height 163
click at [528, 271] on input "Ordem de chegada Consumidos: 24 / 25 Horário: 08:00 Clínica: Centro de Saude Pr…" at bounding box center [525, 270] width 7 height 10
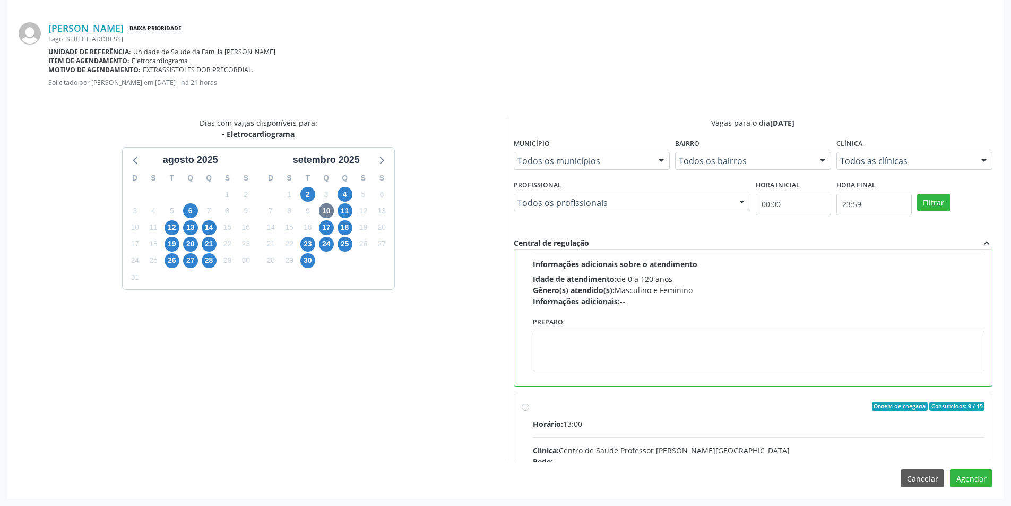
scroll to position [239, 0]
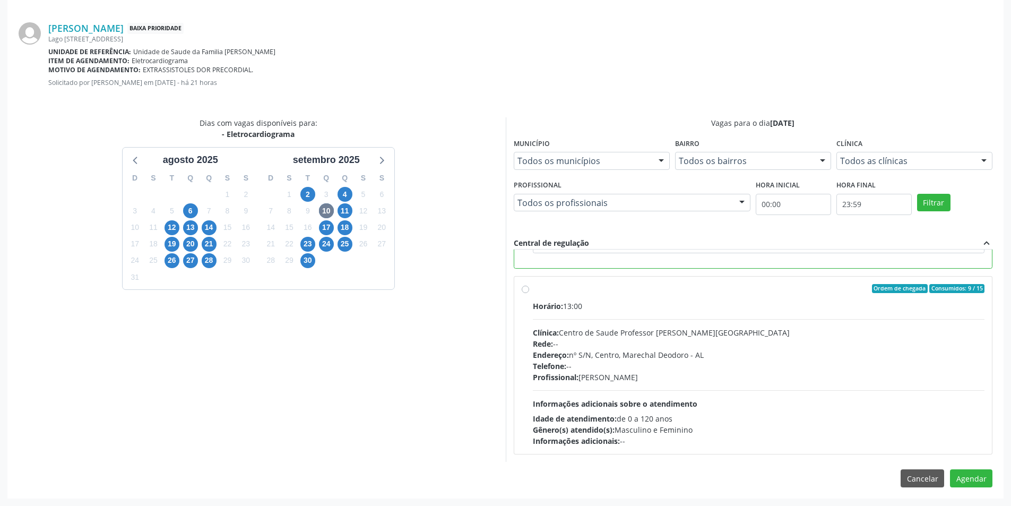
click at [521, 288] on div "Ordem de chegada Consumidos: 9 / 15 Horário: 13:00 Clínica: Centro de Saude Pro…" at bounding box center [753, 366] width 478 height 178
radio input "false"
radio input "true"
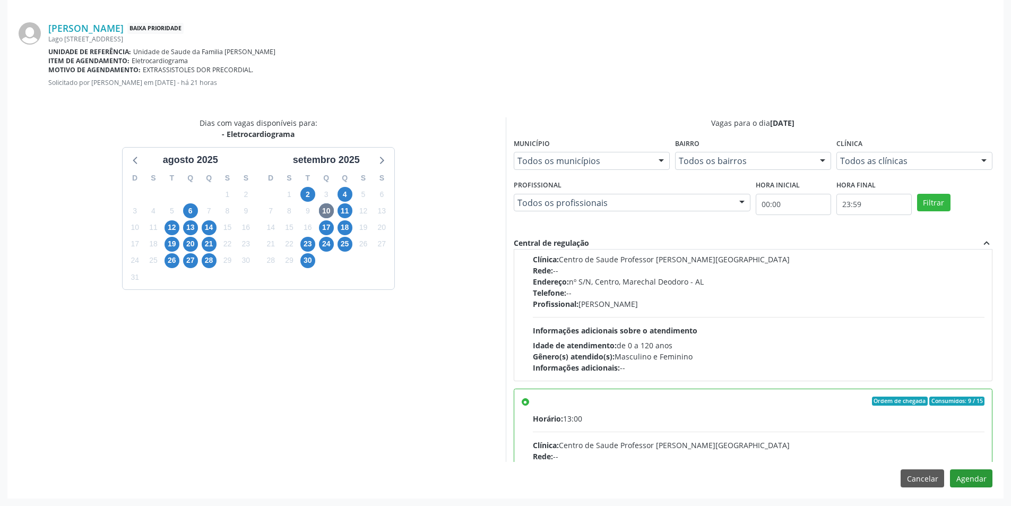
scroll to position [159, 0]
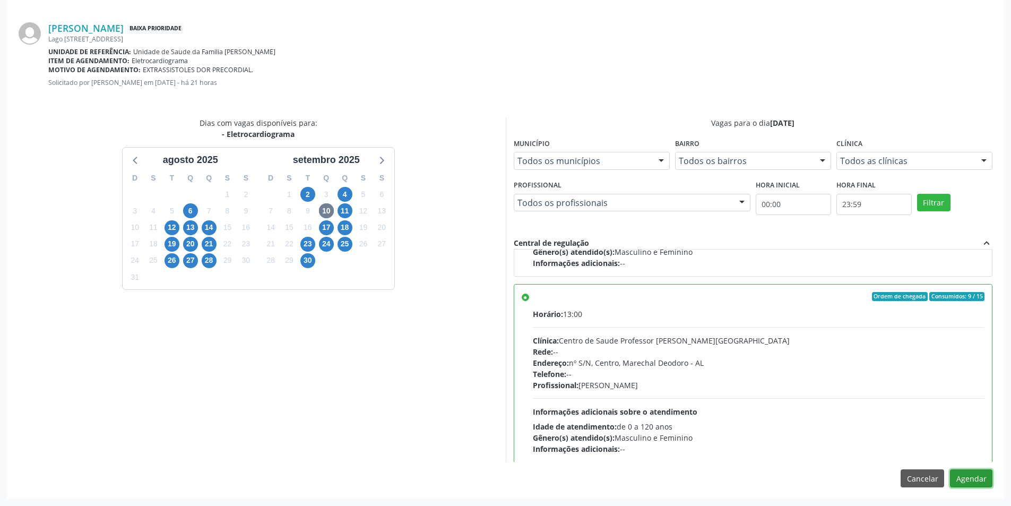
click at [981, 477] on button "Agendar" at bounding box center [971, 478] width 42 height 18
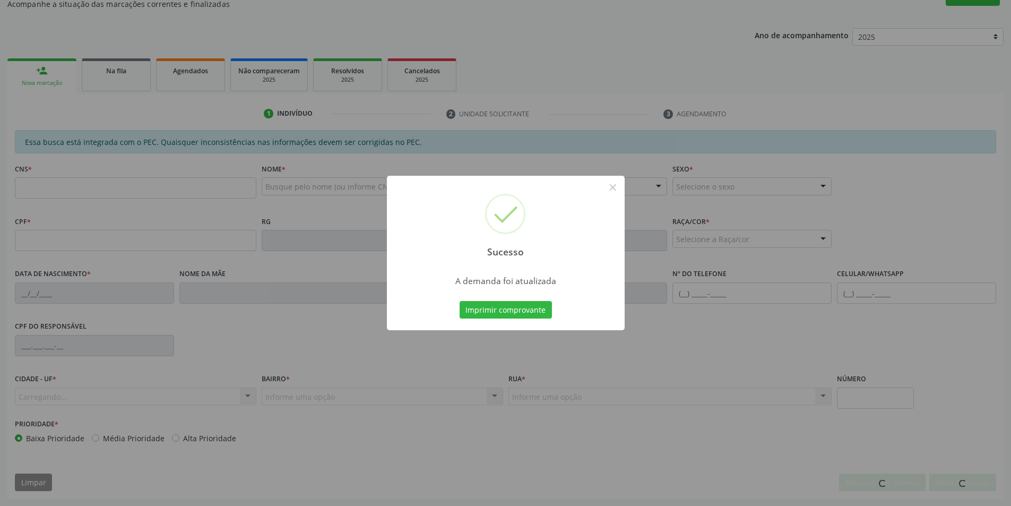
scroll to position [177, 0]
click at [618, 191] on button "×" at bounding box center [613, 187] width 18 height 18
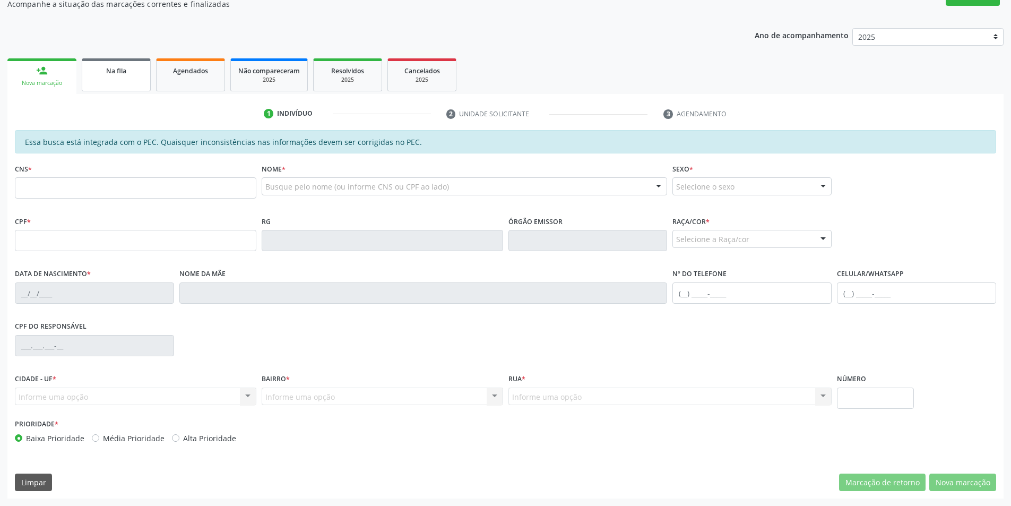
click at [97, 88] on link "Na fila" at bounding box center [116, 74] width 69 height 33
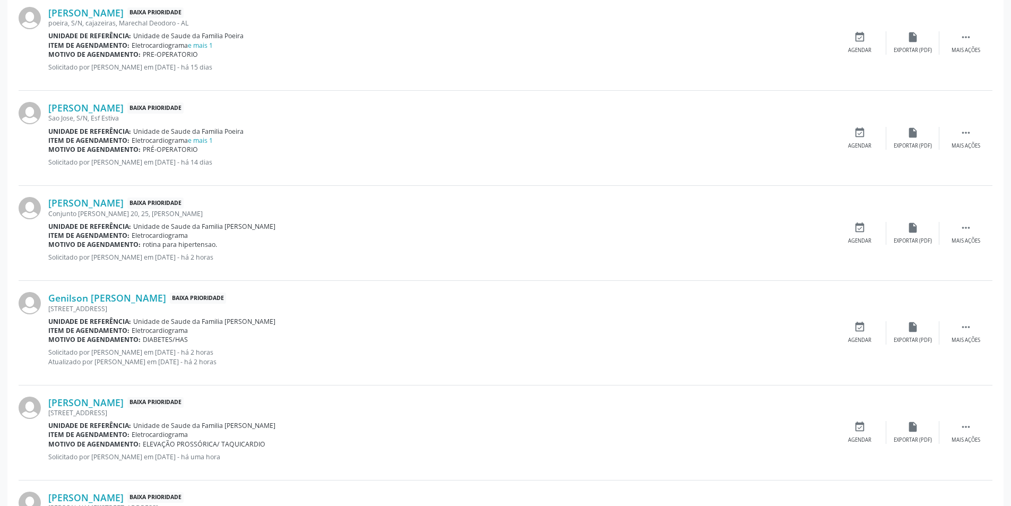
scroll to position [796, 0]
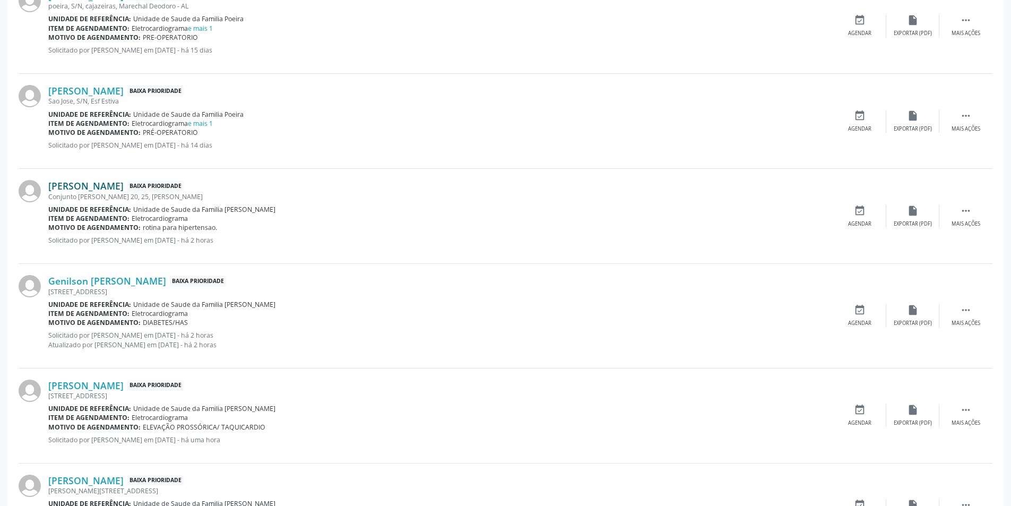
click at [70, 185] on link "[PERSON_NAME]" at bounding box center [85, 186] width 75 height 12
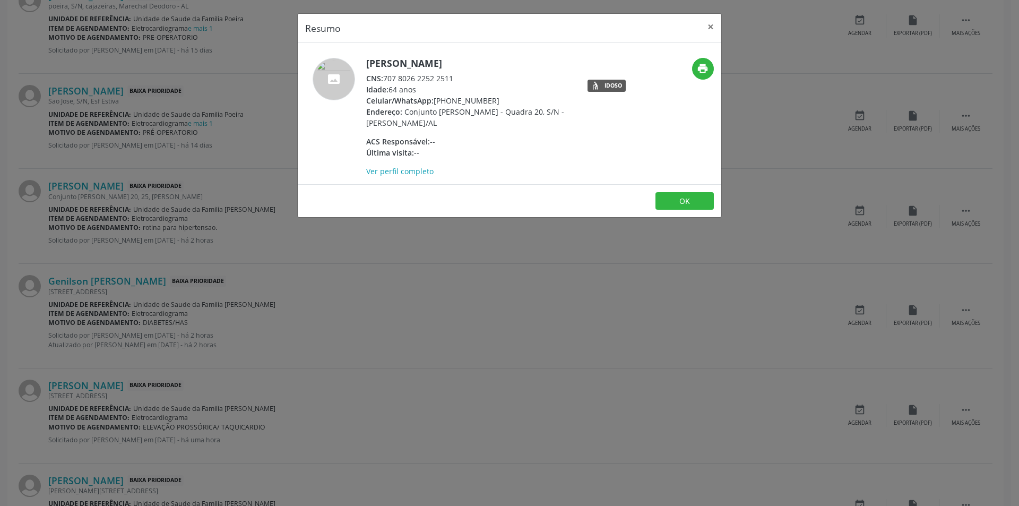
click at [385, 78] on div "CNS: 707 8026 2252 2511" at bounding box center [469, 78] width 207 height 11
drag, startPoint x: 385, startPoint y: 78, endPoint x: 442, endPoint y: 78, distance: 56.3
click at [442, 78] on div "CNS: 707 8026 2252 2511" at bounding box center [469, 78] width 207 height 11
click at [335, 253] on div "Resumo × [PERSON_NAME] CNS: 707 8026 2252 2511 Idade: 64 anos Celular/WhatsApp:…" at bounding box center [509, 253] width 1019 height 506
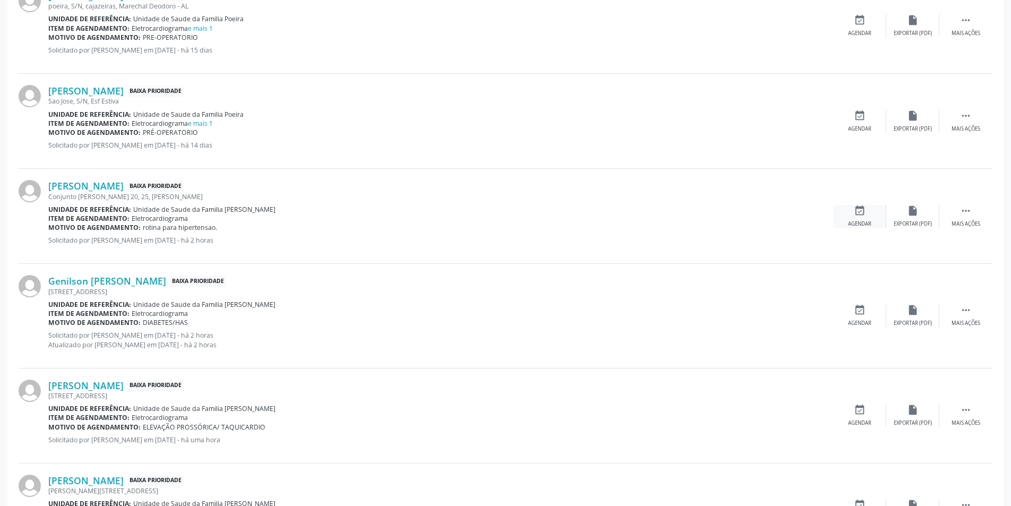
click at [857, 213] on icon "event_available" at bounding box center [860, 211] width 12 height 12
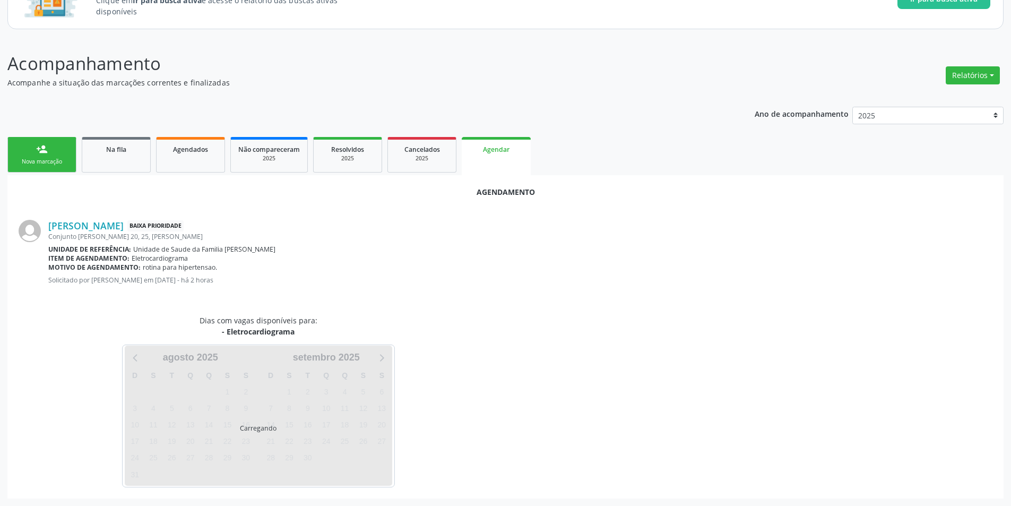
scroll to position [123, 0]
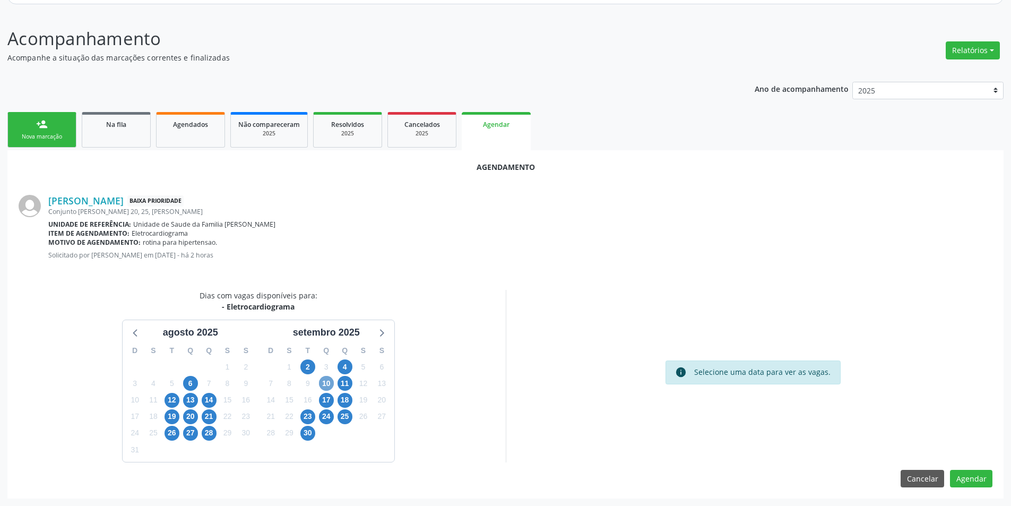
drag, startPoint x: 322, startPoint y: 381, endPoint x: 361, endPoint y: 408, distance: 47.6
click at [323, 381] on span "10" at bounding box center [326, 383] width 15 height 15
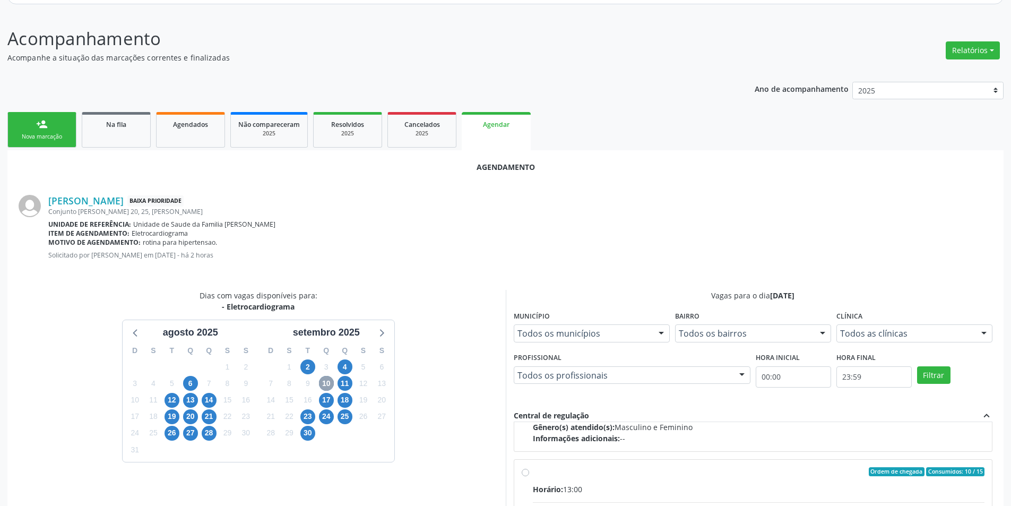
scroll to position [167, 0]
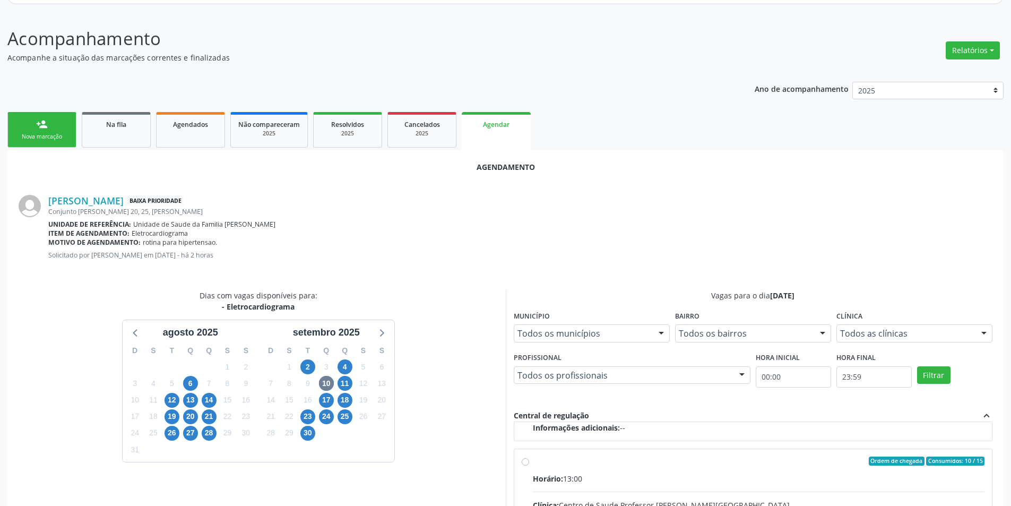
click at [528, 463] on input "Ordem de chegada Consumidos: 10 / 15 Horário: 13:00 Clínica: Centro de Saude Pr…" at bounding box center [525, 462] width 7 height 10
radio input "true"
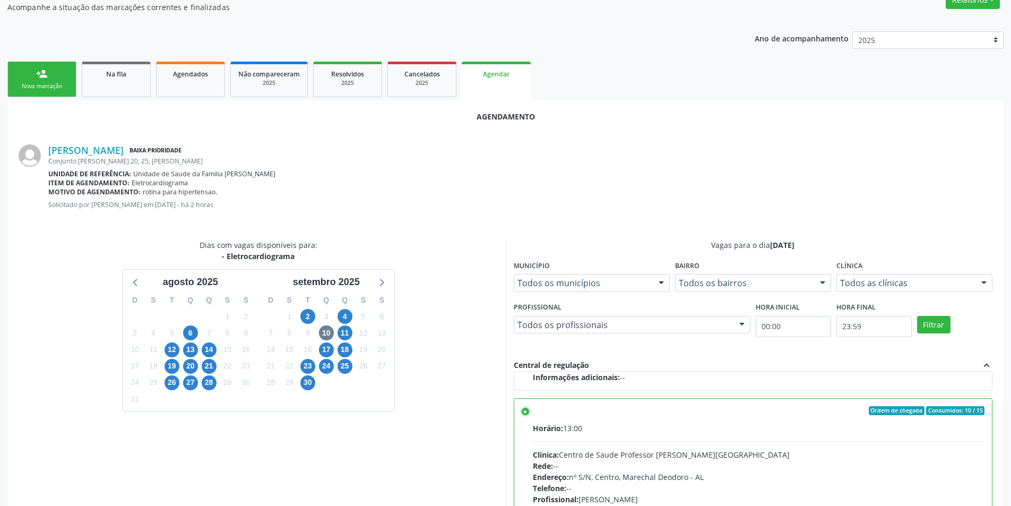
scroll to position [296, 0]
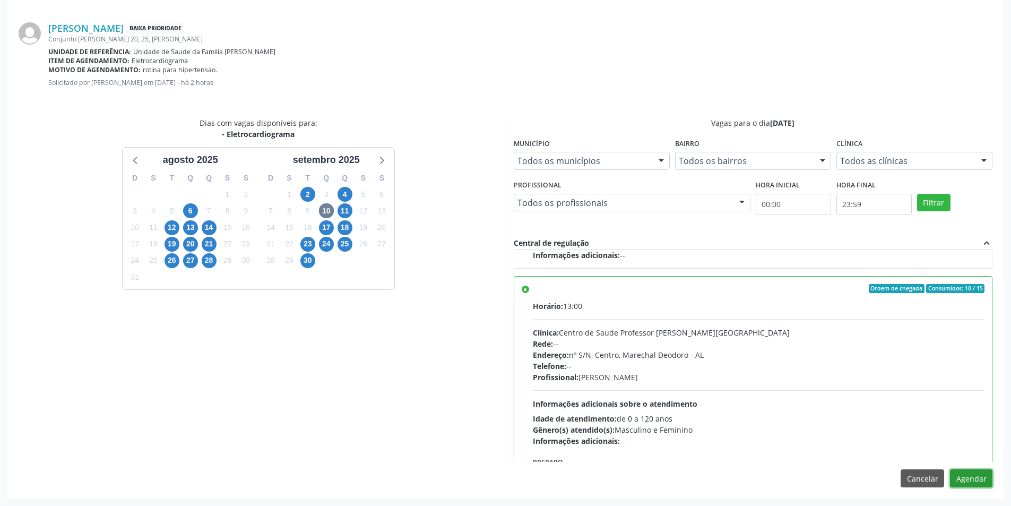
click at [966, 477] on button "Agendar" at bounding box center [971, 478] width 42 height 18
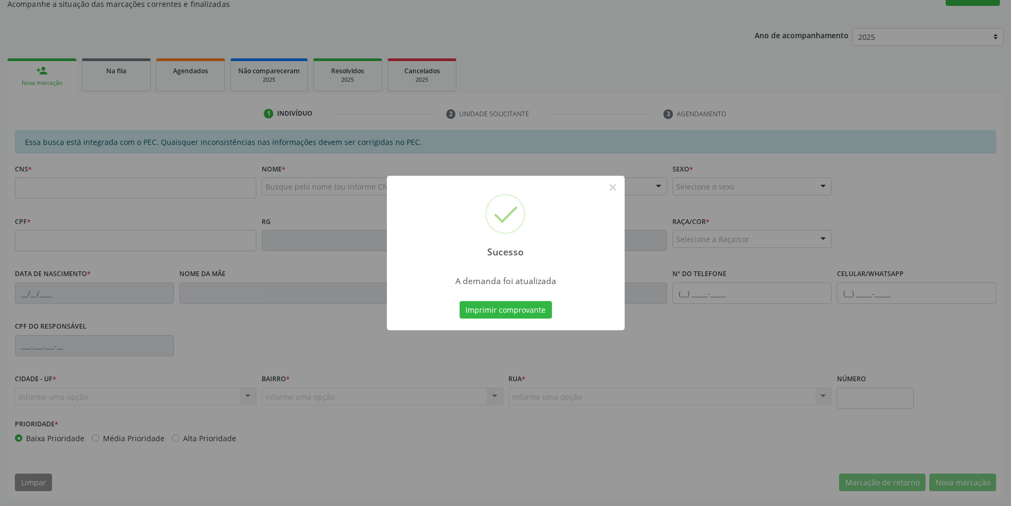
scroll to position [177, 0]
click at [611, 183] on button "×" at bounding box center [613, 187] width 18 height 18
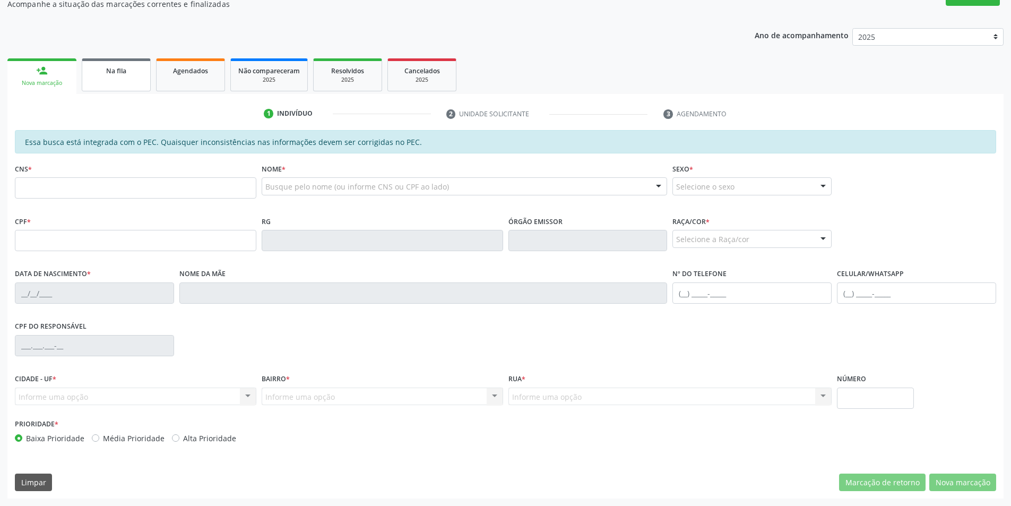
click at [138, 72] on div "Na fila" at bounding box center [116, 70] width 53 height 11
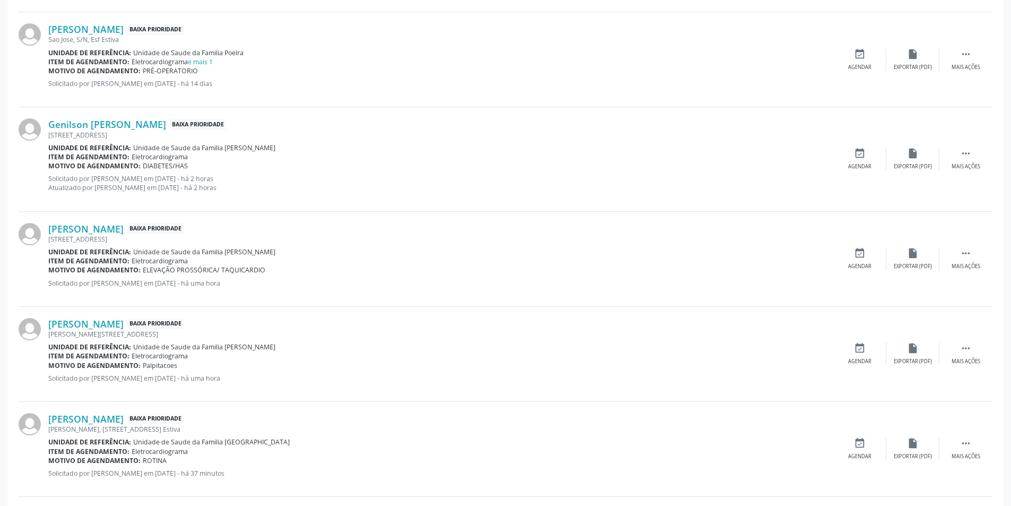
scroll to position [856, 0]
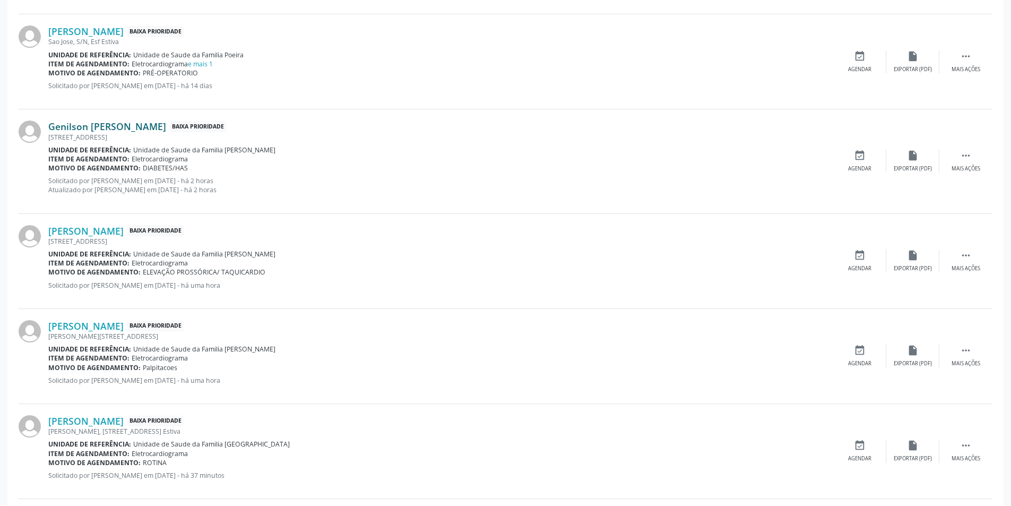
click at [117, 128] on link "Genilson [PERSON_NAME]" at bounding box center [107, 127] width 118 height 12
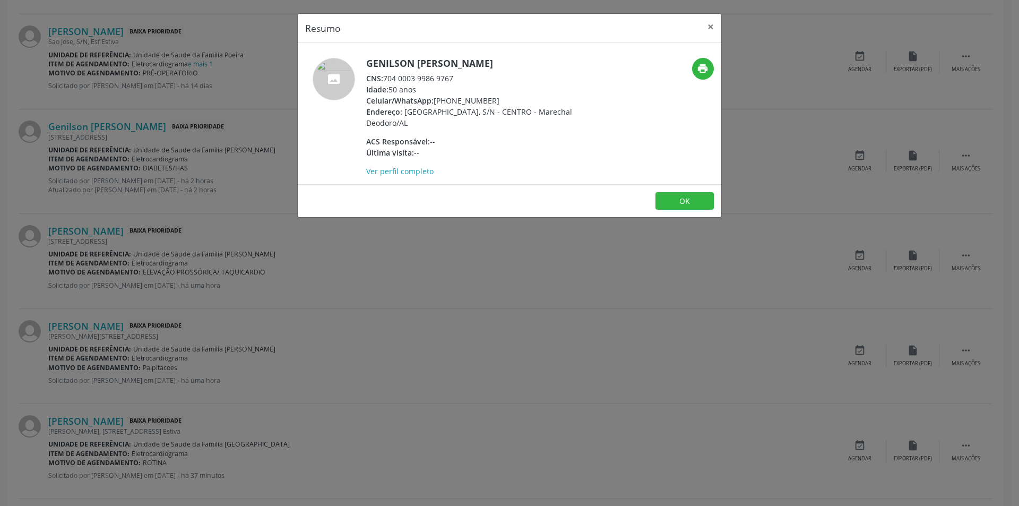
click at [386, 77] on div "CNS: 704 0003 9986 9767" at bounding box center [469, 78] width 207 height 11
drag, startPoint x: 386, startPoint y: 77, endPoint x: 441, endPoint y: 79, distance: 55.2
click at [441, 79] on div "CNS: 704 0003 9986 9767" at bounding box center [469, 78] width 207 height 11
click at [191, 263] on div "Resumo × Genilson [PERSON_NAME] CNS: 704 0003 9986 9767 Idade: 50 anos Celular/…" at bounding box center [509, 253] width 1019 height 506
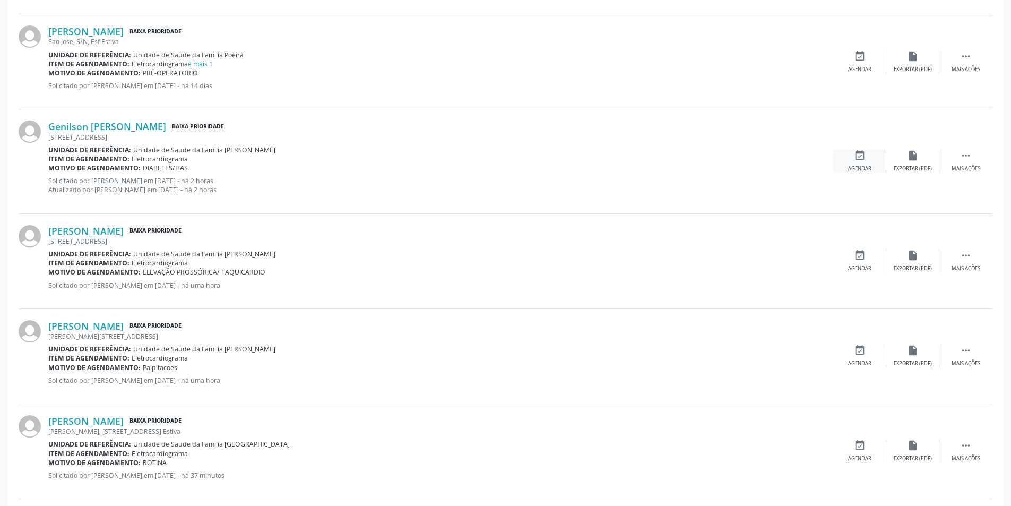
click at [866, 167] on div "Agendar" at bounding box center [859, 168] width 23 height 7
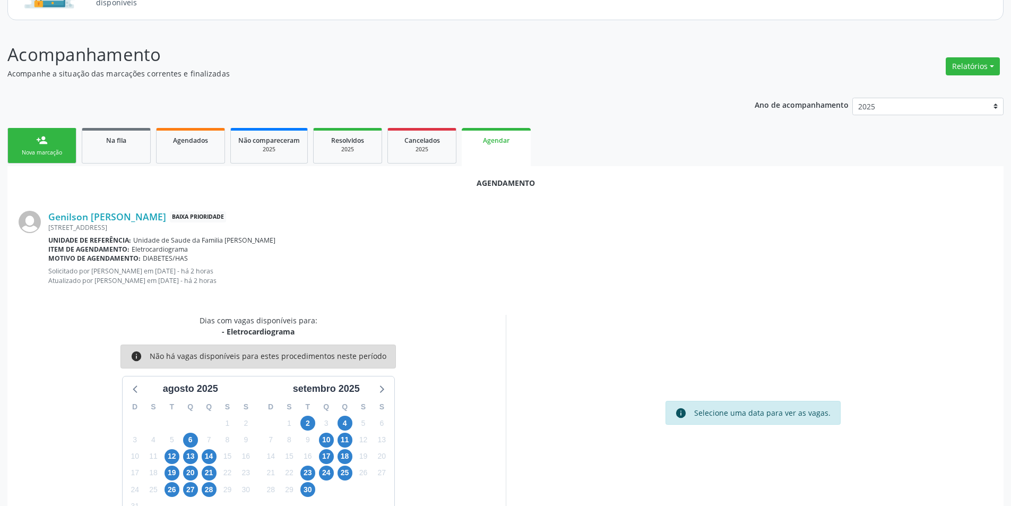
scroll to position [132, 0]
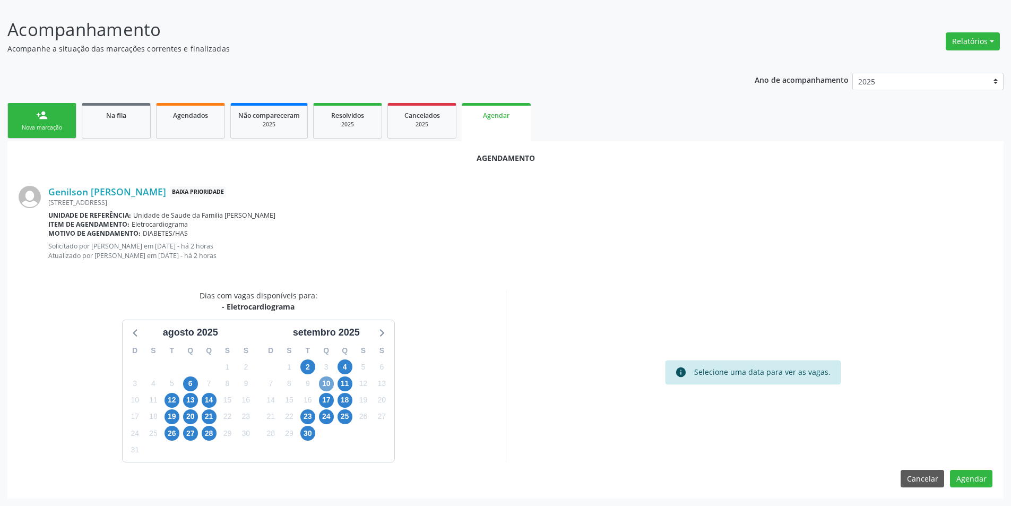
click at [330, 387] on span "10" at bounding box center [326, 383] width 15 height 15
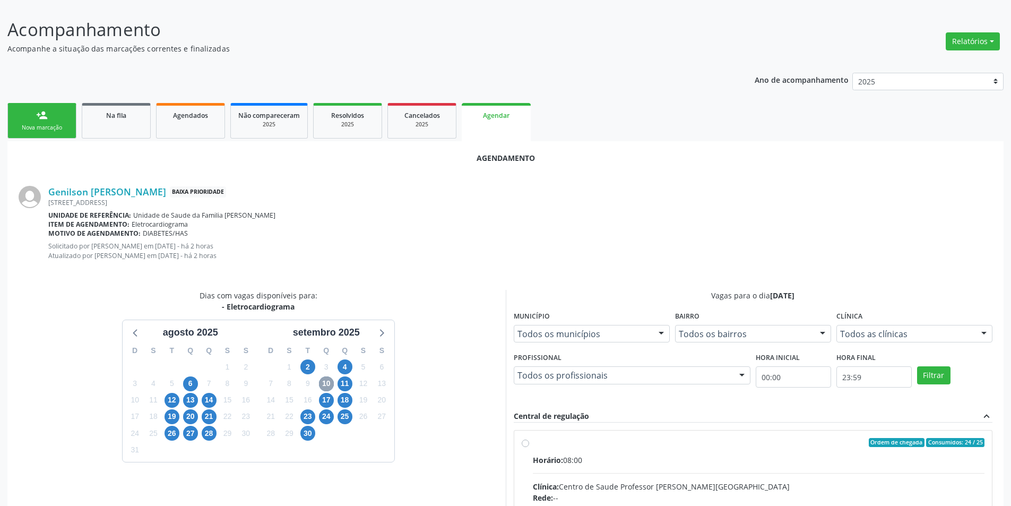
scroll to position [167, 0]
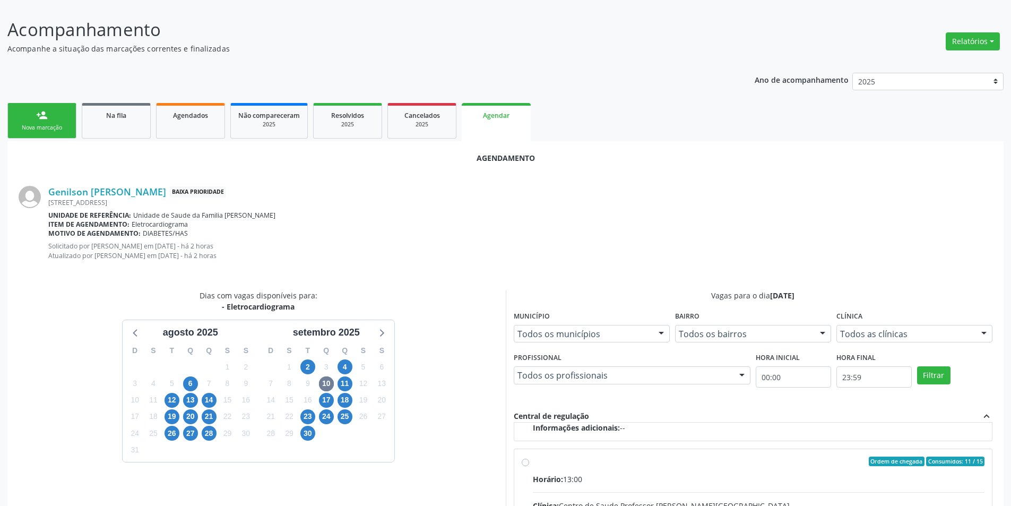
drag, startPoint x: 526, startPoint y: 464, endPoint x: 546, endPoint y: 401, distance: 66.5
click at [526, 463] on input "Ordem de chegada Consumidos: 11 / 15 Horário: 13:00 Clínica: Centro de Saude Pr…" at bounding box center [525, 462] width 7 height 10
radio input "true"
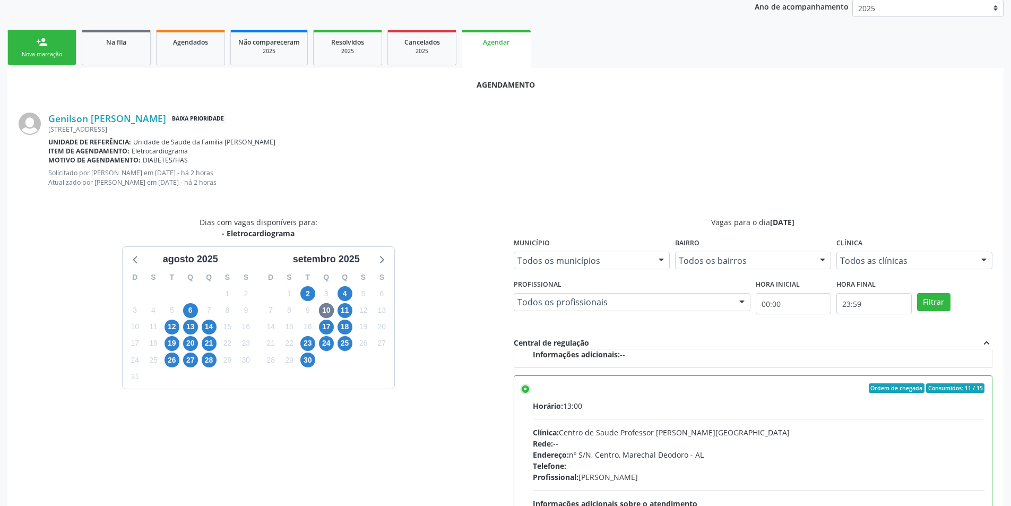
scroll to position [305, 0]
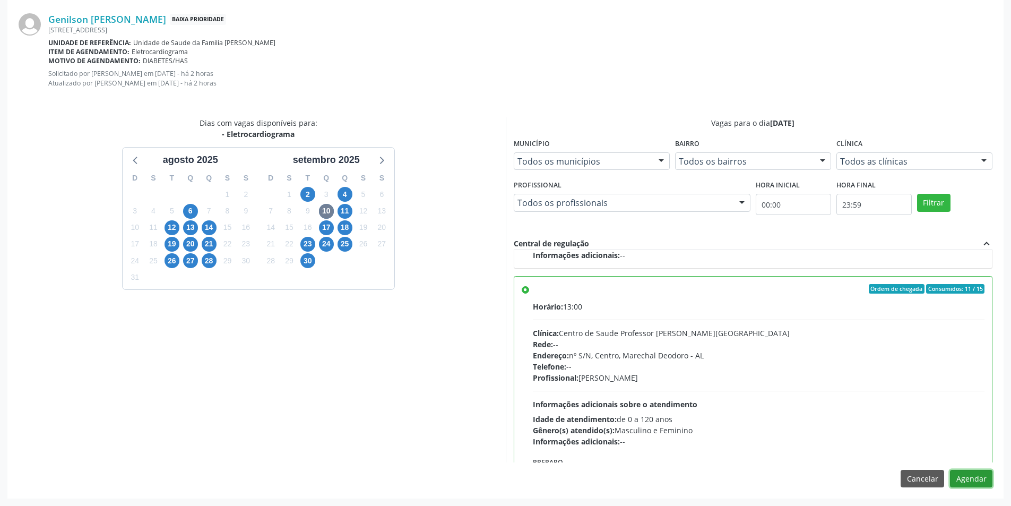
click at [988, 486] on button "Agendar" at bounding box center [971, 479] width 42 height 18
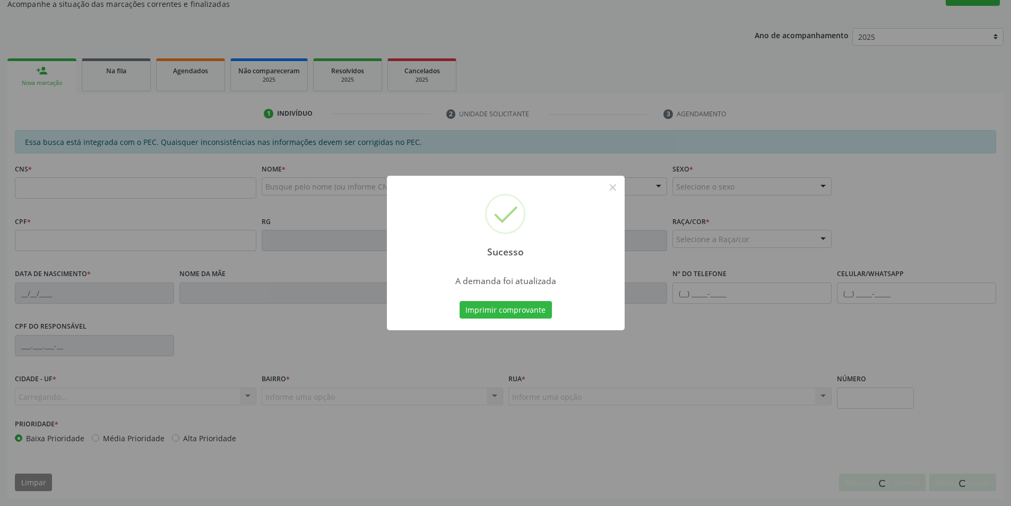
scroll to position [177, 0]
click at [608, 187] on button "×" at bounding box center [613, 187] width 18 height 18
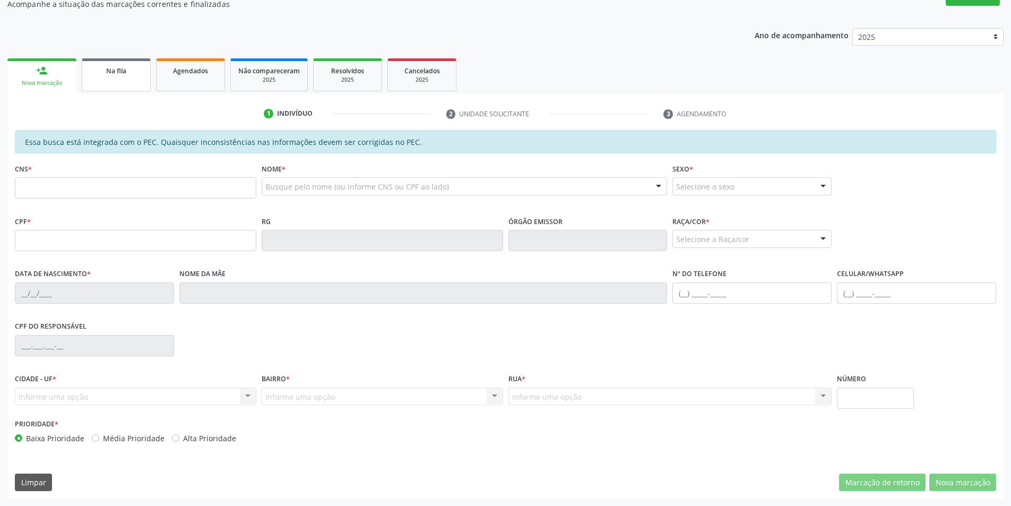
click at [102, 88] on link "Na fila" at bounding box center [116, 74] width 69 height 33
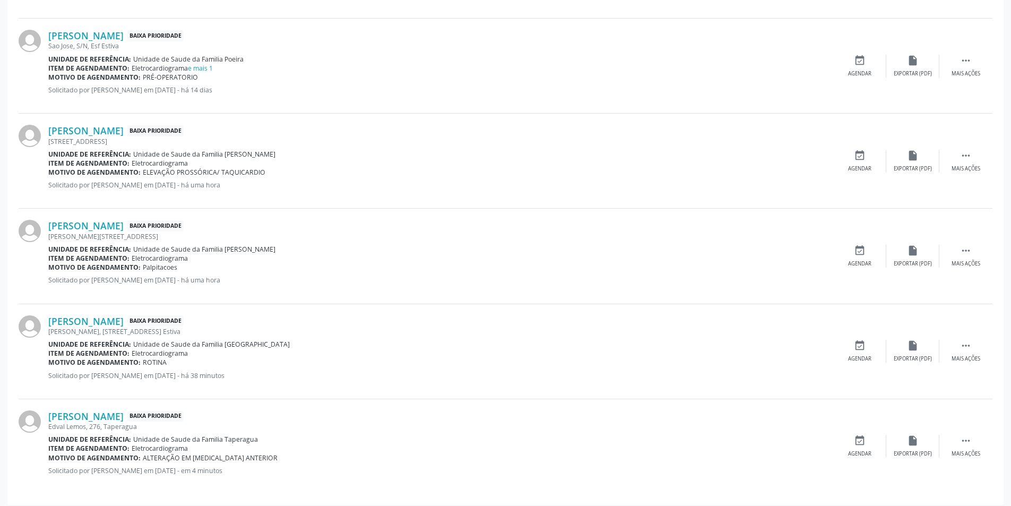
scroll to position [858, 0]
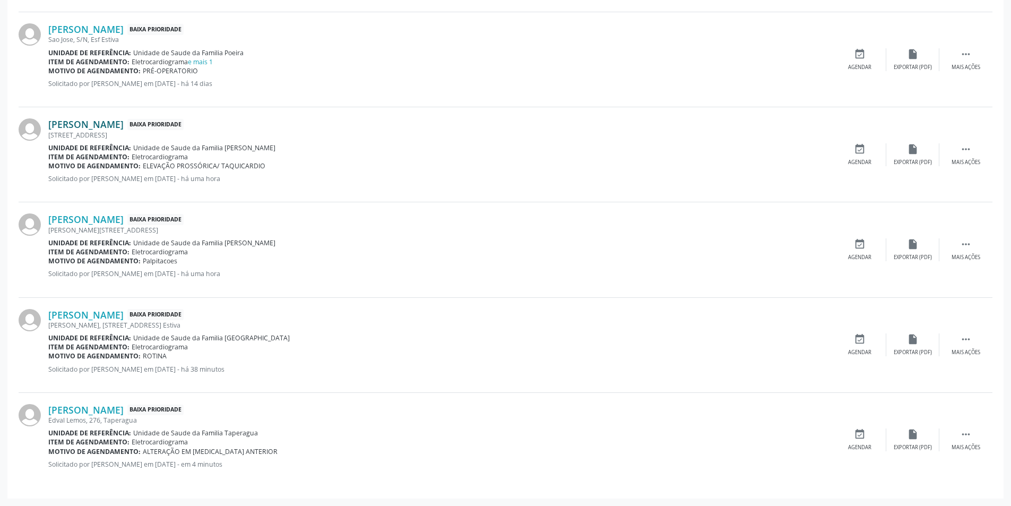
click at [124, 124] on link "[PERSON_NAME]" at bounding box center [85, 124] width 75 height 12
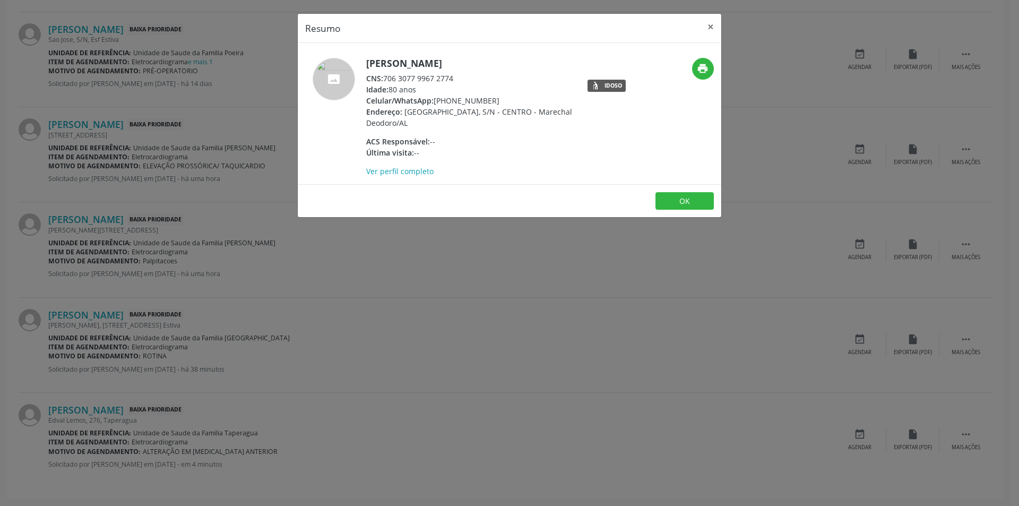
click at [383, 78] on span "CNS:" at bounding box center [374, 78] width 17 height 10
drag, startPoint x: 384, startPoint y: 78, endPoint x: 466, endPoint y: 77, distance: 81.2
click at [466, 77] on div "CNS: 706 3077 9967 2774" at bounding box center [469, 78] width 207 height 11
click at [370, 299] on div "Resumo × [PERSON_NAME] CNS: 706 3077 9967 2774 Idade: 80 anos Celular/WhatsApp:…" at bounding box center [509, 253] width 1019 height 506
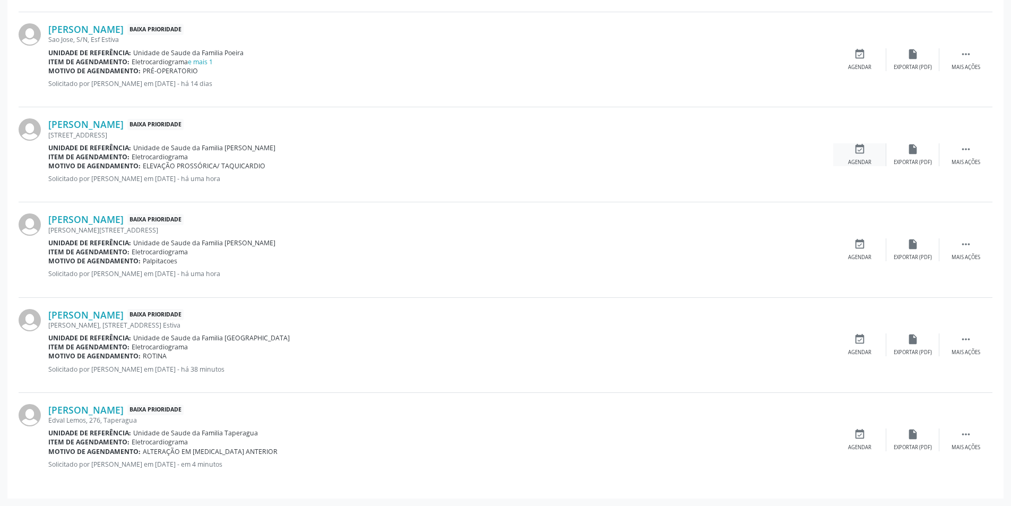
click at [864, 156] on div "event_available Agendar" at bounding box center [860, 154] width 53 height 23
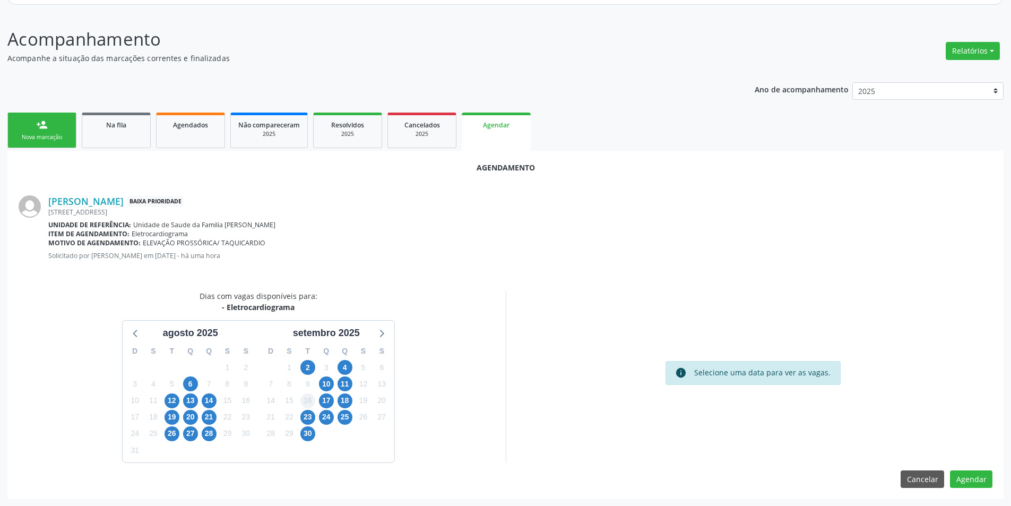
scroll to position [123, 0]
click at [322, 383] on span "10" at bounding box center [326, 383] width 15 height 15
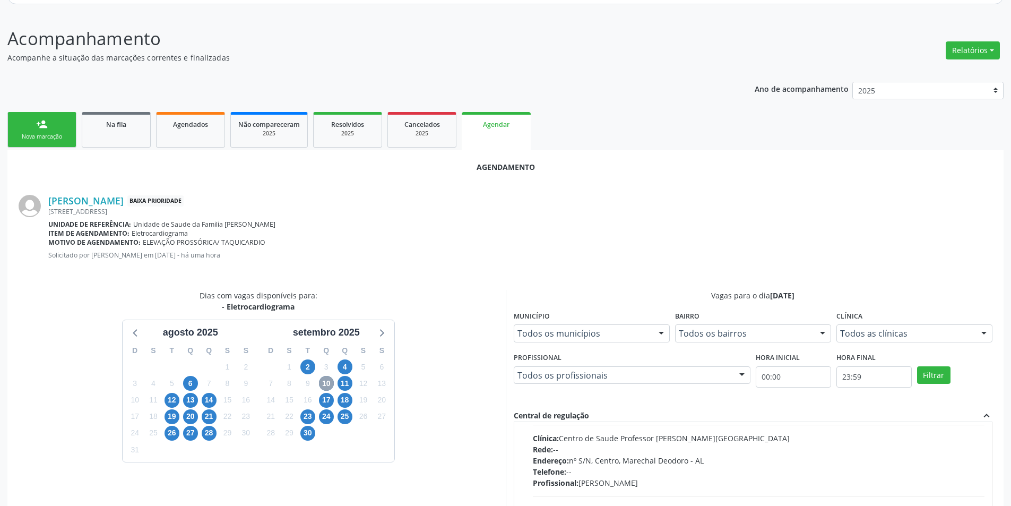
scroll to position [167, 0]
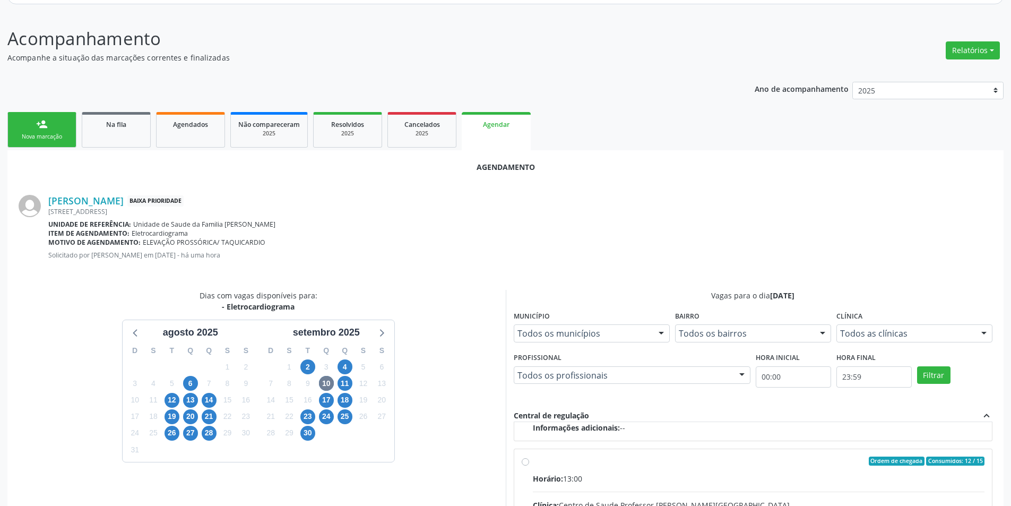
click at [522, 462] on input "Ordem de chegada Consumidos: 12 / 15 Horário: 13:00 Clínica: Centro de Saude Pr…" at bounding box center [525, 462] width 7 height 10
radio input "true"
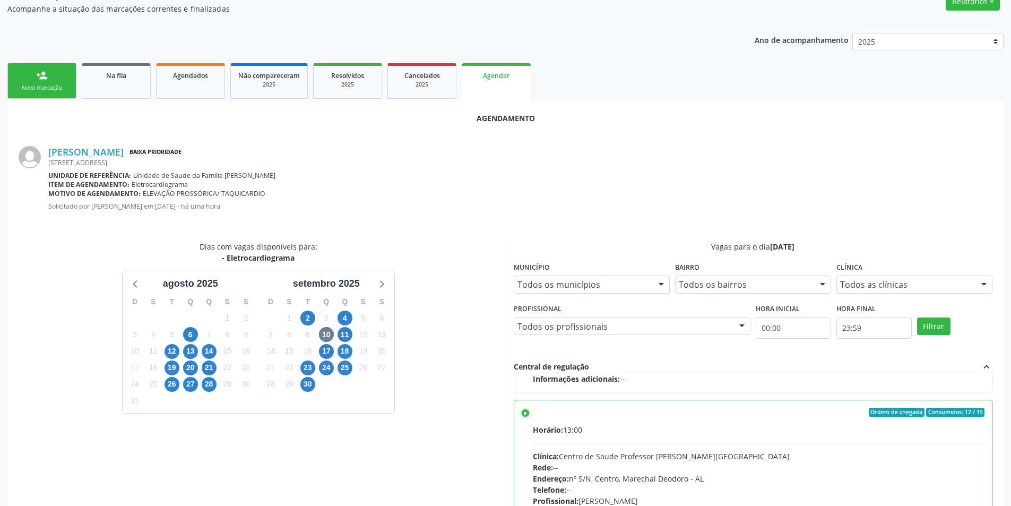
scroll to position [296, 0]
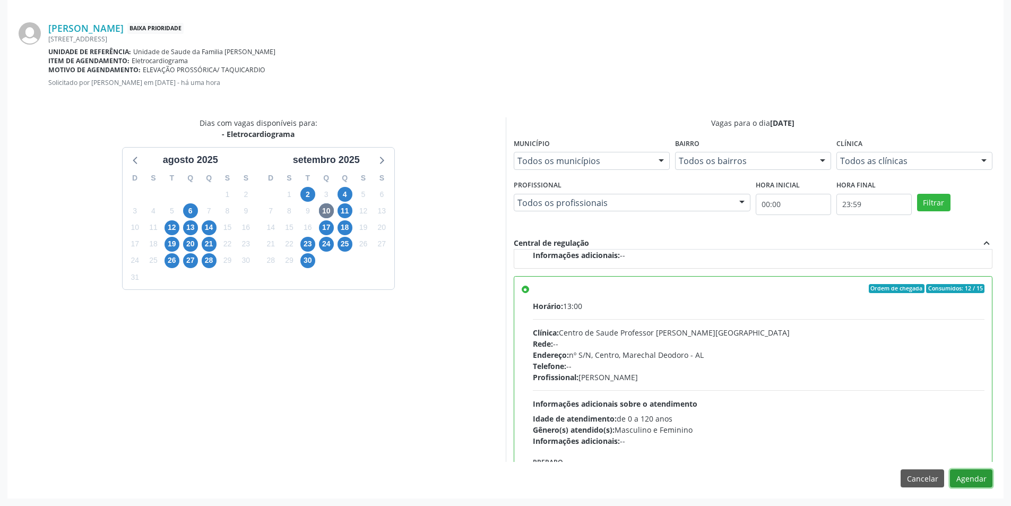
click at [971, 479] on button "Agendar" at bounding box center [971, 478] width 42 height 18
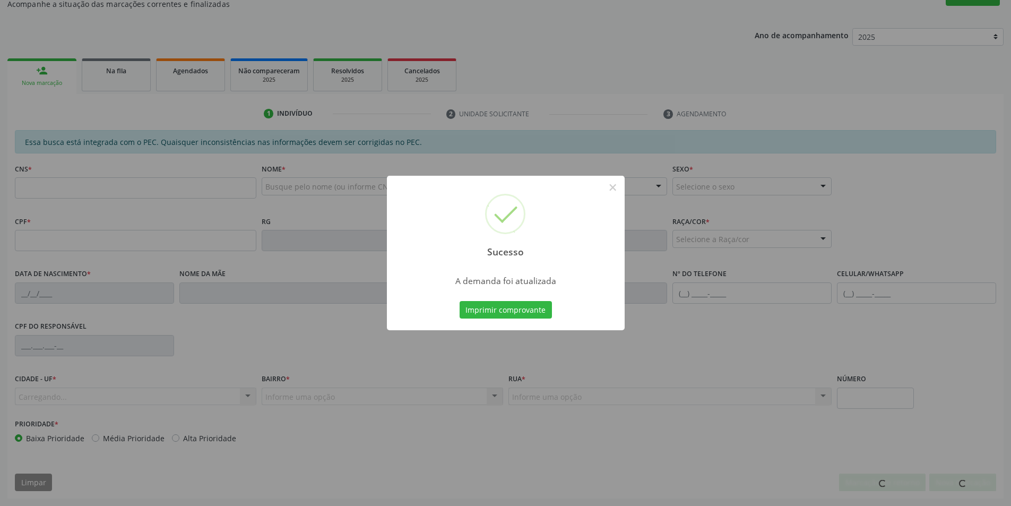
scroll to position [177, 0]
click at [610, 187] on button "×" at bounding box center [613, 187] width 18 height 18
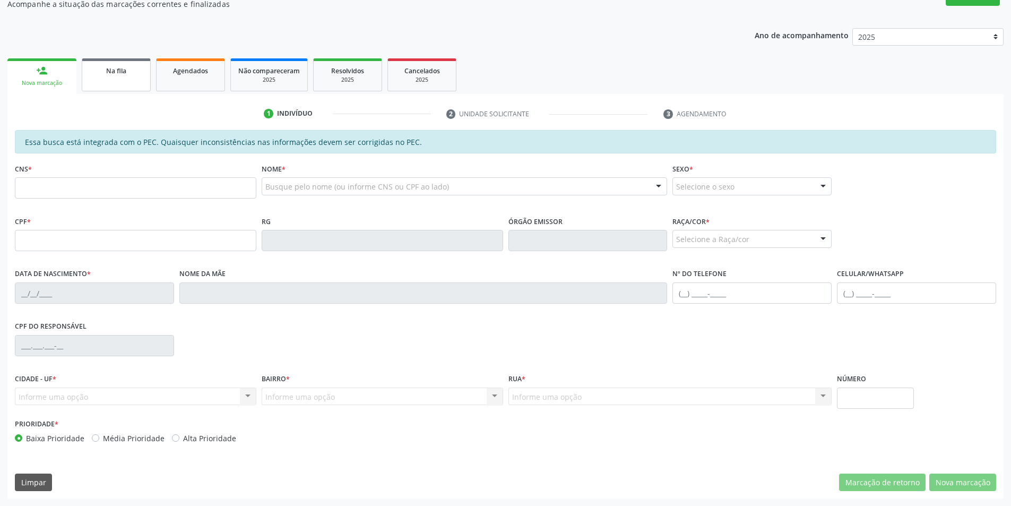
click at [118, 66] on span "Na fila" at bounding box center [116, 70] width 20 height 9
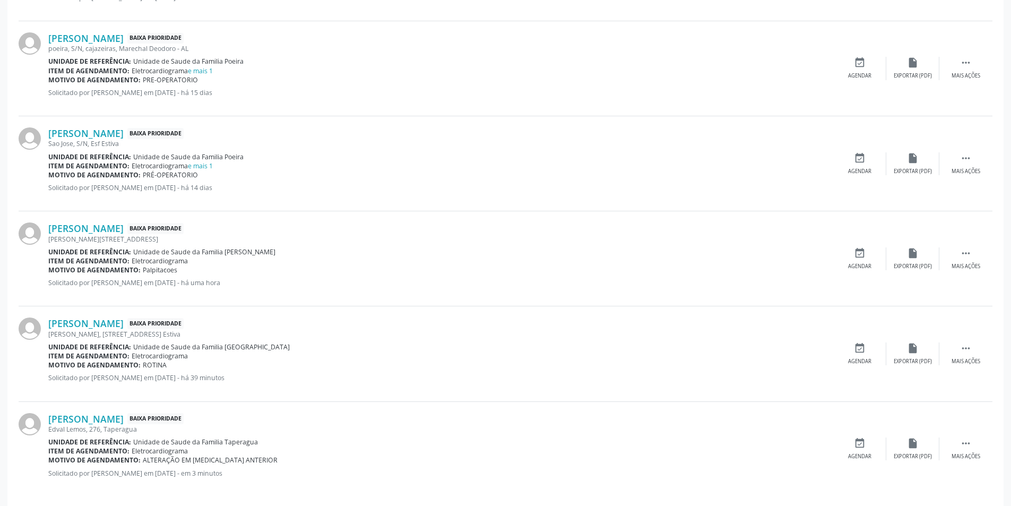
scroll to position [763, 0]
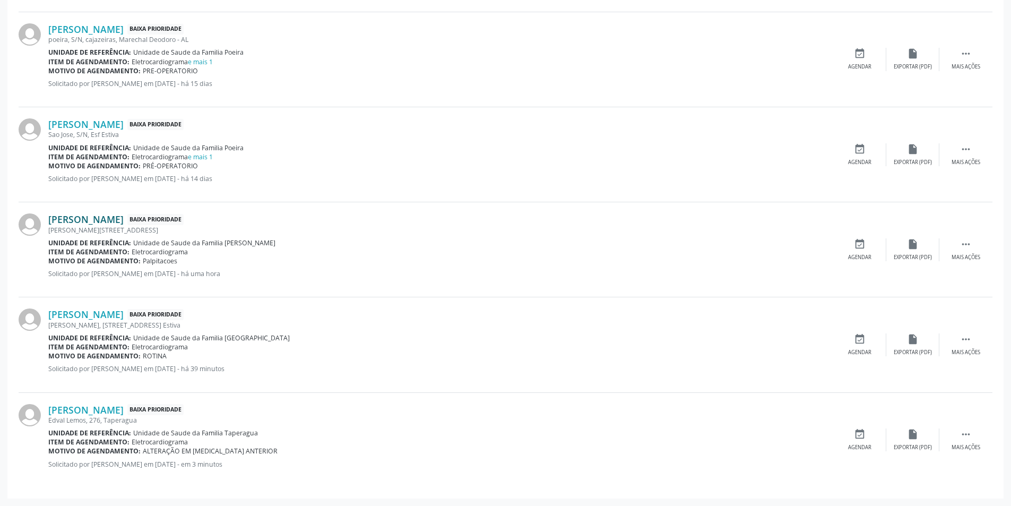
click at [124, 218] on link "[PERSON_NAME]" at bounding box center [85, 219] width 75 height 12
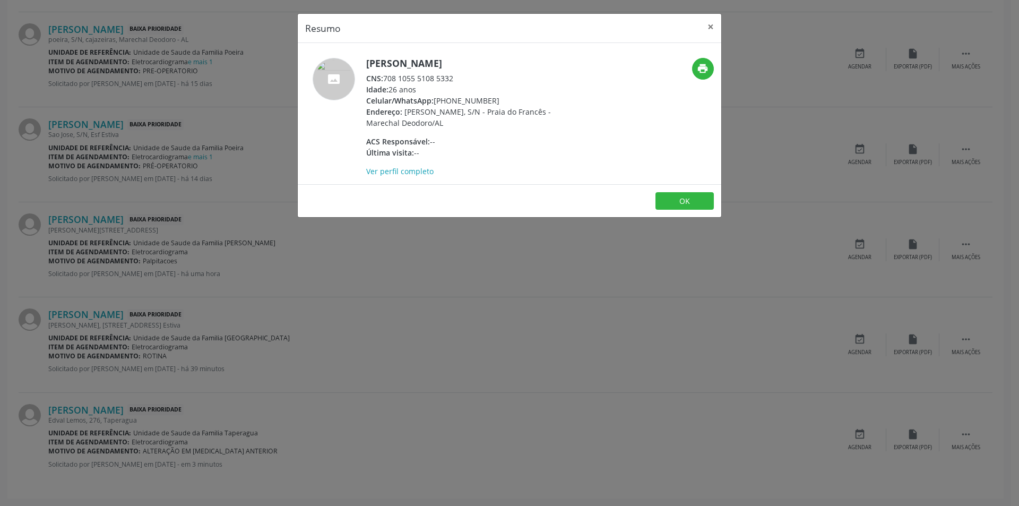
click at [387, 79] on div "CNS: 708 1055 5108 5332" at bounding box center [469, 78] width 207 height 11
drag, startPoint x: 387, startPoint y: 79, endPoint x: 459, endPoint y: 82, distance: 72.3
click at [459, 82] on div "CNS: 708 1055 5108 5332" at bounding box center [469, 78] width 207 height 11
click at [360, 270] on div "Resumo × [PERSON_NAME] CNS: 708 1055 5108 5332 Idade: 26 anos Celular/WhatsApp:…" at bounding box center [509, 253] width 1019 height 506
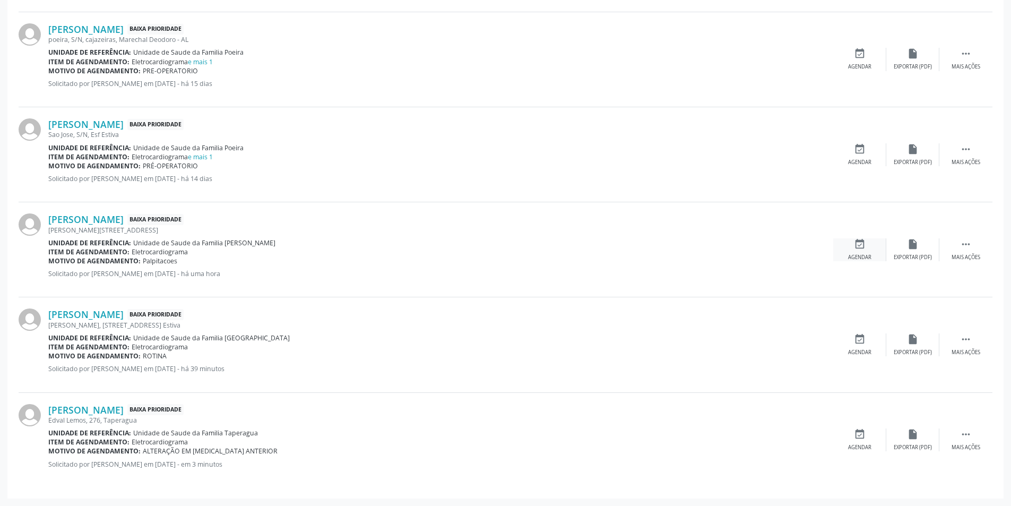
click at [869, 259] on div "Agendar" at bounding box center [859, 257] width 23 height 7
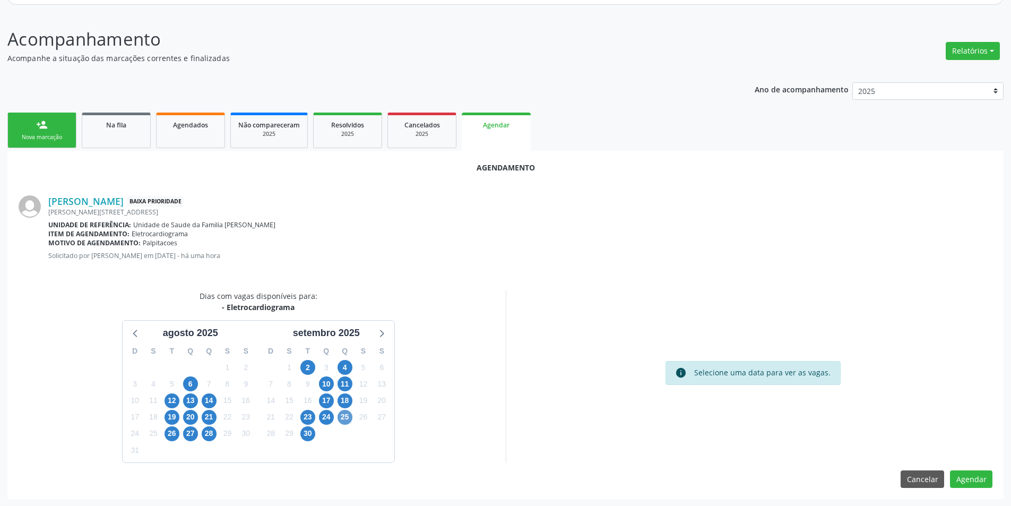
scroll to position [123, 0]
click at [328, 386] on span "10" at bounding box center [326, 383] width 15 height 15
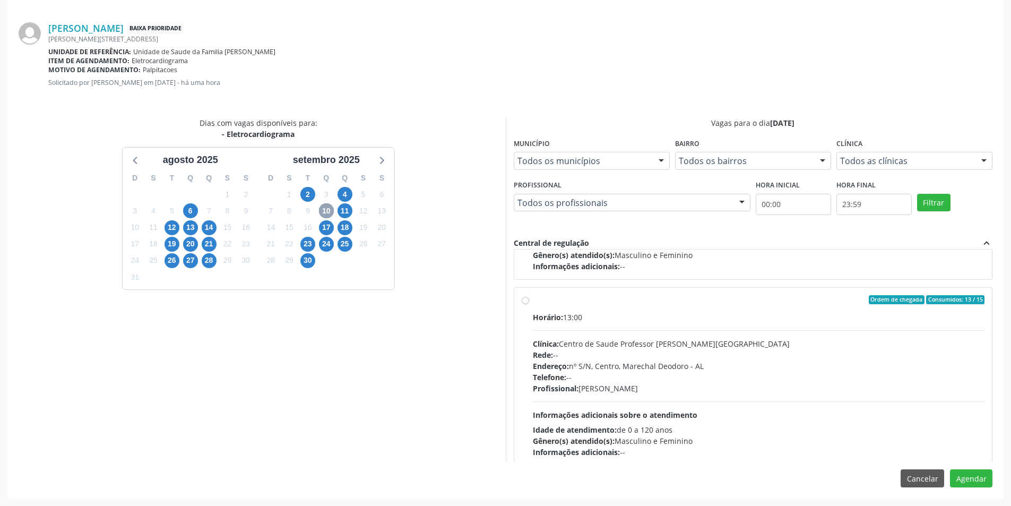
scroll to position [159, 0]
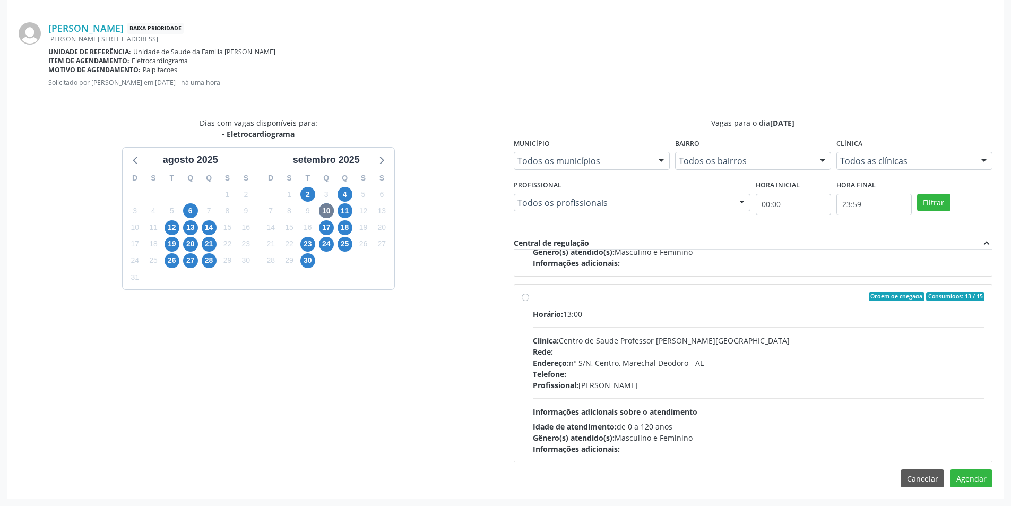
click at [529, 300] on div "Ordem de chegada Consumidos: 13 / 15 Horário: 13:00 Clínica: Centro de Saude Pr…" at bounding box center [753, 373] width 463 height 163
radio input "true"
click at [981, 479] on button "Agendar" at bounding box center [971, 478] width 42 height 18
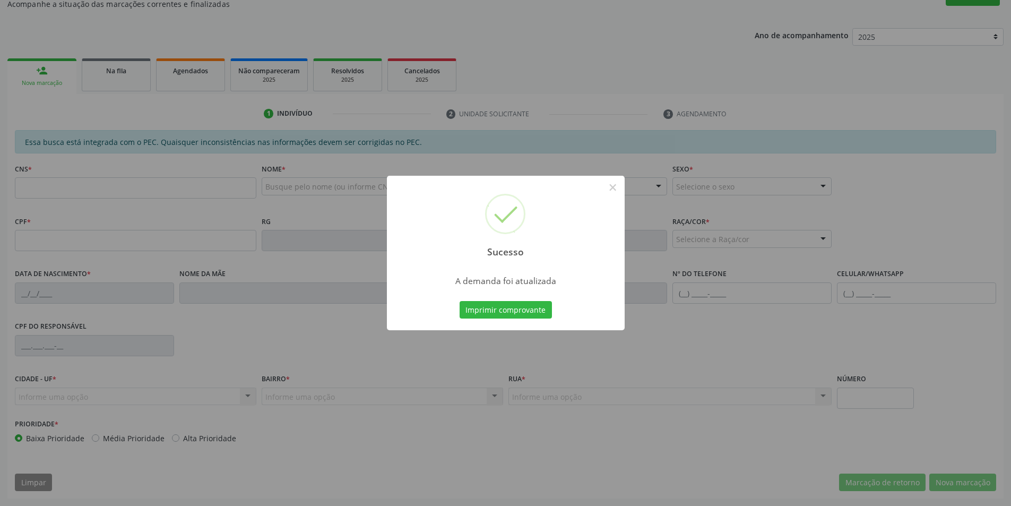
scroll to position [177, 0]
click at [604, 186] on button "×" at bounding box center [613, 187] width 18 height 18
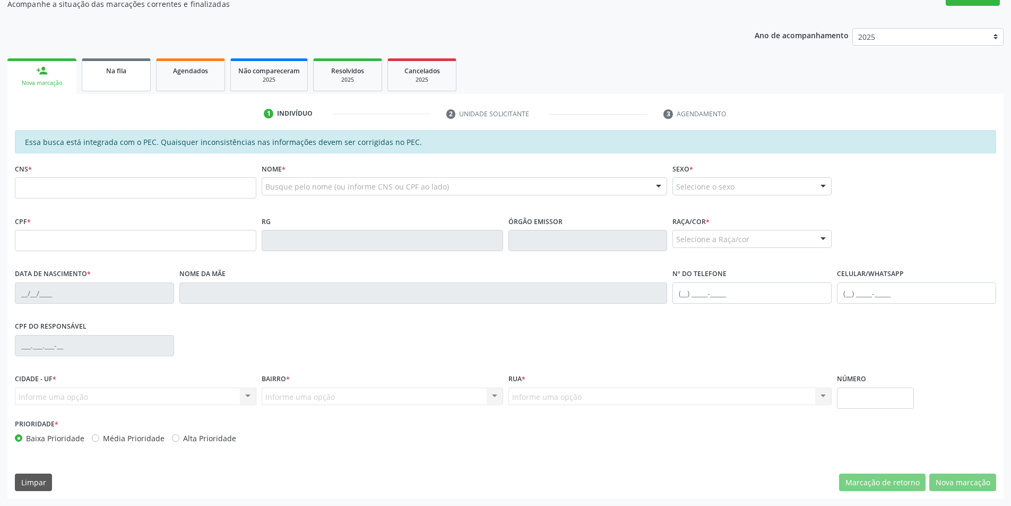
click at [117, 78] on link "Na fila" at bounding box center [116, 74] width 69 height 33
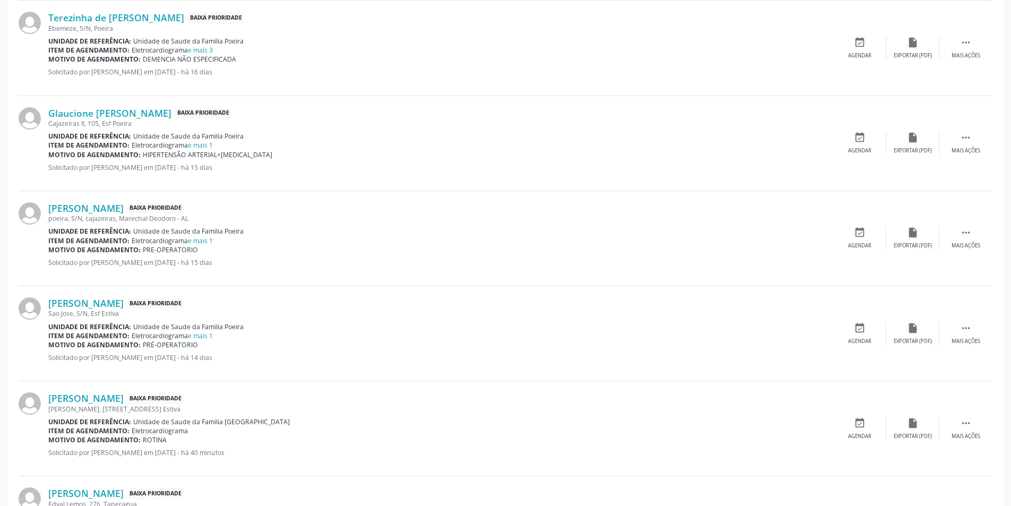
scroll to position [668, 0]
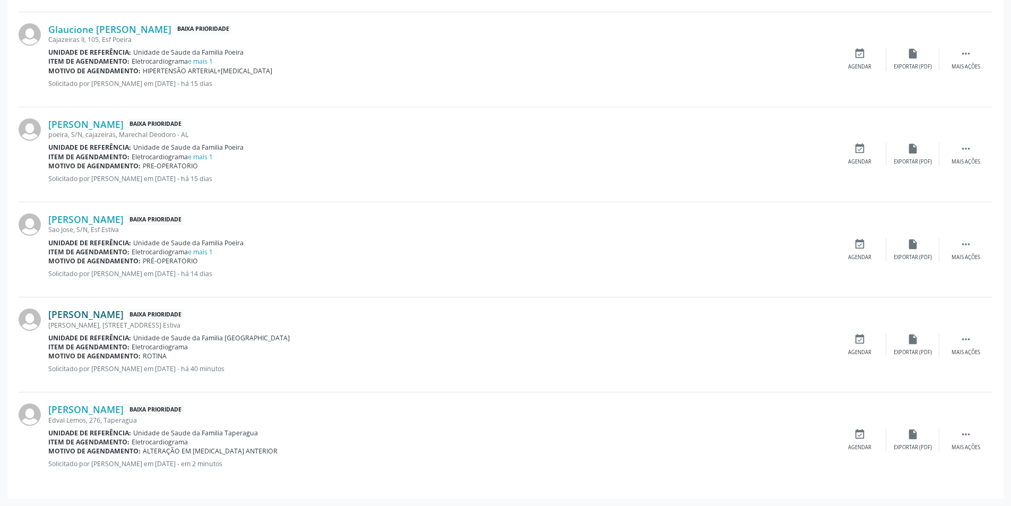
click at [119, 311] on link "[PERSON_NAME]" at bounding box center [85, 314] width 75 height 12
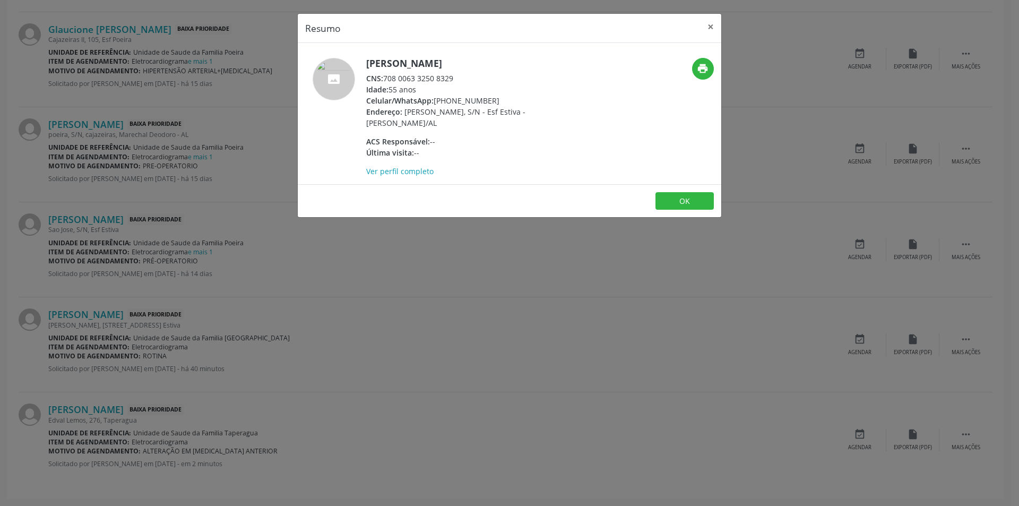
click at [385, 78] on div "CNS: 708 0063 3250 8329" at bounding box center [469, 78] width 207 height 11
drag, startPoint x: 385, startPoint y: 78, endPoint x: 435, endPoint y: 79, distance: 50.4
click at [422, 78] on div "CNS: 708 0063 3250 8329" at bounding box center [469, 78] width 207 height 11
click at [386, 78] on div "CNS: 708 0063 3250 8329" at bounding box center [469, 78] width 207 height 11
drag, startPoint x: 386, startPoint y: 78, endPoint x: 440, endPoint y: 83, distance: 54.4
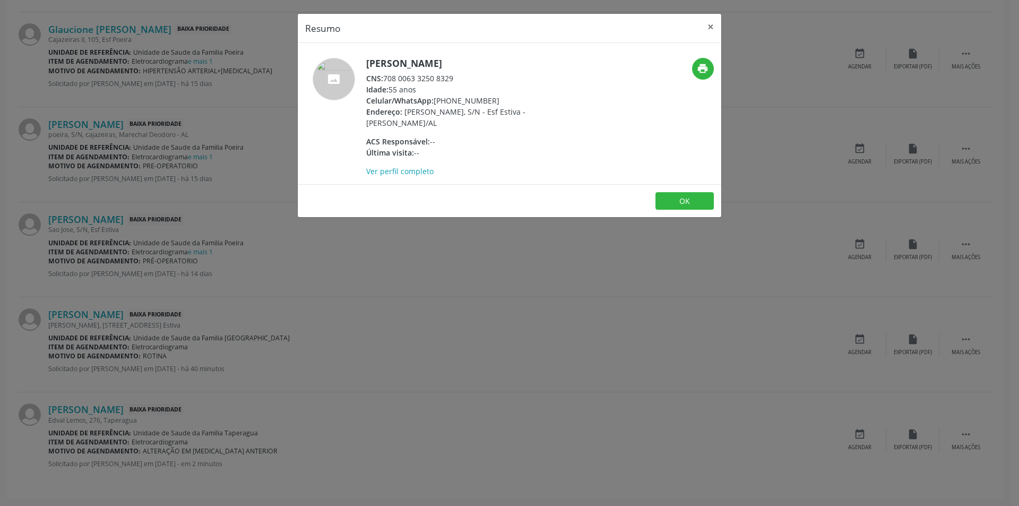
click at [440, 83] on div "CNS: 708 0063 3250 8329" at bounding box center [469, 78] width 207 height 11
click at [237, 245] on div "Resumo × [PERSON_NAME] CNS: 708 0063 3250 8329 Idade: 55 anos Celular/WhatsApp:…" at bounding box center [509, 253] width 1019 height 506
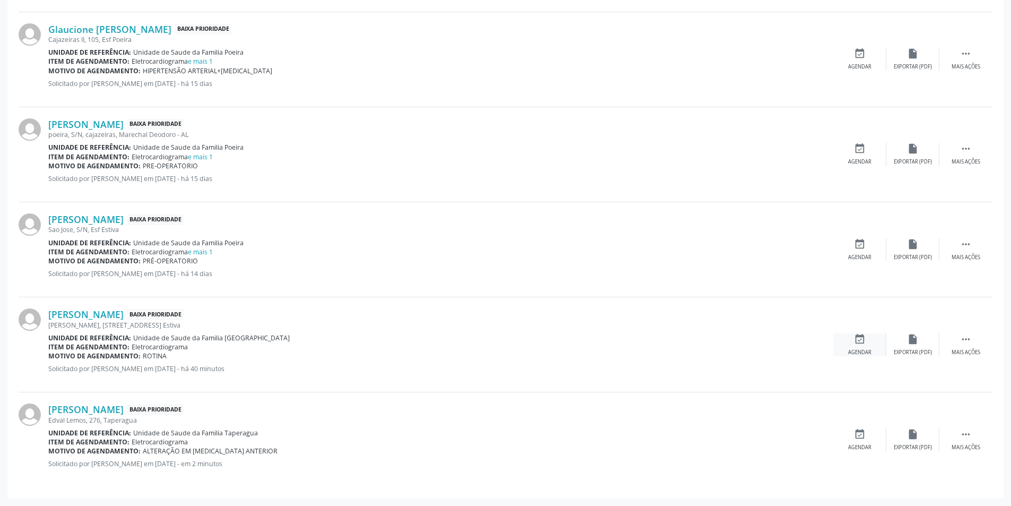
click at [871, 349] on div "Agendar" at bounding box center [859, 352] width 23 height 7
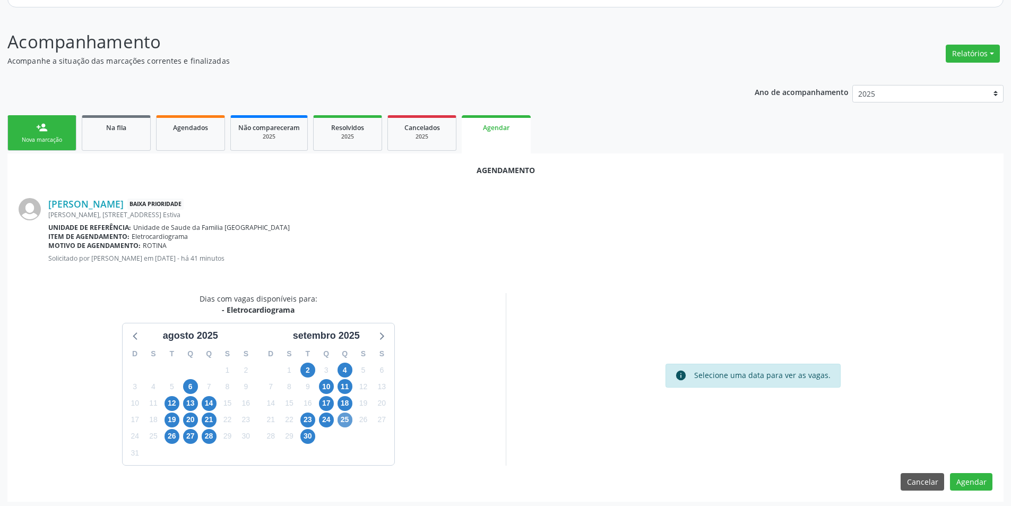
scroll to position [123, 0]
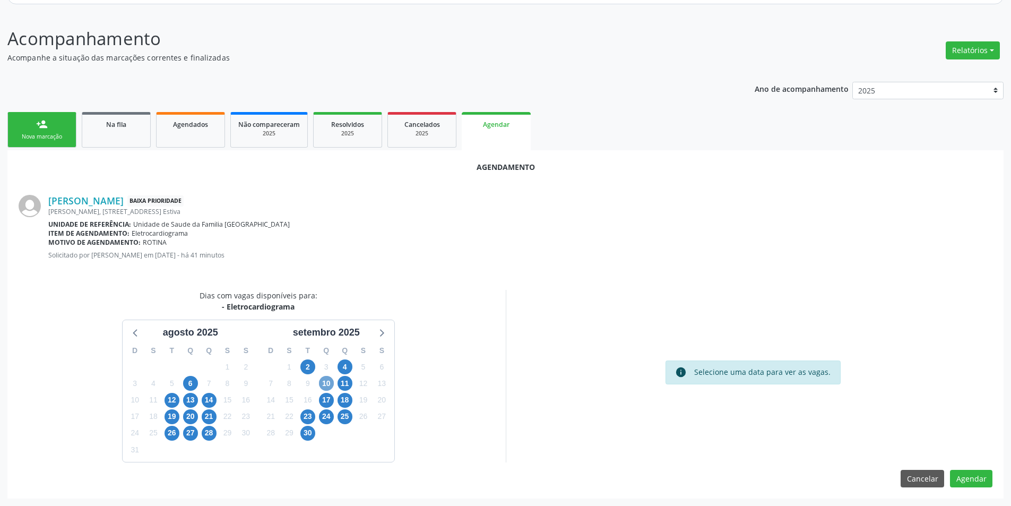
click at [328, 384] on span "10" at bounding box center [326, 383] width 15 height 15
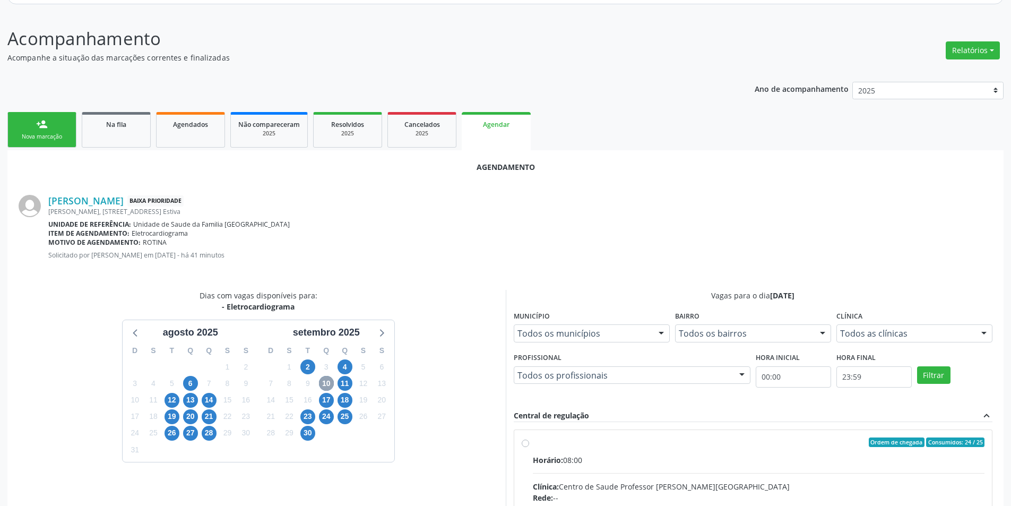
scroll to position [159, 0]
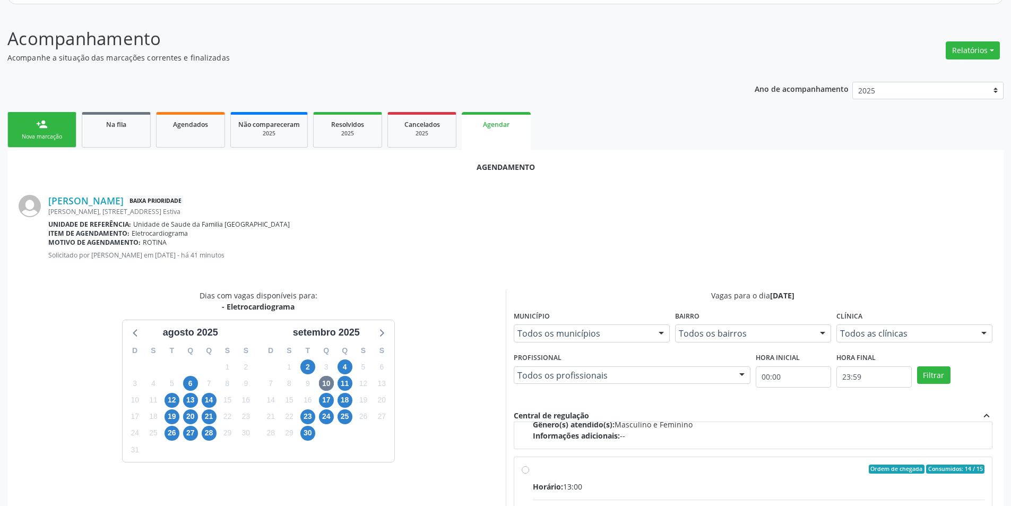
click at [529, 470] on input "Ordem de chegada Consumidos: 14 / 15 Horário: 13:00 Clínica: Centro de Saude Pr…" at bounding box center [525, 470] width 7 height 10
radio input "true"
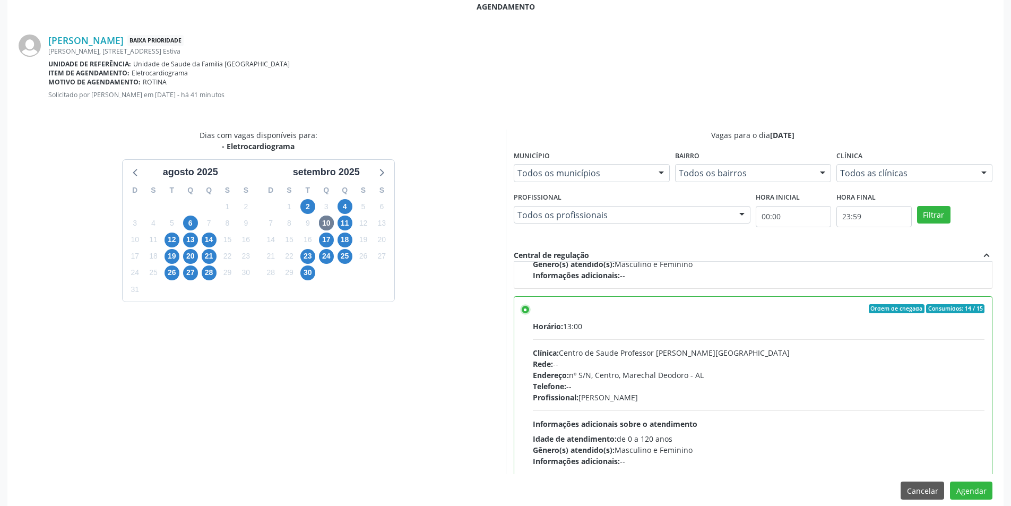
scroll to position [296, 0]
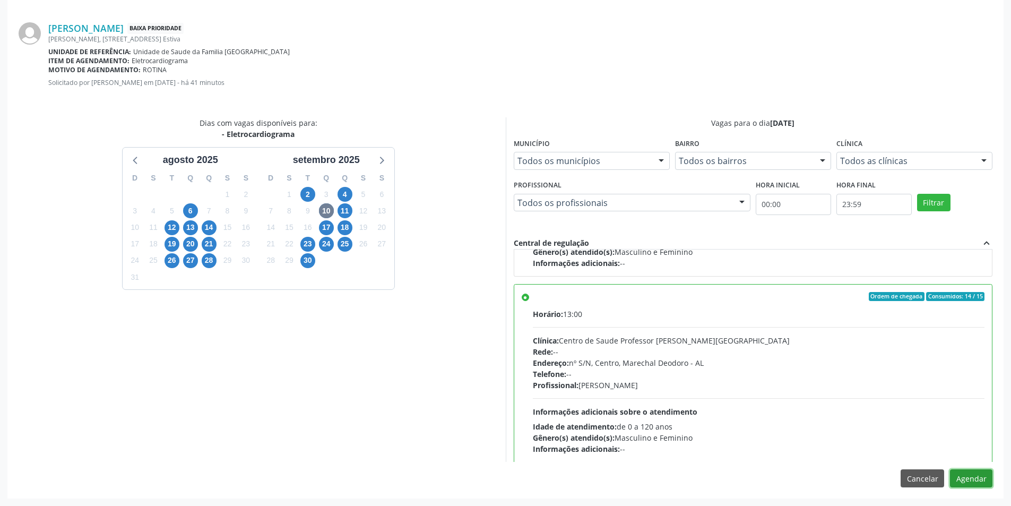
click at [972, 473] on button "Agendar" at bounding box center [971, 478] width 42 height 18
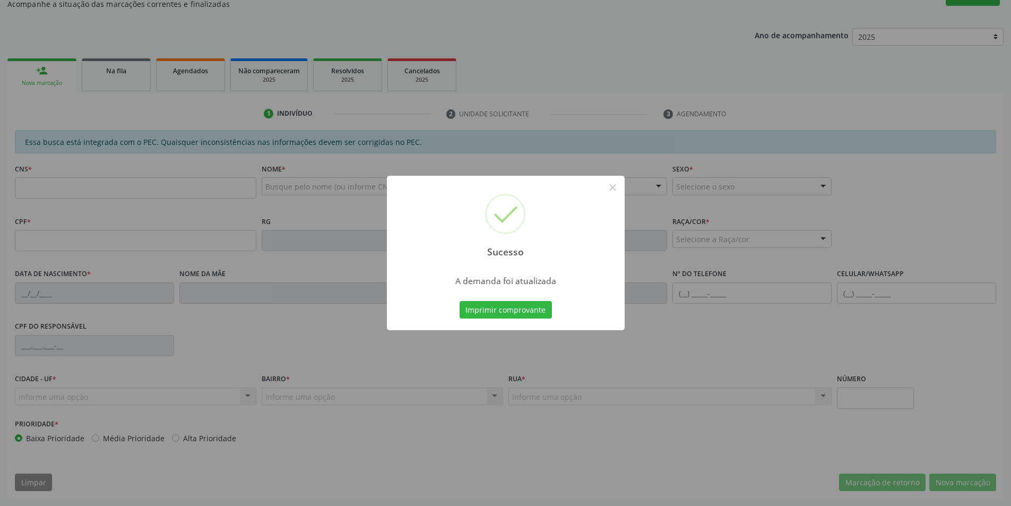
scroll to position [177, 0]
click at [610, 191] on button "×" at bounding box center [613, 187] width 18 height 18
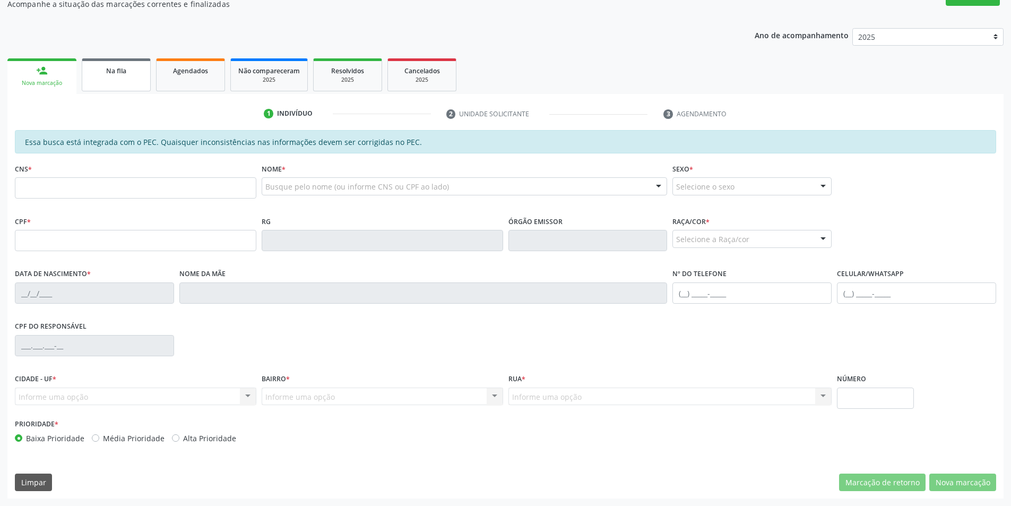
click at [95, 77] on link "Na fila" at bounding box center [116, 74] width 69 height 33
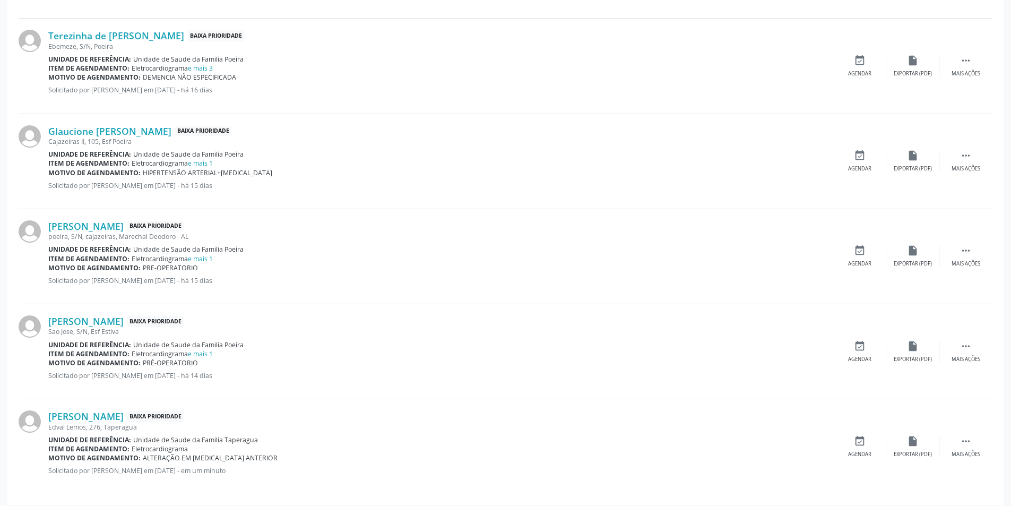
scroll to position [572, 0]
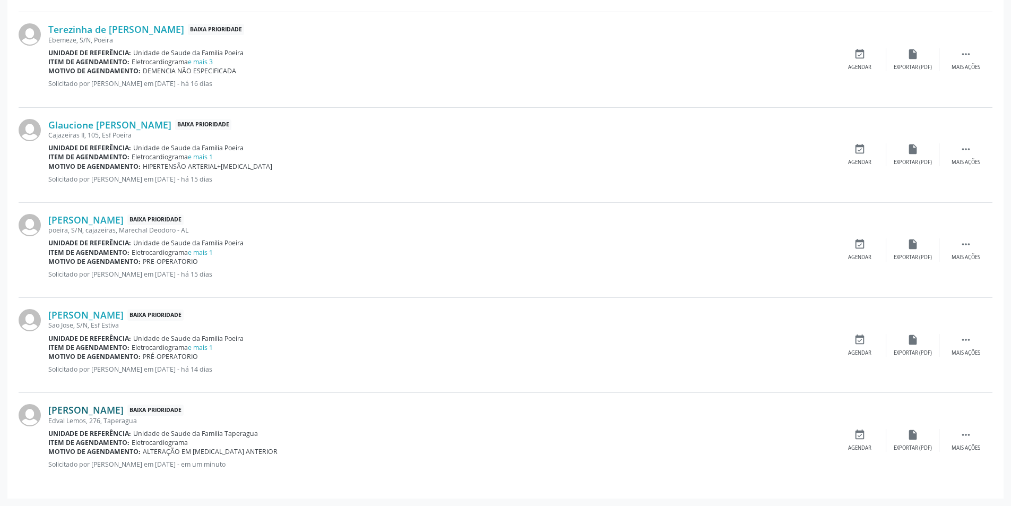
click at [101, 411] on link "[PERSON_NAME]" at bounding box center [85, 410] width 75 height 12
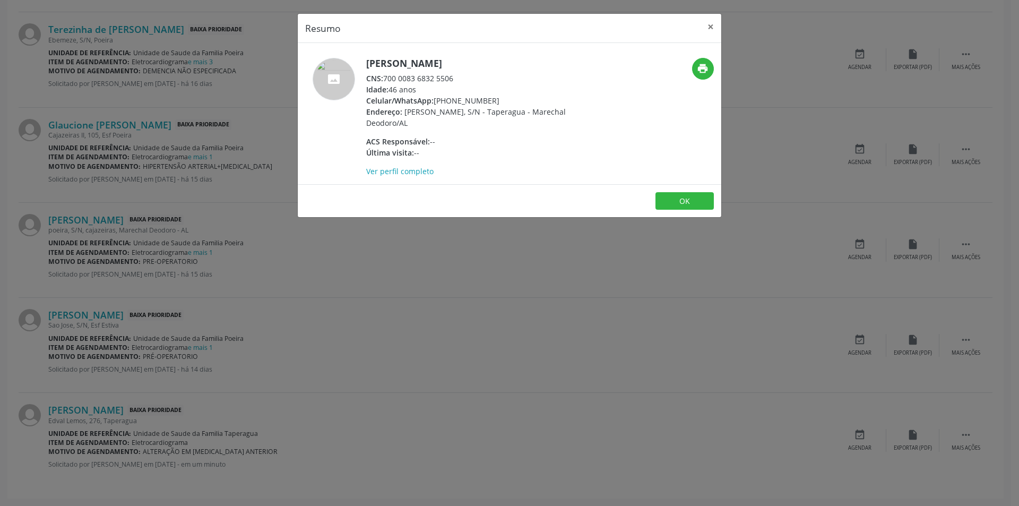
drag, startPoint x: 401, startPoint y: 315, endPoint x: 405, endPoint y: 306, distance: 9.8
click at [403, 311] on div "Resumo × [PERSON_NAME] CNS: 700 0083 6832 5506 Idade: 46 anos Celular/WhatsApp:…" at bounding box center [509, 253] width 1019 height 506
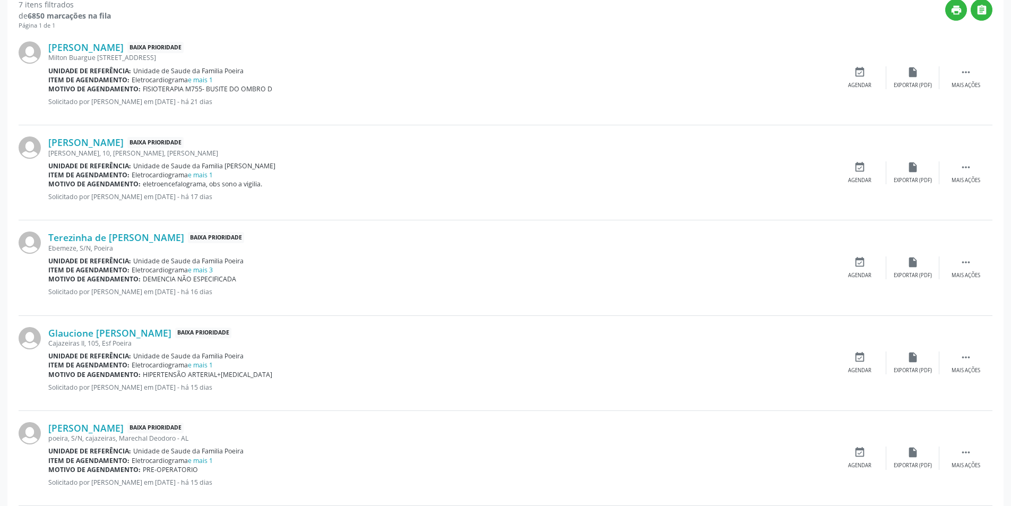
scroll to position [360, 0]
